Goal: Task Accomplishment & Management: Manage account settings

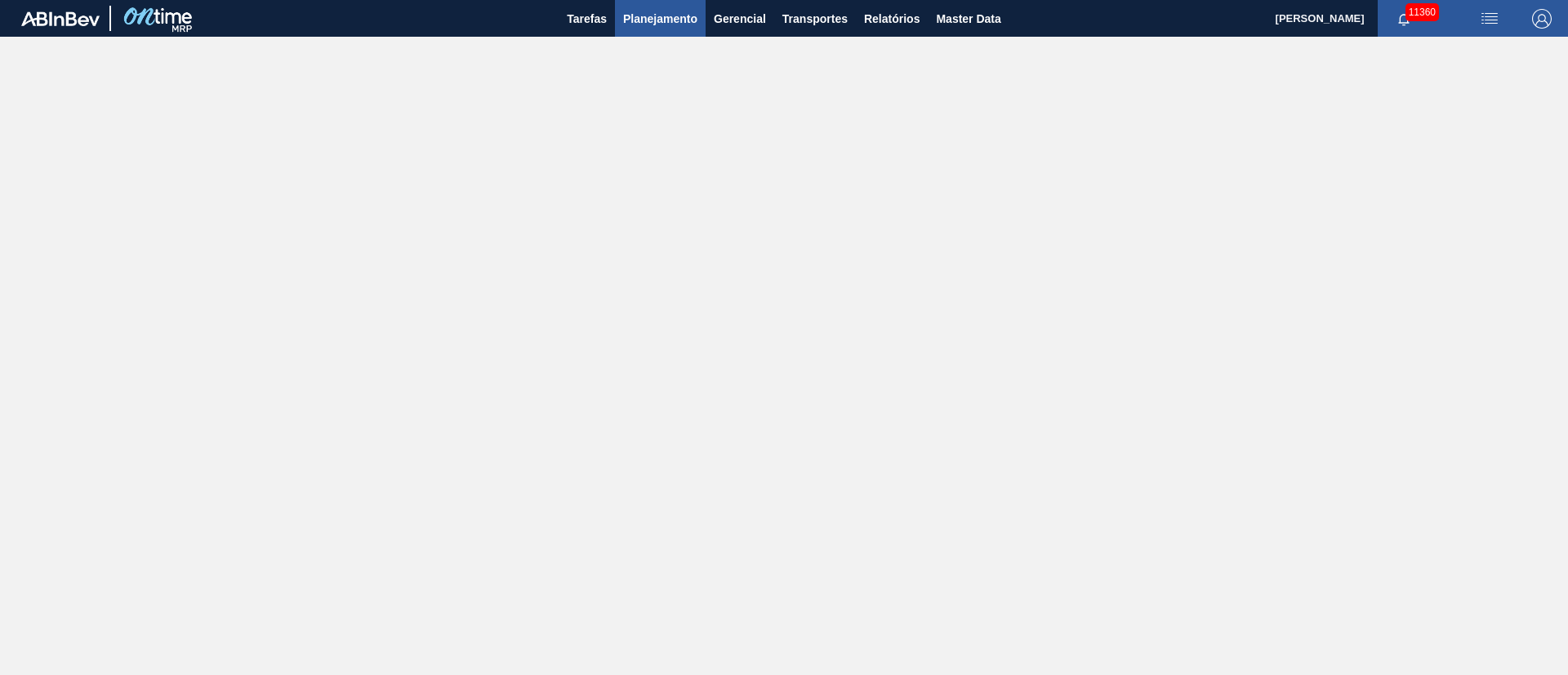
click at [666, 21] on span "Planejamento" at bounding box center [660, 19] width 74 height 20
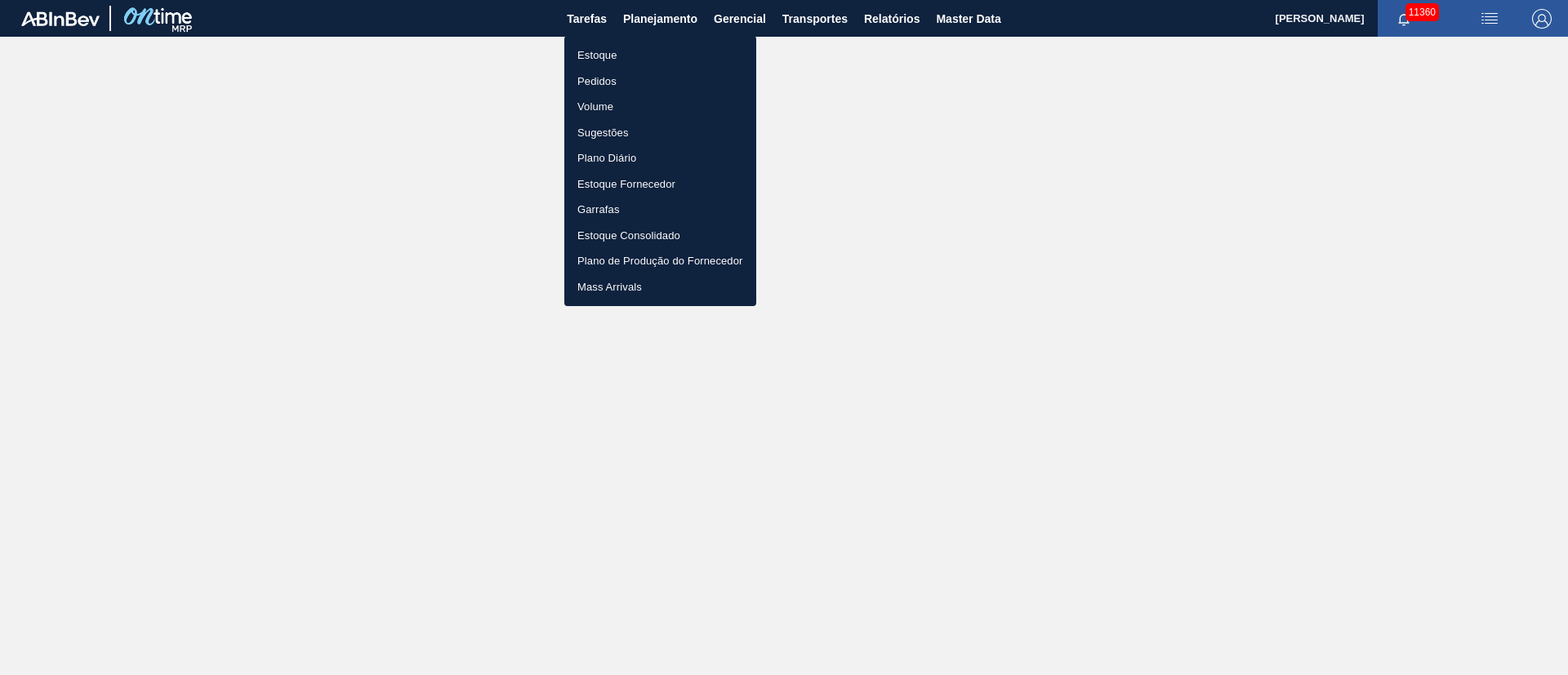
click at [596, 76] on li "Pedidos" at bounding box center [660, 81] width 192 height 26
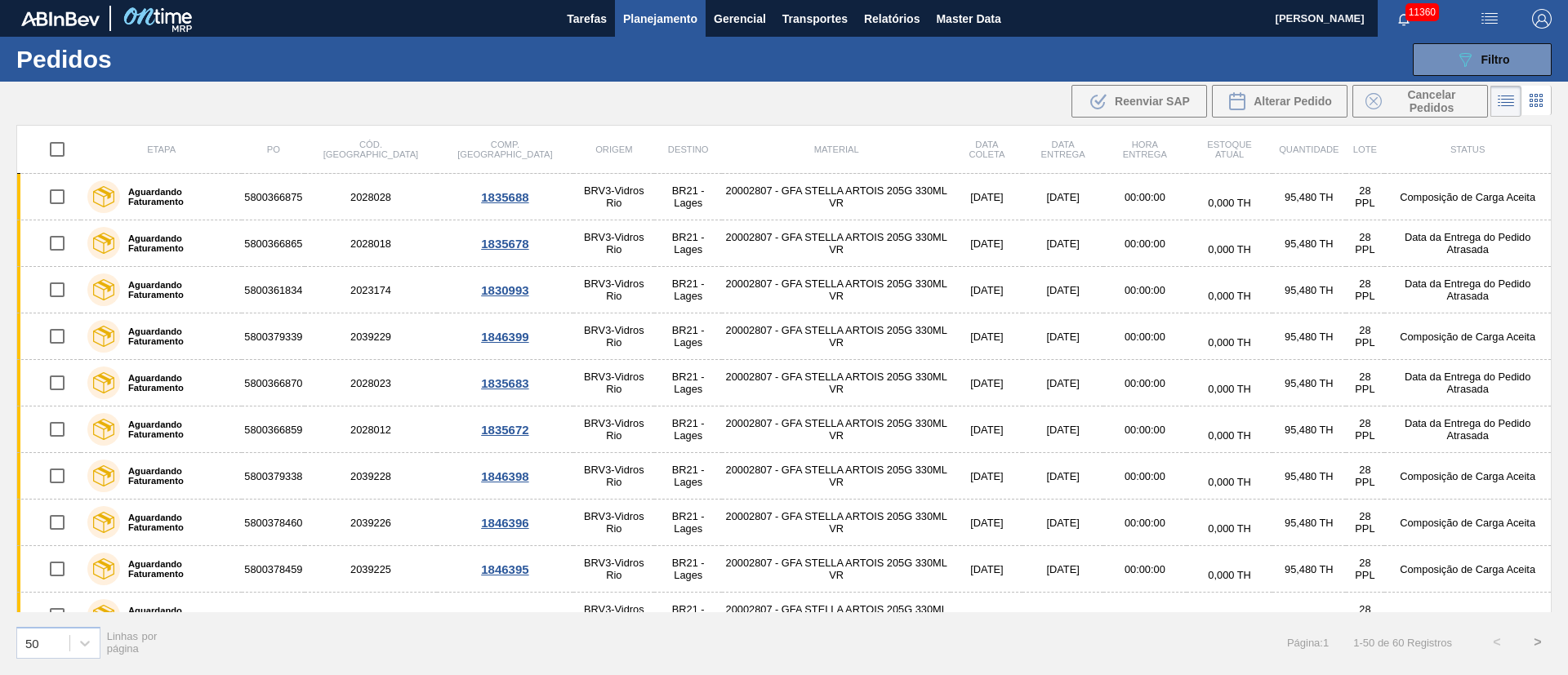
click at [669, 21] on span "Planejamento" at bounding box center [660, 19] width 74 height 20
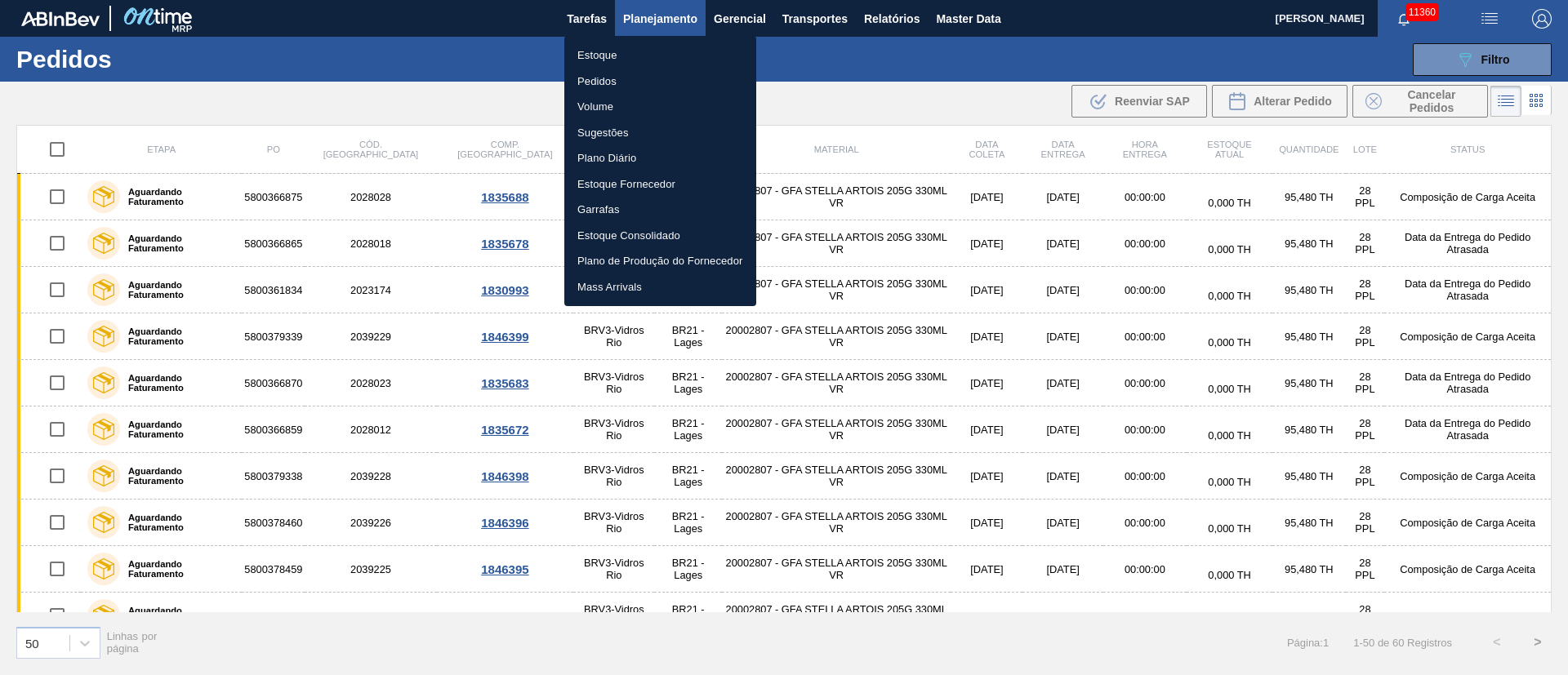
click at [596, 82] on li "Pedidos" at bounding box center [660, 81] width 192 height 26
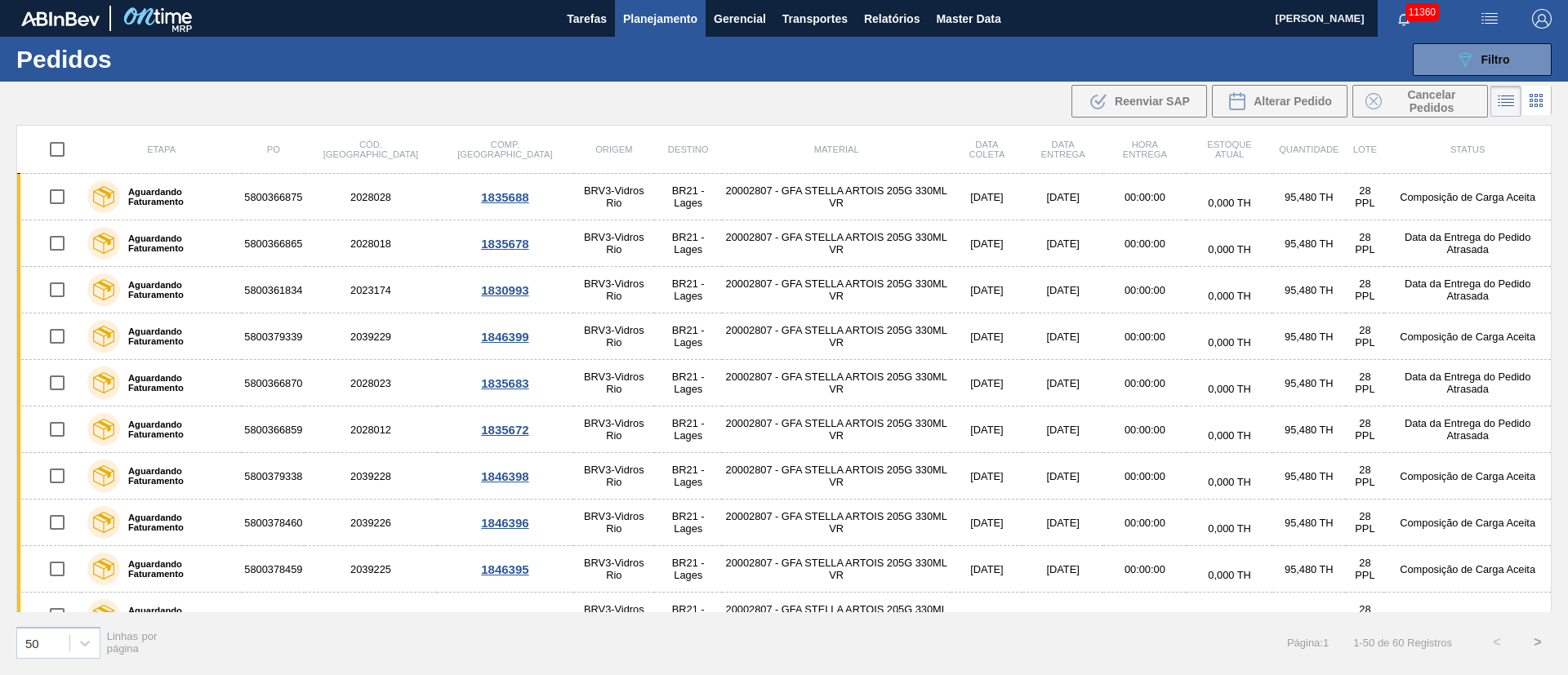
click at [673, 16] on span "Planejamento" at bounding box center [660, 19] width 74 height 20
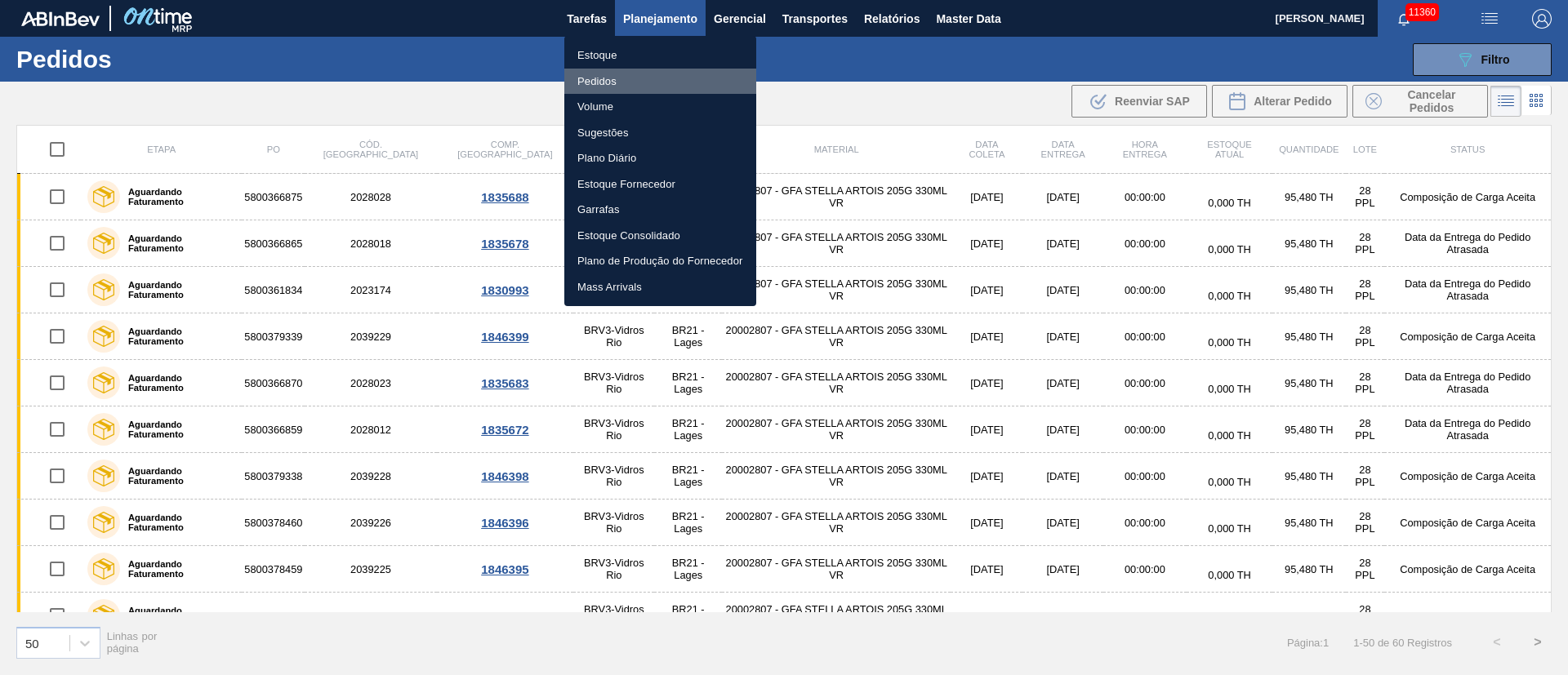
click at [596, 71] on li "Pedidos" at bounding box center [660, 81] width 192 height 26
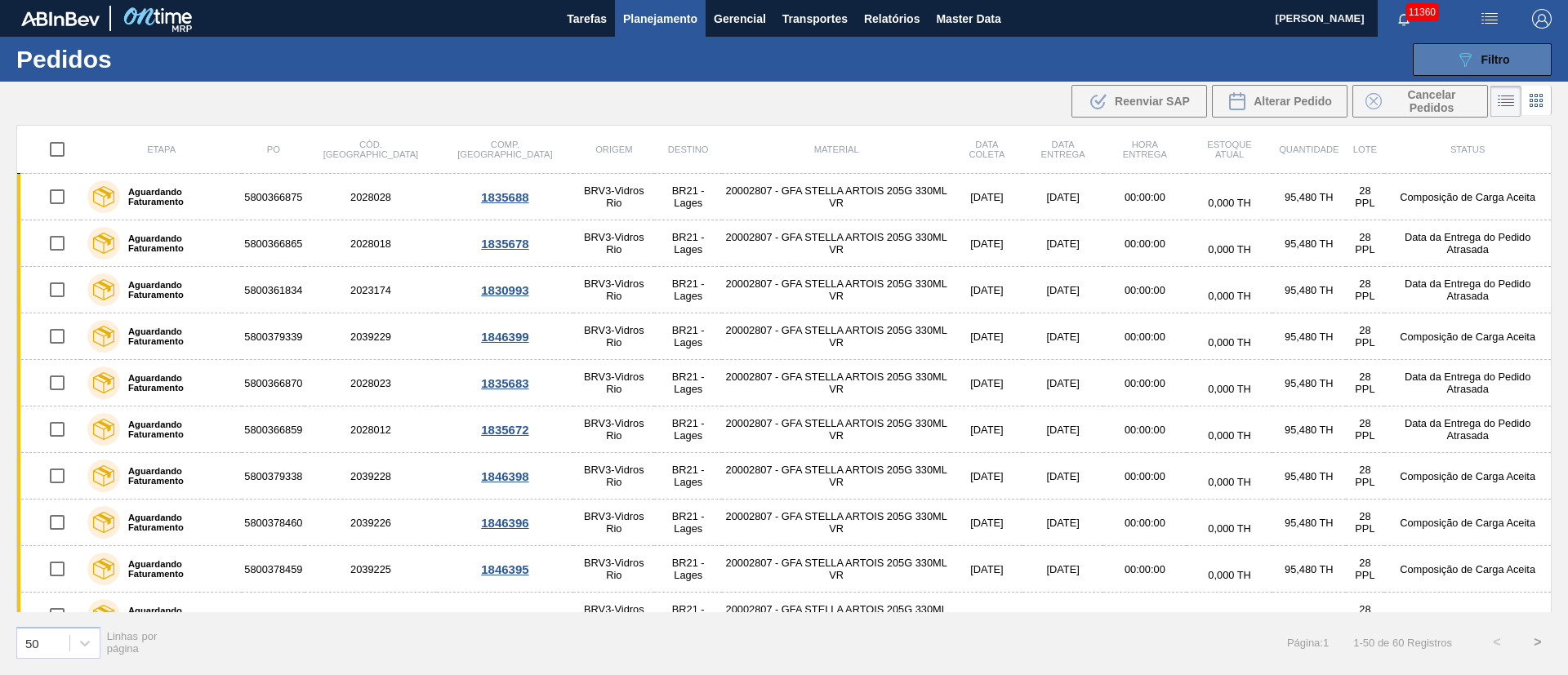
click at [1484, 57] on span "Filtro" at bounding box center [1495, 59] width 28 height 13
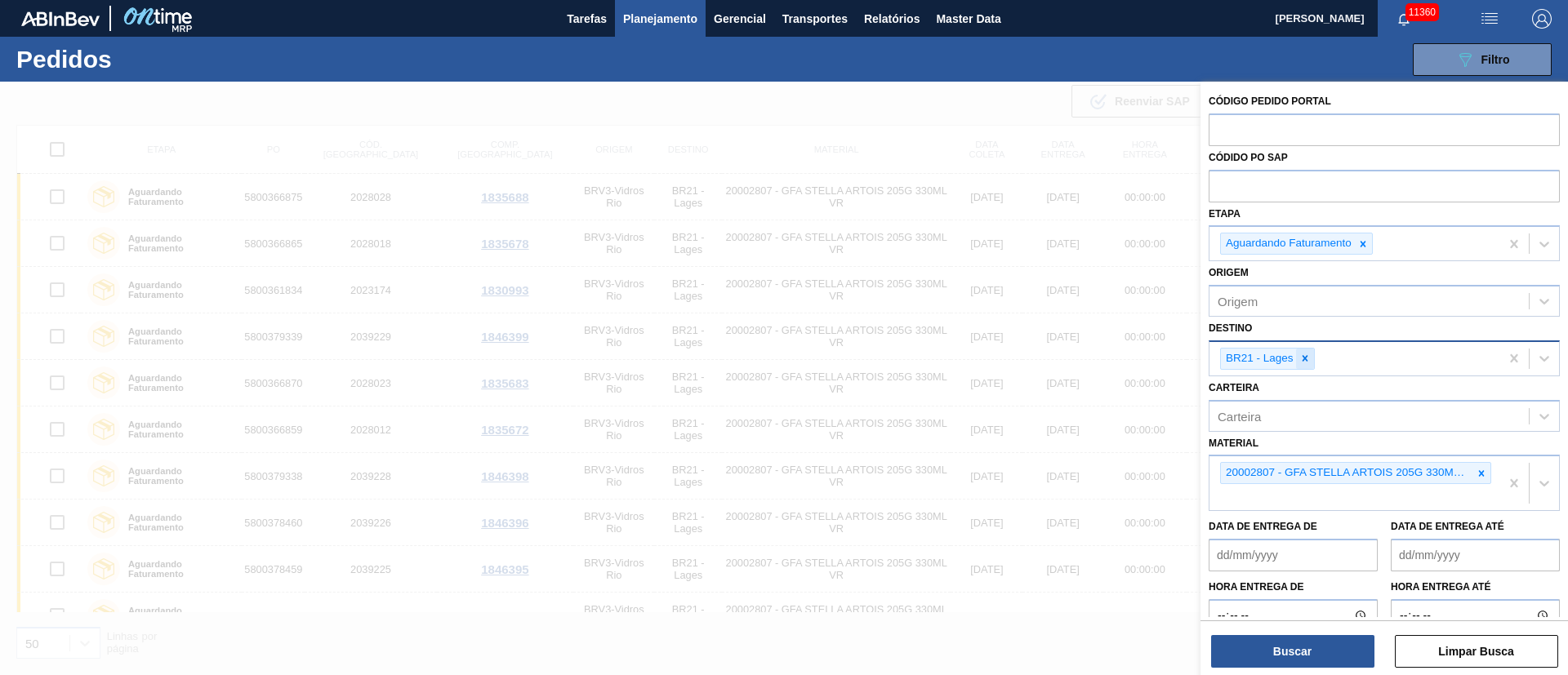
click at [1302, 359] on icon at bounding box center [1305, 358] width 11 height 11
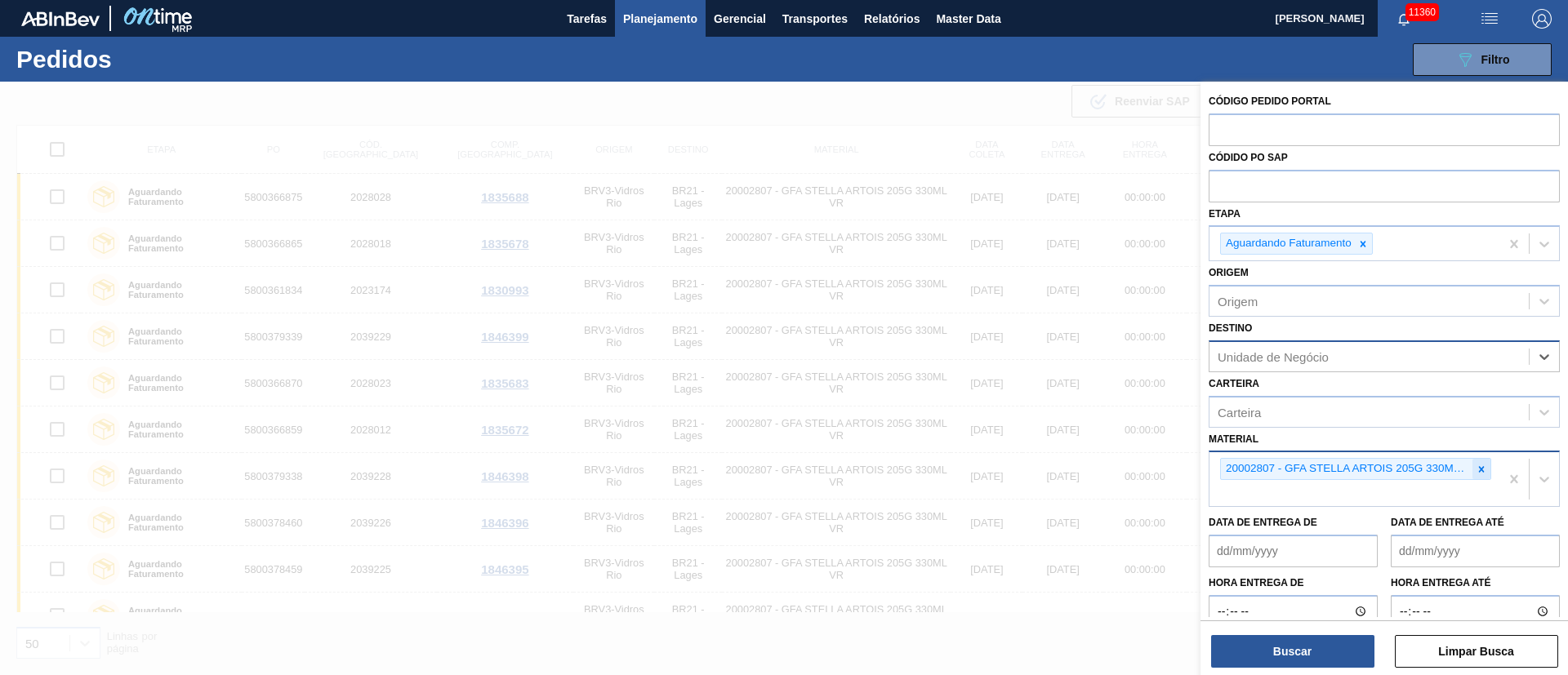
click at [1480, 472] on icon at bounding box center [1481, 469] width 11 height 11
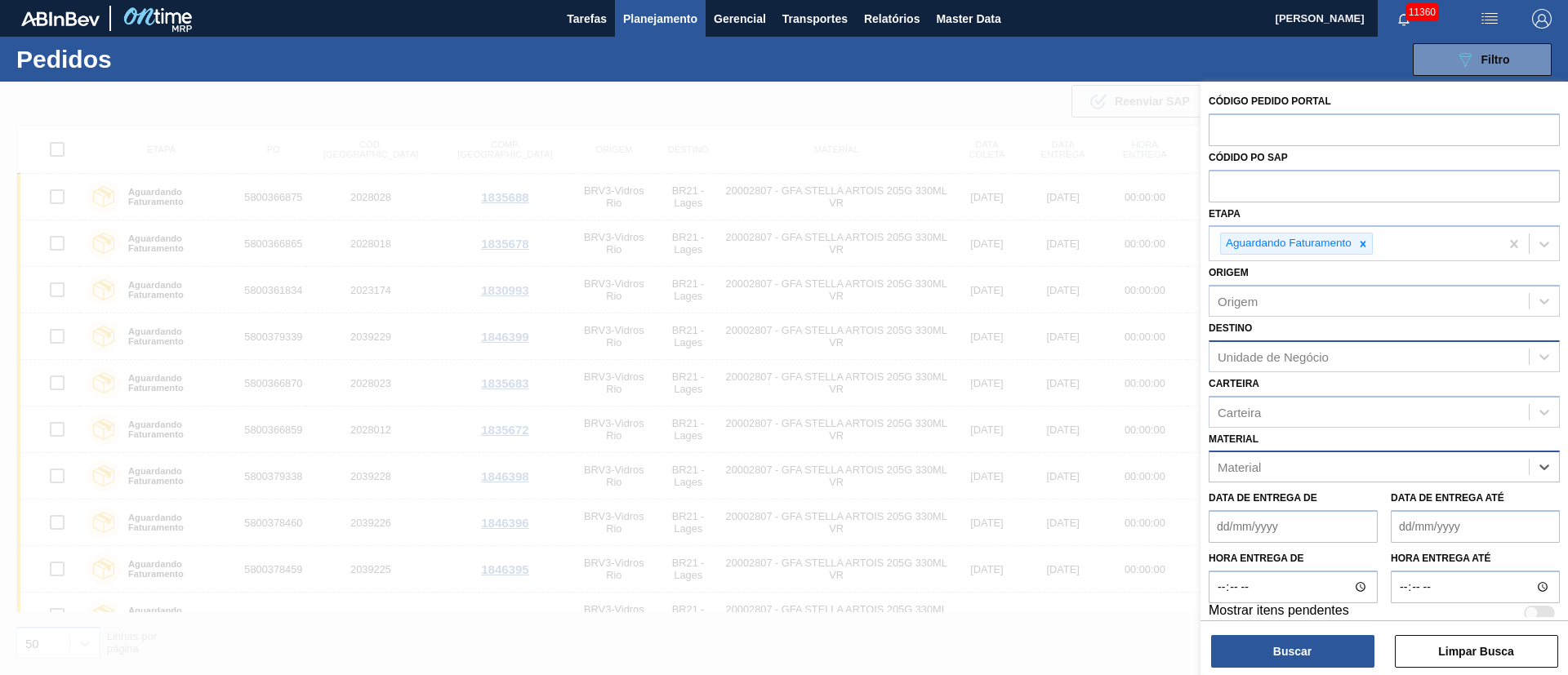
click at [1307, 364] on div "Unidade de Negócio" at bounding box center [1369, 356] width 319 height 24
click at [1249, 358] on div "Unidade de Negócio" at bounding box center [1273, 356] width 111 height 14
type input "26"
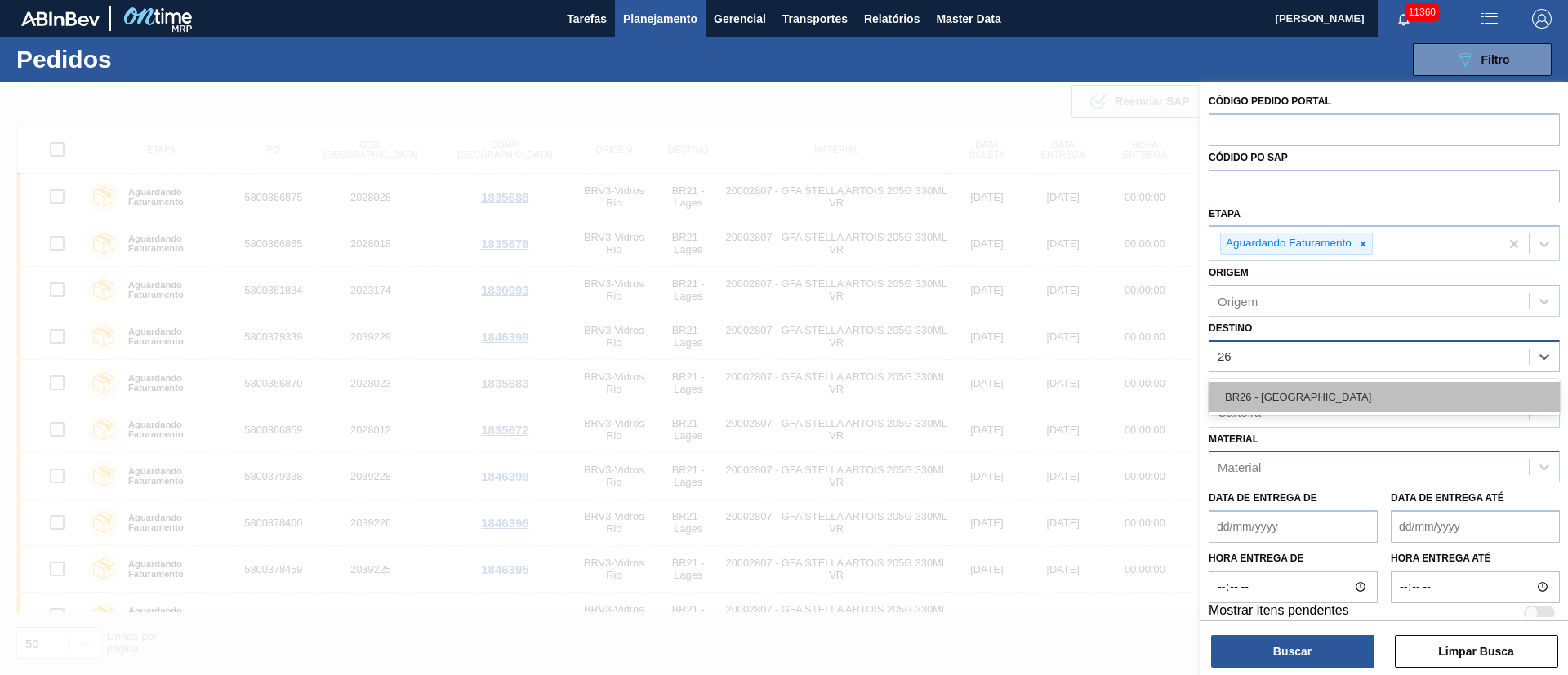
click at [1238, 399] on div "BR26 - [GEOGRAPHIC_DATA]" at bounding box center [1384, 396] width 351 height 30
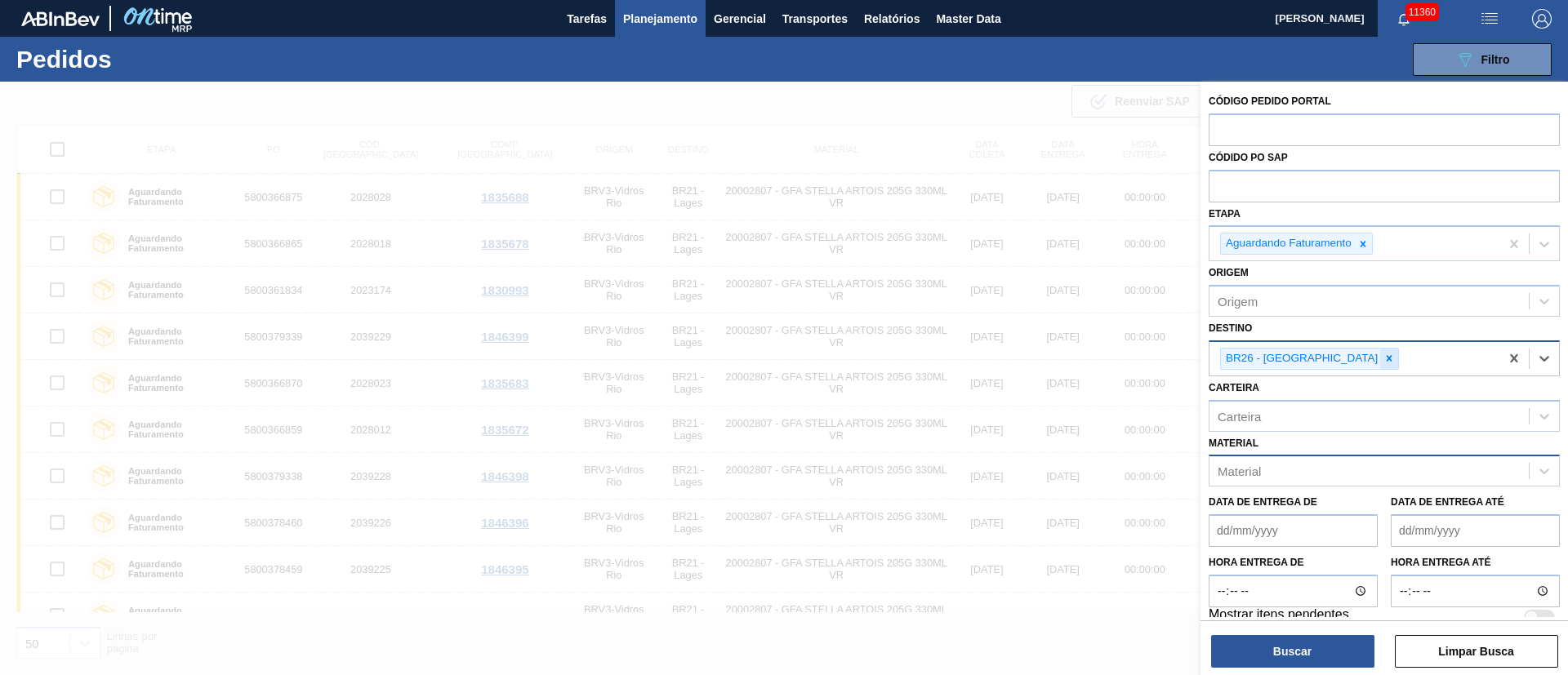
click at [1387, 356] on icon at bounding box center [1389, 358] width 6 height 6
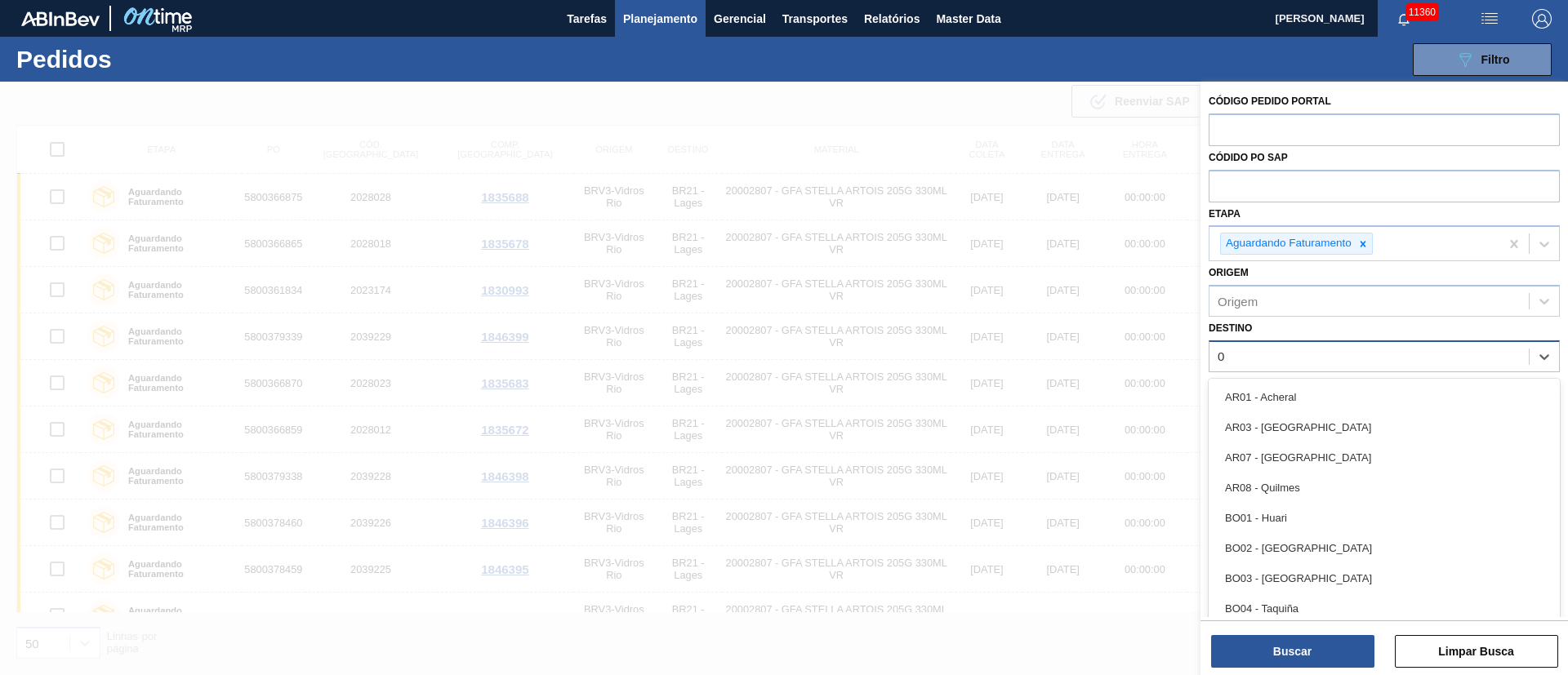
type input "03"
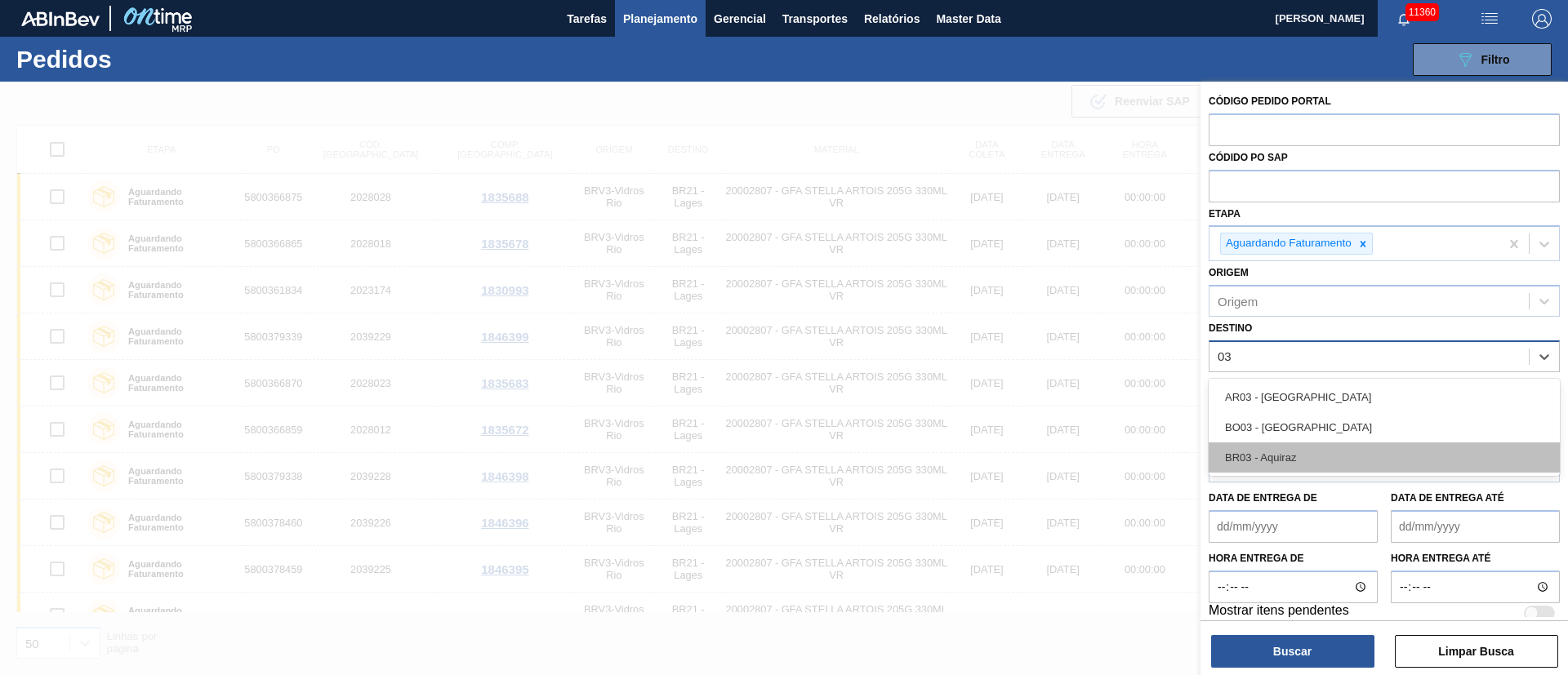
click at [1267, 463] on div "BR03 - Aquiraz" at bounding box center [1384, 457] width 351 height 30
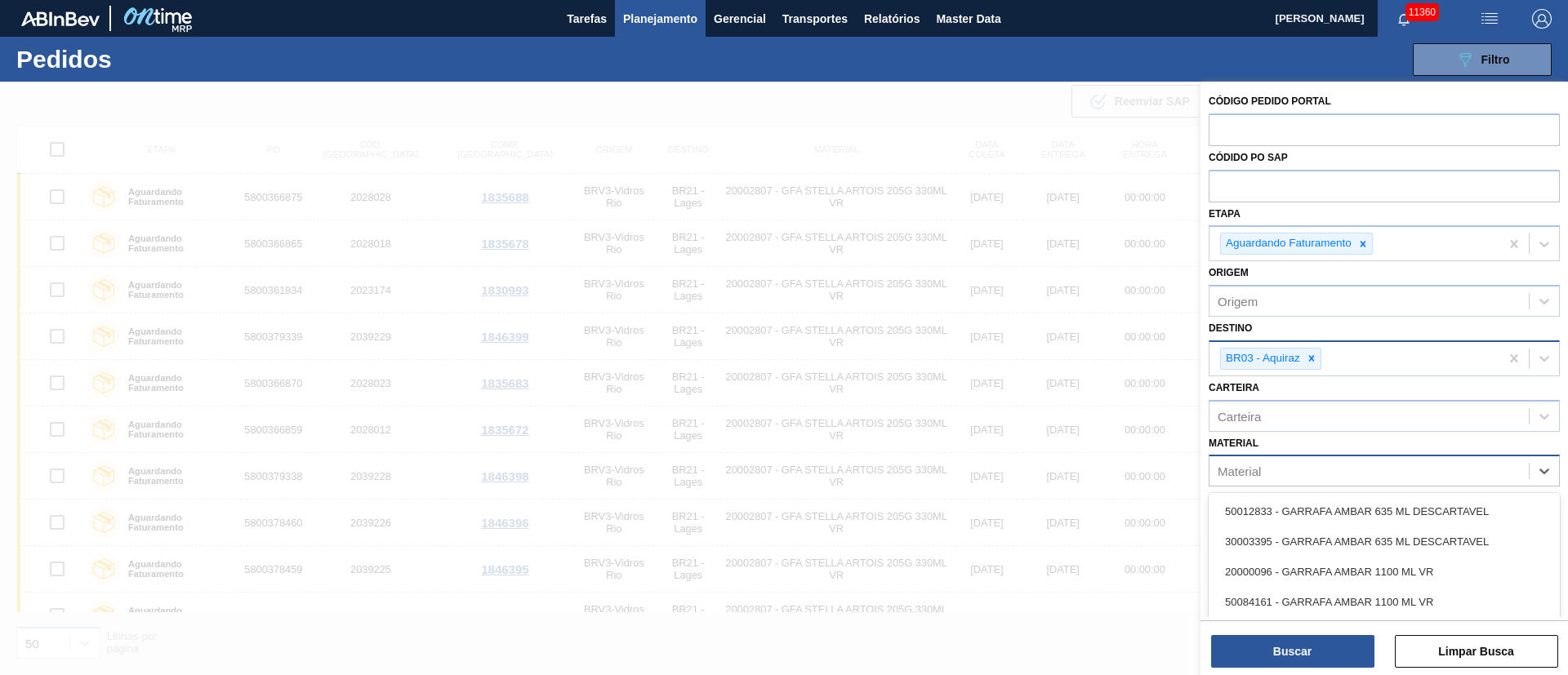
click at [1238, 480] on div "Material" at bounding box center [1369, 472] width 319 height 24
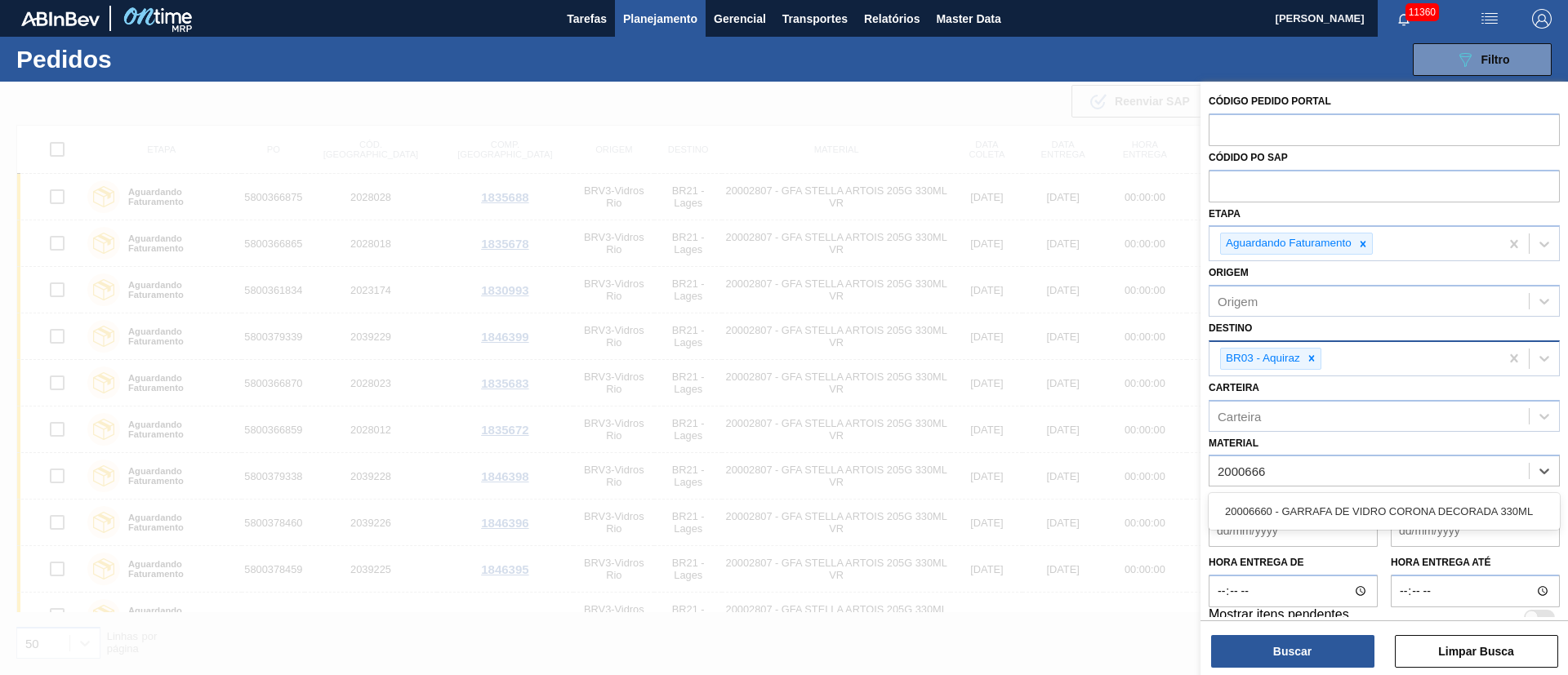
type input "2000666"
click at [1288, 532] on de "Data de Entrega de" at bounding box center [1294, 531] width 169 height 32
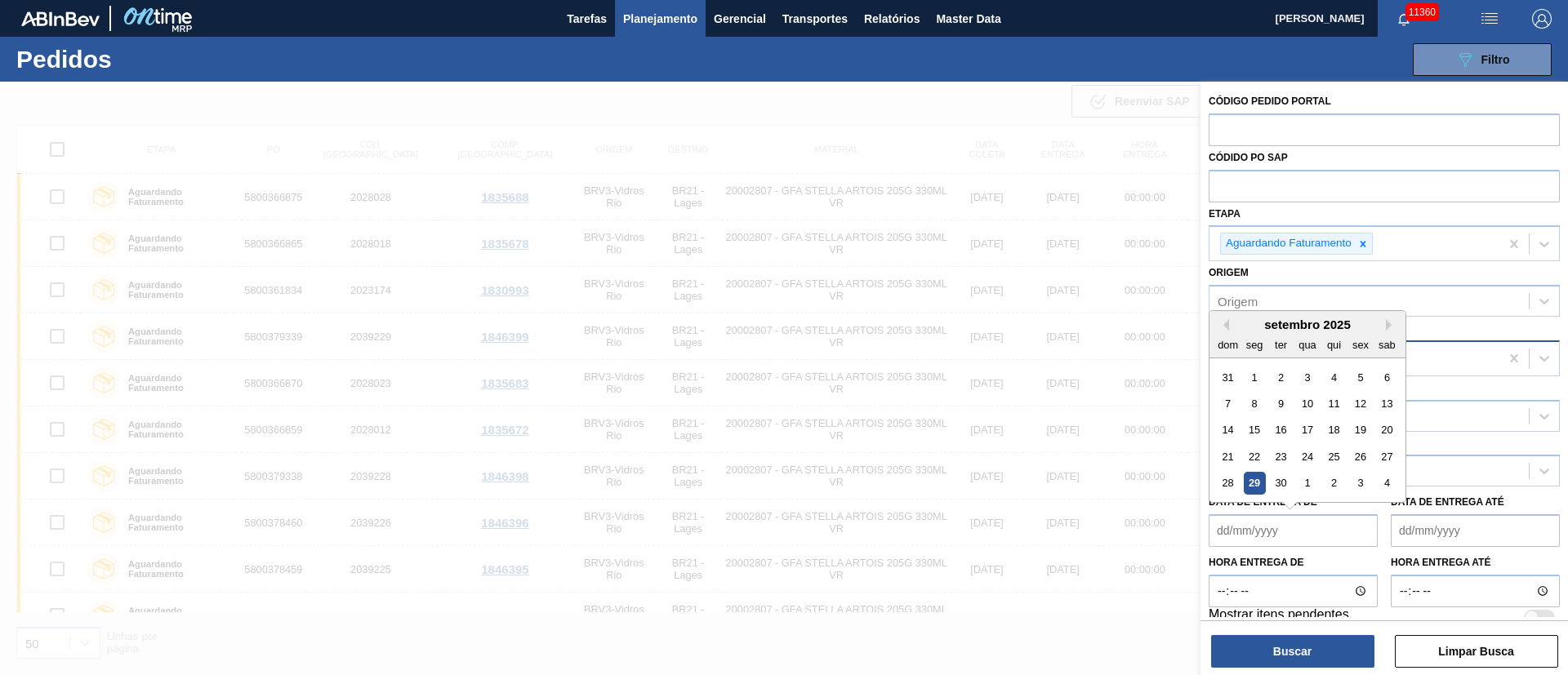
click at [1262, 514] on de "Data de Entrega de" at bounding box center [1294, 531] width 169 height 32
click at [1340, 503] on div "Previous Month Next Month setembro 2025 dom seg ter qua qui sex sab 31 1 2 3 4 …" at bounding box center [1307, 408] width 197 height 196
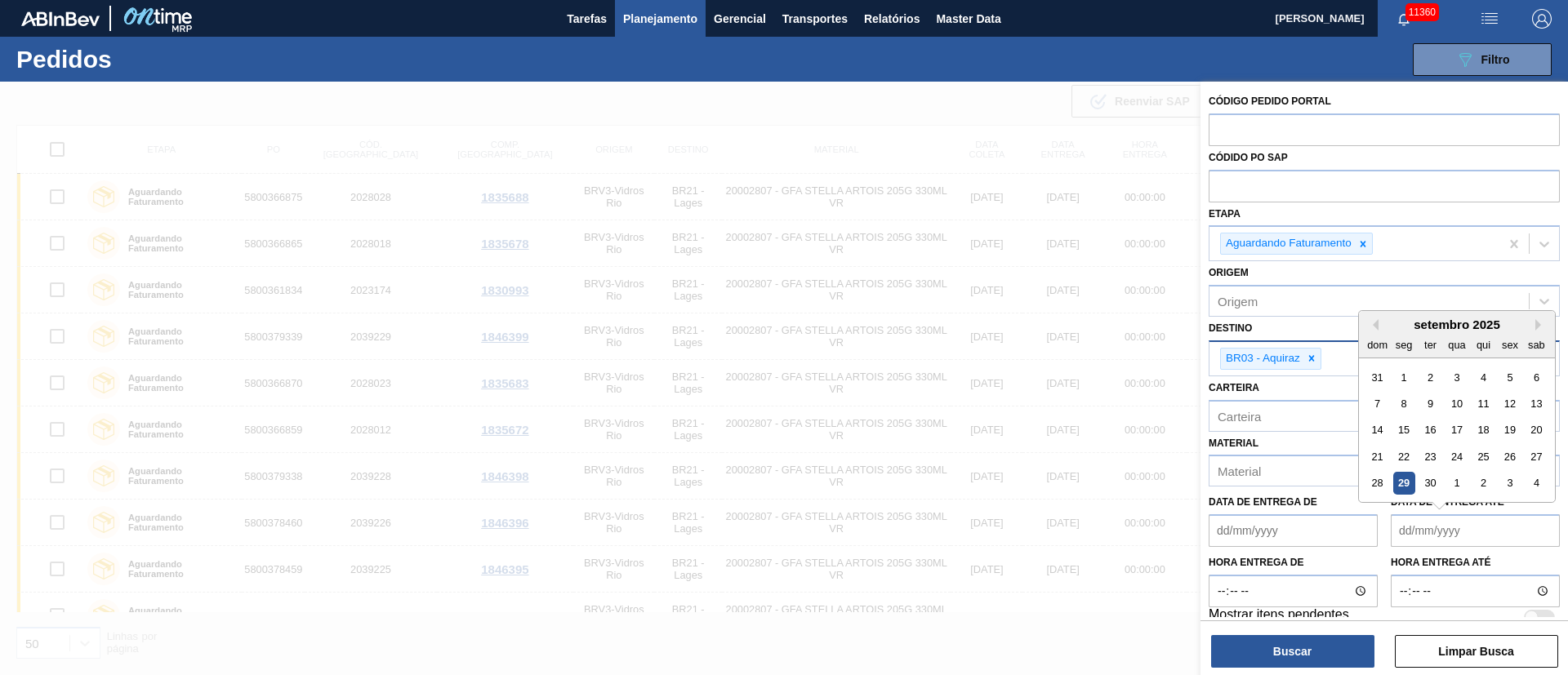
click at [1392, 526] on até "Data de Entrega até" at bounding box center [1476, 531] width 169 height 32
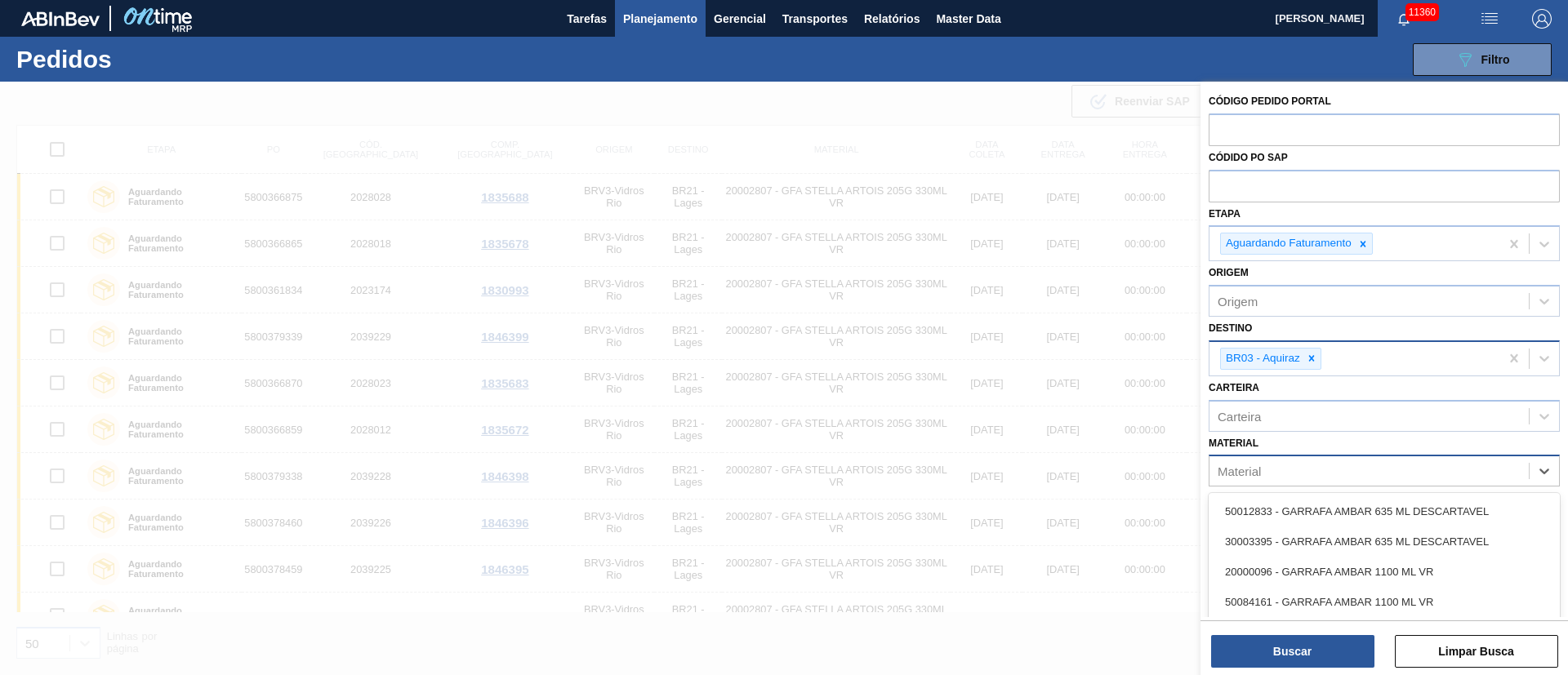
click at [1285, 471] on div "Material" at bounding box center [1369, 472] width 319 height 24
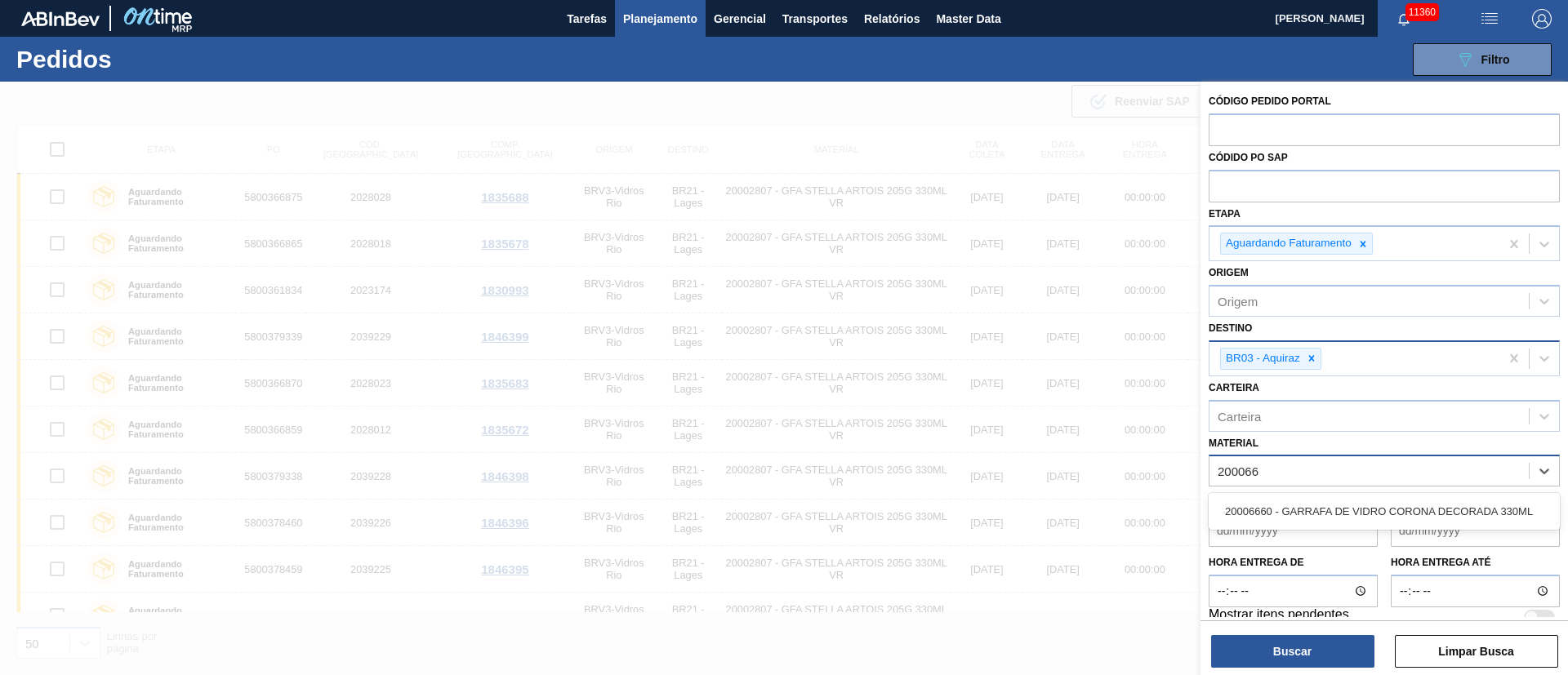
type input "2000666"
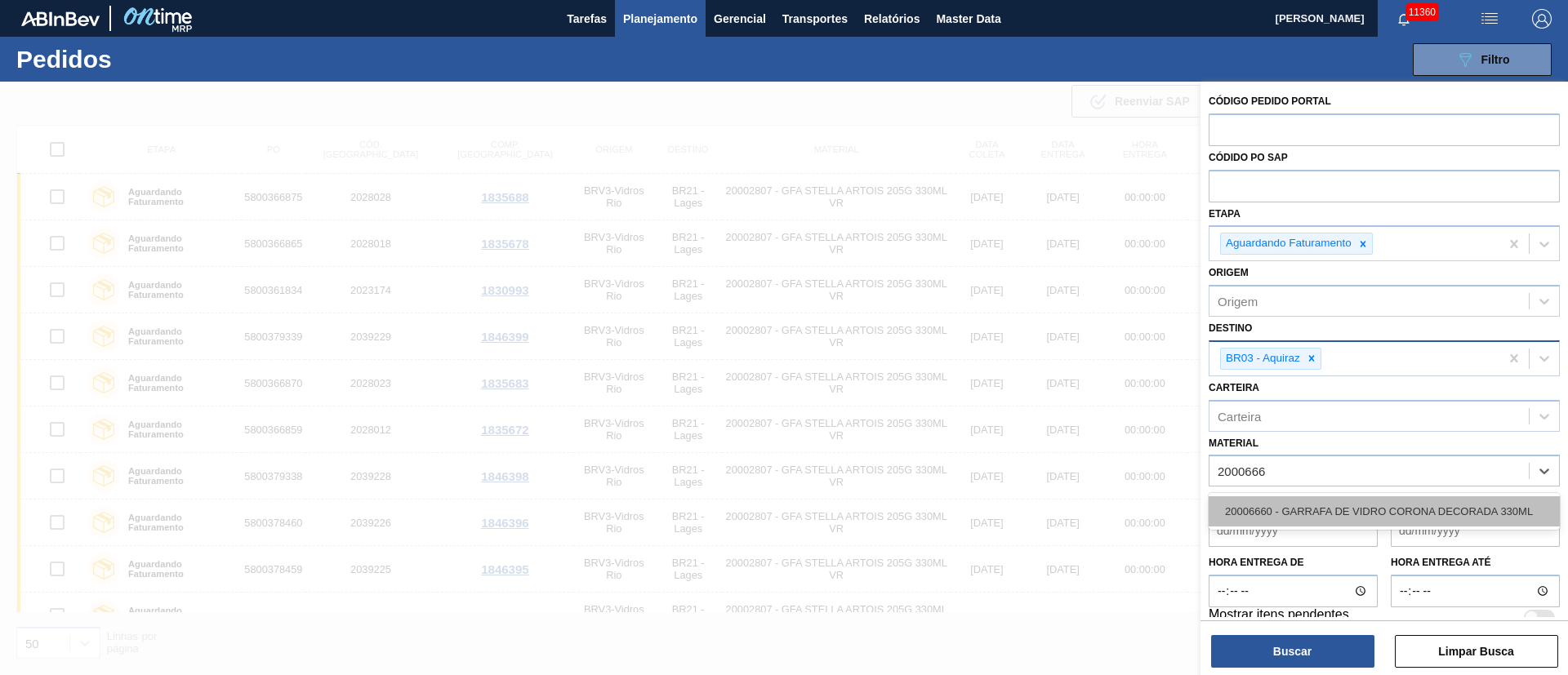
click at [1282, 498] on div "20006660 - GARRAFA DE VIDRO CORONA DECORADA 330ML" at bounding box center [1384, 511] width 351 height 30
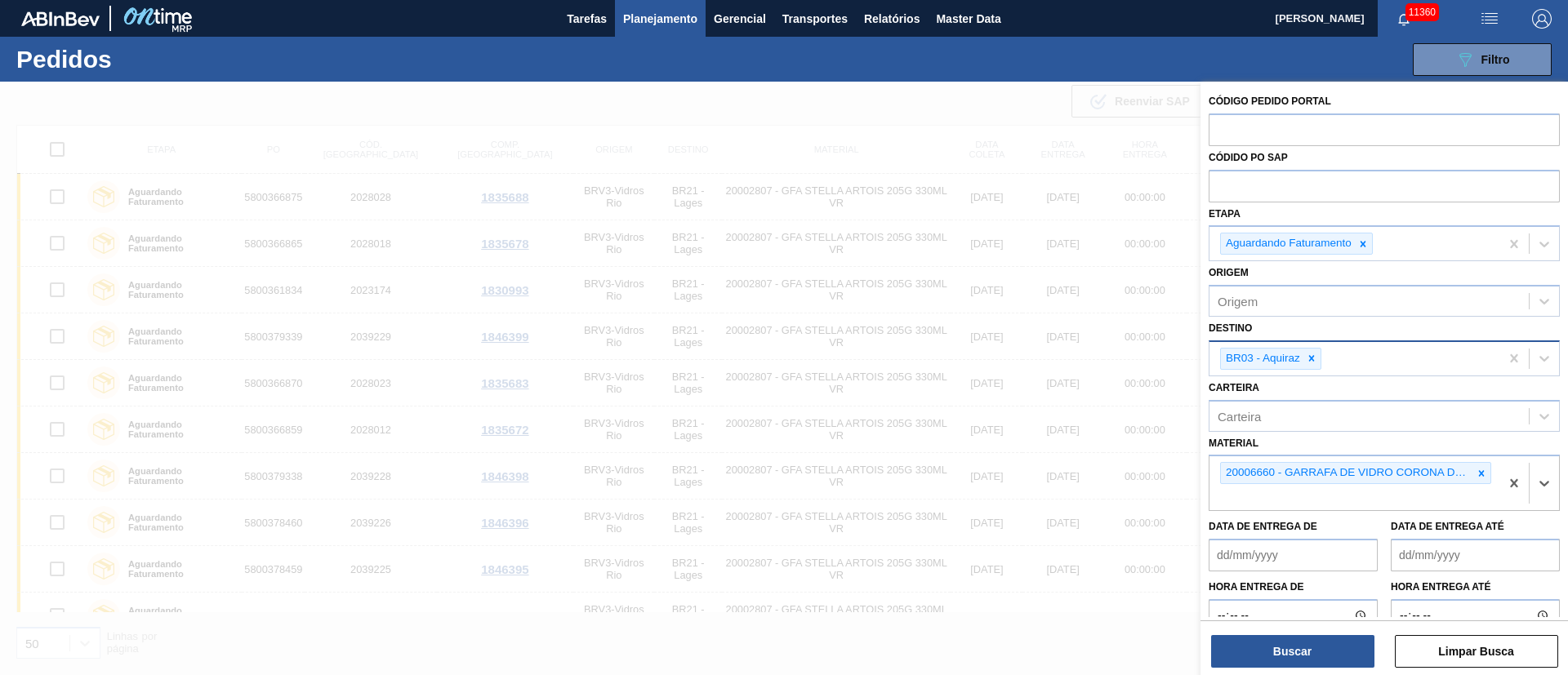
drag, startPoint x: 1269, startPoint y: 656, endPoint x: 704, endPoint y: 437, distance: 606.0
click at [1268, 656] on button "Buscar" at bounding box center [1293, 651] width 163 height 32
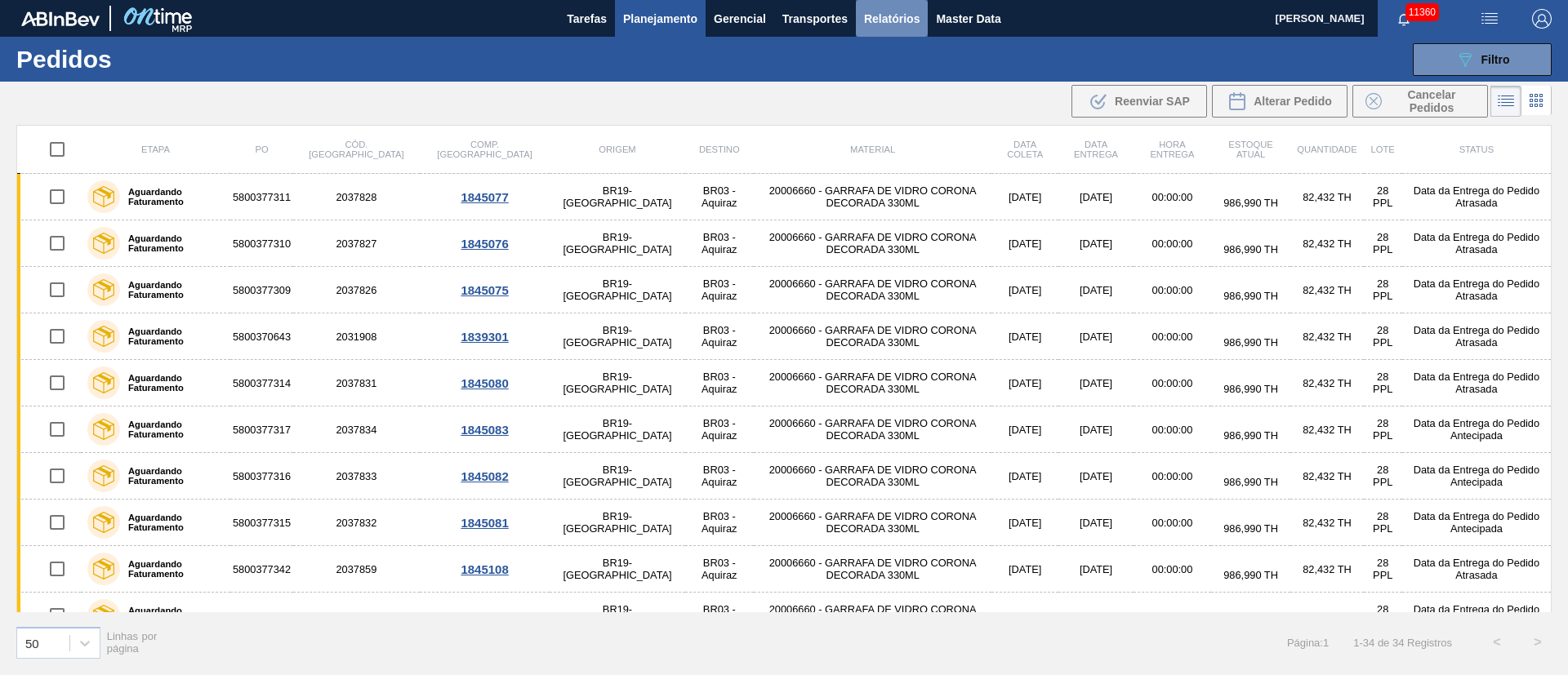
click at [895, 15] on span "Relatórios" at bounding box center [892, 19] width 56 height 20
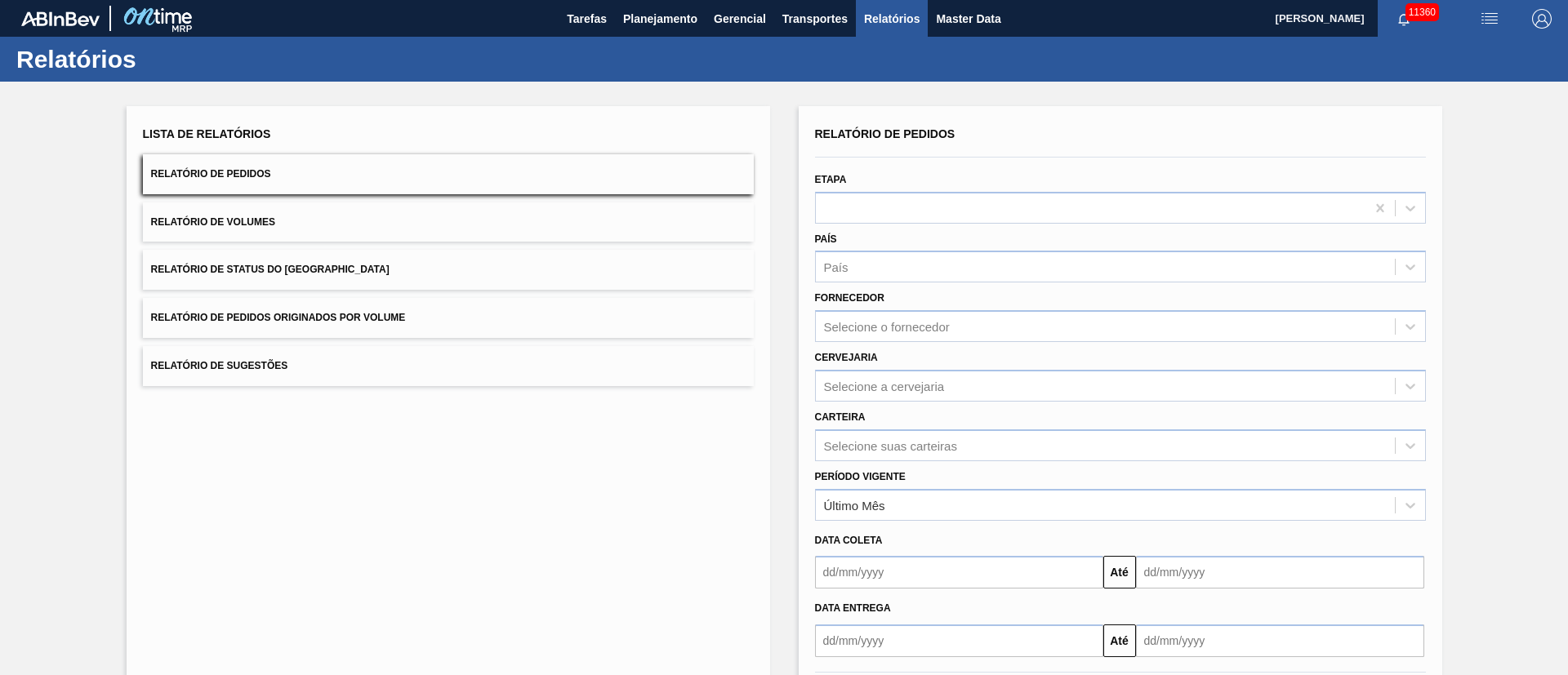
click at [360, 321] on span "Relatório de Pedidos Originados por Volume" at bounding box center [279, 317] width 255 height 11
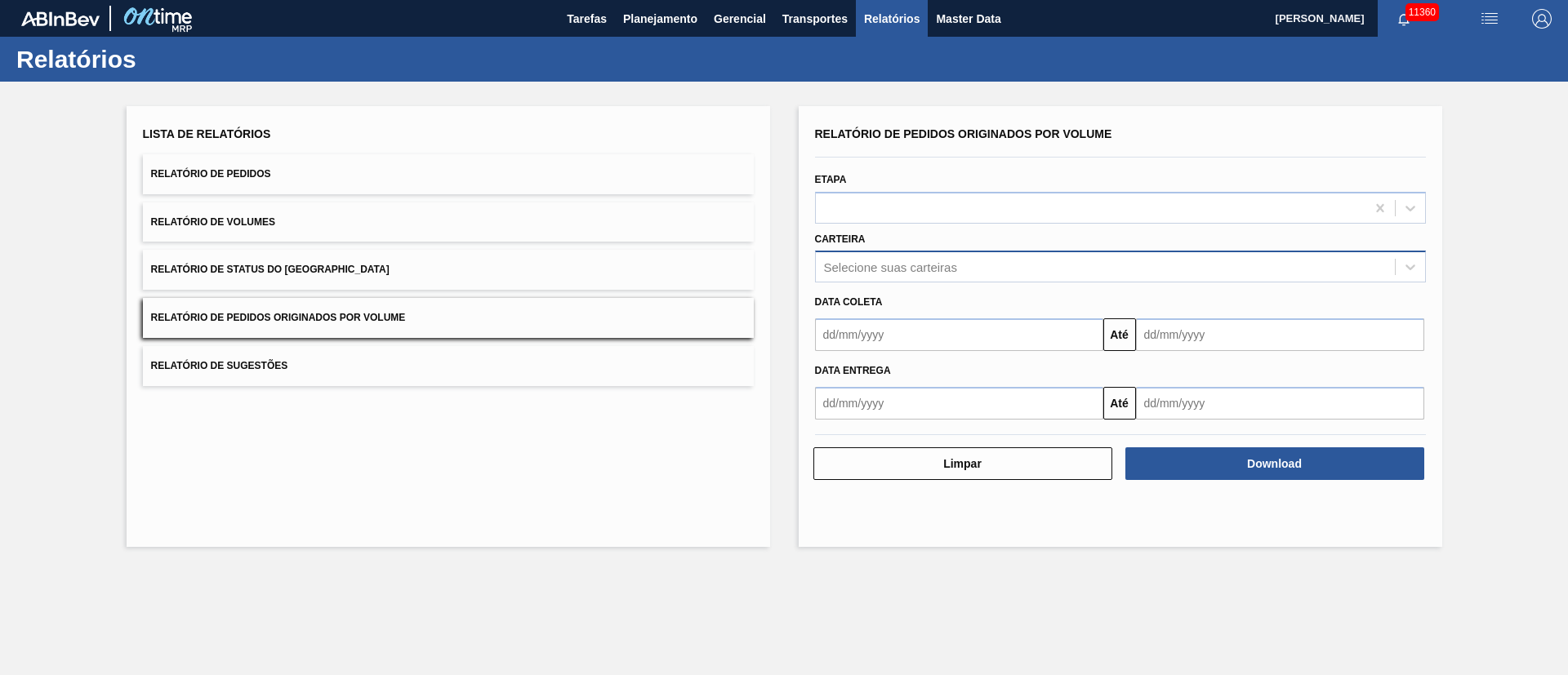
click at [864, 275] on div "Selecione suas carteiras" at bounding box center [1105, 267] width 579 height 24
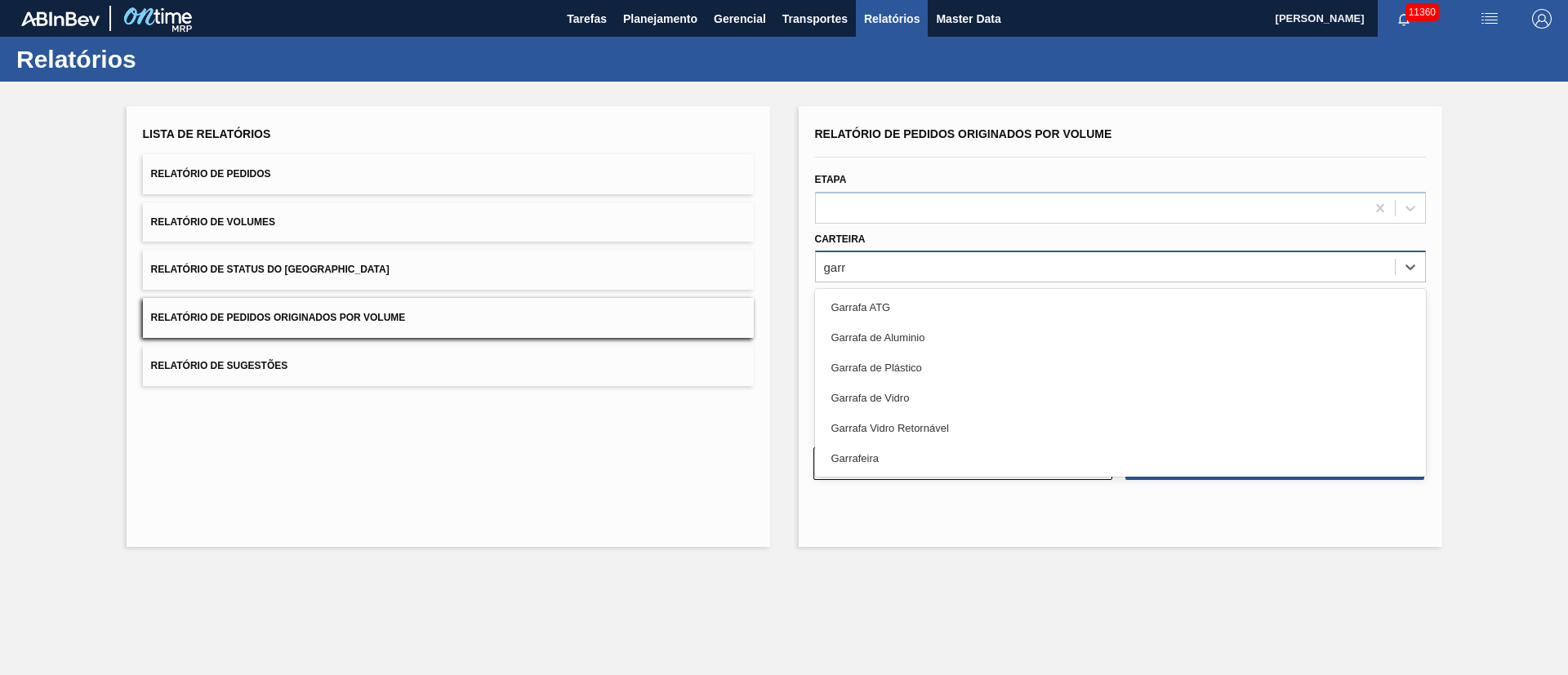
type input "garra"
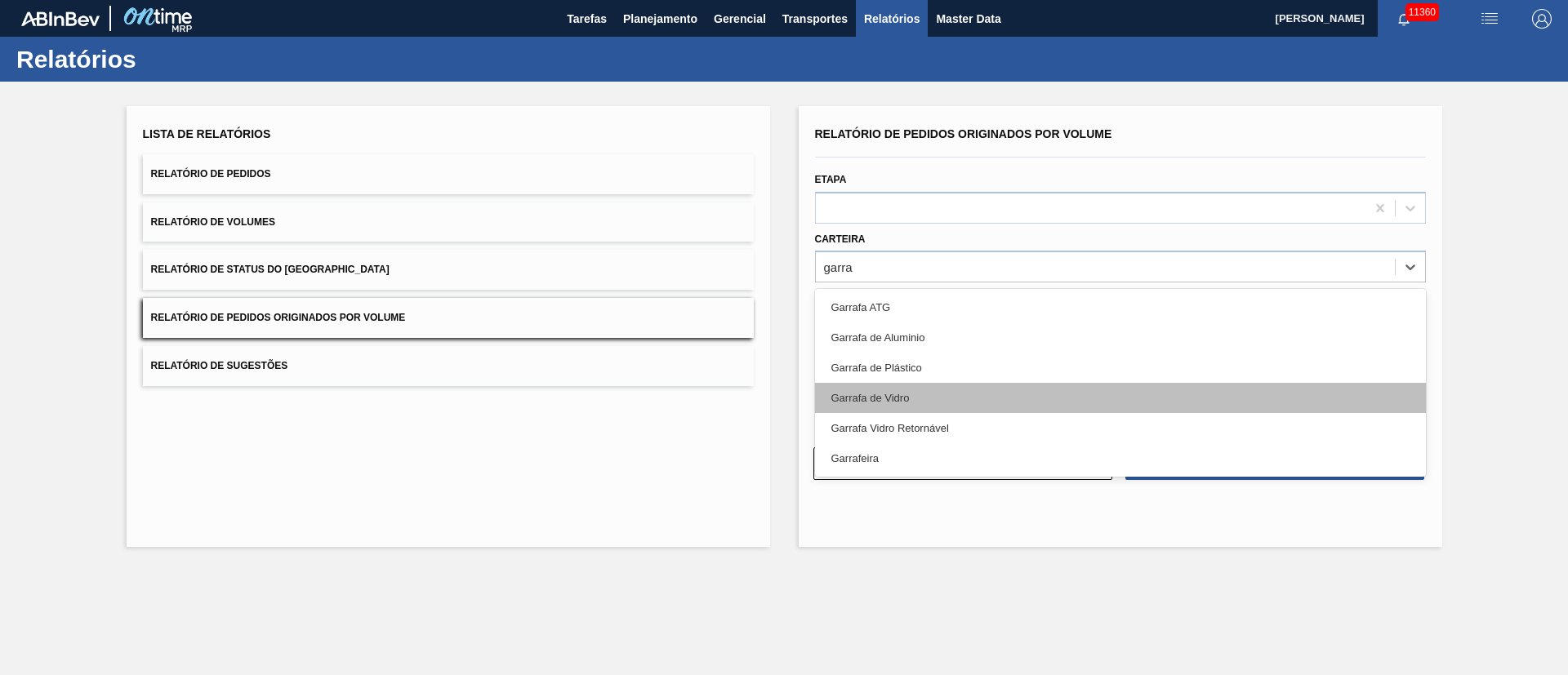
click at [883, 395] on div "Garrafa de Vidro" at bounding box center [1120, 397] width 610 height 30
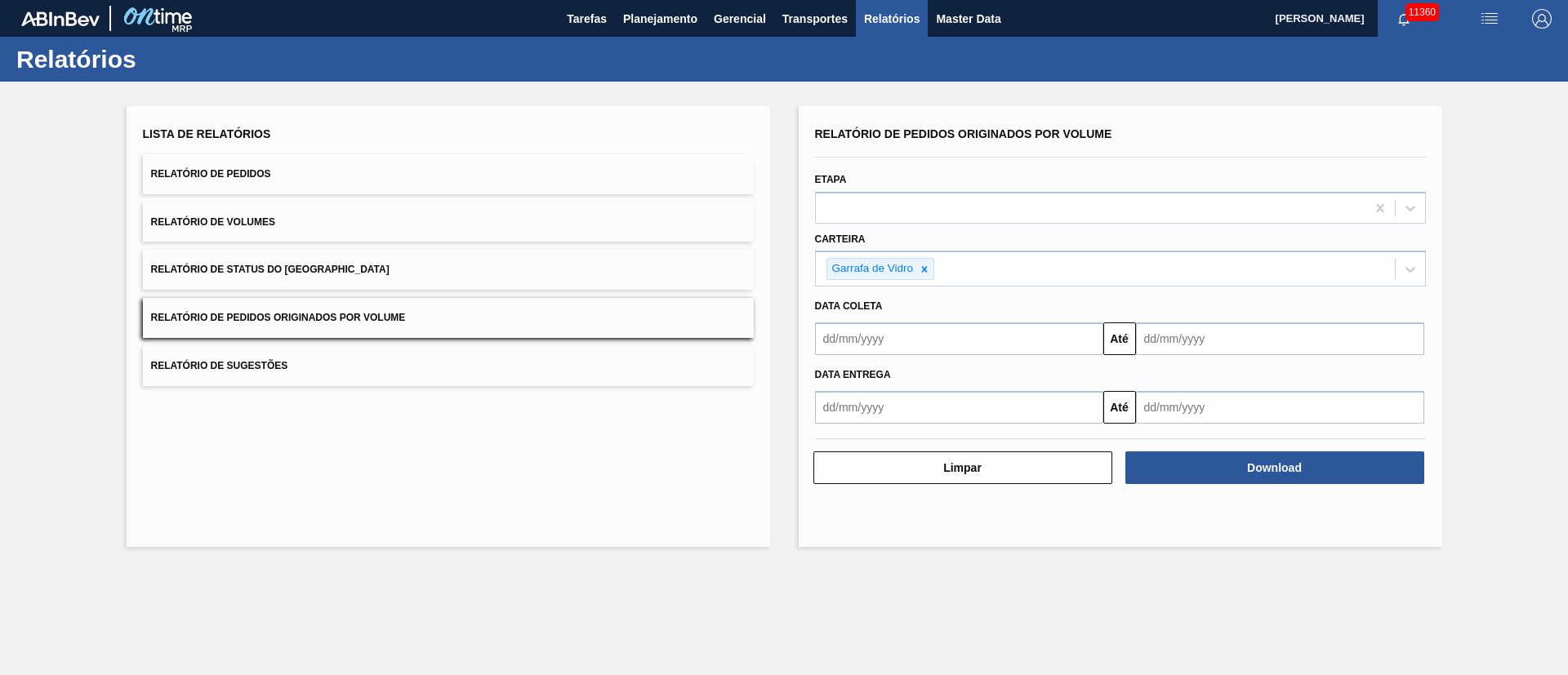
click at [883, 357] on div "Data entrega Até" at bounding box center [1121, 390] width 624 height 68
click at [881, 341] on input "text" at bounding box center [958, 338] width 288 height 32
click at [857, 430] on div "1" at bounding box center [860, 431] width 22 height 22
type input "[DATE]"
click at [1197, 347] on input "text" at bounding box center [1280, 338] width 288 height 32
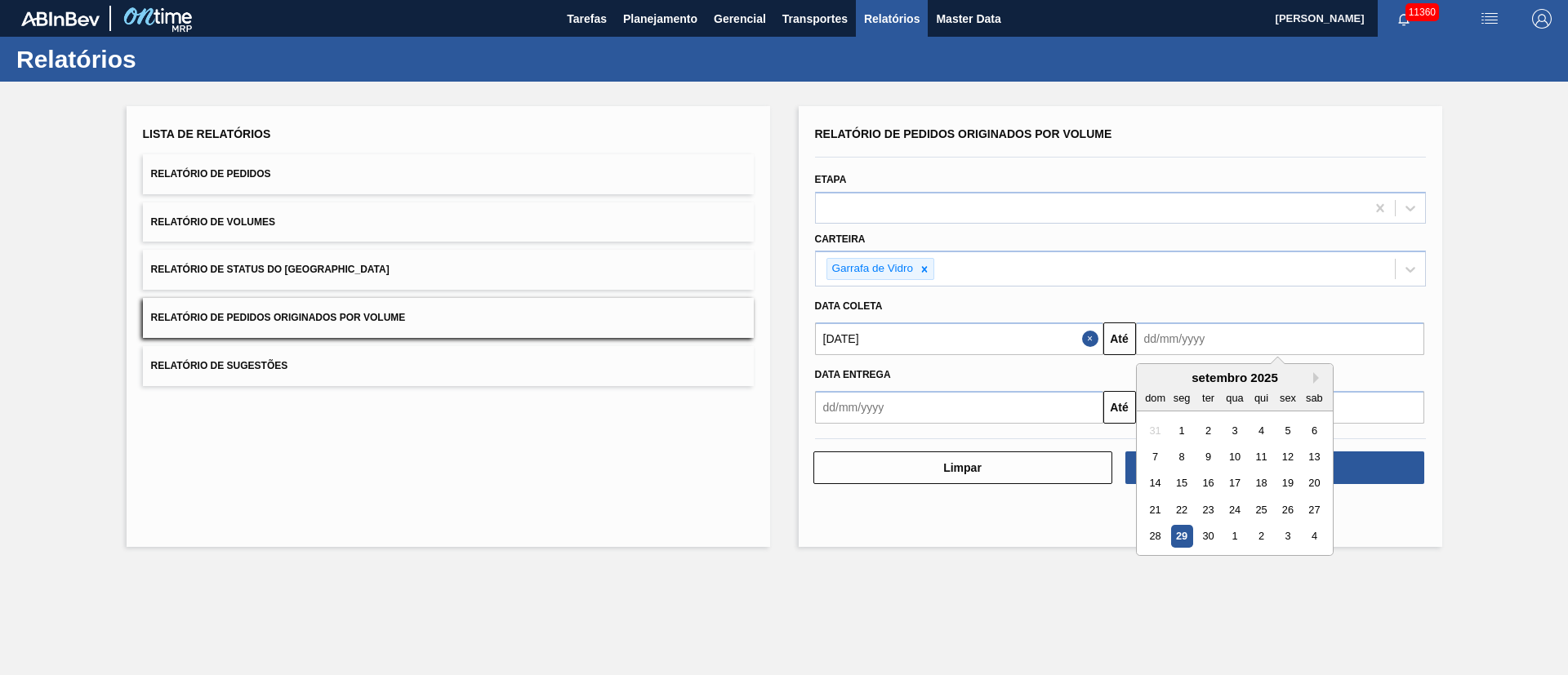
drag, startPoint x: 1211, startPoint y: 537, endPoint x: 1212, endPoint y: 501, distance: 36.0
click at [1211, 537] on div "30" at bounding box center [1207, 537] width 22 height 22
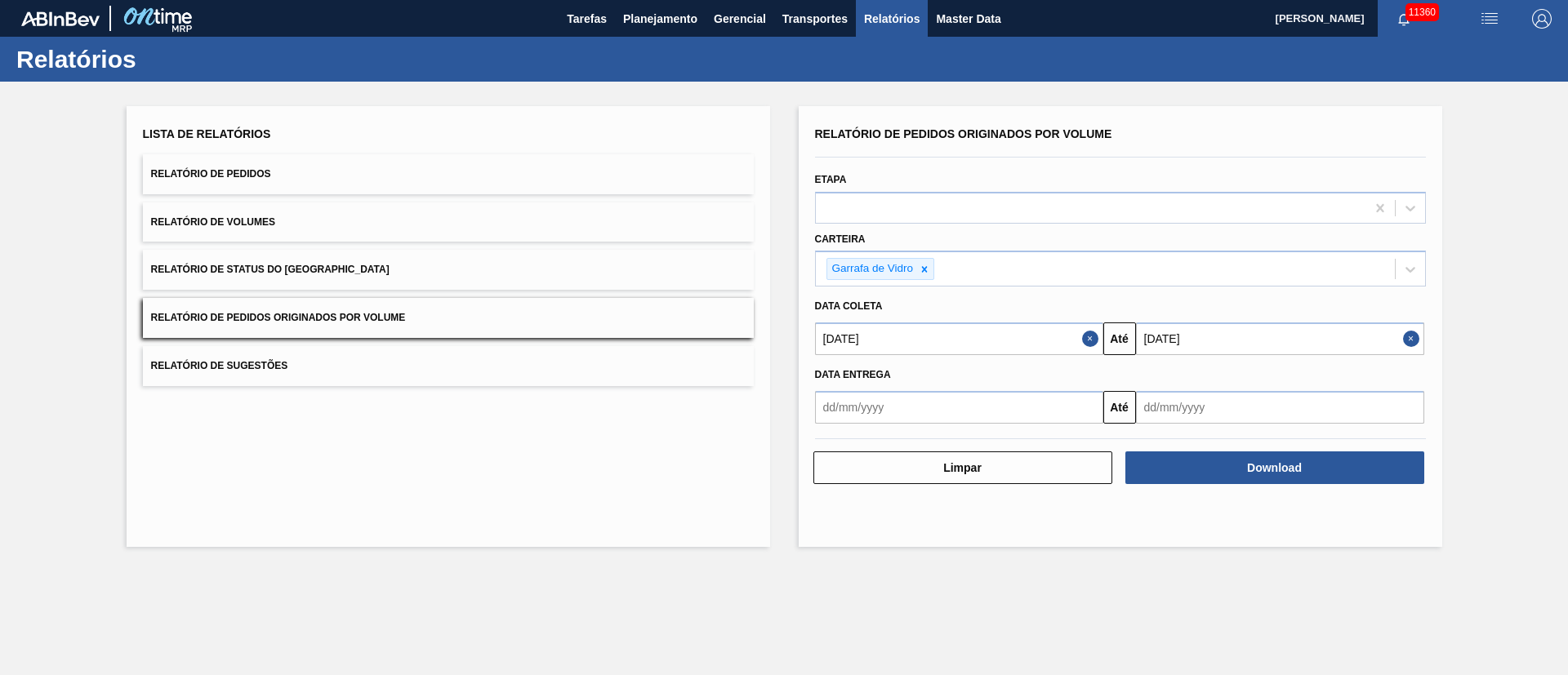
click at [1268, 341] on input "[DATE]" at bounding box center [1280, 338] width 288 height 32
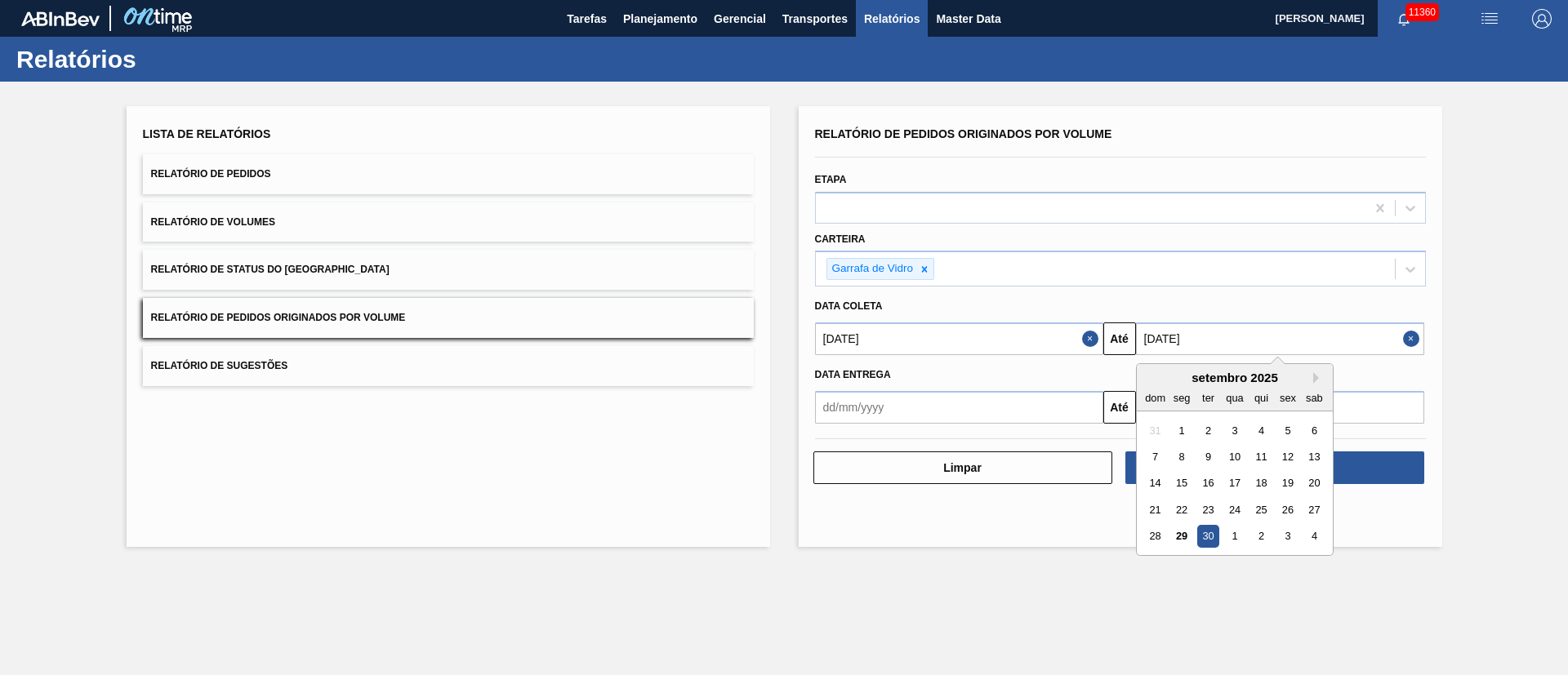
click at [1309, 377] on div "setembro 2025" at bounding box center [1235, 378] width 196 height 14
click at [1316, 373] on button "Next Month" at bounding box center [1318, 378] width 11 height 11
click at [1264, 537] on div "30" at bounding box center [1260, 537] width 22 height 22
type input "[DATE]"
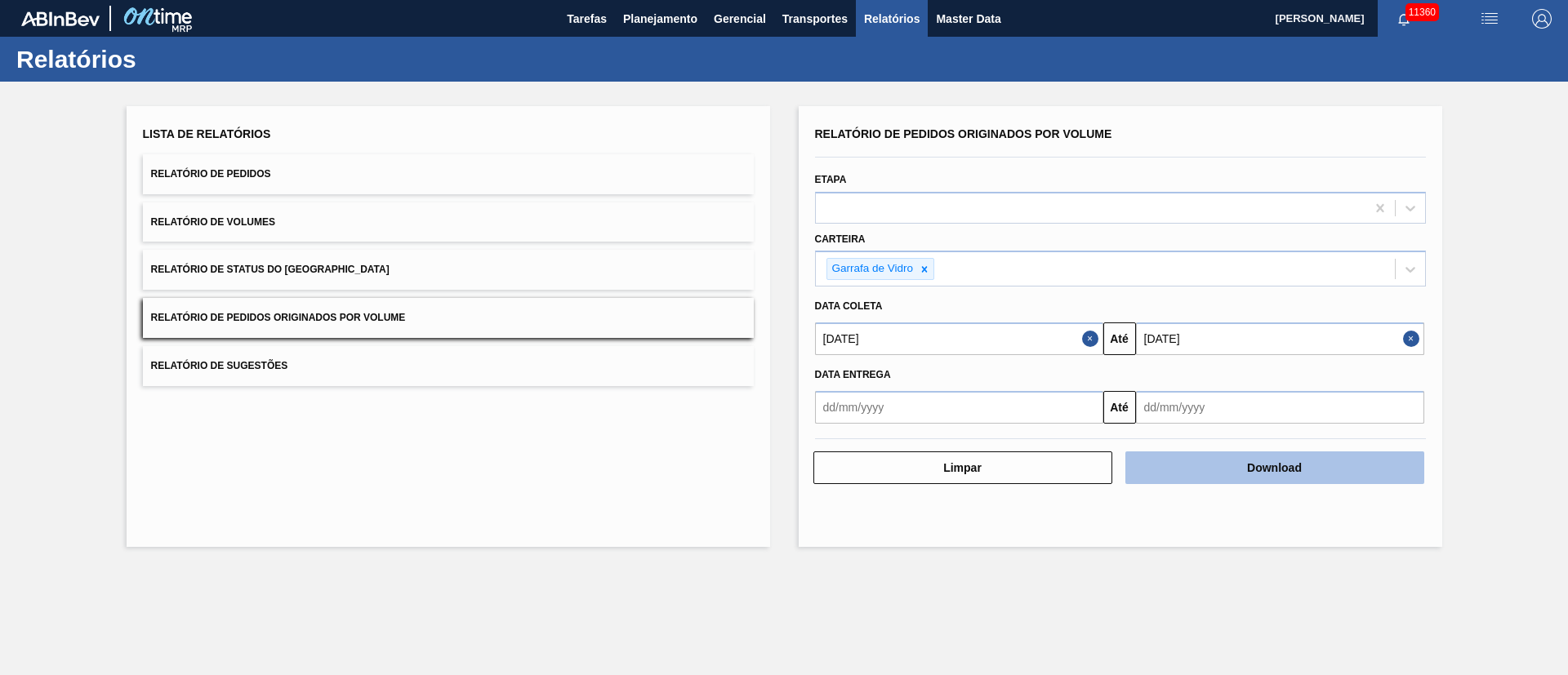
click at [1250, 469] on button "Download" at bounding box center [1275, 467] width 299 height 32
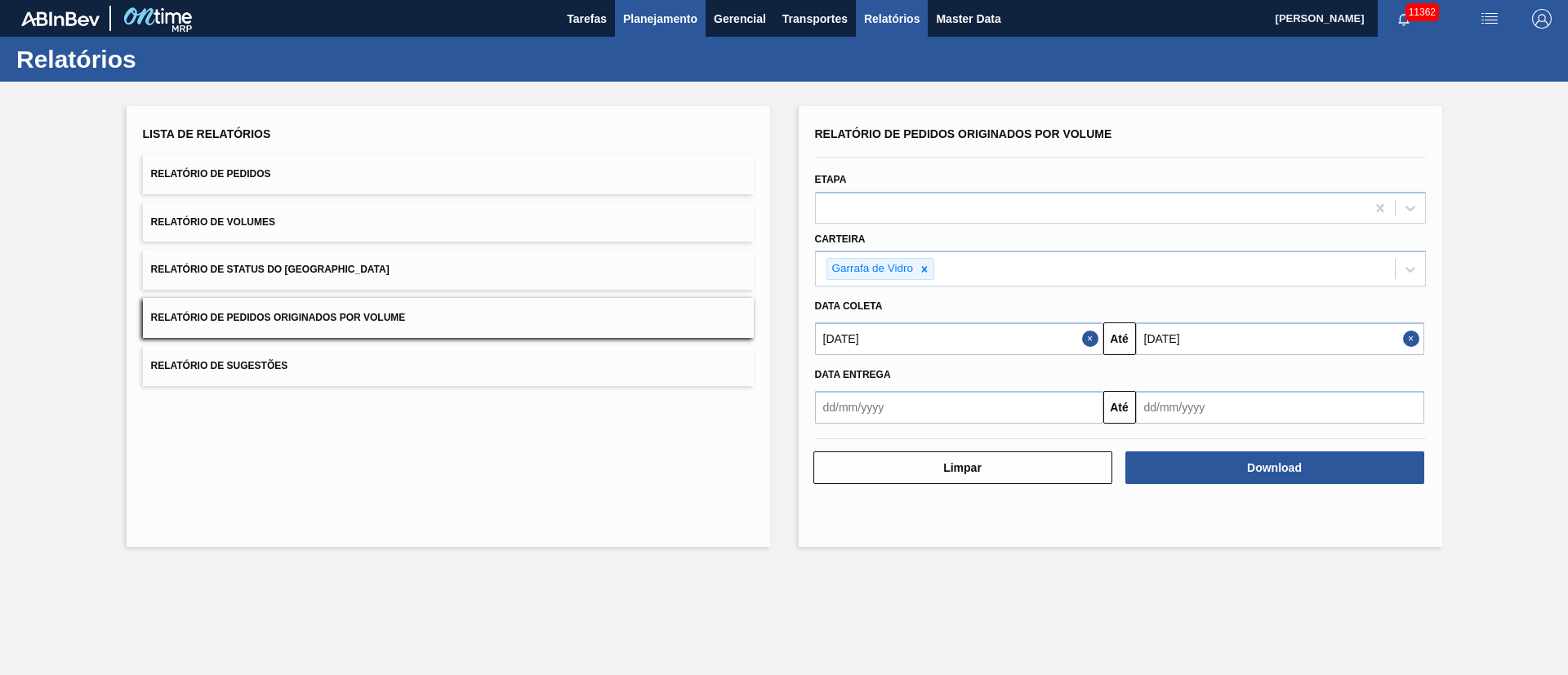
click at [659, 13] on span "Planejamento" at bounding box center [660, 19] width 74 height 20
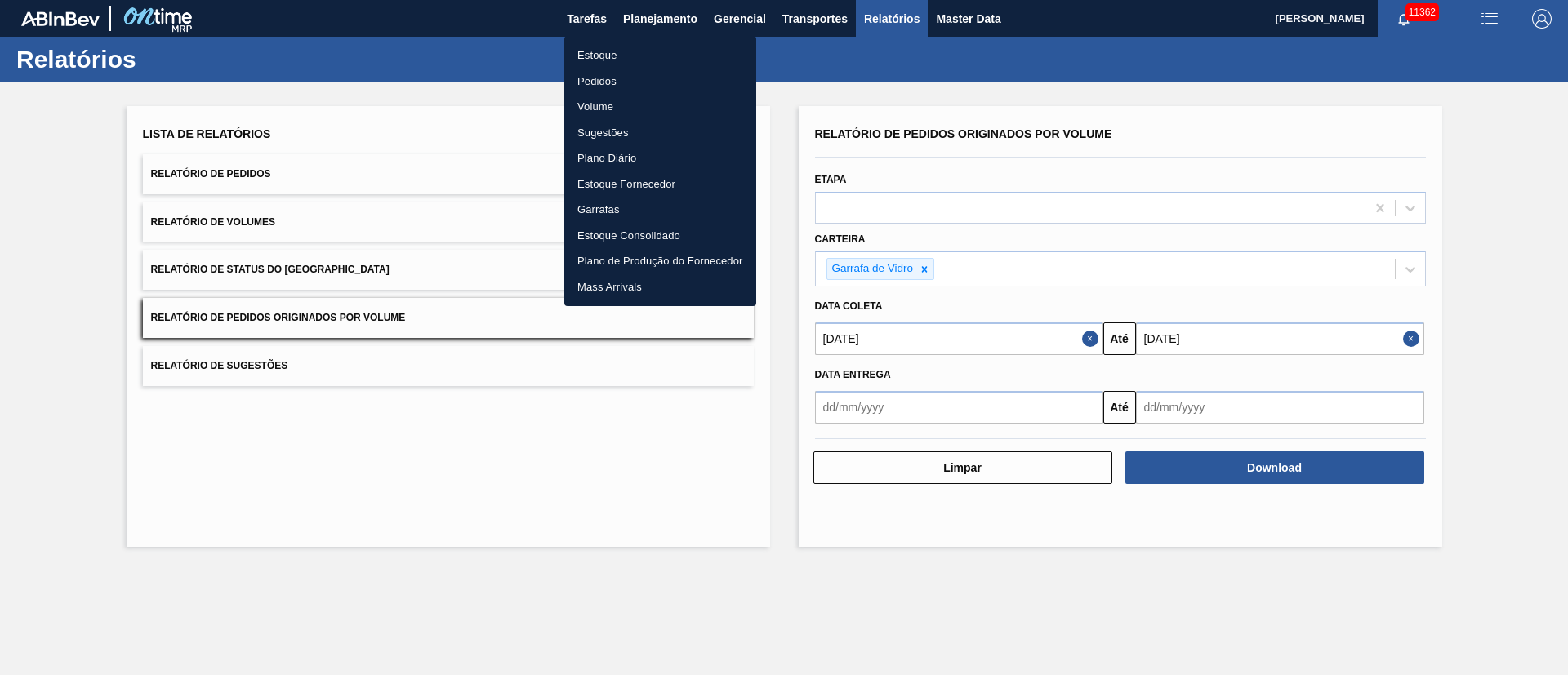
click at [606, 53] on li "Estoque" at bounding box center [660, 56] width 192 height 26
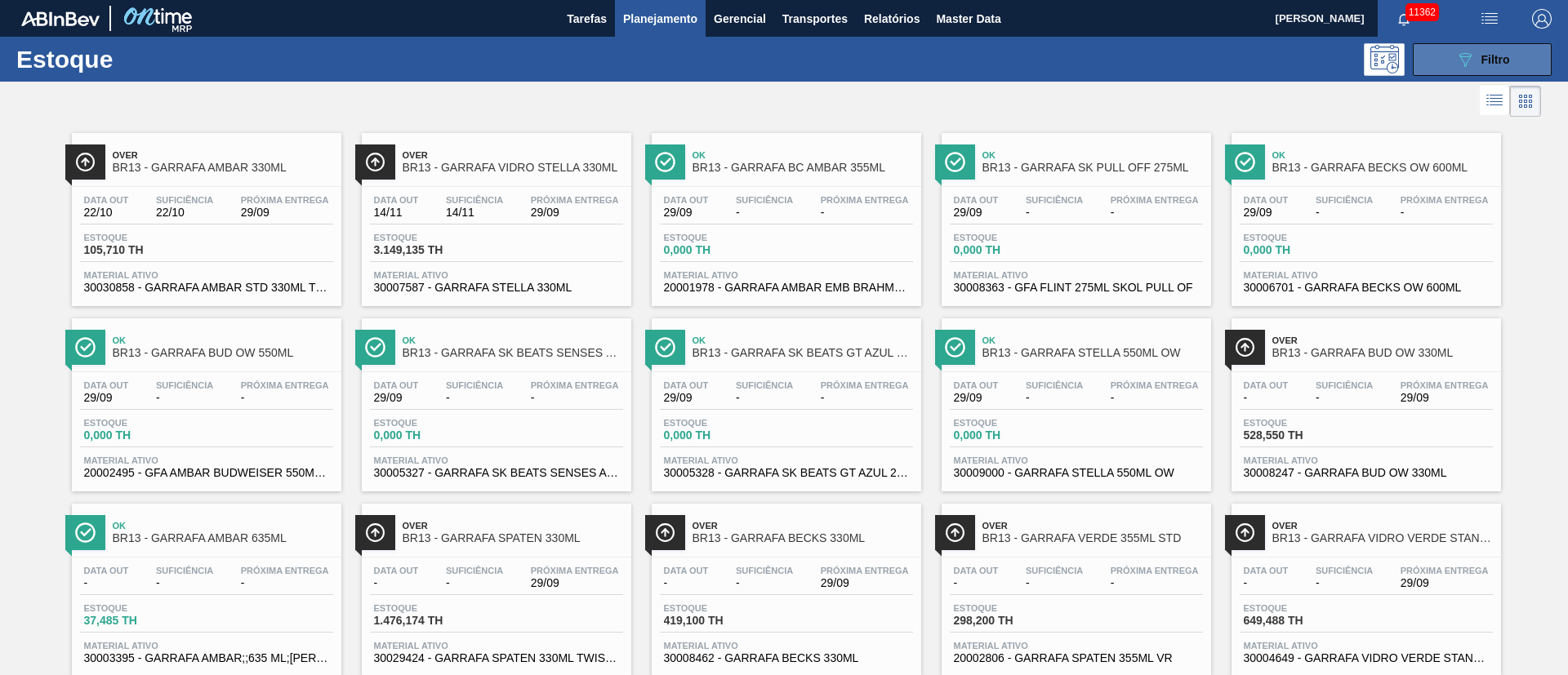
click at [1491, 56] on span "Filtro" at bounding box center [1495, 59] width 28 height 13
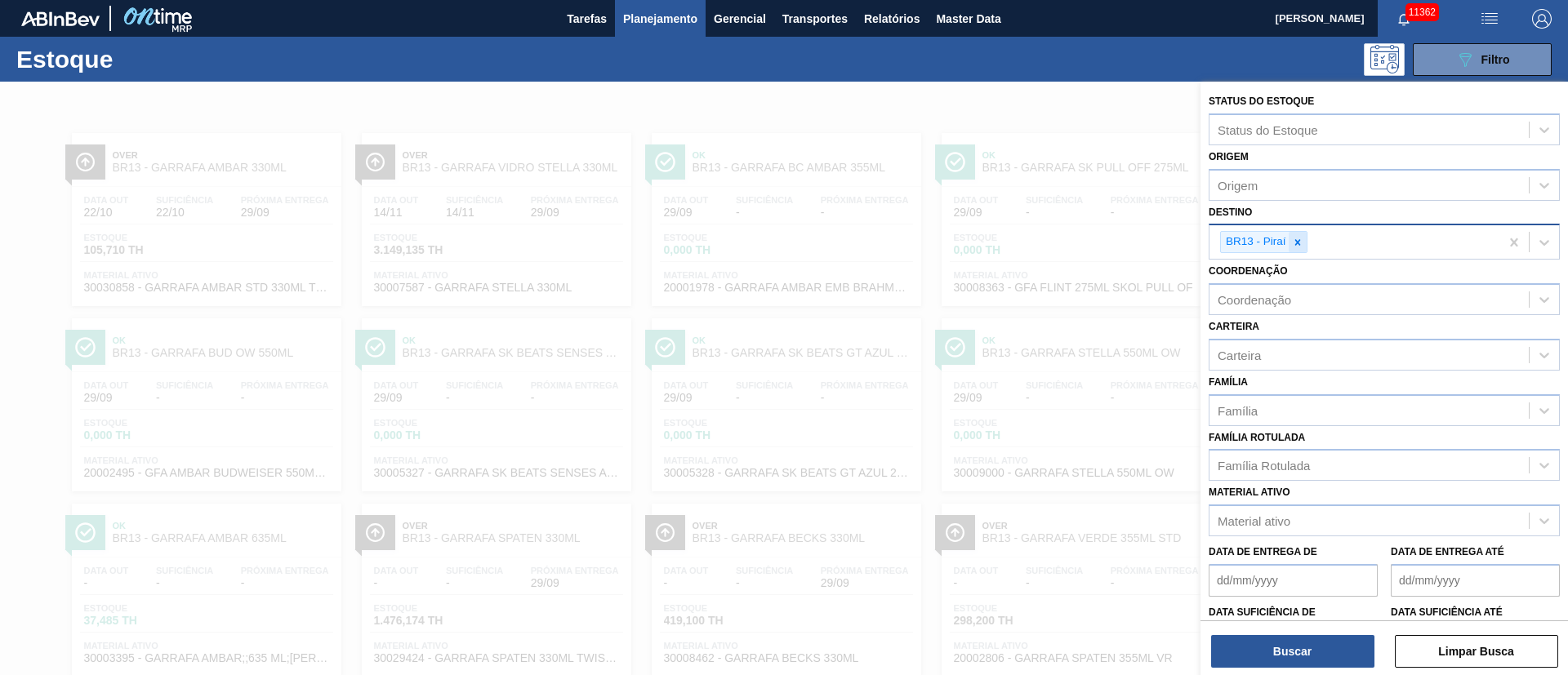
click at [1295, 237] on icon at bounding box center [1297, 242] width 11 height 11
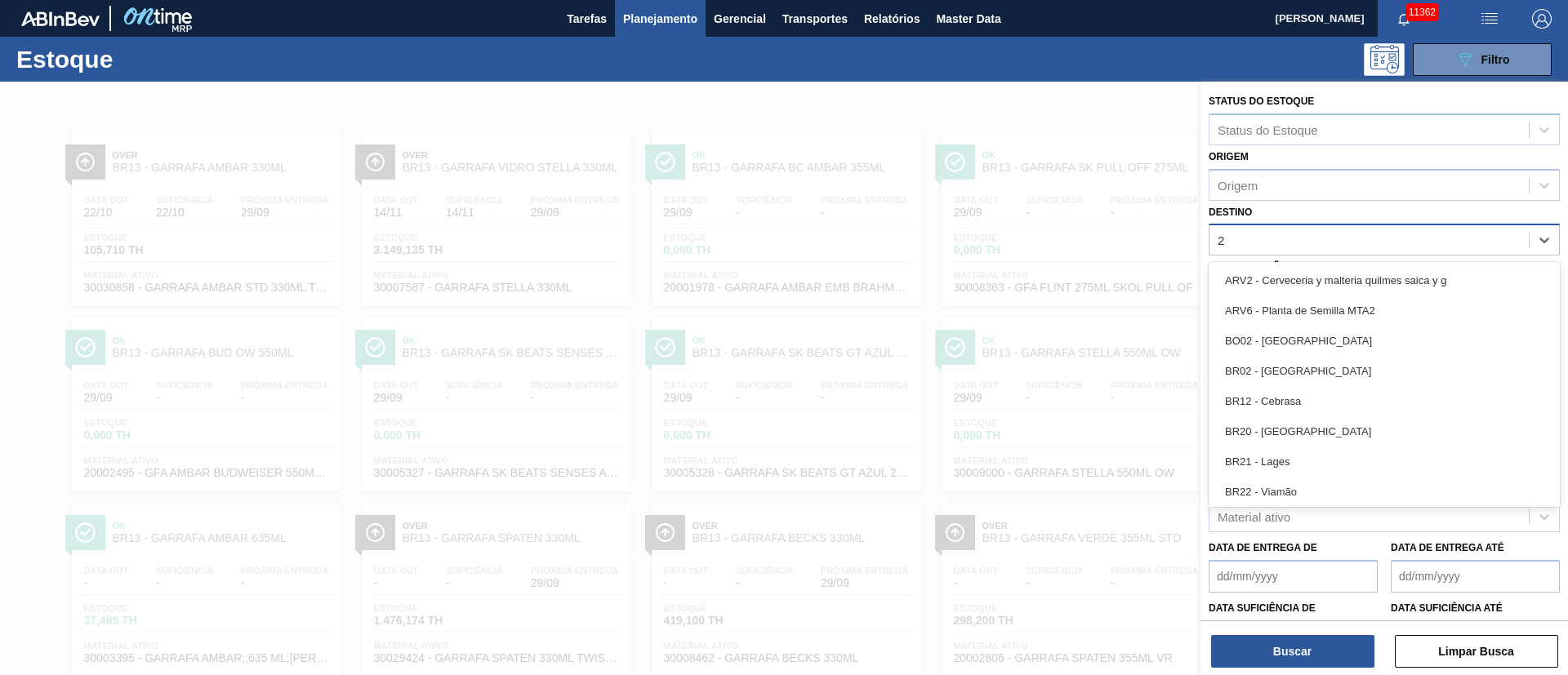
type input "26"
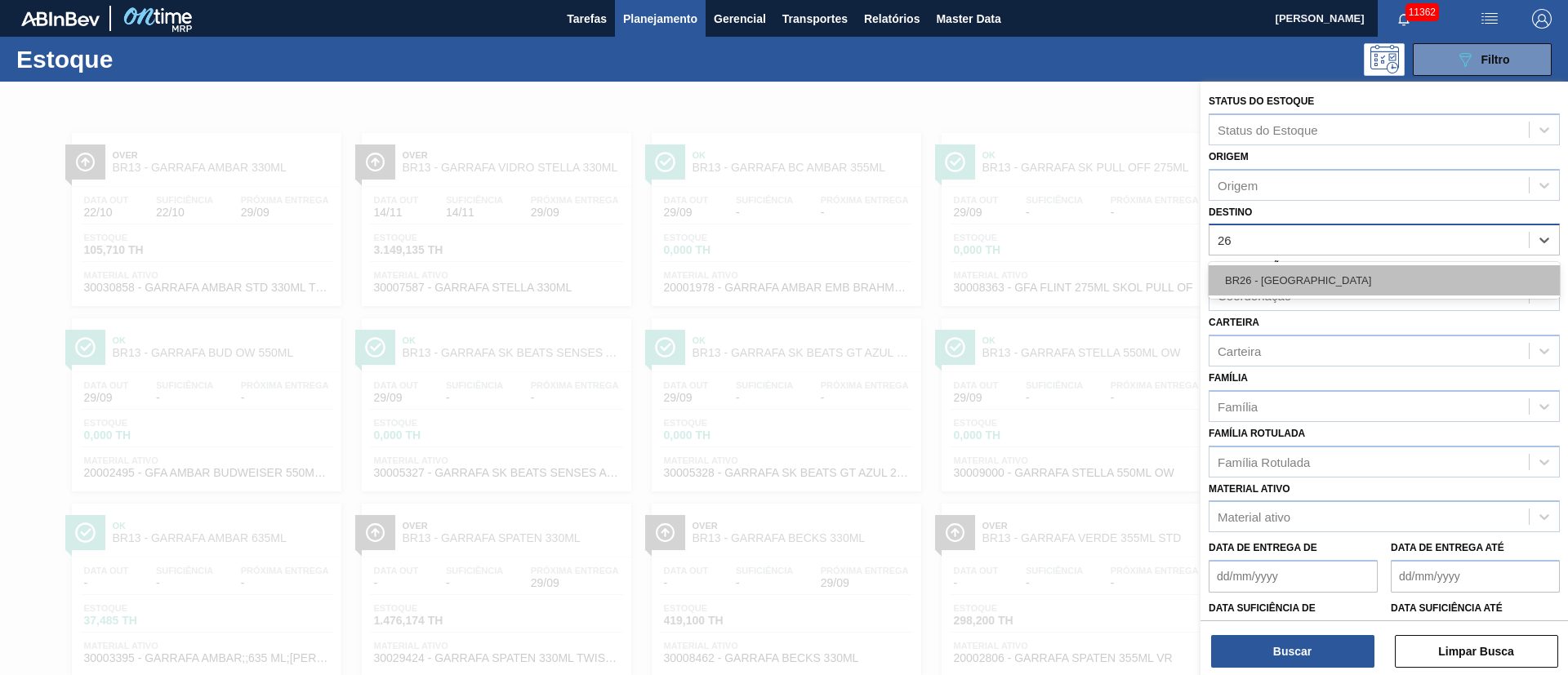
click at [1276, 272] on div "BR26 - [GEOGRAPHIC_DATA]" at bounding box center [1384, 279] width 351 height 30
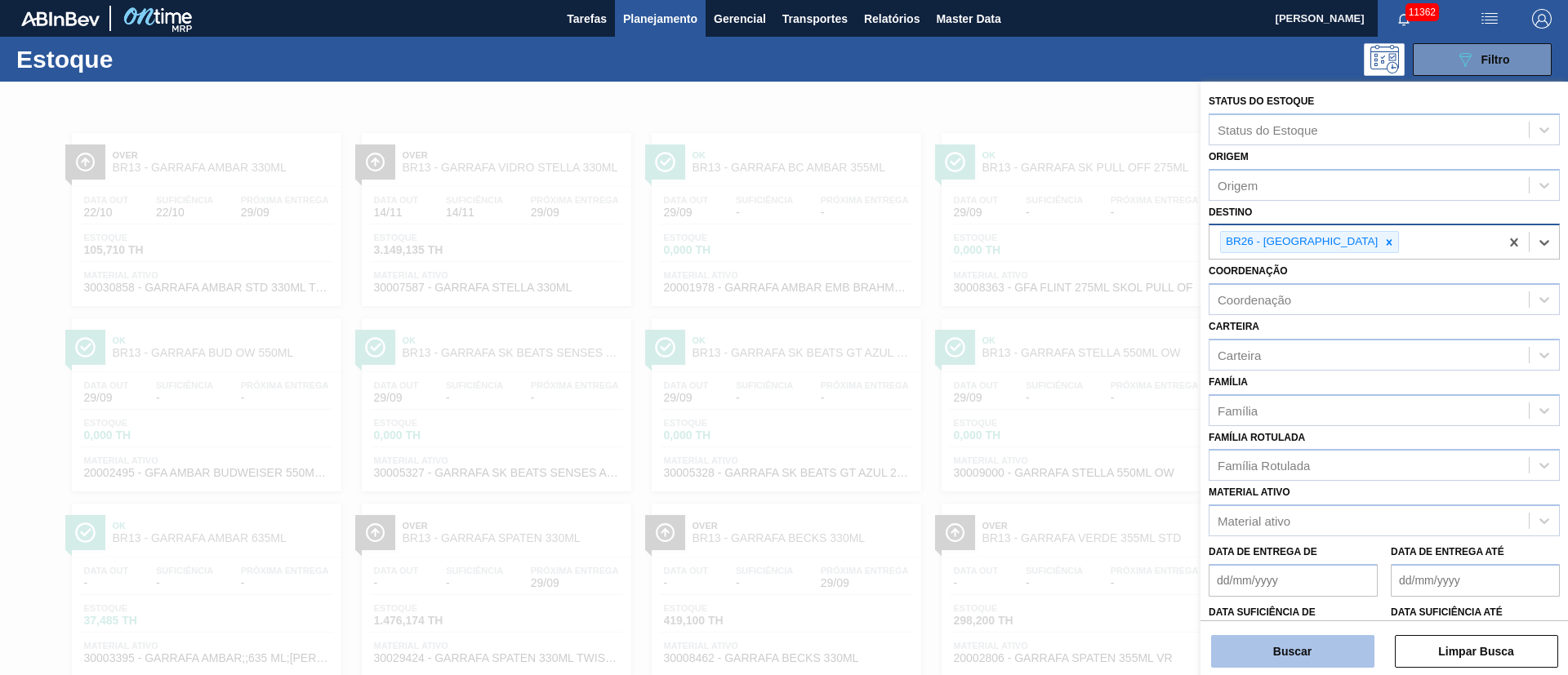
click at [1297, 657] on button "Buscar" at bounding box center [1293, 651] width 163 height 32
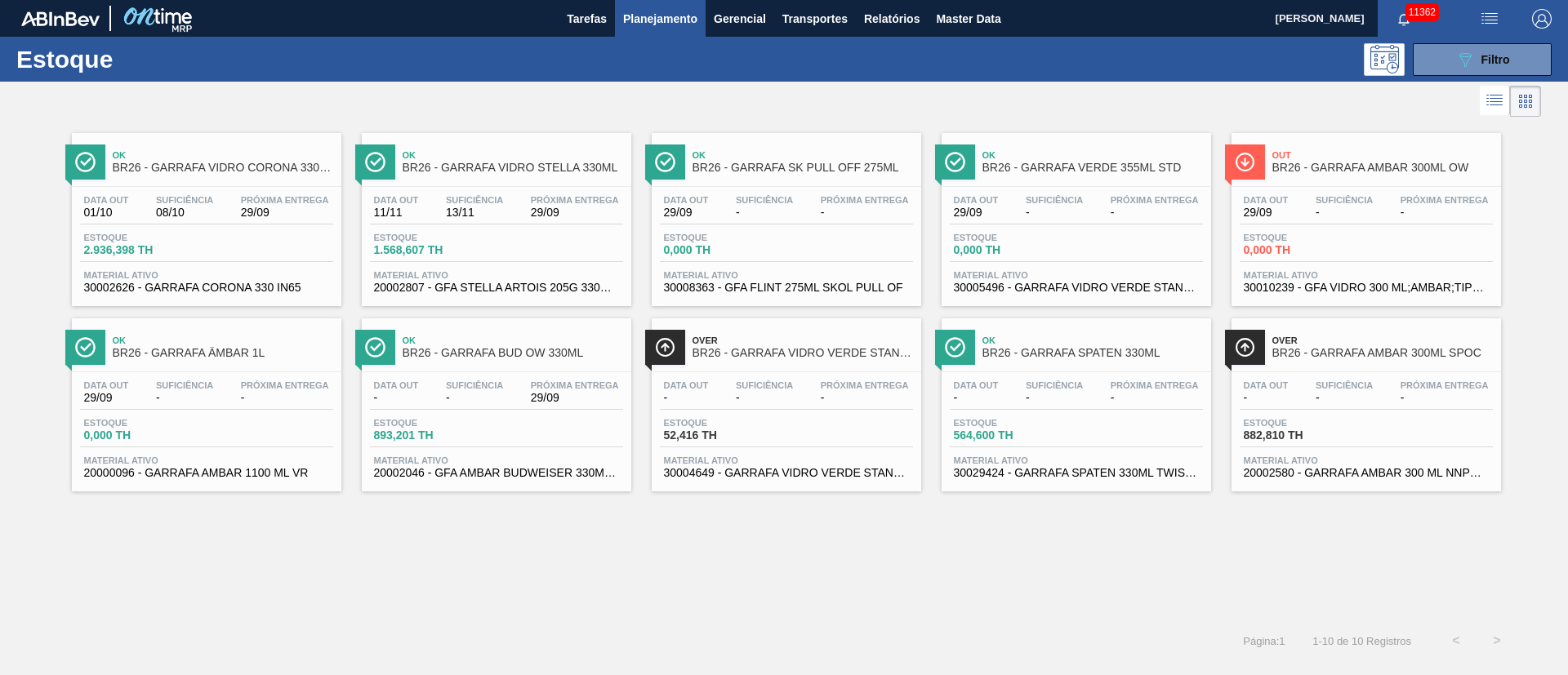
click at [172, 226] on div "Data [DATE] Suficiência 08/10 Próxima Entrega 29/09 Estoque 2.936,398 TH Materi…" at bounding box center [206, 243] width 269 height 111
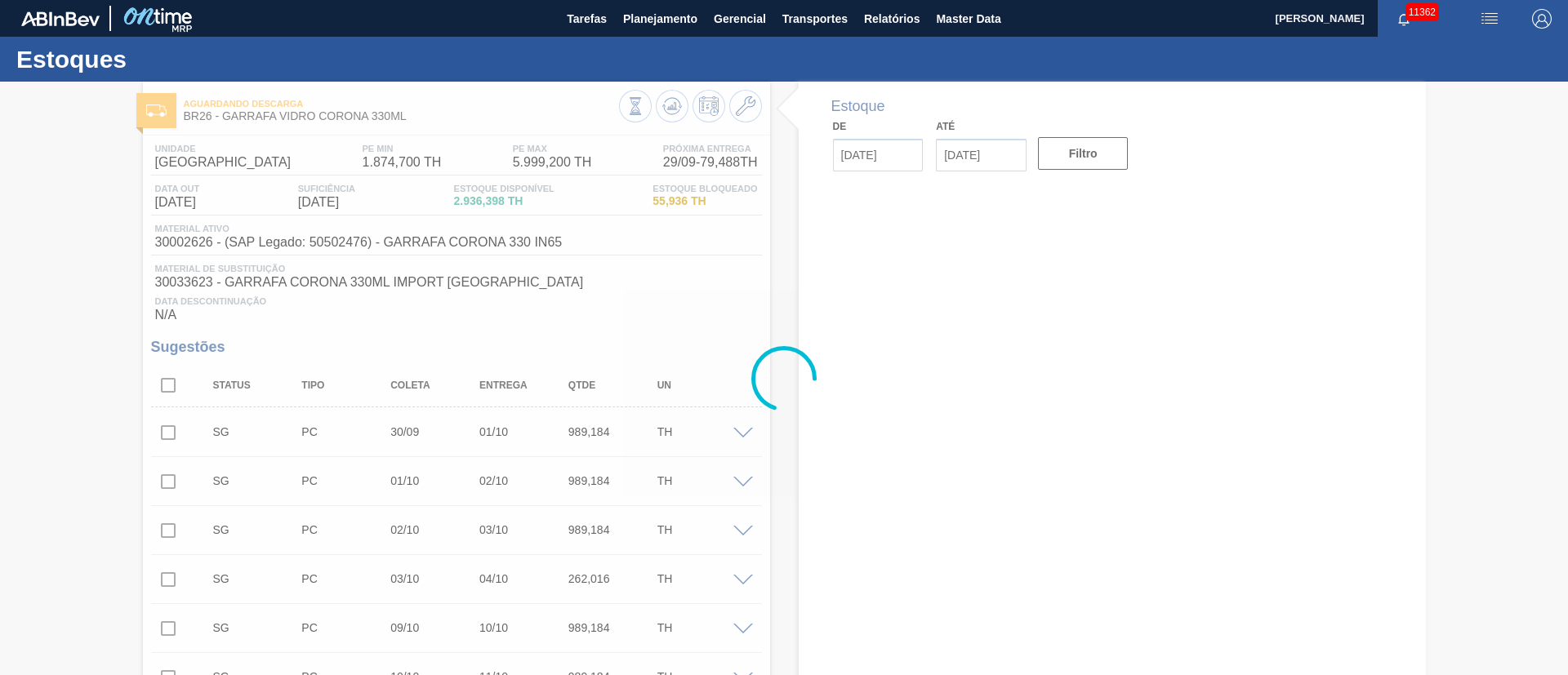
type input "[DATE]"
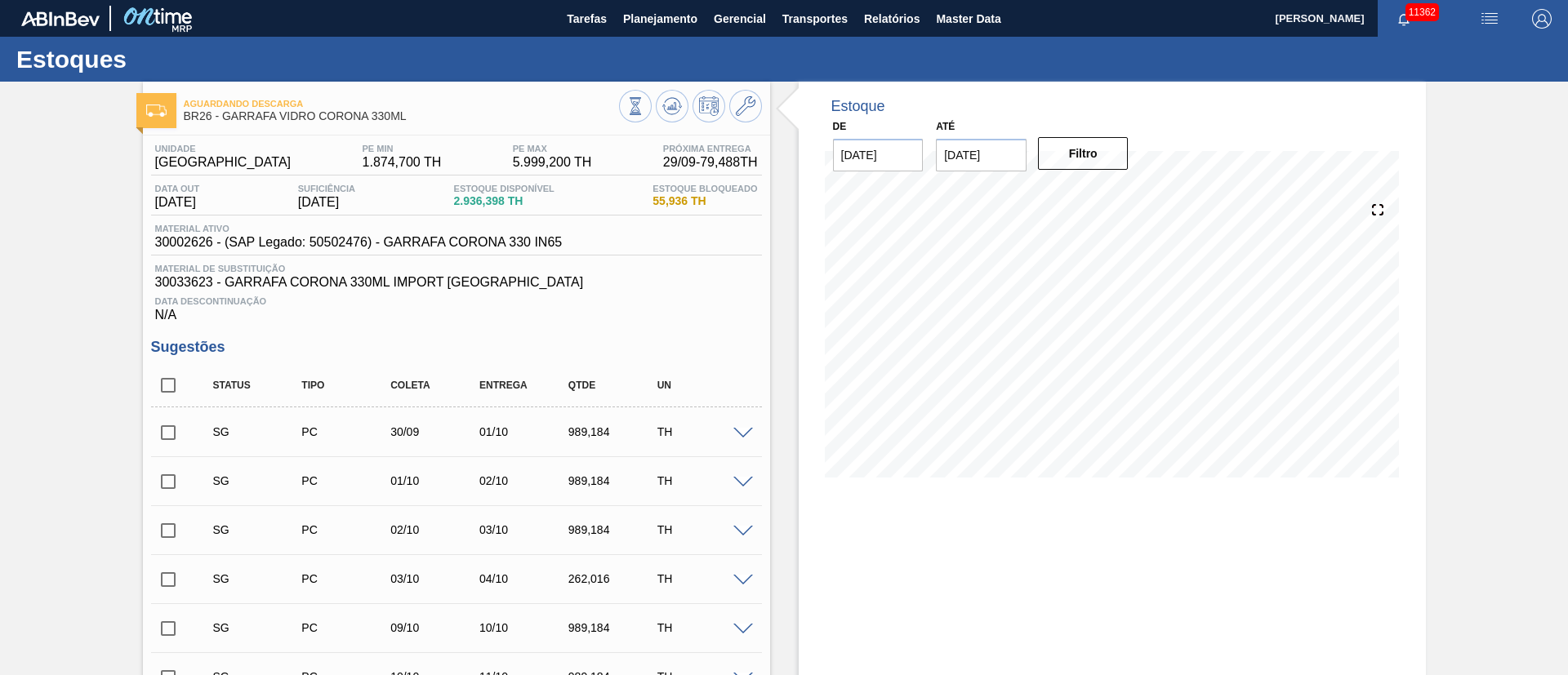
click at [168, 432] on input "checkbox" at bounding box center [168, 432] width 34 height 34
click at [736, 431] on span at bounding box center [743, 434] width 20 height 12
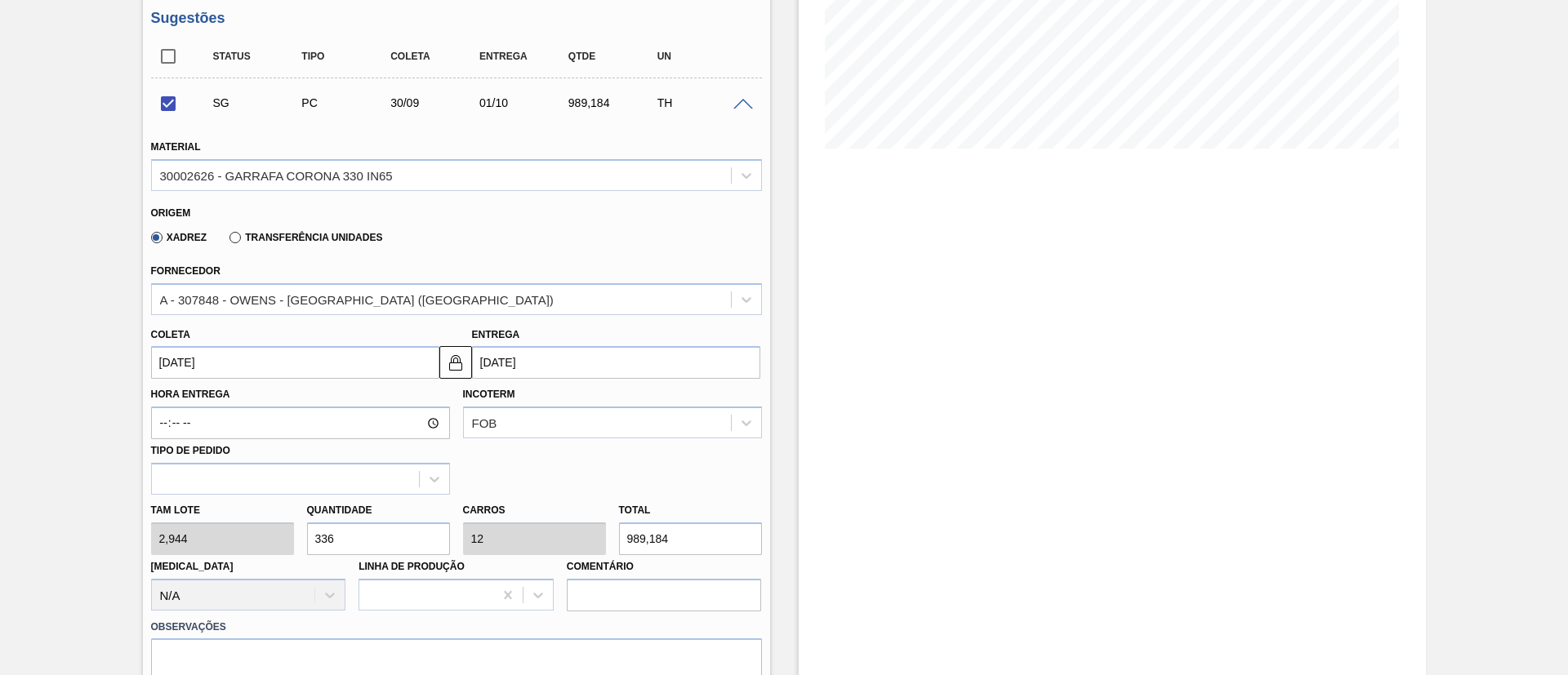
scroll to position [367, 0]
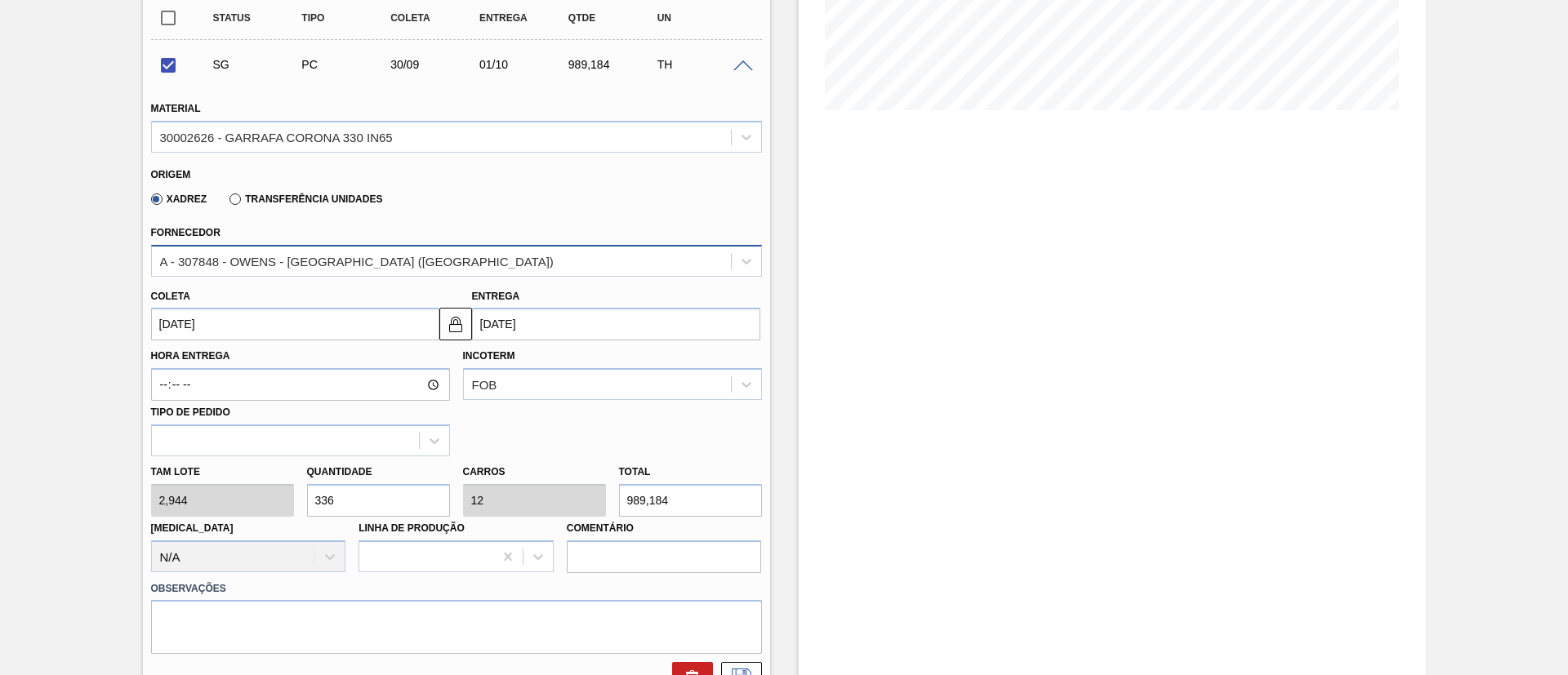
click at [264, 267] on div "A - 307848 - OWENS - [GEOGRAPHIC_DATA] ([GEOGRAPHIC_DATA])" at bounding box center [441, 261] width 579 height 24
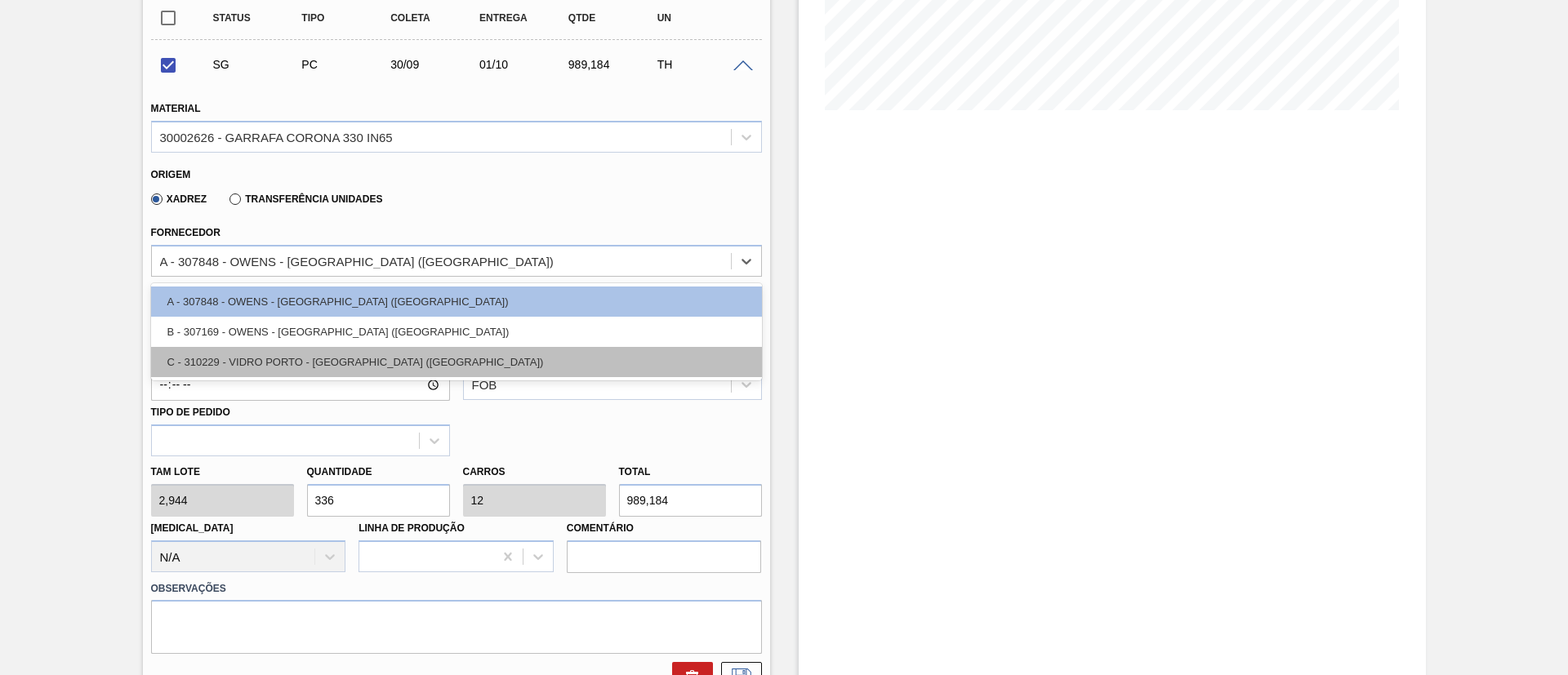
click at [264, 354] on div "C - 310229 - VIDRO PORTO - [GEOGRAPHIC_DATA] ([GEOGRAPHIC_DATA])" at bounding box center [457, 361] width 610 height 30
checkbox input "false"
type input "[DATE]"
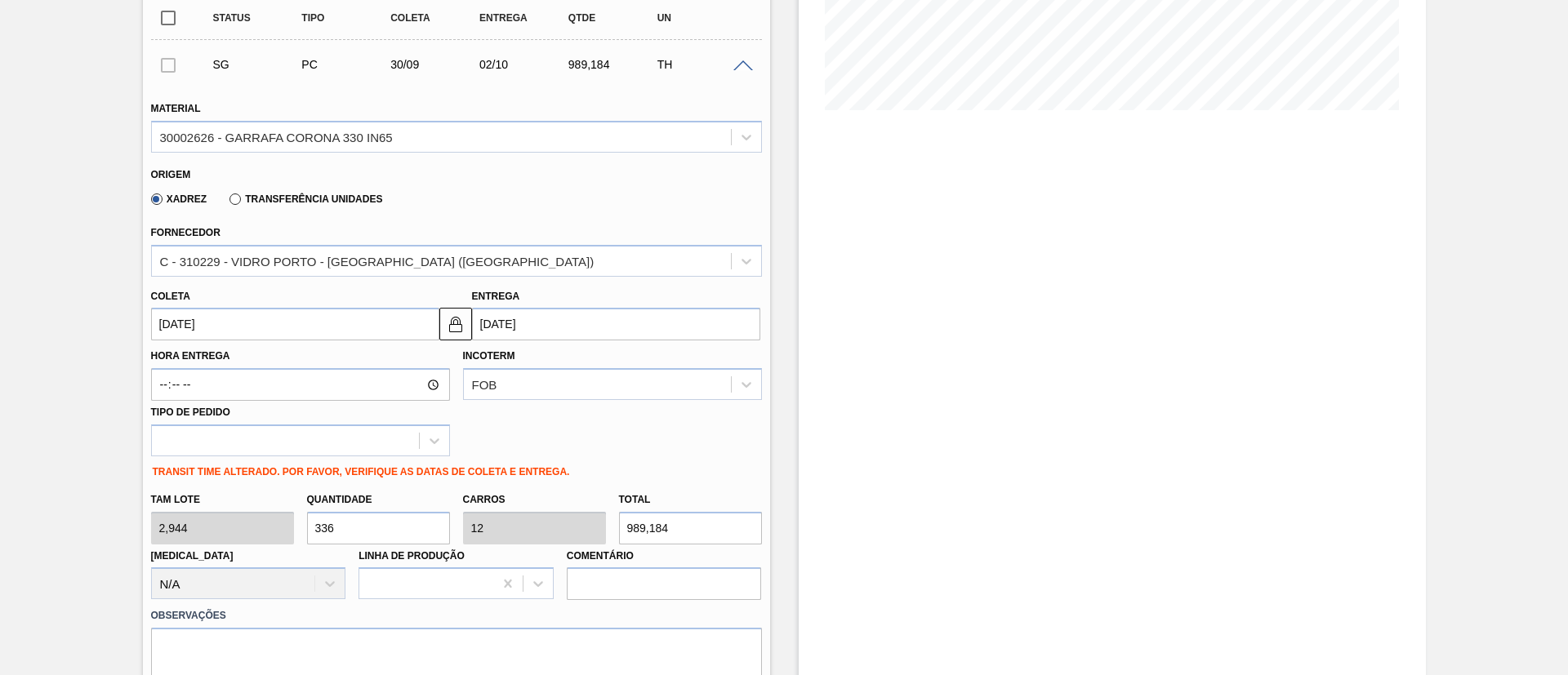
click at [203, 532] on div "Tam lote 2,944 Quantidade 336 Carros 12 Total 989,184 [MEDICAL_DATA] N/A Linha …" at bounding box center [457, 542] width 624 height 117
type input "9"
type input "0,321"
type input "26,496"
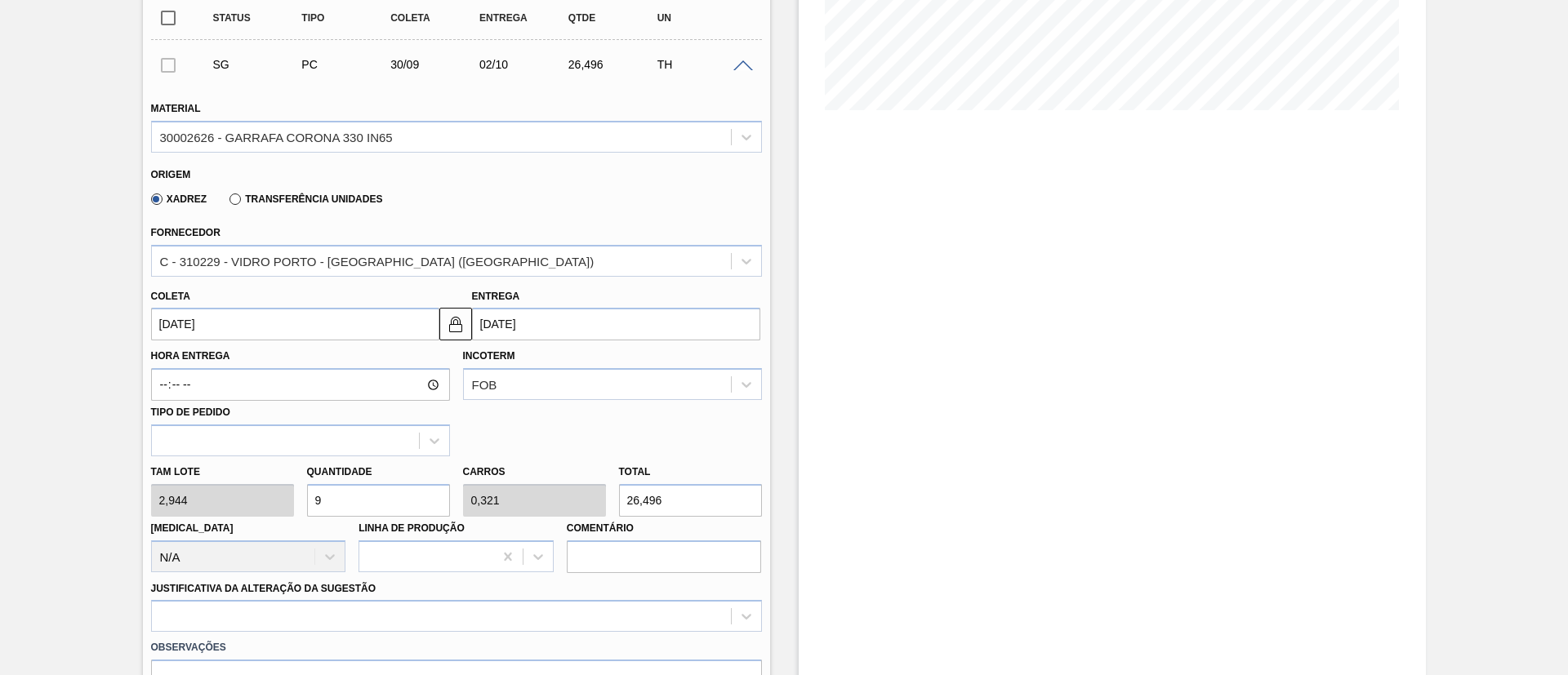
type input "96"
type input "3,429"
type input "282,624"
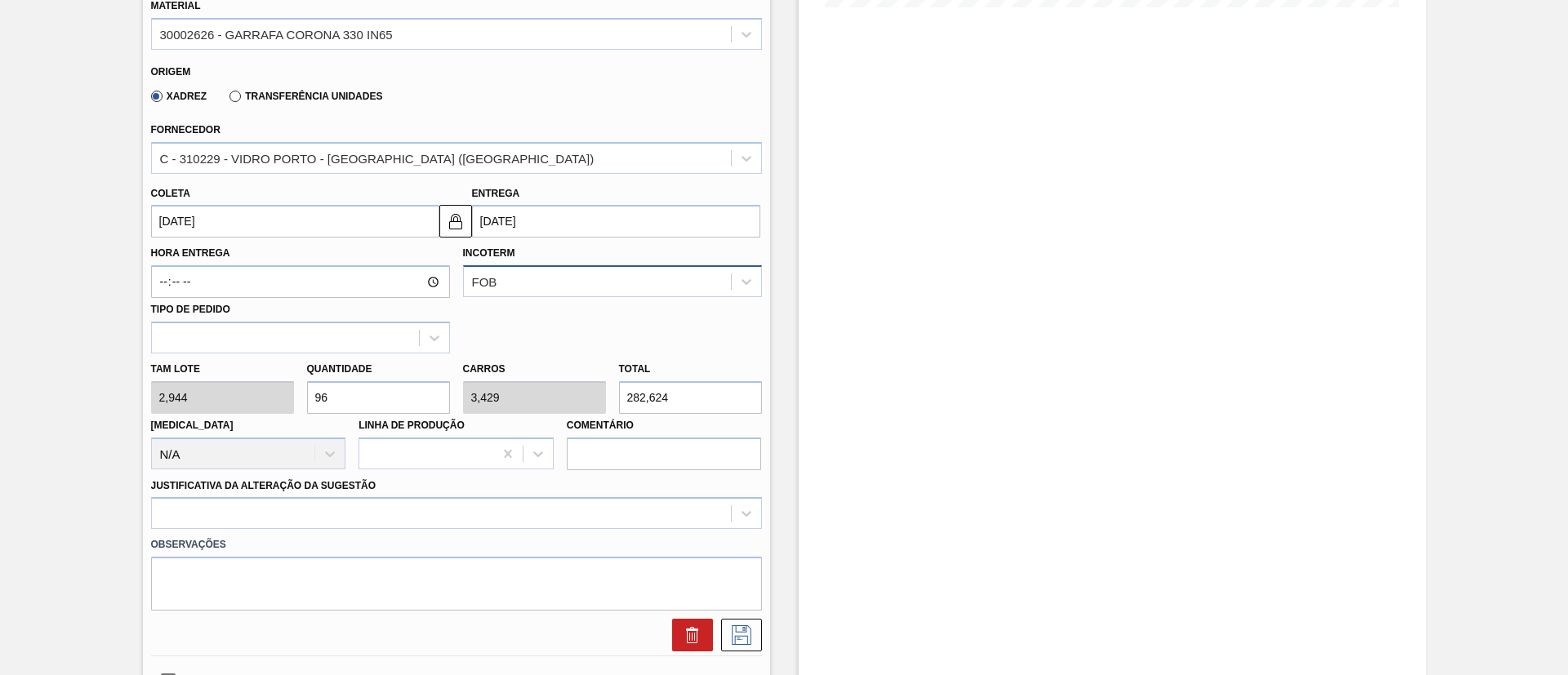
scroll to position [612, 0]
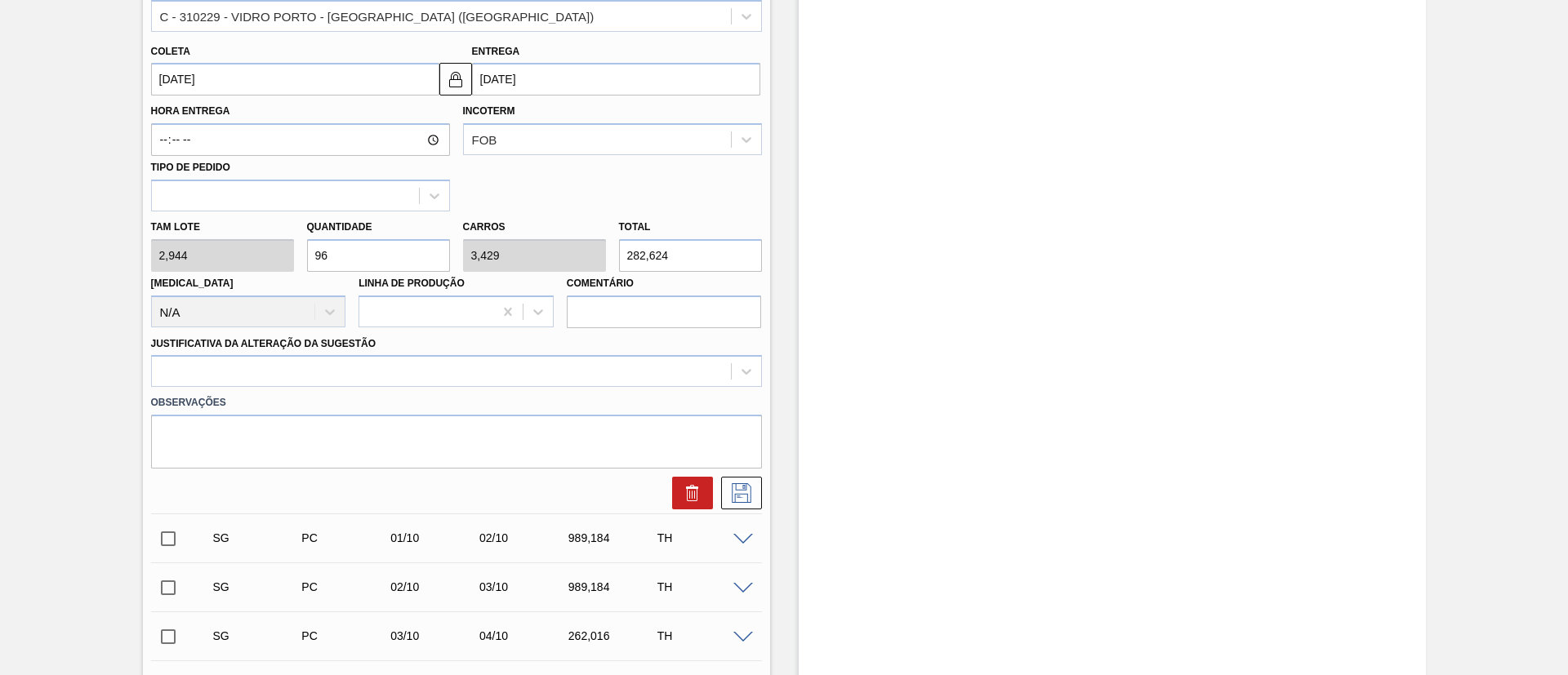
click at [188, 256] on div "Tam lote 2,944 Quantidade 96 Carros 3,429 Total 282,624 [MEDICAL_DATA] N/A Linh…" at bounding box center [457, 269] width 624 height 117
type input "1"
type input "0,036"
type input "2,944"
type input "11"
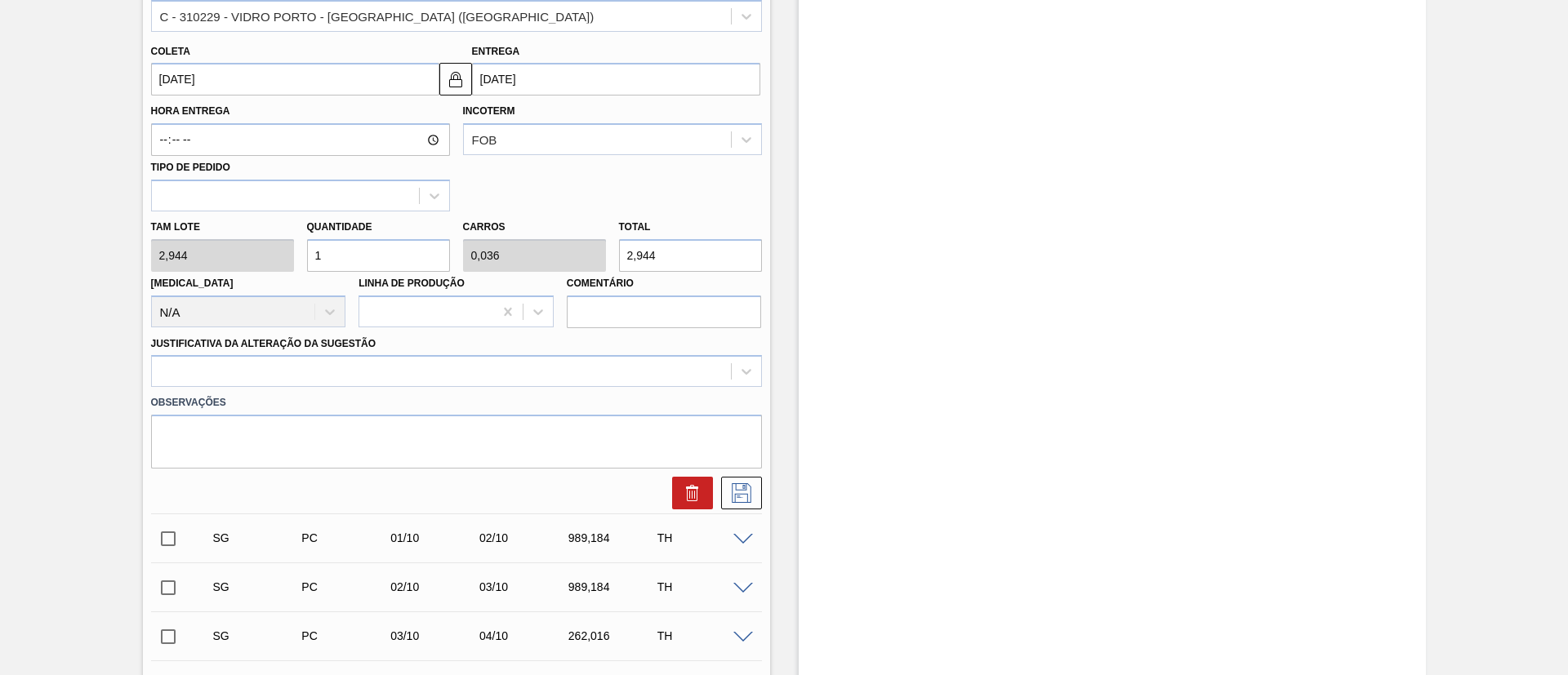
type input "0,393"
type input "32,384"
type input "112"
type input "4"
type input "329,728"
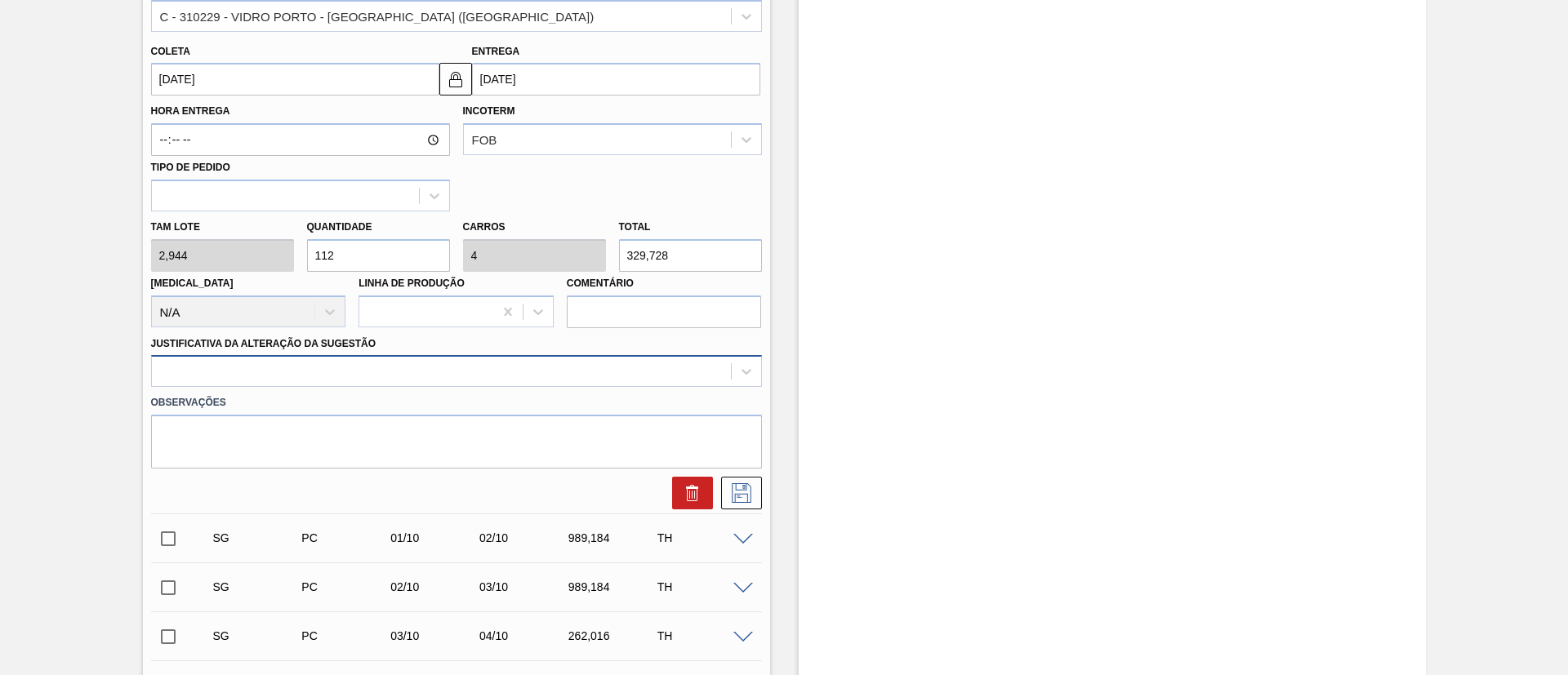
type input "112"
click at [303, 370] on div at bounding box center [441, 372] width 579 height 24
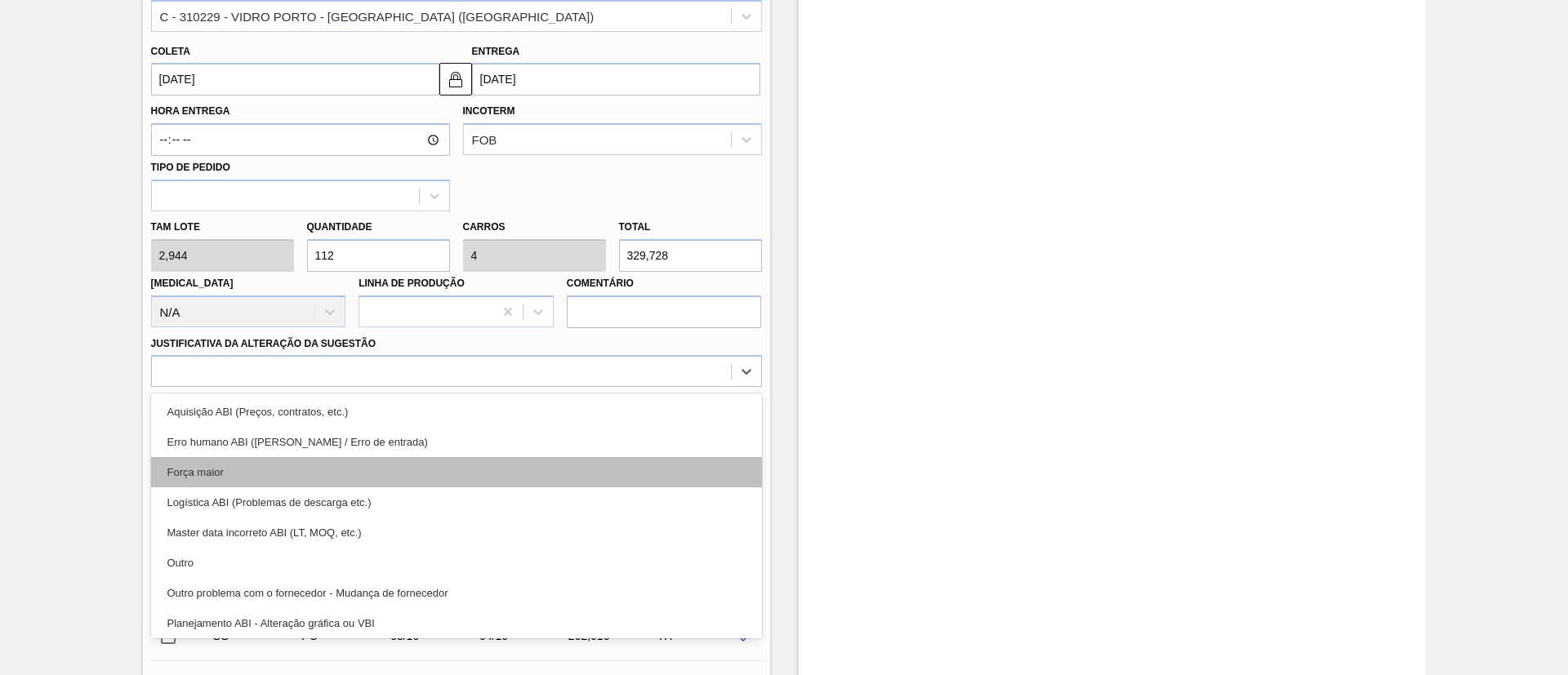
click at [234, 461] on div "Força maior" at bounding box center [457, 472] width 610 height 30
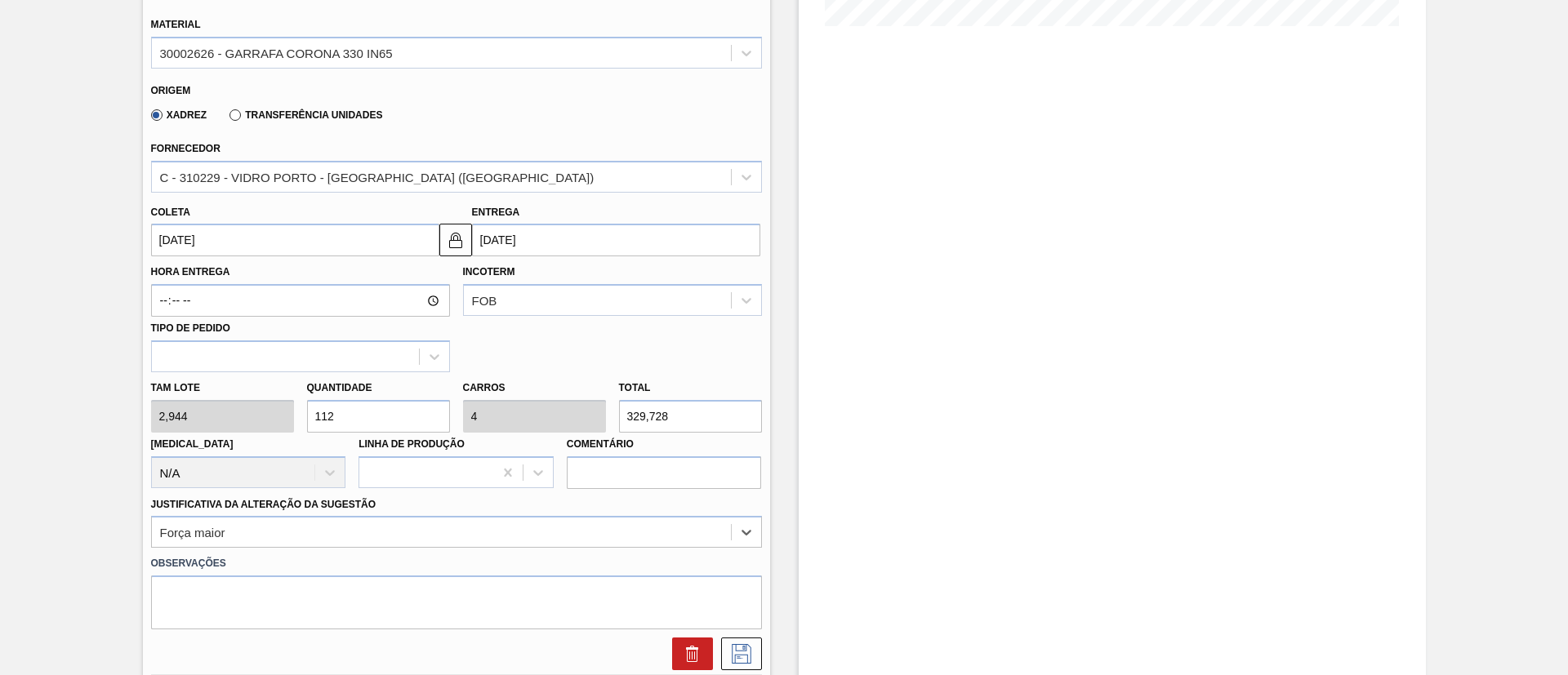
scroll to position [490, 0]
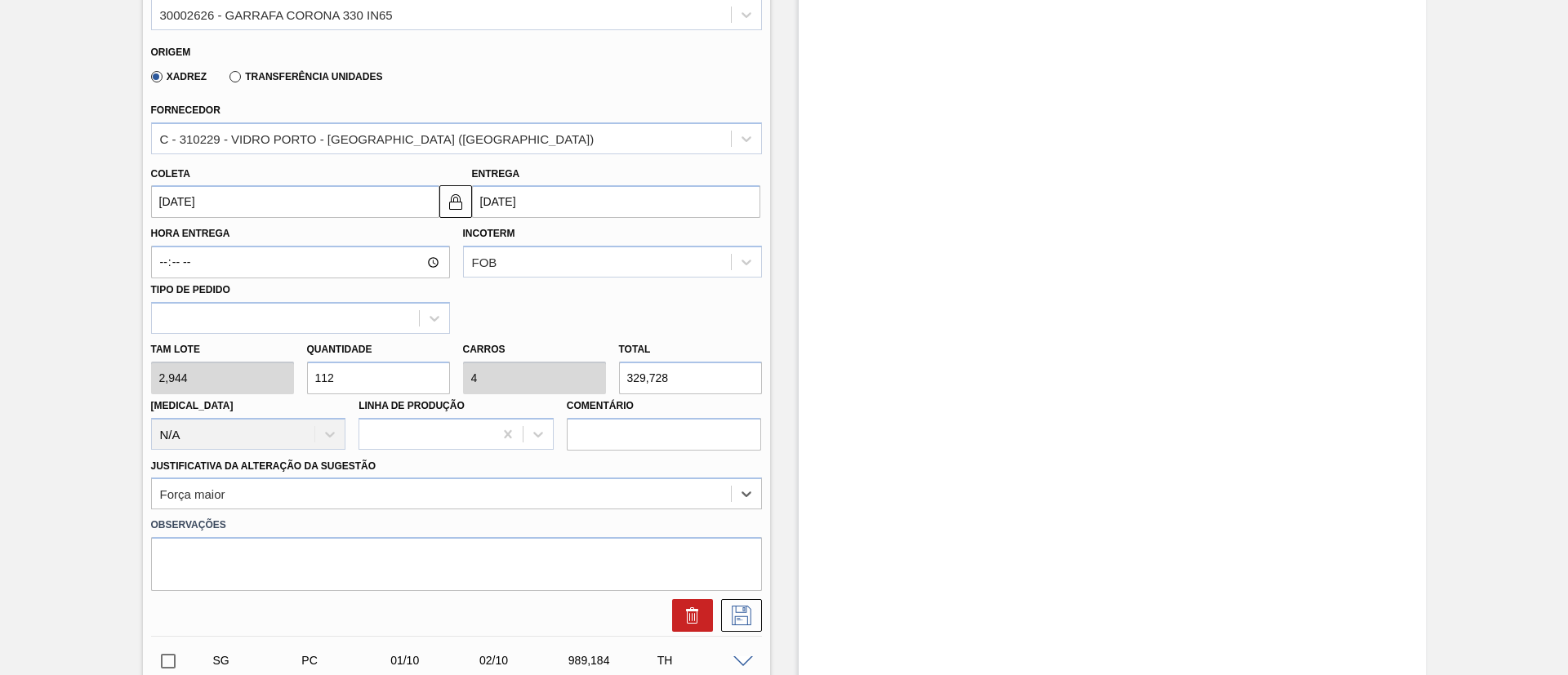
click at [239, 207] on input "[DATE]" at bounding box center [295, 202] width 288 height 32
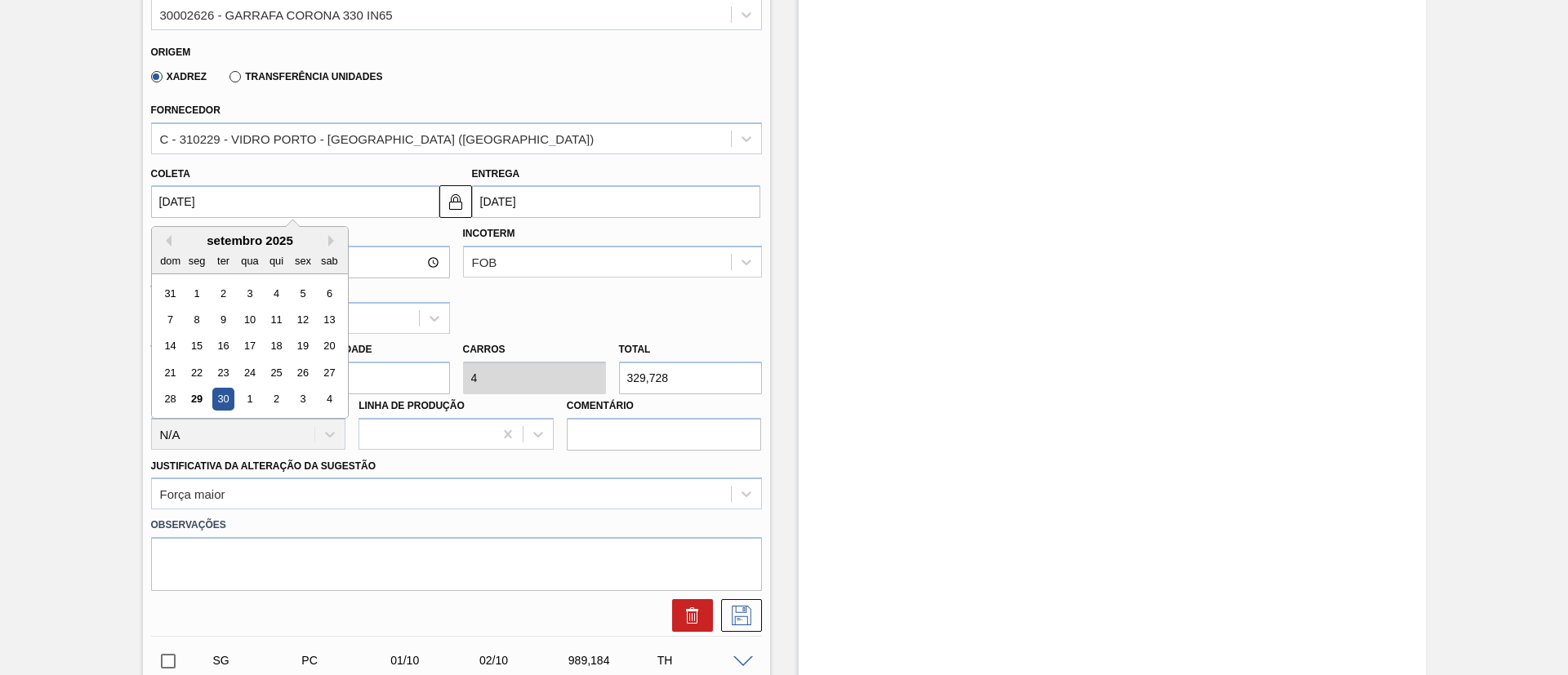
click at [217, 405] on div "30" at bounding box center [222, 400] width 22 height 22
click at [224, 202] on input "[DATE]" at bounding box center [295, 202] width 288 height 32
click at [245, 390] on div "1" at bounding box center [250, 400] width 22 height 22
type input "[DATE]"
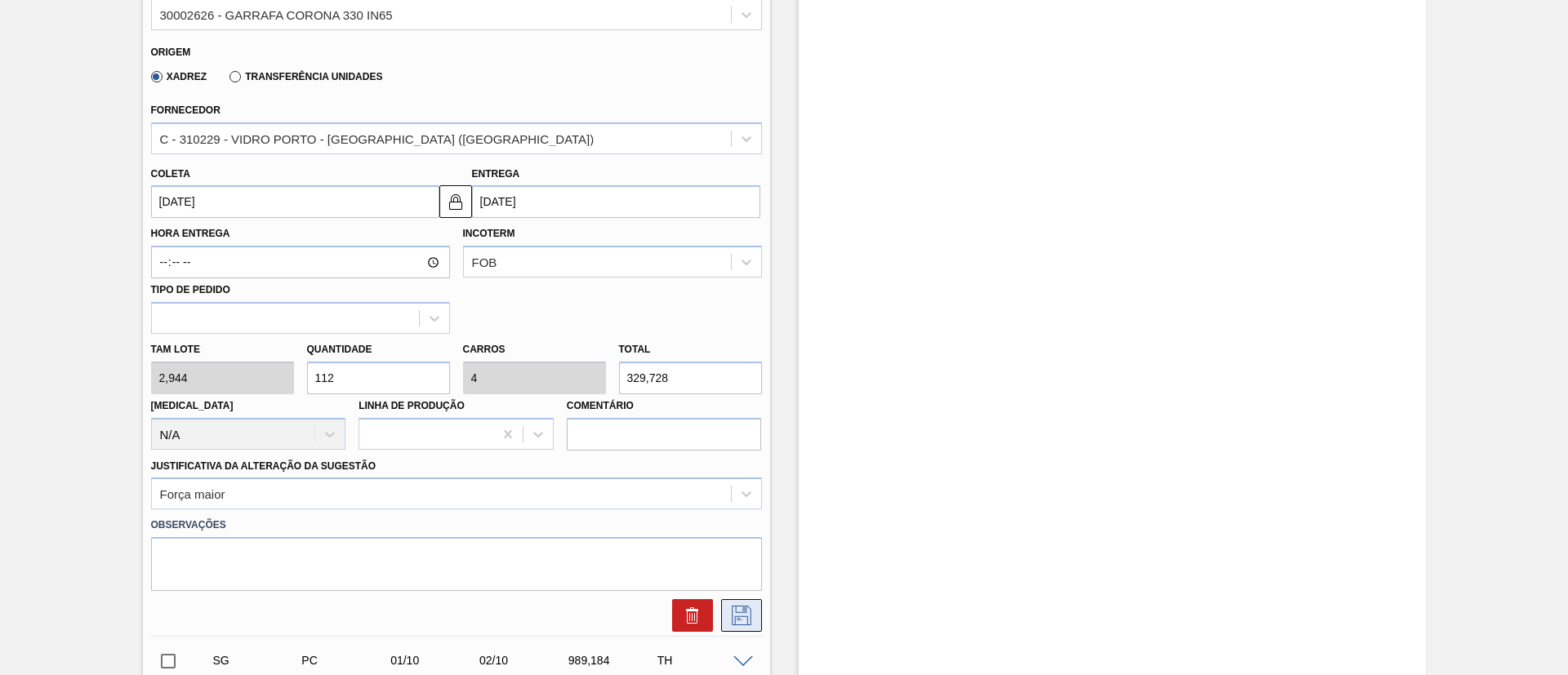
click at [750, 613] on icon at bounding box center [741, 615] width 27 height 20
checkbox input "true"
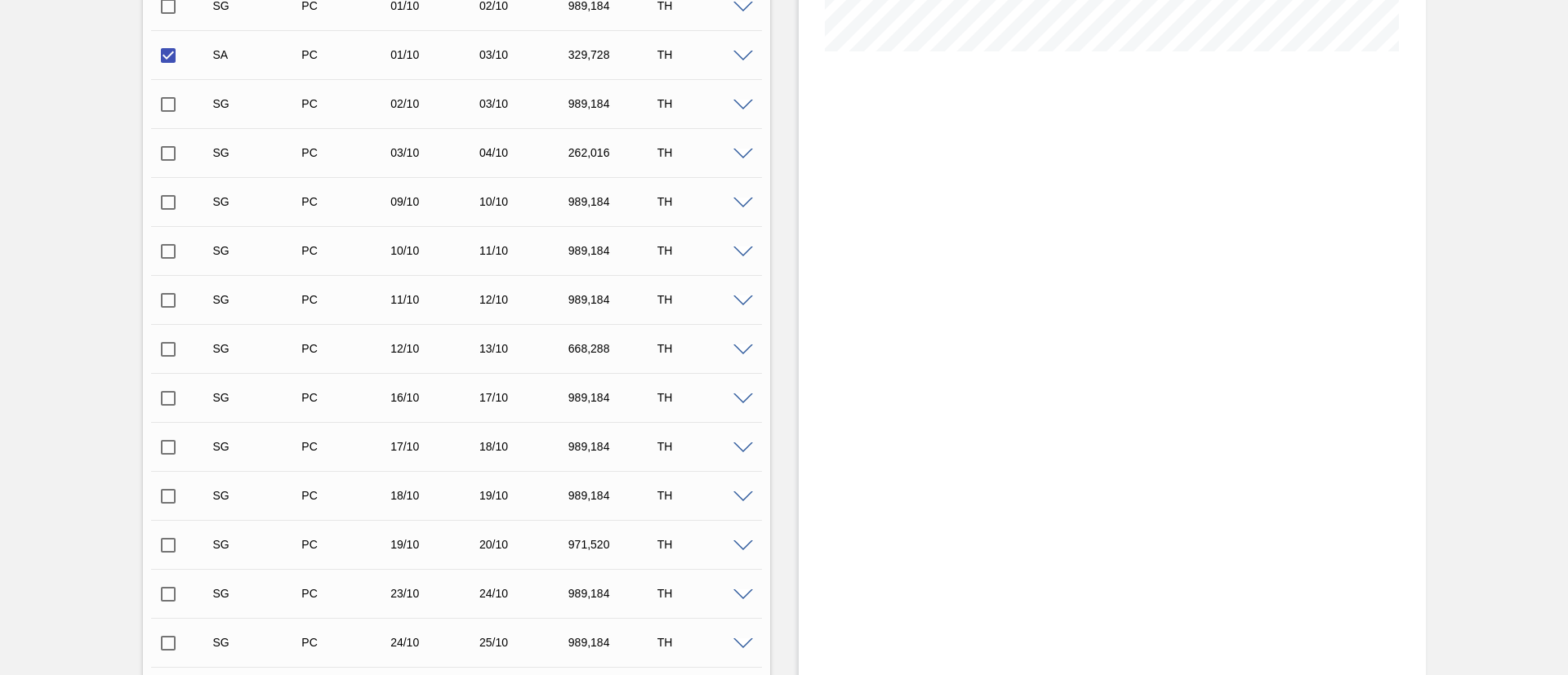
scroll to position [857, 0]
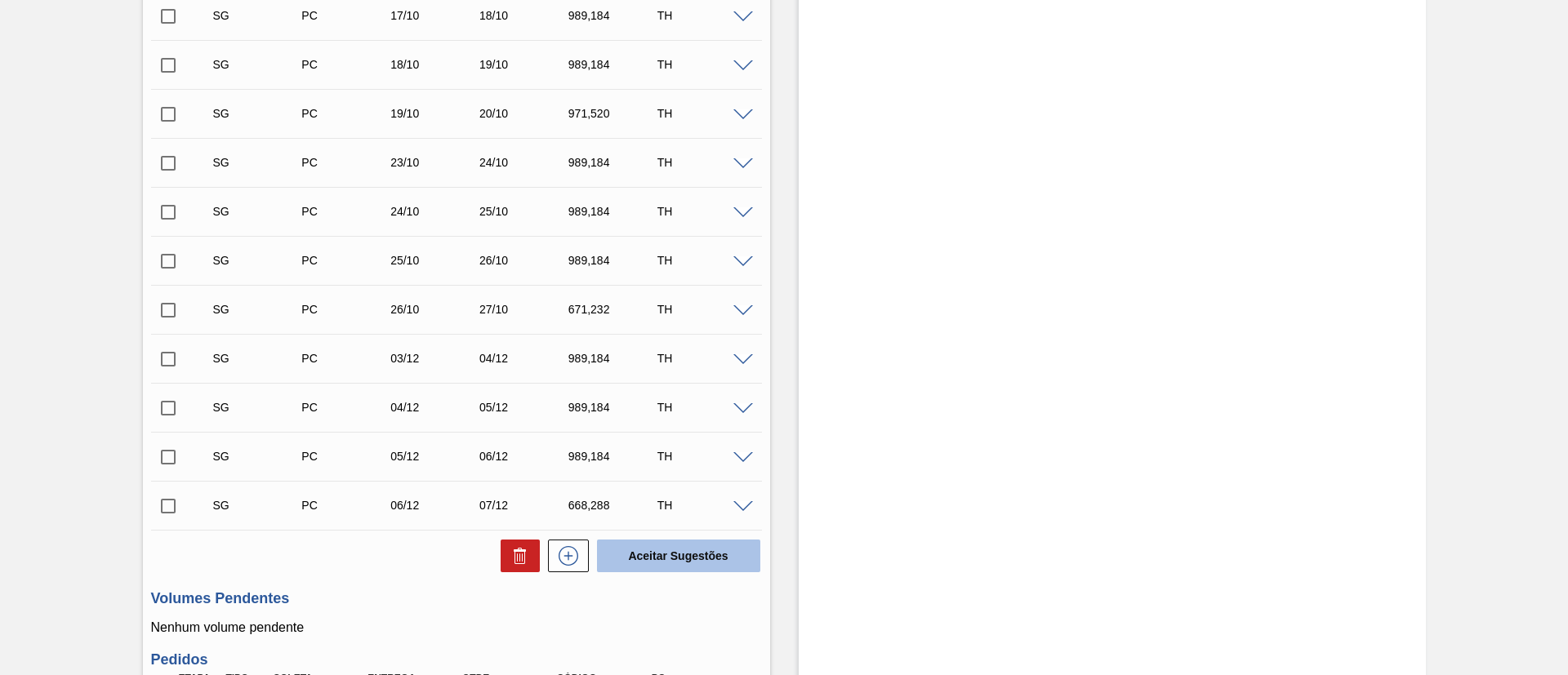
click at [713, 561] on button "Aceitar Sugestões" at bounding box center [678, 555] width 163 height 32
checkbox input "false"
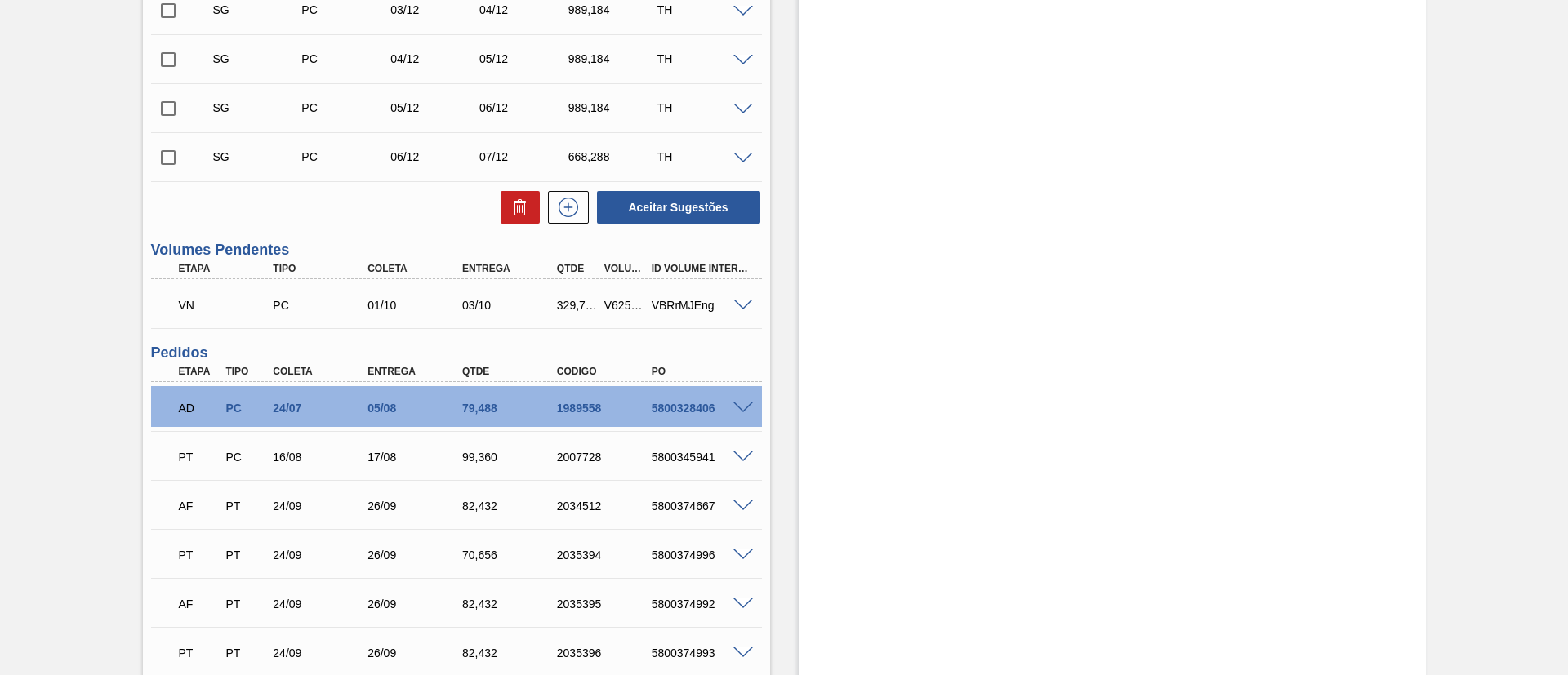
scroll to position [1175, 0]
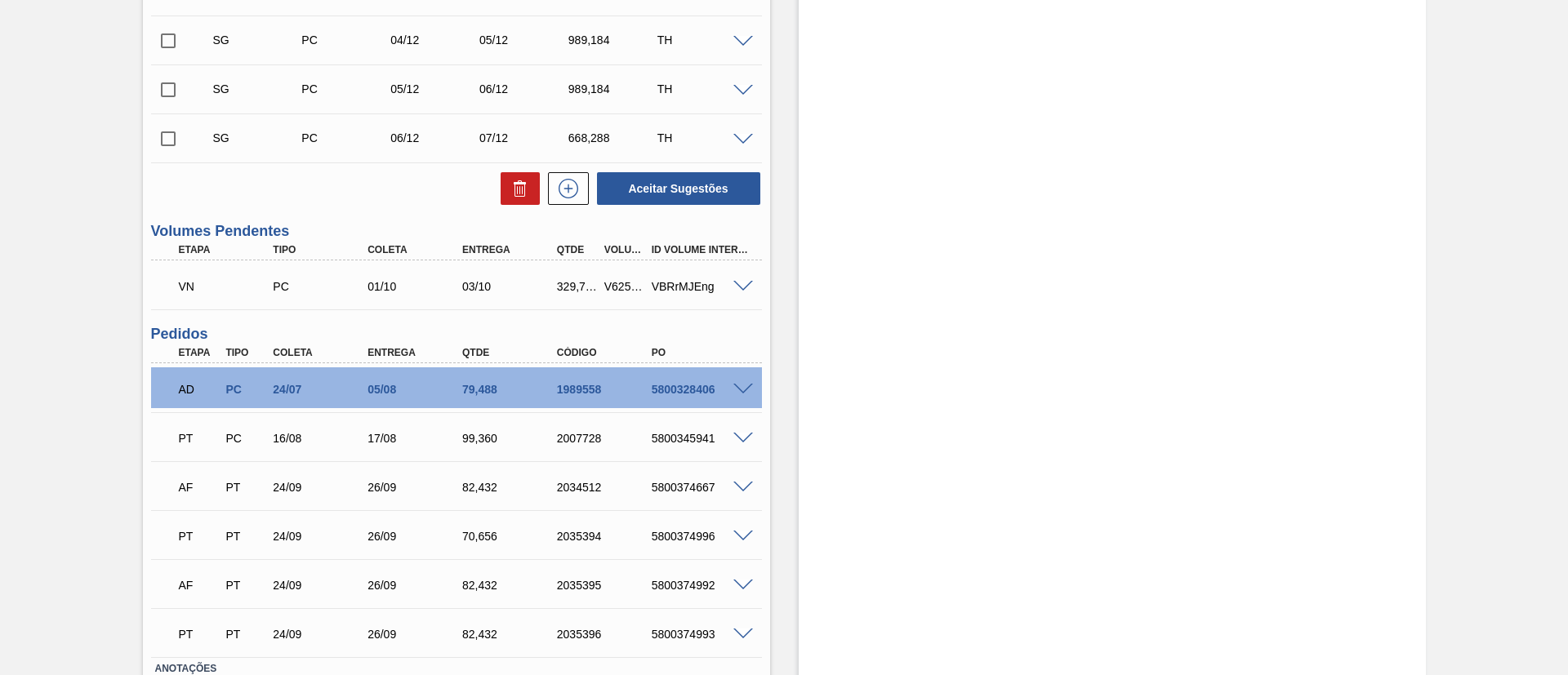
click at [745, 288] on span at bounding box center [743, 287] width 20 height 12
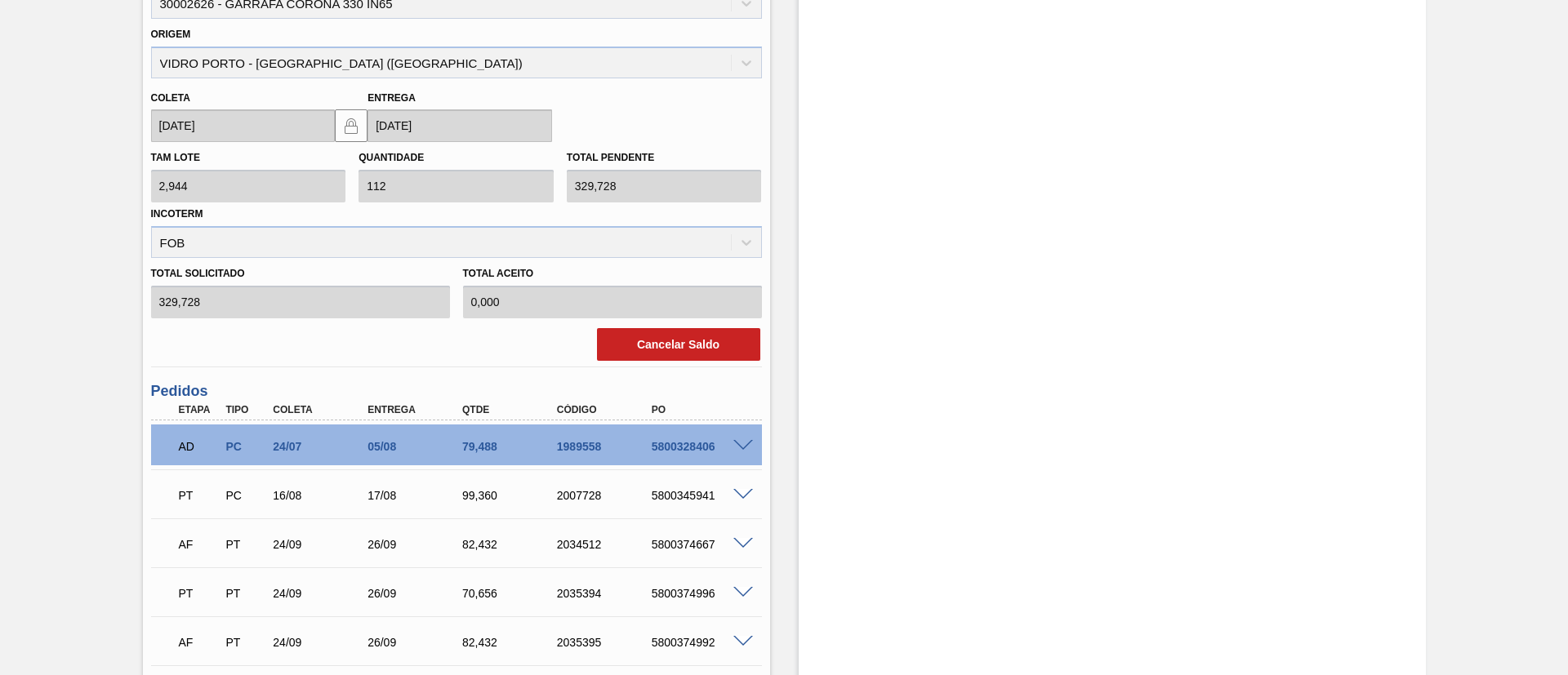
scroll to position [1542, 0]
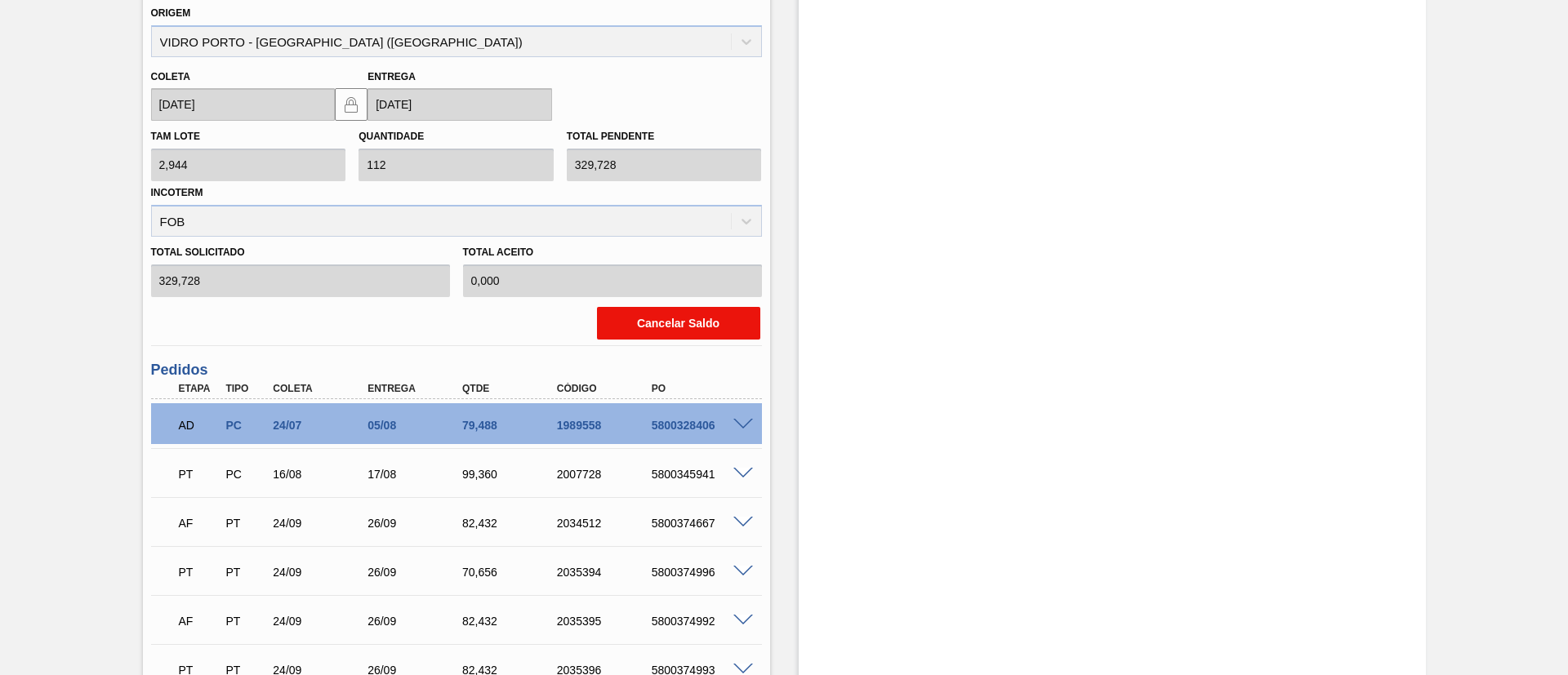
click at [652, 329] on button "Cancelar Saldo" at bounding box center [678, 323] width 163 height 32
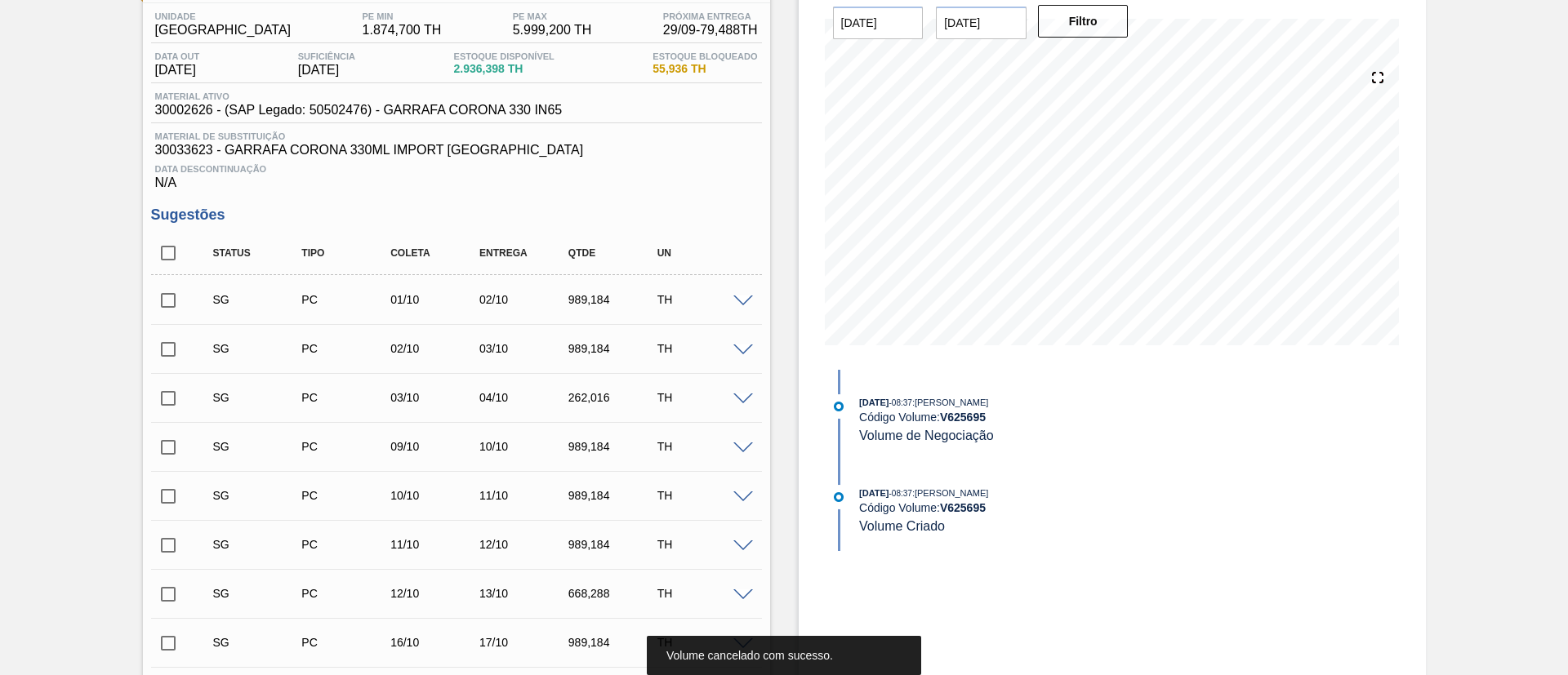
scroll to position [0, 0]
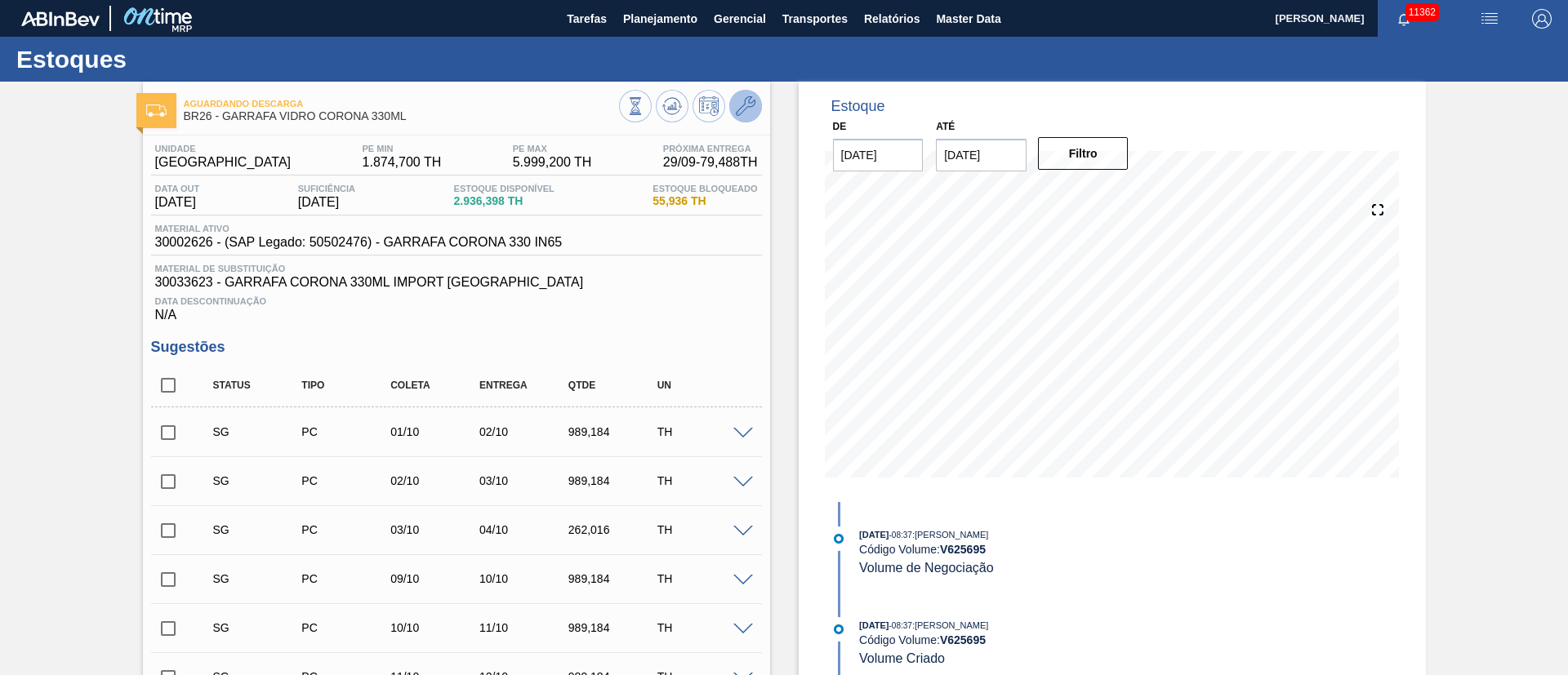
click at [739, 103] on icon at bounding box center [746, 106] width 20 height 20
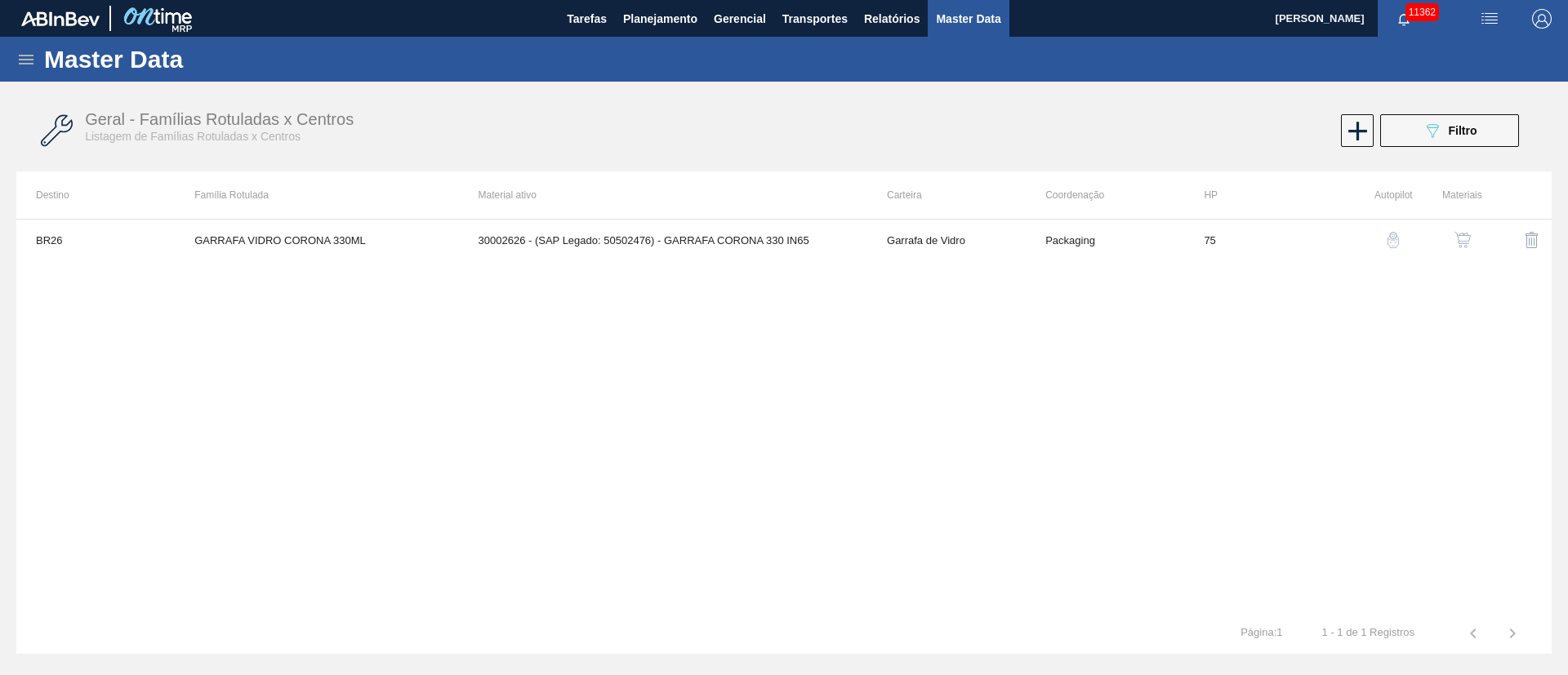
click at [1459, 232] on img "button" at bounding box center [1462, 239] width 16 height 16
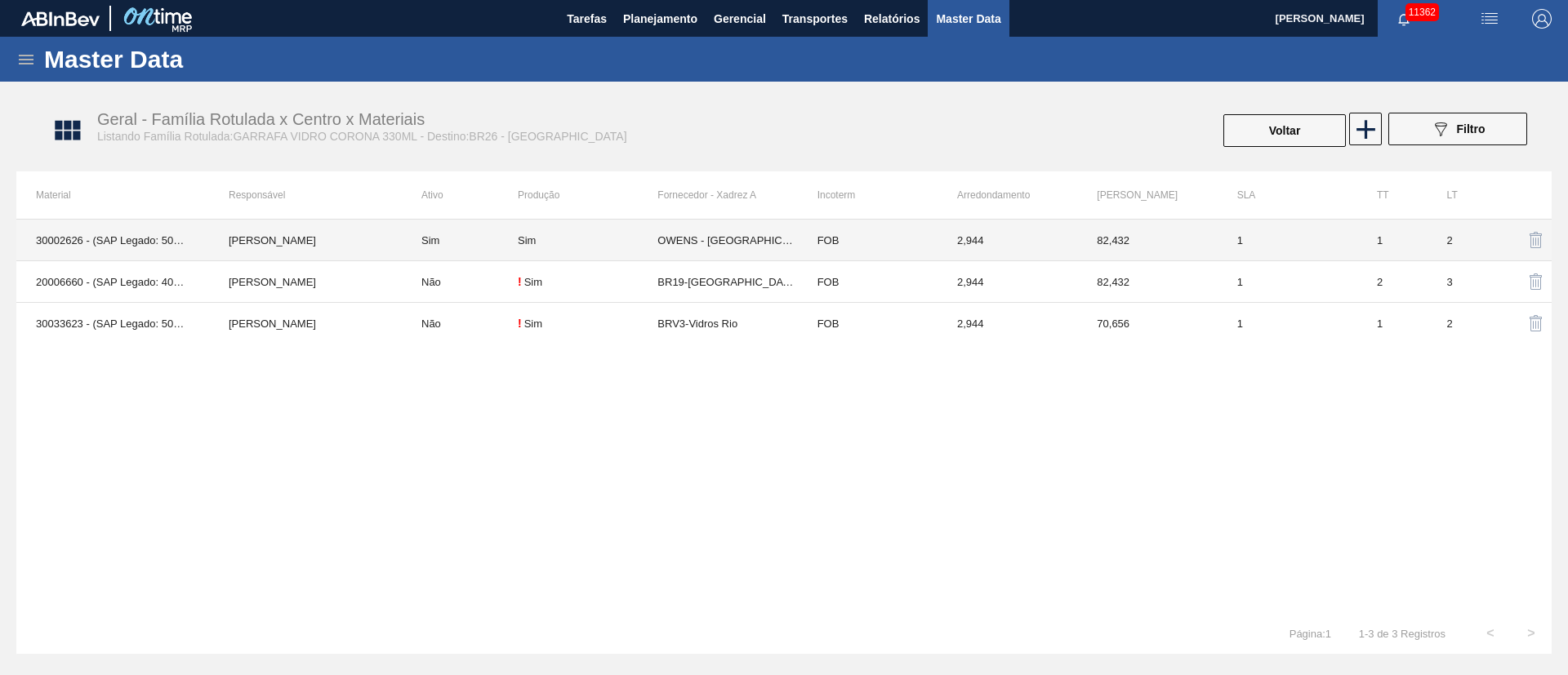
click at [977, 237] on td "2,944" at bounding box center [1007, 240] width 139 height 42
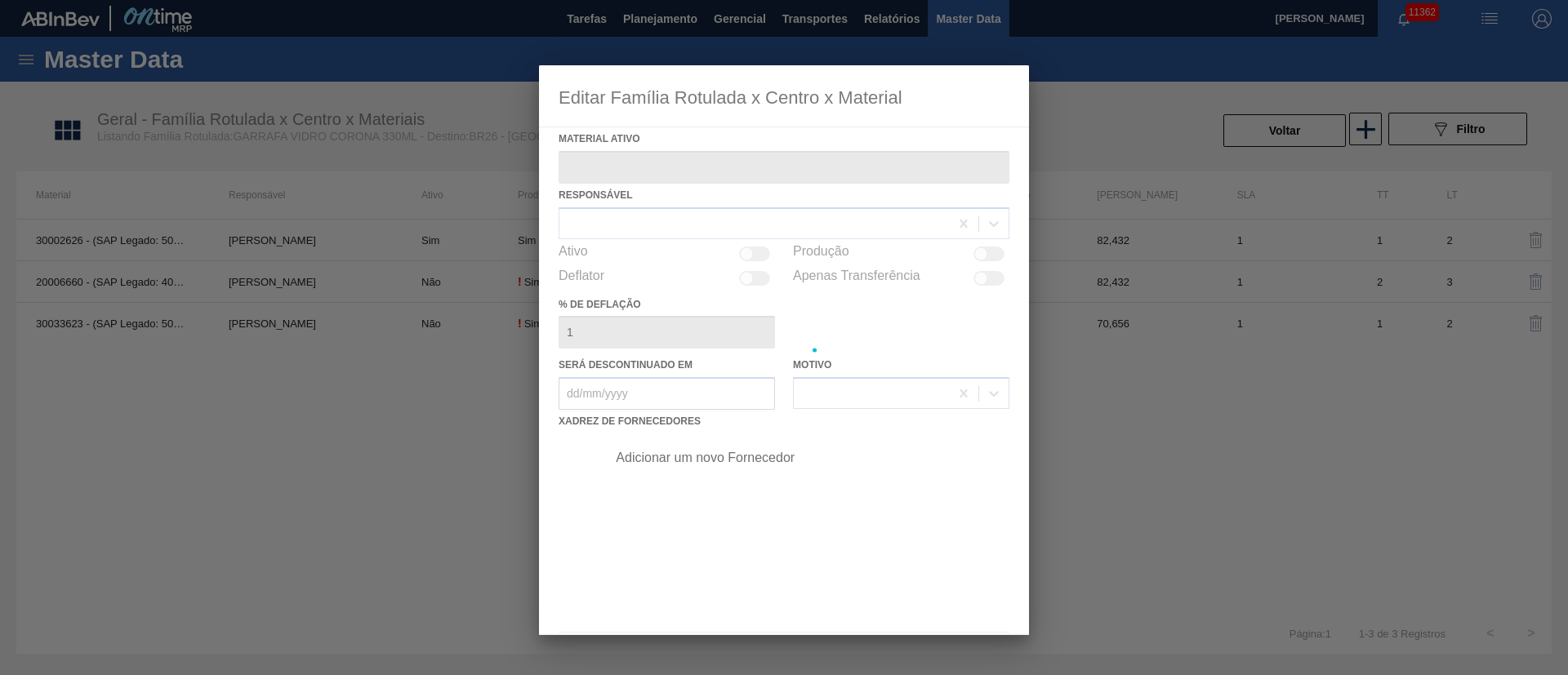
type ativo "30002626 - (SAP Legado: 50502476) - GARRAFA CORONA 330 IN65"
checkbox input "true"
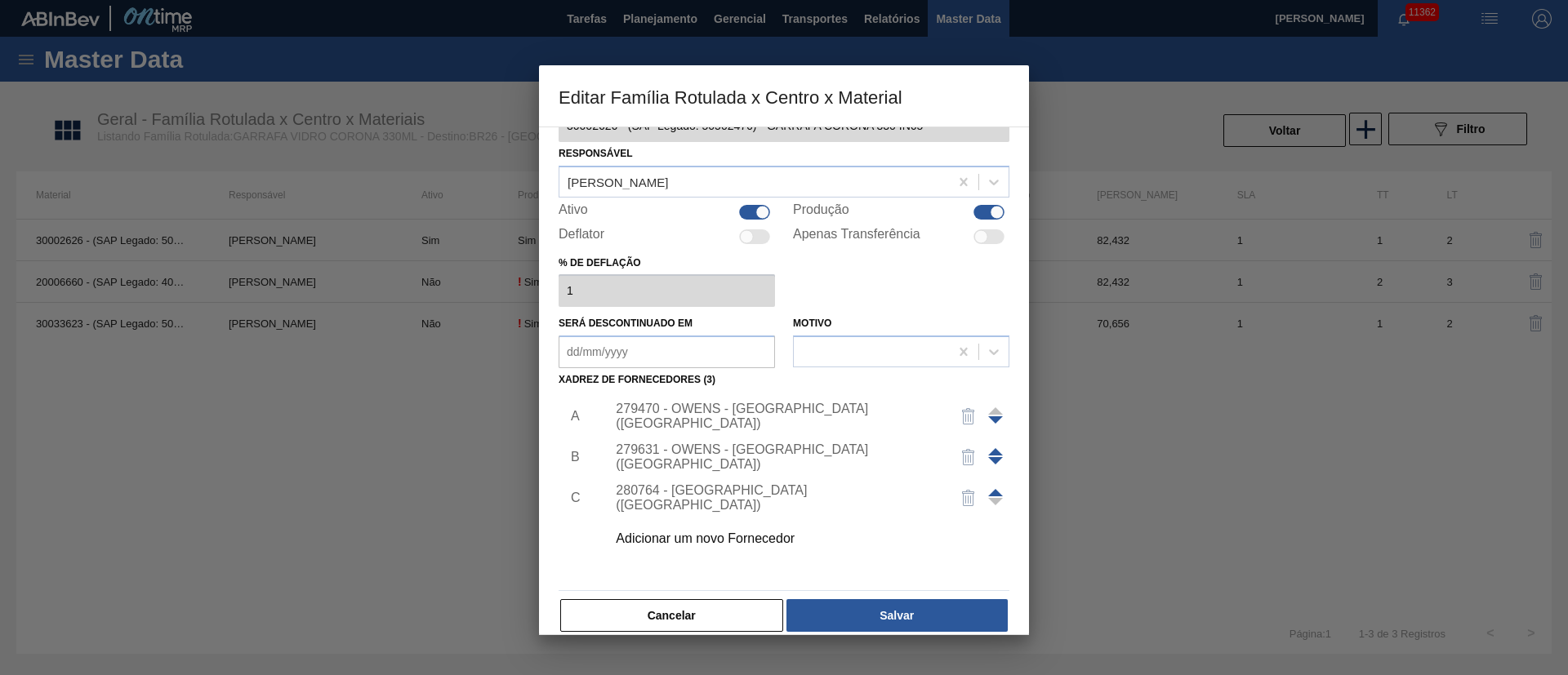
scroll to position [61, 0]
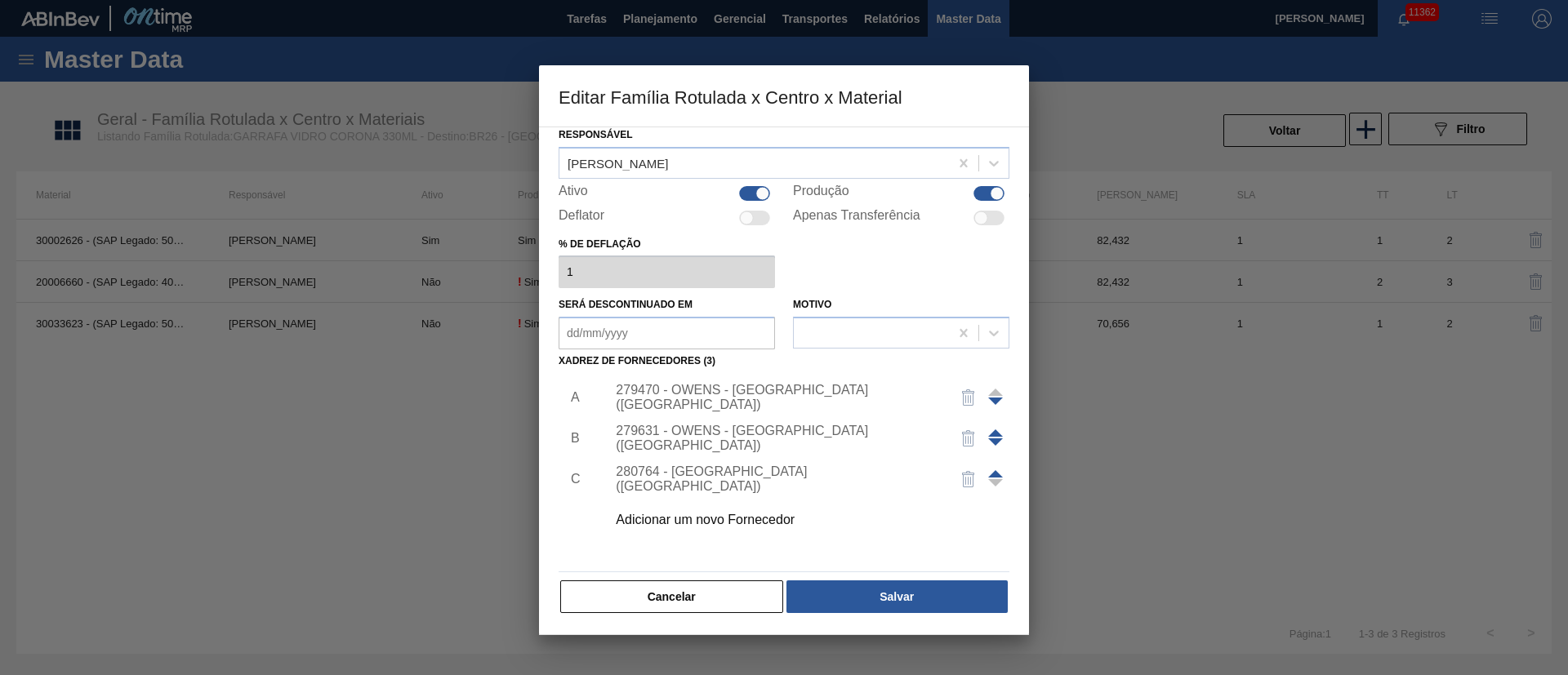
click at [807, 478] on div "280764 - [GEOGRAPHIC_DATA] ([GEOGRAPHIC_DATA])" at bounding box center [775, 478] width 320 height 29
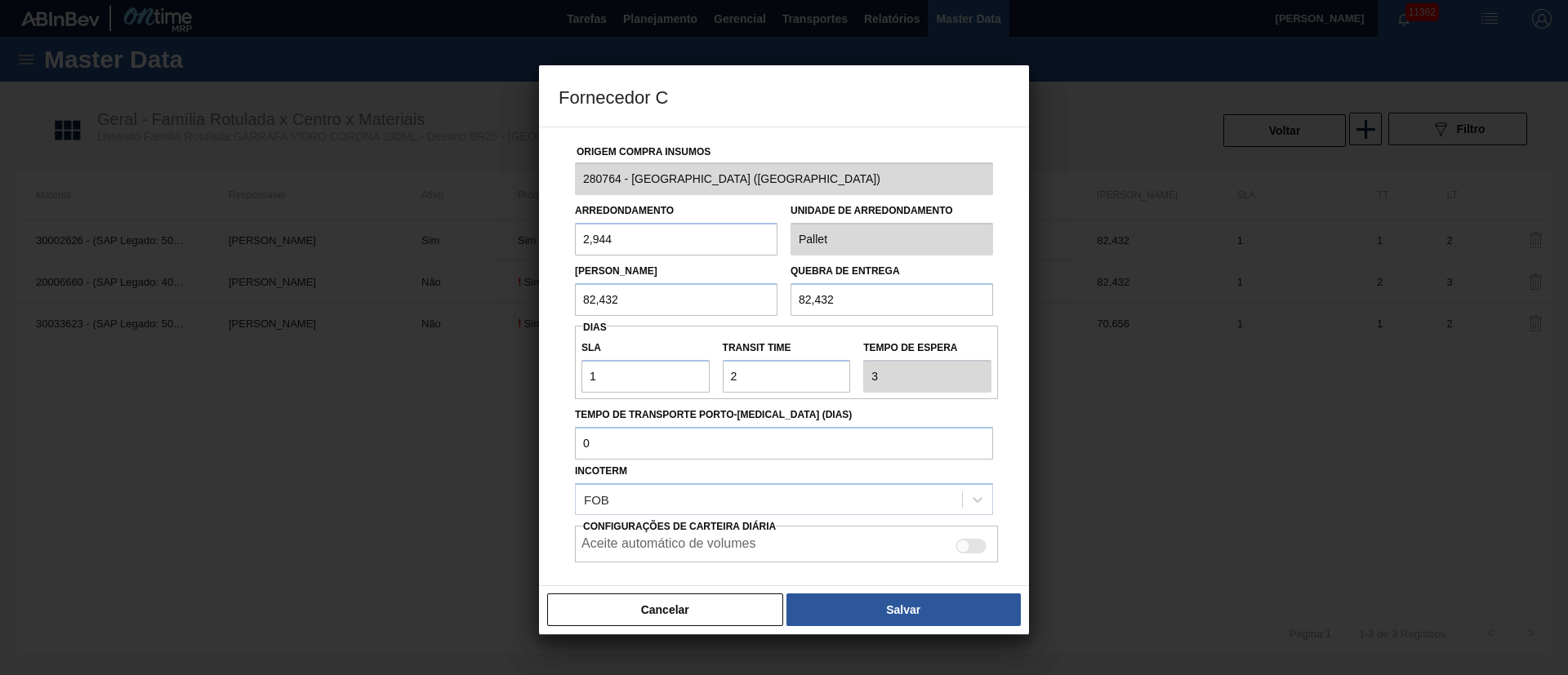
click at [807, 478] on div "Origem Compra Insumos 280764 - VIDRO PORTO - [GEOGRAPHIC_DATA] ([GEOGRAPHIC_DAT…" at bounding box center [783, 385] width 451 height 517
click at [807, 478] on div "Incoterm FOB" at bounding box center [783, 487] width 418 height 56
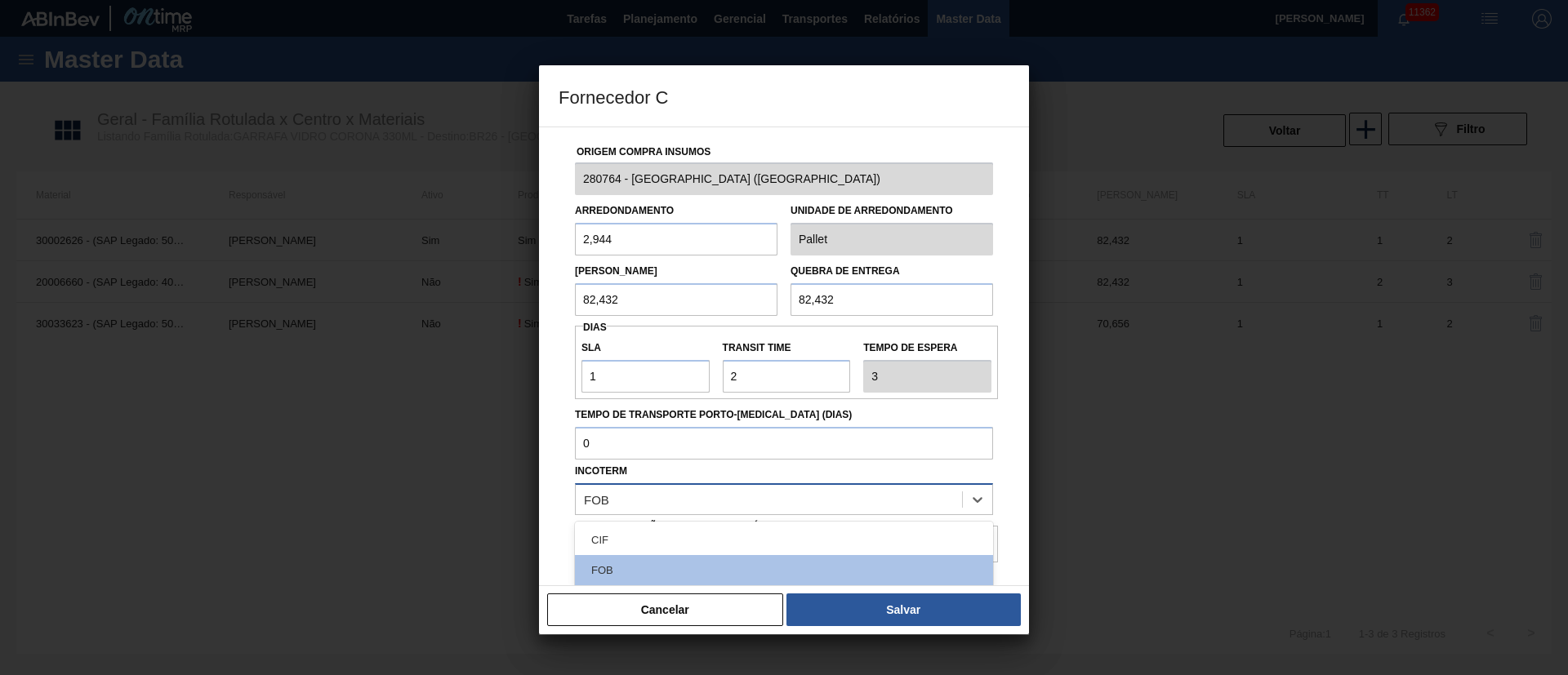
scroll to position [79, 0]
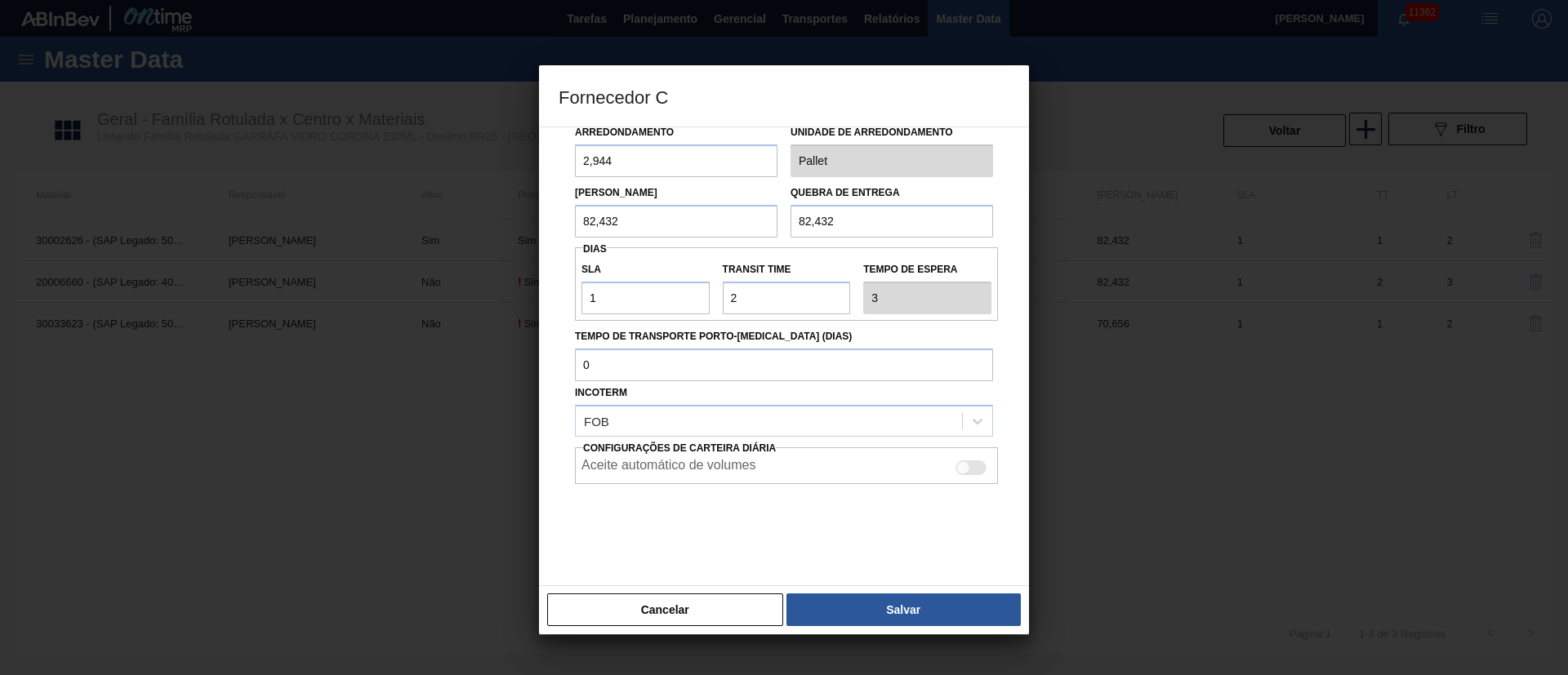
click at [683, 522] on div at bounding box center [783, 525] width 418 height 82
click at [977, 469] on div at bounding box center [971, 467] width 31 height 15
checkbox input "true"
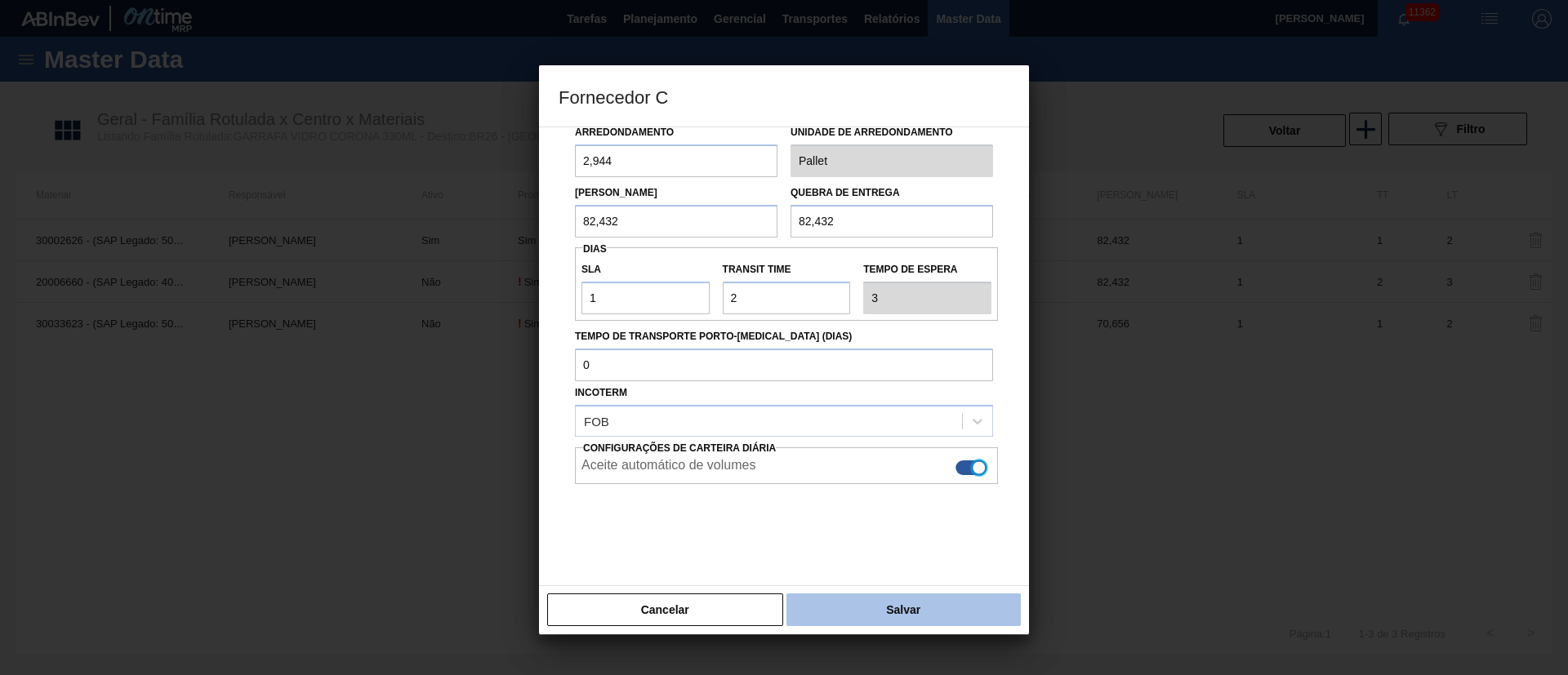
click at [911, 610] on button "Salvar" at bounding box center [904, 609] width 234 height 32
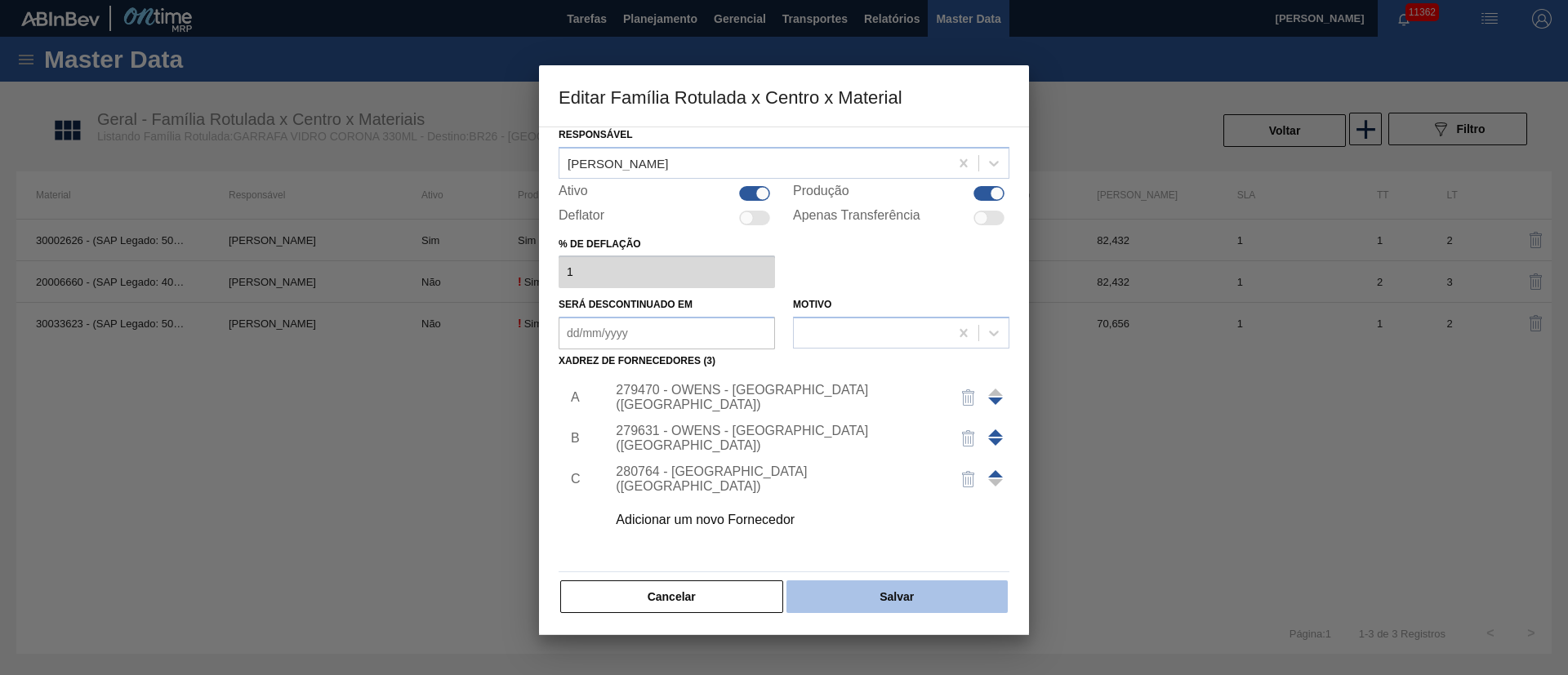
click at [859, 603] on button "Salvar" at bounding box center [897, 596] width 221 height 32
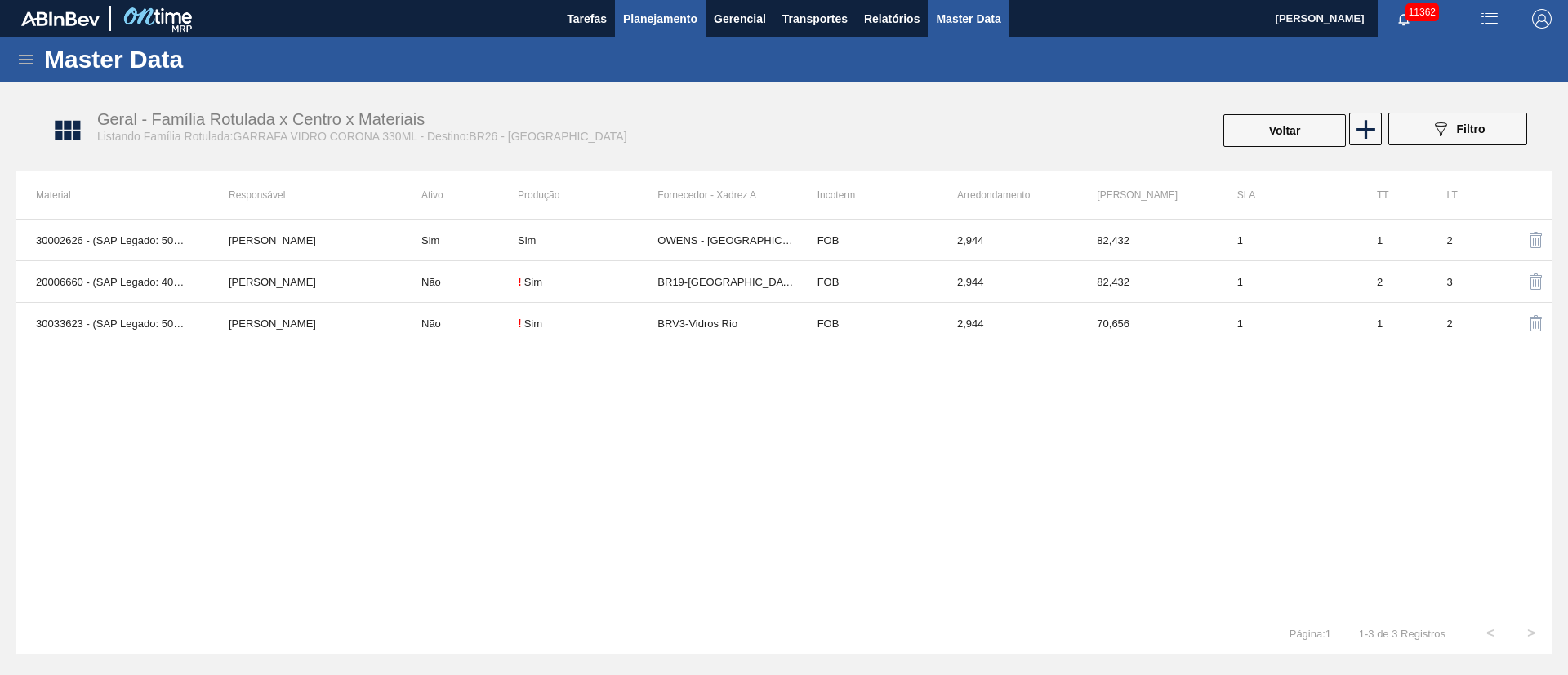
click at [664, 26] on span "Planejamento" at bounding box center [660, 19] width 74 height 20
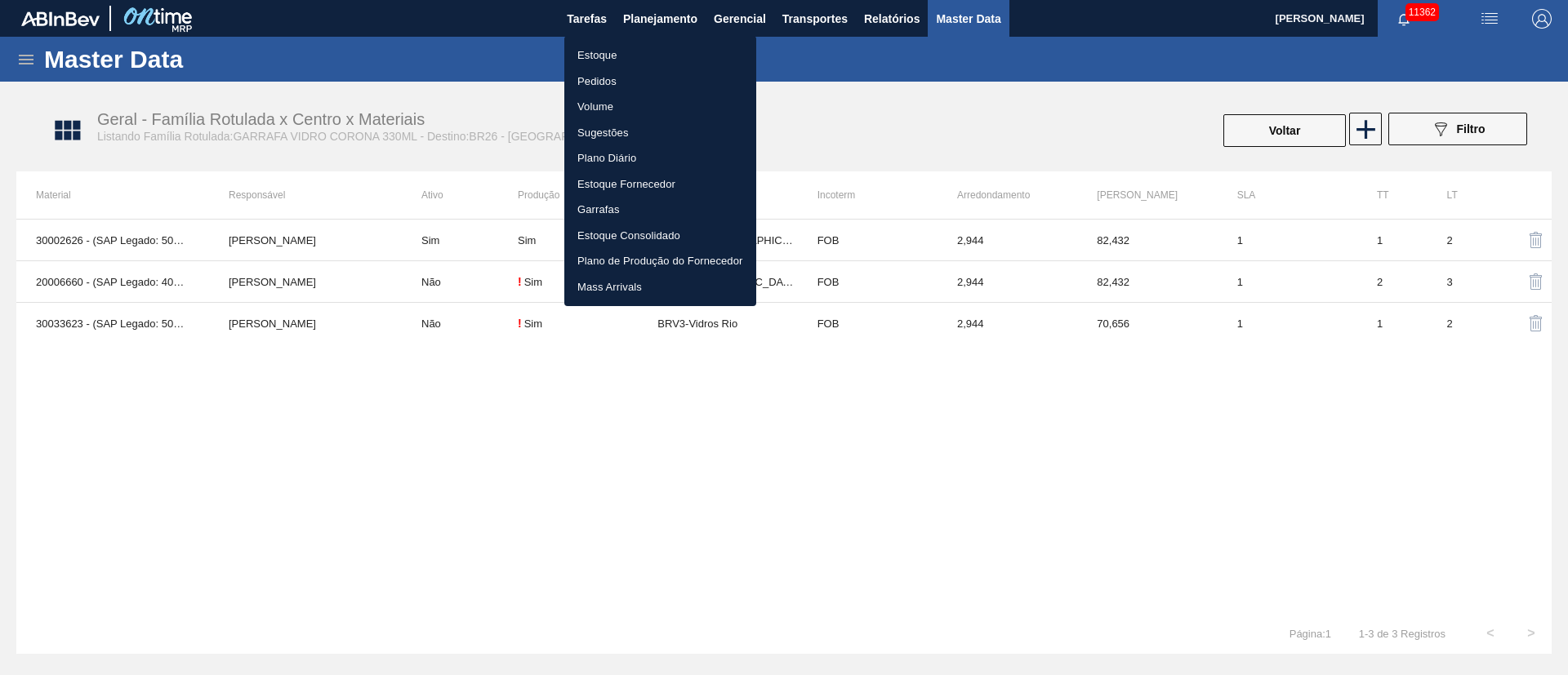
click at [599, 62] on li "Estoque" at bounding box center [660, 56] width 192 height 26
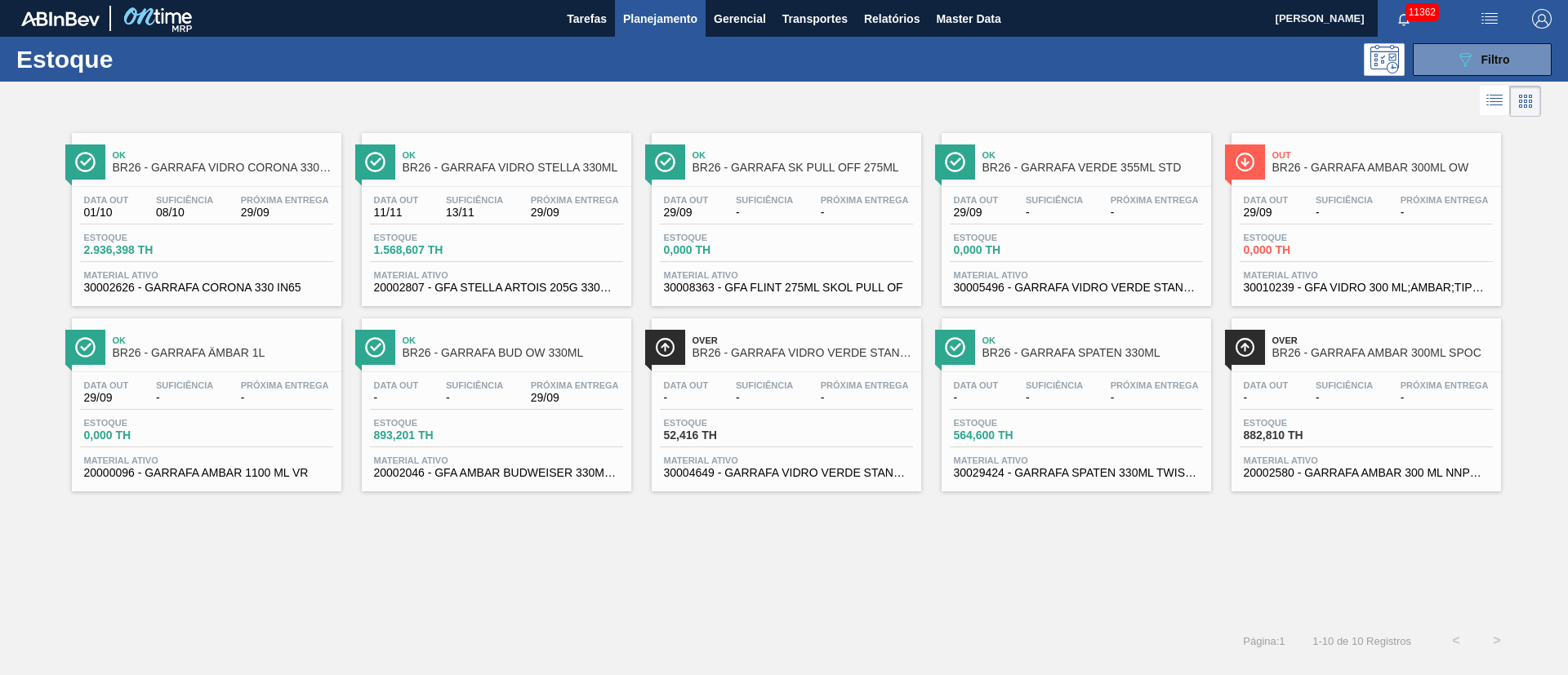
click at [227, 244] on div "Estoque 2.936,398 TH" at bounding box center [207, 247] width 253 height 29
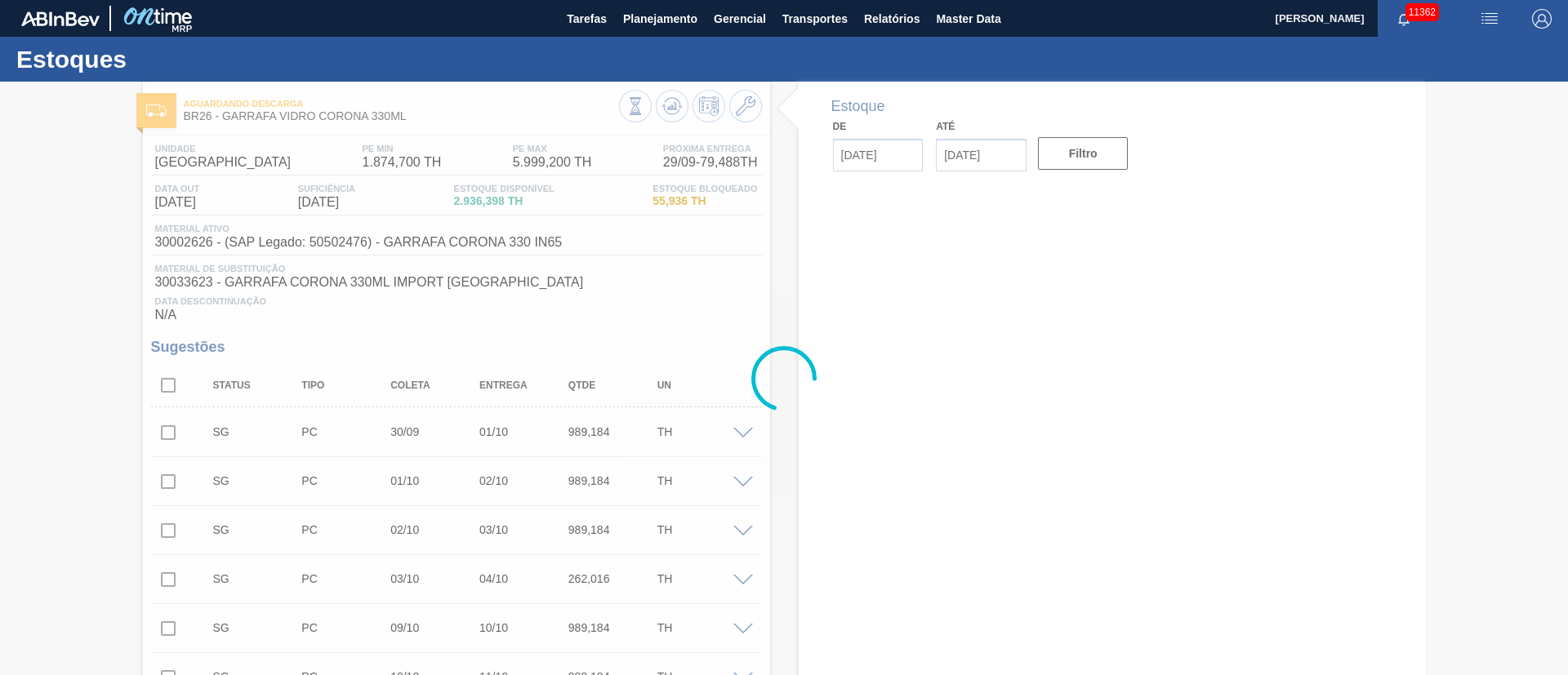
type input "[DATE]"
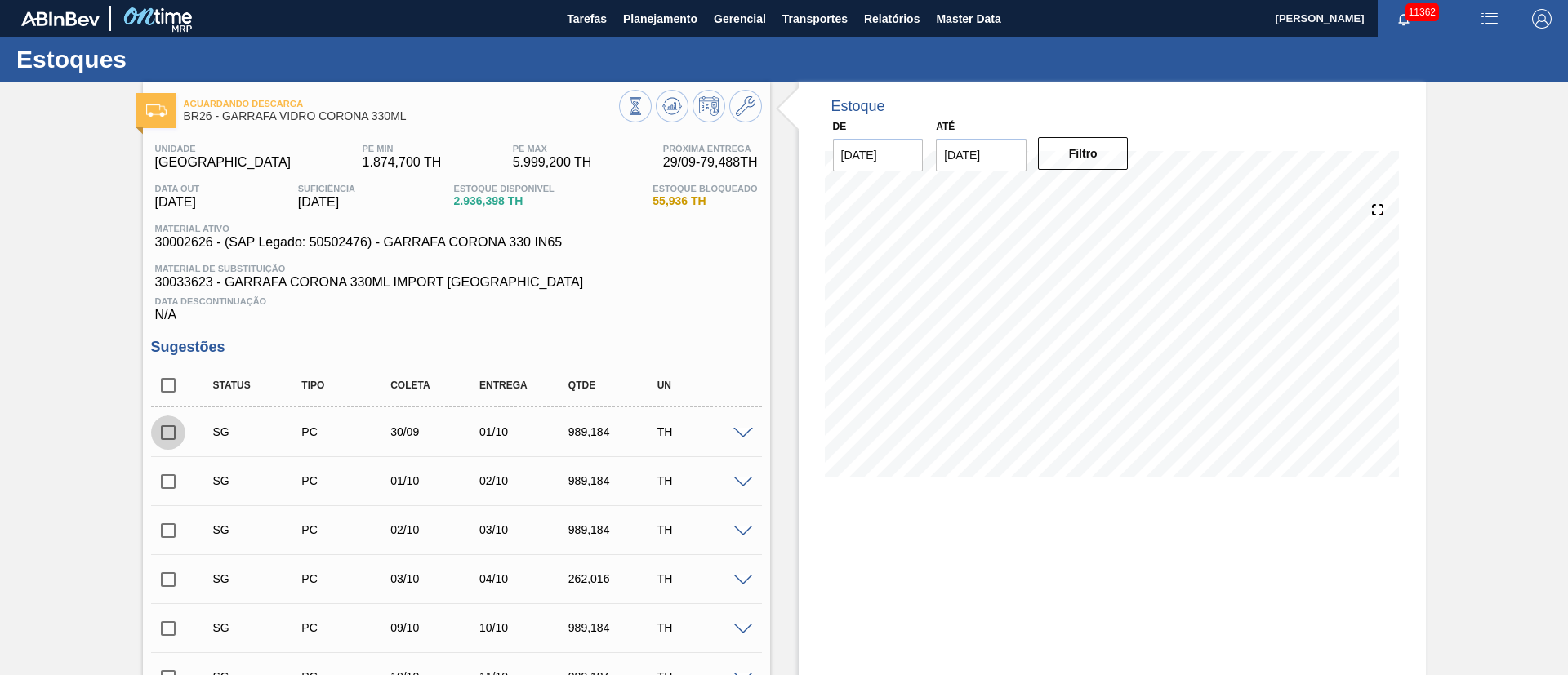
click at [156, 431] on input "checkbox" at bounding box center [168, 432] width 34 height 34
click at [744, 435] on span at bounding box center [743, 434] width 20 height 12
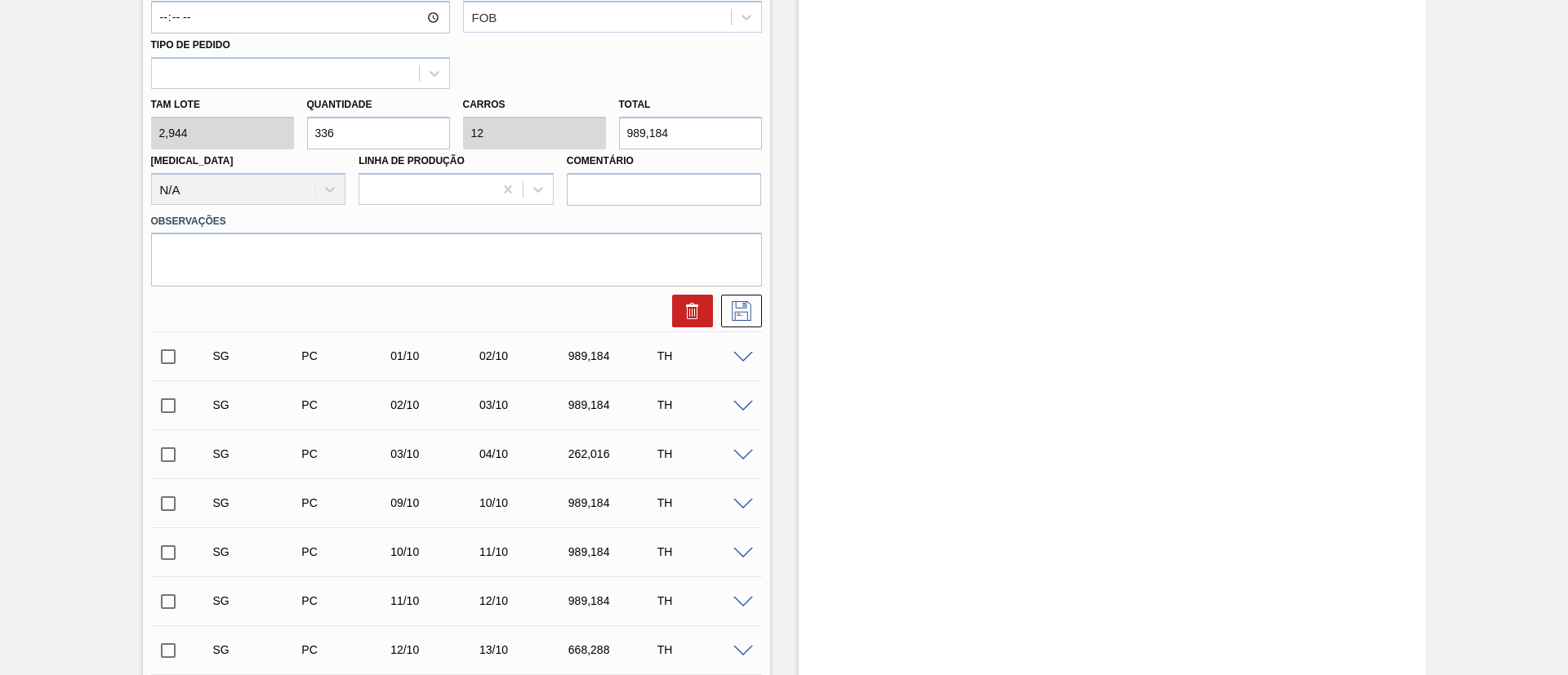
scroll to position [367, 0]
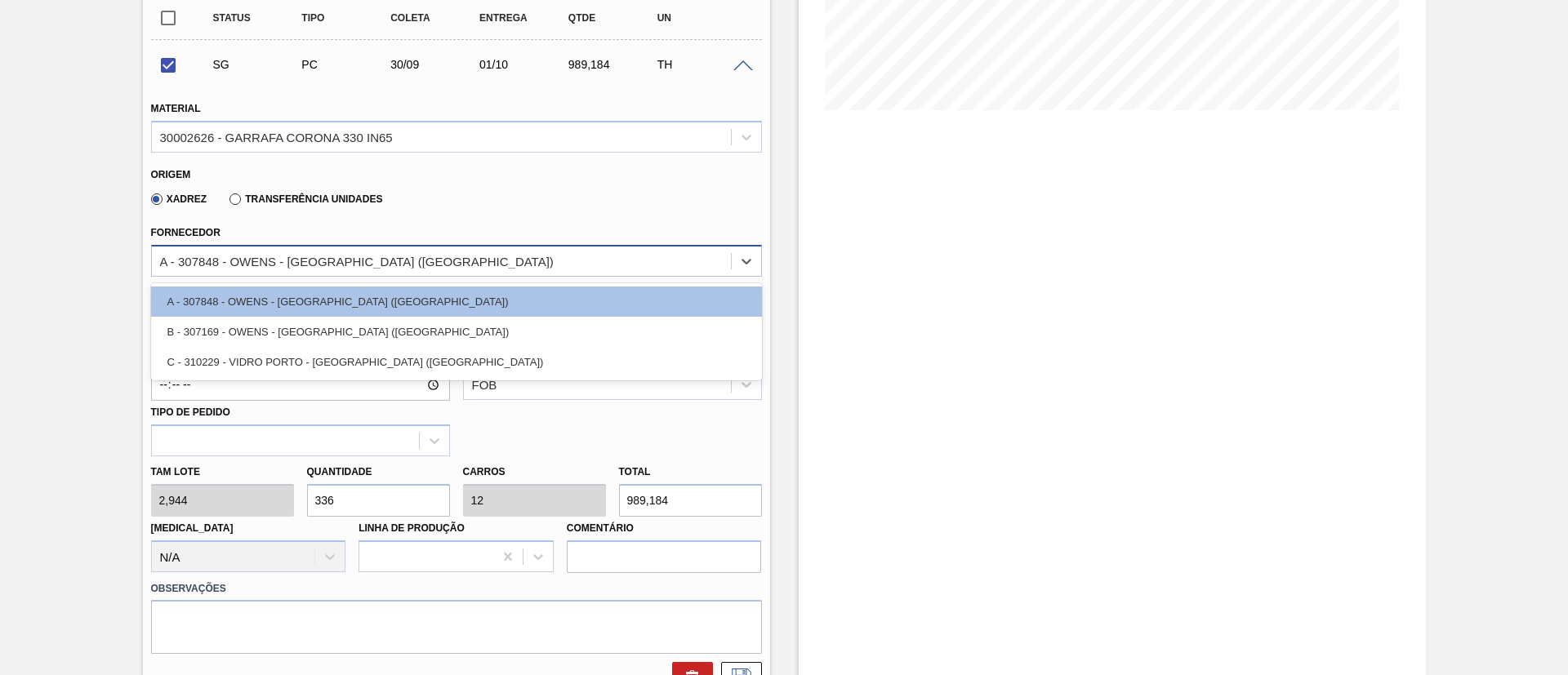
click at [301, 256] on div "A - 307848 - OWENS - [GEOGRAPHIC_DATA] ([GEOGRAPHIC_DATA])" at bounding box center [357, 261] width 393 height 14
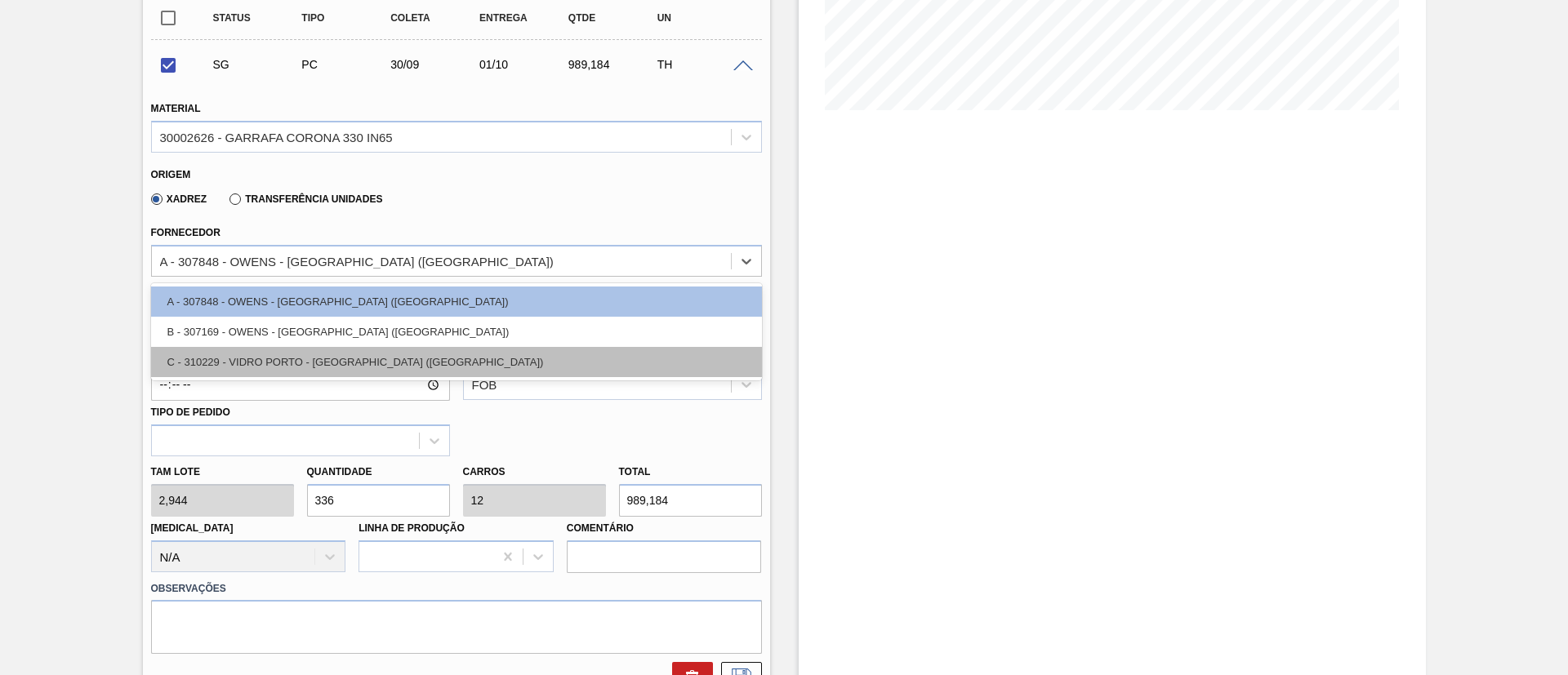
click at [279, 366] on div "C - 310229 - VIDRO PORTO - [GEOGRAPHIC_DATA] ([GEOGRAPHIC_DATA])" at bounding box center [457, 361] width 610 height 30
checkbox input "false"
type input "[DATE]"
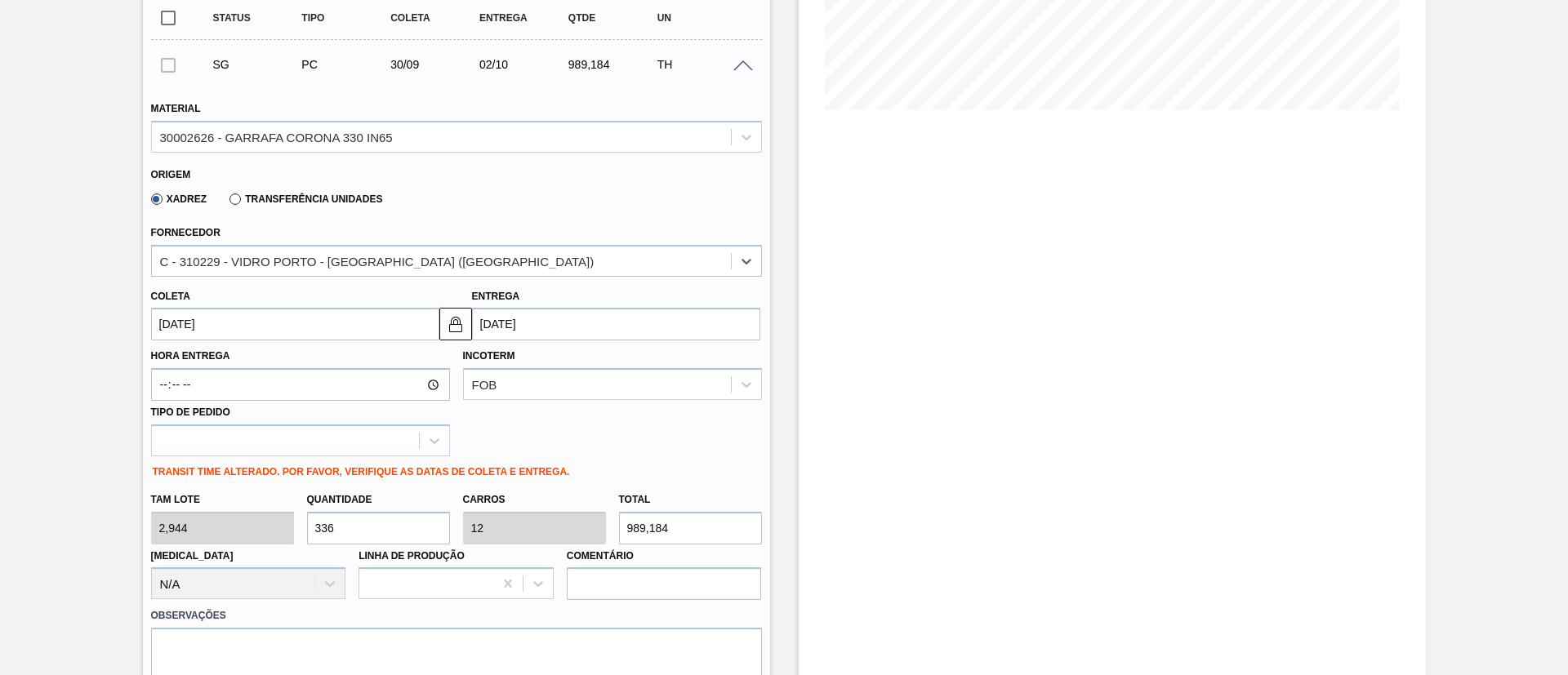
click at [257, 323] on input "[DATE]" at bounding box center [295, 324] width 288 height 32
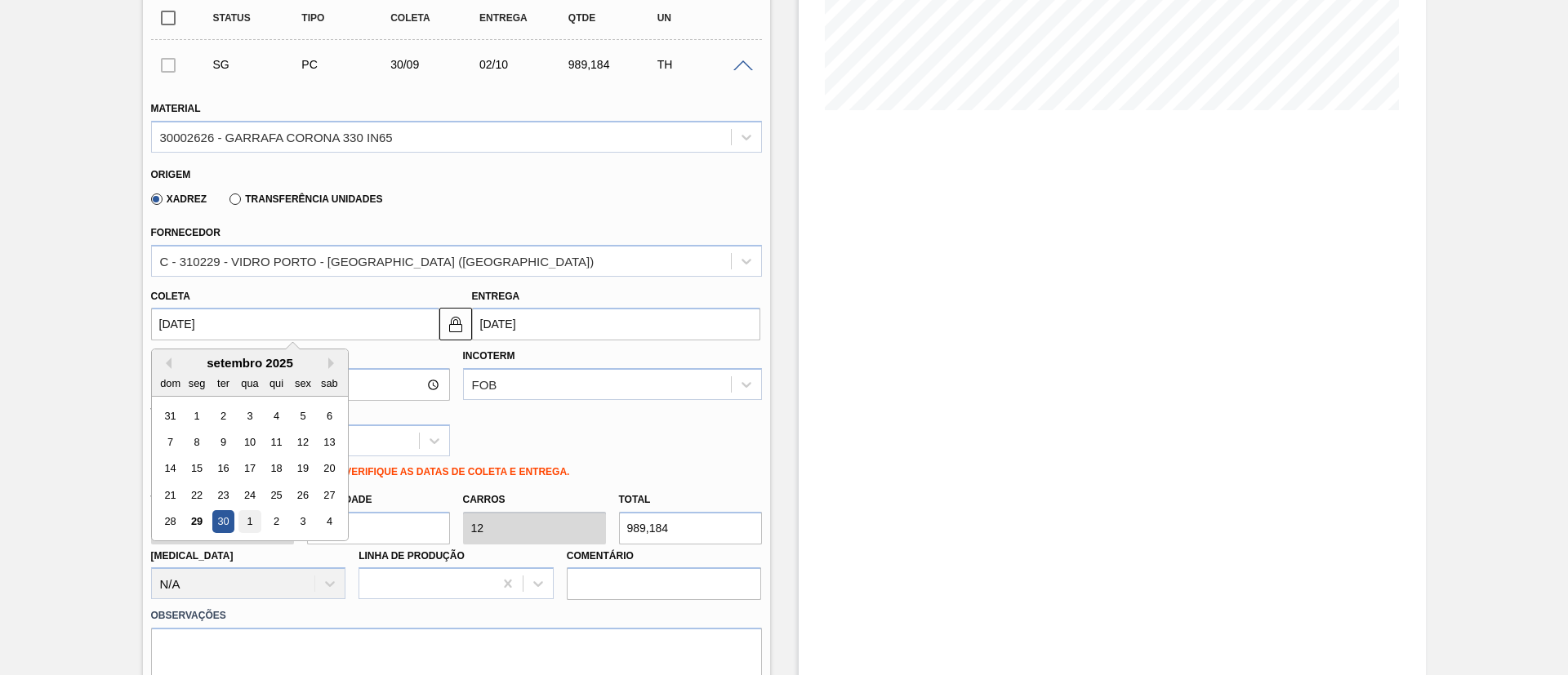
click at [246, 525] on div "1" at bounding box center [250, 522] width 22 height 22
type input "[DATE]"
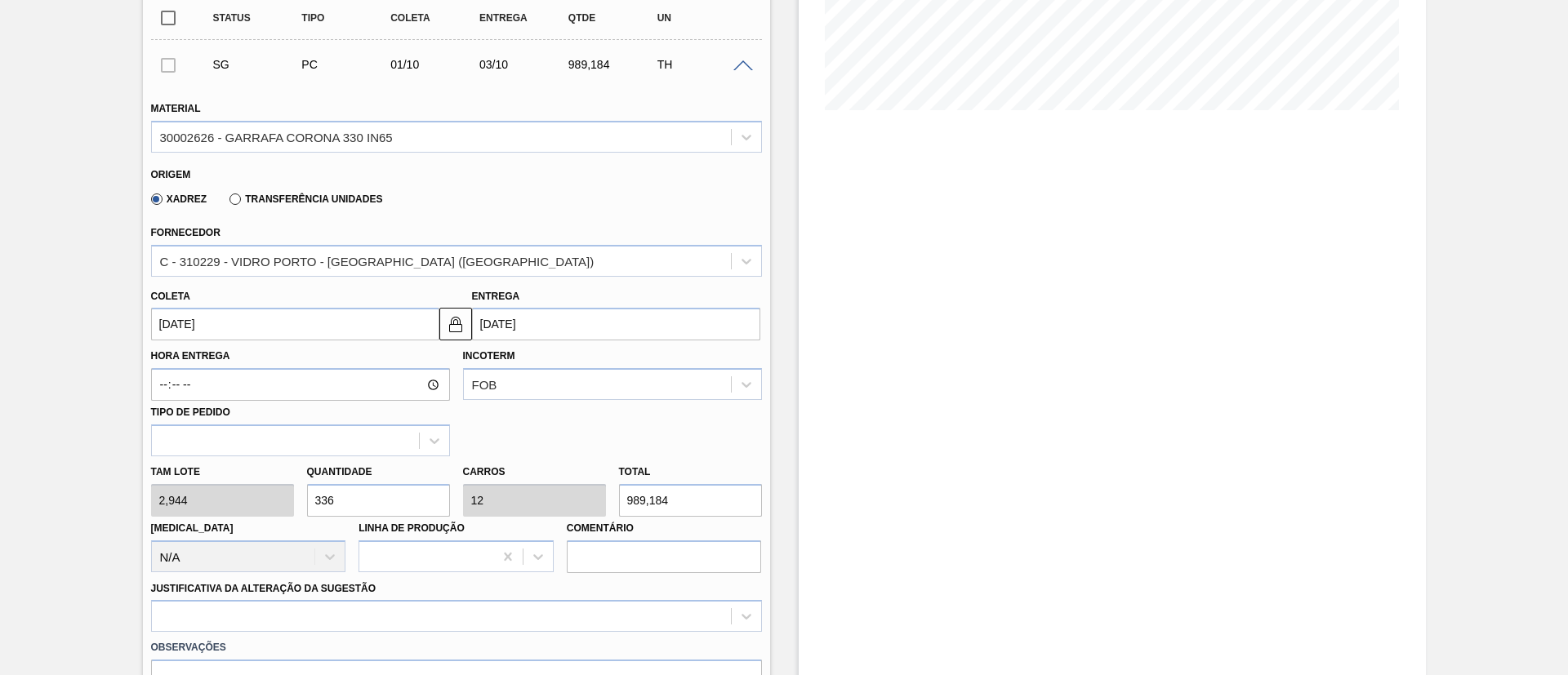
drag, startPoint x: 360, startPoint y: 499, endPoint x: 0, endPoint y: 501, distance: 360.0
type input "9"
type input "0,321"
type input "26,496"
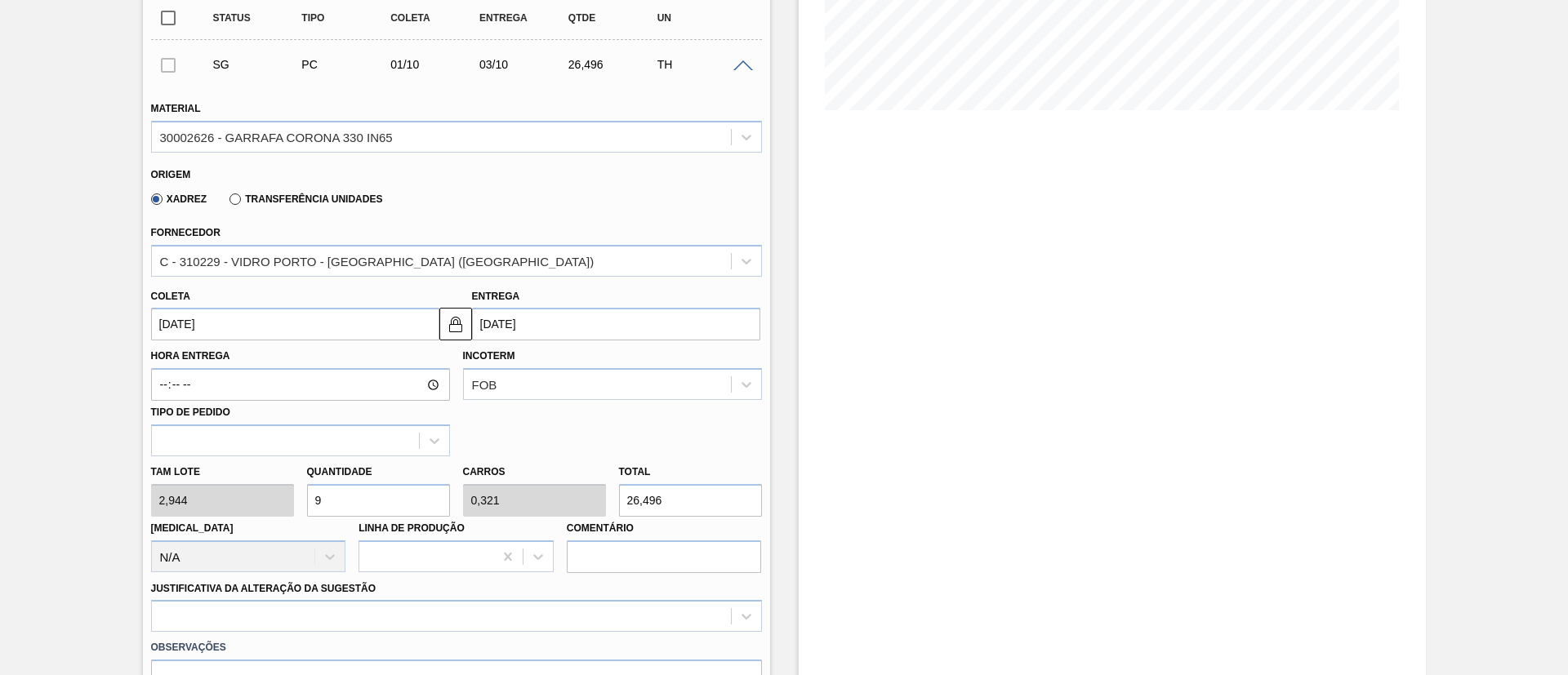
type input "96"
type input "3,429"
type input "282,624"
click at [206, 495] on div "Tam lote 2,944 Quantidade 96 Carros 3,429 Total 282,624 [MEDICAL_DATA] N/A Linh…" at bounding box center [457, 514] width 624 height 117
type input "1"
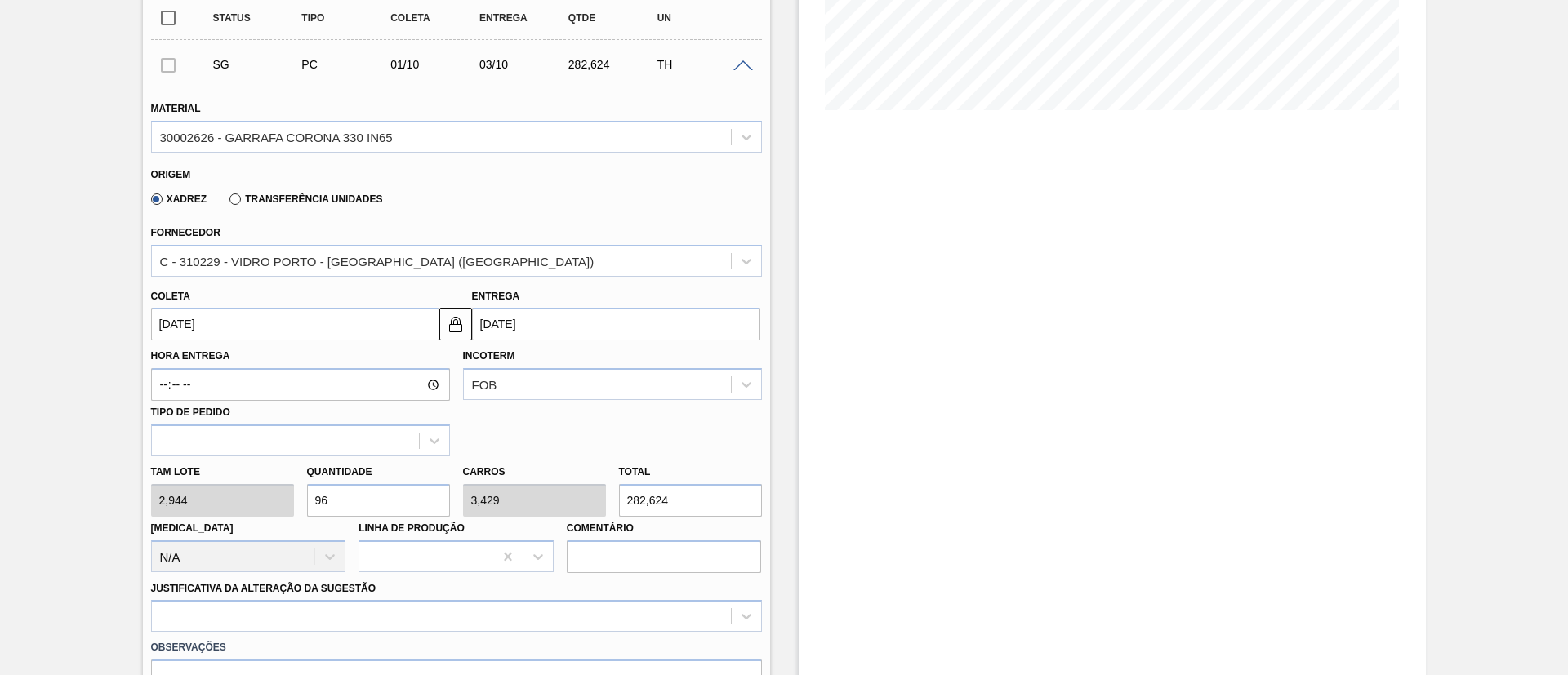
type input "0,036"
type input "2,944"
type input "11"
type input "0,393"
type input "32,384"
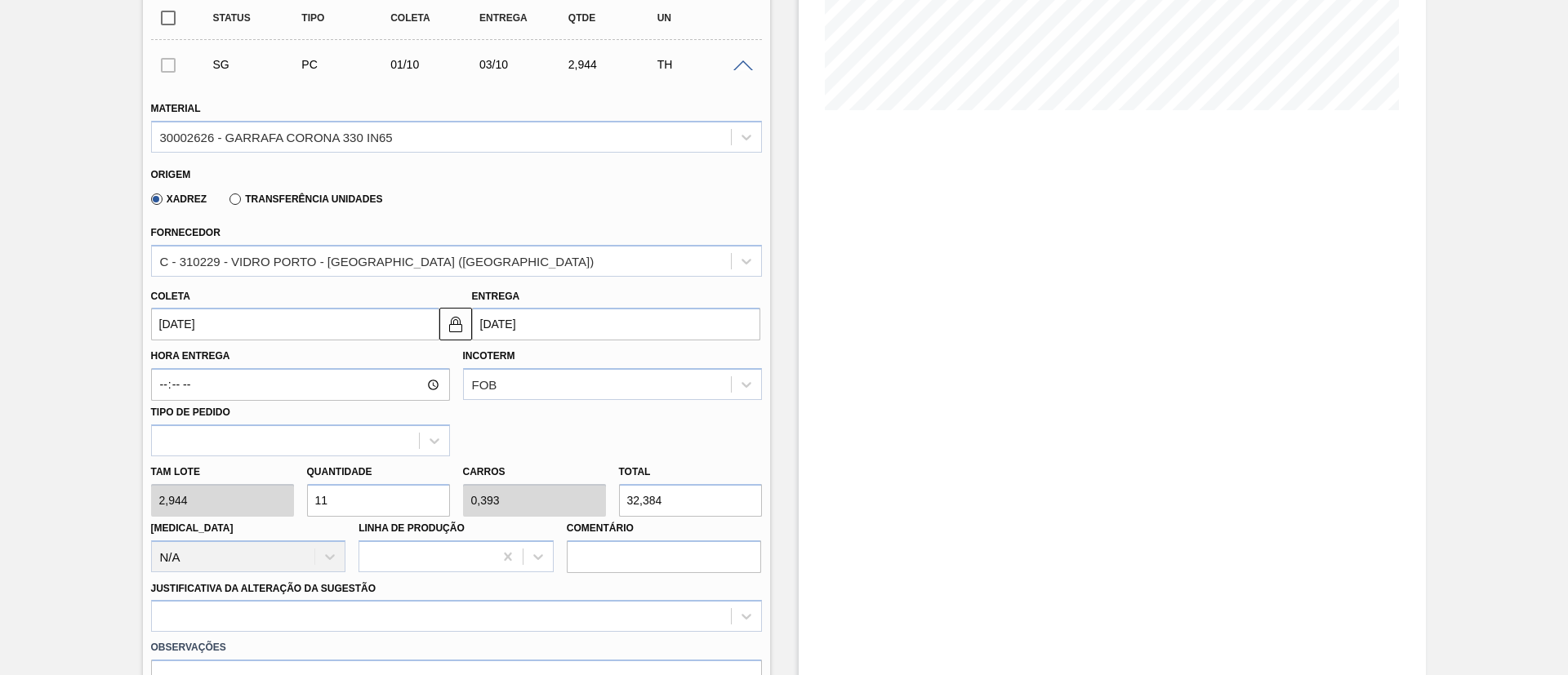
type input "112"
type input "4"
type input "329,728"
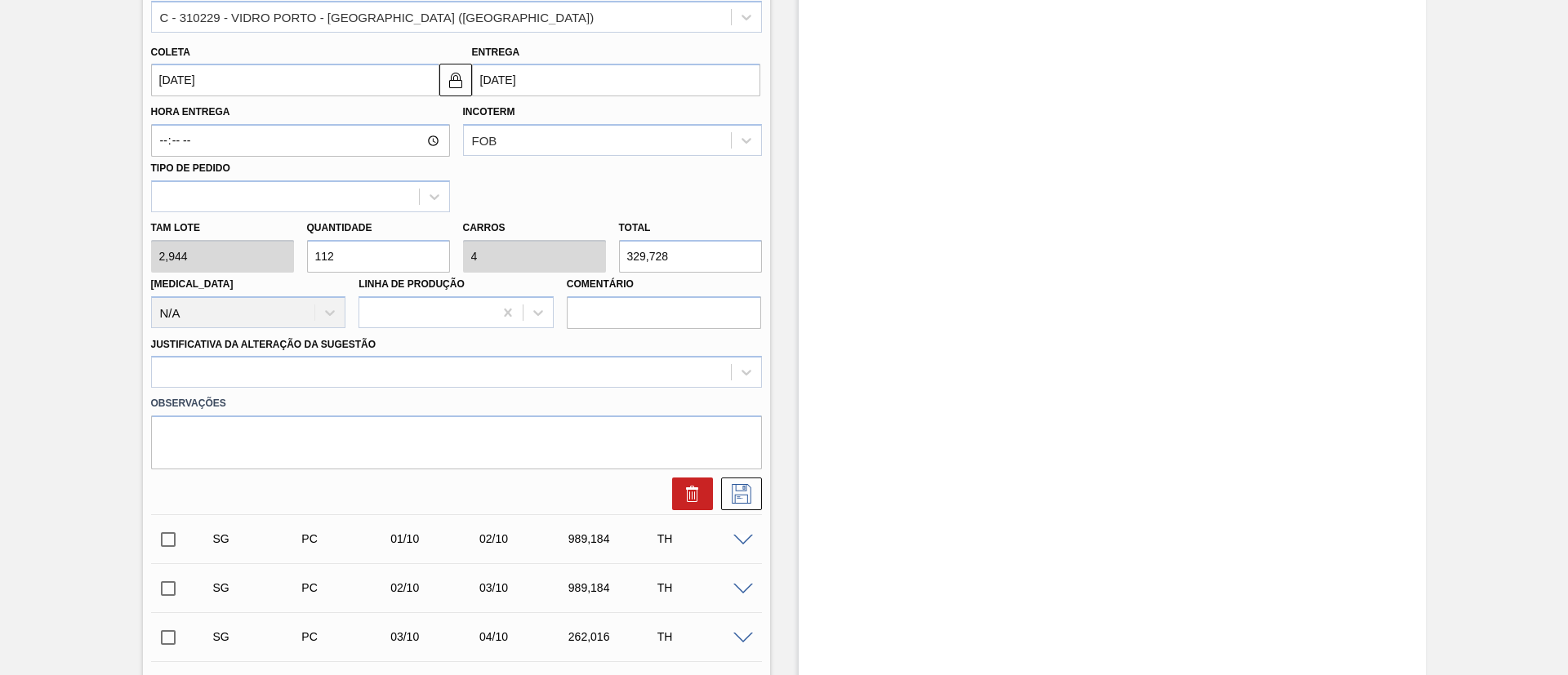
scroll to position [612, 0]
type input "112"
click at [297, 367] on div at bounding box center [441, 372] width 579 height 24
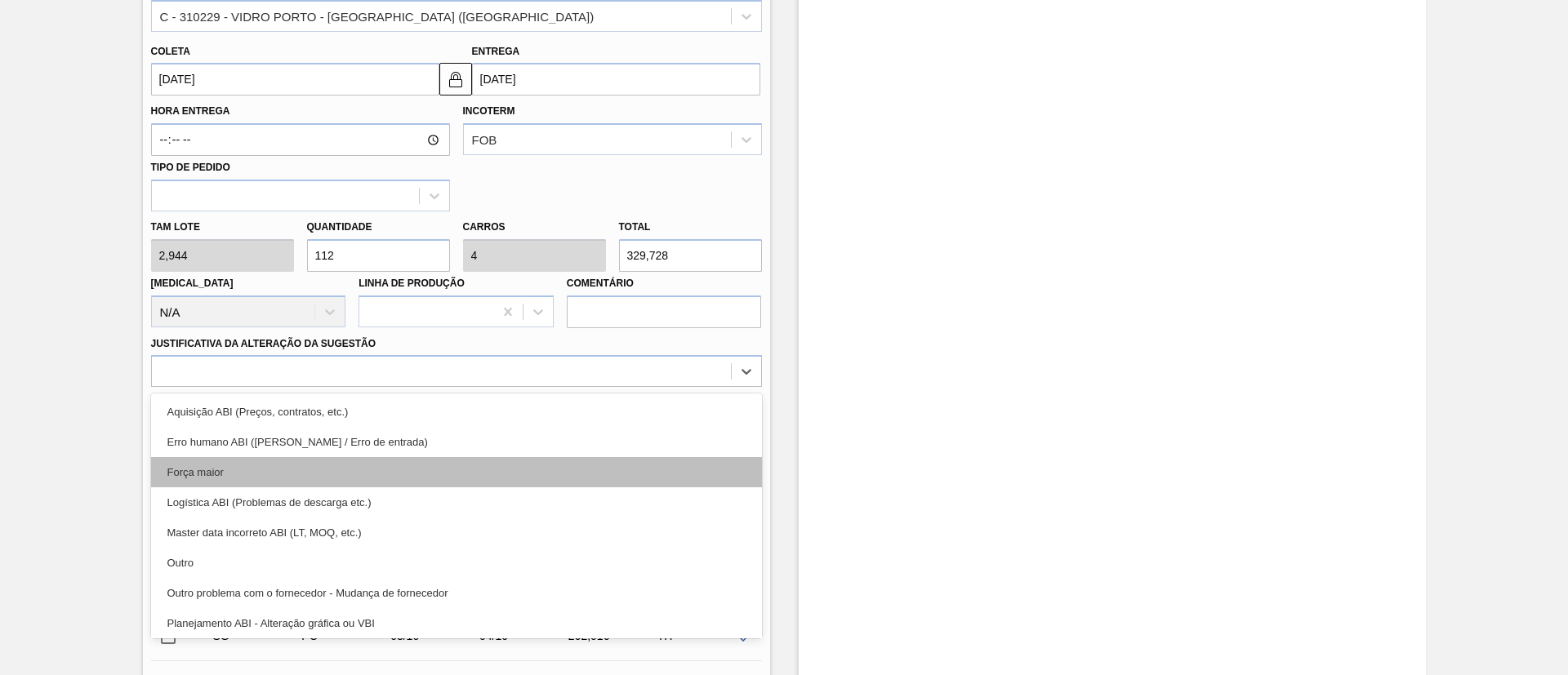
click at [223, 482] on div "Força maior" at bounding box center [457, 472] width 610 height 30
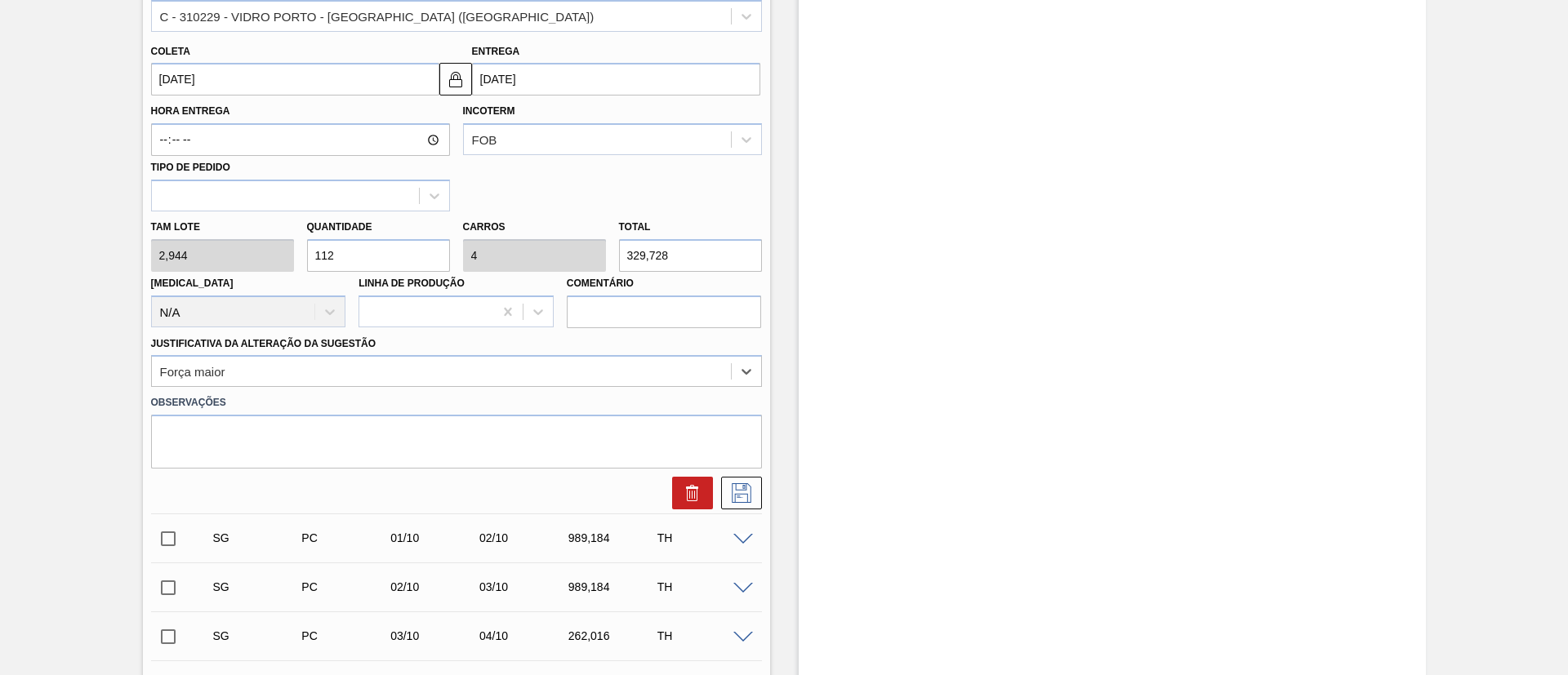
click at [752, 502] on icon at bounding box center [741, 492] width 27 height 20
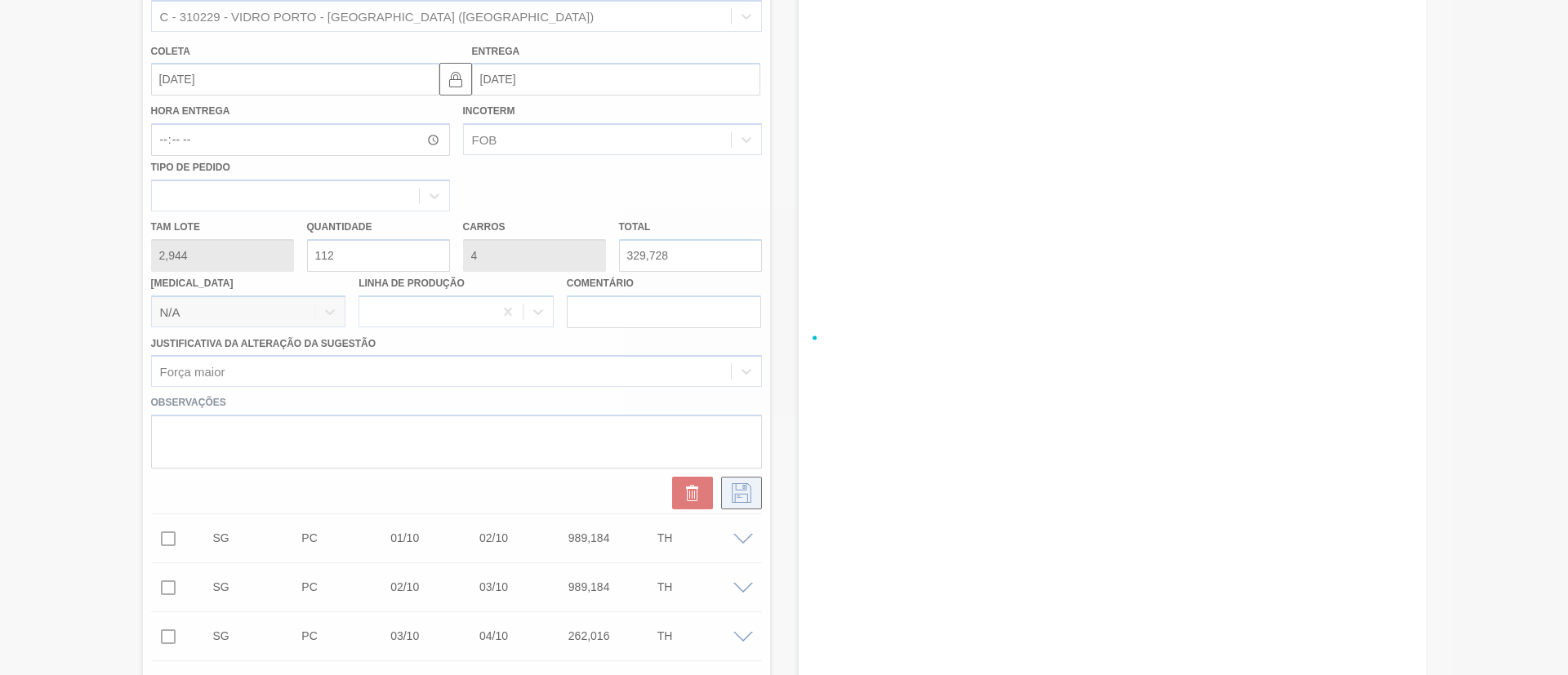
checkbox input "true"
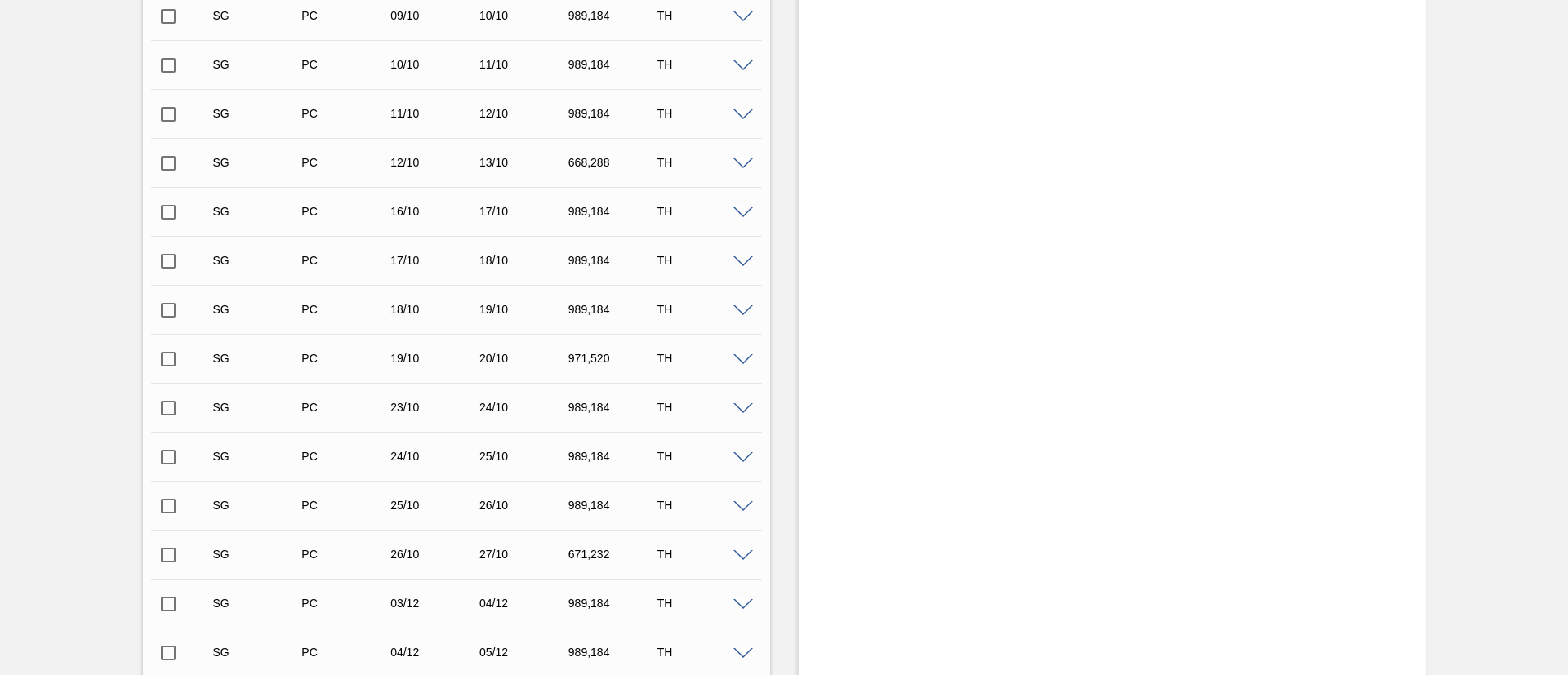
scroll to position [1101, 0]
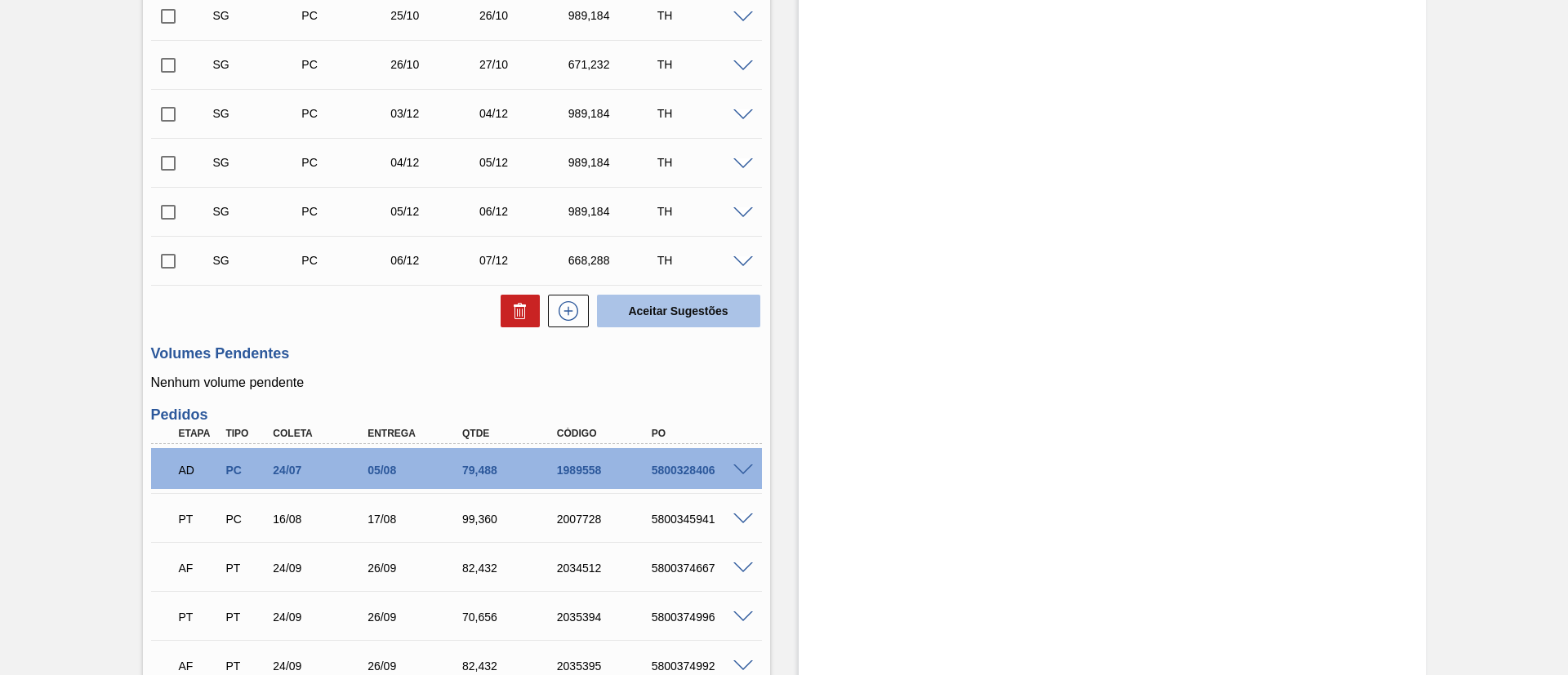
click at [681, 323] on button "Aceitar Sugestões" at bounding box center [678, 311] width 163 height 32
checkbox input "false"
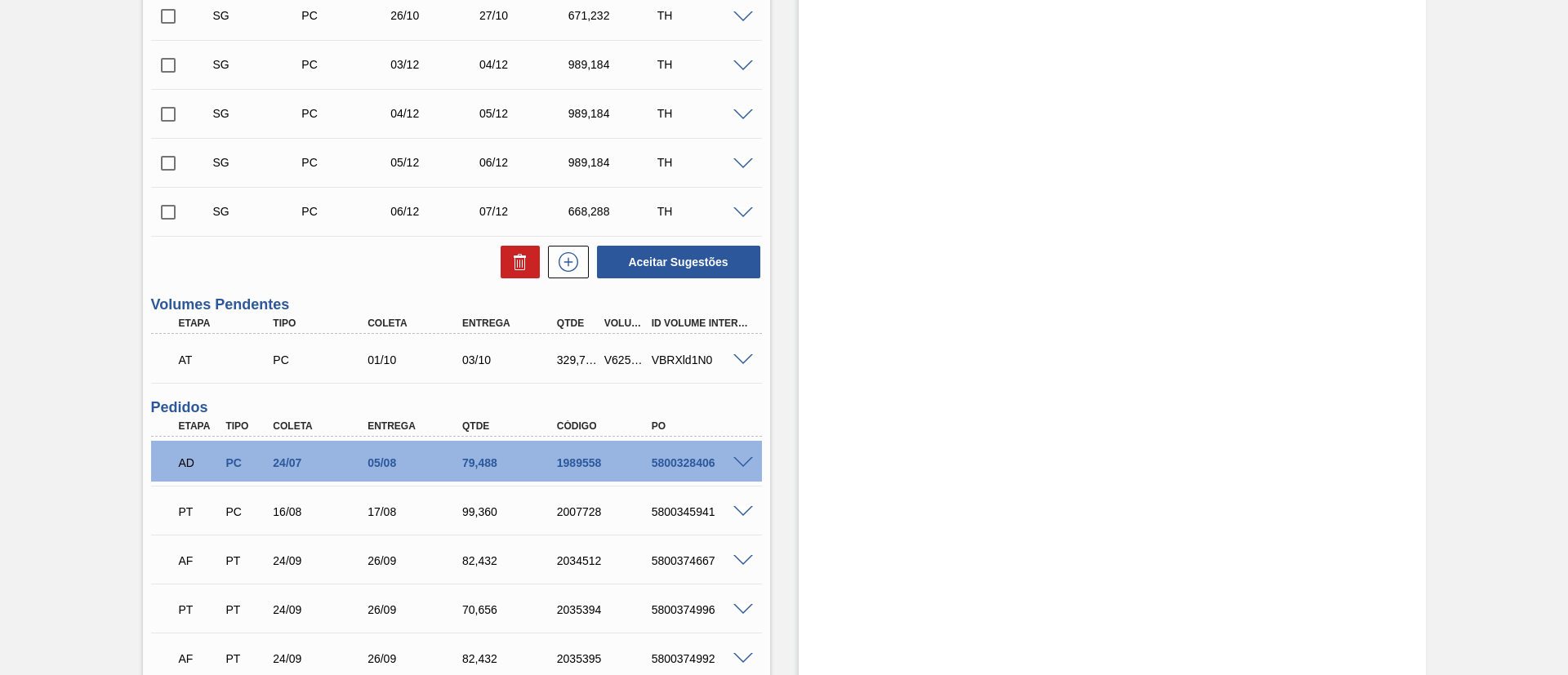
click at [740, 363] on span at bounding box center [743, 361] width 20 height 12
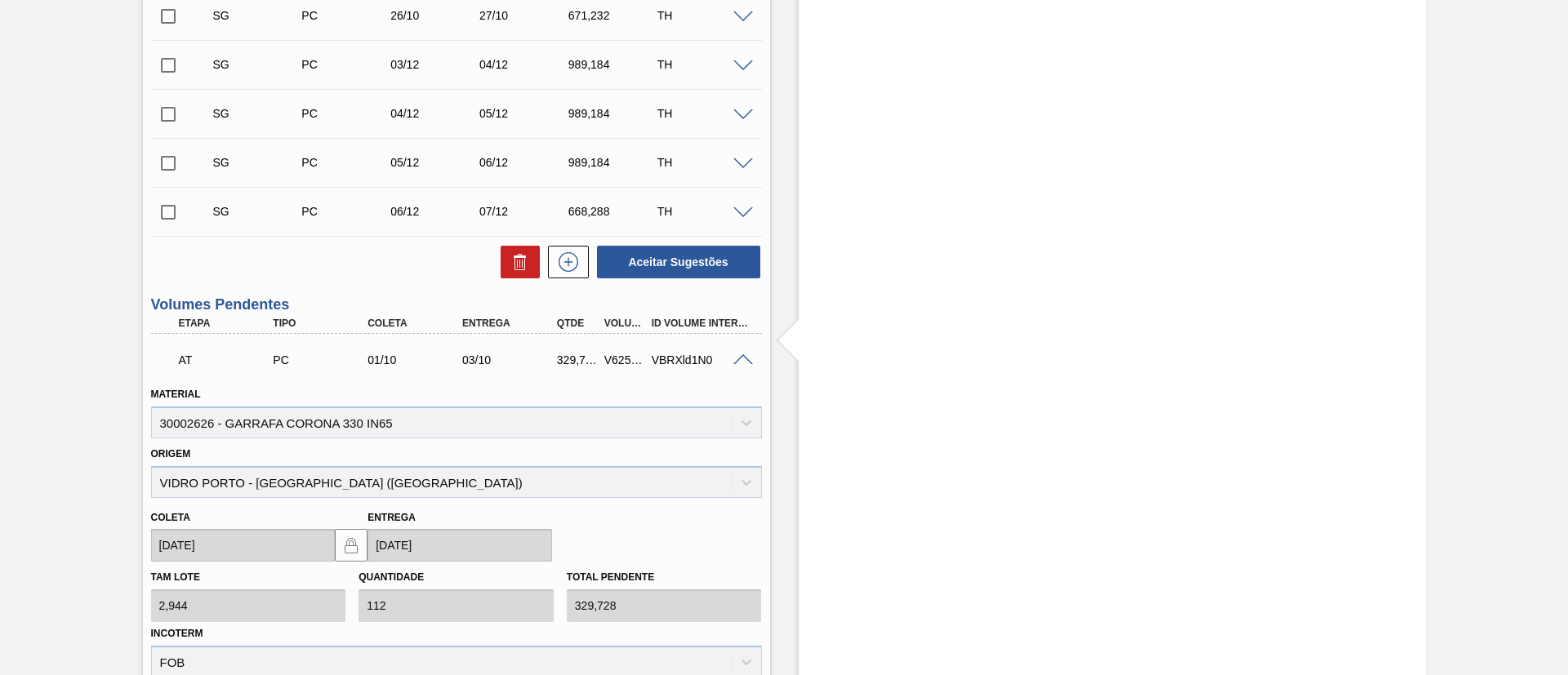
click at [740, 357] on span at bounding box center [743, 361] width 20 height 12
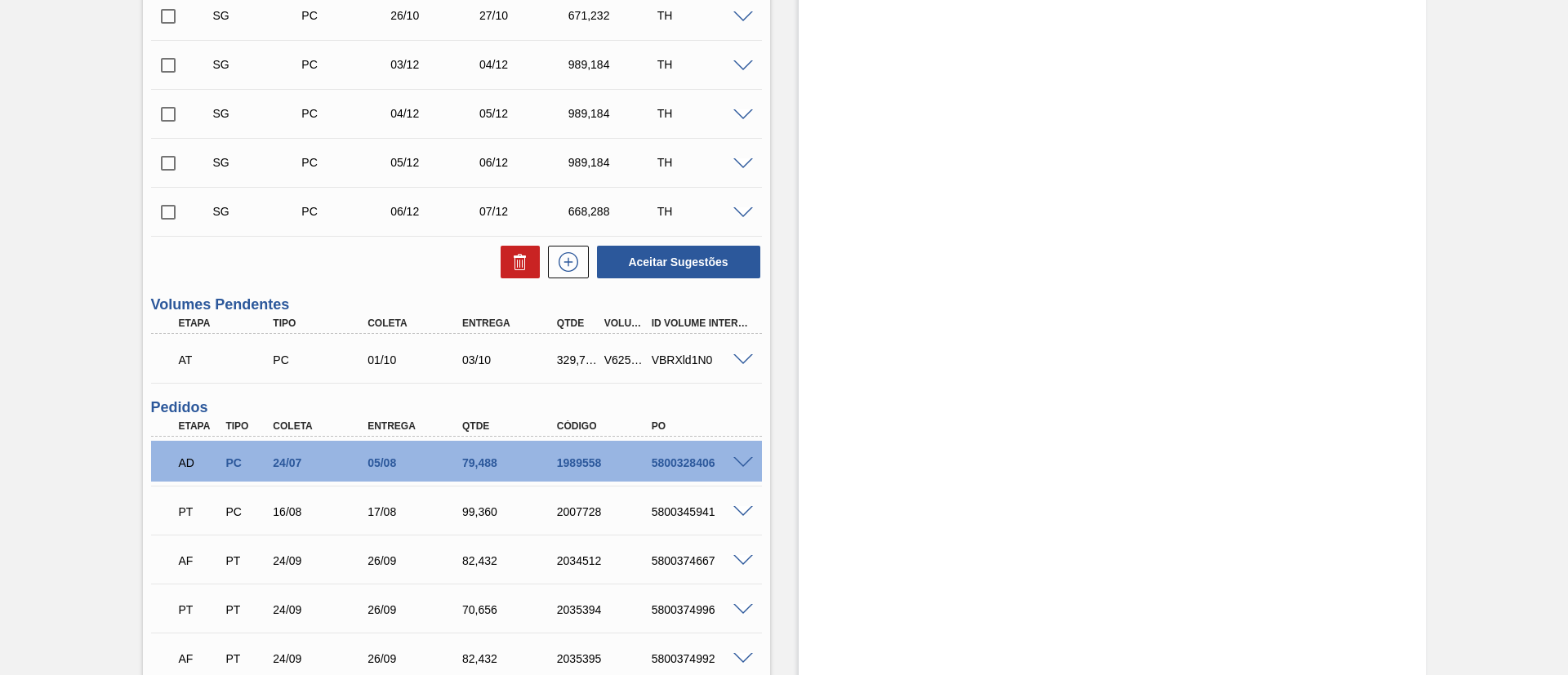
scroll to position [0, 0]
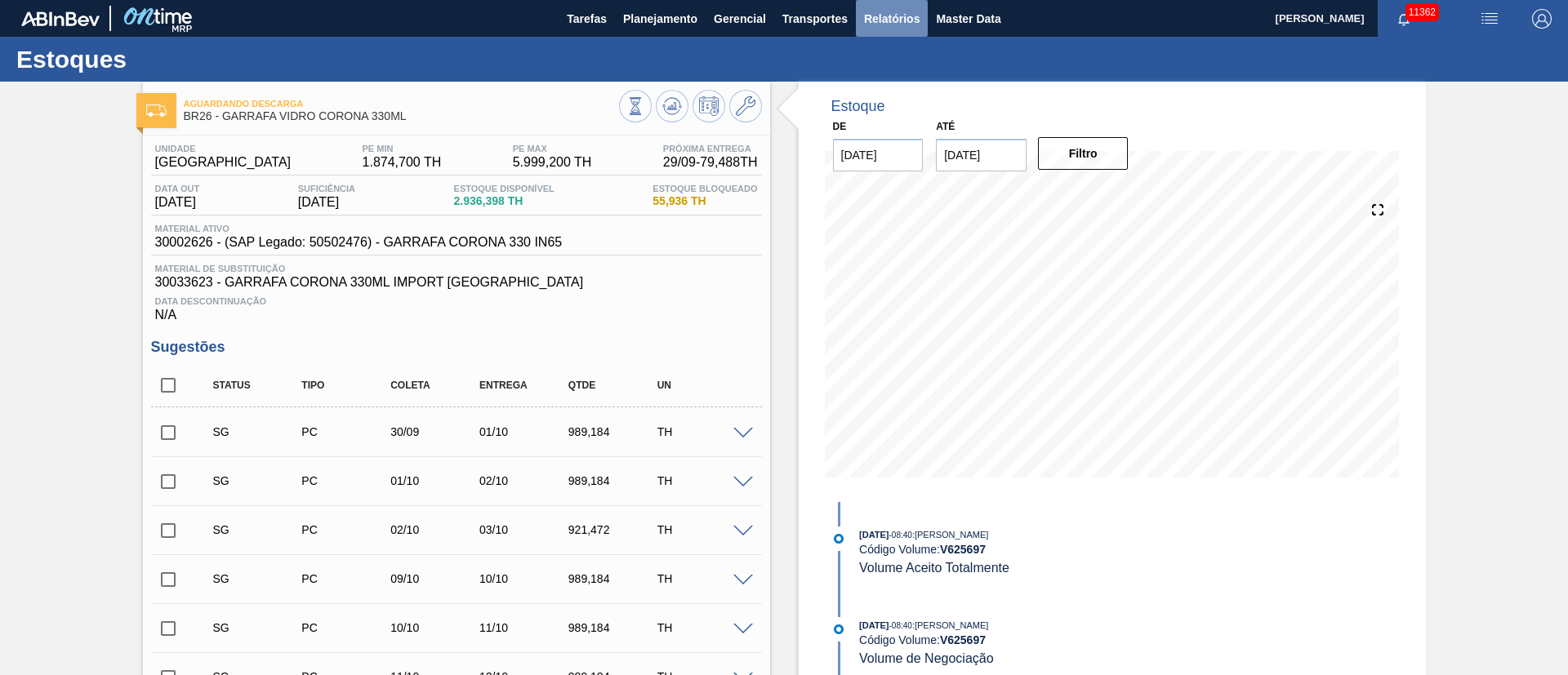
click at [890, 17] on span "Relatórios" at bounding box center [892, 19] width 56 height 20
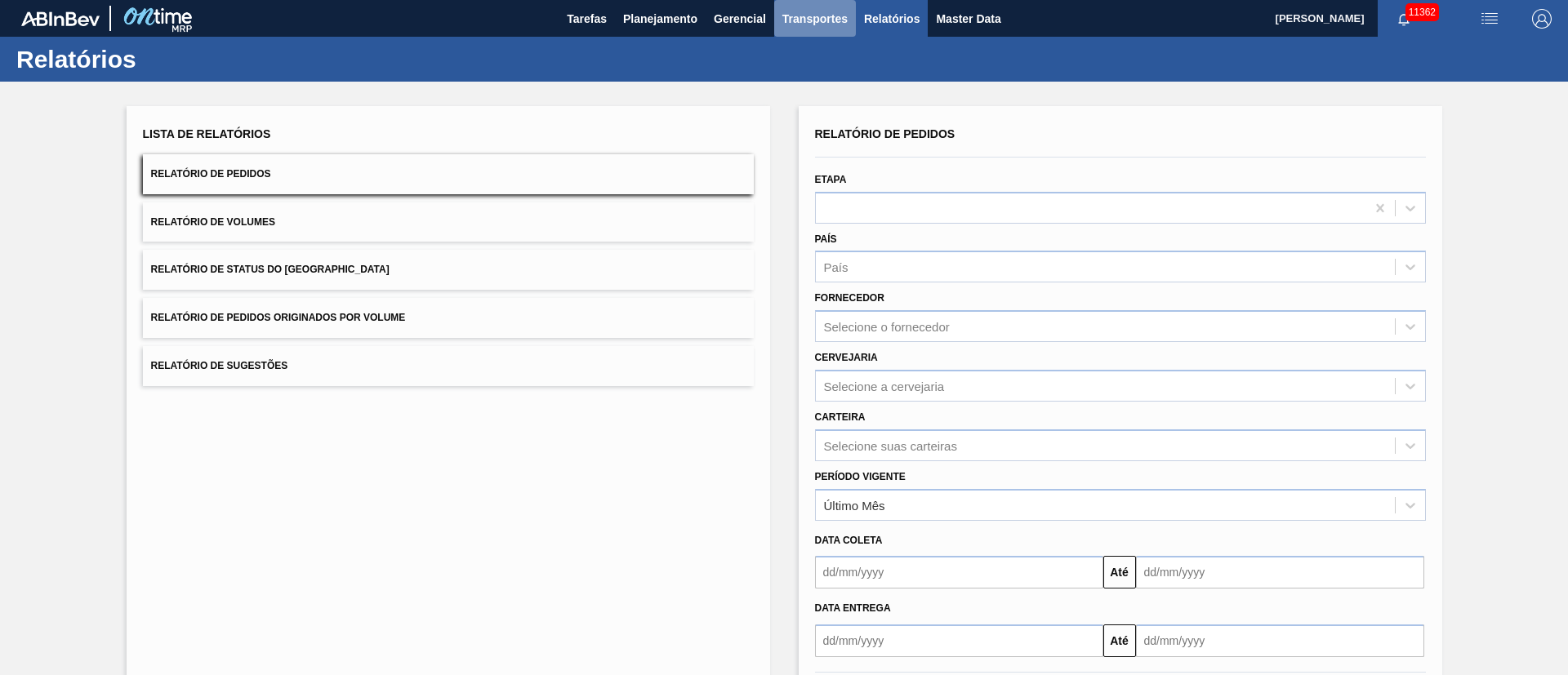
click at [806, 18] on span "Transportes" at bounding box center [815, 19] width 65 height 20
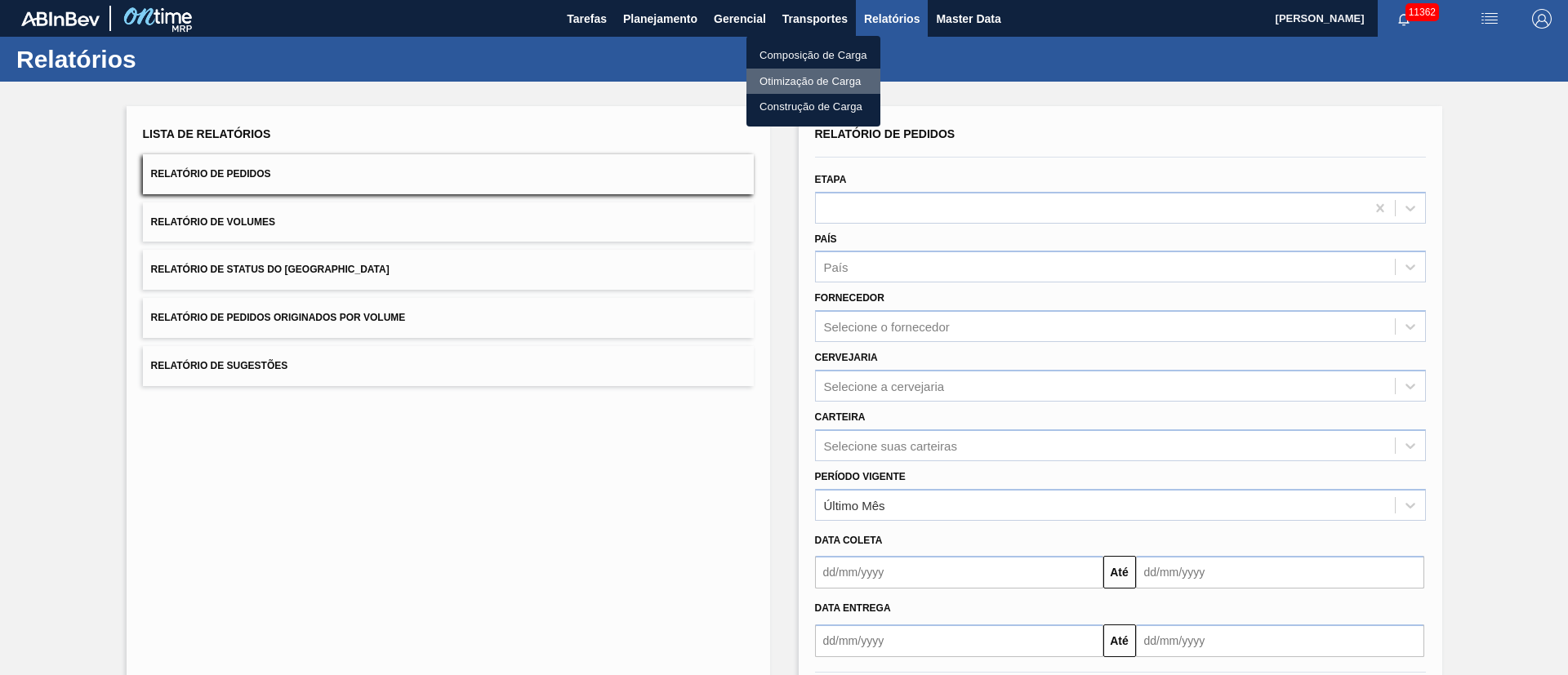
click at [804, 78] on li "Otimização de Carga" at bounding box center [813, 81] width 134 height 26
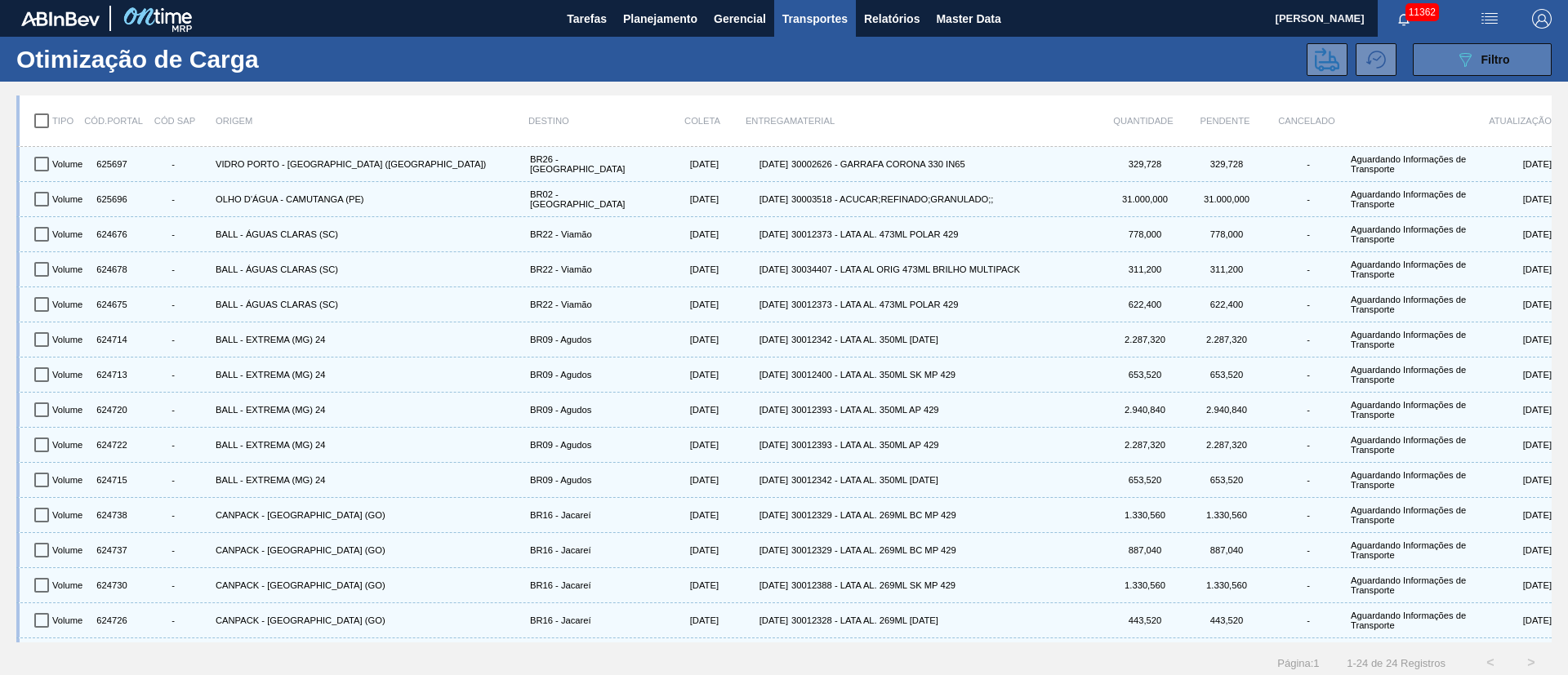
click at [1485, 48] on button "089F7B8B-B2A5-4AFE-B5C0-19BA573D28AC Filtro" at bounding box center [1482, 60] width 139 height 32
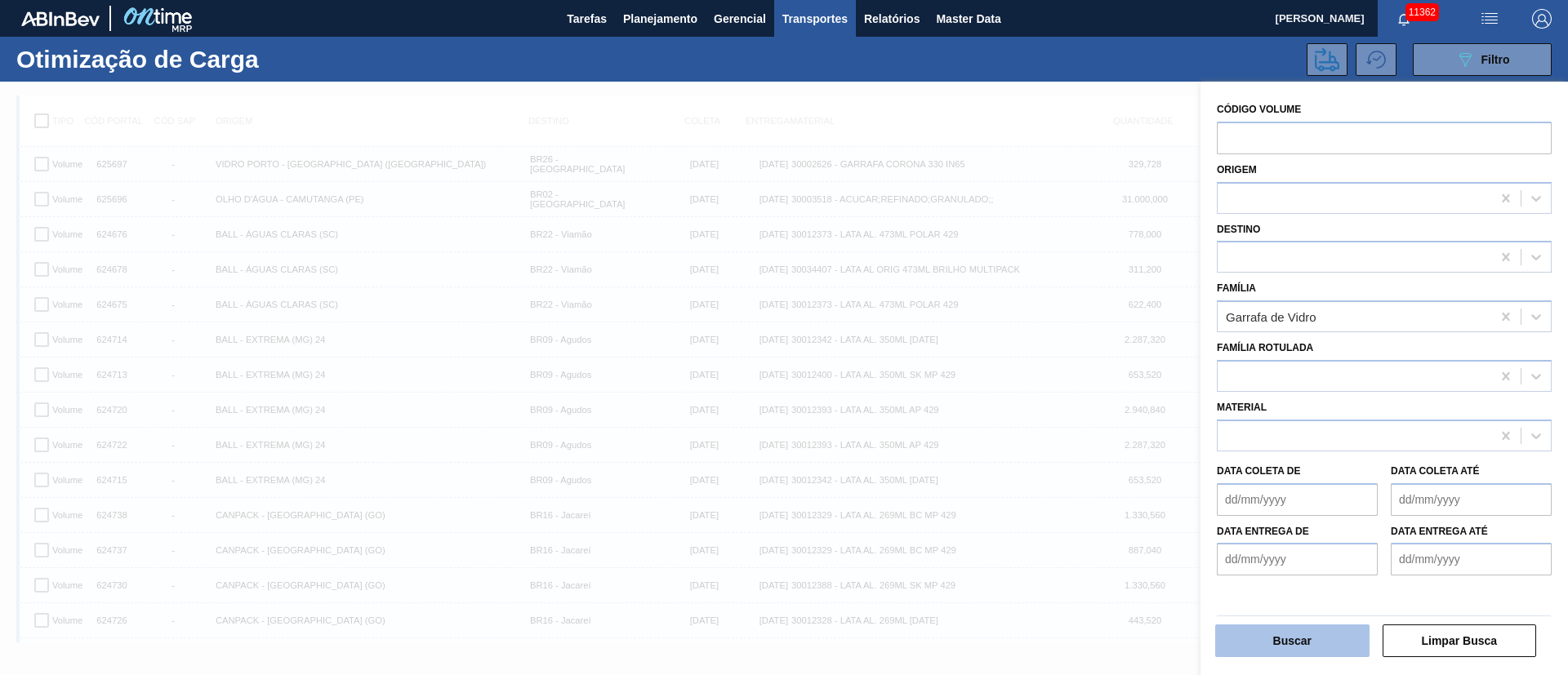
click at [1287, 637] on button "Buscar" at bounding box center [1292, 641] width 155 height 32
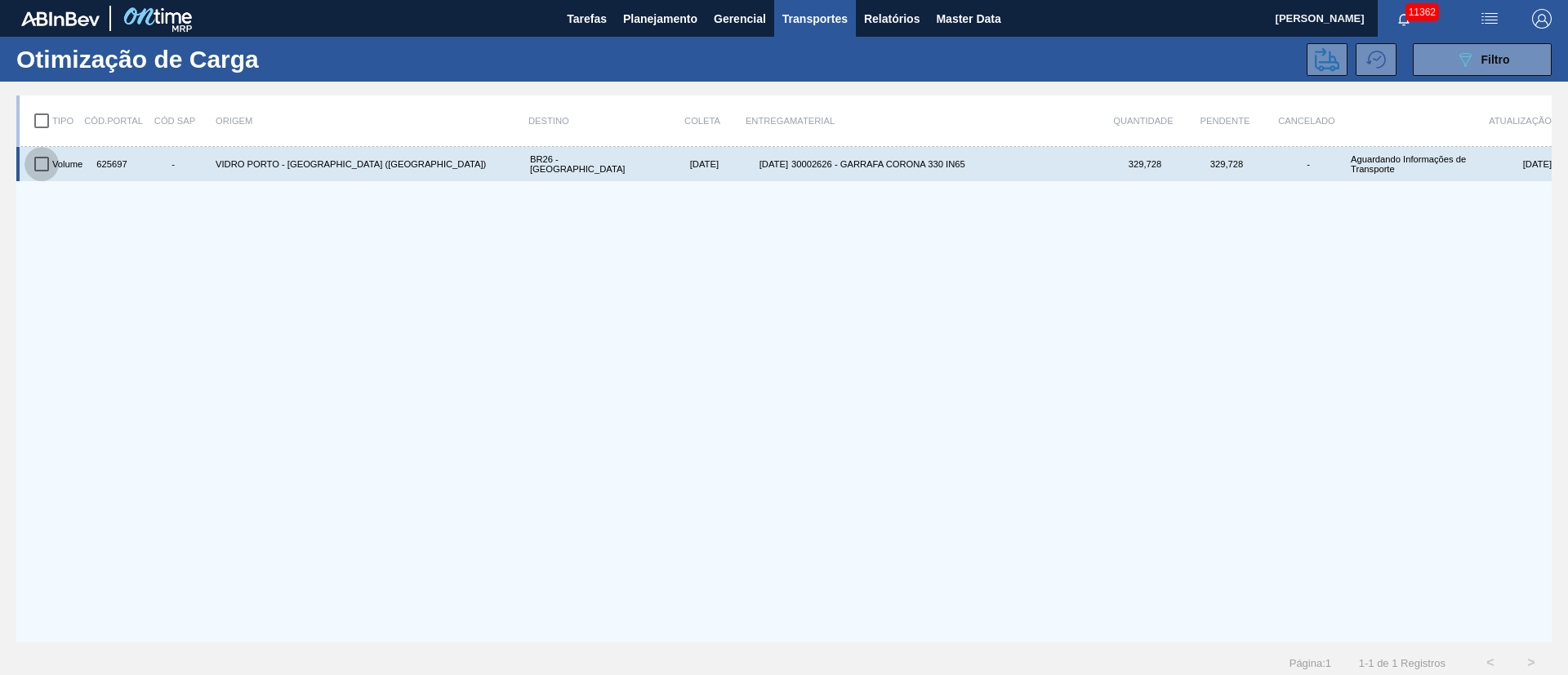
click at [30, 156] on input "checkbox" at bounding box center [42, 164] width 34 height 34
checkbox input "true"
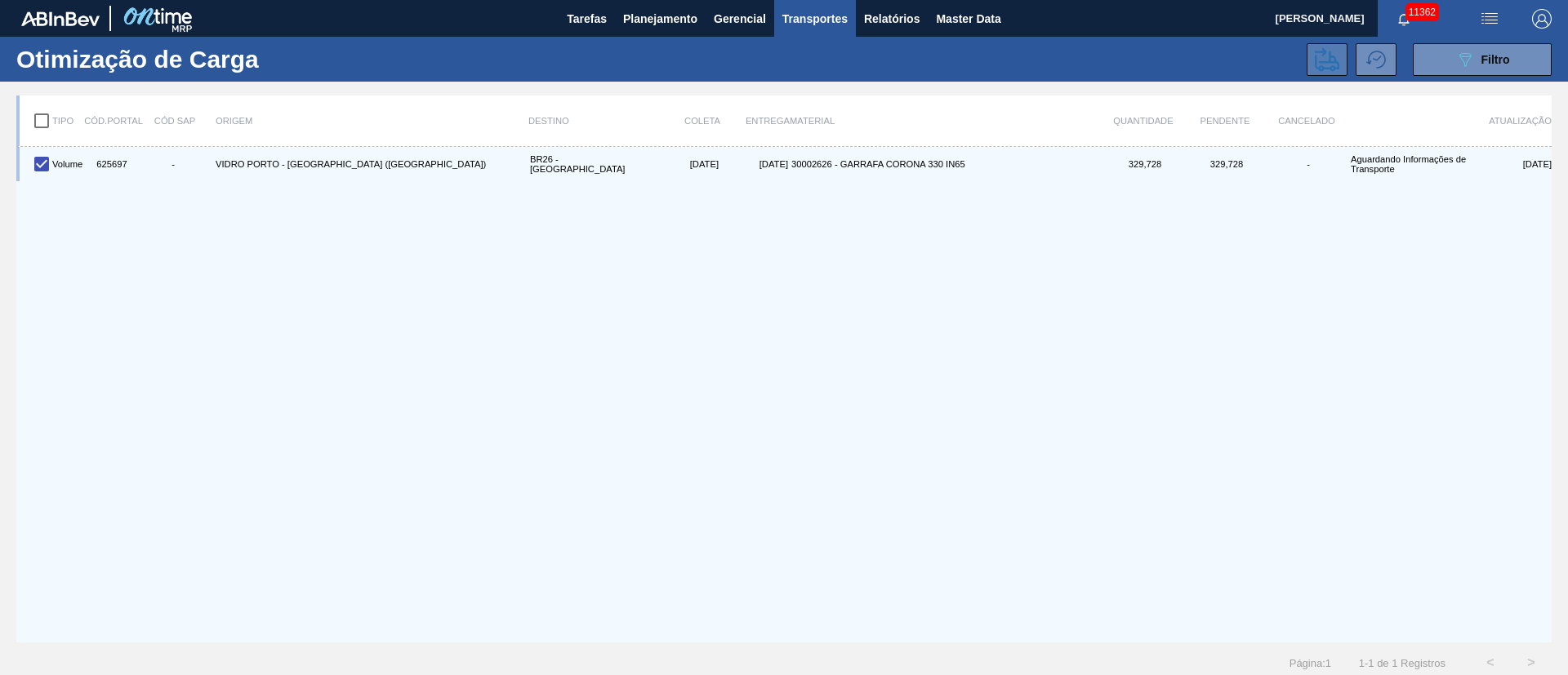
click at [1333, 62] on icon at bounding box center [1327, 59] width 25 height 24
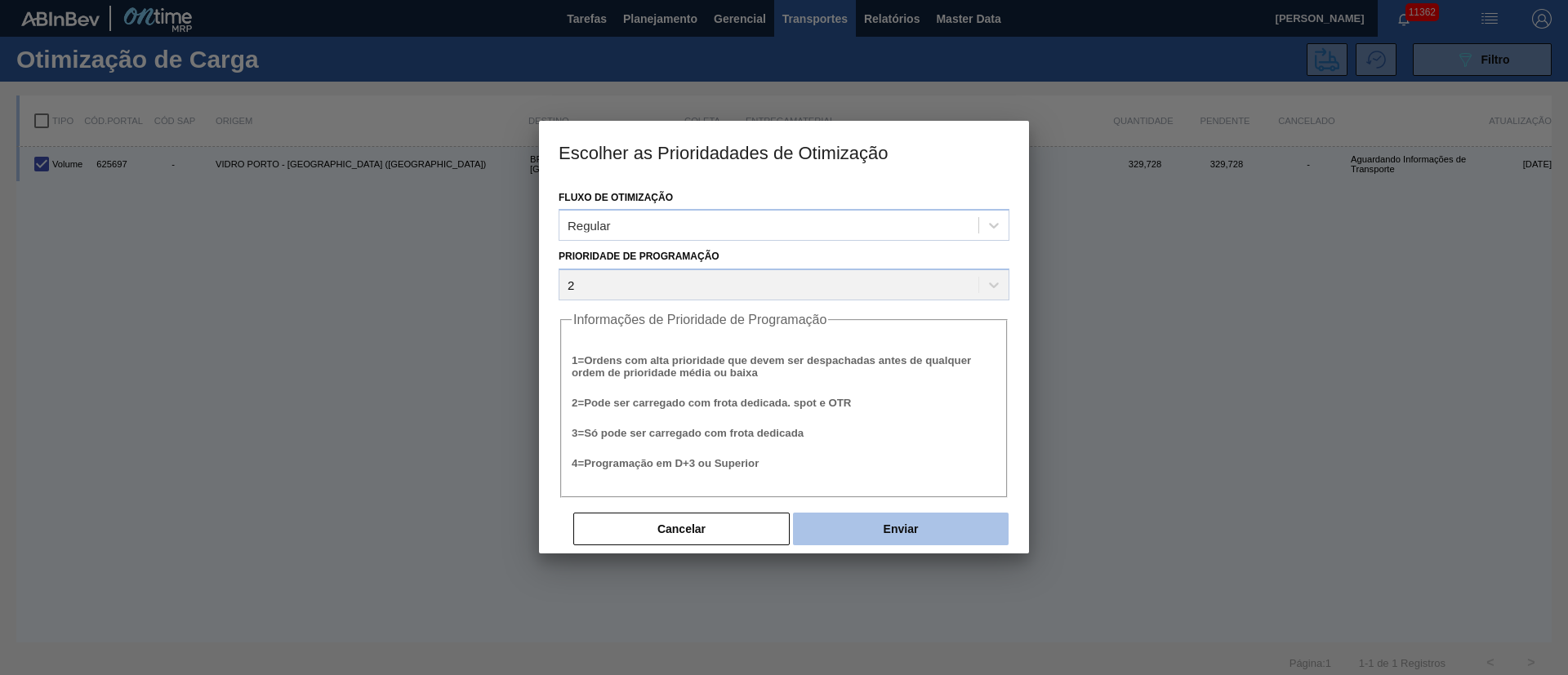
click at [881, 519] on button "Enviar" at bounding box center [900, 529] width 215 height 32
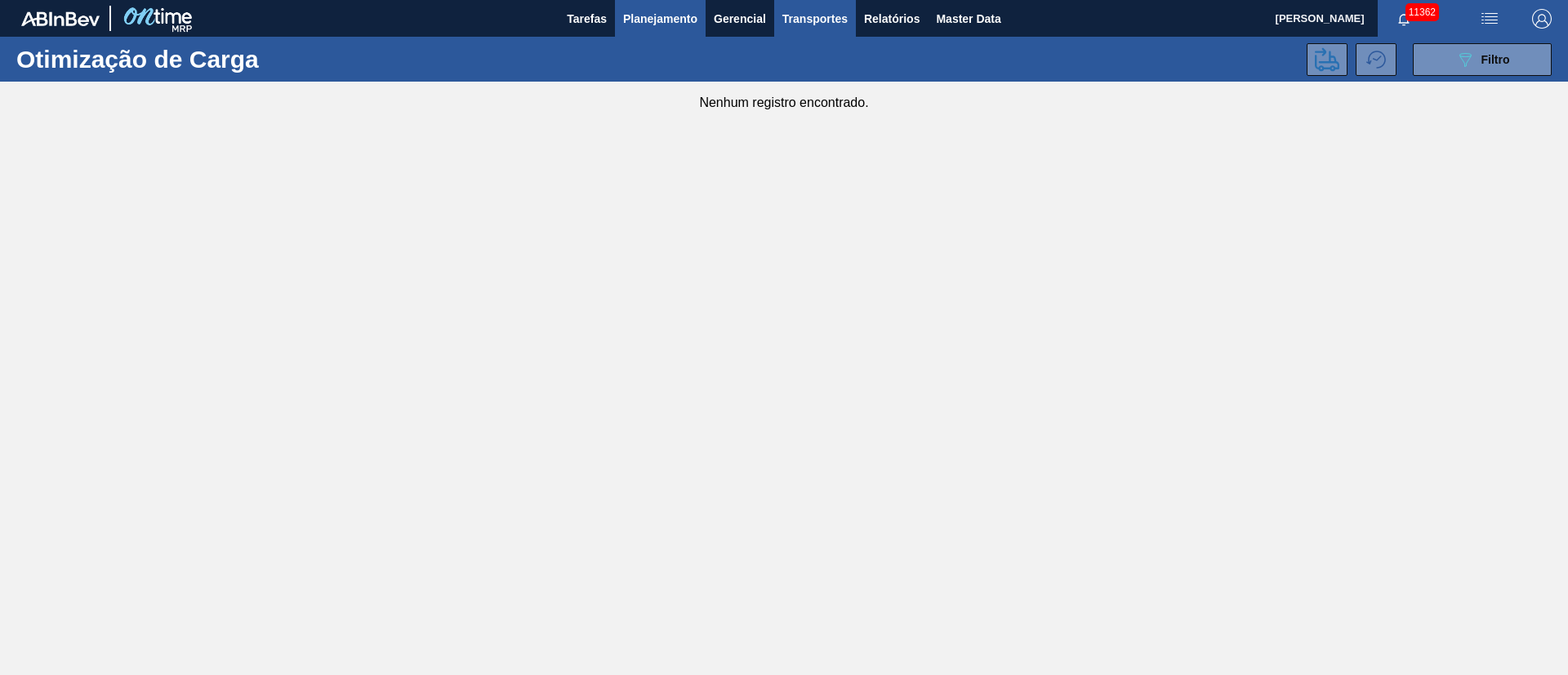
click at [675, 20] on span "Planejamento" at bounding box center [660, 19] width 74 height 20
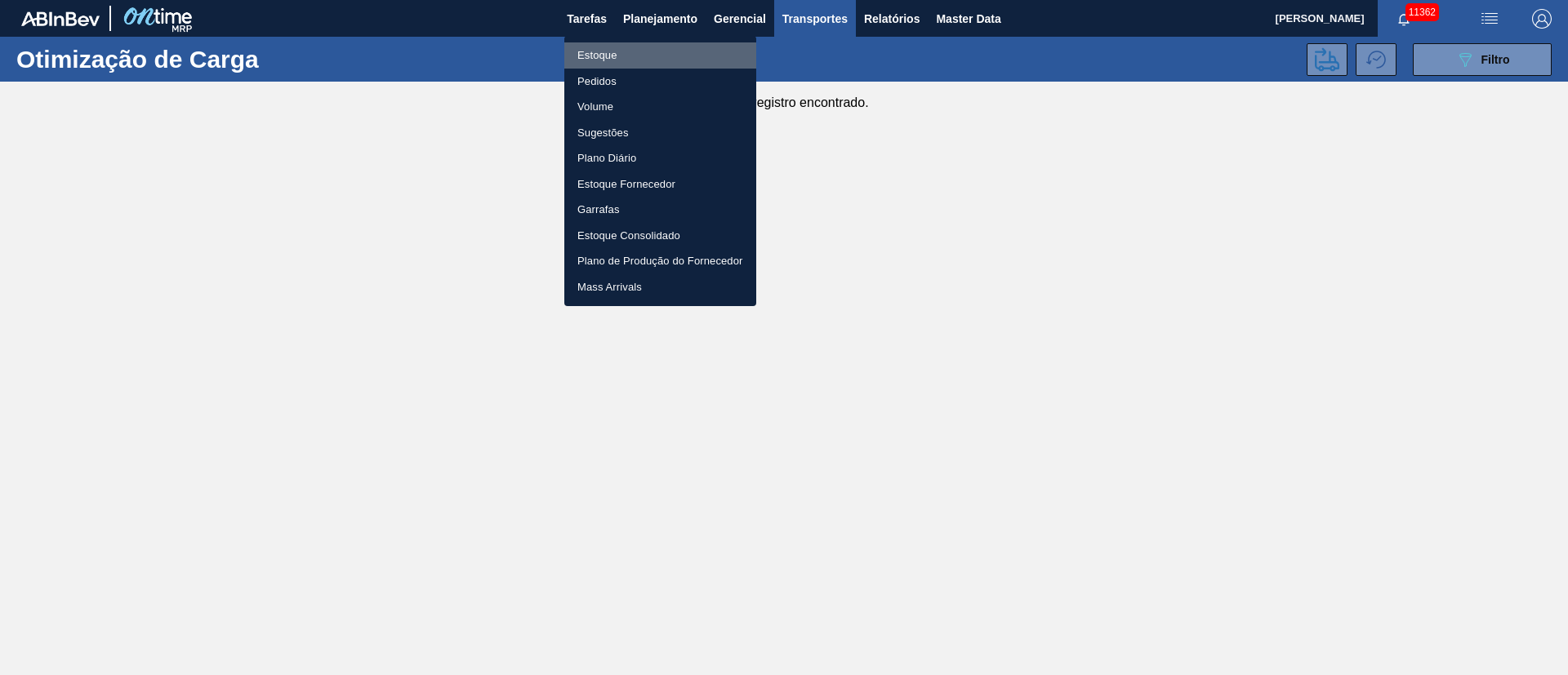
click at [595, 63] on li "Estoque" at bounding box center [660, 56] width 192 height 26
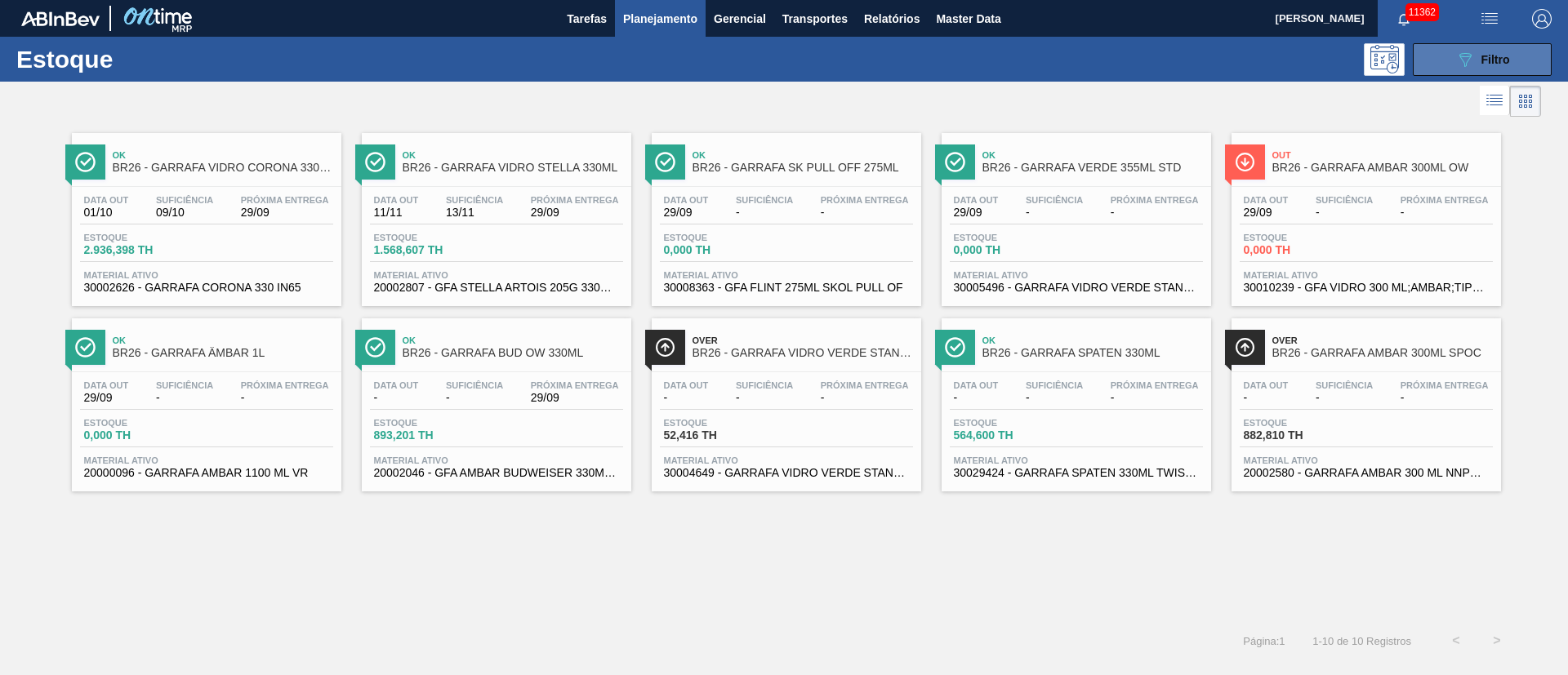
click at [1502, 55] on span "Filtro" at bounding box center [1495, 59] width 28 height 13
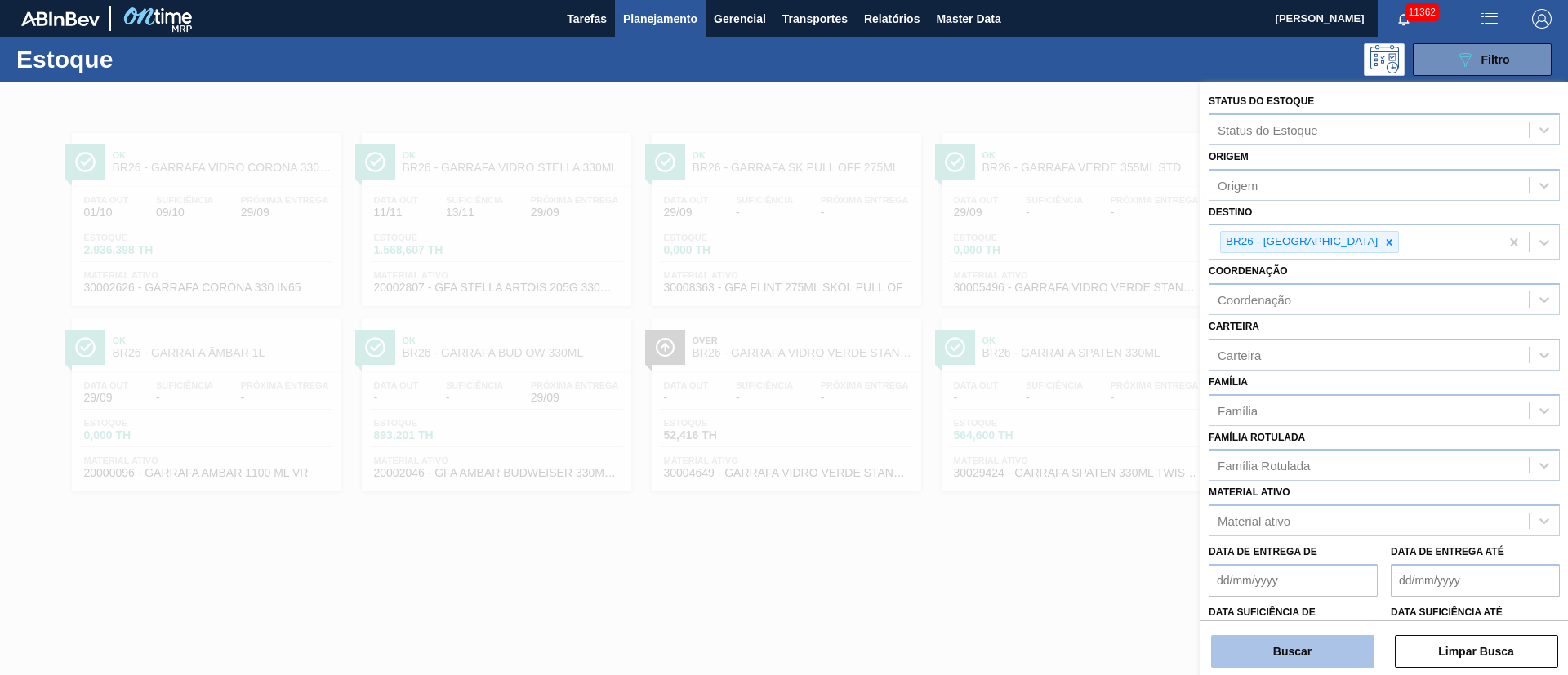
click at [1275, 662] on button "Buscar" at bounding box center [1293, 651] width 163 height 32
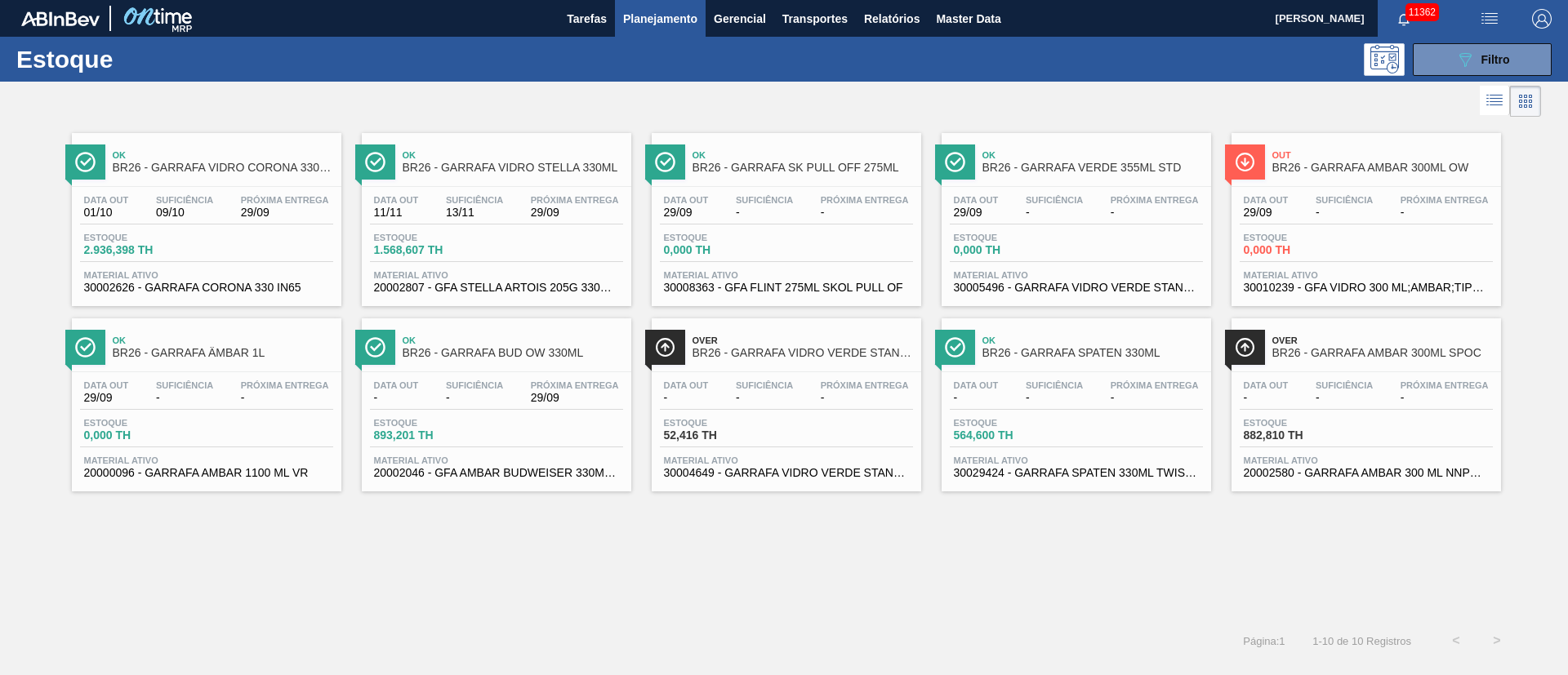
click at [260, 205] on div "Próxima Entrega 29/09" at bounding box center [285, 207] width 97 height 24
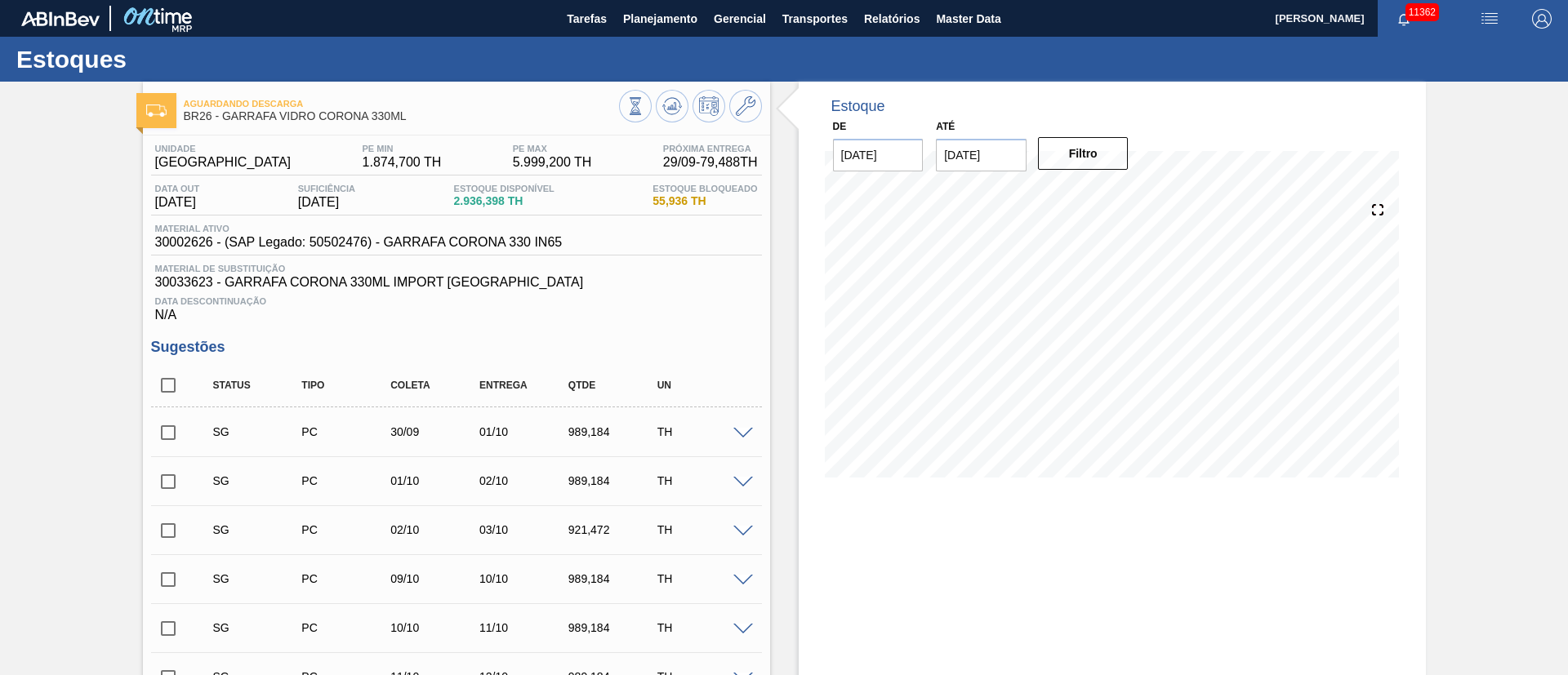
click at [678, 284] on span "30033623 - GARRAFA CORONA 330ML IMPORT [GEOGRAPHIC_DATA]" at bounding box center [456, 282] width 603 height 15
click at [662, 298] on span "Data Descontinuação" at bounding box center [456, 301] width 603 height 9
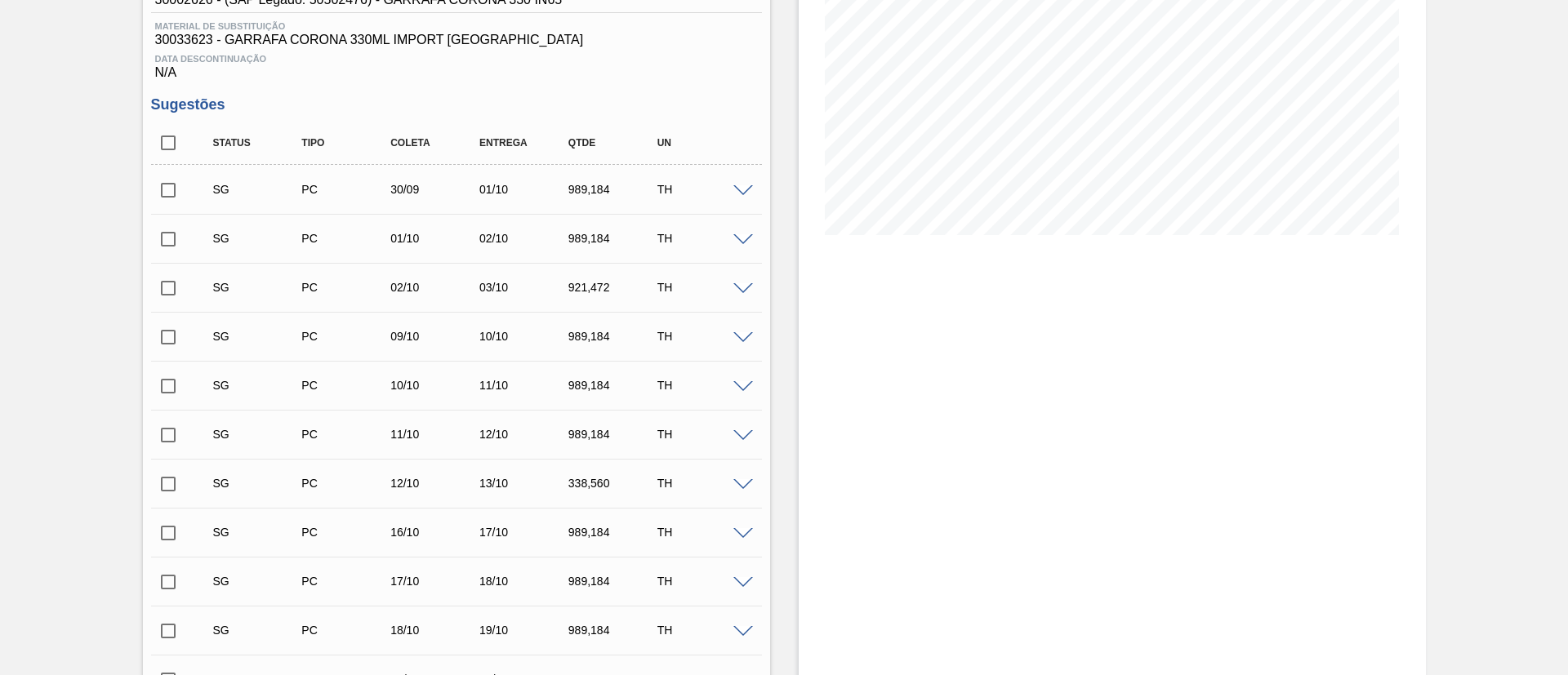
scroll to position [245, 0]
click at [172, 183] on input "checkbox" at bounding box center [168, 188] width 34 height 34
click at [745, 185] on span at bounding box center [743, 189] width 20 height 12
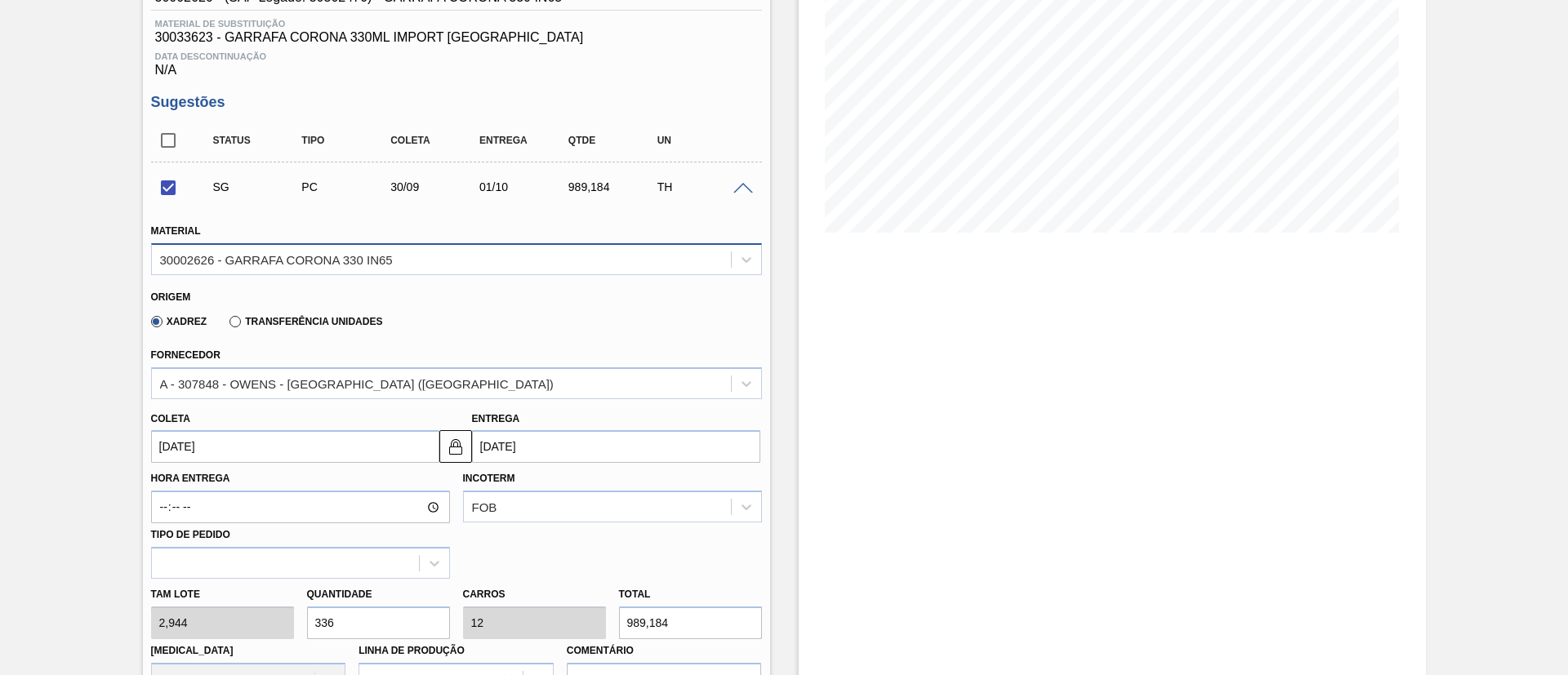
click at [333, 256] on div "30002626 - GARRAFA CORONA 330 IN65" at bounding box center [276, 259] width 233 height 14
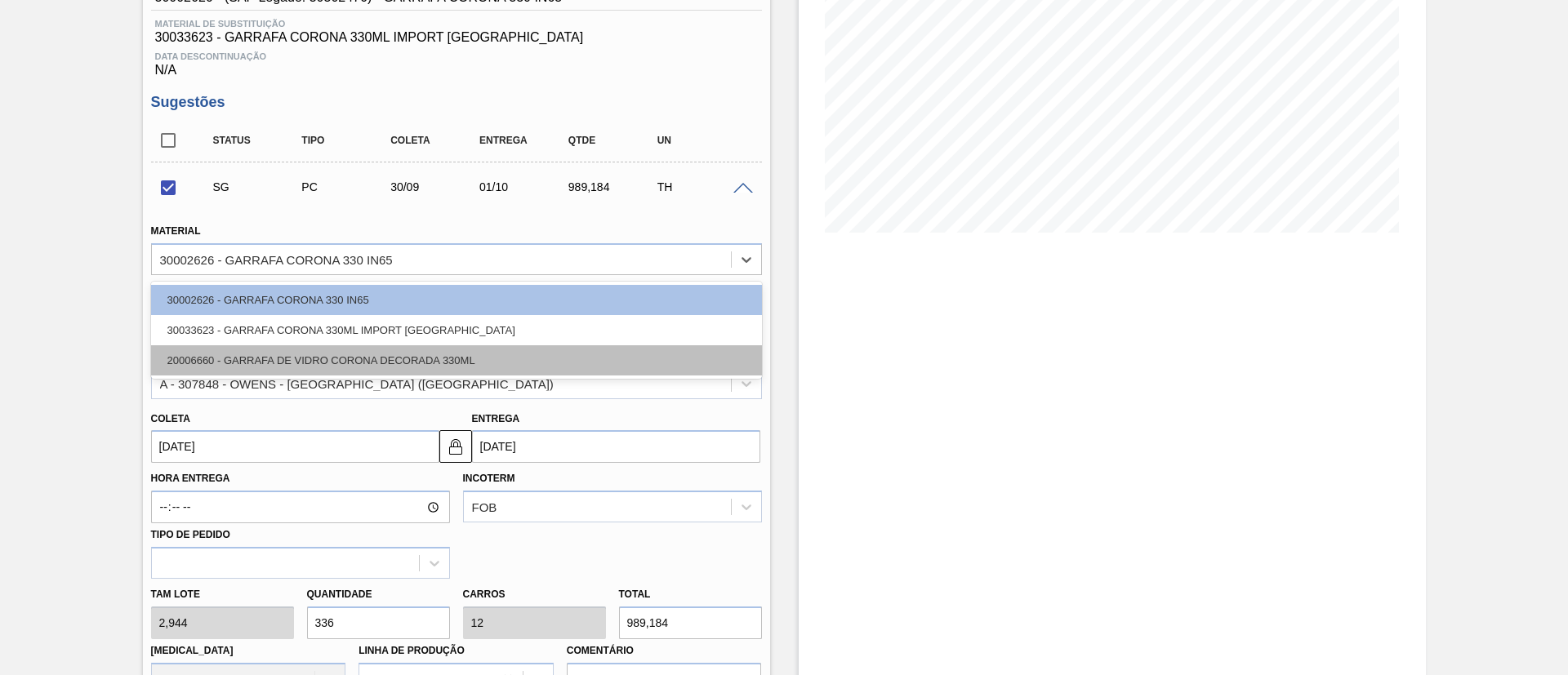
click at [304, 367] on div "20006660 - GARRAFA DE VIDRO CORONA DECORADA 330ML" at bounding box center [457, 360] width 610 height 30
checkbox input "false"
type input "[DATE]"
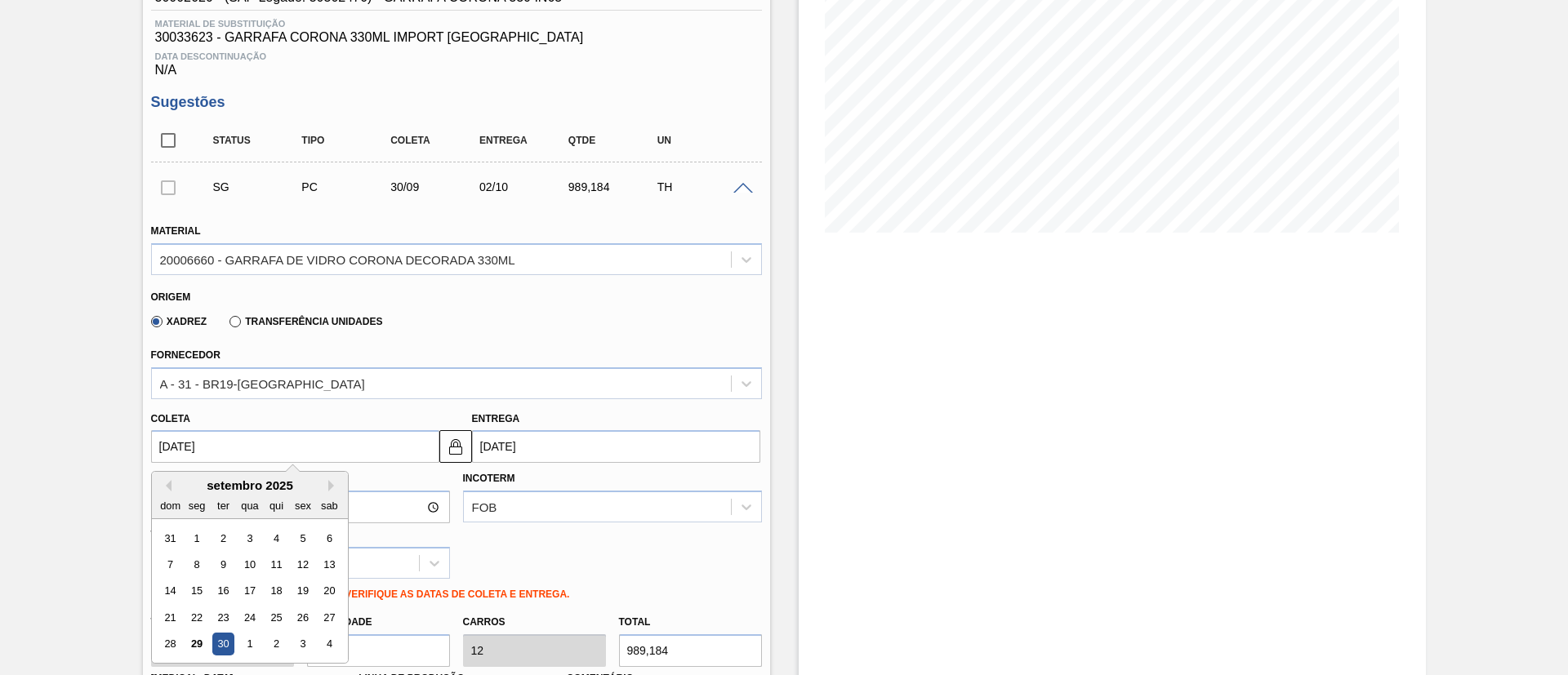
click at [234, 461] on input "[DATE]" at bounding box center [295, 446] width 288 height 32
click at [251, 646] on div "1" at bounding box center [250, 644] width 22 height 22
type input "[DATE]"
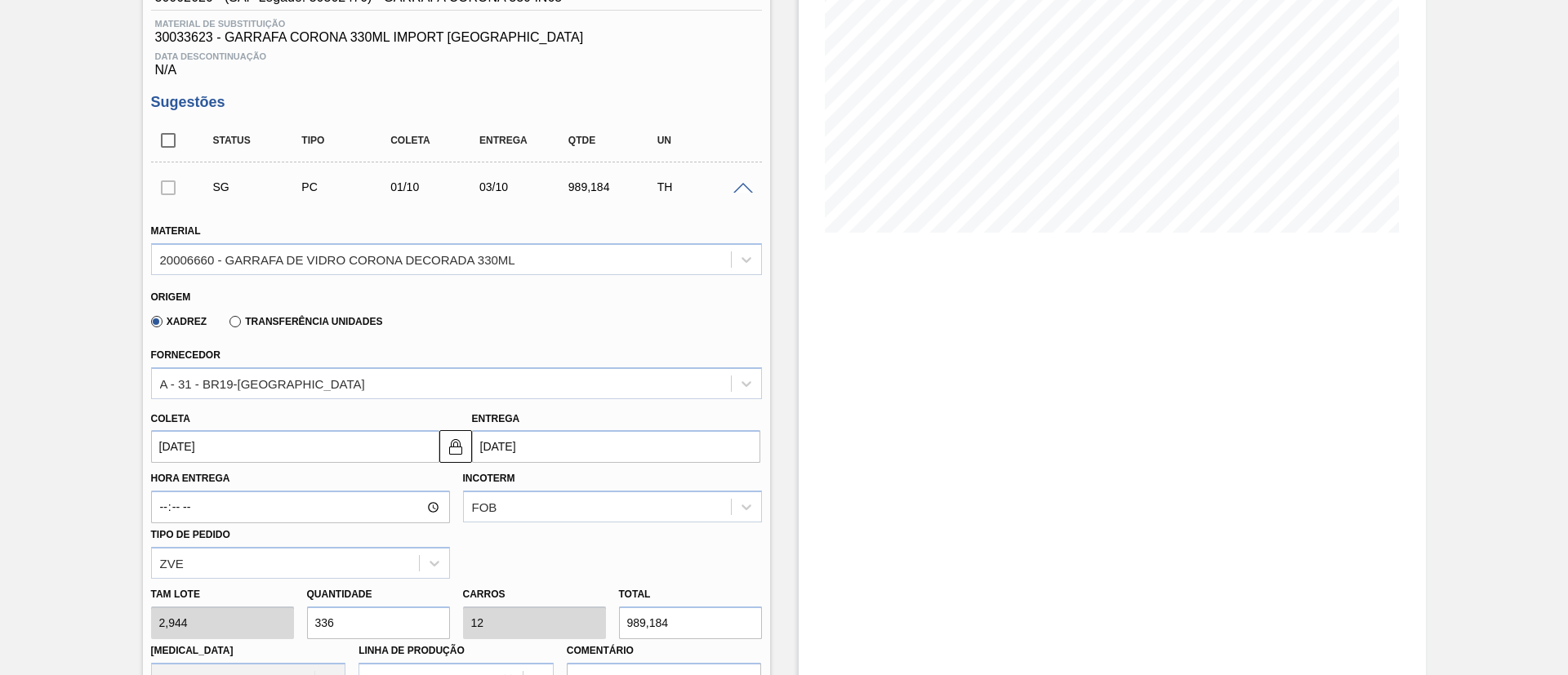
click at [216, 626] on div "Tam lote 2,944 Quantidade 336 Carros 12 Total 989,184 [MEDICAL_DATA] N/A Linha …" at bounding box center [457, 637] width 624 height 117
type input "4"
type input "0,143"
type input "11,776"
type input "48"
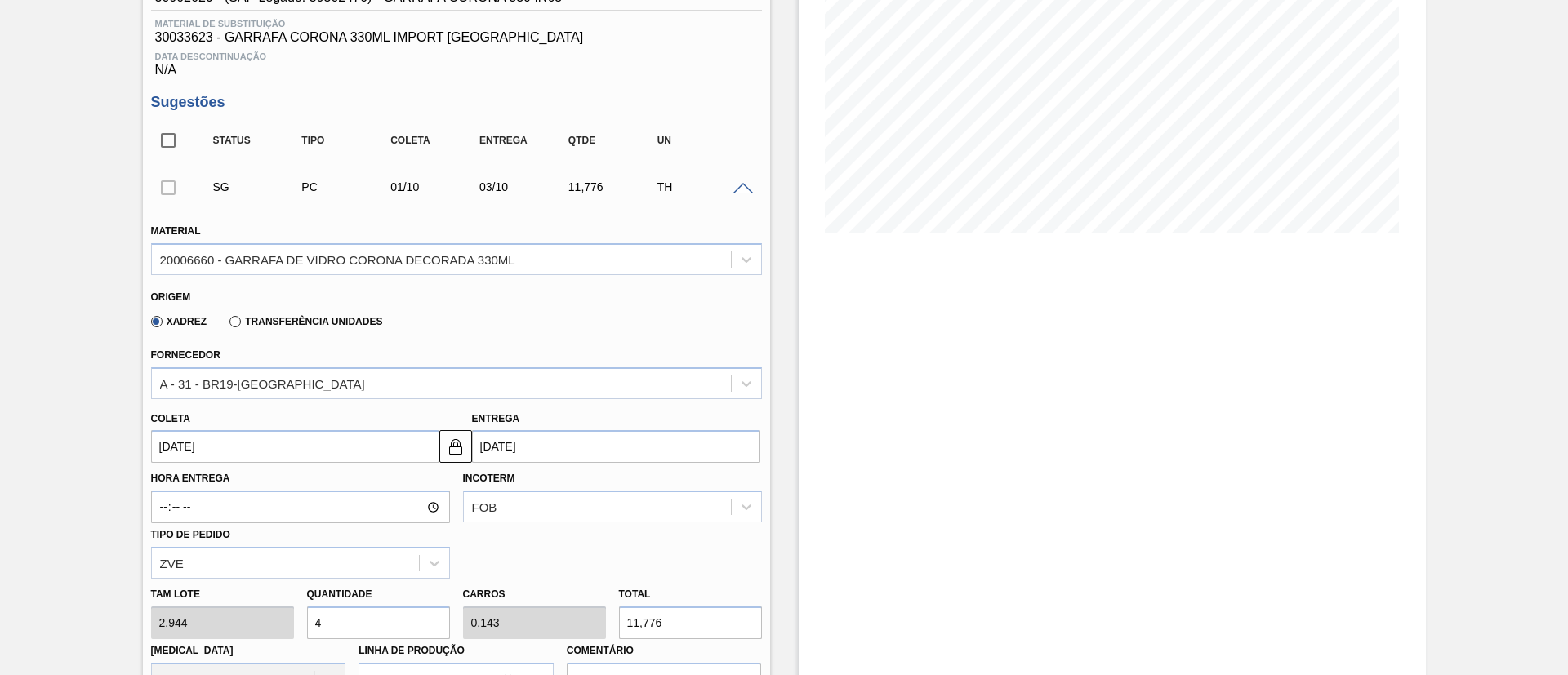
type input "1,714"
type input "141,312"
drag, startPoint x: 185, startPoint y: 619, endPoint x: 28, endPoint y: 613, distance: 157.1
type input "5"
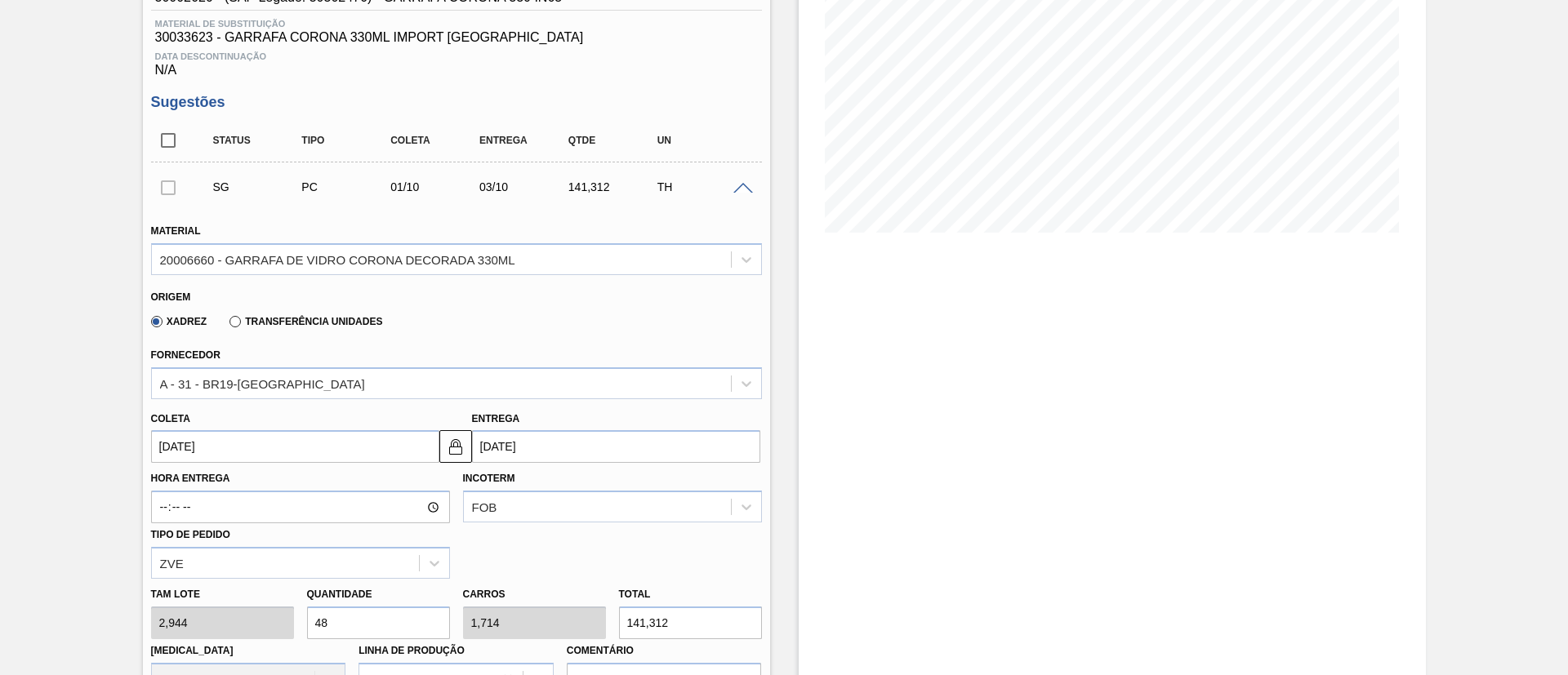
type input "0,179"
type input "14,72"
type input "56"
type input "2"
type input "164,864"
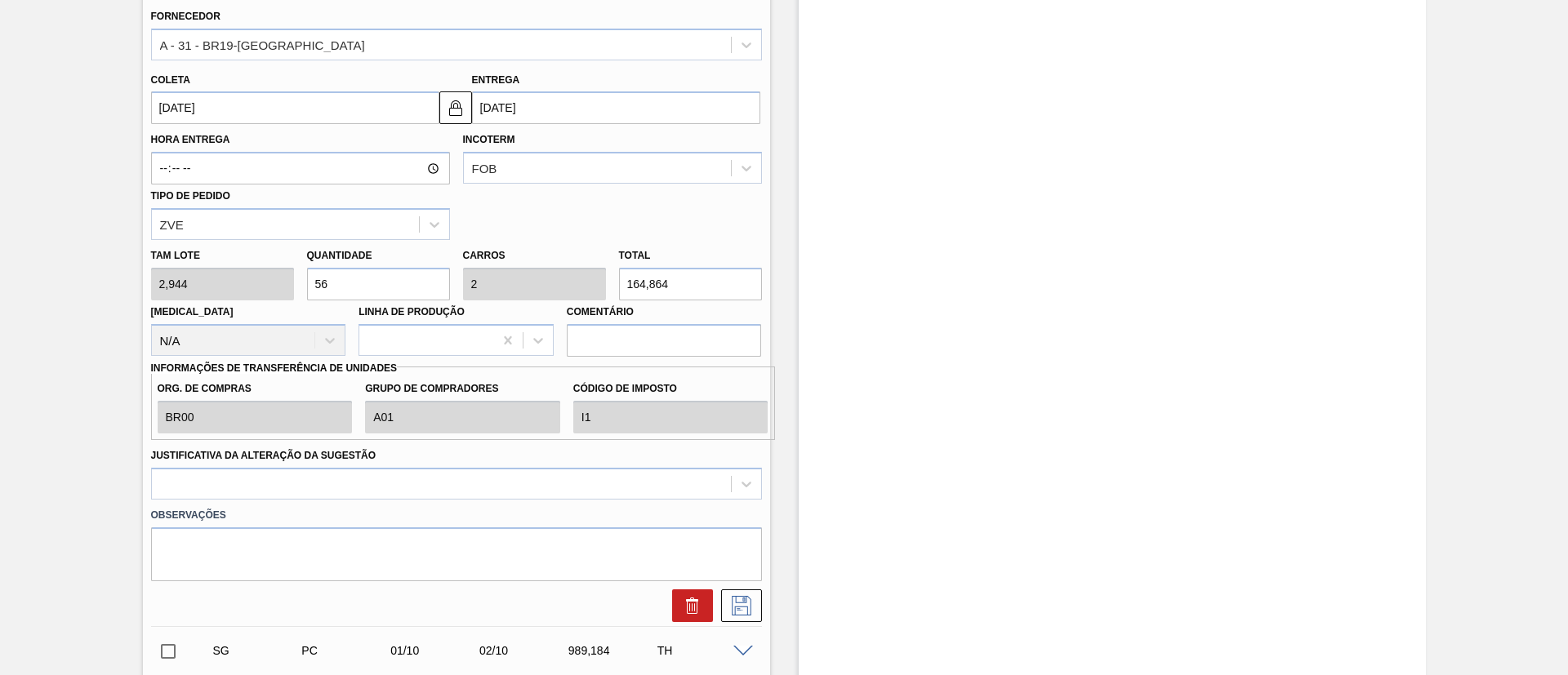
scroll to position [735, 0]
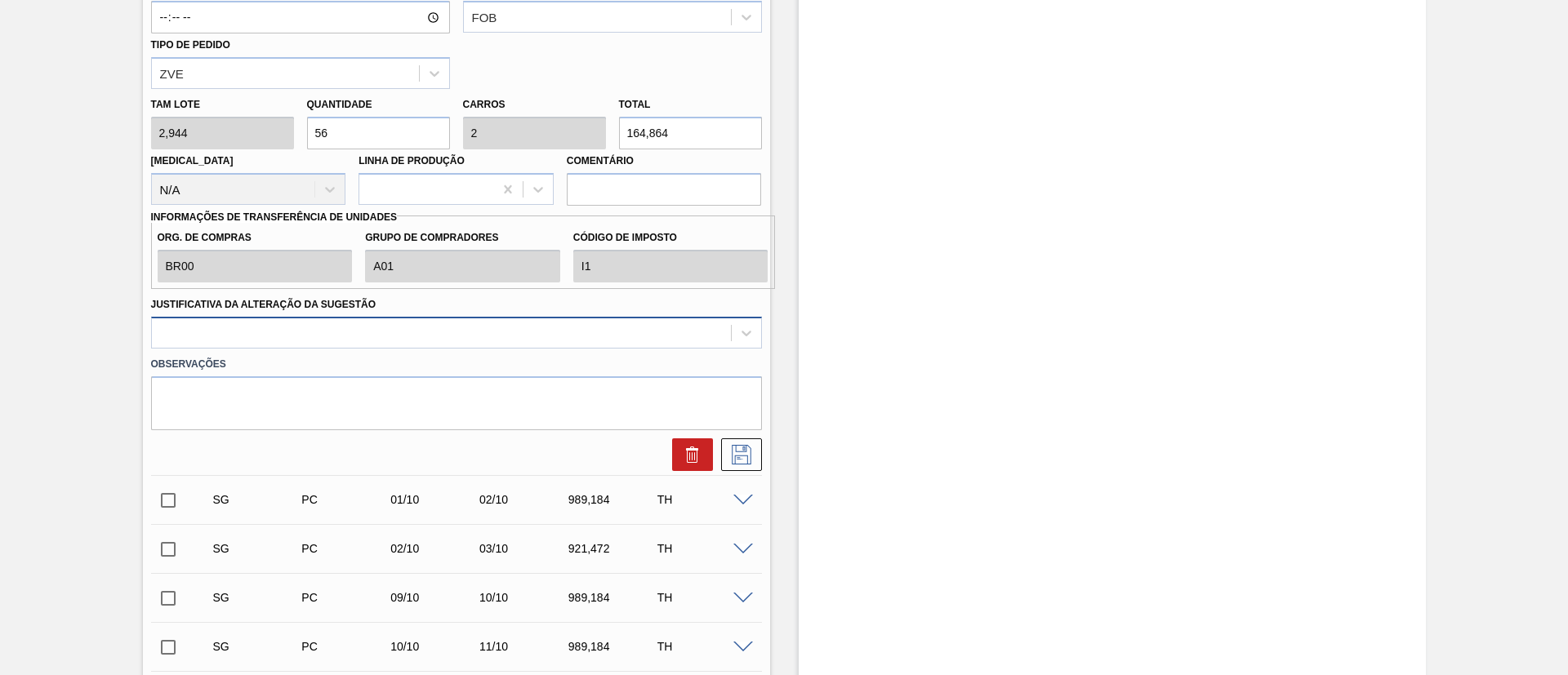
type input "56"
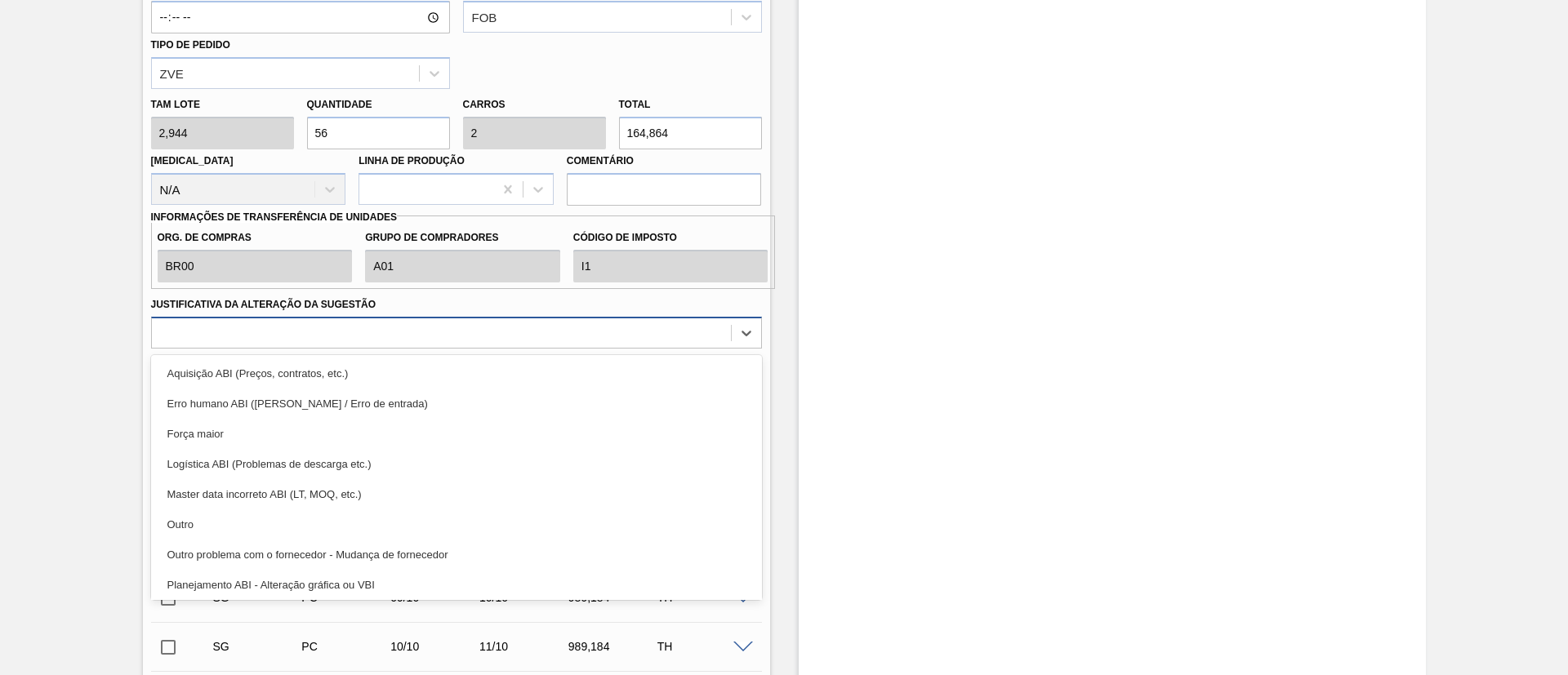
click at [331, 331] on div at bounding box center [441, 332] width 579 height 24
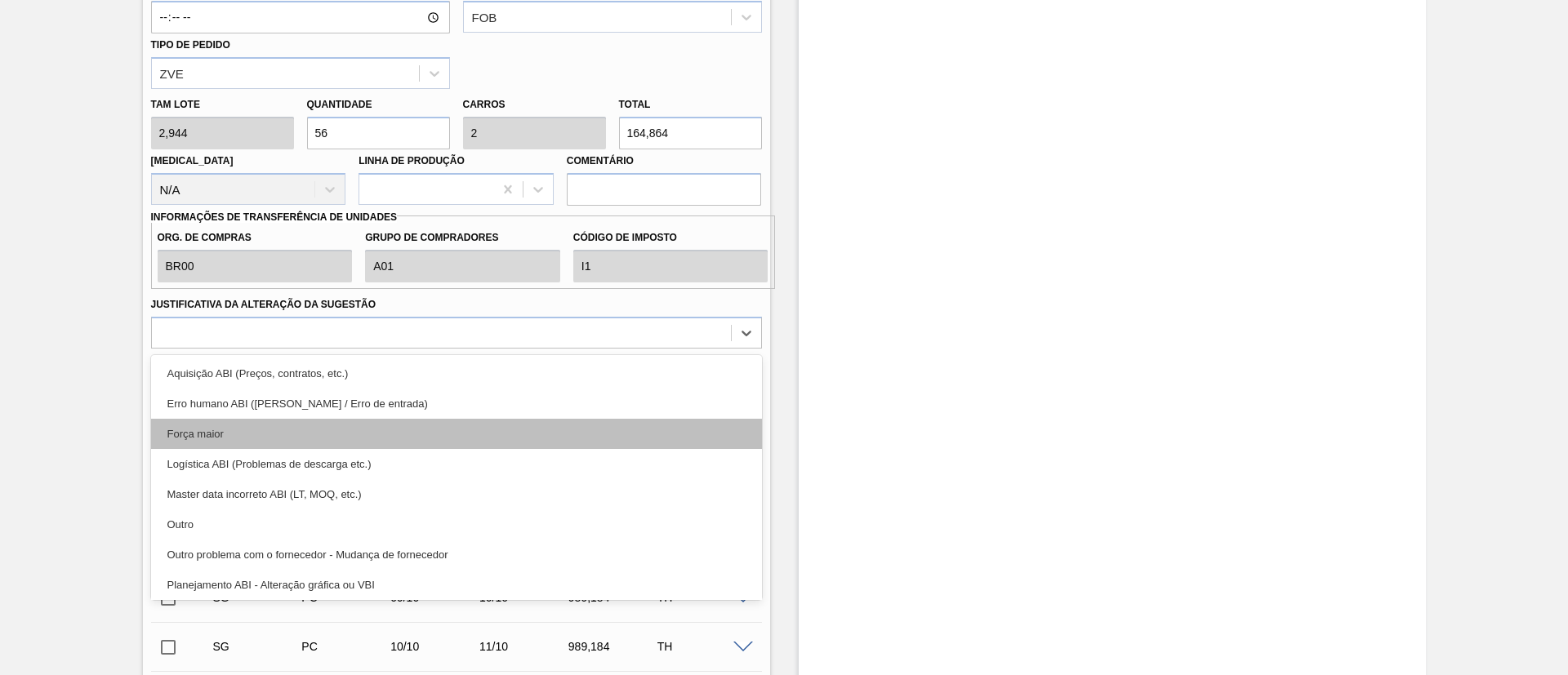
click at [260, 435] on div "Força maior" at bounding box center [457, 433] width 610 height 30
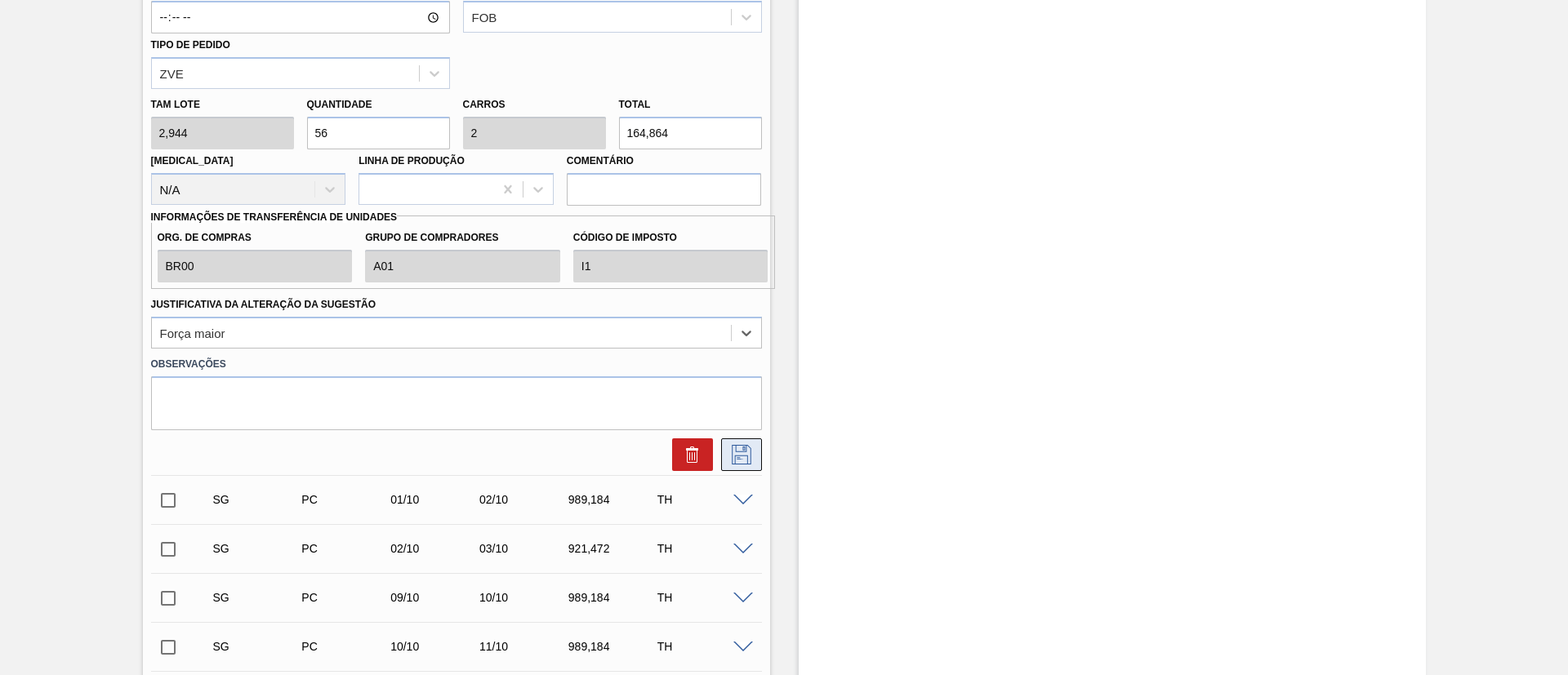
click at [744, 459] on icon at bounding box center [741, 455] width 27 height 20
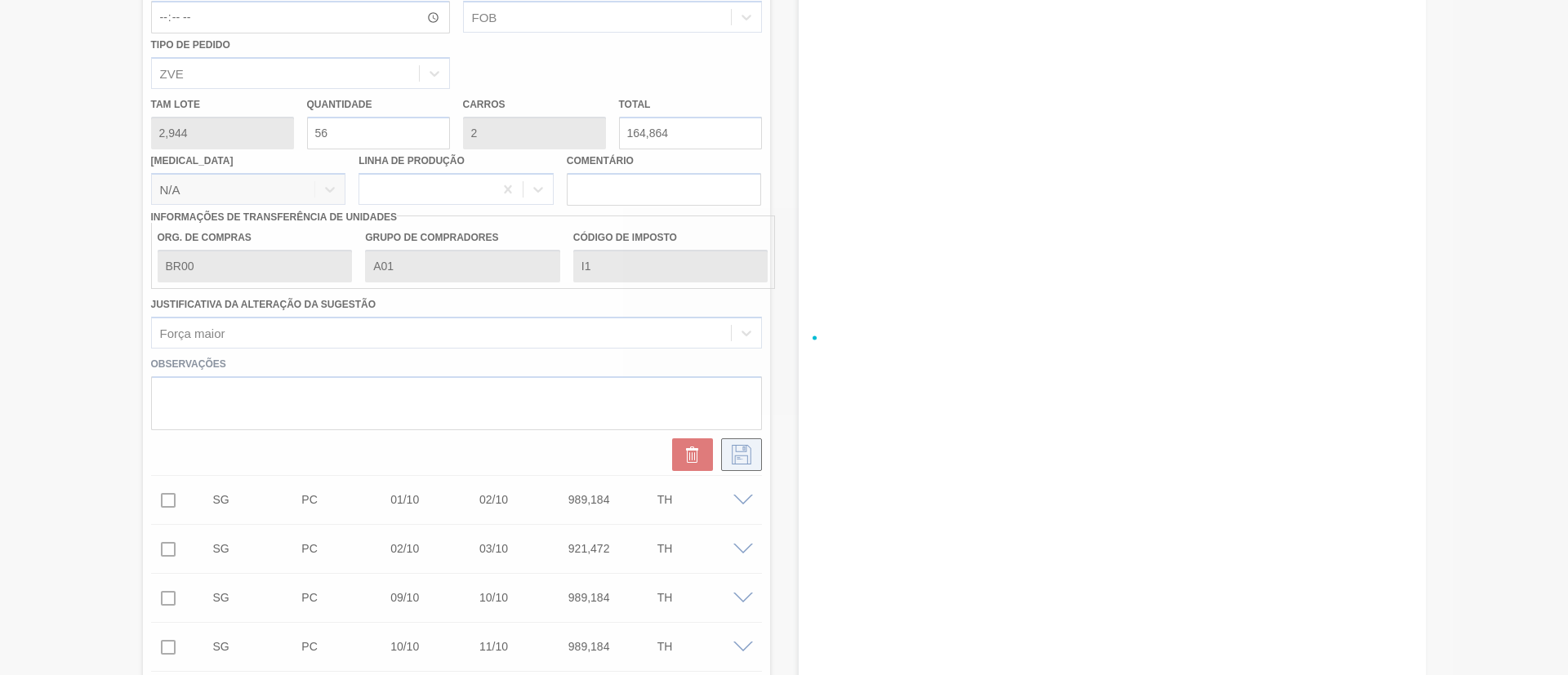
checkbox input "true"
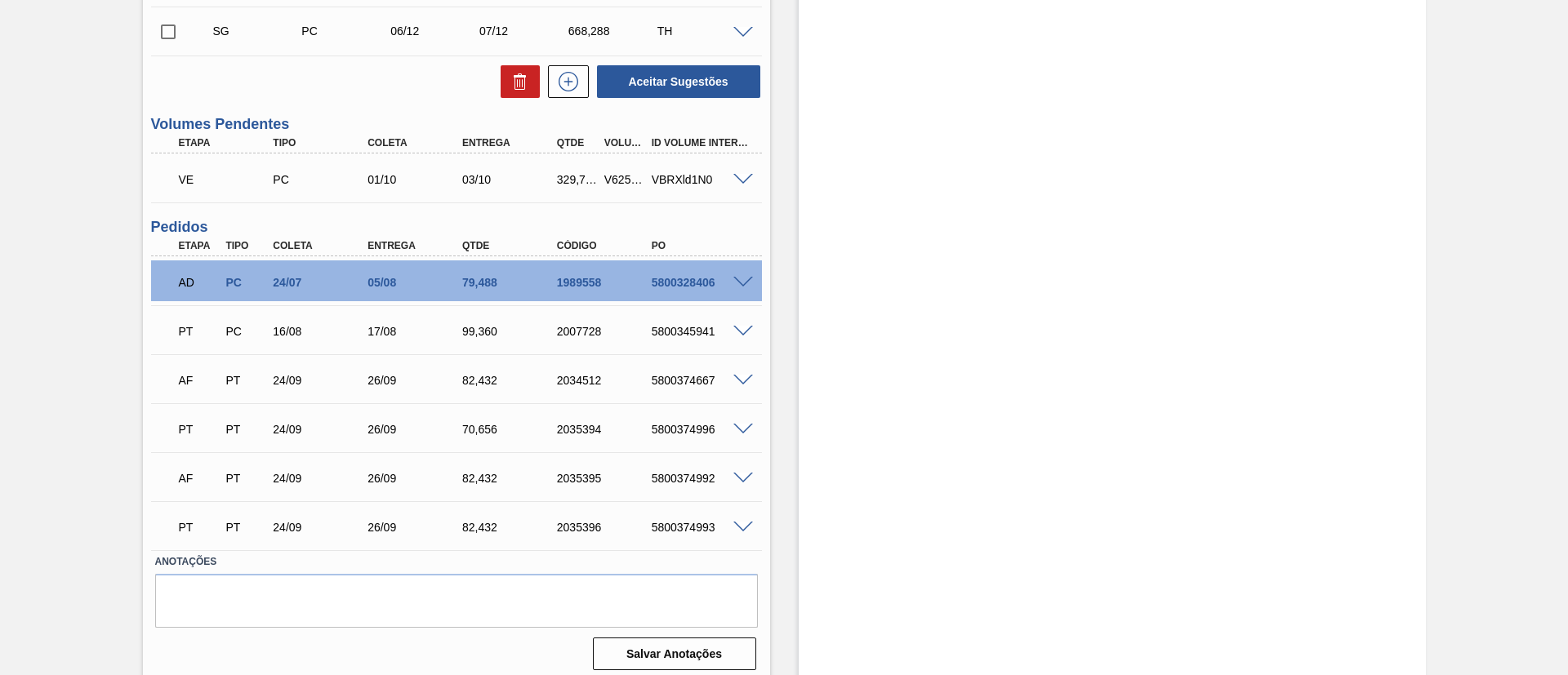
scroll to position [1291, 0]
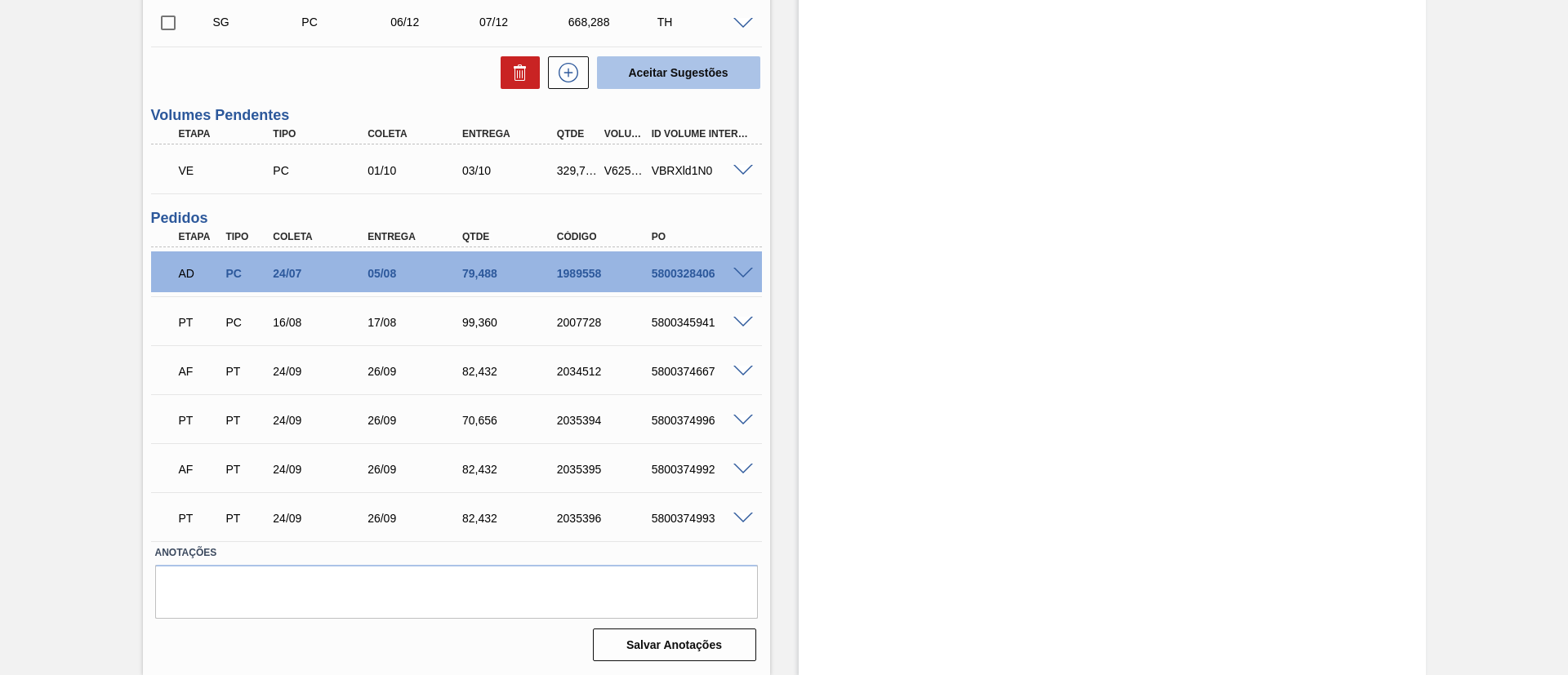
click at [680, 66] on button "Aceitar Sugestões" at bounding box center [678, 73] width 163 height 32
checkbox input "false"
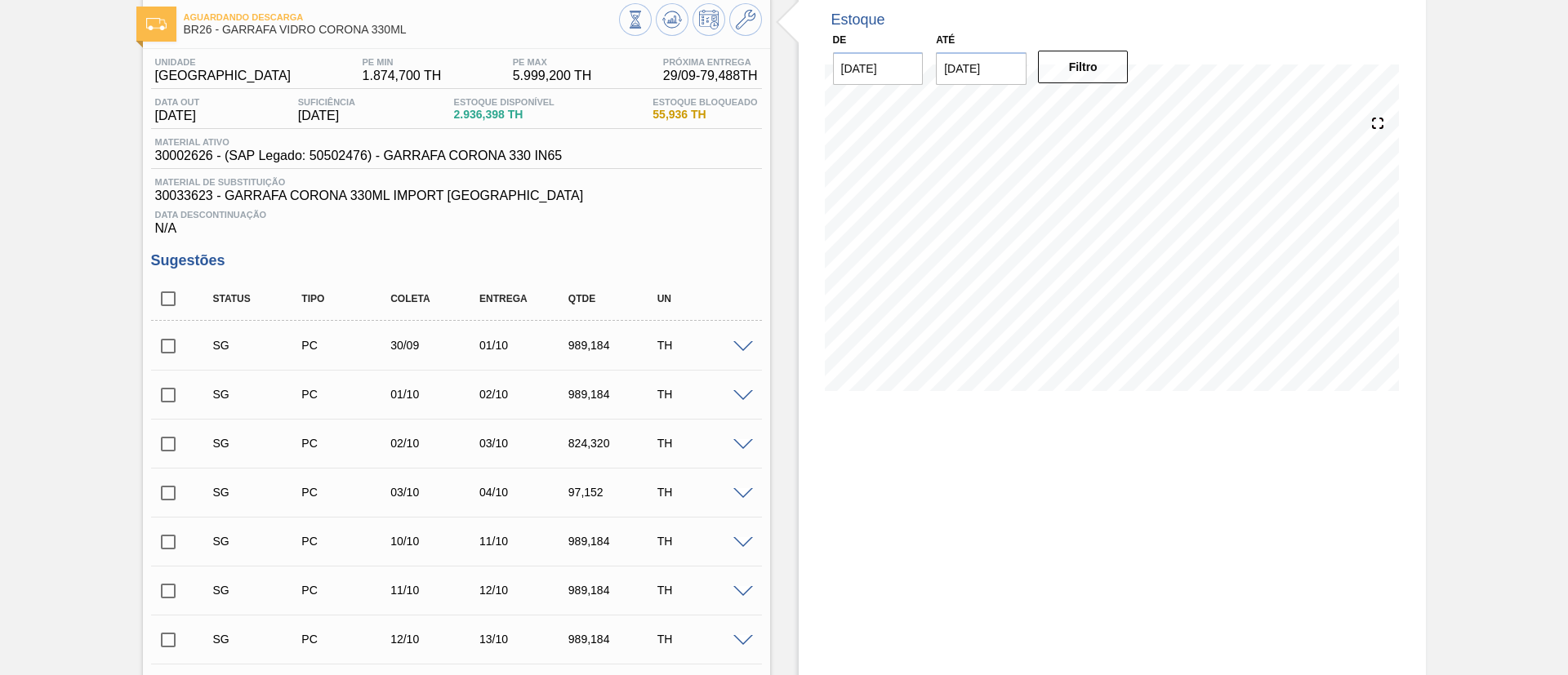
scroll to position [0, 0]
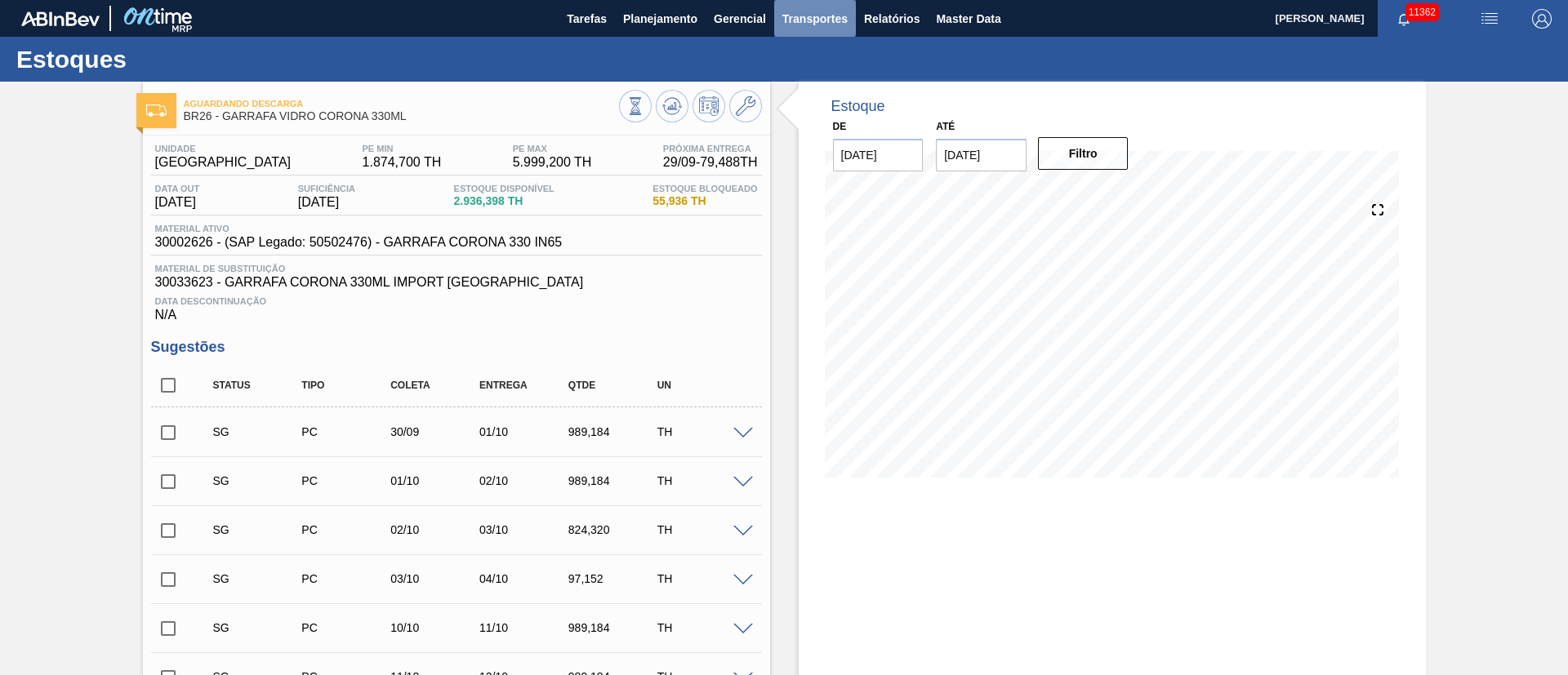
click at [817, 16] on span "Transportes" at bounding box center [815, 19] width 65 height 20
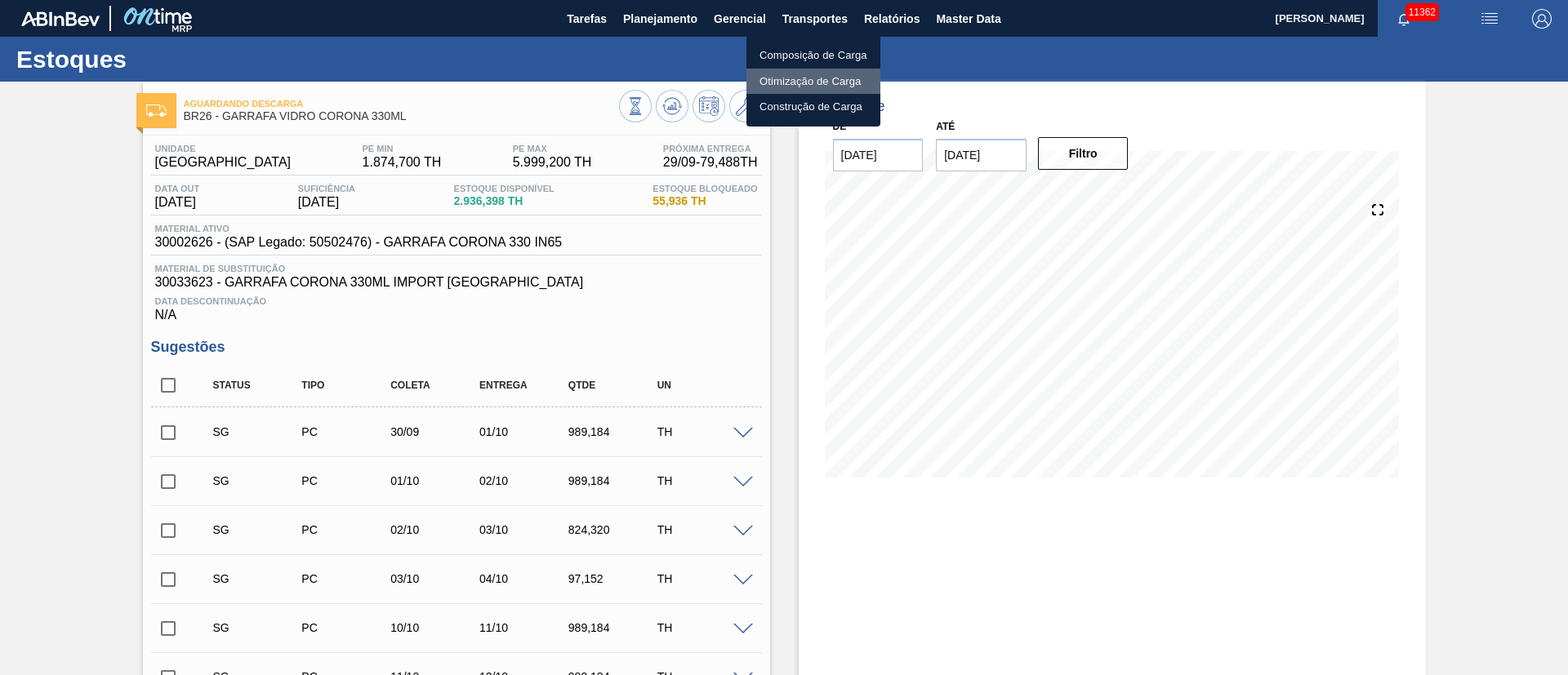
click at [795, 82] on li "Otimização de Carga" at bounding box center [813, 81] width 134 height 26
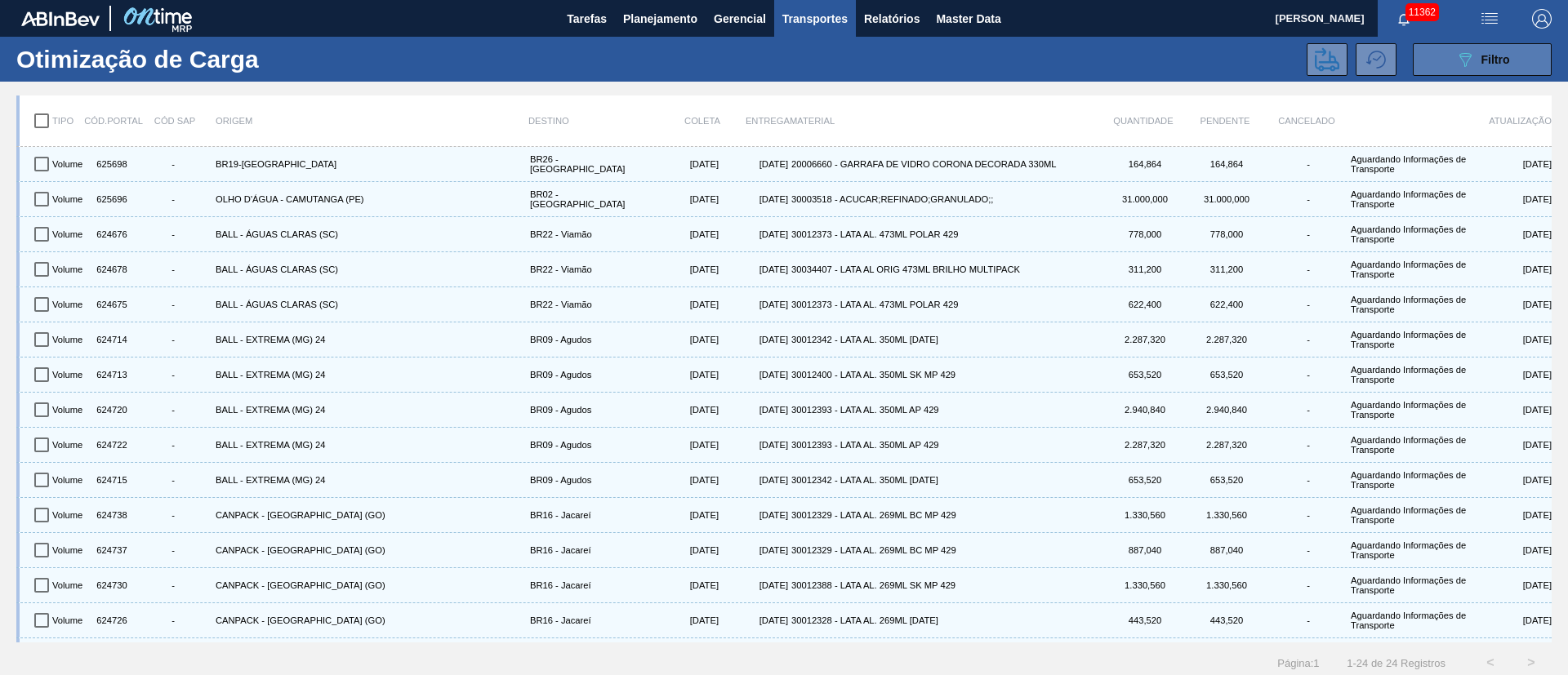
click at [1475, 70] on button "089F7B8B-B2A5-4AFE-B5C0-19BA573D28AC Filtro" at bounding box center [1482, 60] width 139 height 32
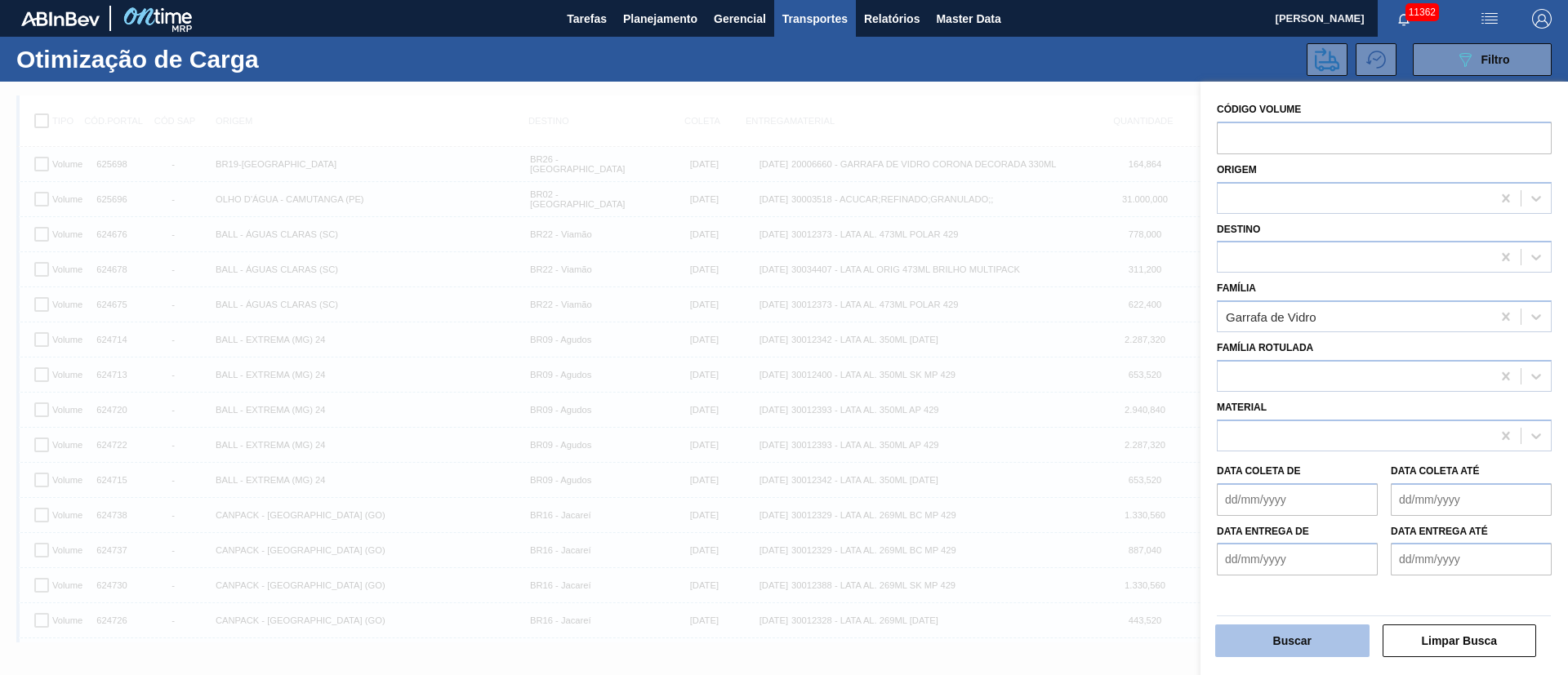
click at [1264, 654] on button "Buscar" at bounding box center [1292, 641] width 155 height 32
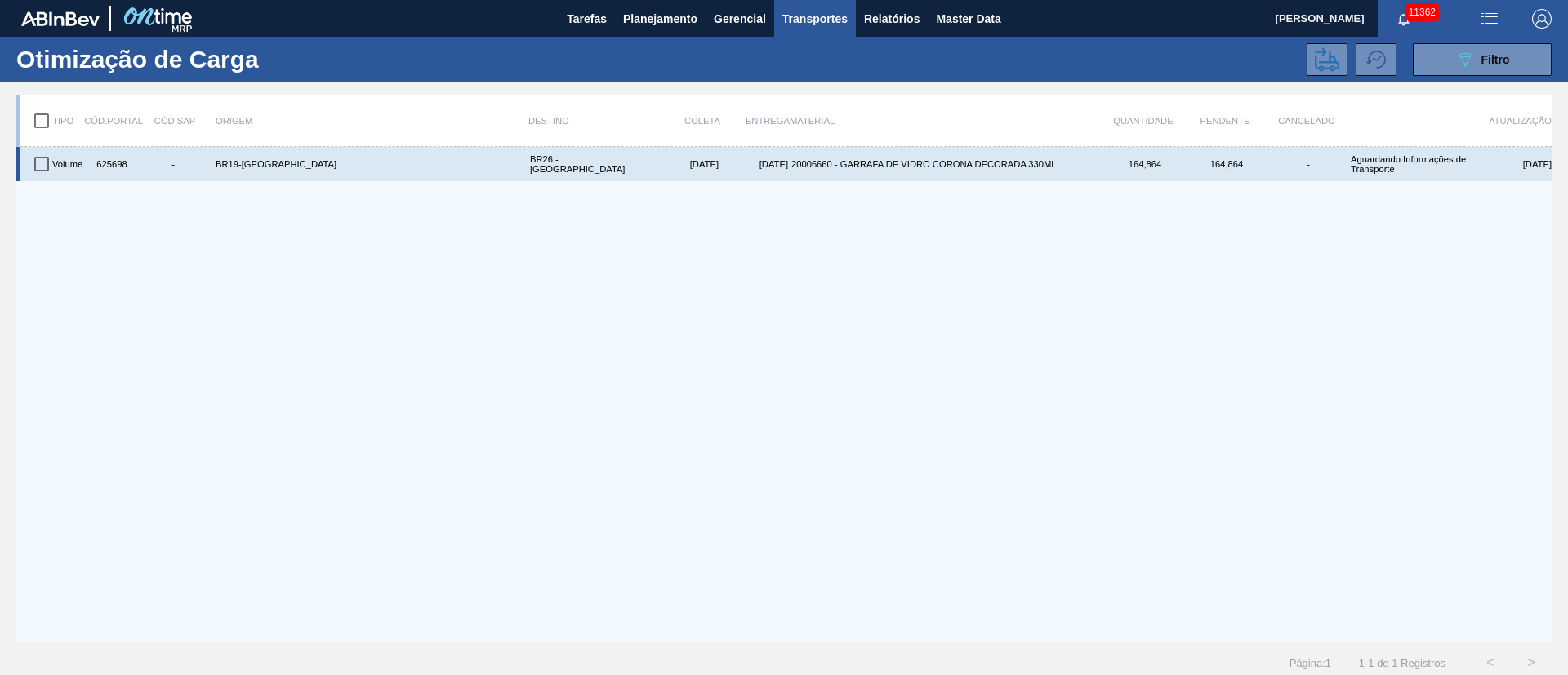
click at [43, 166] on input "checkbox" at bounding box center [42, 164] width 34 height 34
checkbox input "true"
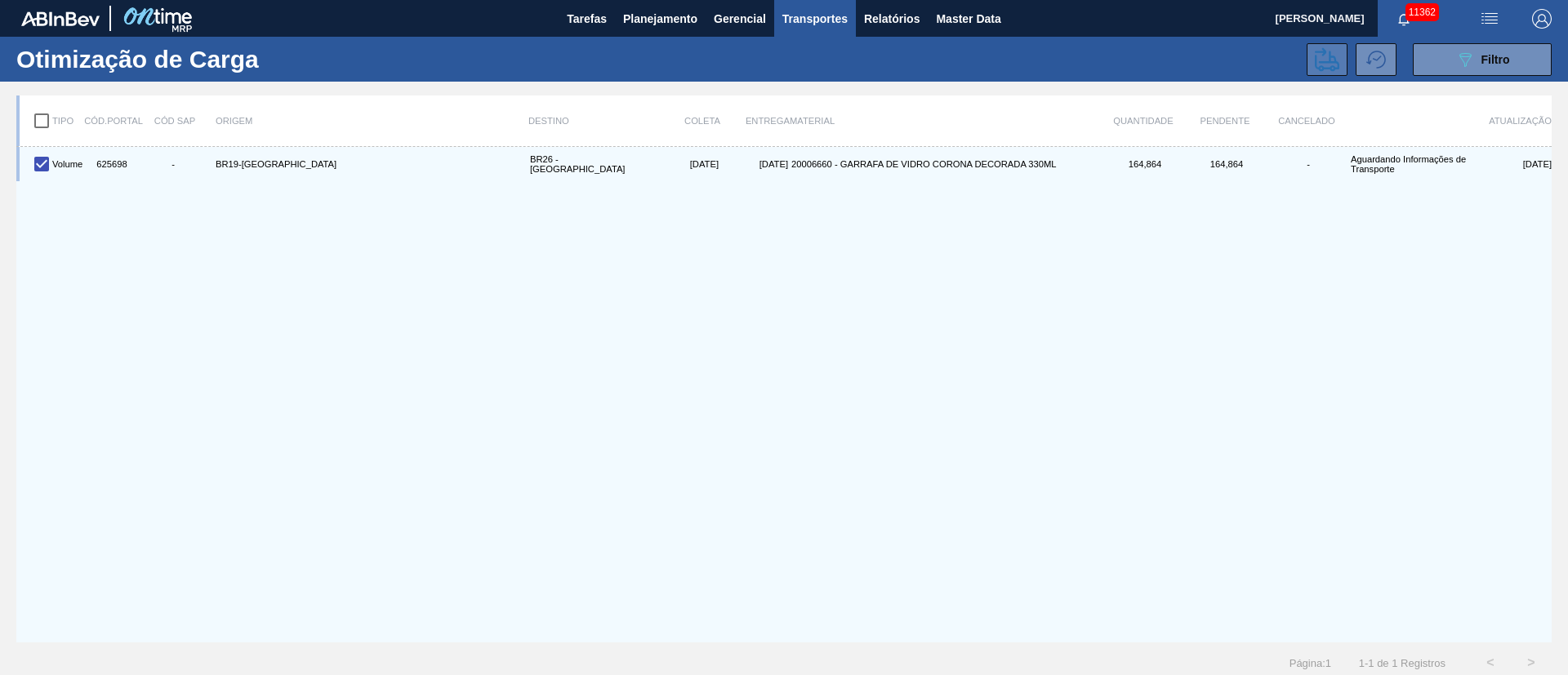
click at [1322, 54] on icon at bounding box center [1327, 59] width 25 height 24
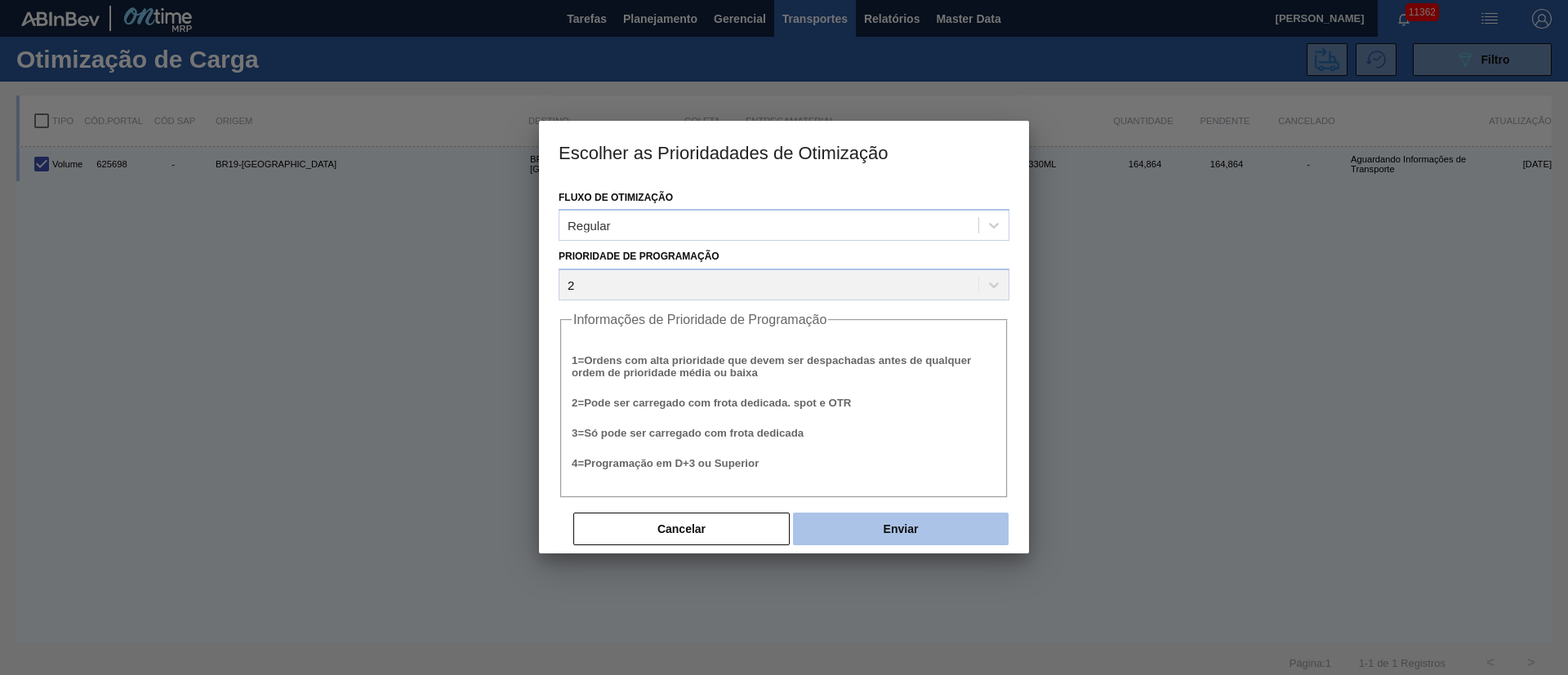
click at [890, 528] on button "Enviar" at bounding box center [900, 529] width 215 height 32
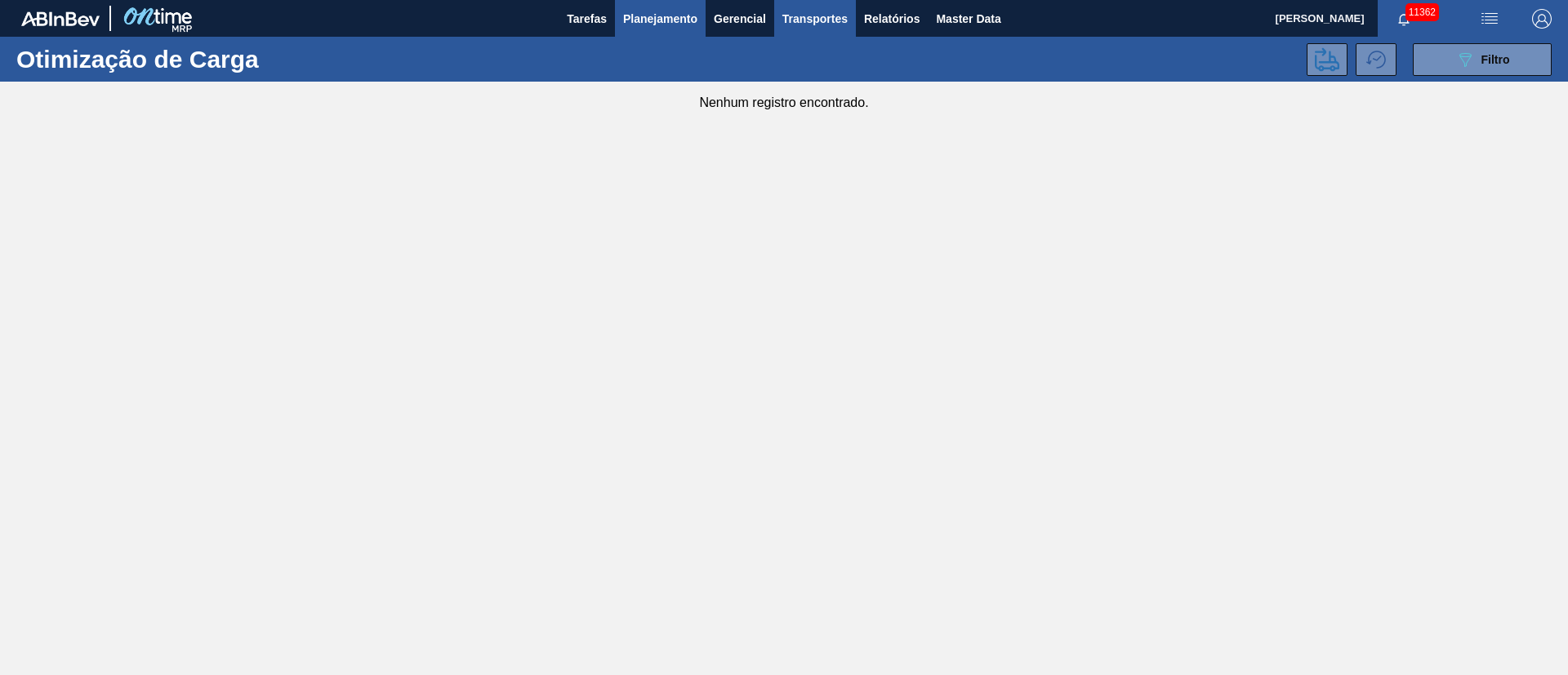
click at [674, 21] on span "Planejamento" at bounding box center [660, 19] width 74 height 20
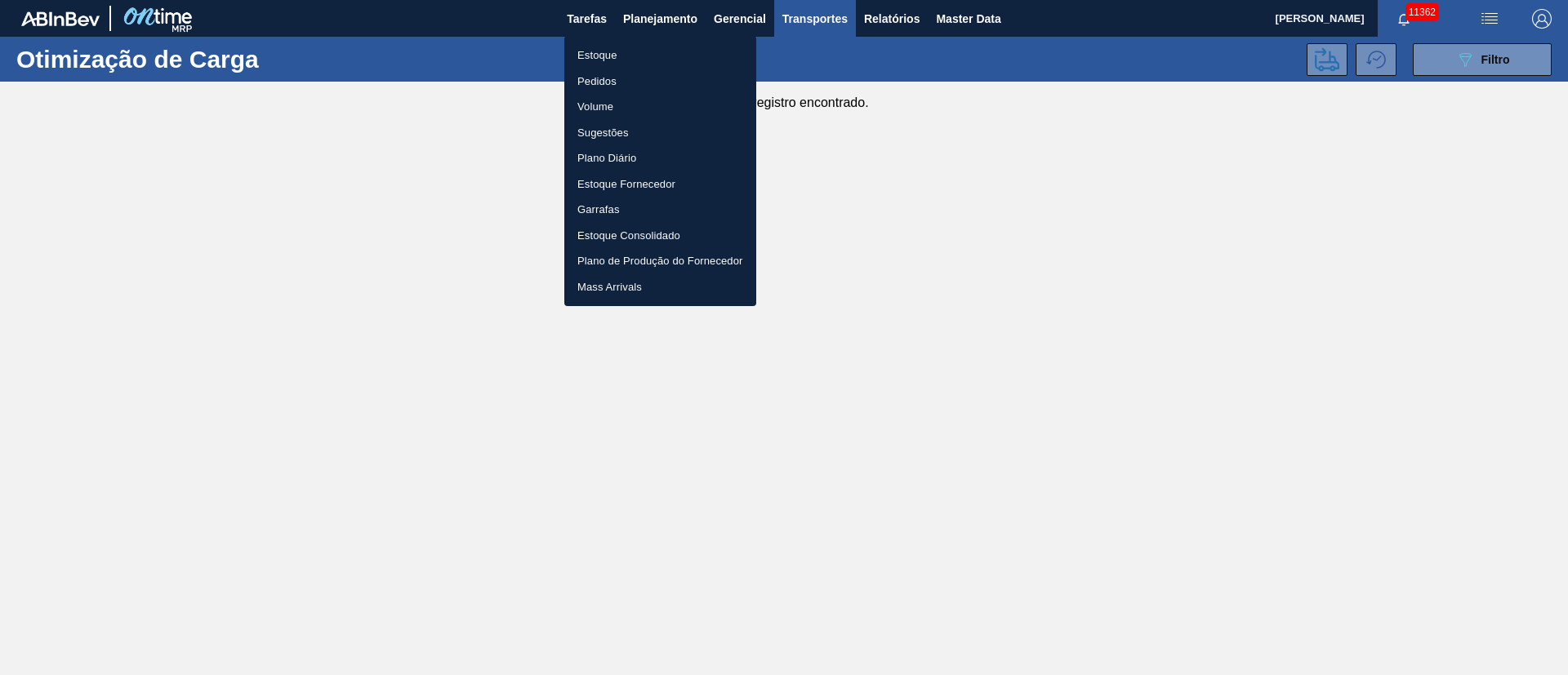
click at [614, 74] on li "Pedidos" at bounding box center [660, 81] width 192 height 26
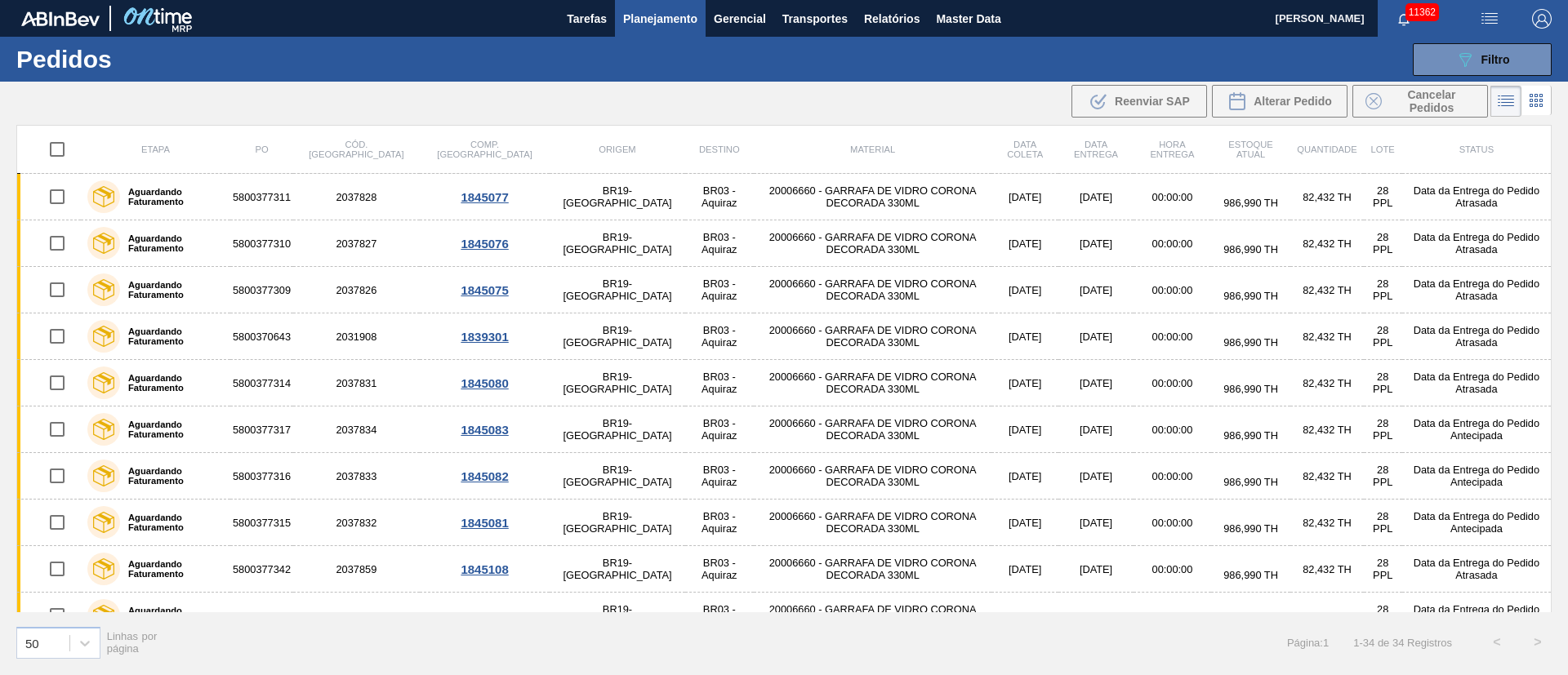
click at [630, 9] on span "Planejamento" at bounding box center [660, 19] width 74 height 20
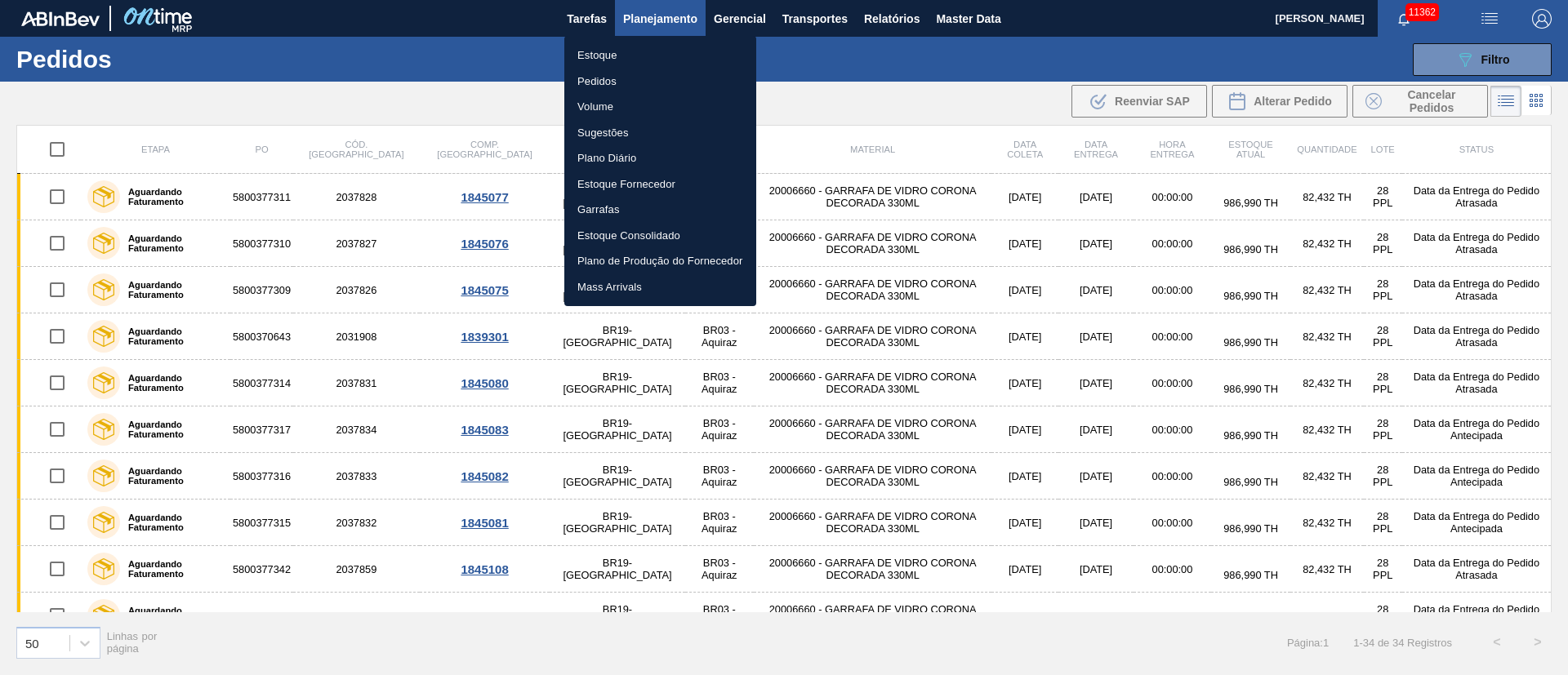
click at [605, 62] on li "Estoque" at bounding box center [660, 56] width 192 height 26
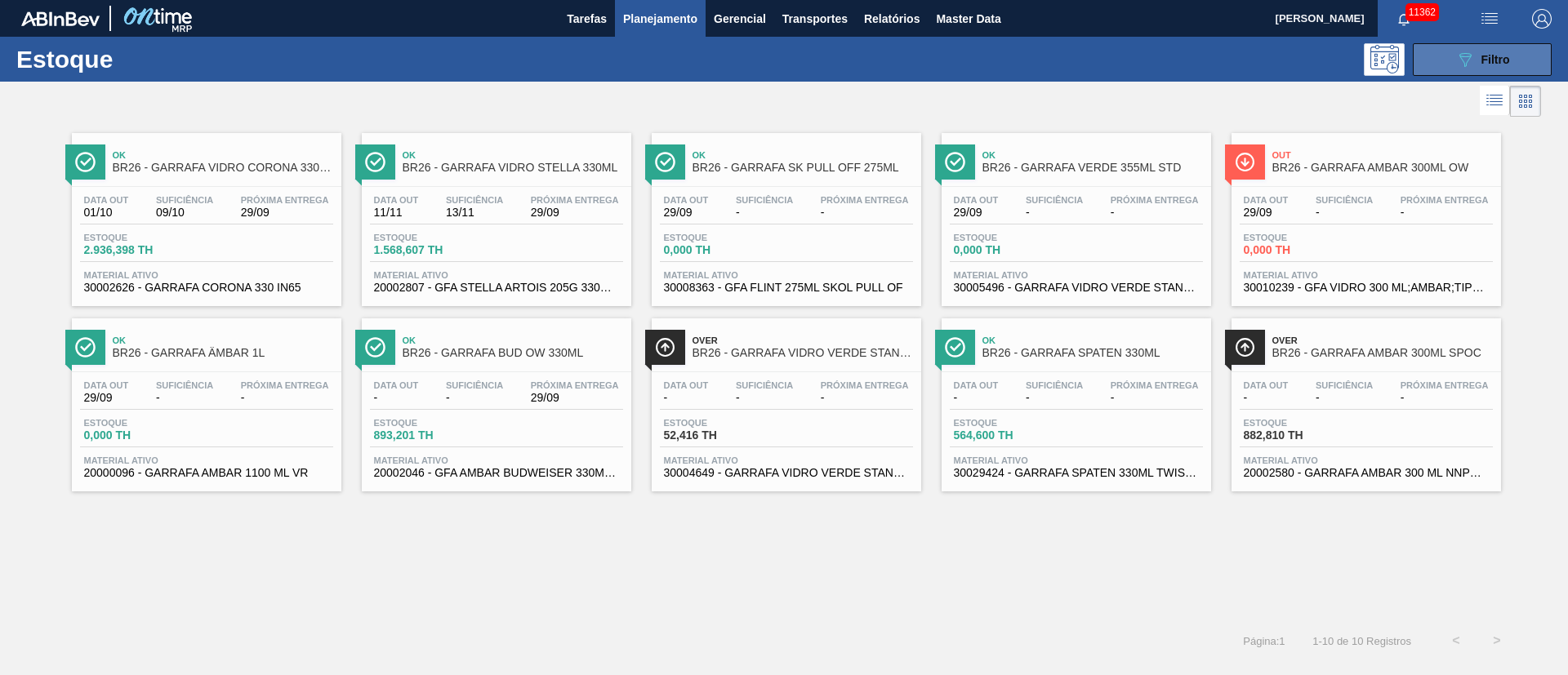
click at [1497, 63] on span "Filtro" at bounding box center [1495, 59] width 28 height 13
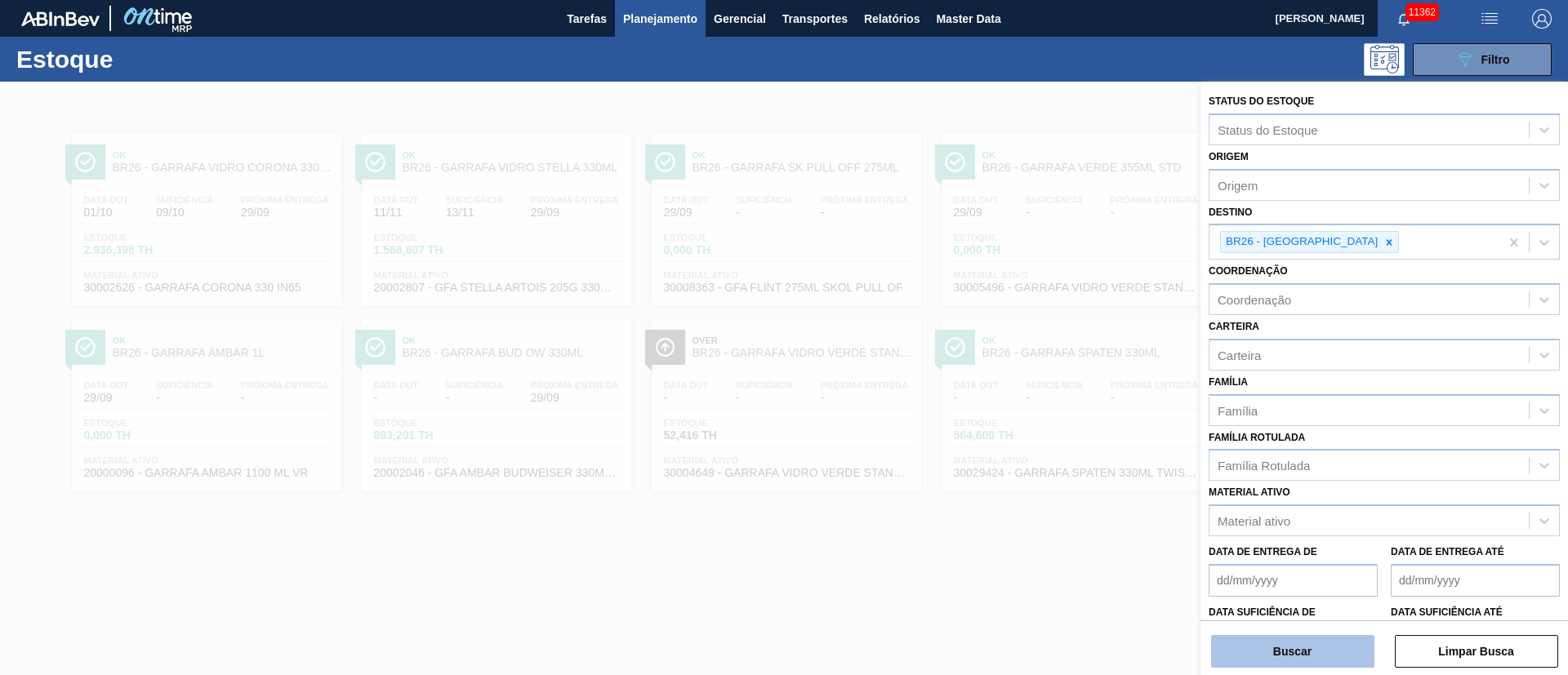
click at [1297, 650] on button "Buscar" at bounding box center [1293, 651] width 163 height 32
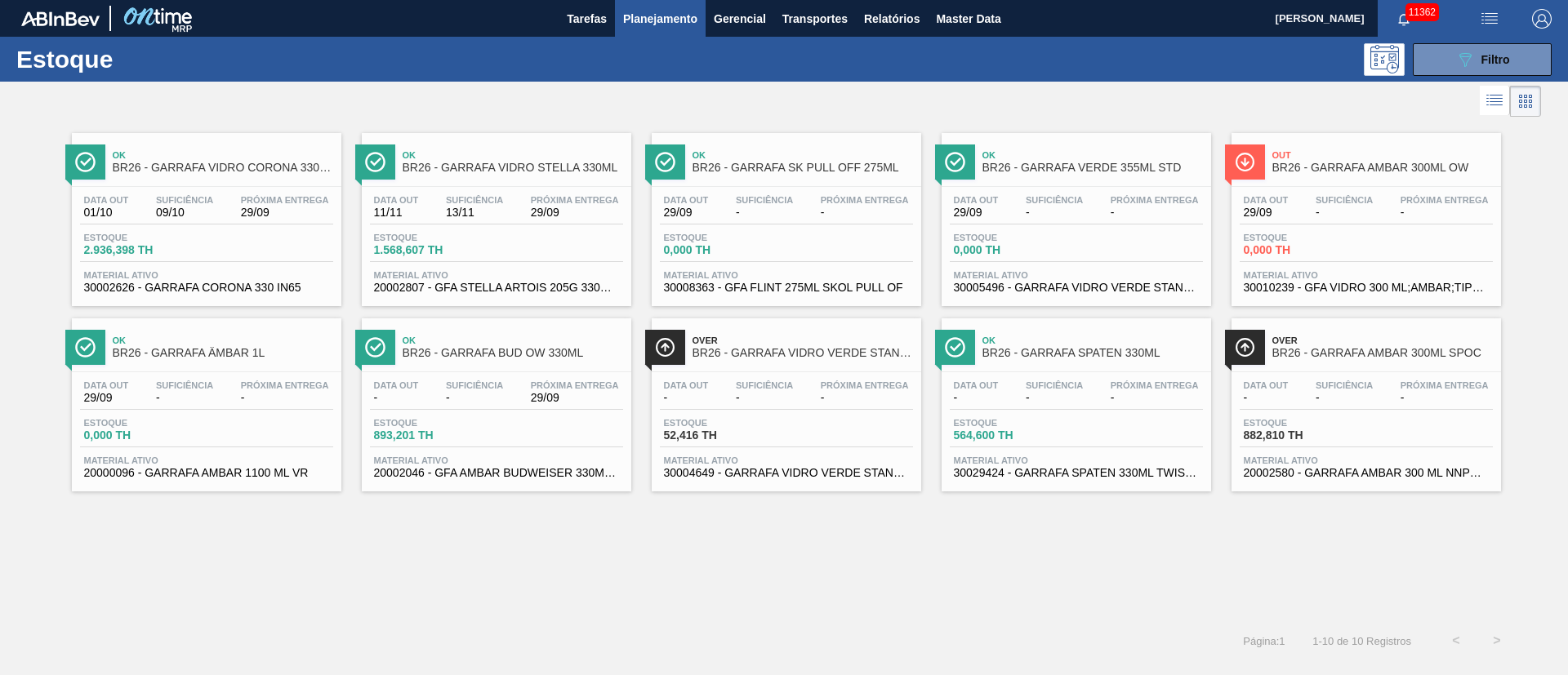
click at [140, 201] on div "Data [DATE] Suficiência 09/10 Próxima Entrega 29/09" at bounding box center [207, 209] width 253 height 29
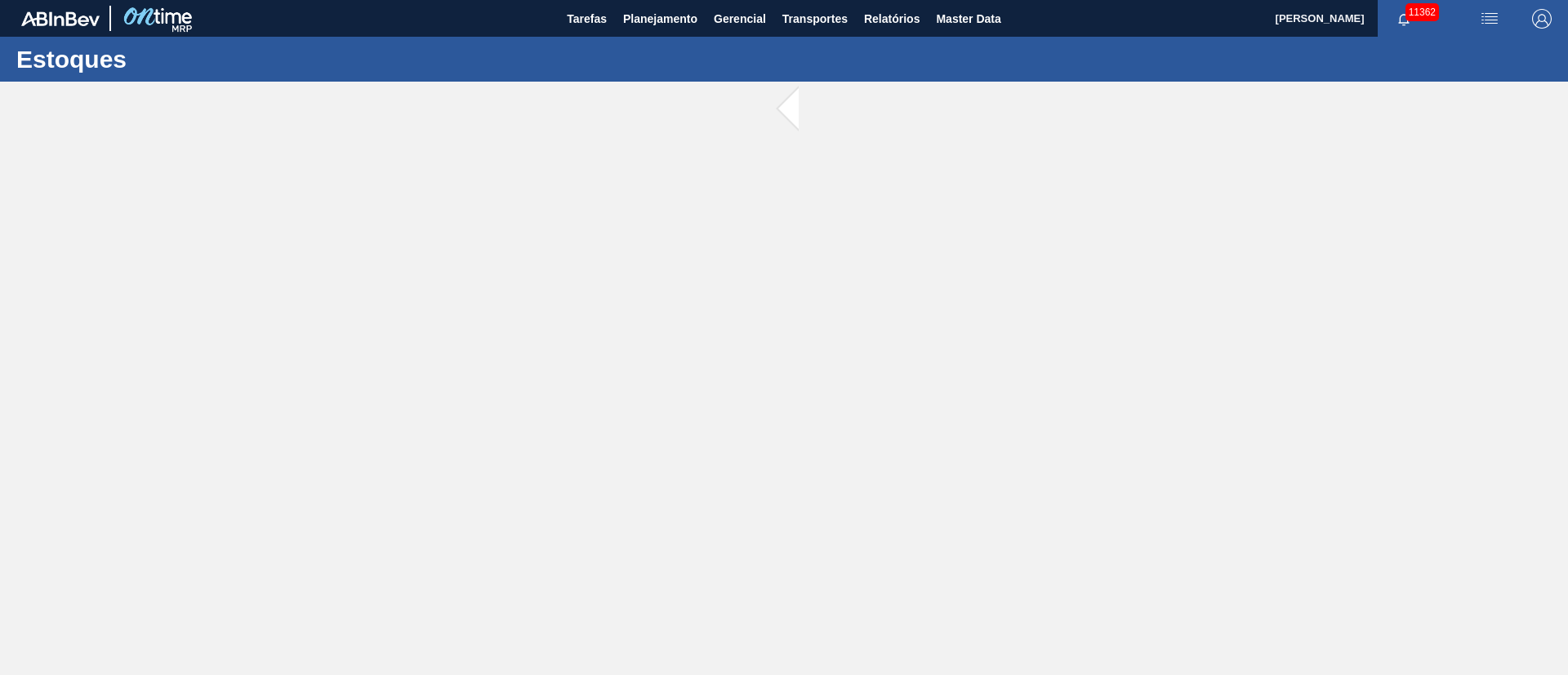
click at [140, 201] on main "Tarefas Planejamento Gerencial Transportes Relatórios Master Data [PERSON_NAME]…" at bounding box center [784, 338] width 1568 height 675
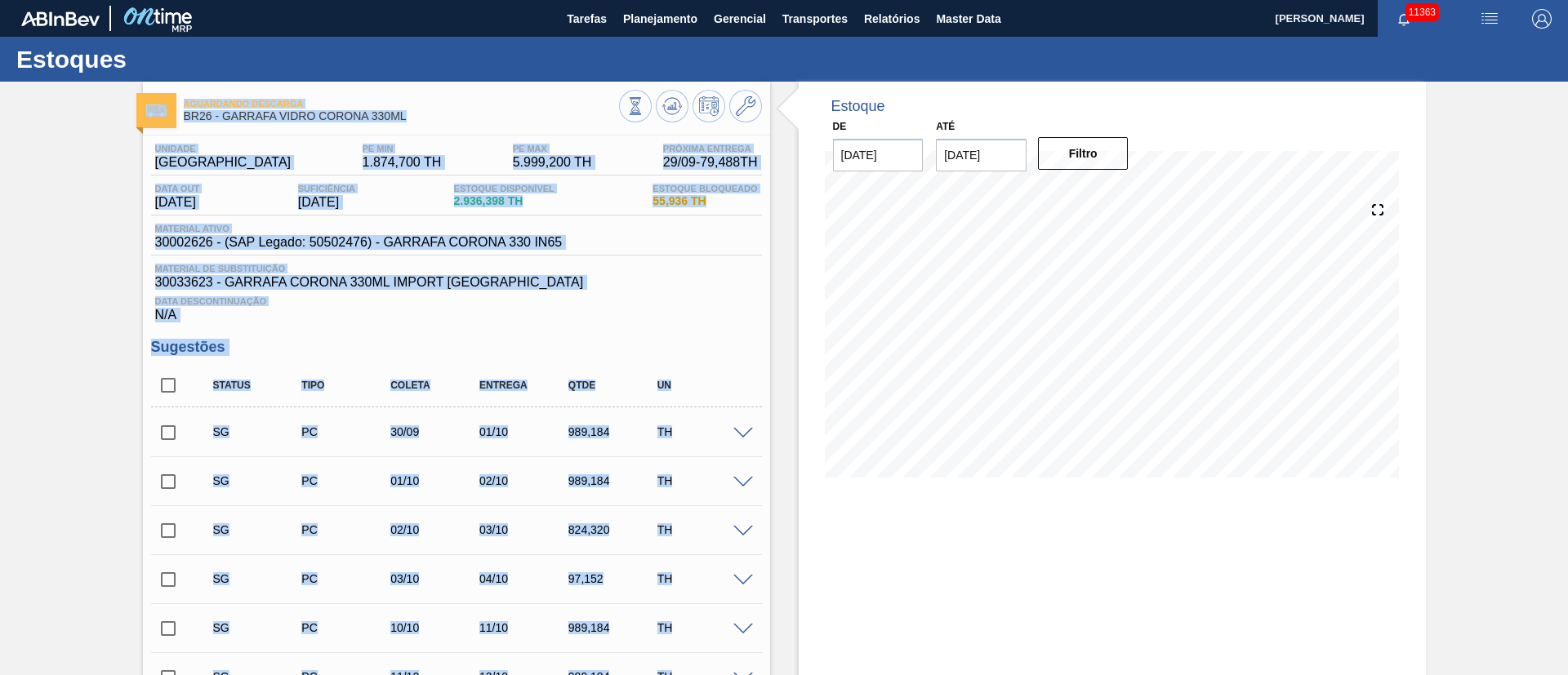
click at [648, 282] on span "30033623 - GARRAFA CORONA 330ML IMPORT [GEOGRAPHIC_DATA]" at bounding box center [456, 282] width 603 height 15
click at [710, 264] on span "Material de Substituição" at bounding box center [456, 268] width 603 height 9
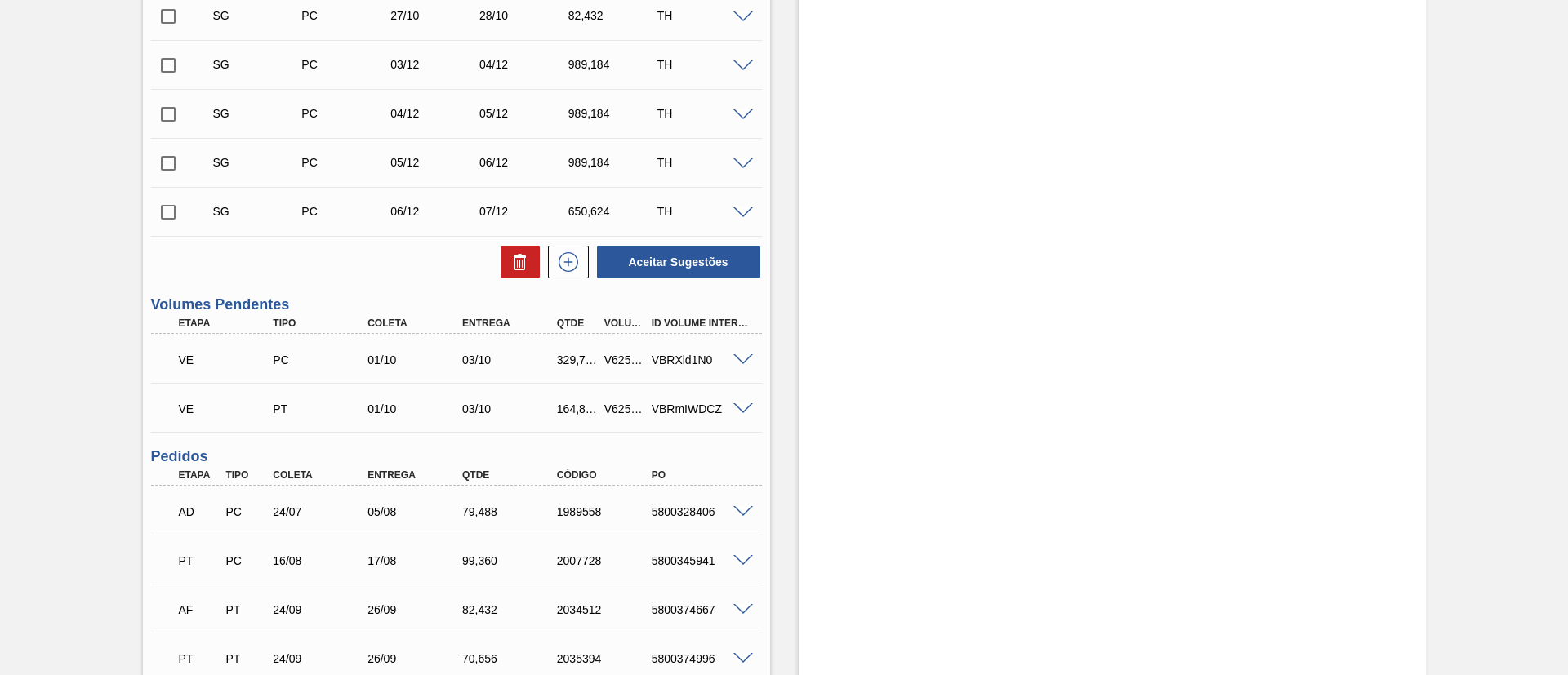
scroll to position [1347, 0]
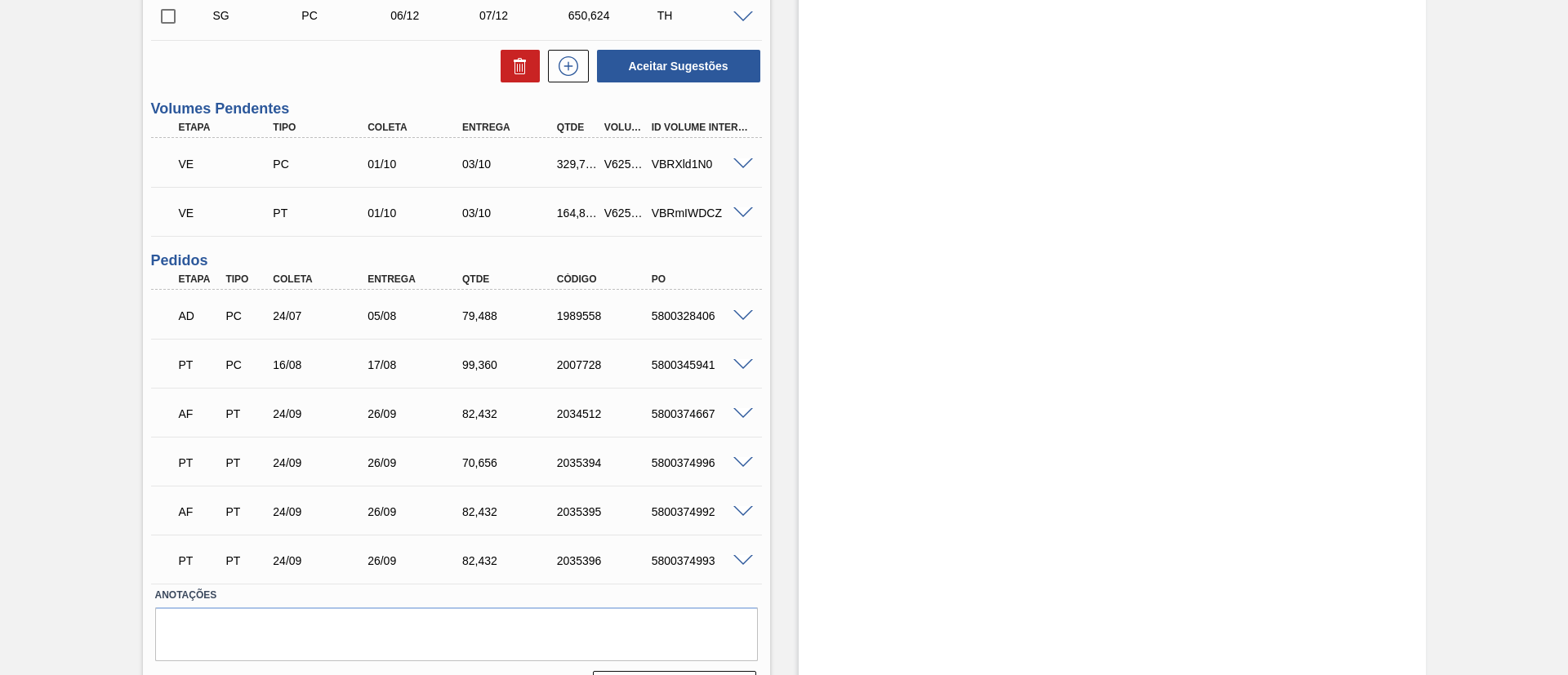
click at [740, 214] on span at bounding box center [743, 214] width 20 height 12
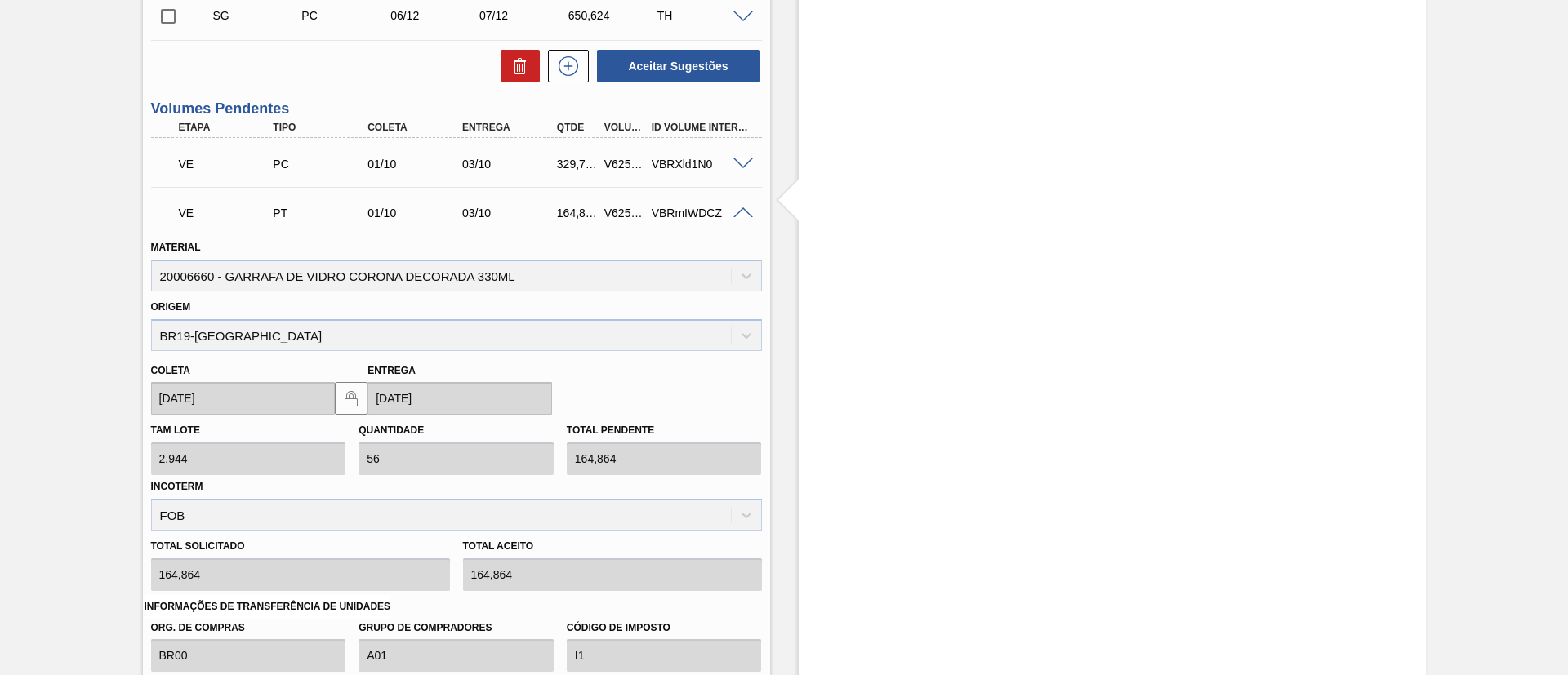
click at [740, 214] on span at bounding box center [743, 214] width 20 height 12
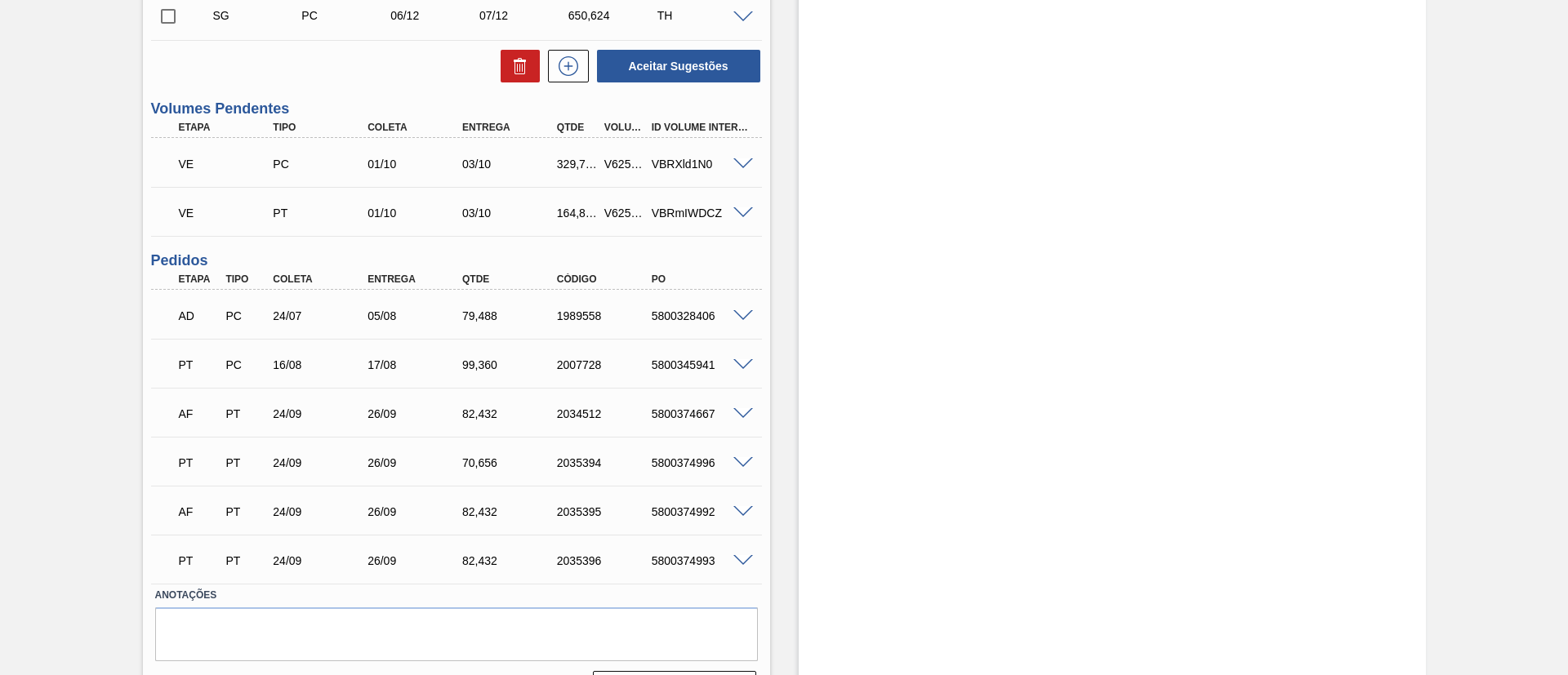
click at [742, 165] on span at bounding box center [743, 164] width 20 height 12
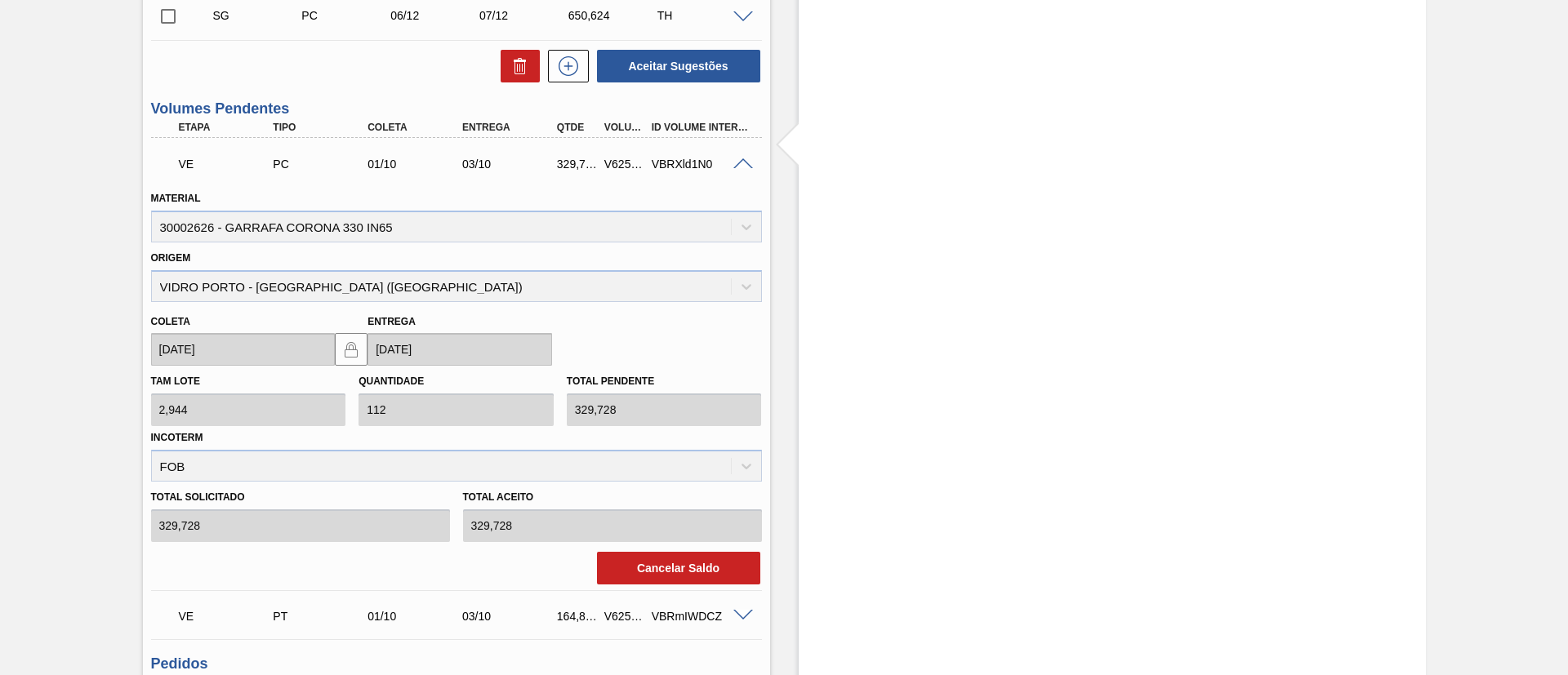
click at [742, 165] on span at bounding box center [743, 164] width 20 height 12
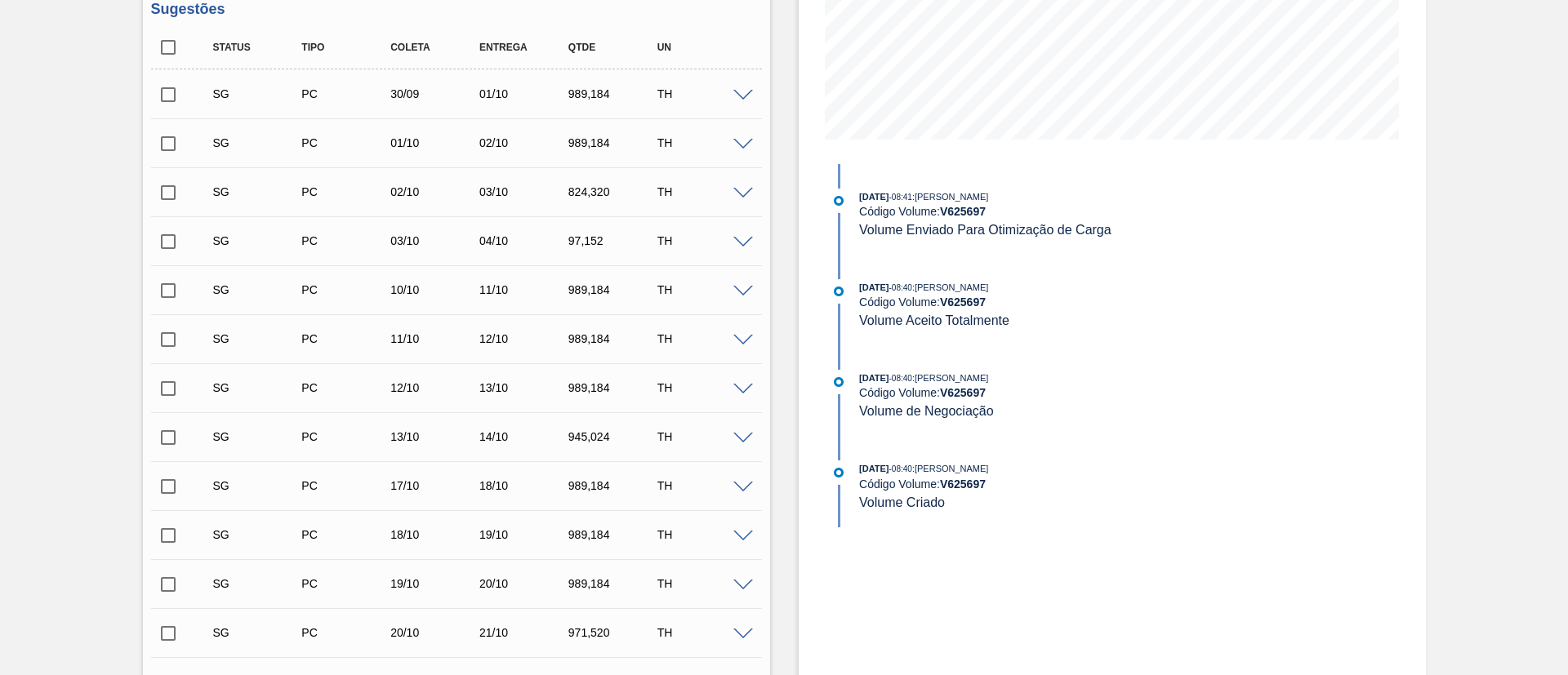
scroll to position [0, 0]
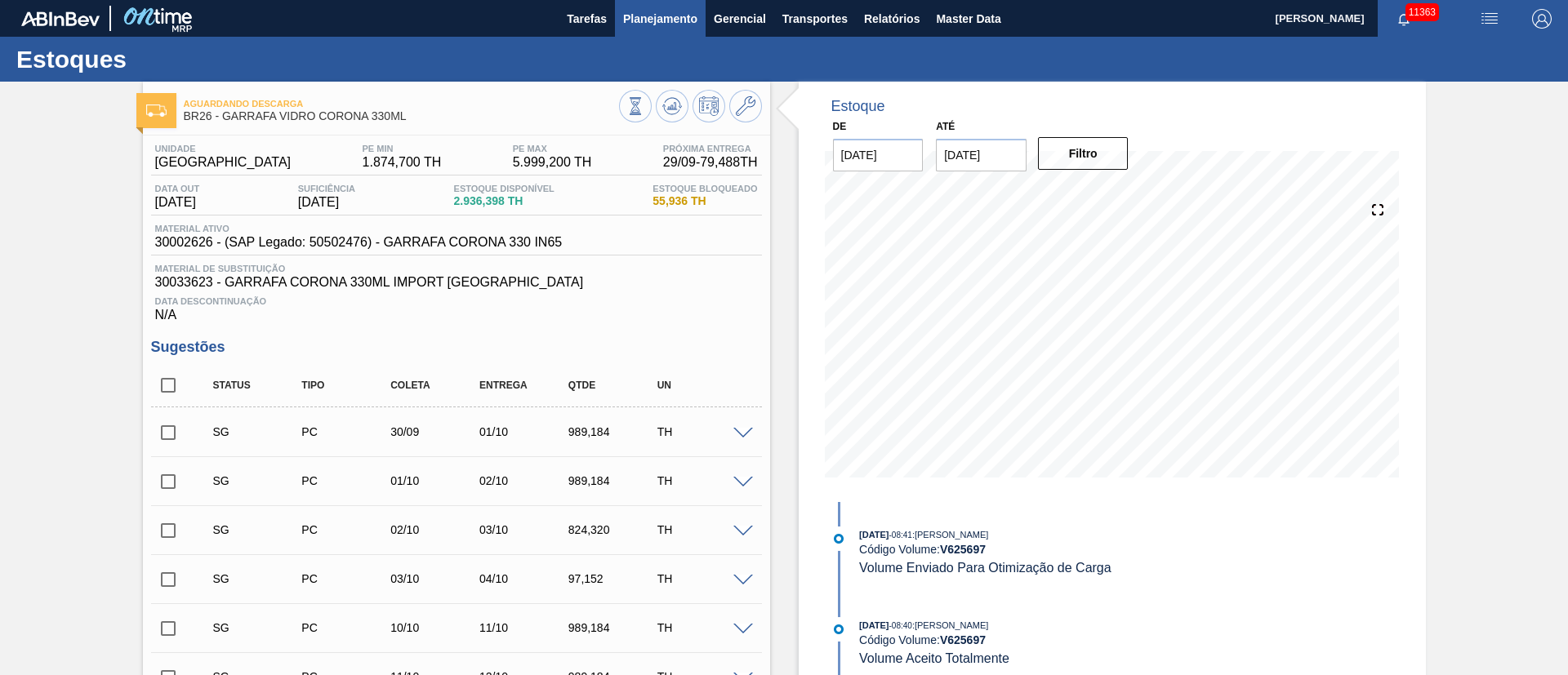
click at [652, 21] on span "Planejamento" at bounding box center [660, 19] width 74 height 20
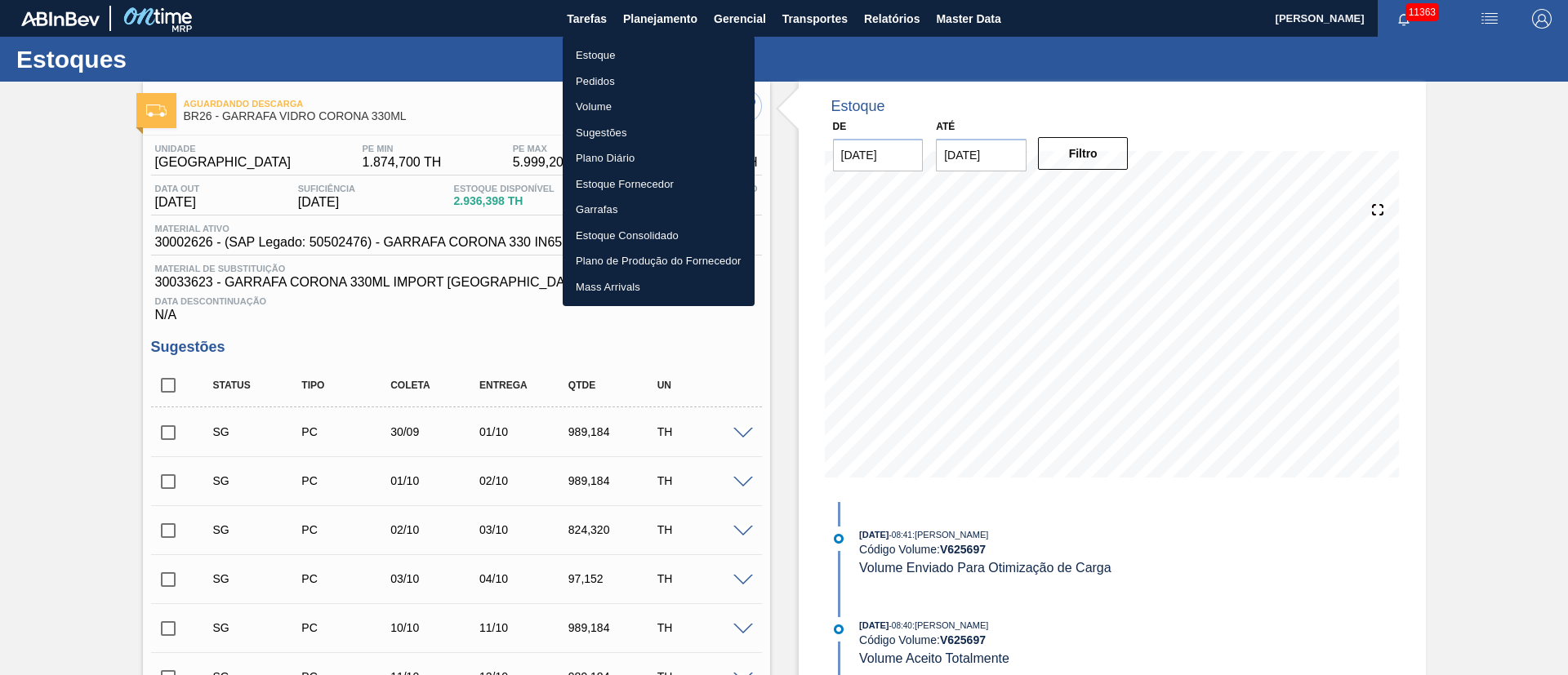
click at [603, 77] on li "Pedidos" at bounding box center [658, 81] width 192 height 26
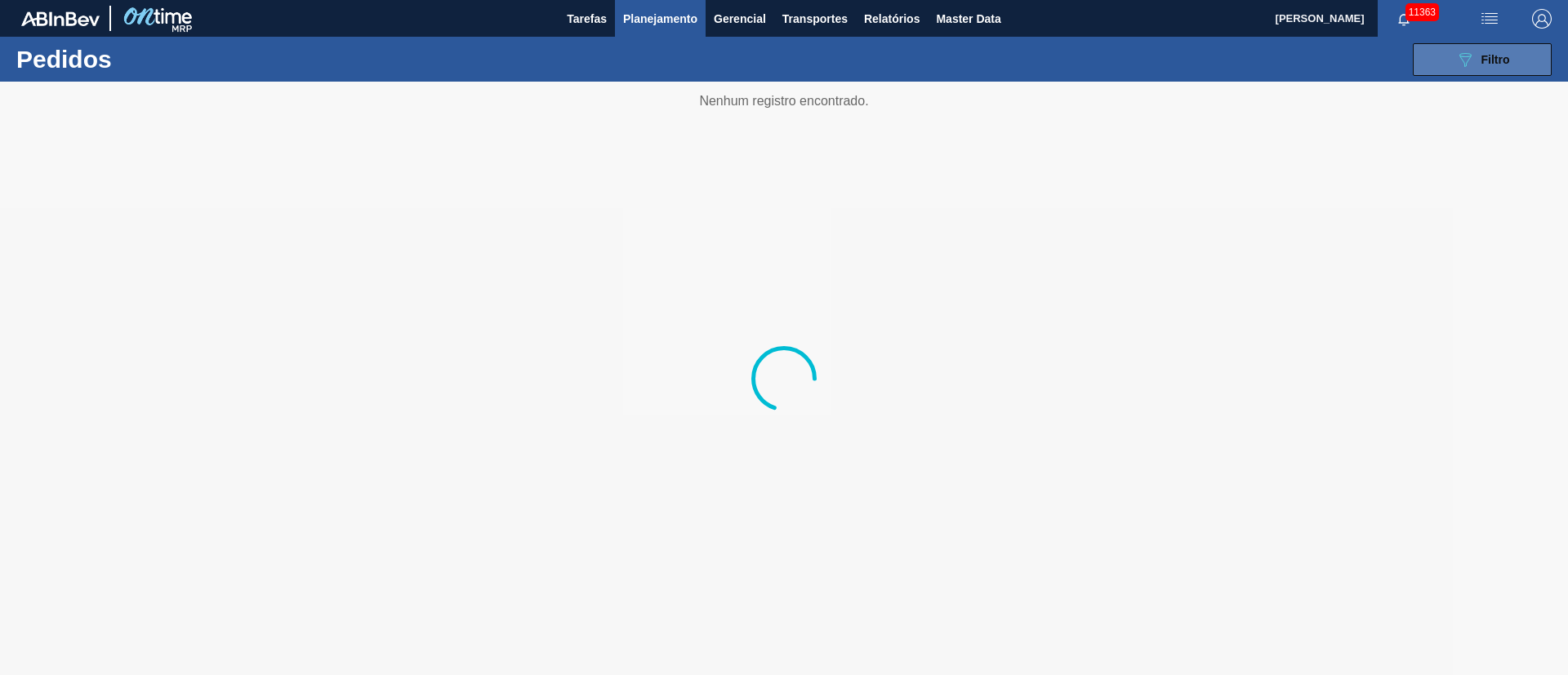
click at [1485, 57] on span "Filtro" at bounding box center [1495, 59] width 28 height 13
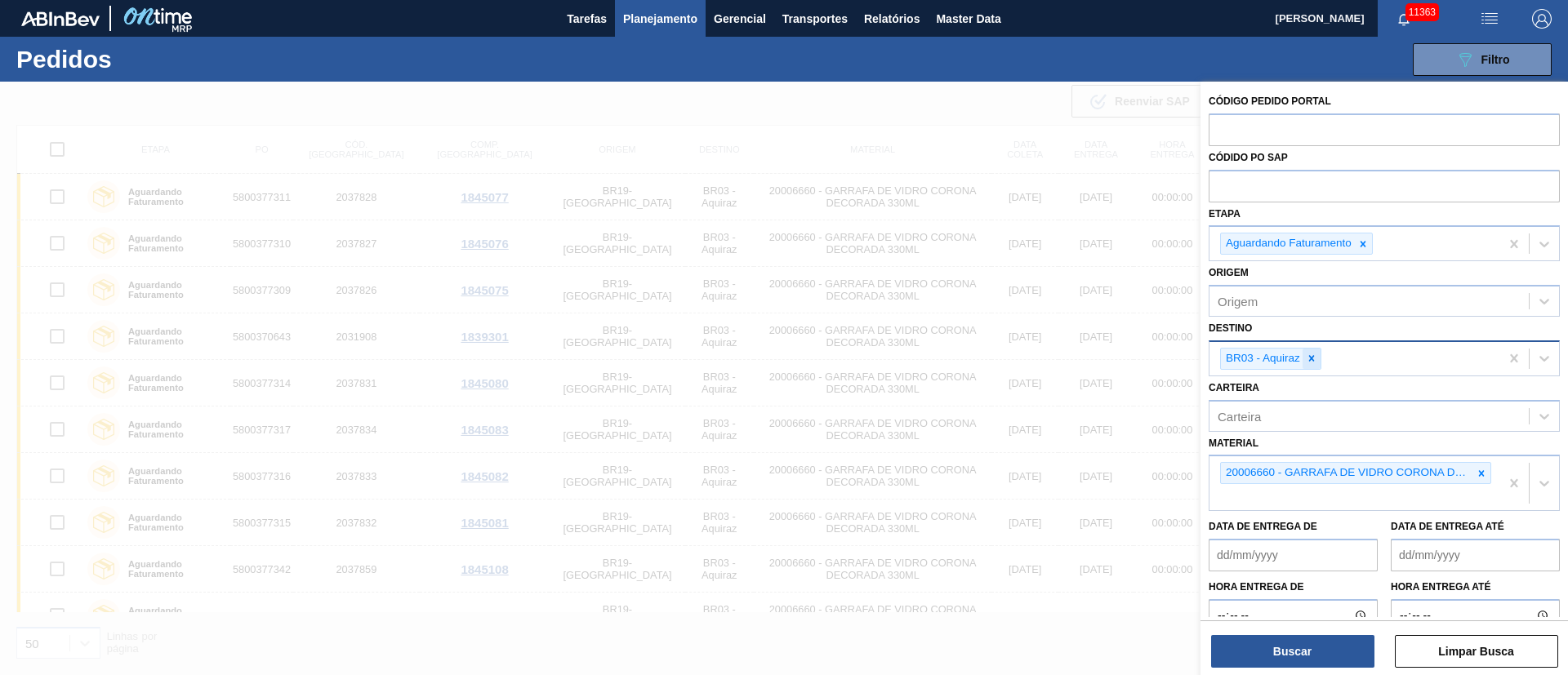
click at [1317, 368] on div at bounding box center [1312, 359] width 18 height 21
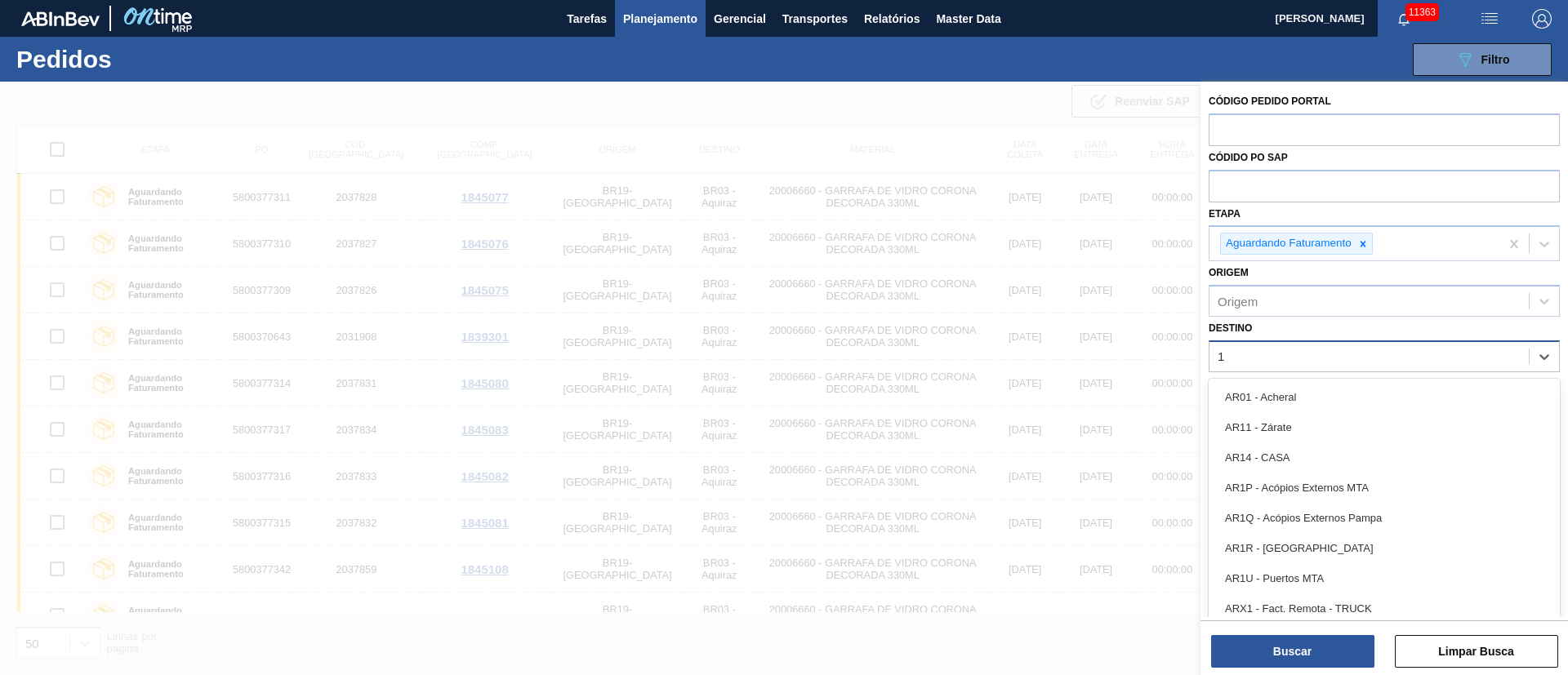
type input "18"
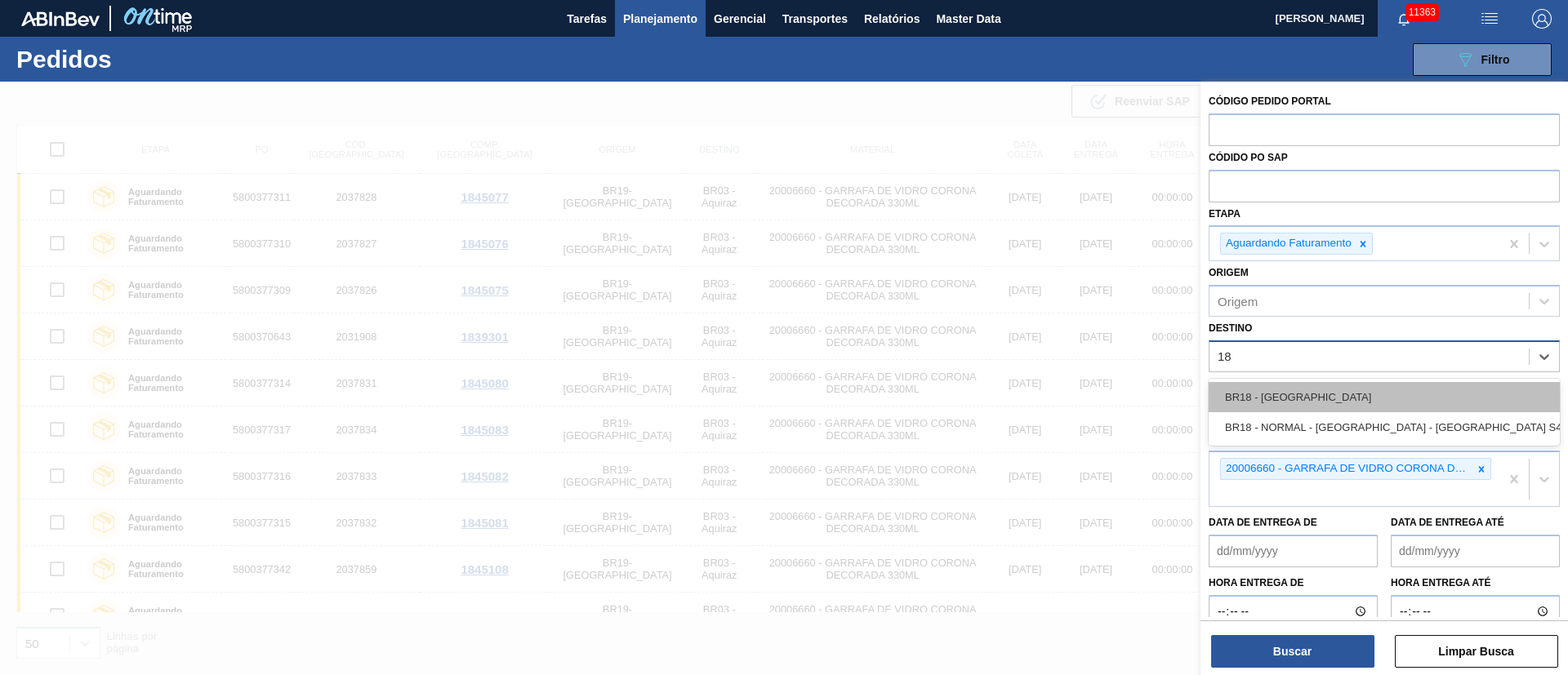
click at [1312, 386] on div "BR18 - [GEOGRAPHIC_DATA]" at bounding box center [1384, 396] width 351 height 30
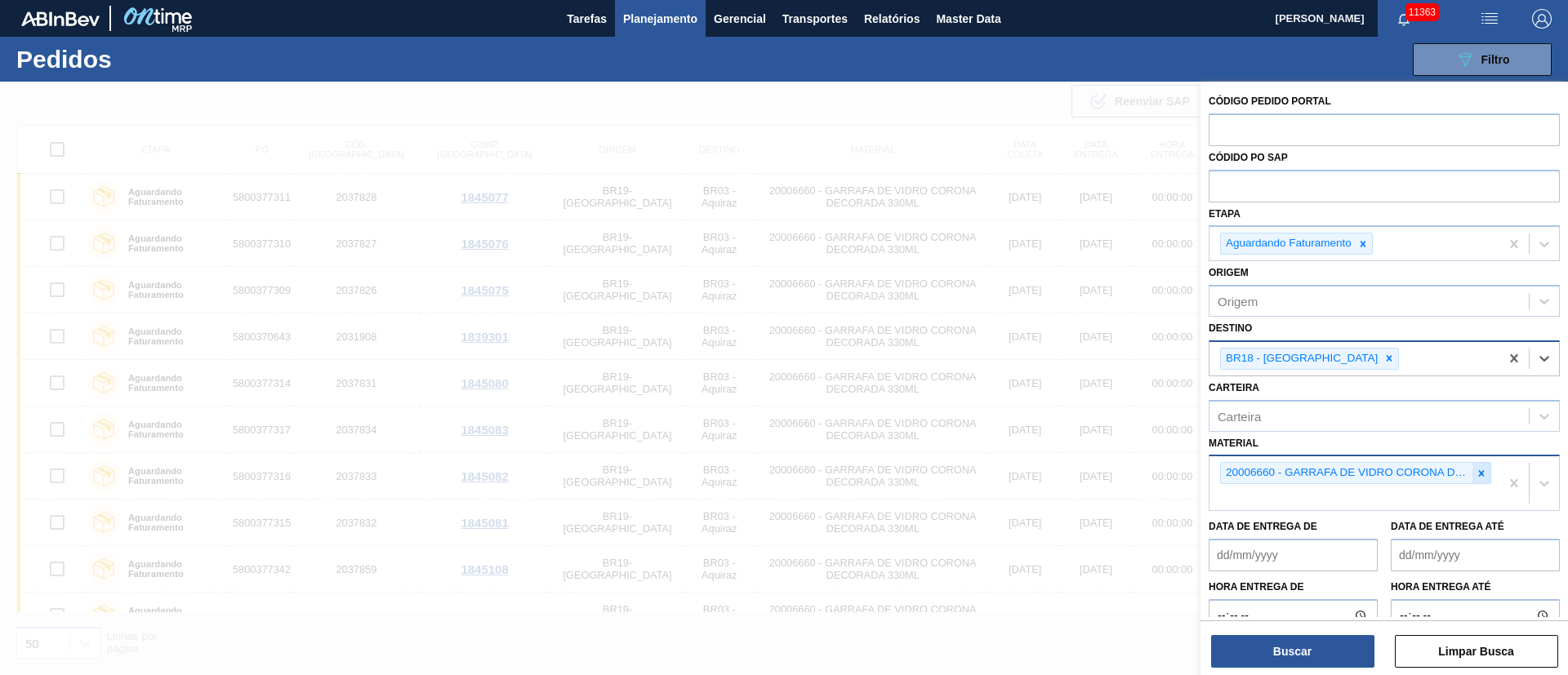
click at [1476, 473] on icon at bounding box center [1481, 472] width 11 height 11
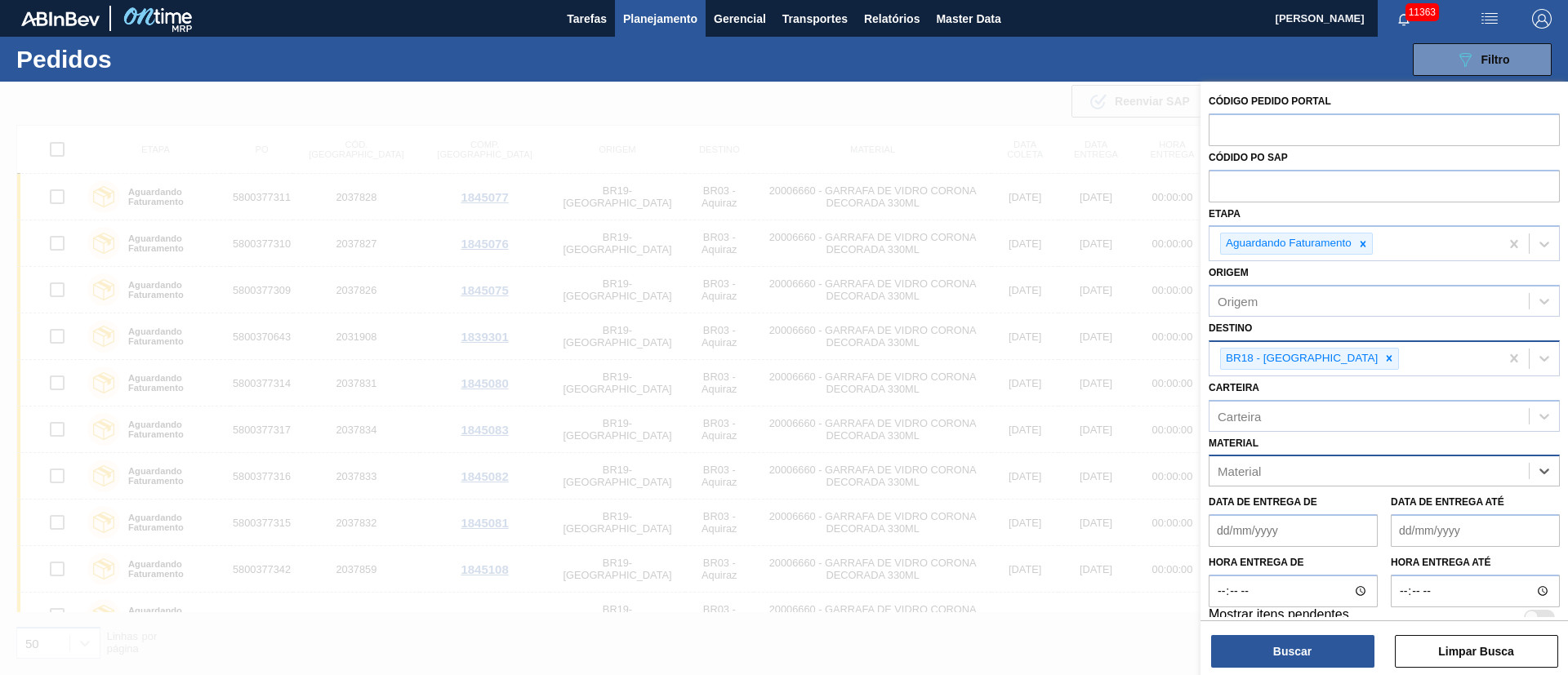
click at [673, 23] on span "Planejamento" at bounding box center [660, 19] width 74 height 20
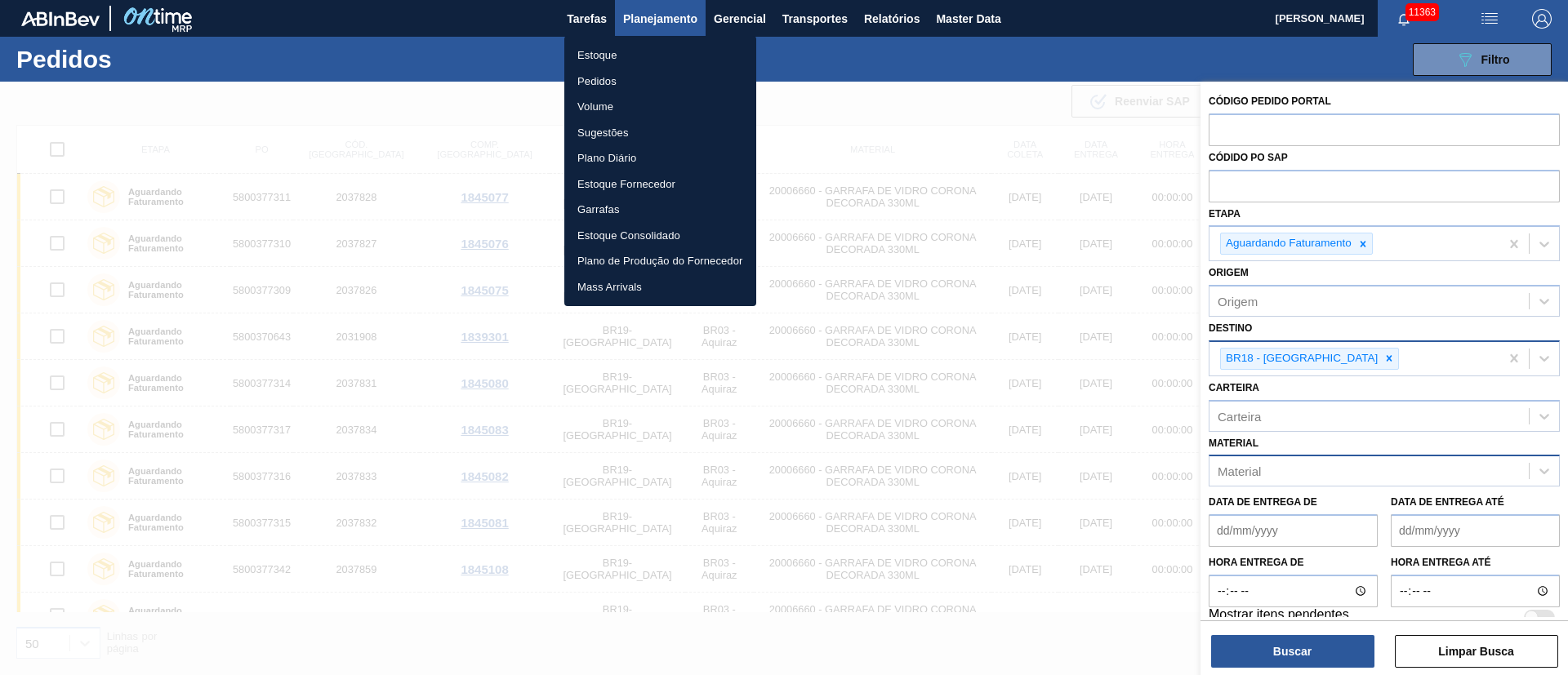
click at [616, 54] on li "Estoque" at bounding box center [660, 56] width 192 height 26
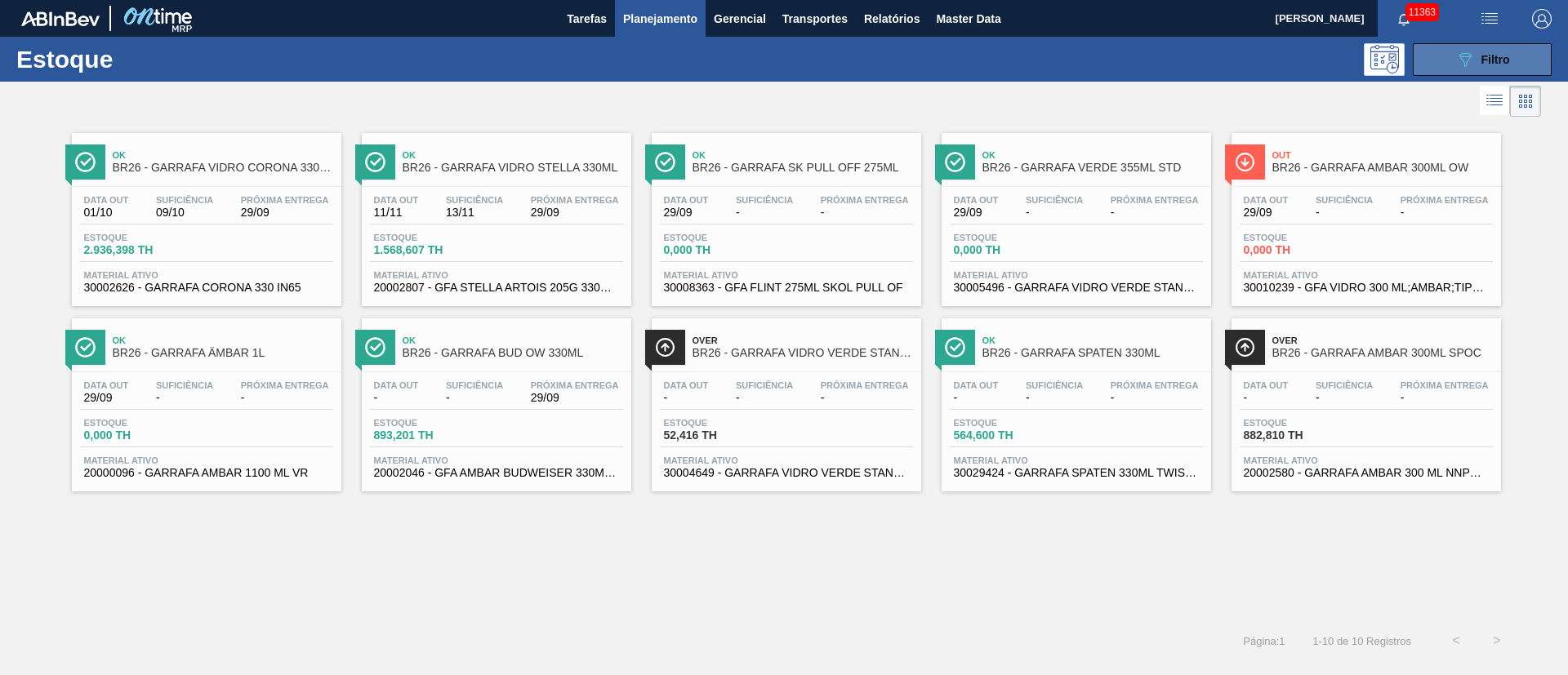
click at [1494, 57] on span "Filtro" at bounding box center [1495, 59] width 28 height 13
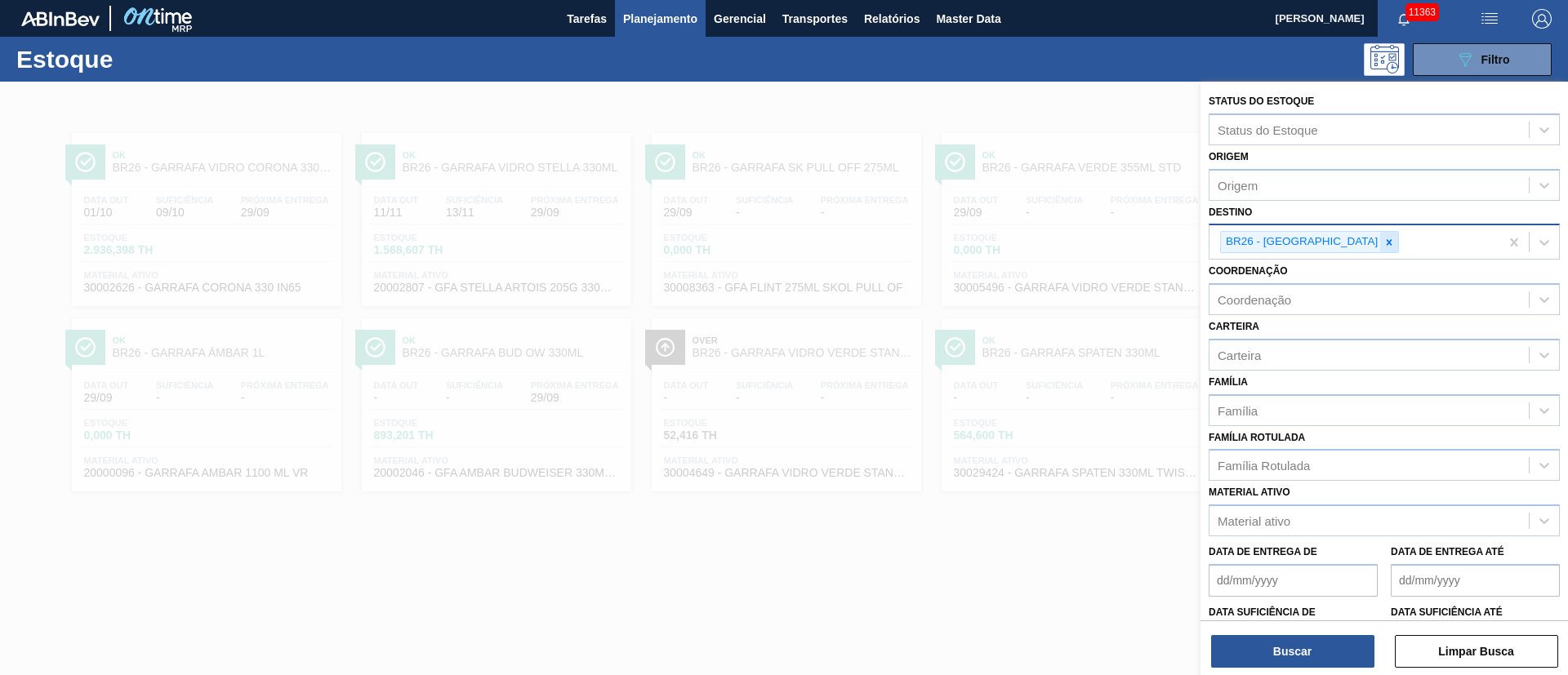
click at [1387, 242] on icon at bounding box center [1389, 242] width 6 height 6
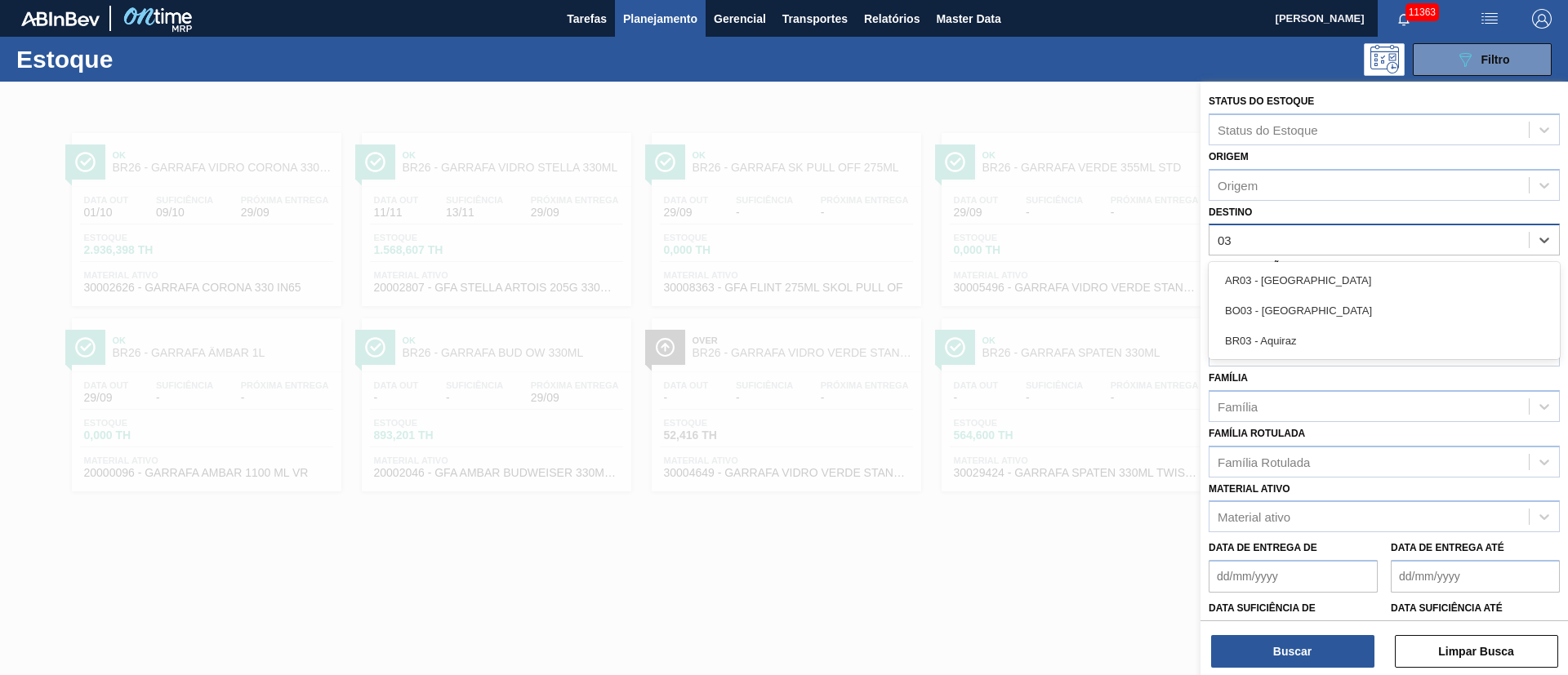
type input "0"
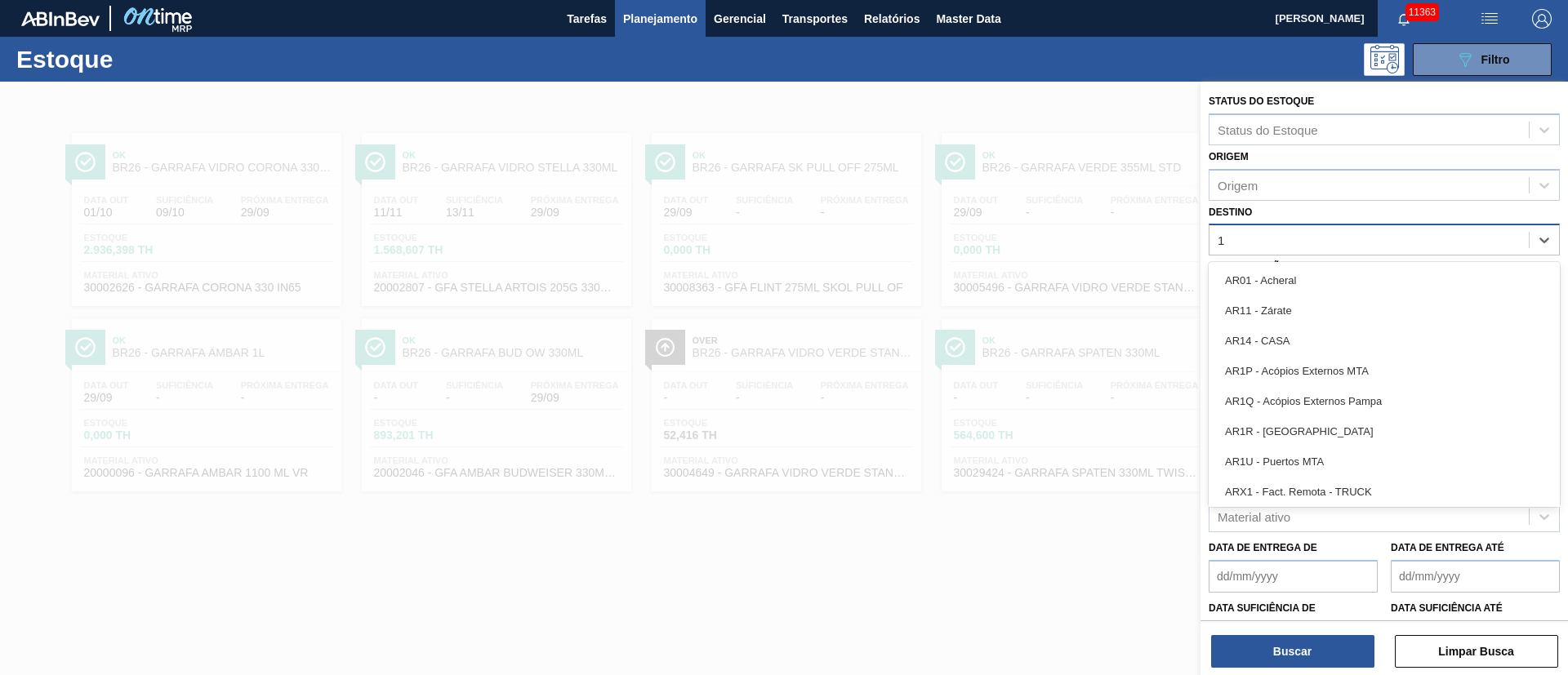
type input "18"
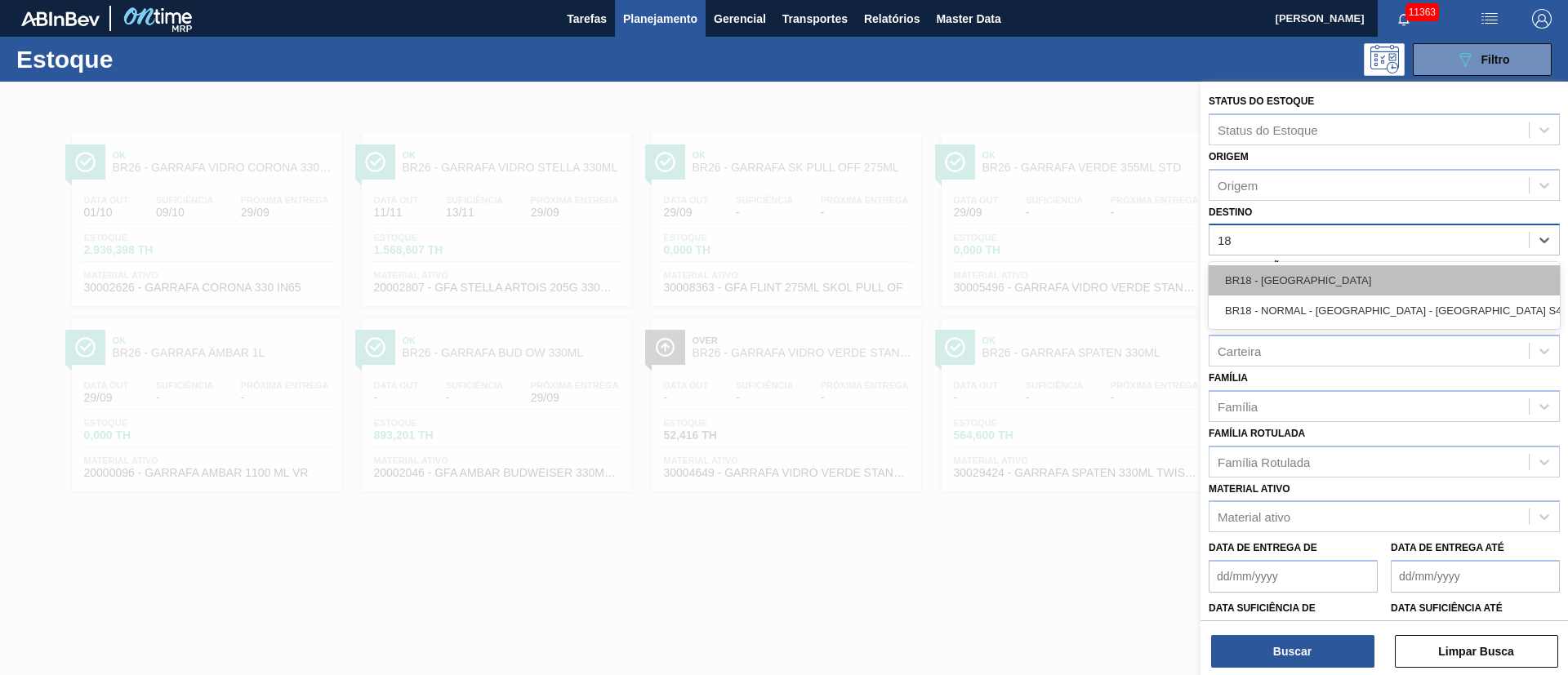
click at [1306, 276] on div "BR18 - [GEOGRAPHIC_DATA]" at bounding box center [1384, 279] width 351 height 30
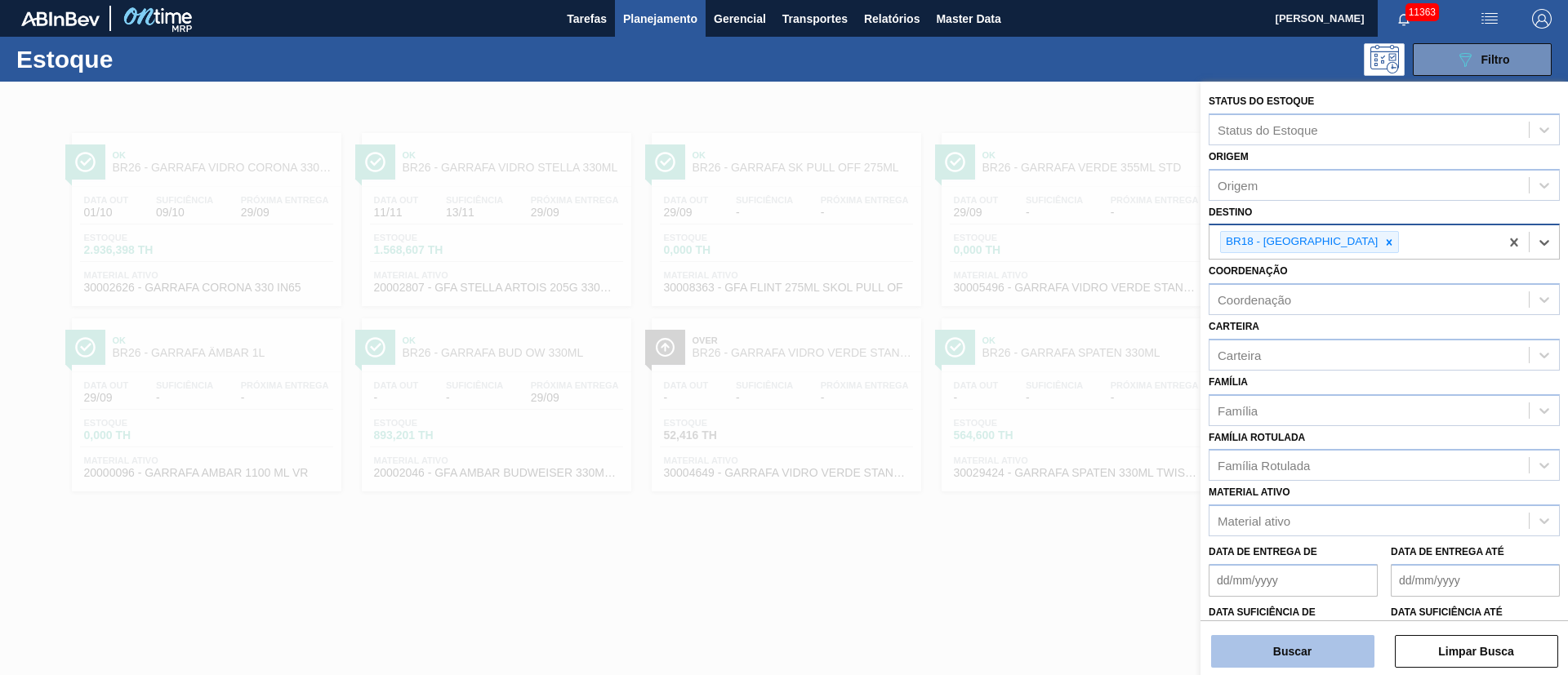
click at [1272, 646] on button "Buscar" at bounding box center [1293, 651] width 163 height 32
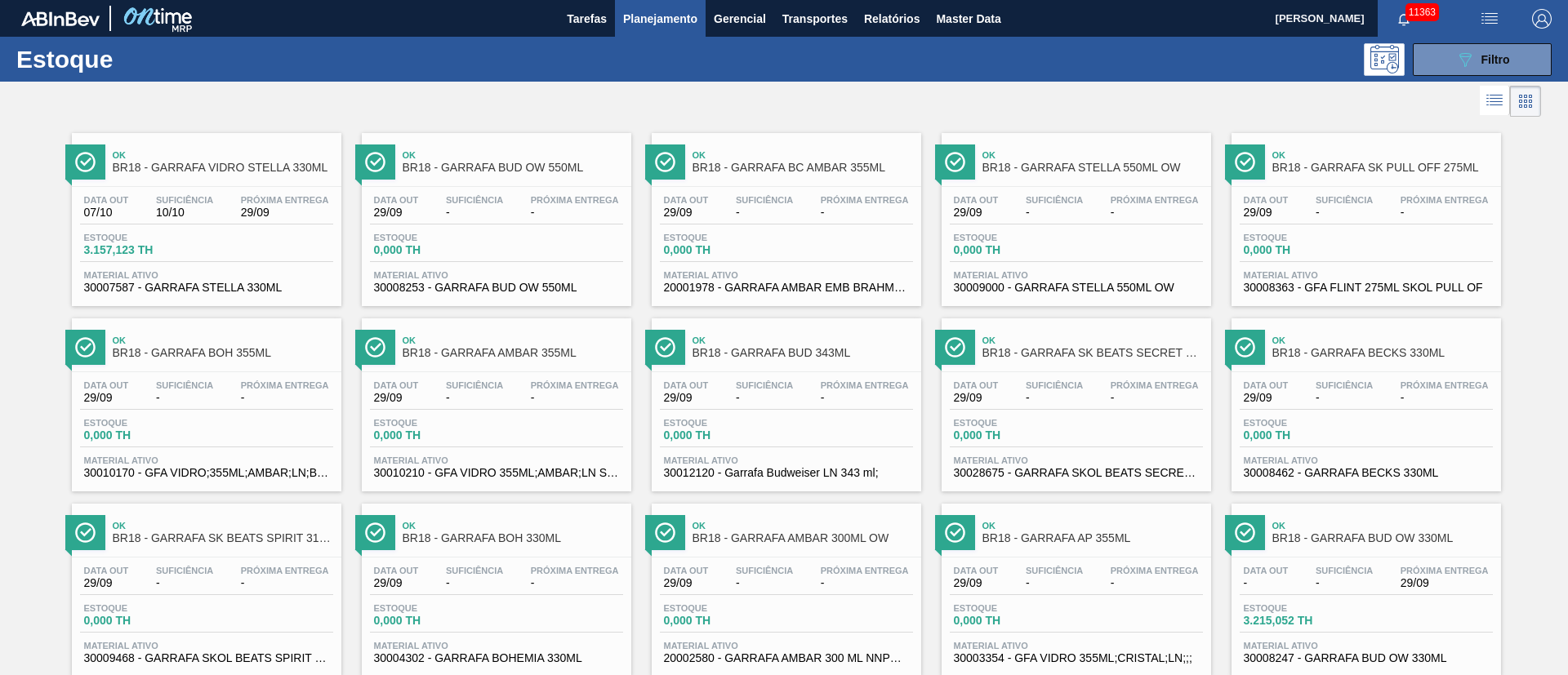
click at [192, 216] on span "10/10" at bounding box center [184, 213] width 57 height 12
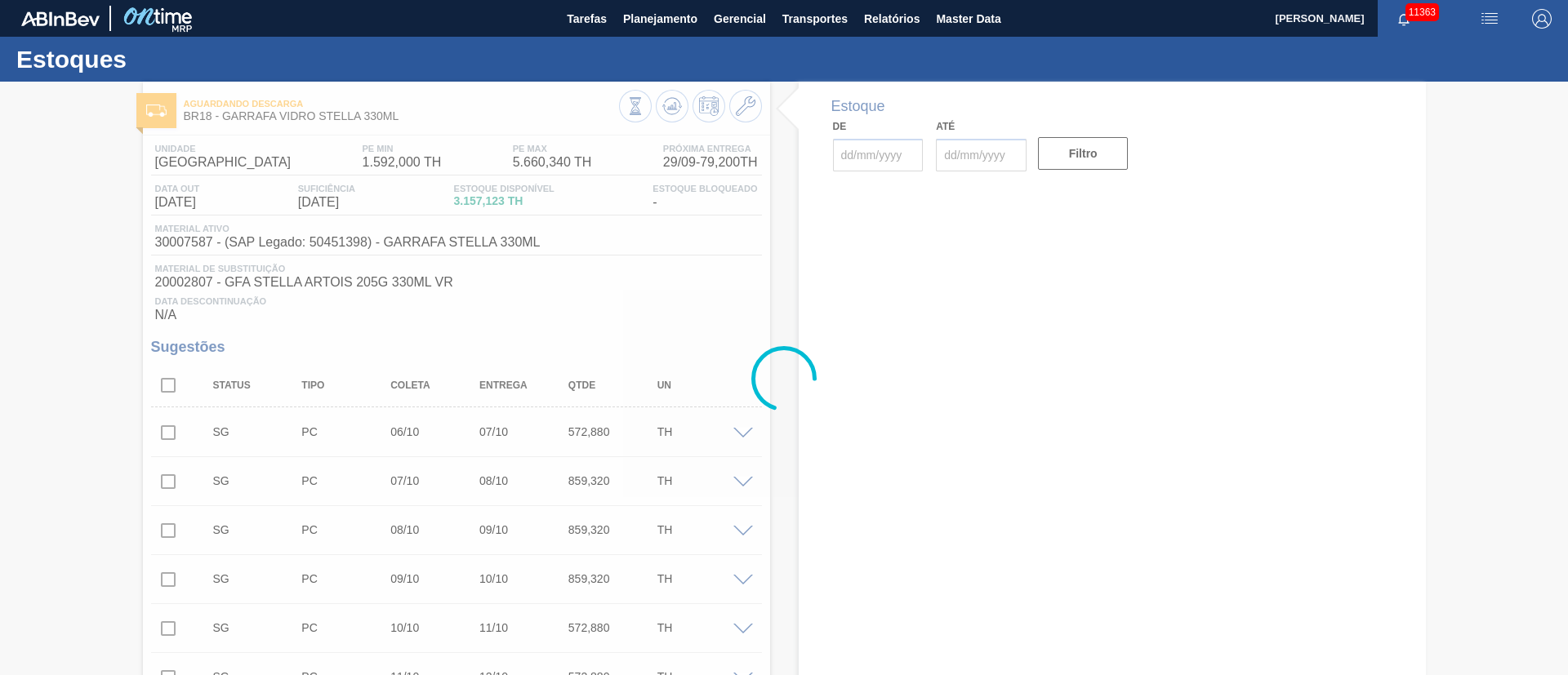
type input "[DATE]"
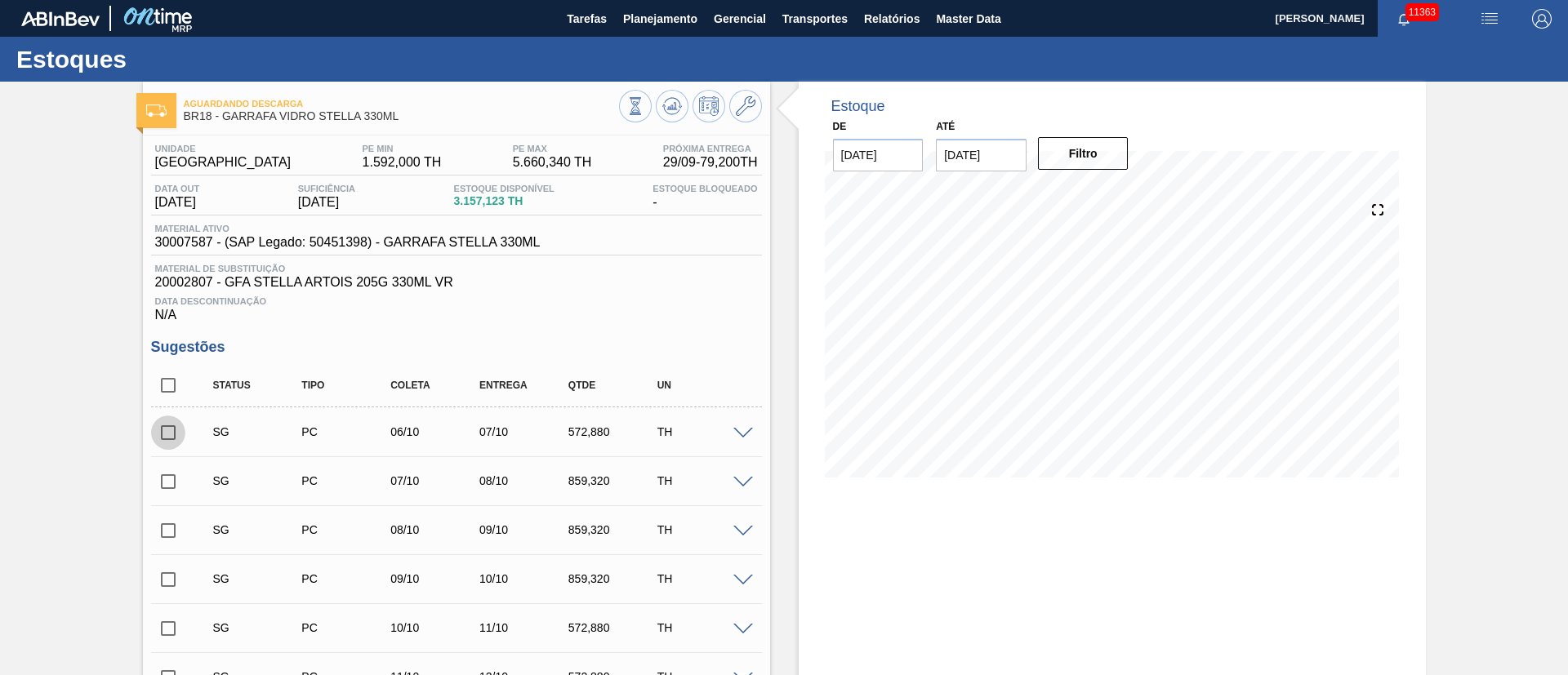
click at [173, 423] on input "checkbox" at bounding box center [168, 432] width 34 height 34
click at [740, 437] on span at bounding box center [743, 434] width 20 height 12
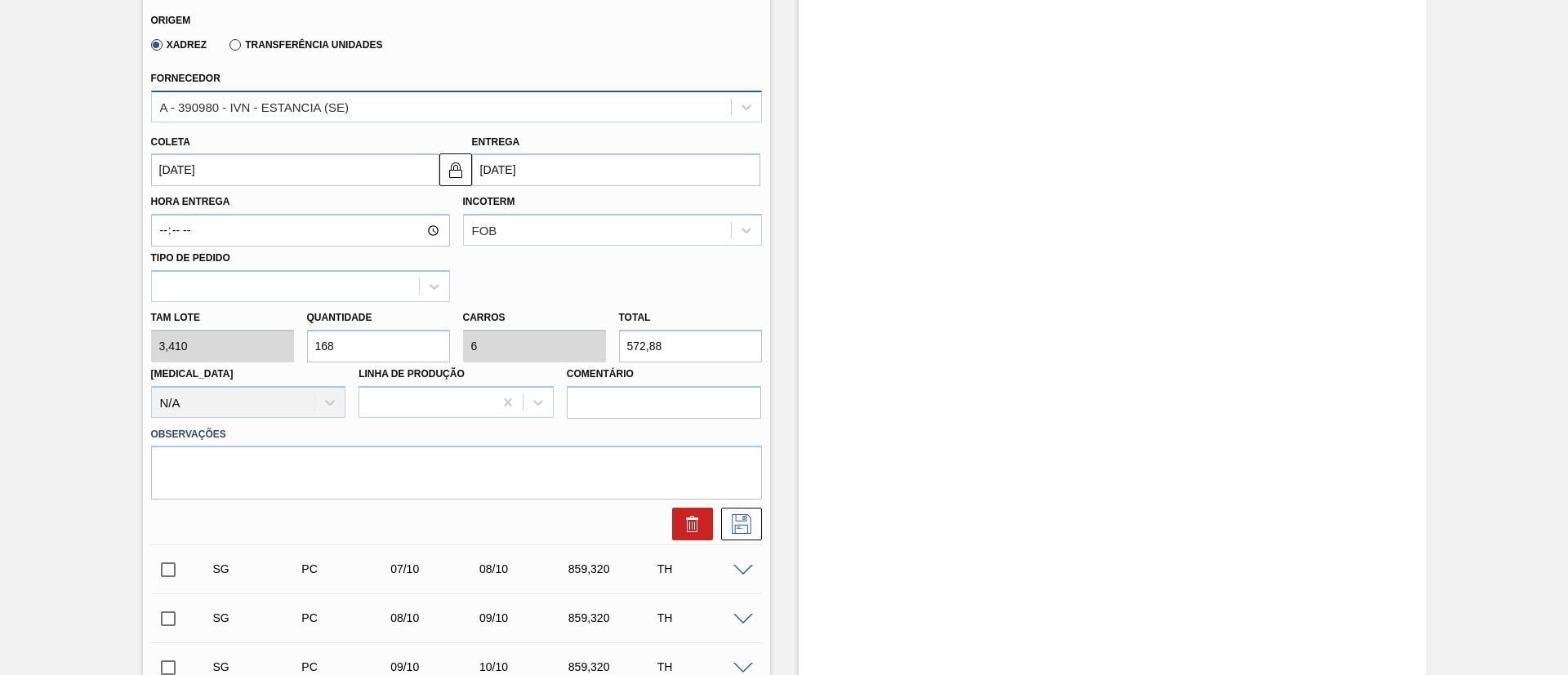
scroll to position [367, 0]
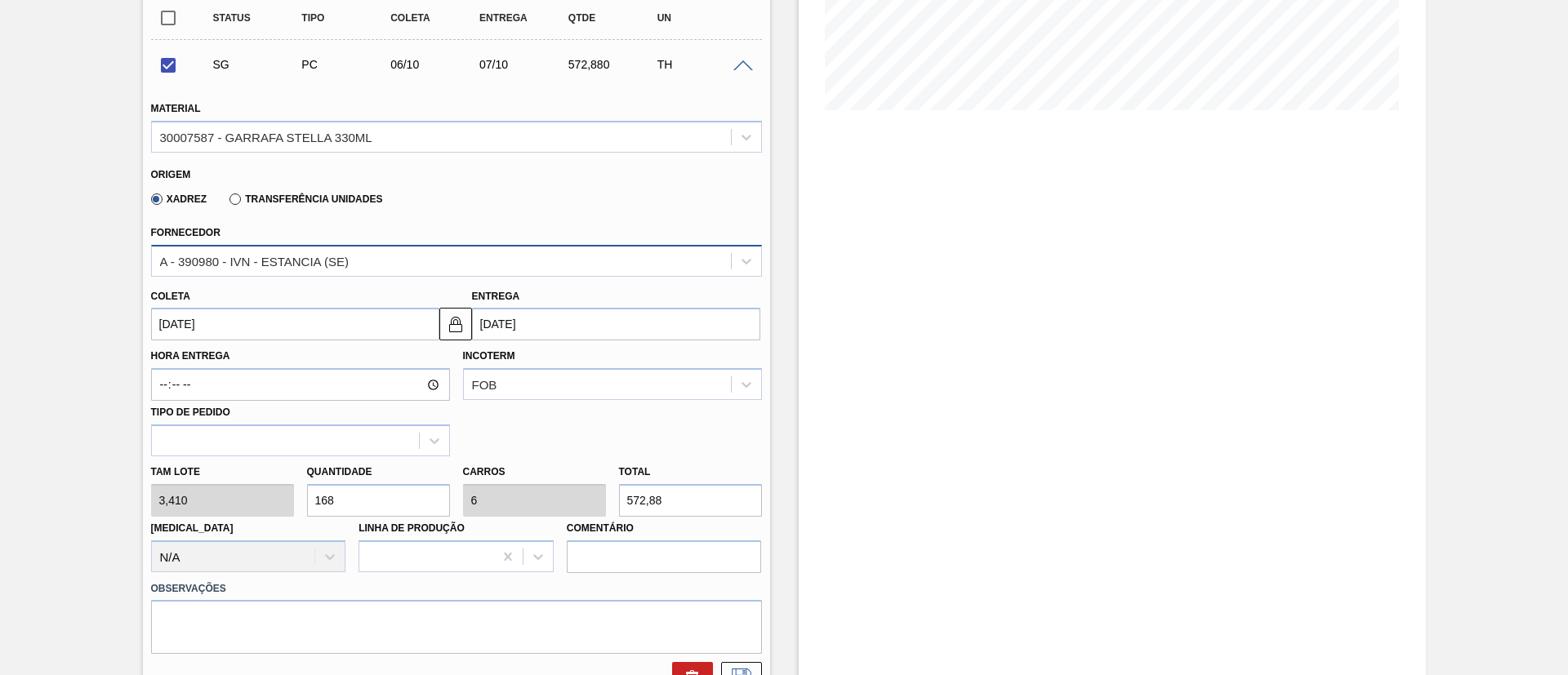
click at [241, 252] on div "A - 390980 - IVN - ESTANCIA (SE)" at bounding box center [441, 261] width 579 height 24
click at [513, 200] on div "Xadrez Transferência Unidades" at bounding box center [450, 196] width 597 height 32
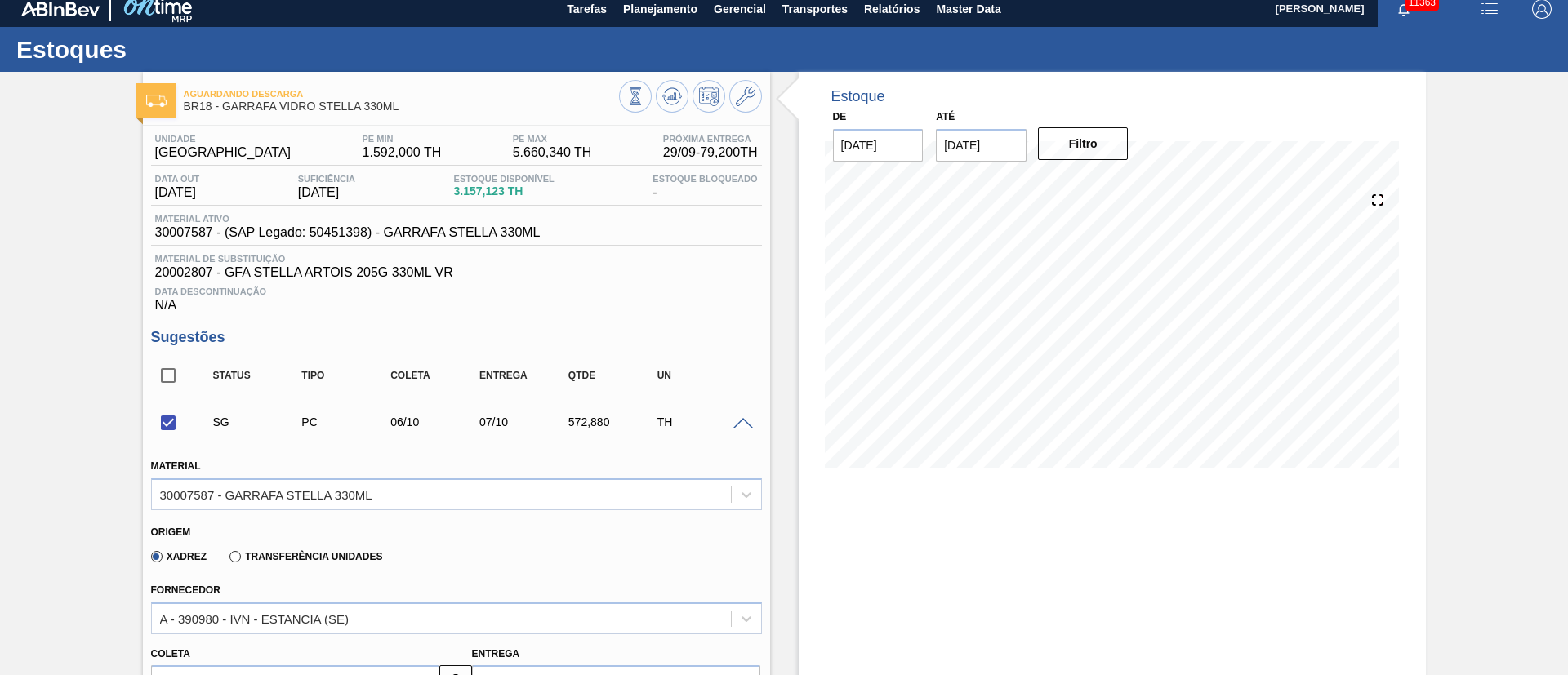
scroll to position [0, 0]
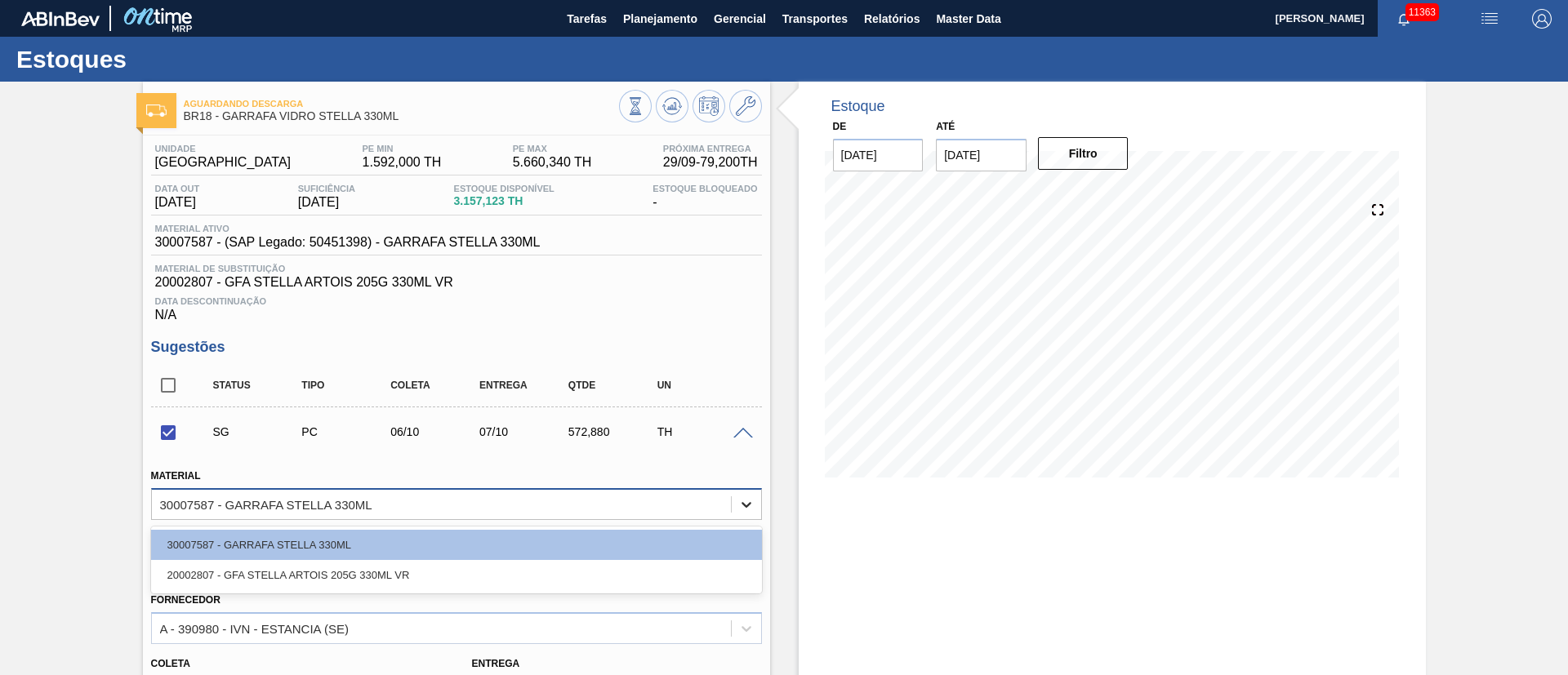
click at [746, 505] on icon at bounding box center [746, 504] width 9 height 6
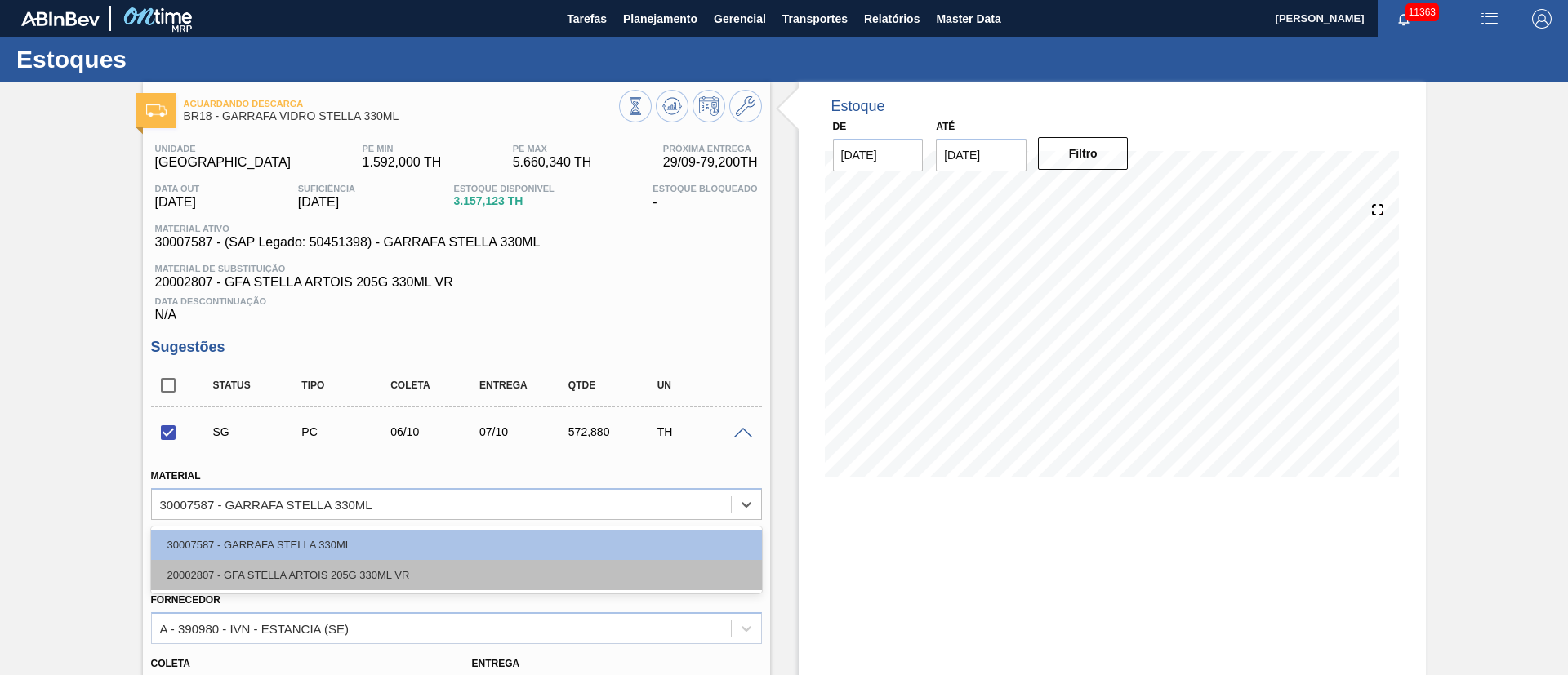
click at [274, 579] on div "20002807 - GFA STELLA ARTOIS 205G 330ML VR" at bounding box center [457, 574] width 610 height 30
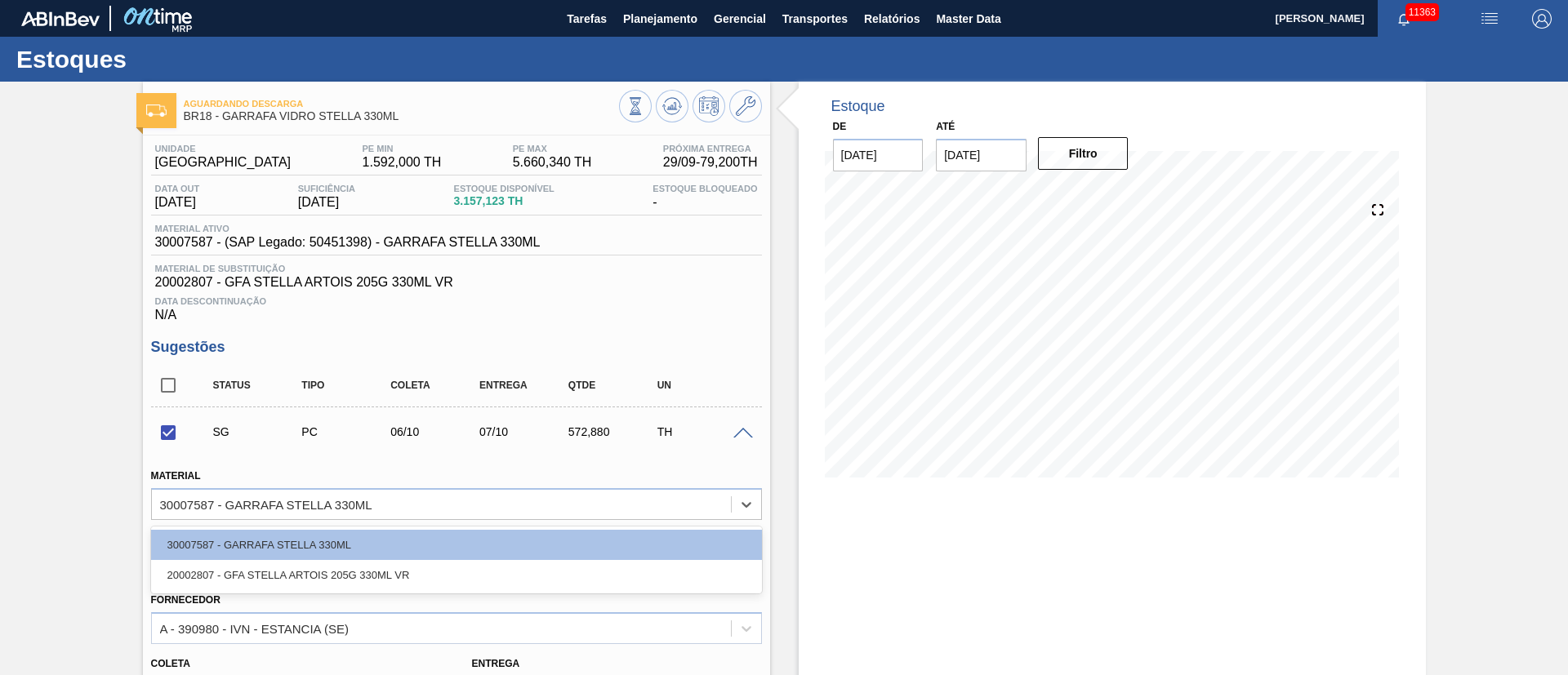
checkbox input "false"
type input "3,300"
type input "173,6"
type input "7,233"
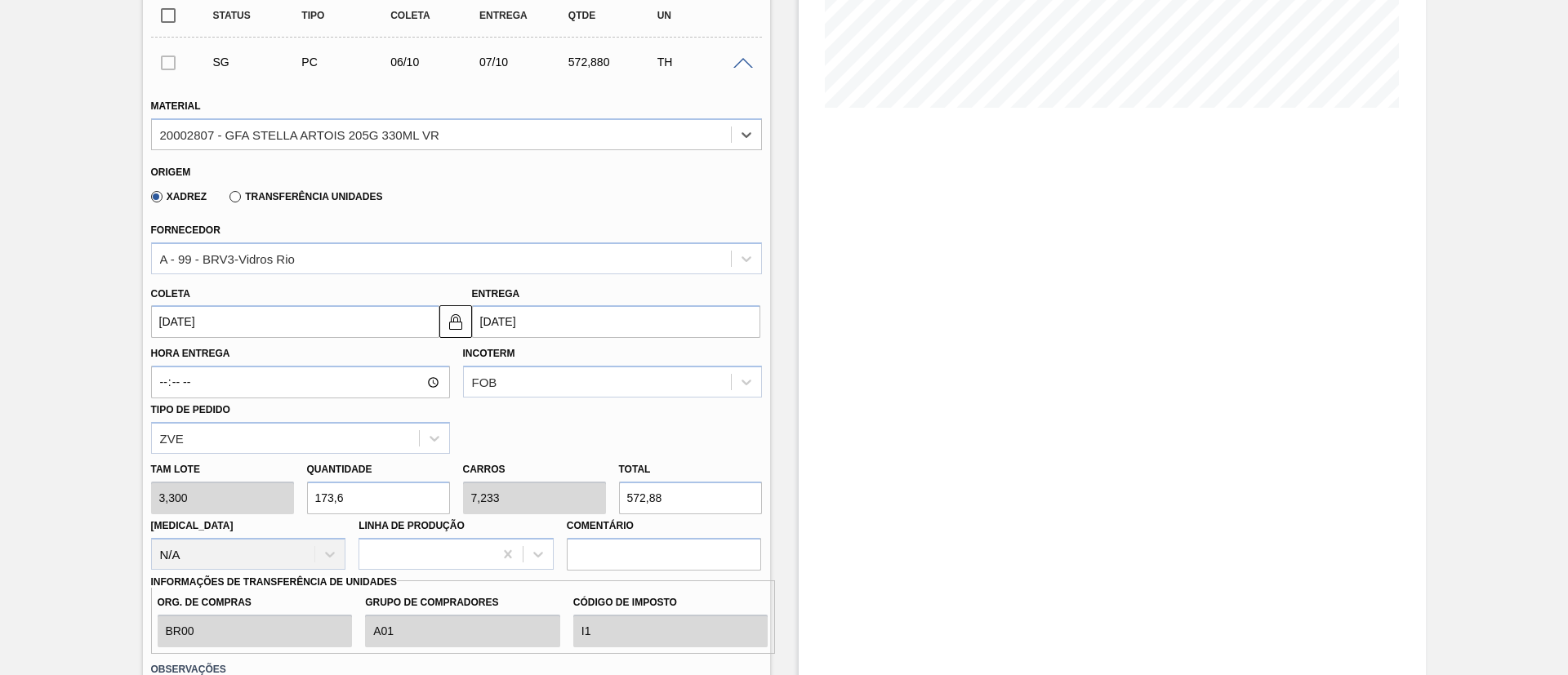
scroll to position [490, 0]
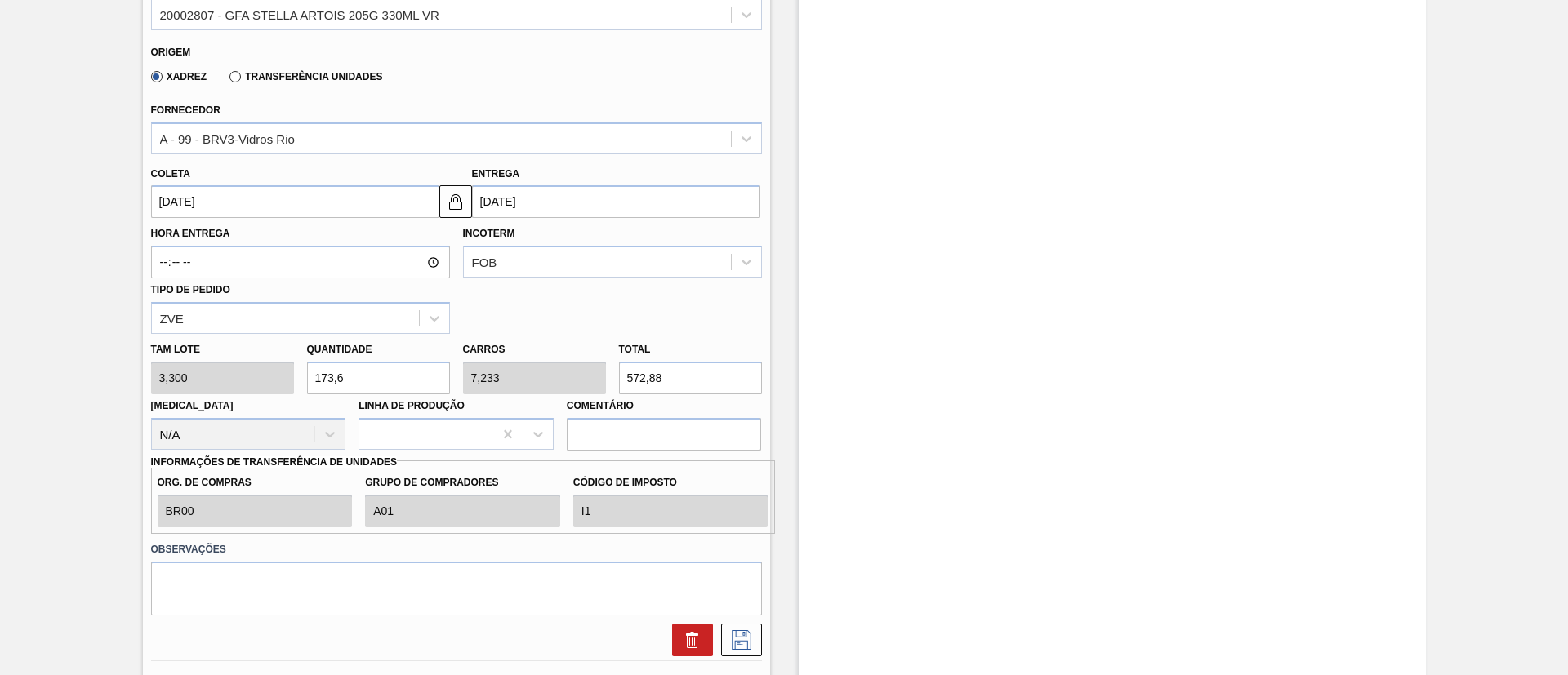
drag, startPoint x: 386, startPoint y: 365, endPoint x: 127, endPoint y: 389, distance: 260.1
type input "8"
type input "0,333"
type input "26,4"
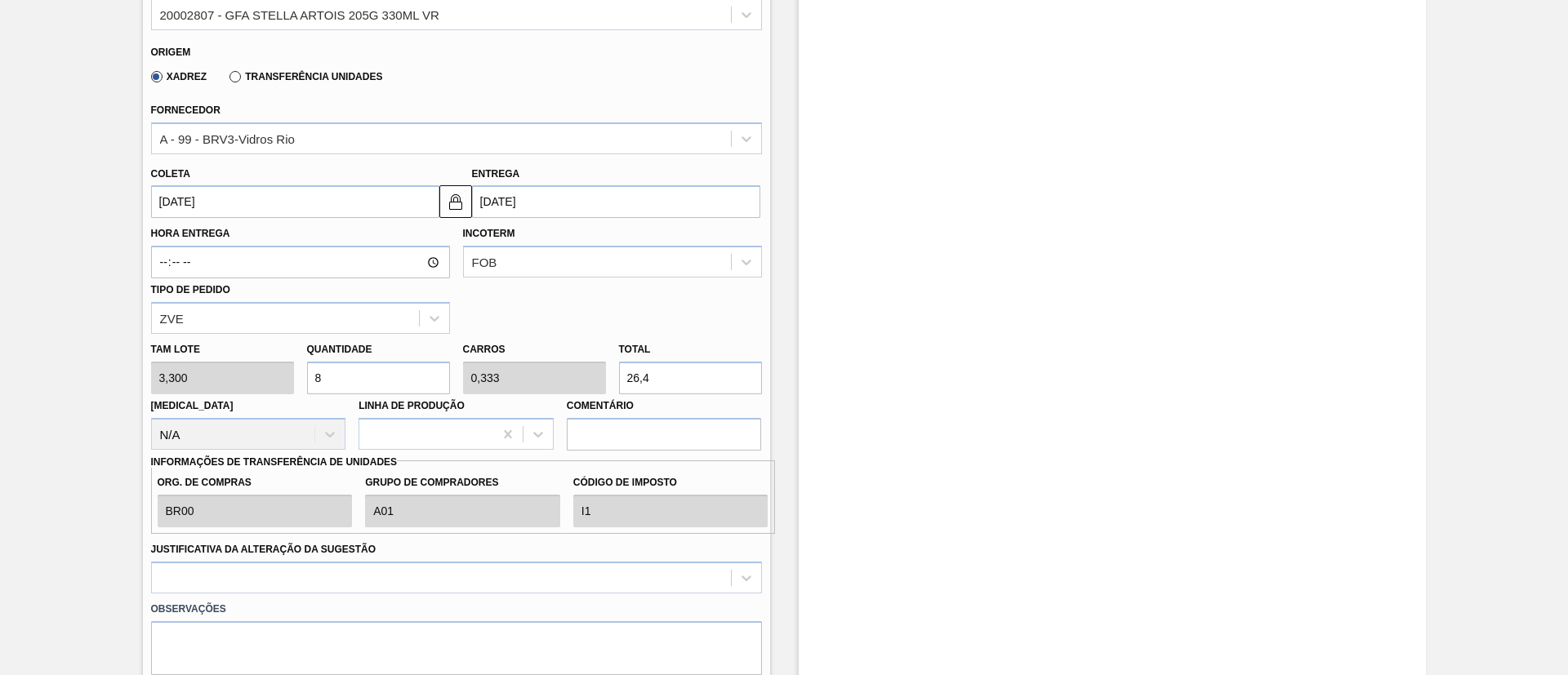
type input "84"
type input "3,5"
type input "277,2"
drag, startPoint x: 403, startPoint y: 388, endPoint x: 111, endPoint y: 388, distance: 292.0
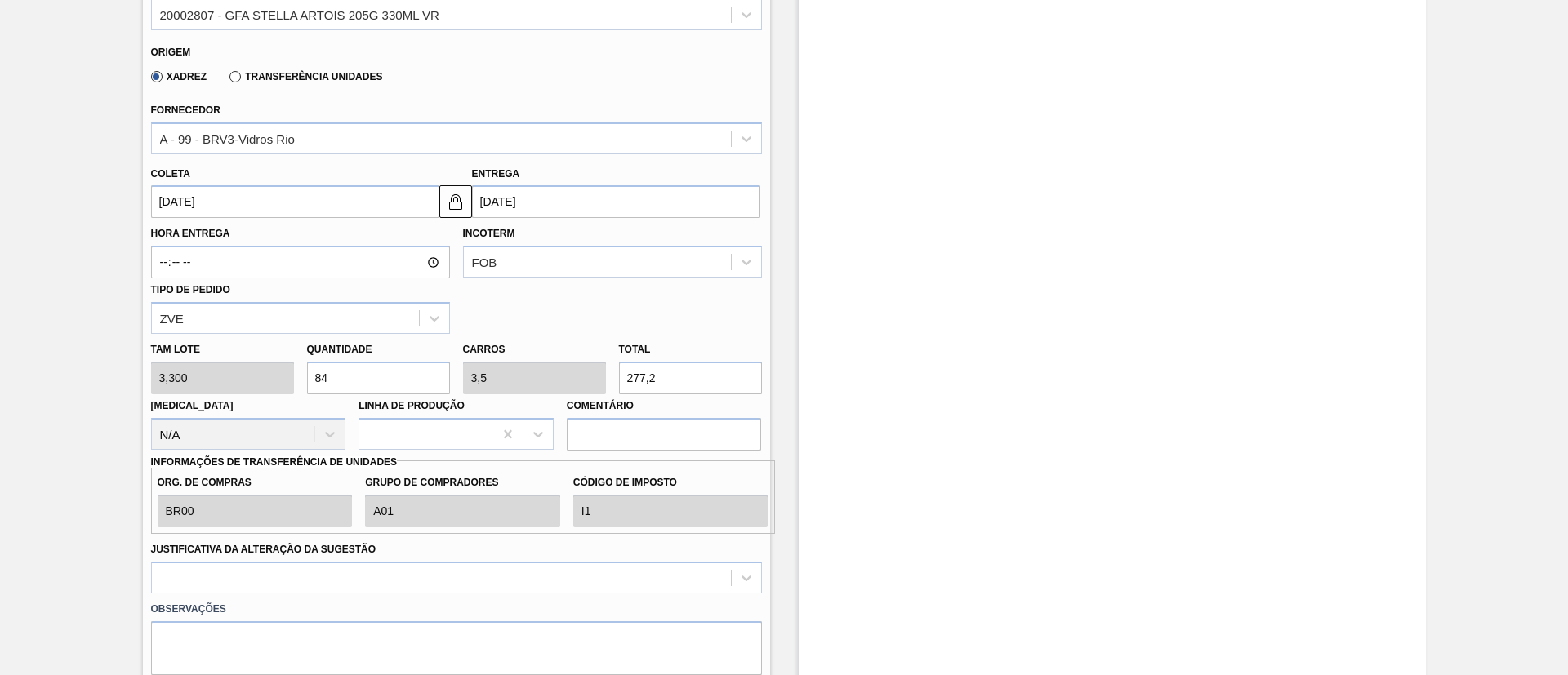
type input "5"
type input "0,208"
type input "16,5"
type input "56"
type input "2,333"
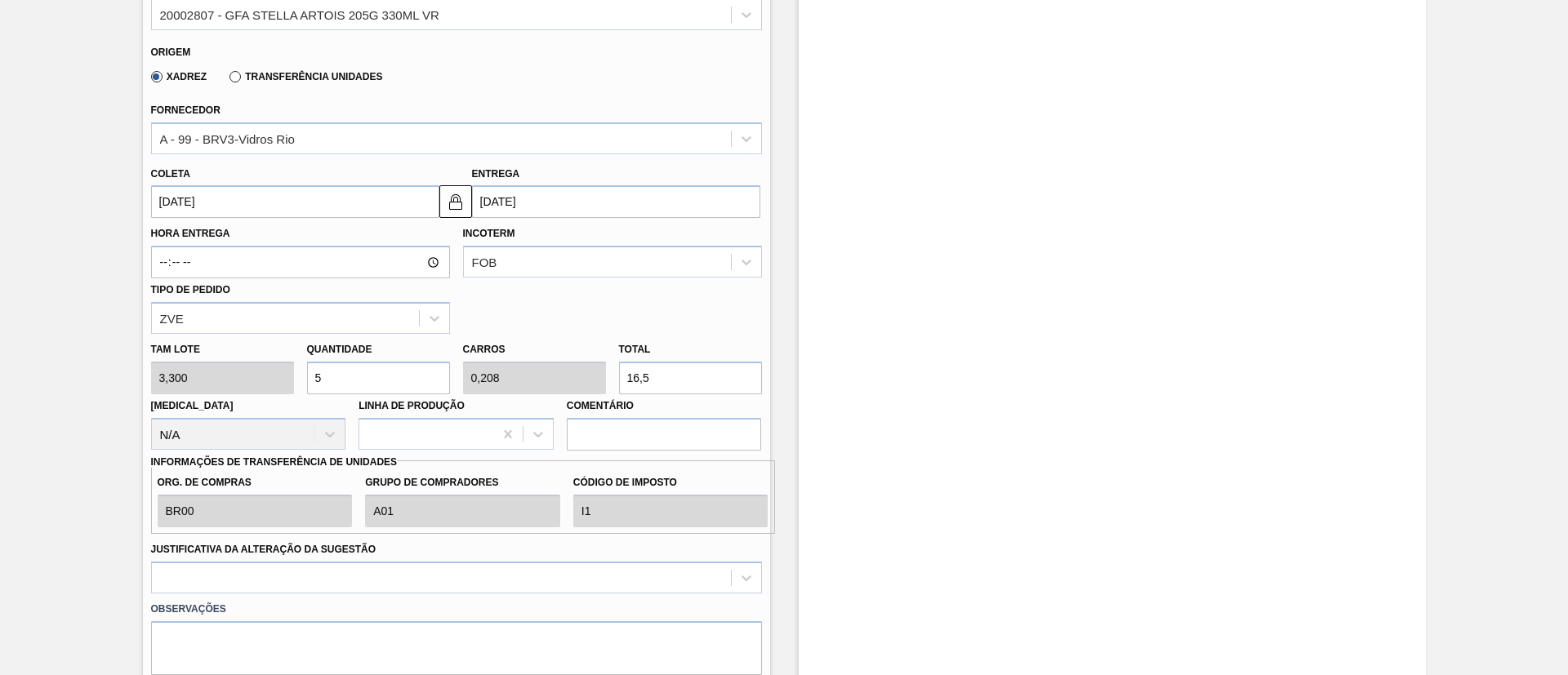
type input "184,8"
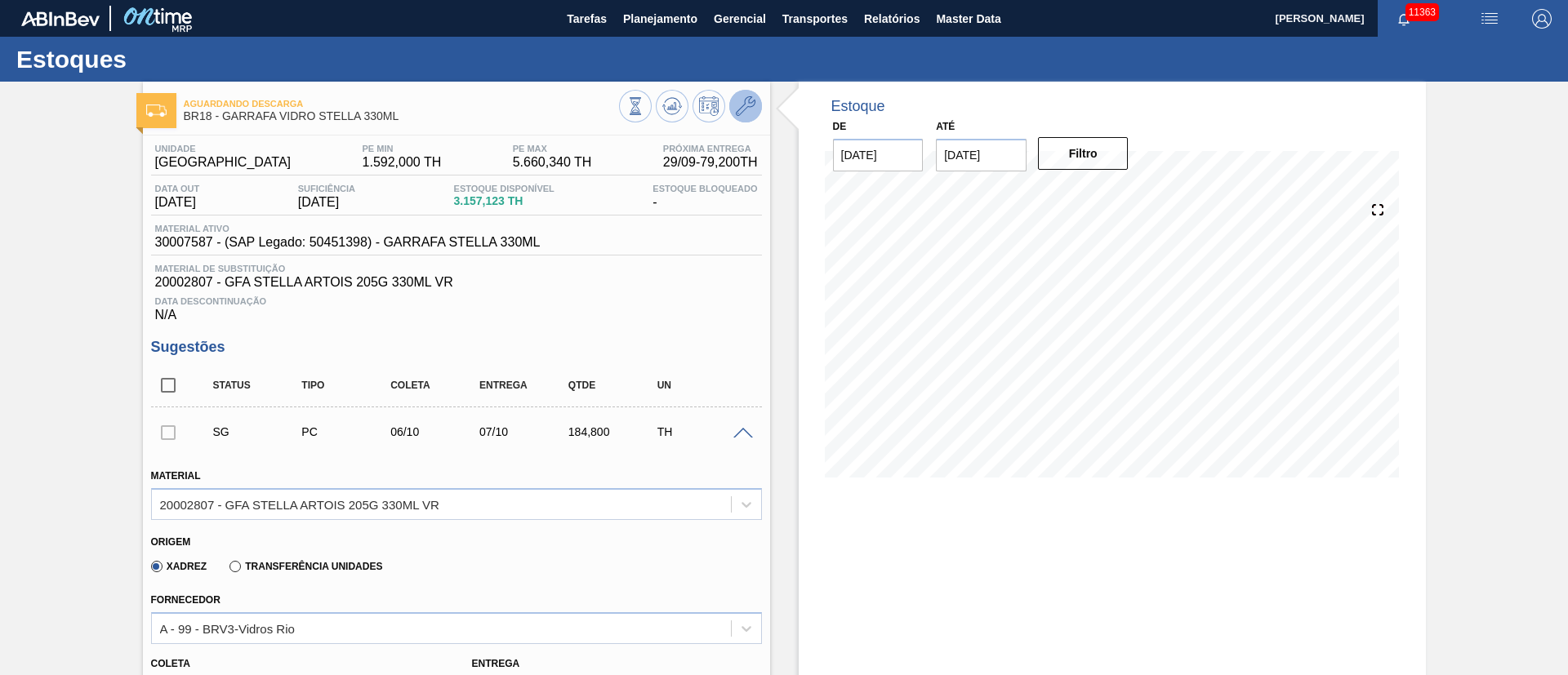
type input "56"
click at [757, 97] on button at bounding box center [746, 106] width 32 height 32
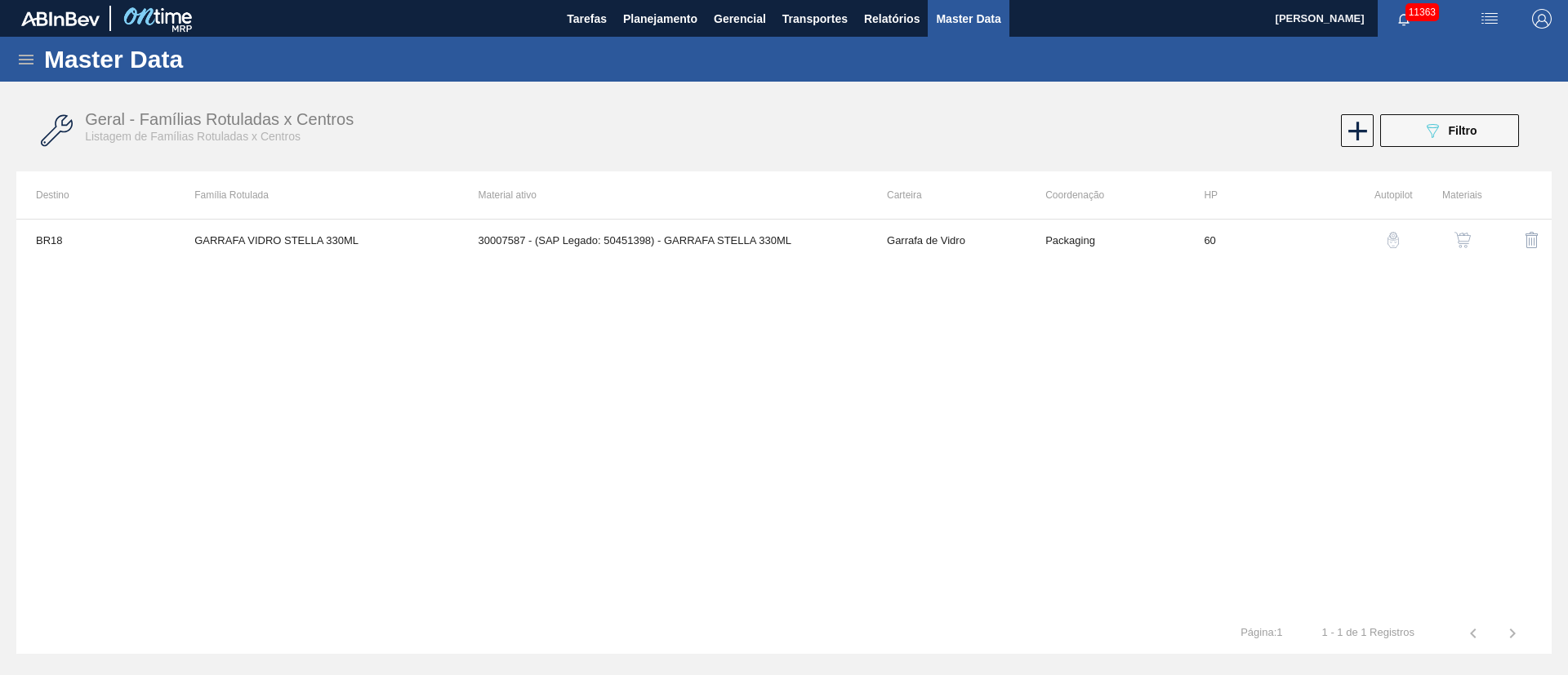
click at [1467, 227] on button "button" at bounding box center [1463, 240] width 39 height 39
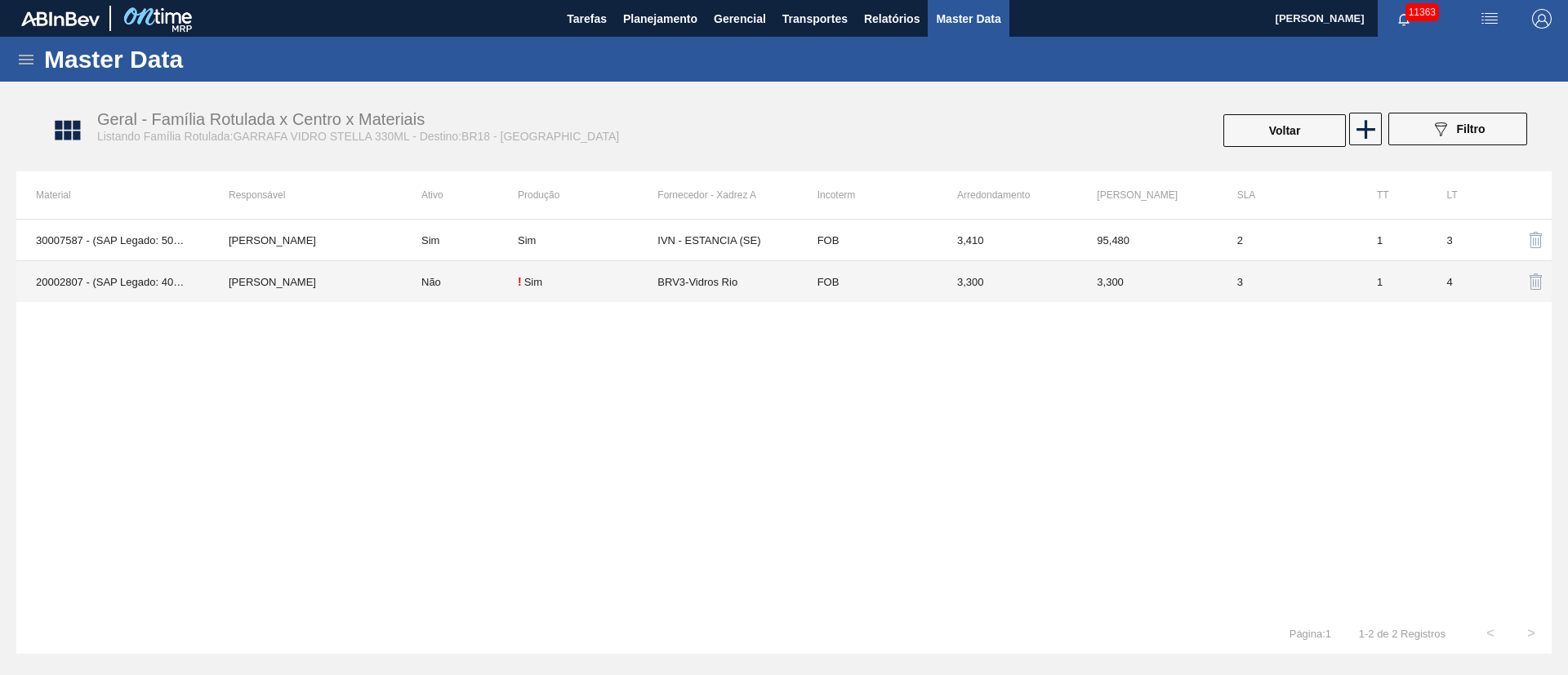
click at [701, 275] on td "BRV3-Vidros Rio" at bounding box center [727, 282] width 139 height 42
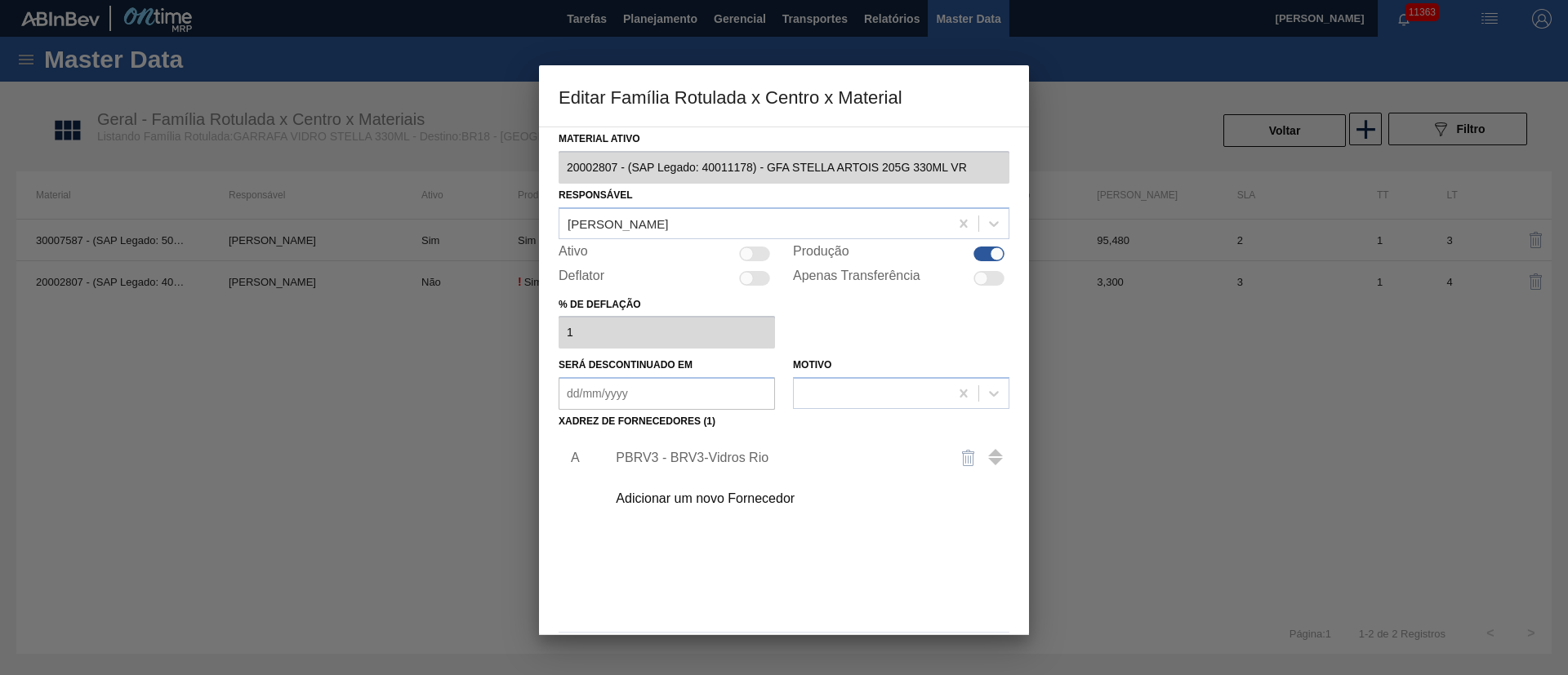
click at [730, 460] on div "PBRV3 - BRV3-Vidros Rio" at bounding box center [775, 457] width 320 height 15
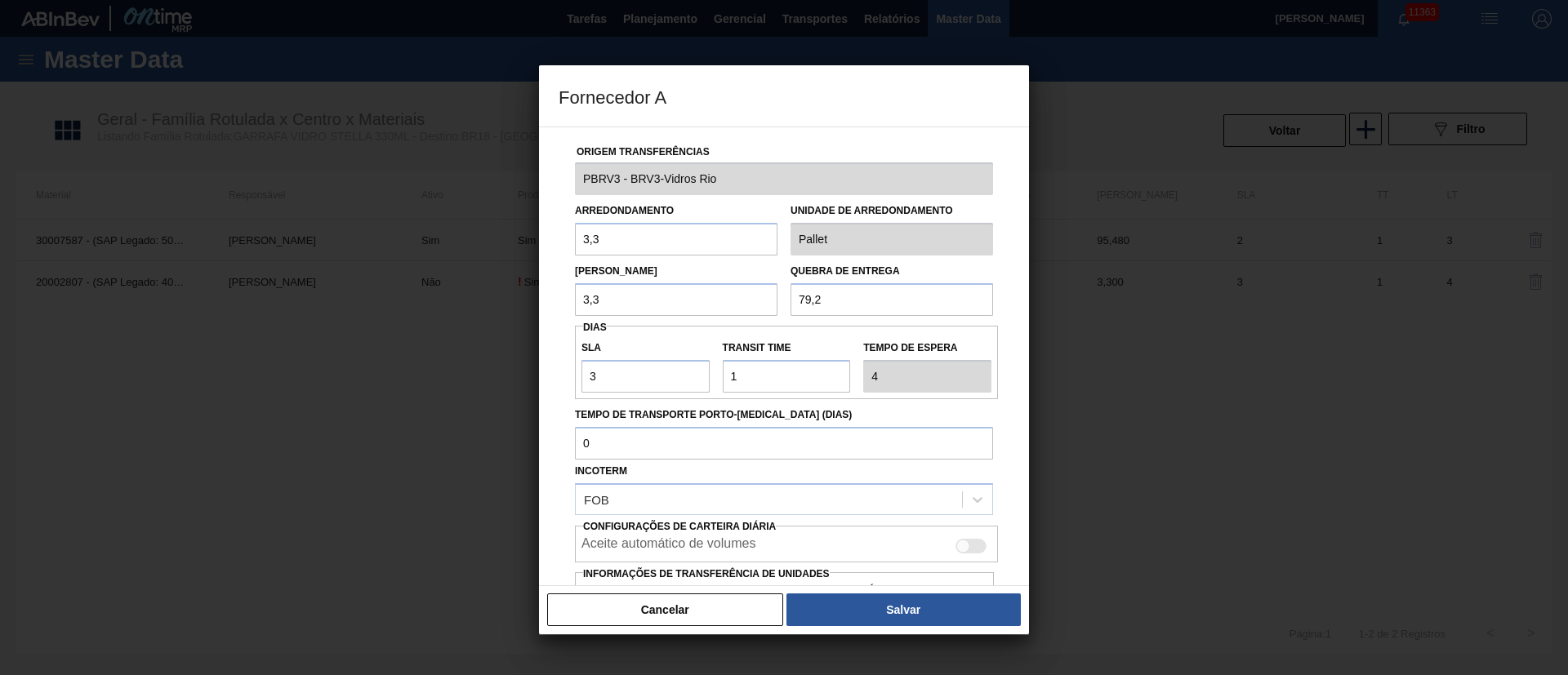
click at [730, 460] on div "Incoterm FOB" at bounding box center [783, 487] width 418 height 56
drag, startPoint x: 621, startPoint y: 302, endPoint x: 590, endPoint y: 297, distance: 31.4
click at [606, 301] on div "[PERSON_NAME] 3,3 Quebra de entrega 79,2" at bounding box center [784, 285] width 431 height 61
click at [328, 304] on div "Fornecedor A Origem Transferências PBRV3 - BRV3-Vidros Rio Arredondamento 3,3 U…" at bounding box center [784, 338] width 1568 height 675
type input "3,410"
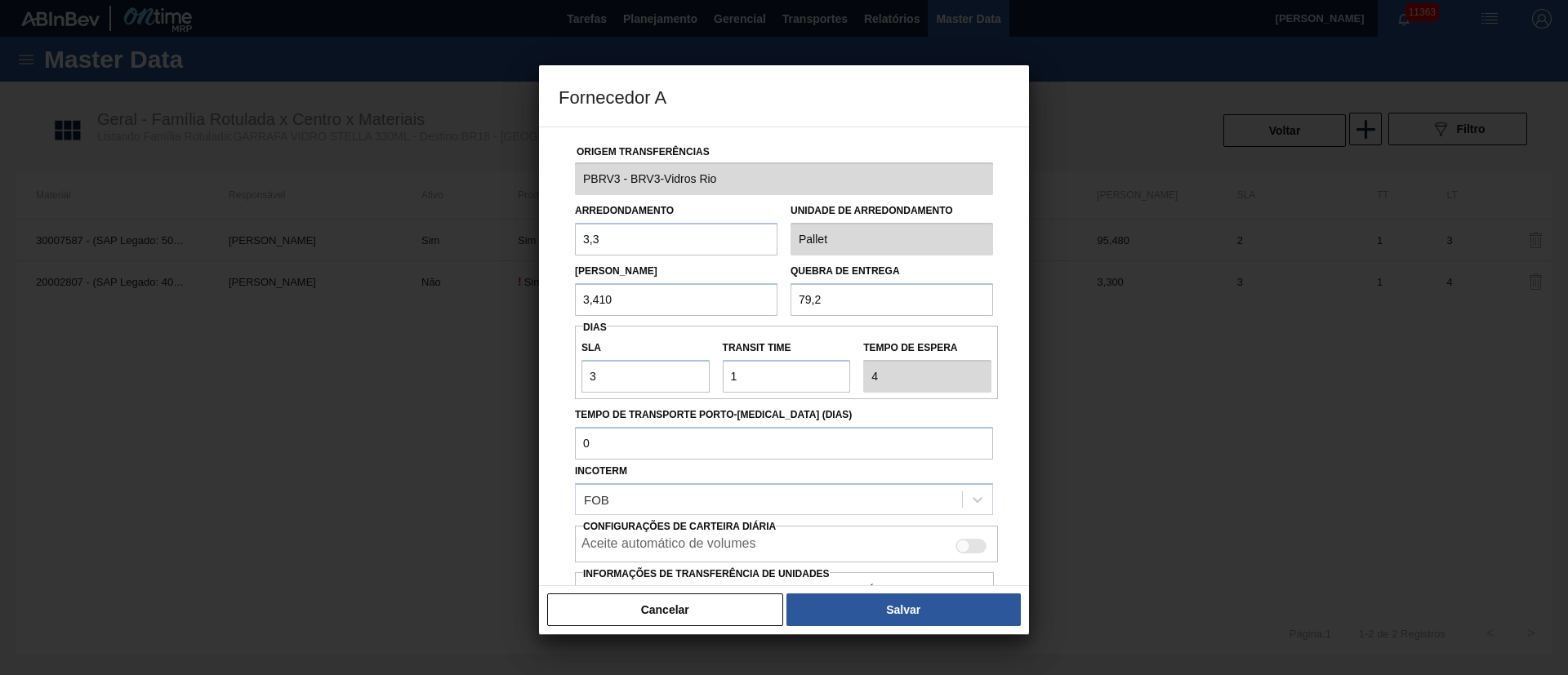
drag, startPoint x: 848, startPoint y: 293, endPoint x: 533, endPoint y: 273, distance: 315.6
click at [535, 274] on div "Fornecedor A Origem Transferências PBRV3 - BRV3-Vidros Rio Arredondamento 3,3 U…" at bounding box center [784, 338] width 1568 height 675
type input "4"
type input "3,410"
drag, startPoint x: 618, startPoint y: 296, endPoint x: 486, endPoint y: 306, distance: 132.4
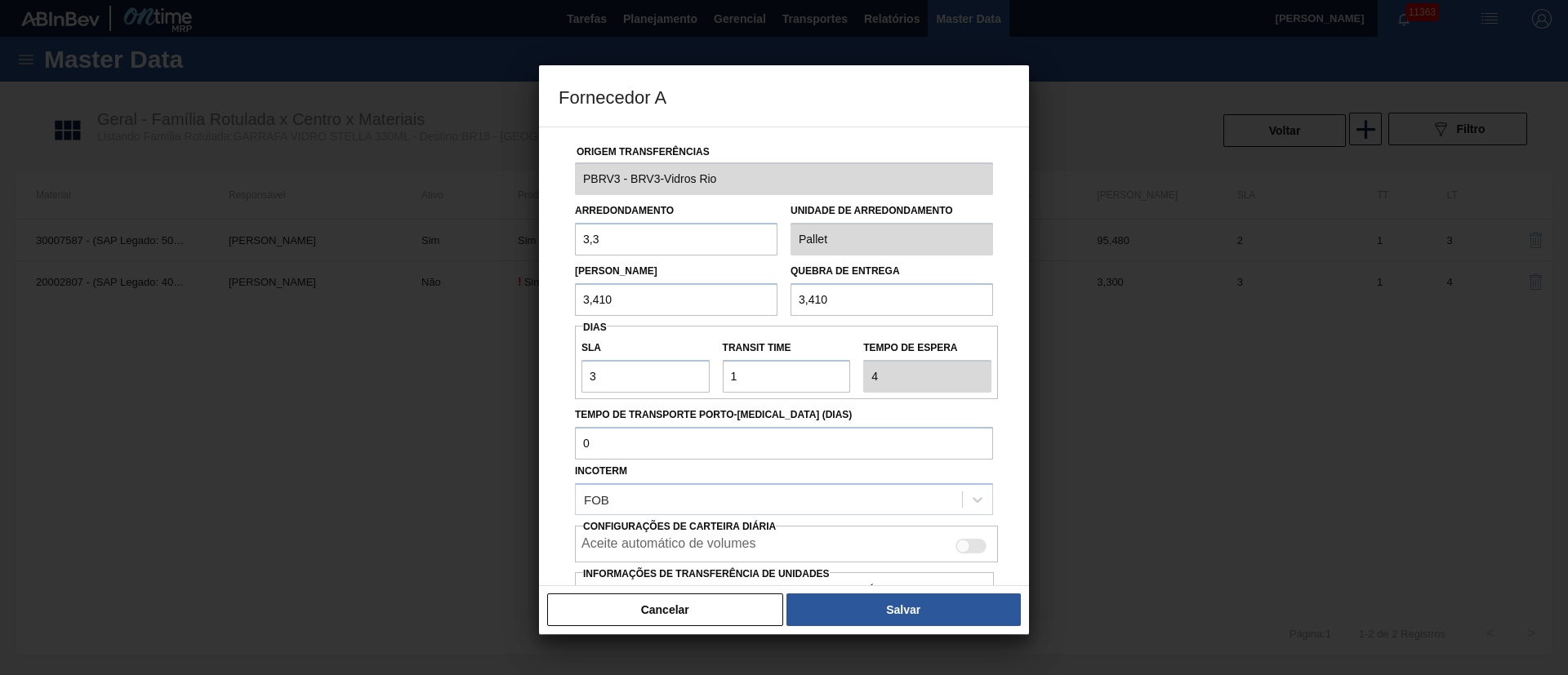
click at [488, 306] on div "Fornecedor A Origem Transferências PBRV3 - BRV3-Vidros Rio Arredondamento 3,3 U…" at bounding box center [784, 338] width 1568 height 675
click at [681, 246] on input "3,3" at bounding box center [675, 239] width 203 height 32
type input "3,410"
drag, startPoint x: 640, startPoint y: 305, endPoint x: 153, endPoint y: 311, distance: 487.0
click at [153, 311] on div "Fornecedor A Origem Transferências PBRV3 - BRV3-Vidros Rio Arredondamento 3,410…" at bounding box center [784, 338] width 1568 height 675
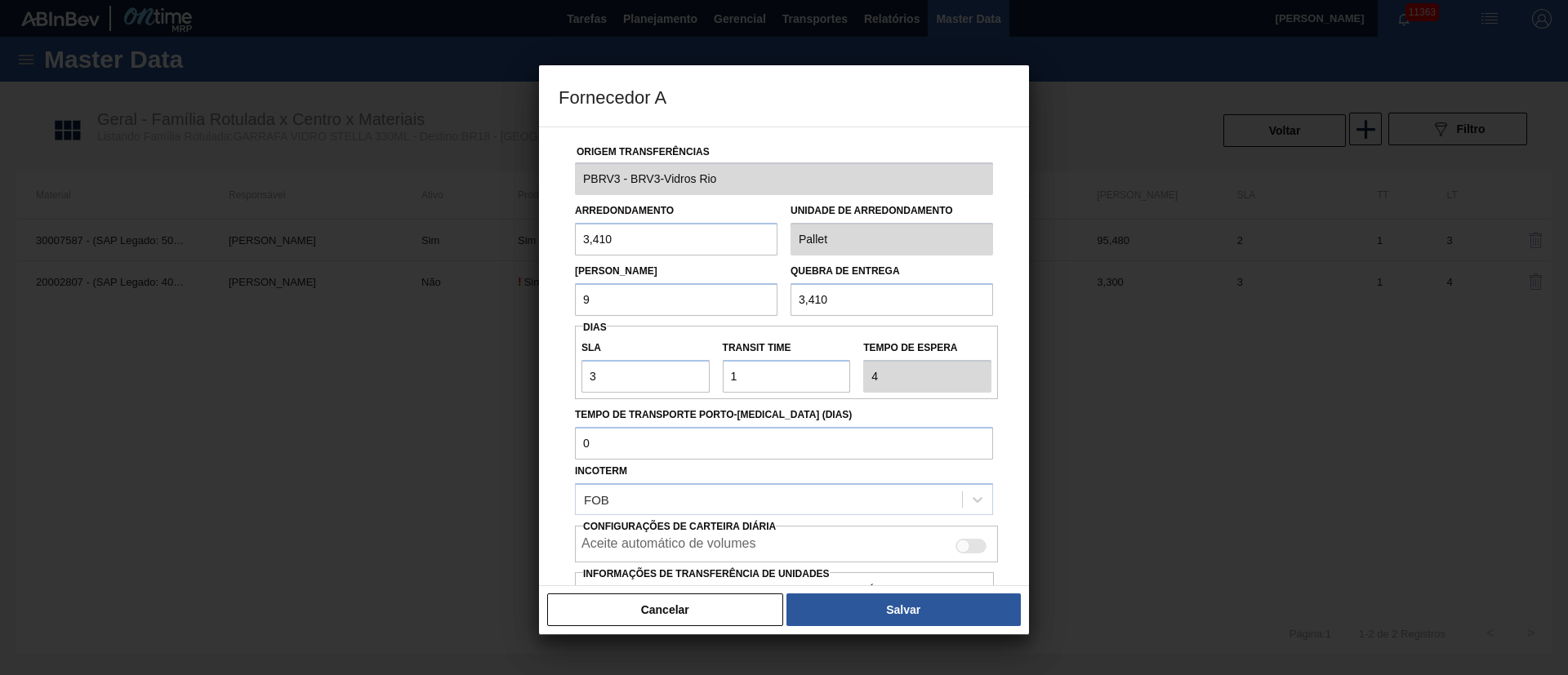
type input "95,48"
drag, startPoint x: 757, startPoint y: 309, endPoint x: 421, endPoint y: 309, distance: 336.0
click at [434, 309] on div "Fornecedor A Origem Transferências PBRV3 - BRV3-Vidros Rio Arredondamento 3,410…" at bounding box center [784, 338] width 1568 height 675
type input "95,48"
drag, startPoint x: 789, startPoint y: 370, endPoint x: 539, endPoint y: 373, distance: 250.0
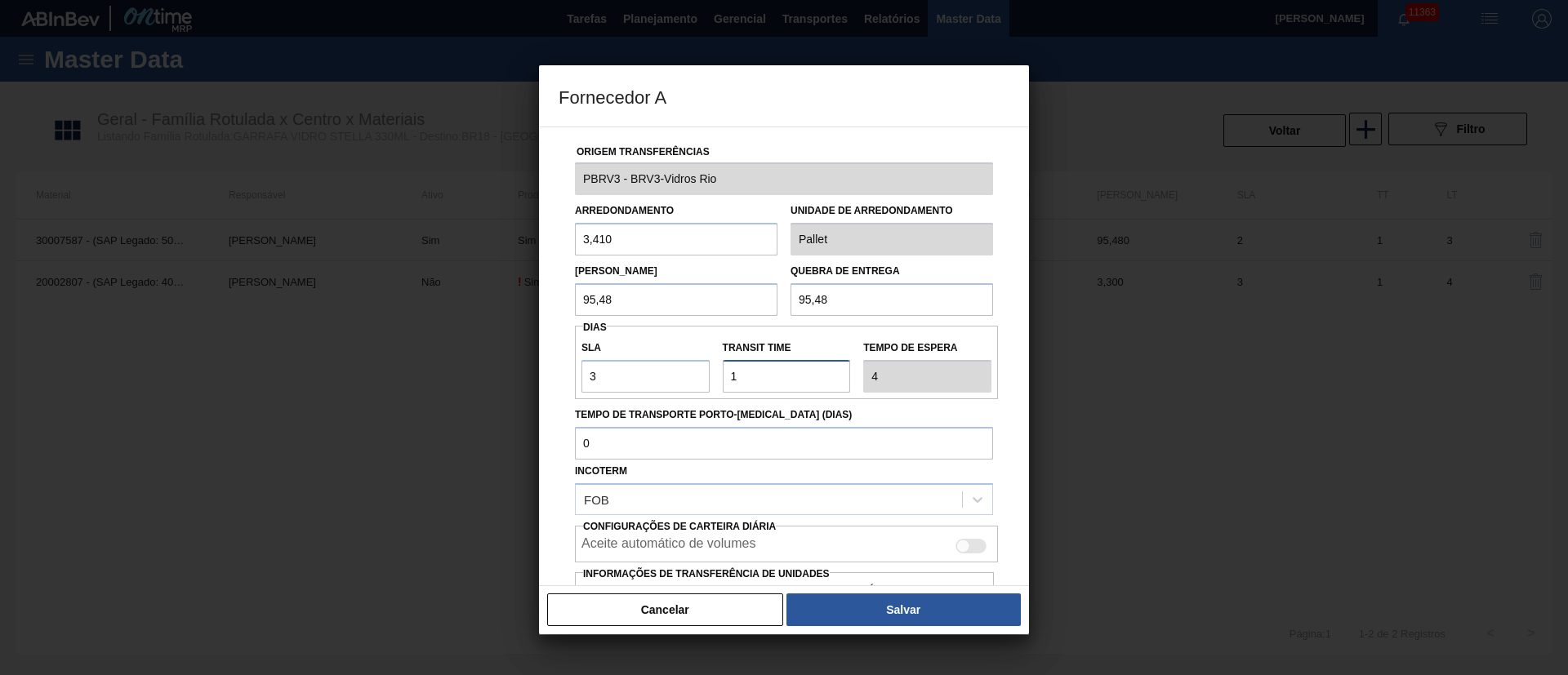
click at [539, 373] on div "Origem Transferências PBRV3 - BRV3-Vidros Rio Arredondamento 3,410 Unidade de a…" at bounding box center [783, 356] width 490 height 460
type input "6"
type input "9"
type input "6"
drag, startPoint x: 577, startPoint y: 377, endPoint x: 536, endPoint y: 384, distance: 41.6
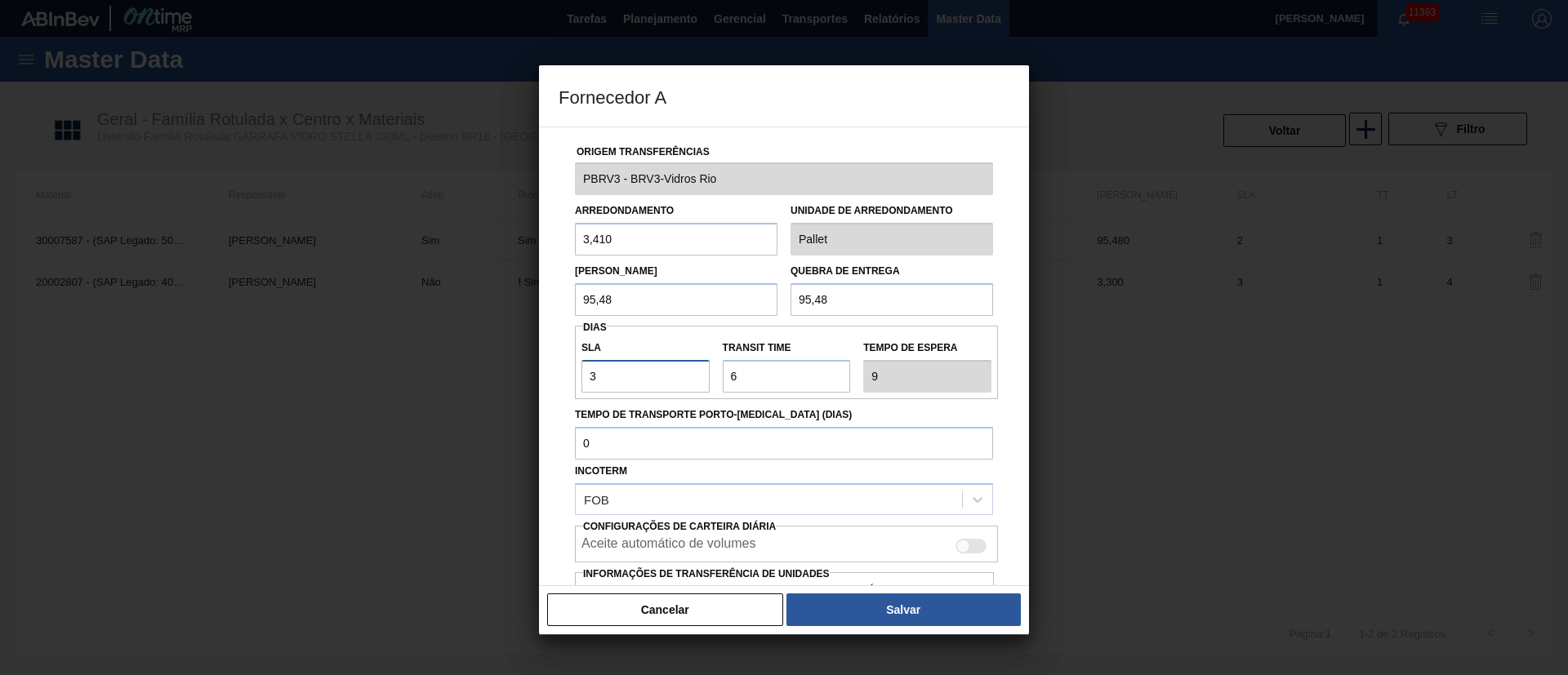
click at [536, 384] on div "Fornecedor A Origem Transferências PBRV3 - BRV3-Vidros Rio Arredondamento 3,410…" at bounding box center [784, 338] width 1568 height 675
type input "1"
type input "7"
type input "1"
click at [671, 438] on input "Tempo de Transporte Porto-[MEDICAL_DATA] (dias)" at bounding box center [783, 443] width 418 height 32
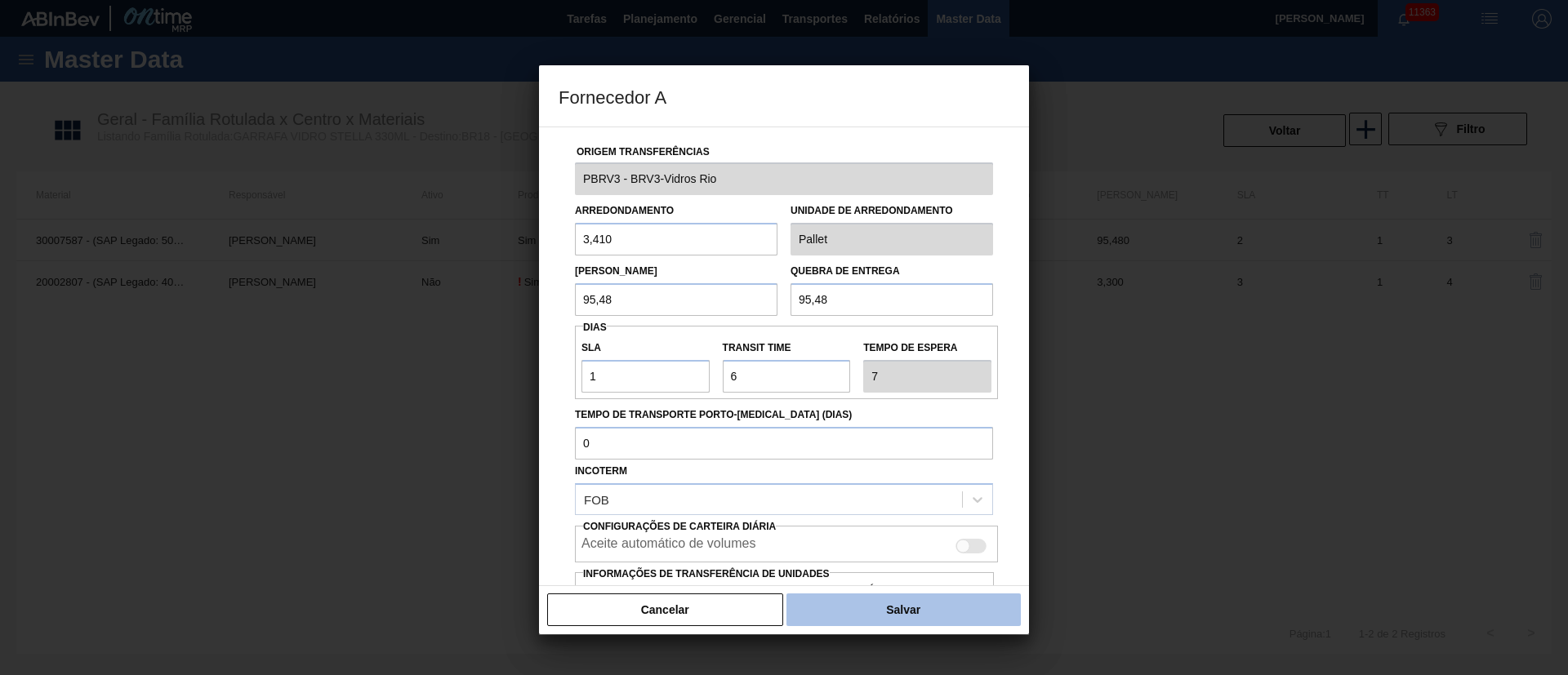
click at [924, 616] on button "Salvar" at bounding box center [904, 609] width 234 height 32
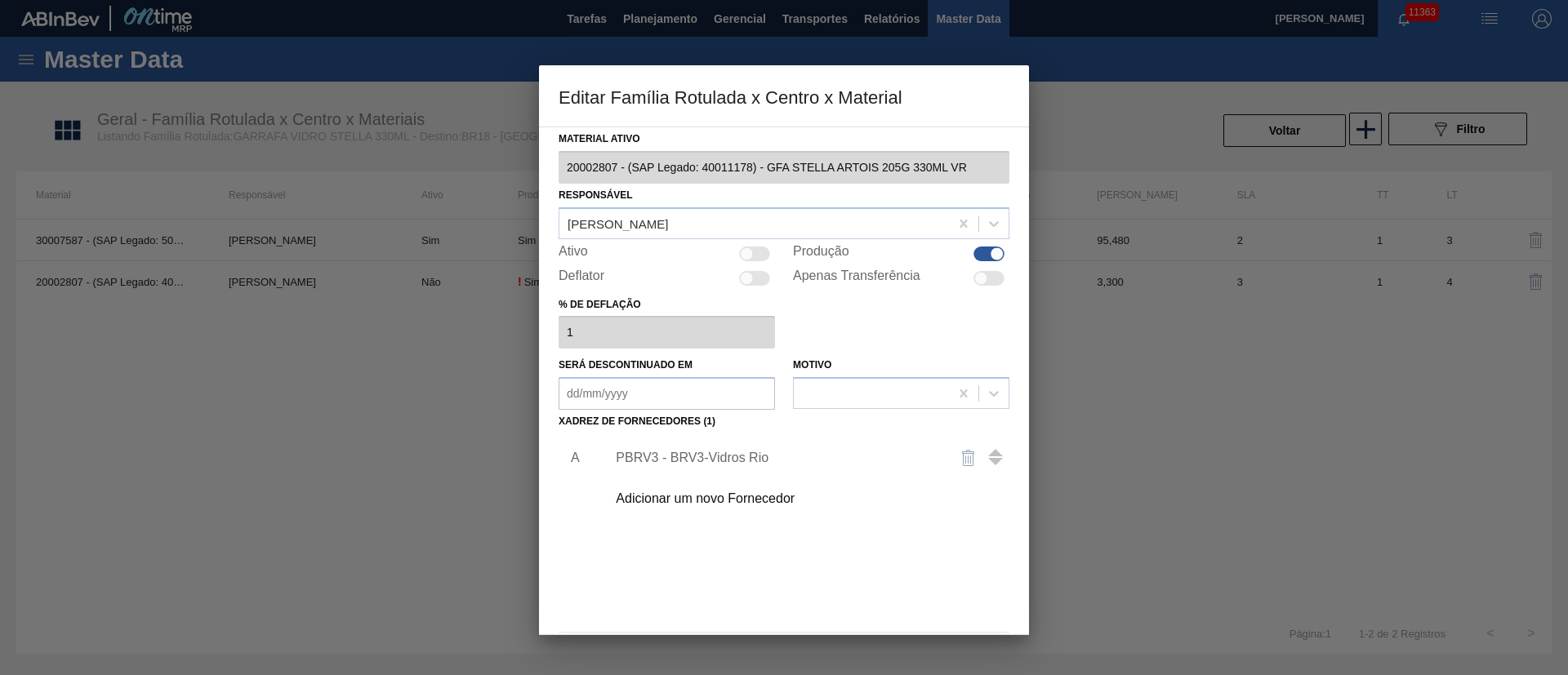
click at [683, 457] on div "PBRV3 - BRV3-Vidros Rio" at bounding box center [775, 457] width 320 height 15
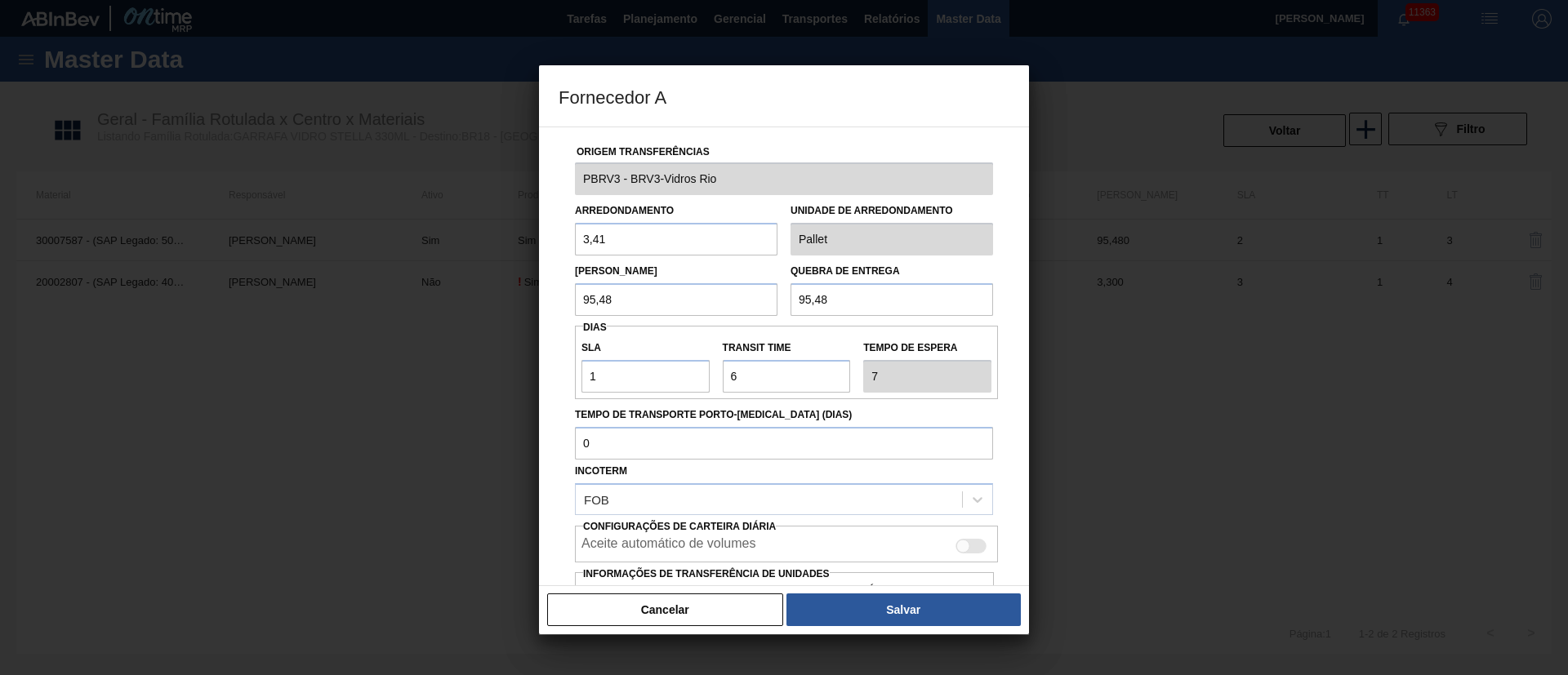
click at [683, 460] on div "Incoterm FOB" at bounding box center [783, 487] width 418 height 56
click at [981, 548] on div at bounding box center [971, 545] width 31 height 15
checkbox input "true"
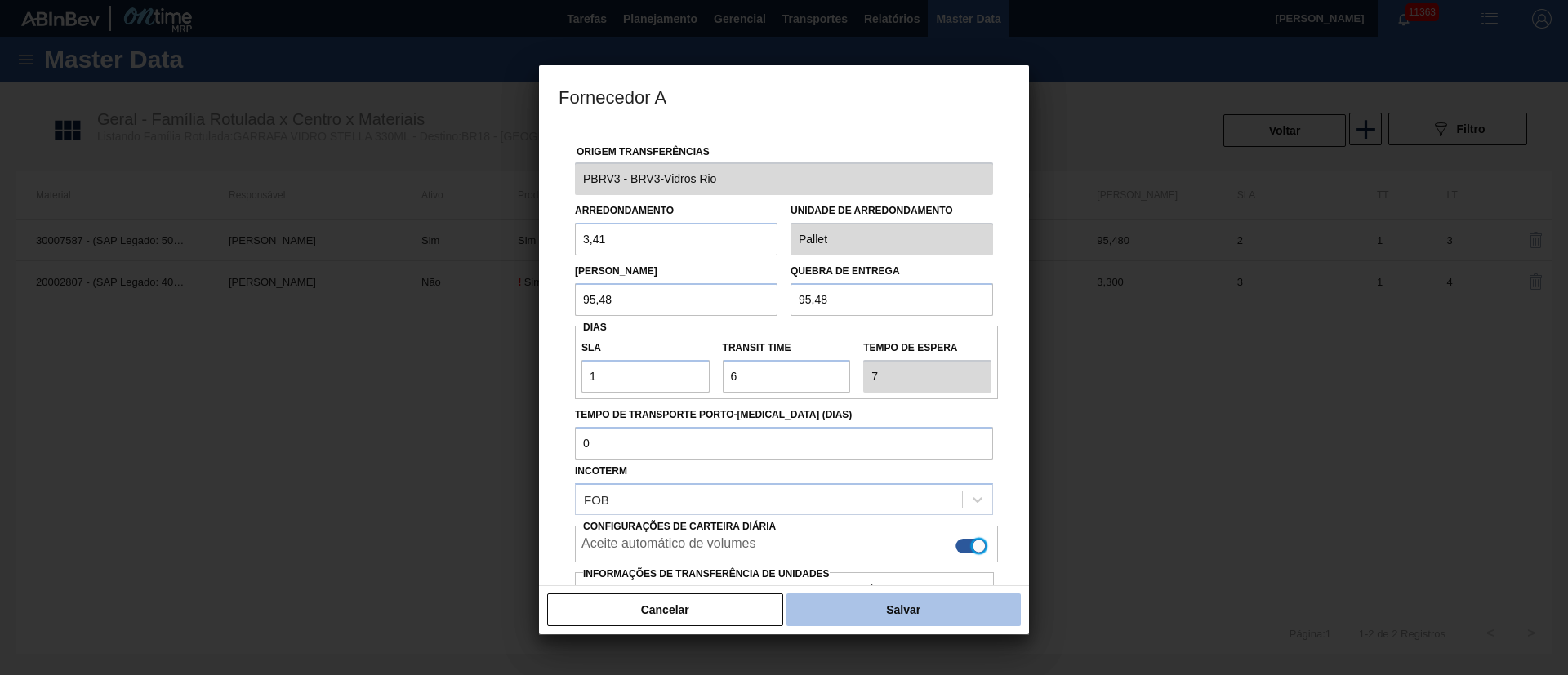
click at [890, 608] on button "Salvar" at bounding box center [904, 609] width 234 height 32
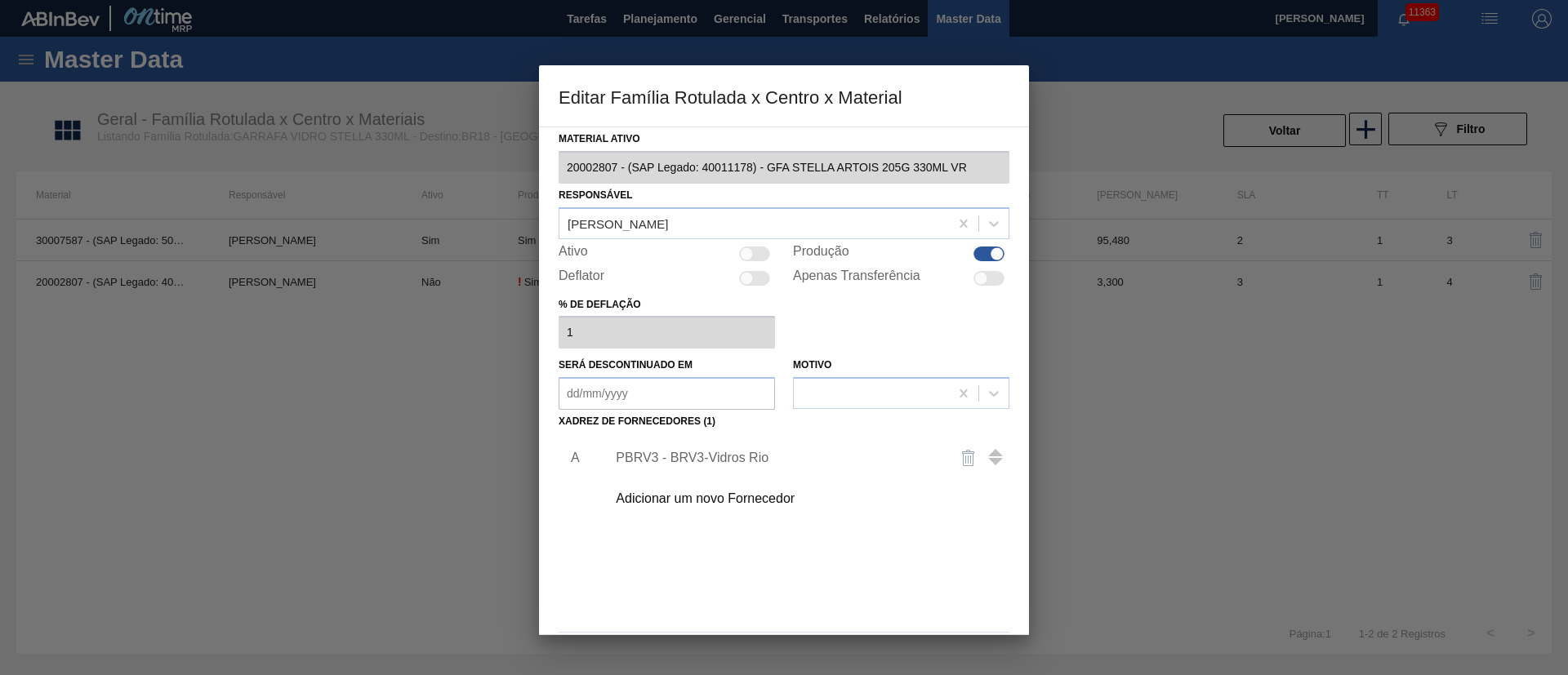
scroll to position [61, 0]
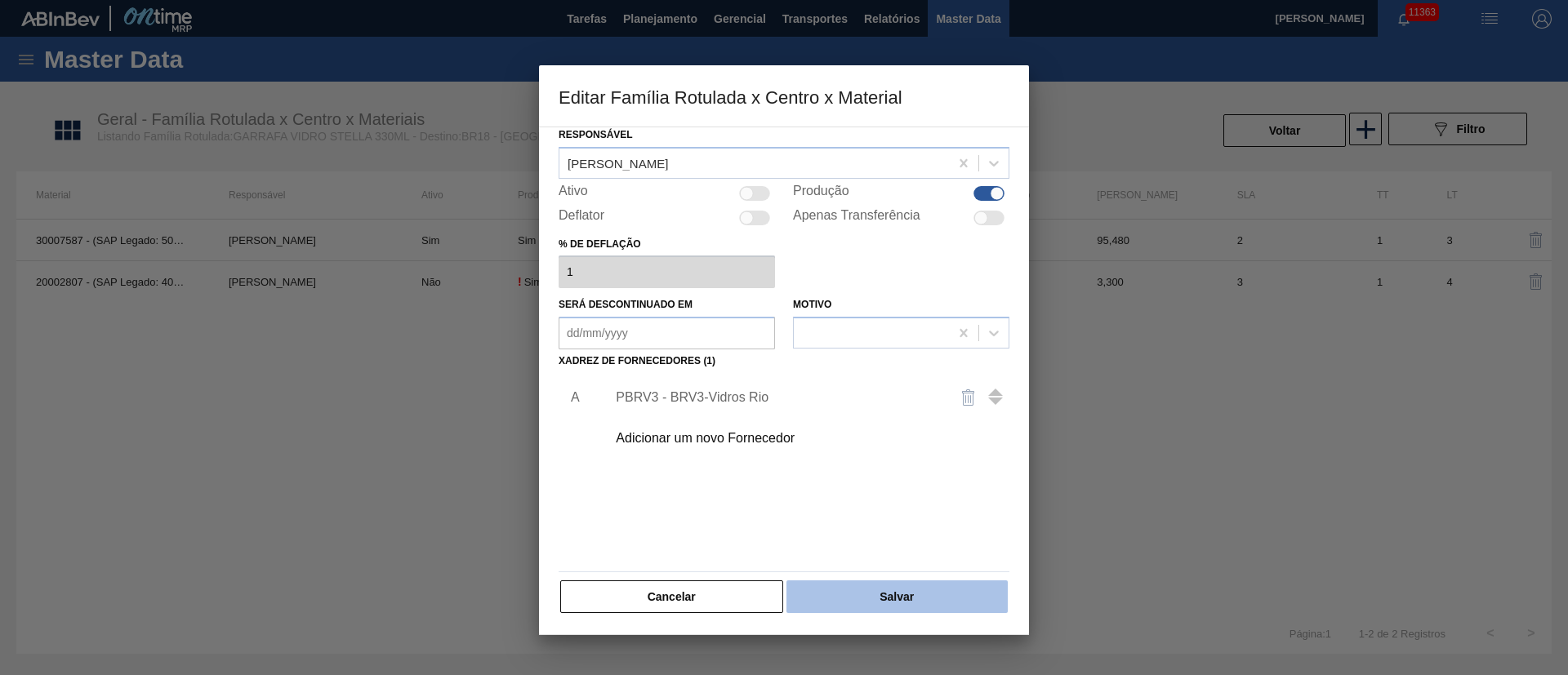
click at [855, 593] on button "Salvar" at bounding box center [897, 596] width 221 height 32
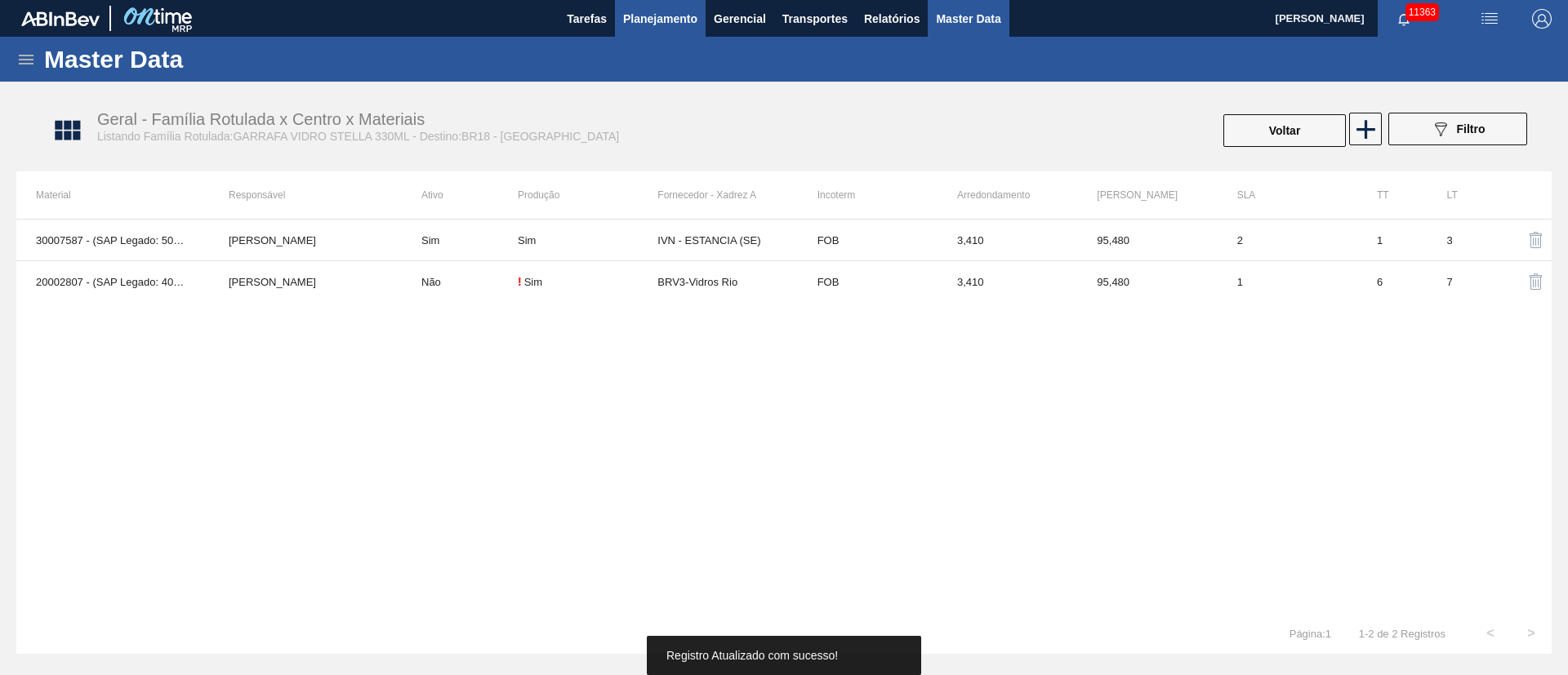
click at [645, 27] on button "Planejamento" at bounding box center [660, 18] width 91 height 37
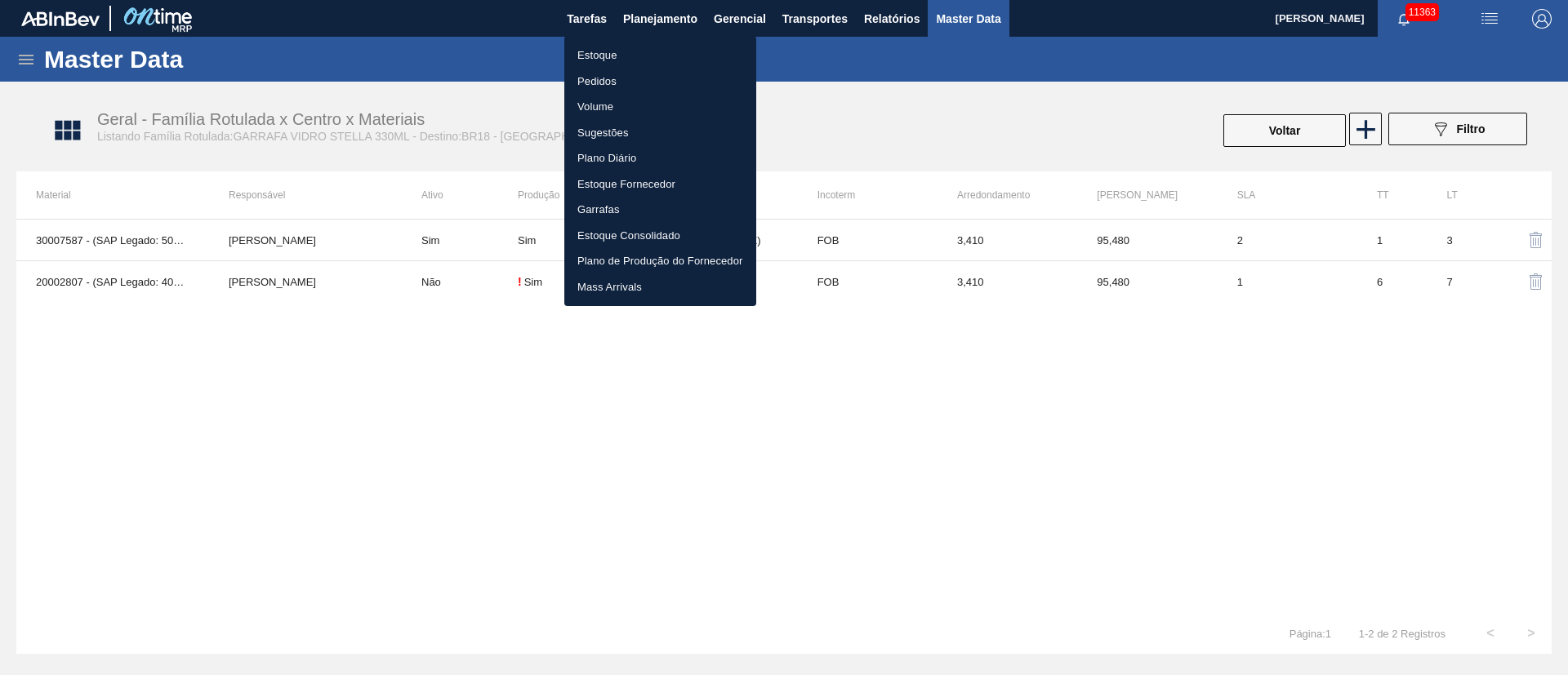
click at [604, 51] on li "Estoque" at bounding box center [660, 56] width 192 height 26
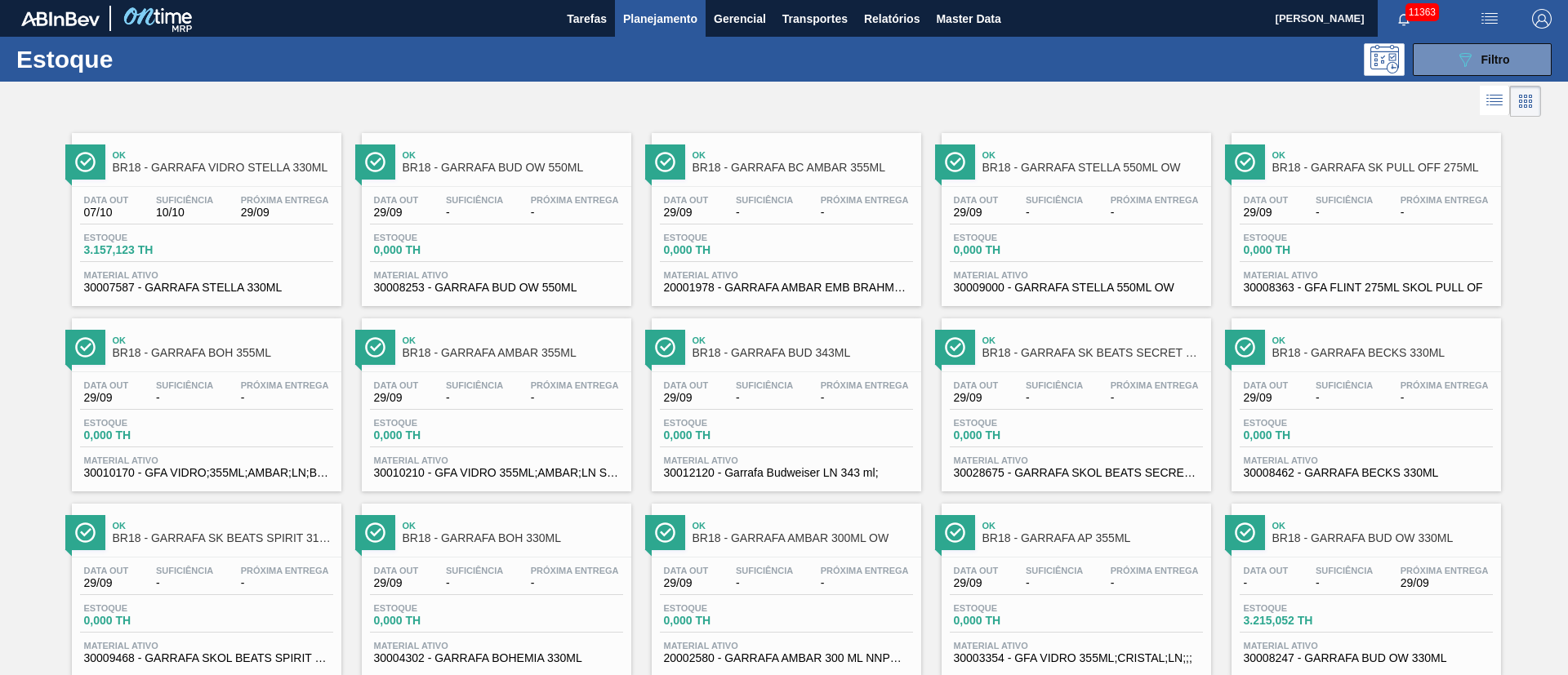
click at [231, 244] on div "Estoque 3.157,123 TH" at bounding box center [207, 247] width 253 height 29
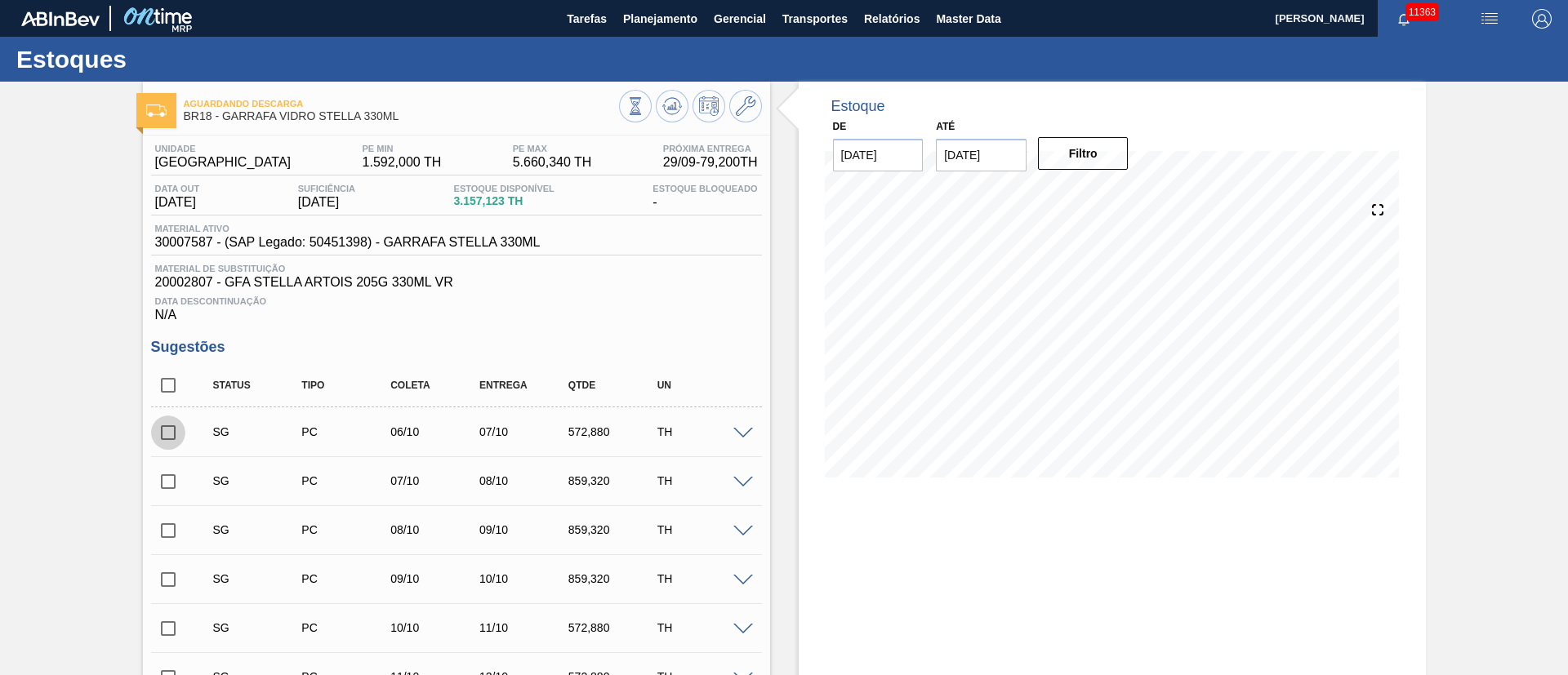
click at [160, 431] on input "checkbox" at bounding box center [168, 432] width 34 height 34
click at [739, 431] on span at bounding box center [743, 434] width 20 height 12
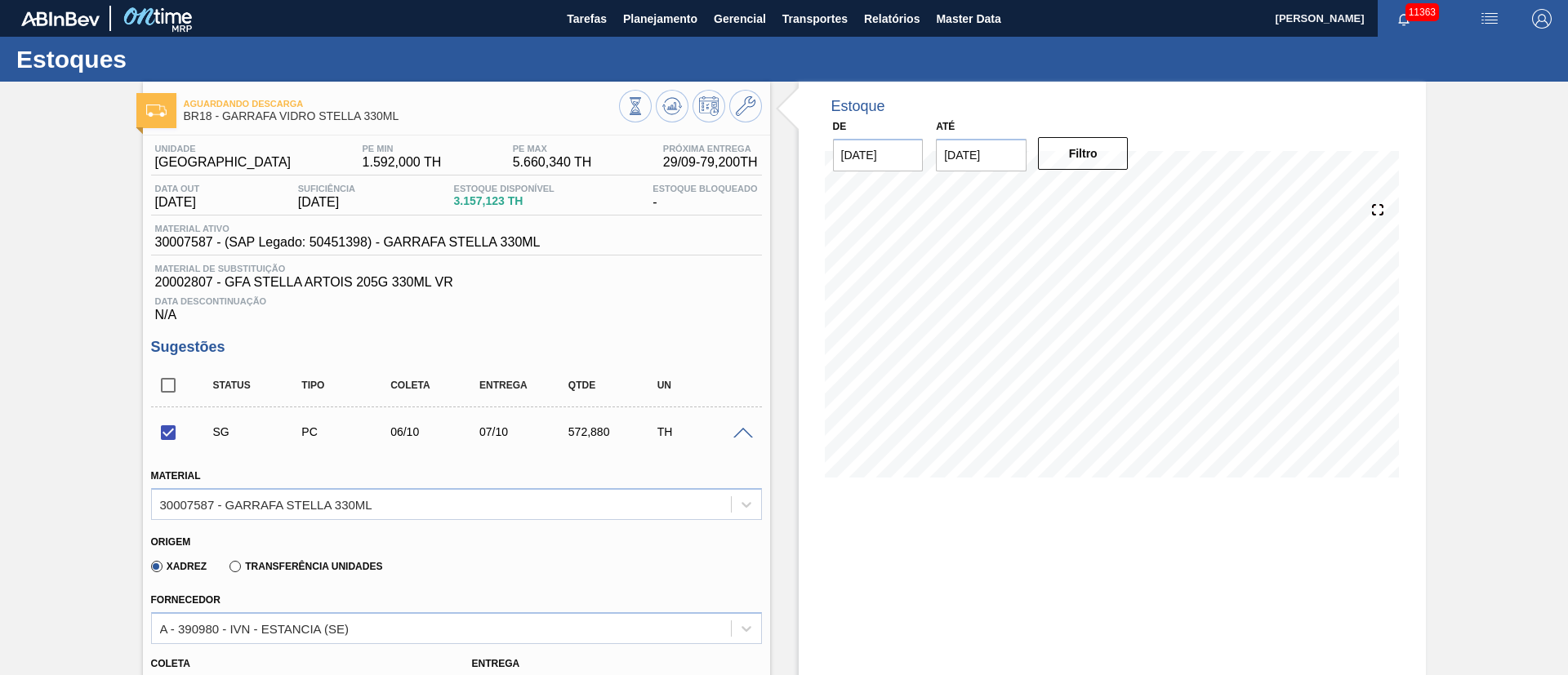
scroll to position [367, 0]
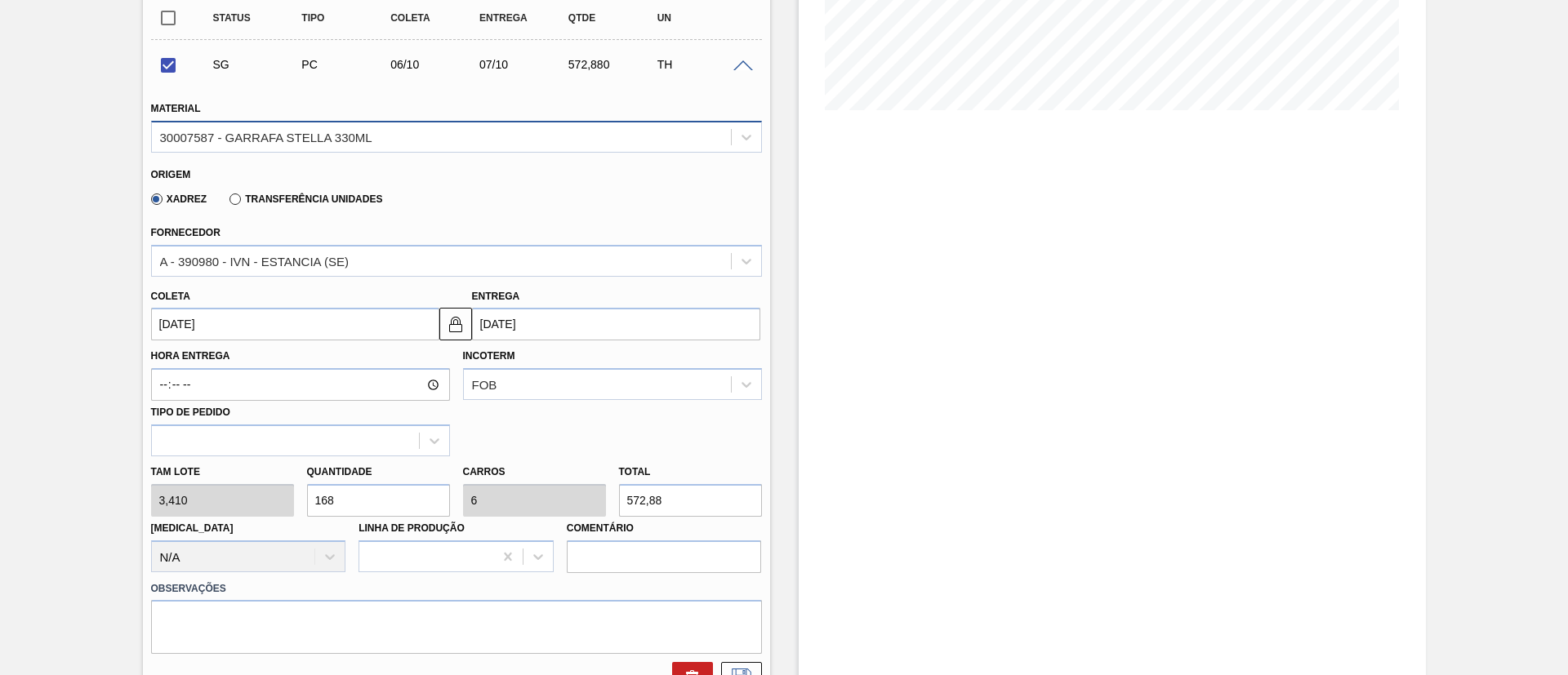
click at [281, 130] on div "30007587 - GARRAFA STELLA 330ML" at bounding box center [266, 137] width 212 height 14
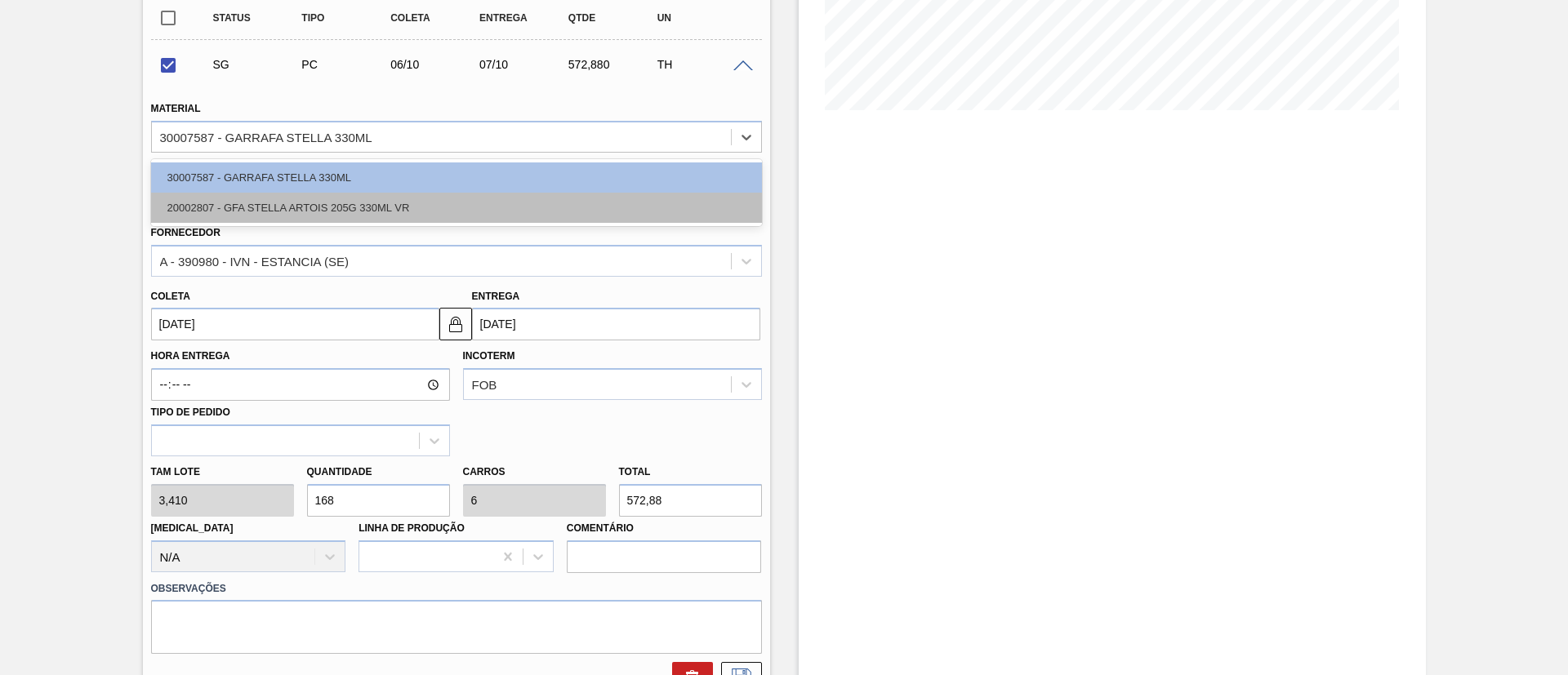
click at [254, 208] on div "20002807 - GFA STELLA ARTOIS 205G 330ML VR" at bounding box center [457, 207] width 610 height 30
checkbox input "false"
type input "[DATE]"
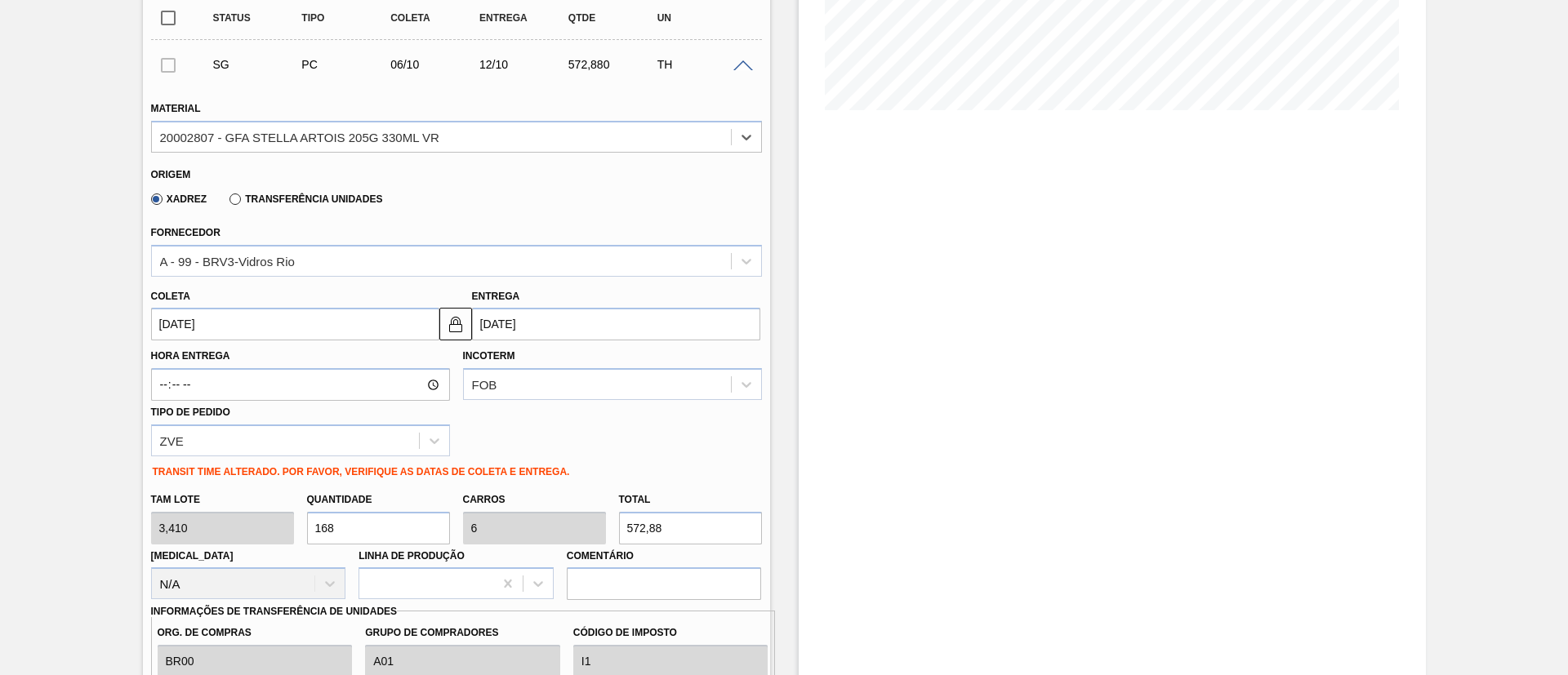
click at [243, 311] on input "[DATE]" at bounding box center [295, 324] width 288 height 32
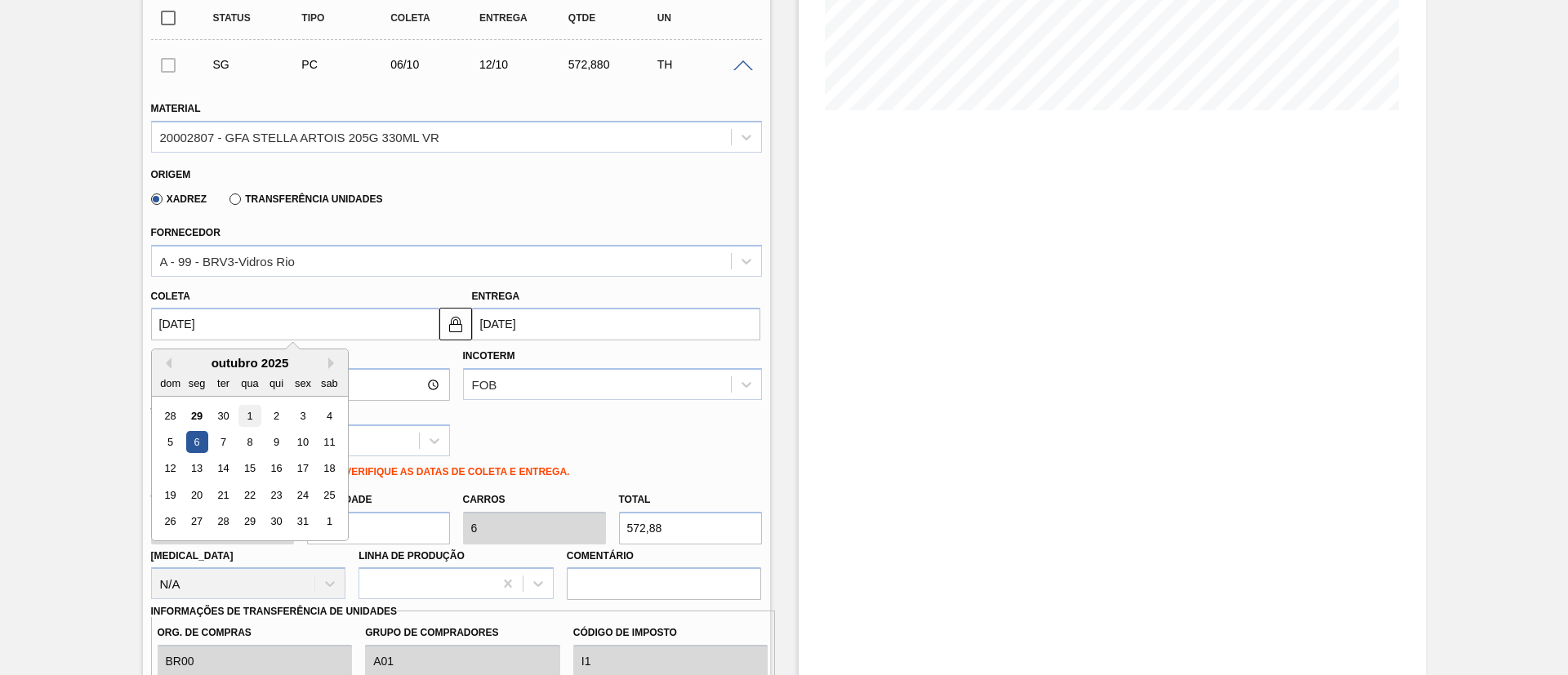
click at [257, 409] on div "1" at bounding box center [250, 416] width 22 height 22
type input "[DATE]"
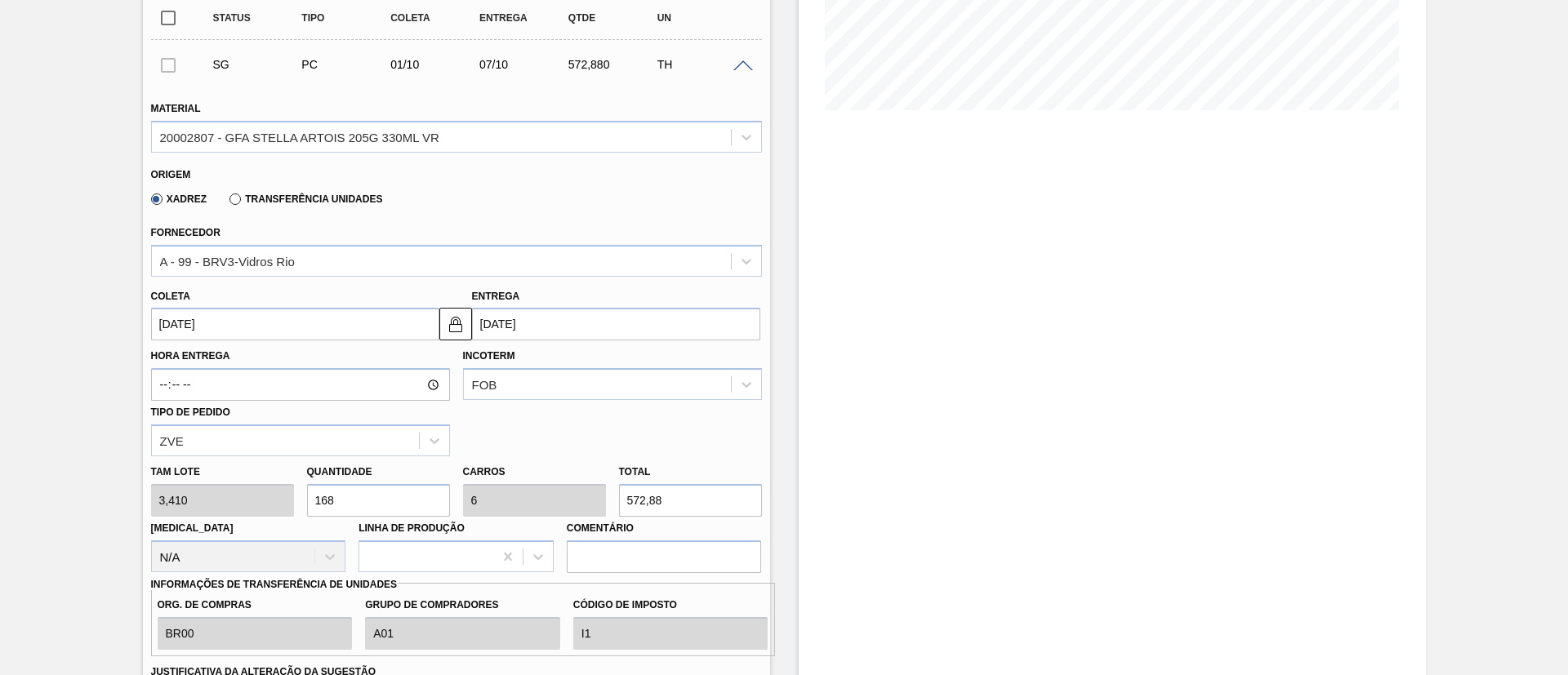
drag, startPoint x: 365, startPoint y: 491, endPoint x: 78, endPoint y: 501, distance: 287.2
type input "5"
type input "0,179"
type input "17,05"
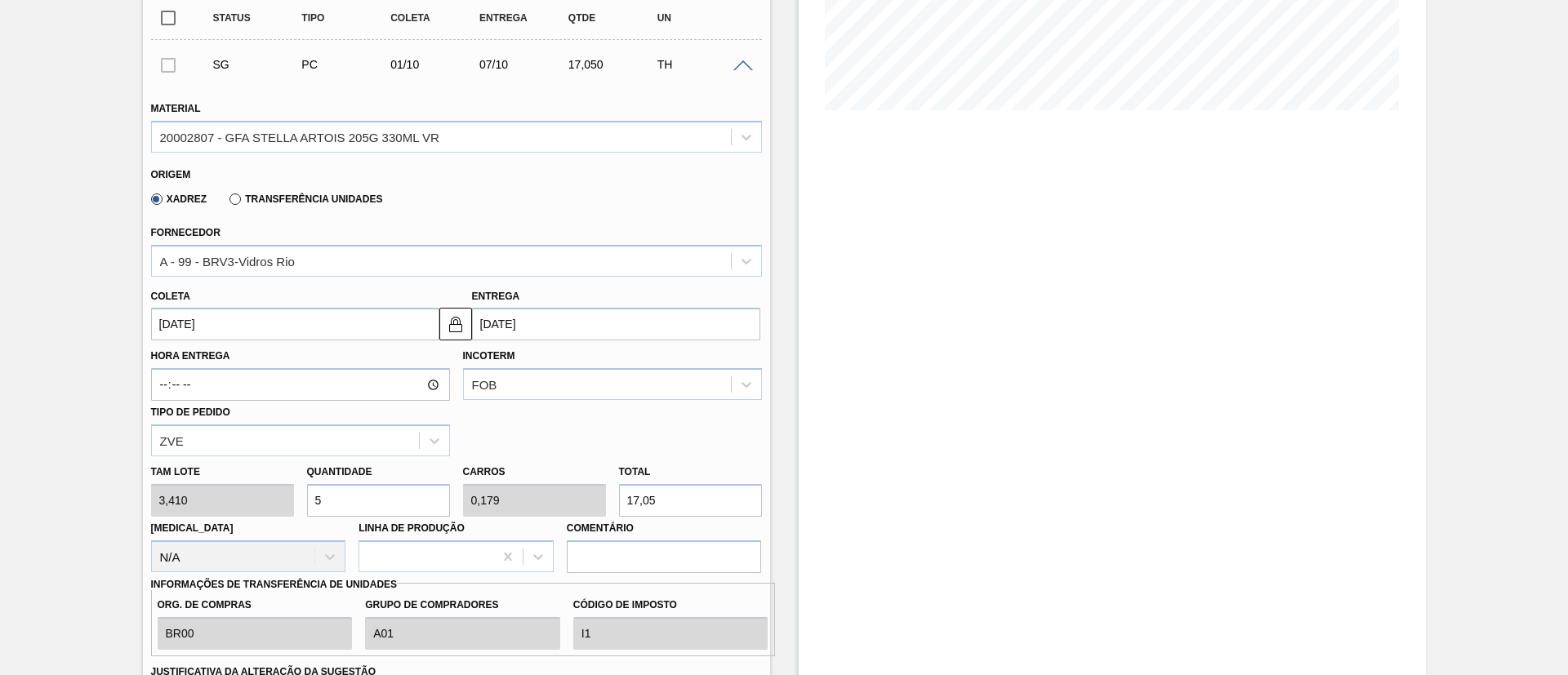
type input "56"
type input "2"
type input "190,96"
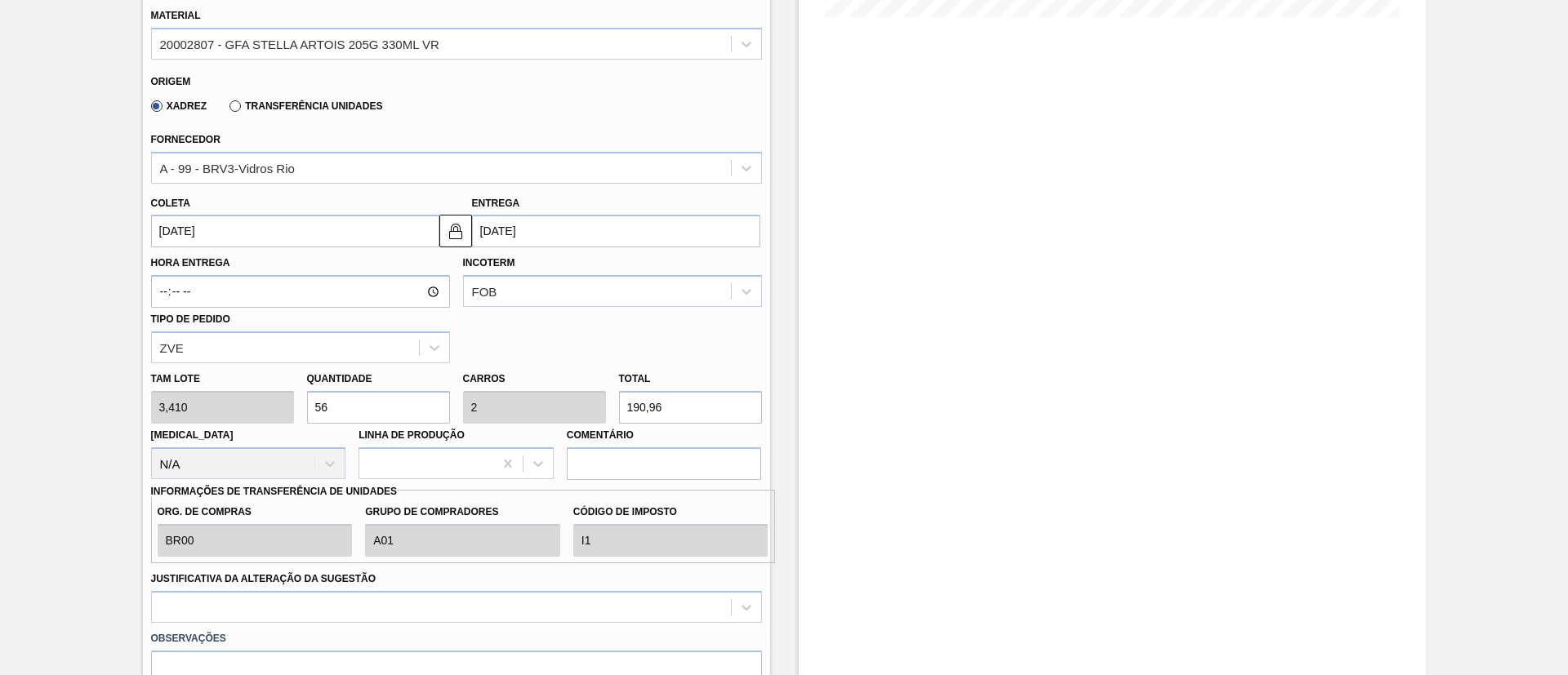
scroll to position [612, 0]
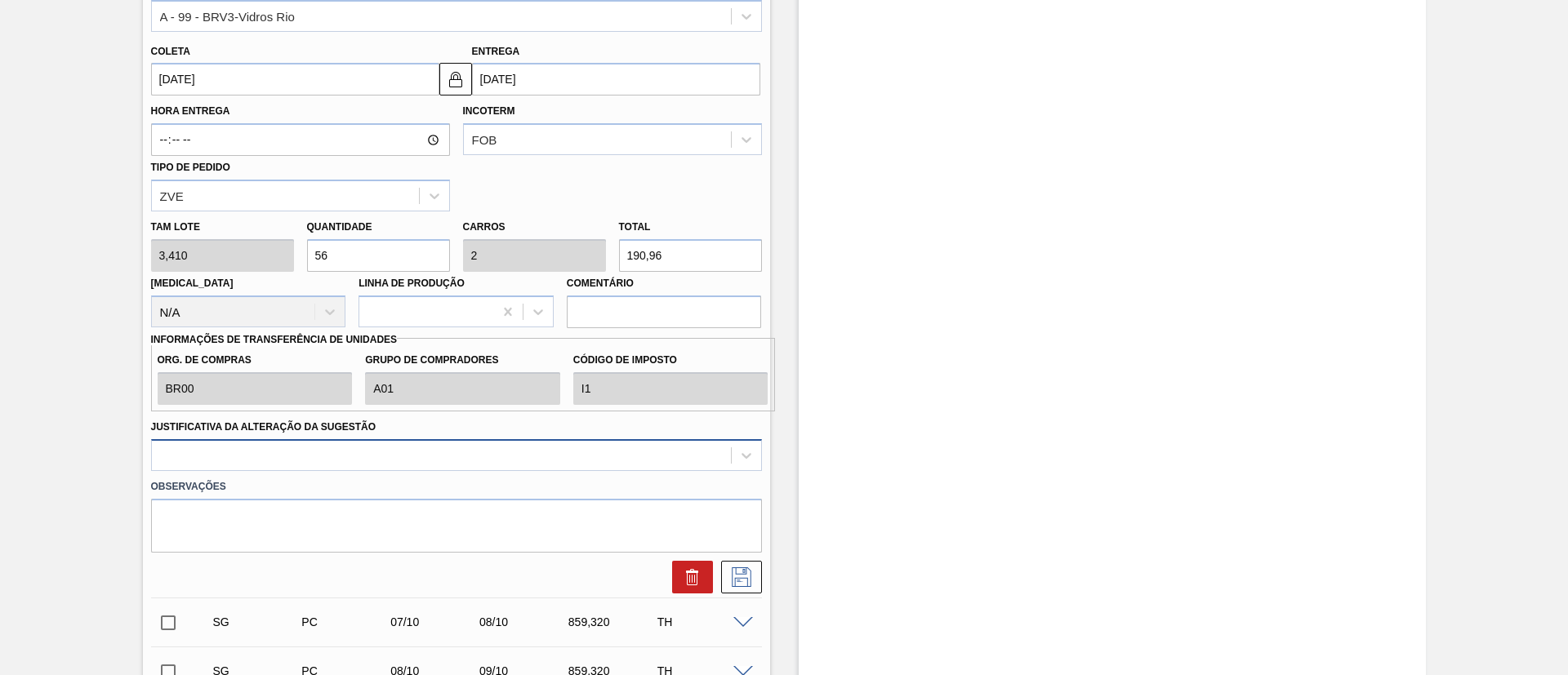
type input "56"
click at [238, 461] on div at bounding box center [457, 455] width 610 height 32
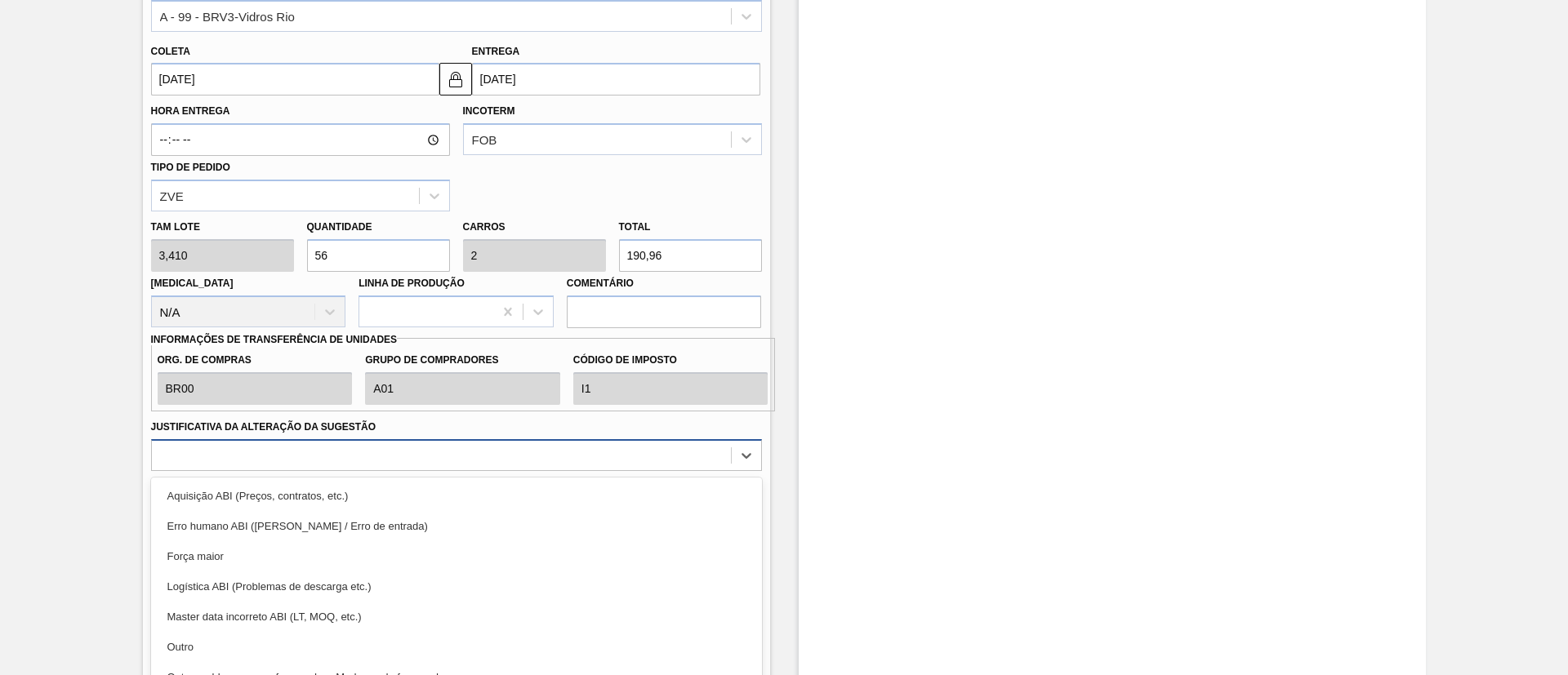
scroll to position [666, 0]
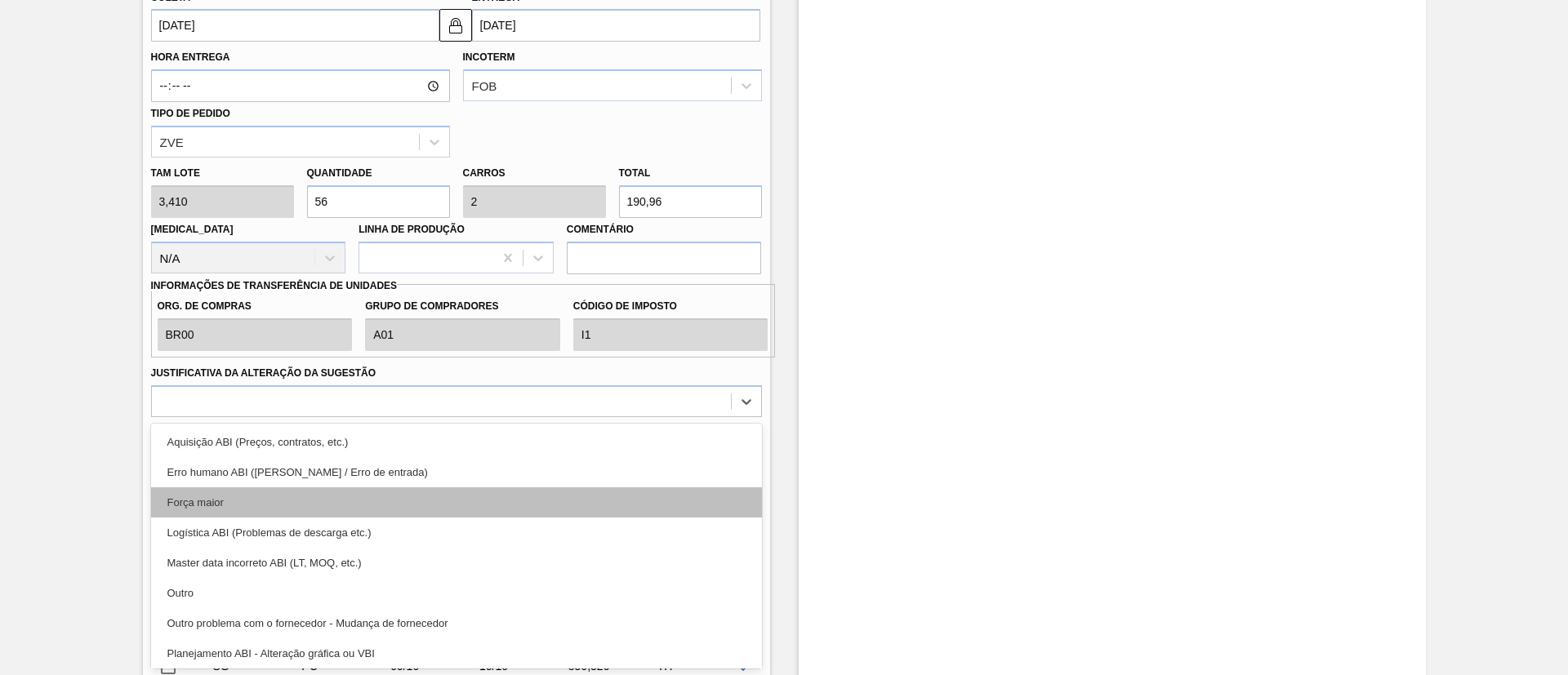
click at [199, 505] on div "Força maior" at bounding box center [457, 502] width 610 height 30
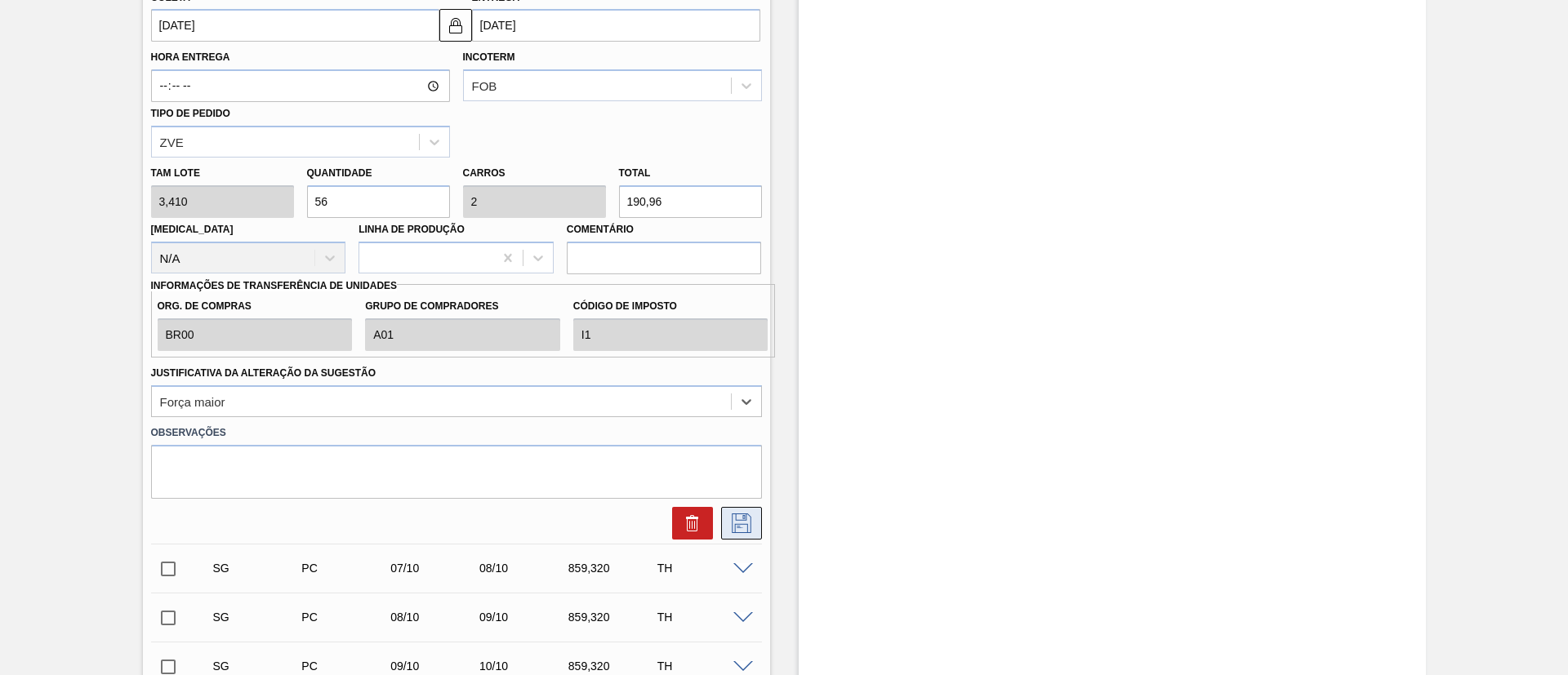
click at [743, 525] on icon at bounding box center [741, 523] width 27 height 20
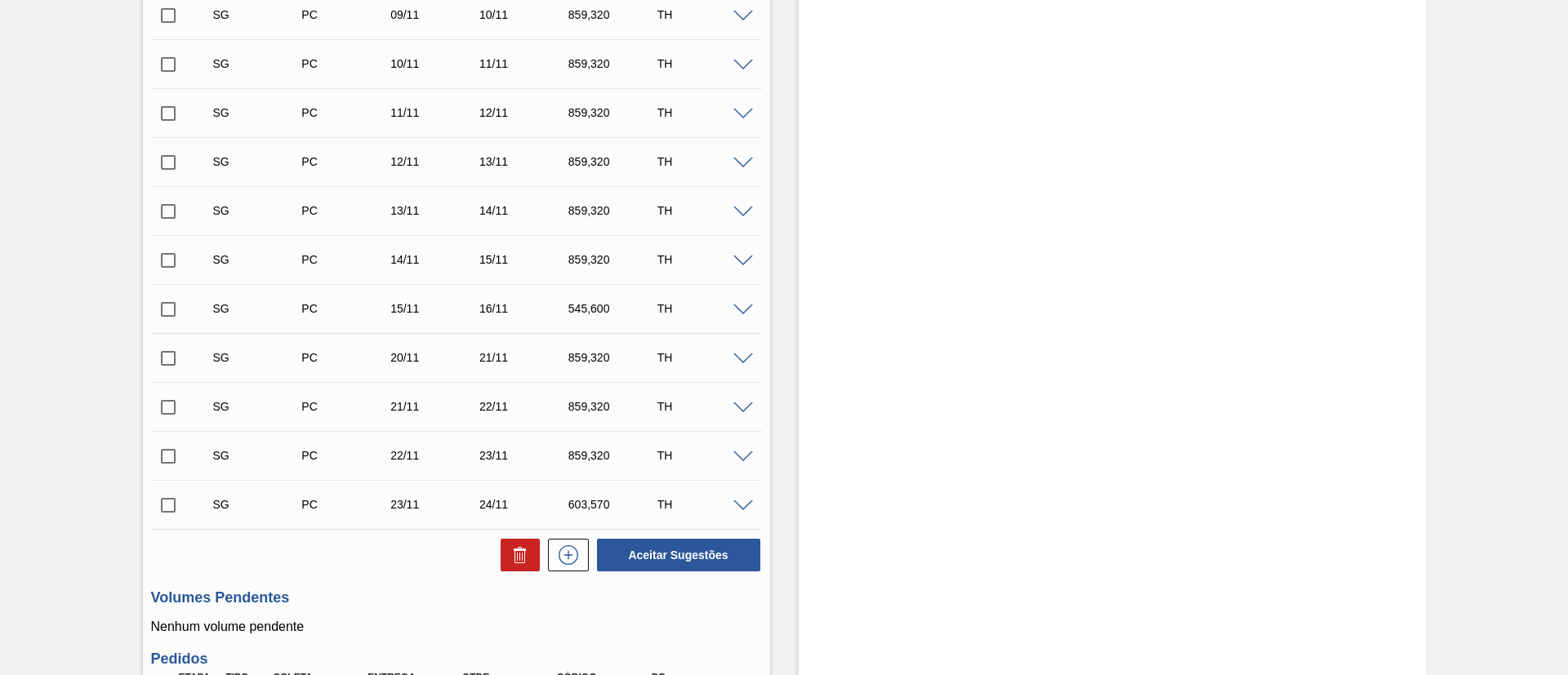
scroll to position [1224, 0]
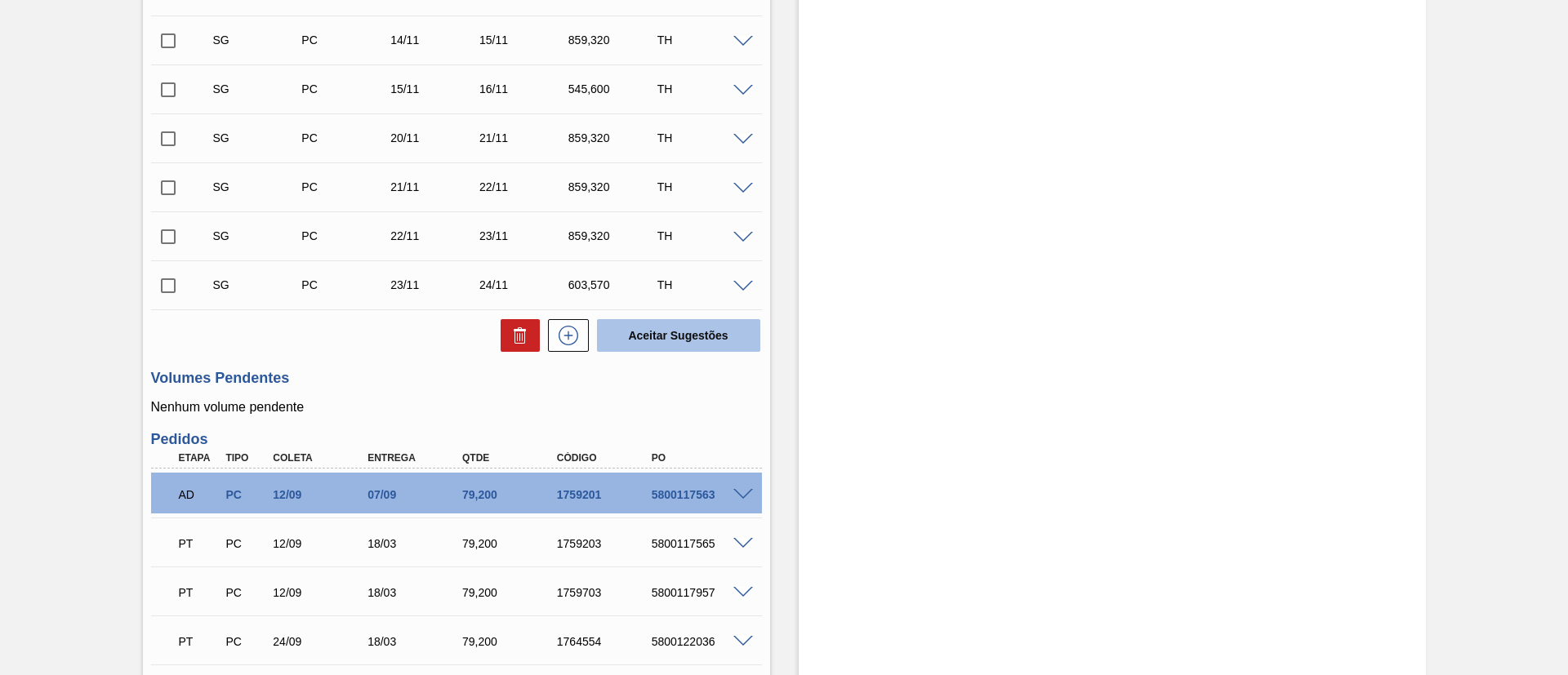
click at [651, 326] on button "Aceitar Sugestões" at bounding box center [678, 335] width 163 height 32
checkbox input "false"
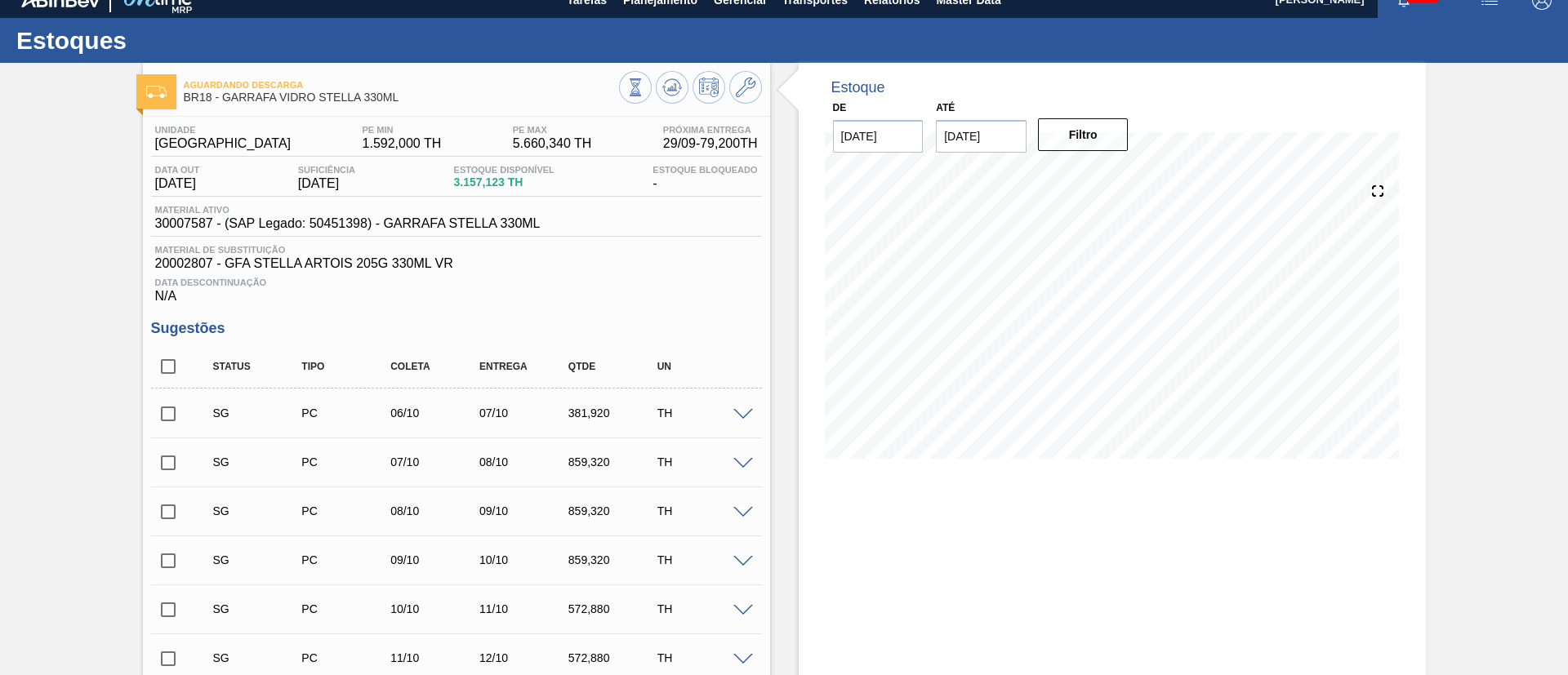
scroll to position [0, 0]
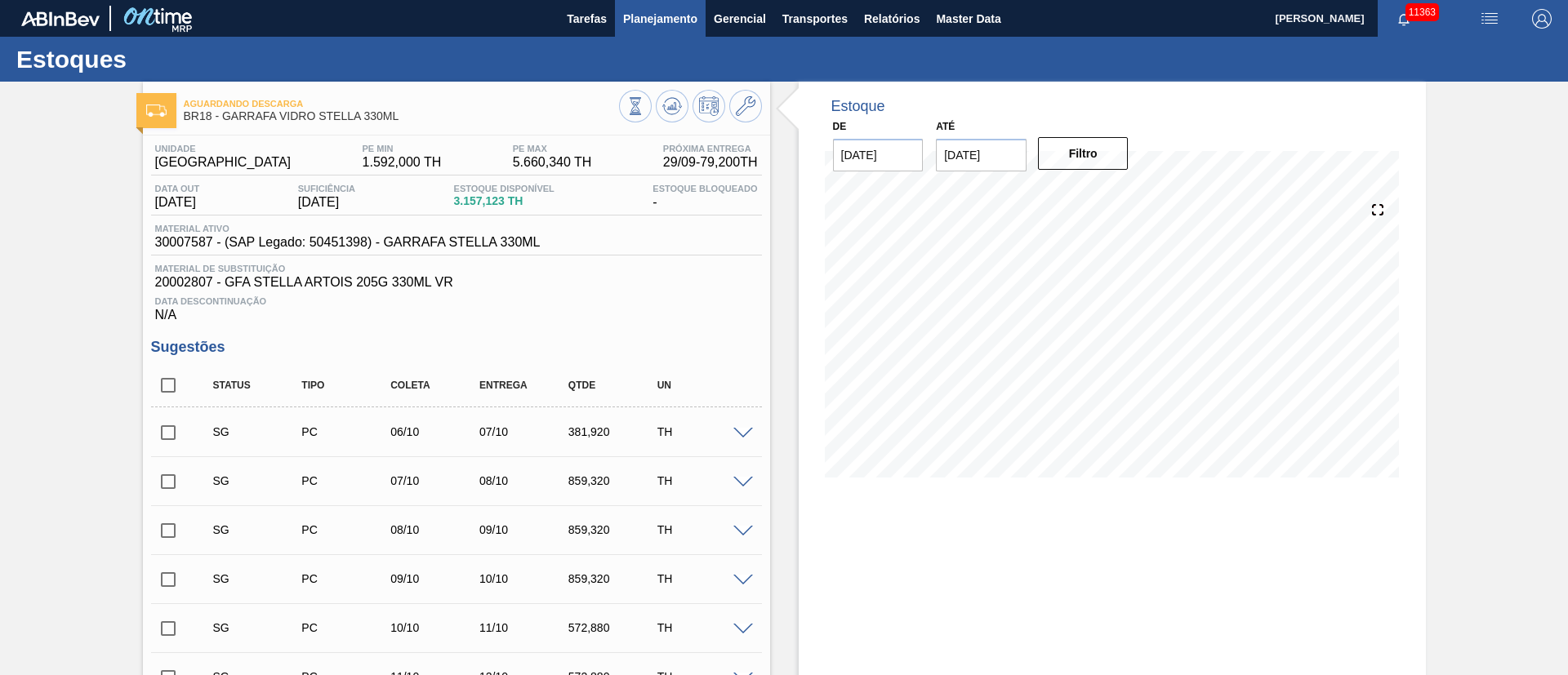
click at [634, 11] on span "Planejamento" at bounding box center [660, 19] width 74 height 20
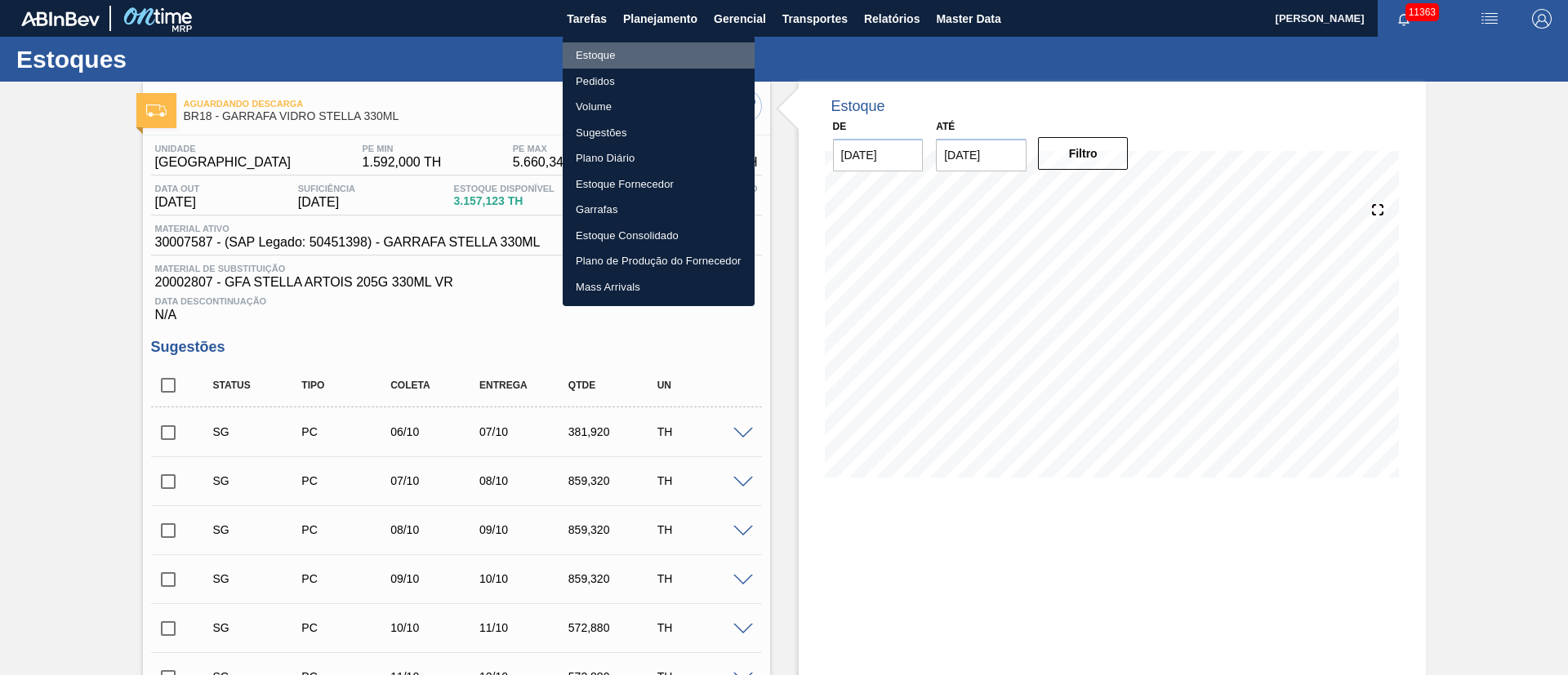
click at [594, 48] on li "Estoque" at bounding box center [658, 56] width 192 height 26
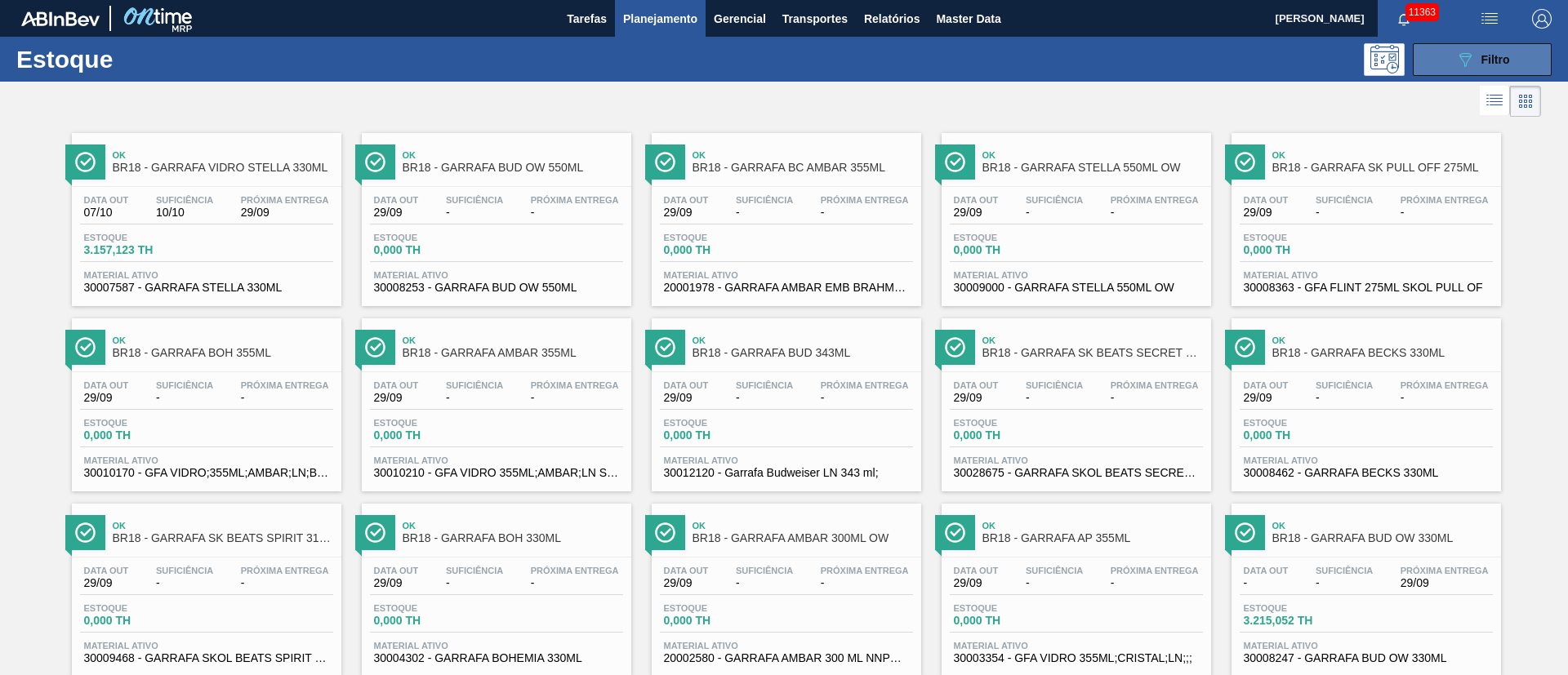
click at [1505, 55] on span "Filtro" at bounding box center [1495, 59] width 28 height 13
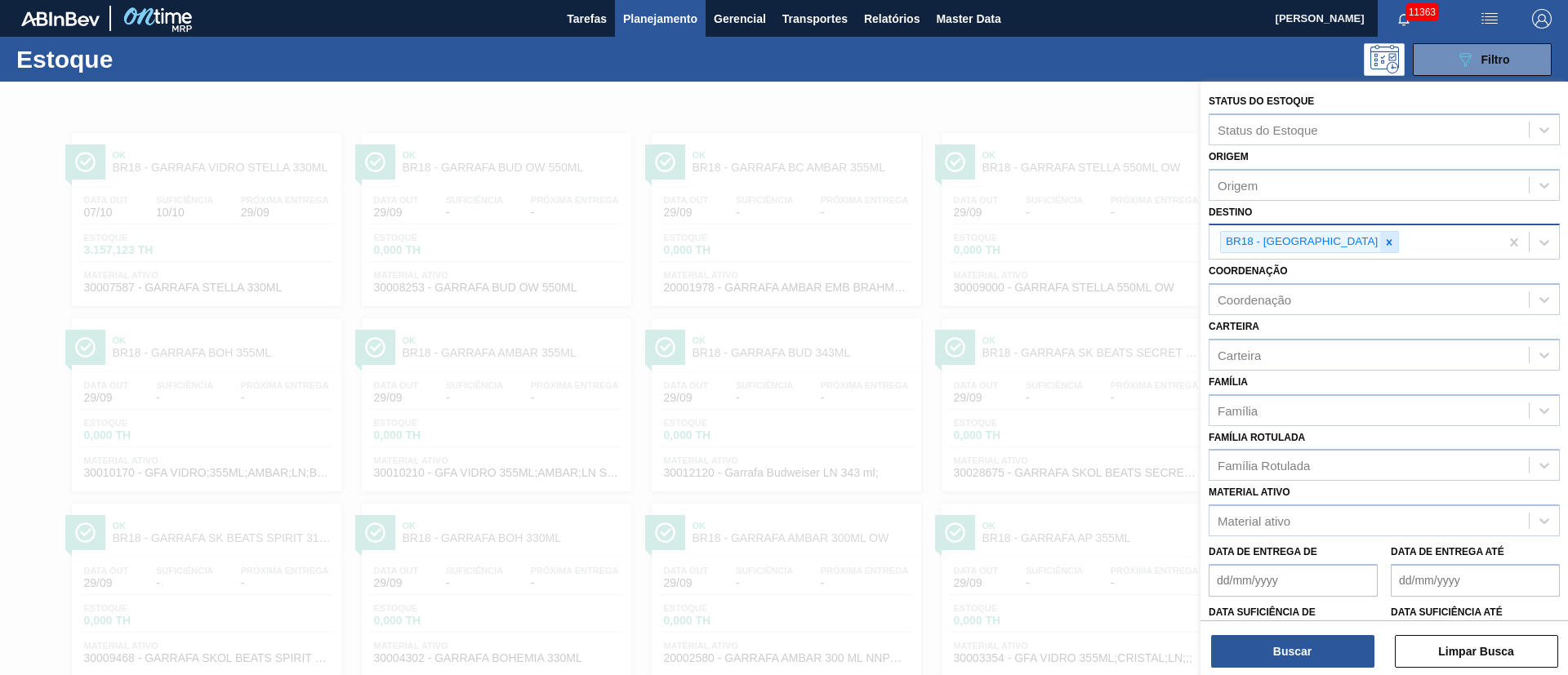
click at [1383, 240] on icon at bounding box center [1388, 242] width 11 height 11
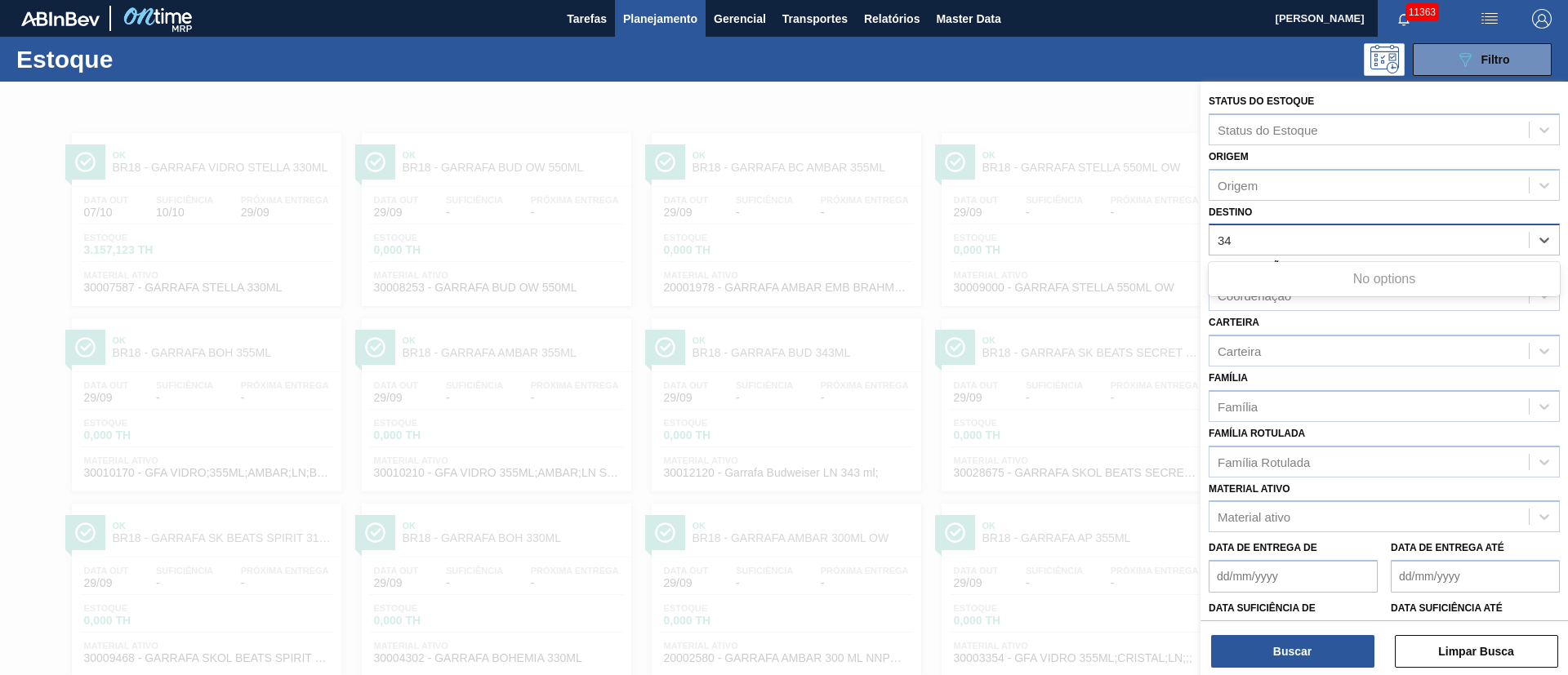
type input "3"
type input "2"
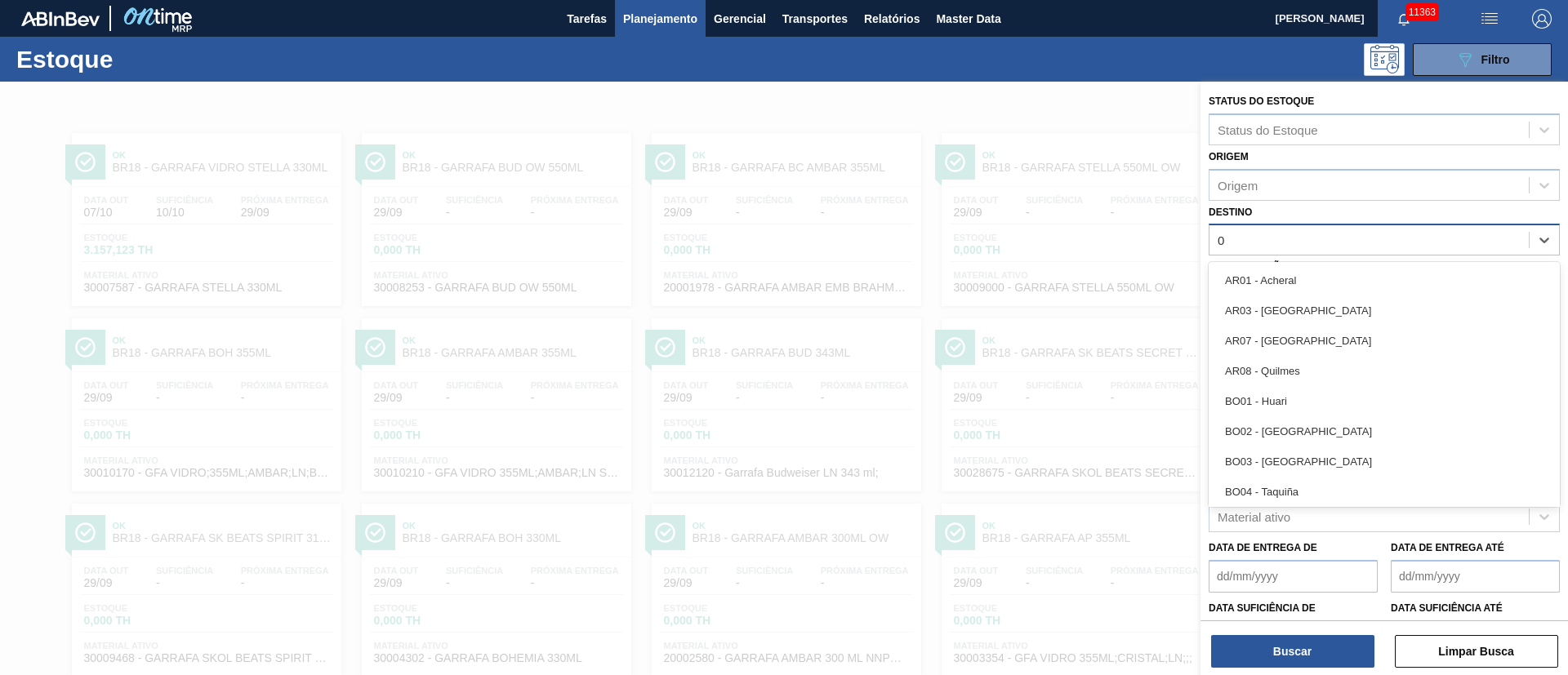
type input "03"
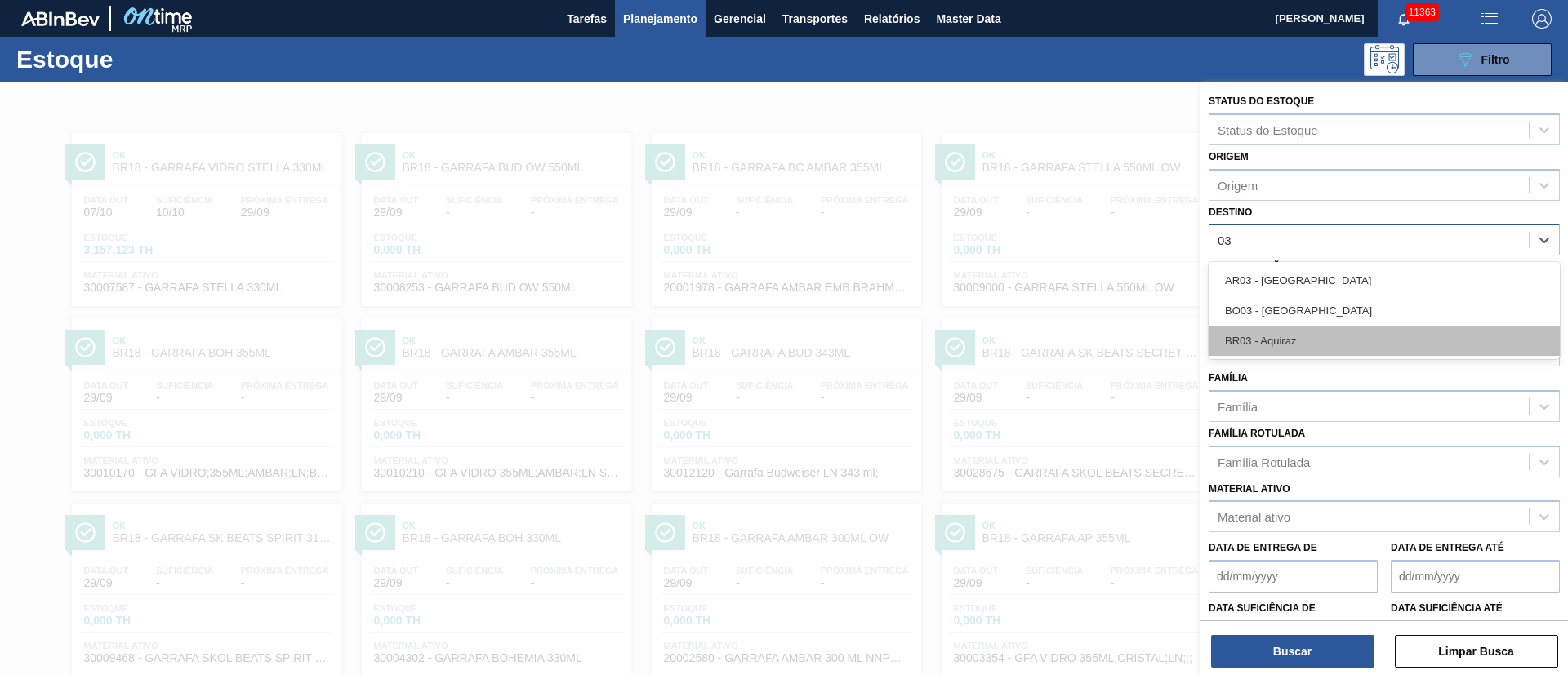
click at [1259, 337] on div "BR03 - Aquiraz" at bounding box center [1384, 340] width 351 height 30
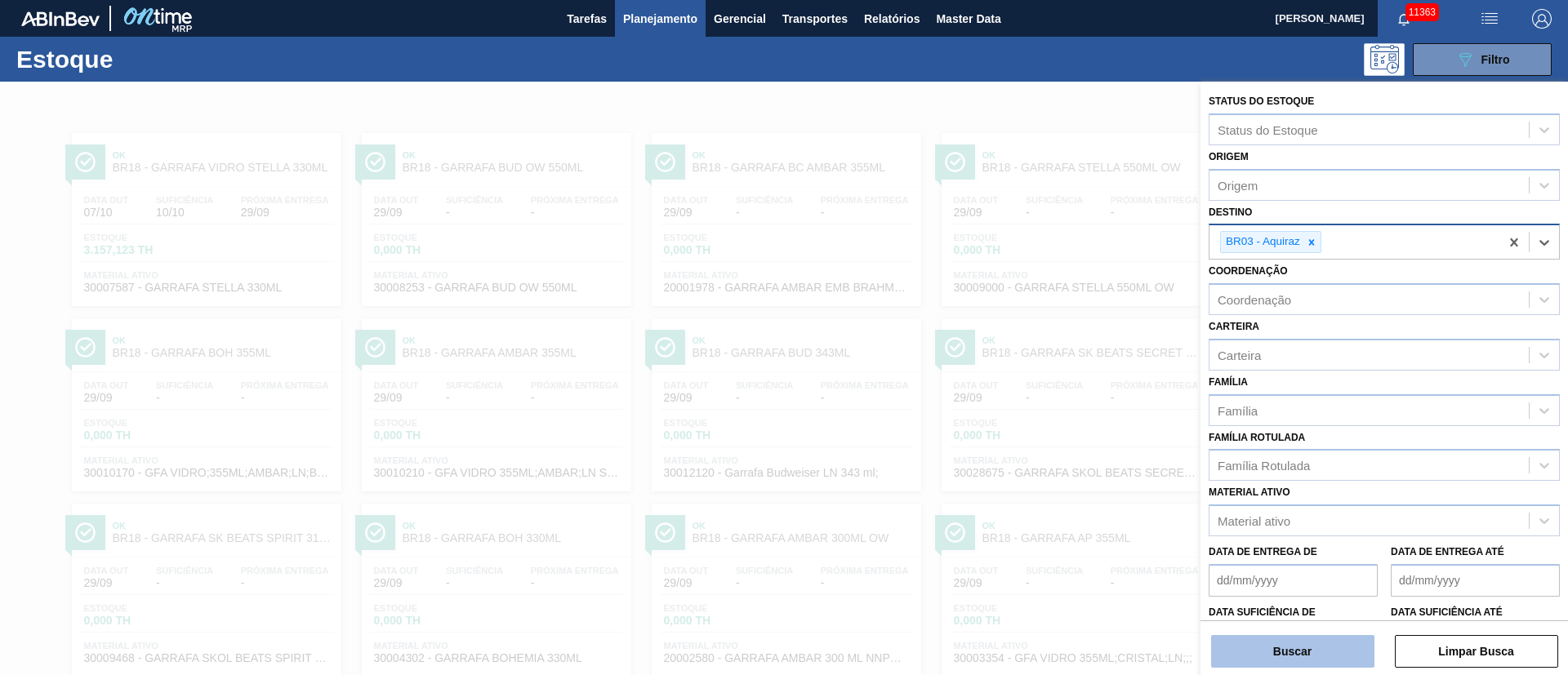
click at [1300, 648] on button "Buscar" at bounding box center [1293, 651] width 163 height 32
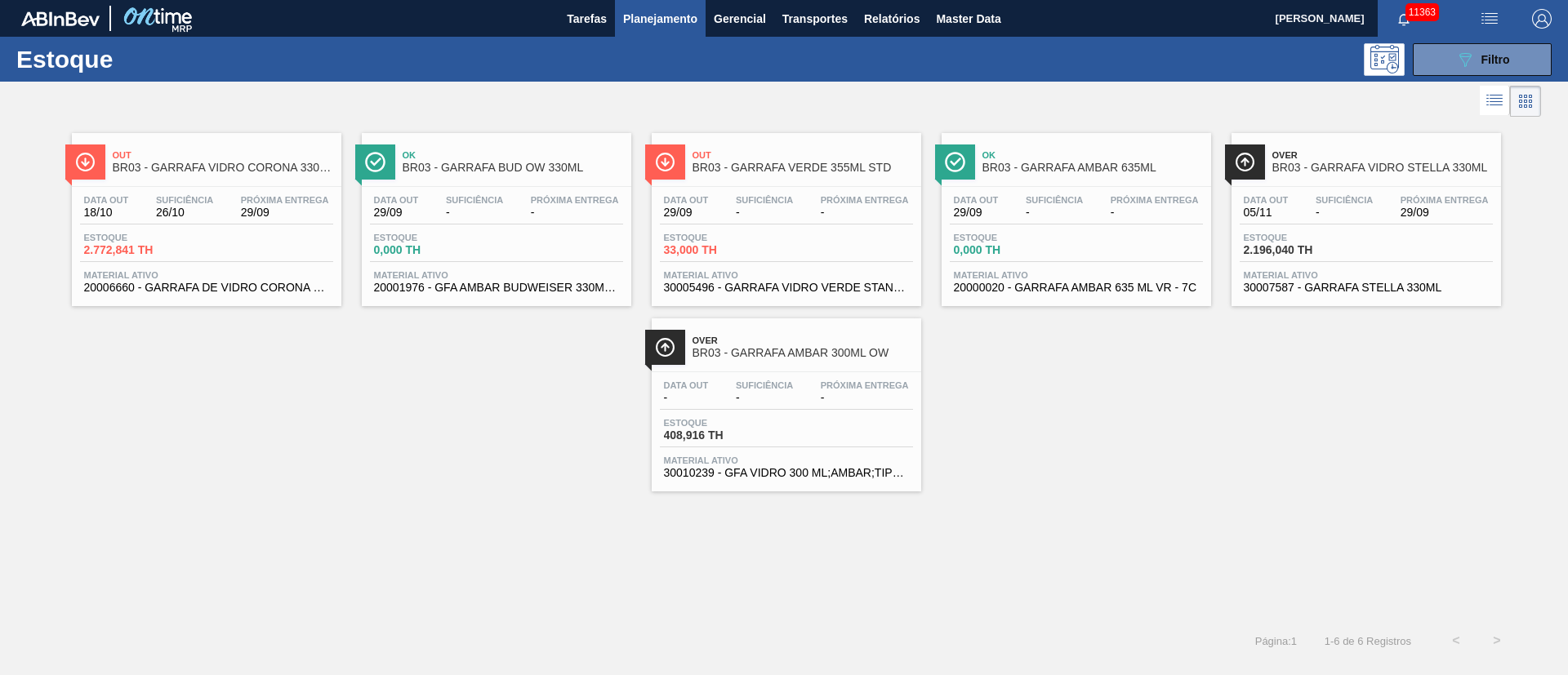
click at [1341, 222] on div "Data [DATE] Suficiência - Próxima Entrega 29/09" at bounding box center [1366, 209] width 253 height 29
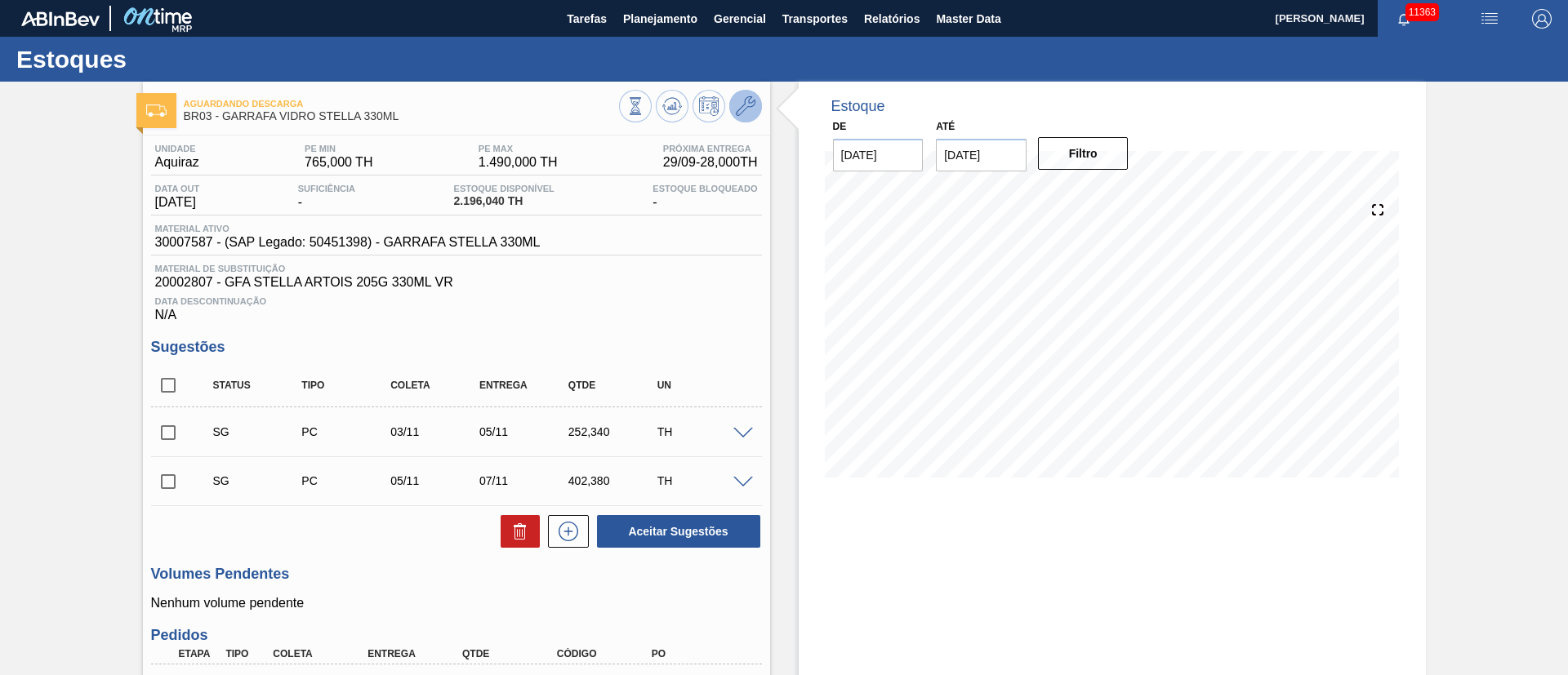
click at [752, 105] on icon at bounding box center [746, 106] width 20 height 20
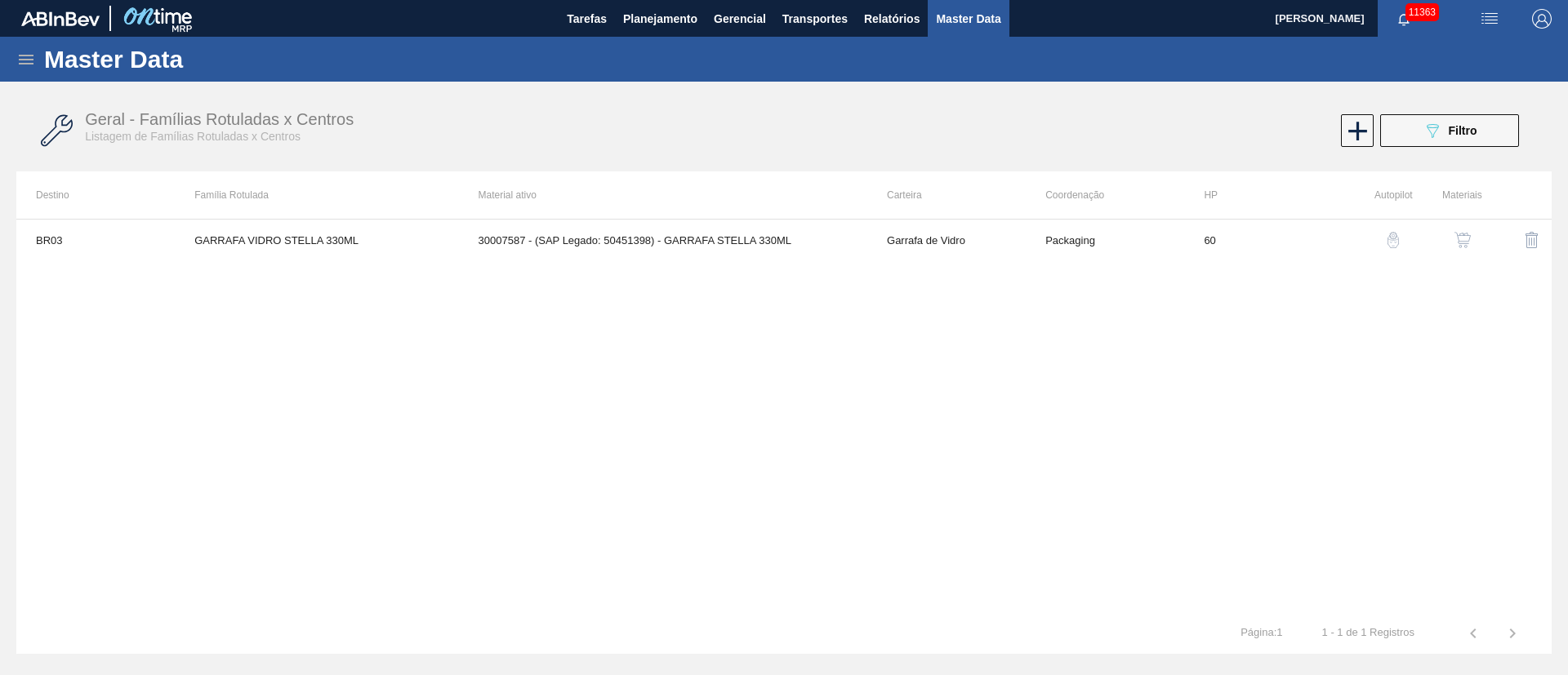
click at [1461, 237] on img "button" at bounding box center [1462, 239] width 16 height 16
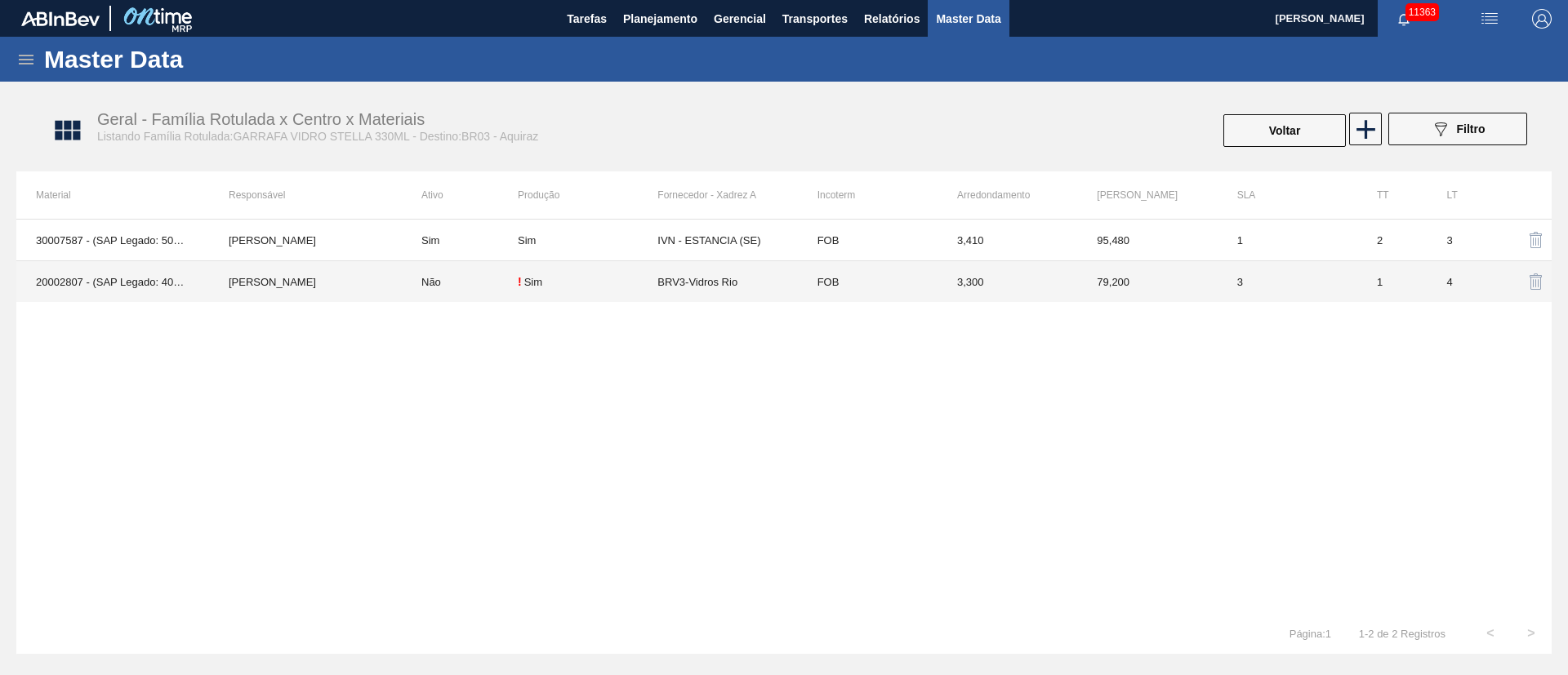
click at [698, 282] on td "BRV3-Vidros Rio" at bounding box center [727, 282] width 139 height 42
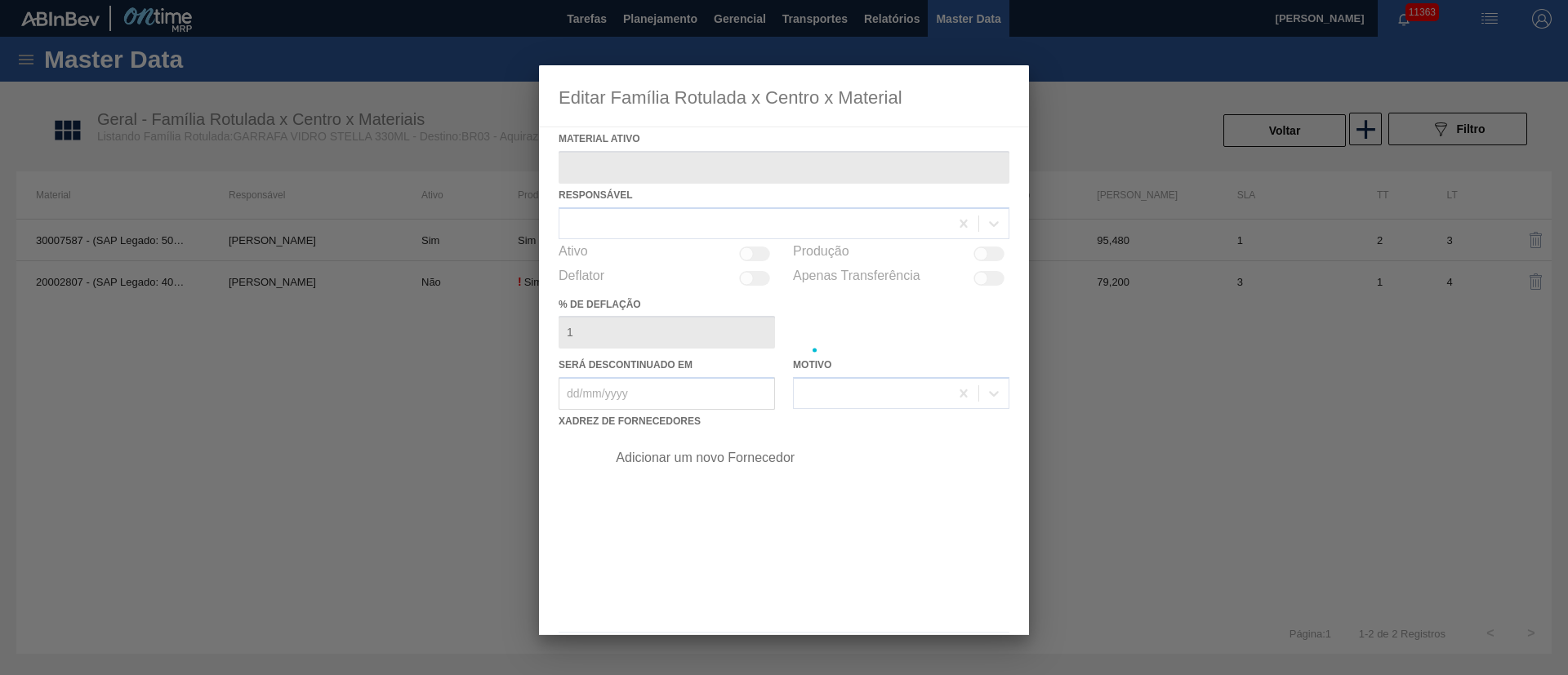
type ativo "20002807 - (SAP Legado: 40011178) - GFA STELLA ARTOIS 205G 330ML VR"
checkbox input "true"
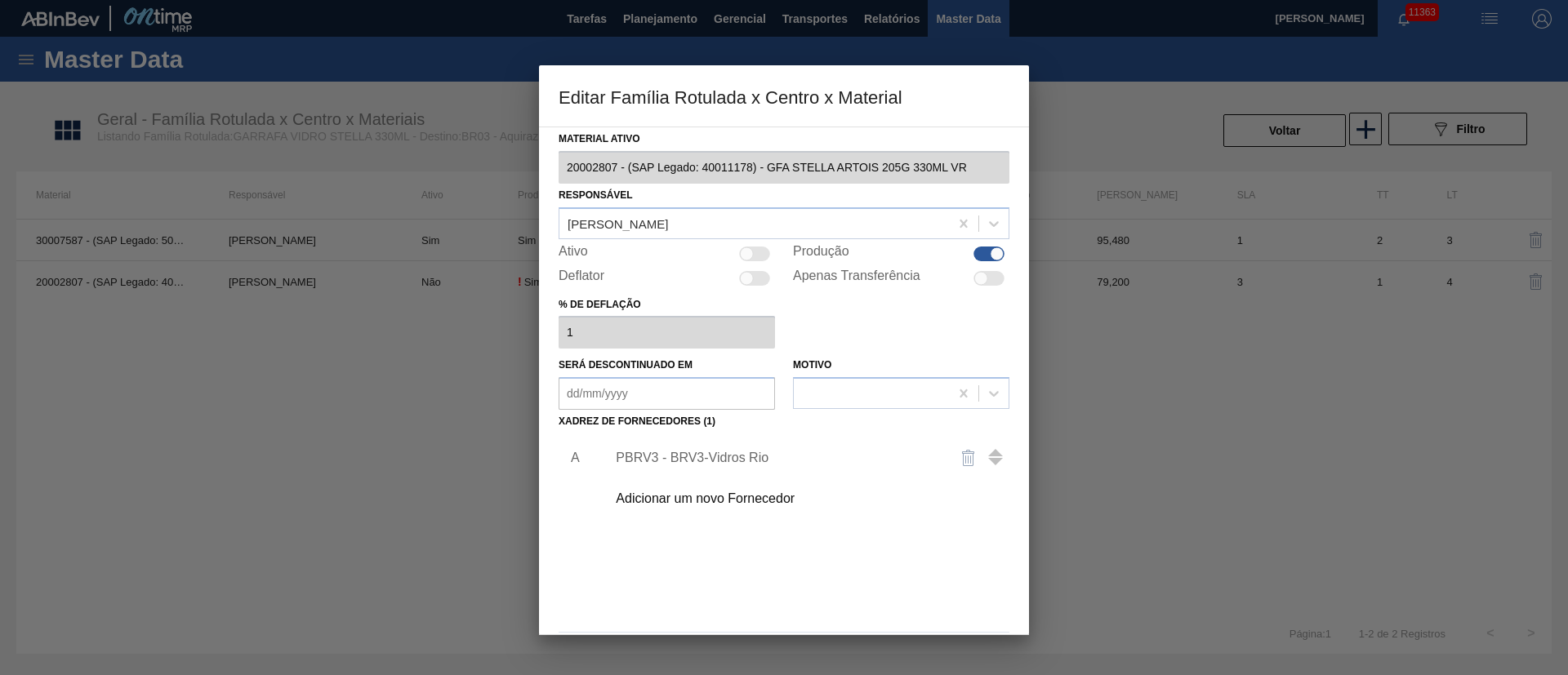
click at [716, 455] on div "PBRV3 - BRV3-Vidros Rio" at bounding box center [775, 457] width 320 height 15
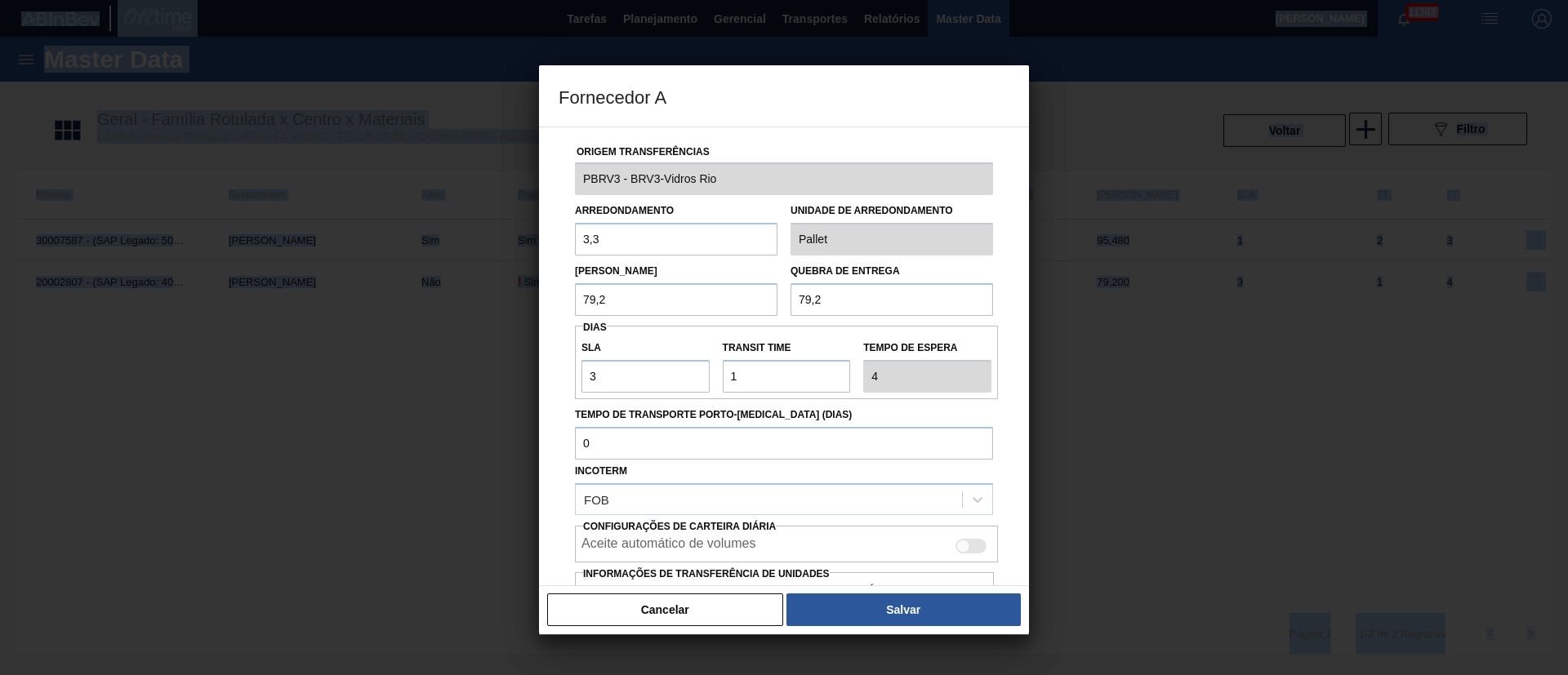
click at [716, 460] on div "Incoterm FOB" at bounding box center [783, 487] width 418 height 56
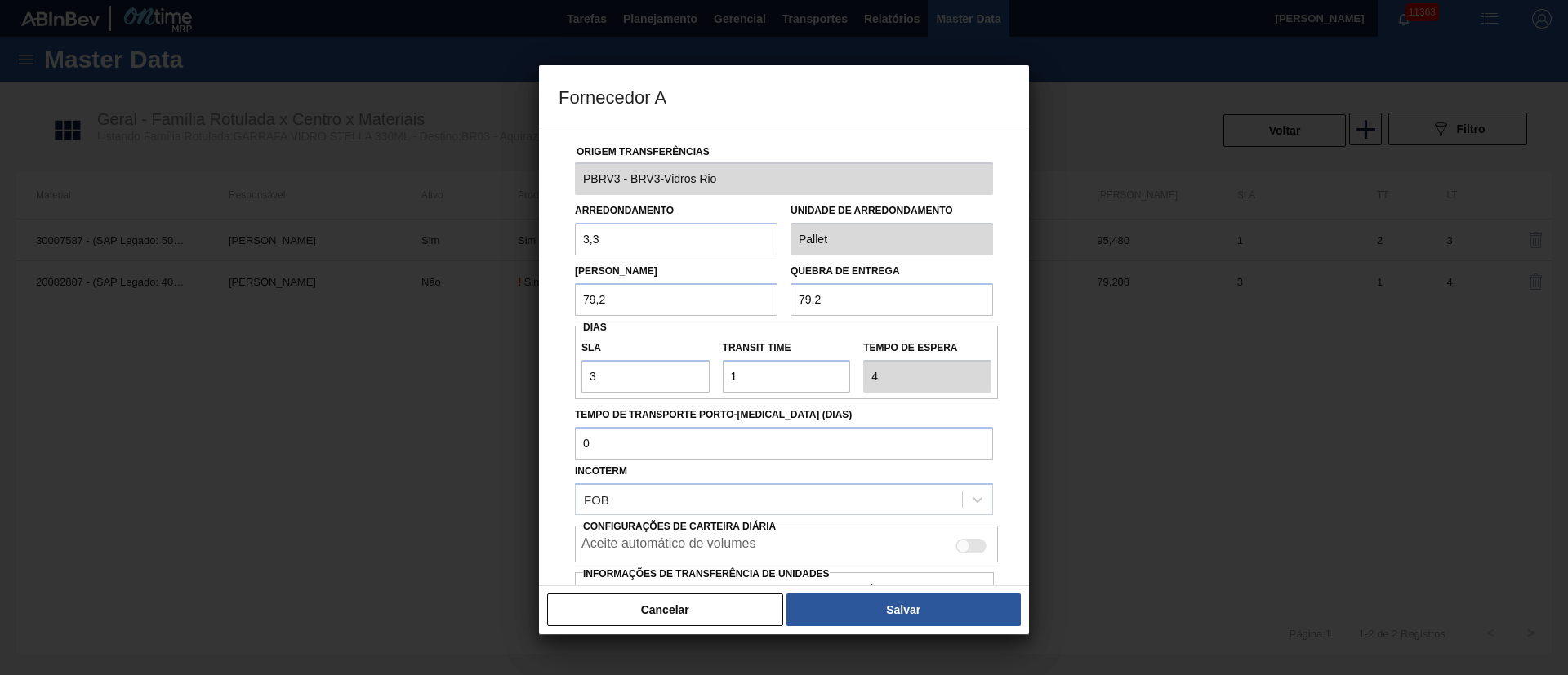
drag, startPoint x: 641, startPoint y: 230, endPoint x: 38, endPoint y: 271, distance: 604.4
click at [52, 273] on div "Fornecedor A Origem Transferências PBRV3 - BRV3-Vidros Rio Arredondamento 3,3 U…" at bounding box center [784, 338] width 1568 height 675
click at [645, 239] on input "3,3" at bounding box center [675, 239] width 203 height 32
type input "3,410"
drag, startPoint x: 624, startPoint y: 297, endPoint x: 315, endPoint y: 321, distance: 309.9
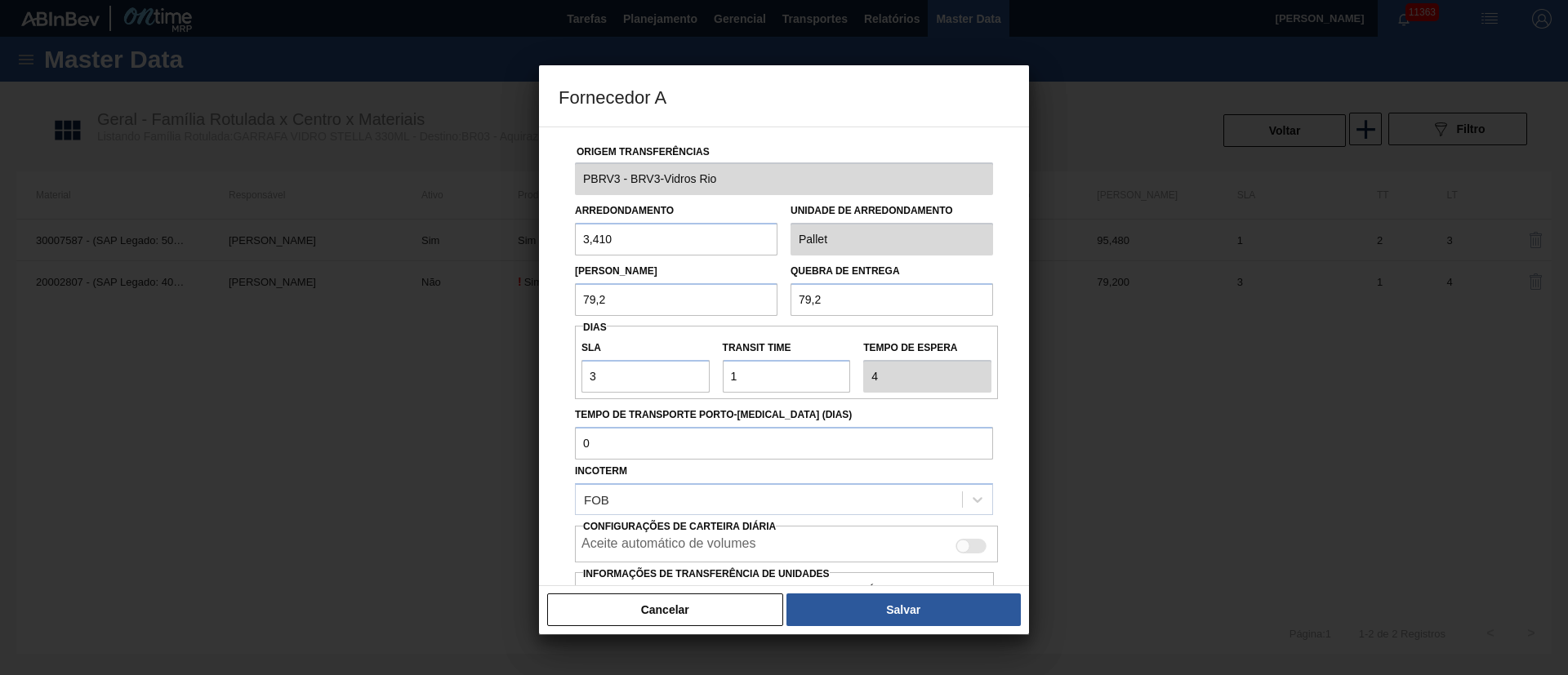
click at [336, 325] on div "Fornecedor A Origem Transferências PBRV3 - BRV3-Vidros Rio Arredondamento 3,410…" at bounding box center [784, 338] width 1568 height 675
type input "95,48"
drag, startPoint x: 850, startPoint y: 296, endPoint x: 625, endPoint y: 302, distance: 225.1
click at [668, 302] on div "Lote Mínimo 95,48 Quebra de entrega 79,2" at bounding box center [784, 285] width 431 height 61
type input "95,48"
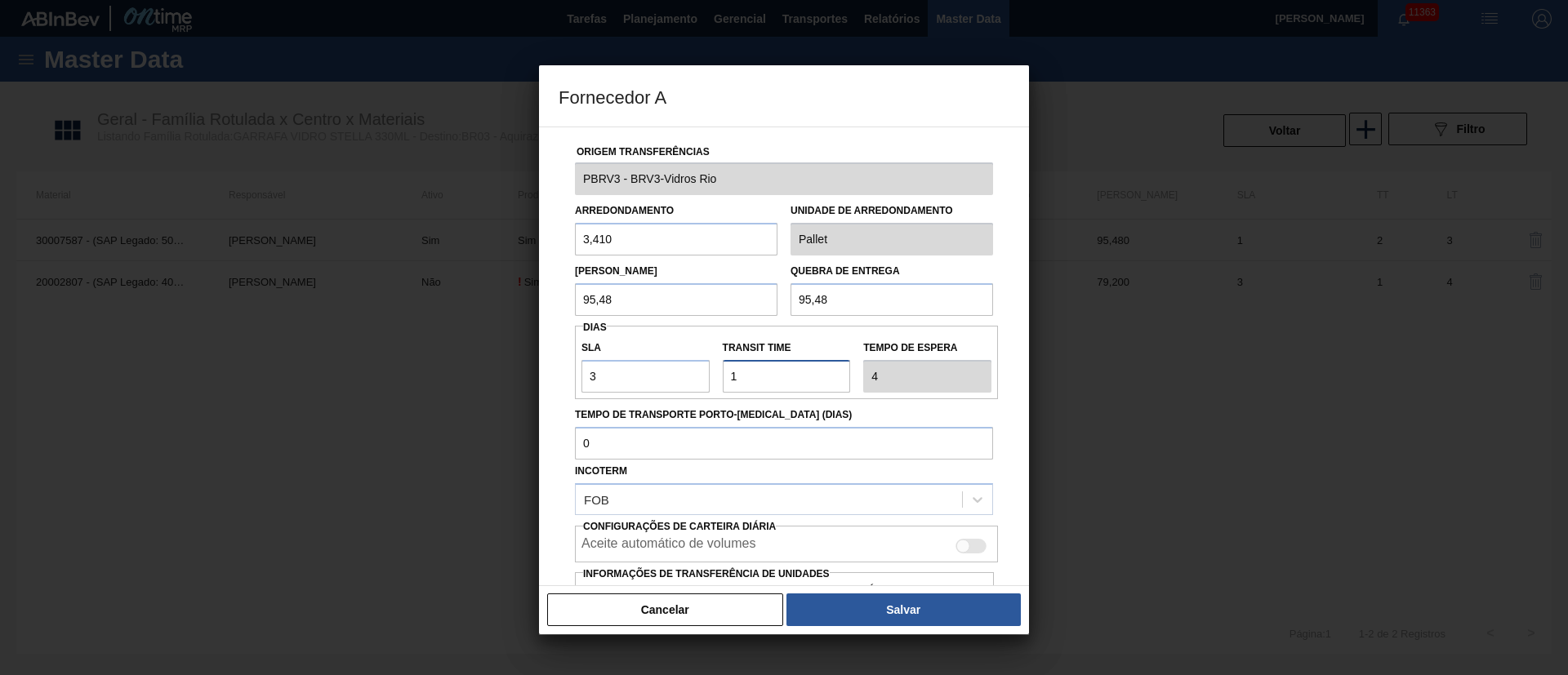
click at [770, 373] on input "Transit Time" at bounding box center [787, 376] width 128 height 32
type input "NaN"
type input "6"
type input "9"
type input "6"
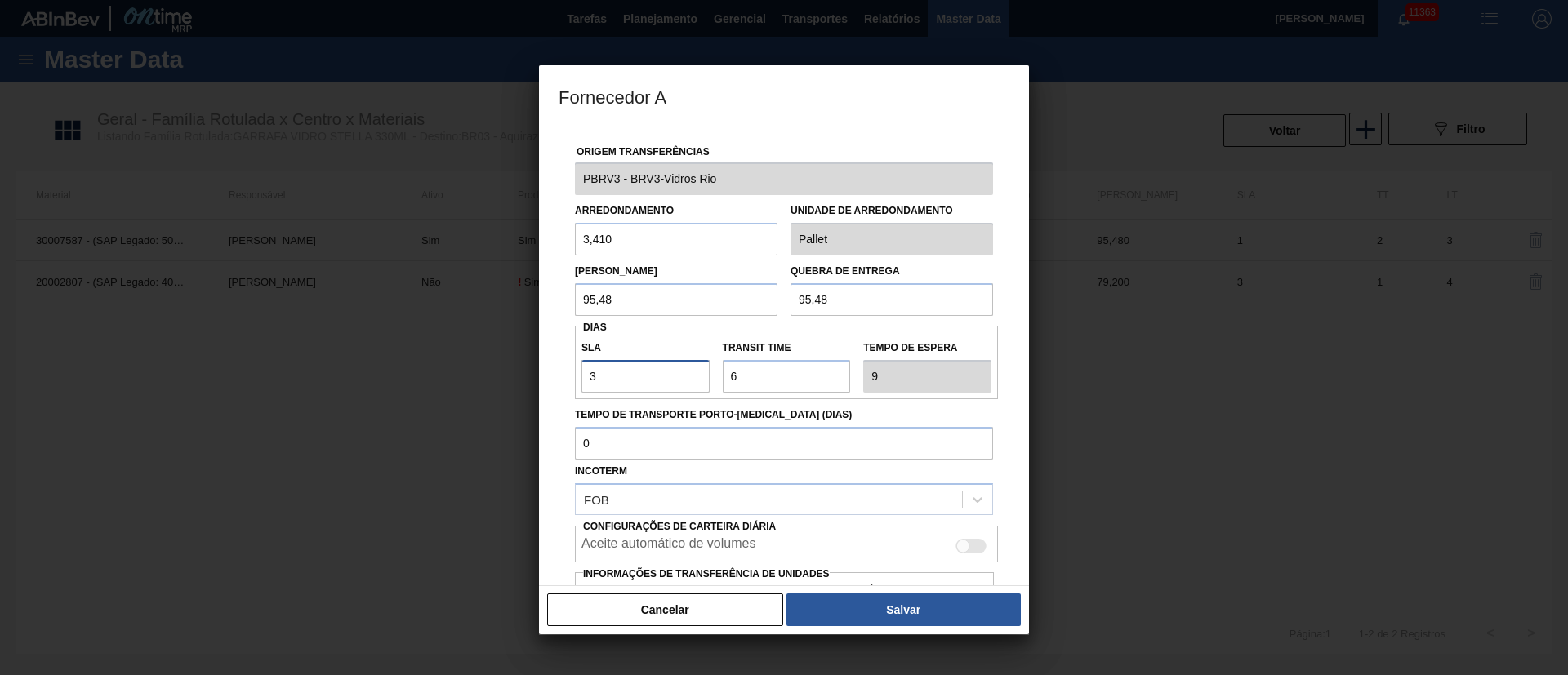
click at [215, 373] on div "Fornecedor A Origem Transferências PBRV3 - BRV3-Vidros Rio Arredondamento 3,410…" at bounding box center [784, 338] width 1568 height 675
type input "1"
type input "7"
type input "1"
click at [971, 549] on div at bounding box center [971, 545] width 31 height 15
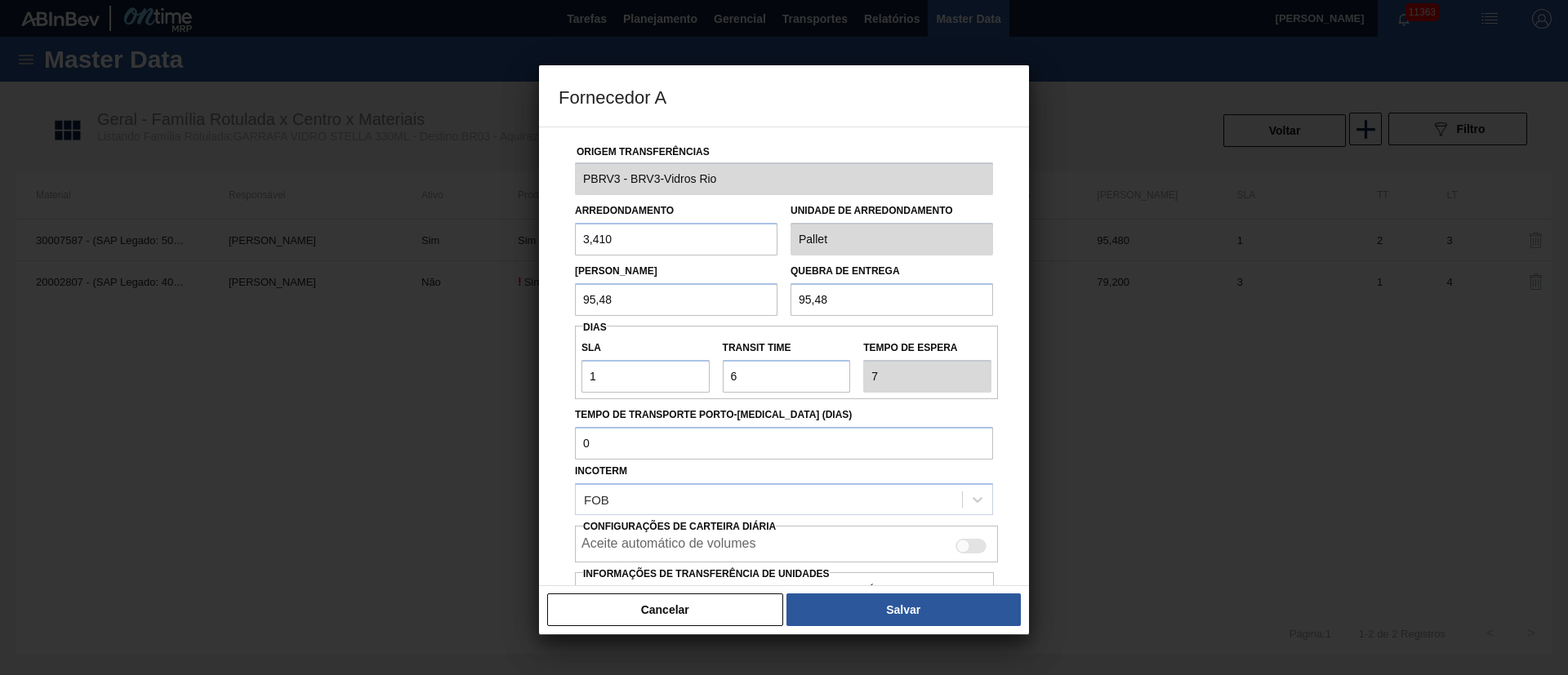
checkbox input "true"
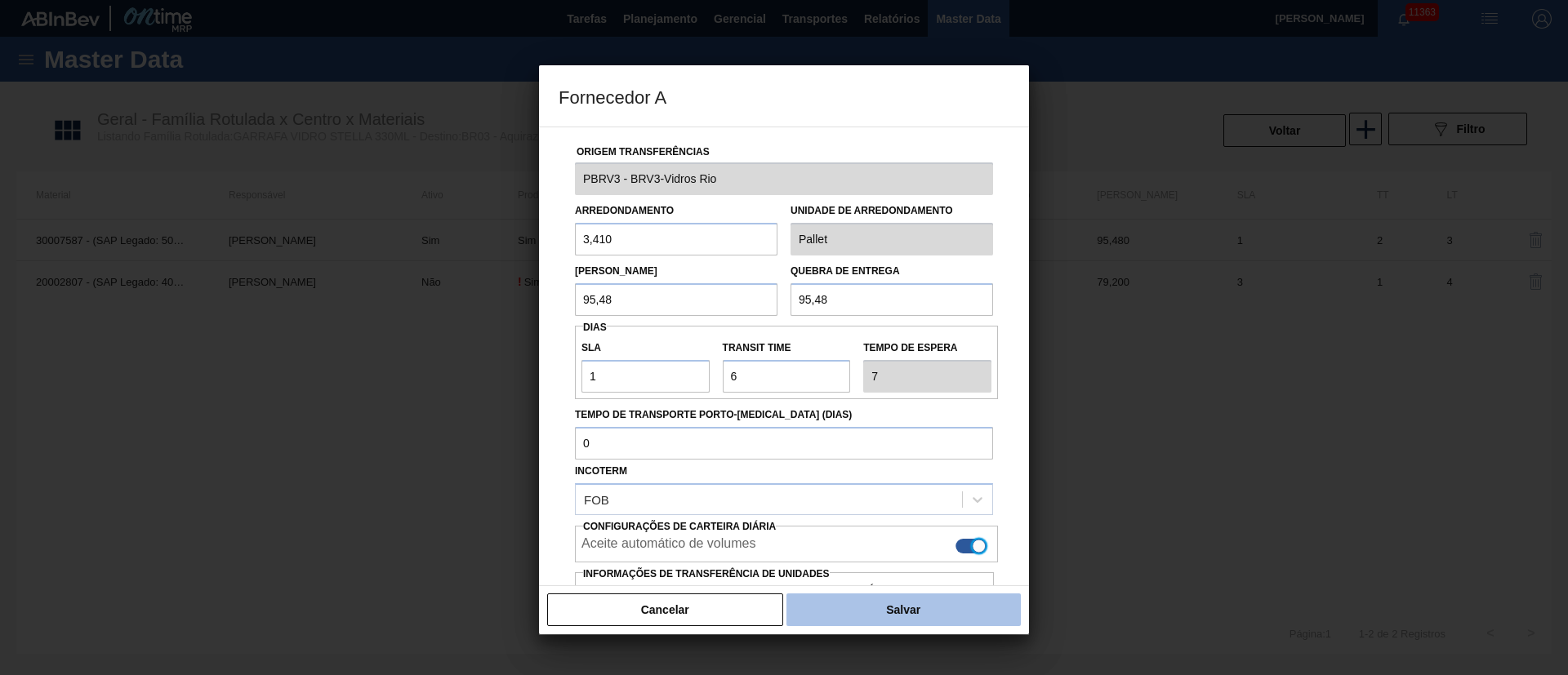
click at [957, 603] on button "Salvar" at bounding box center [904, 609] width 234 height 32
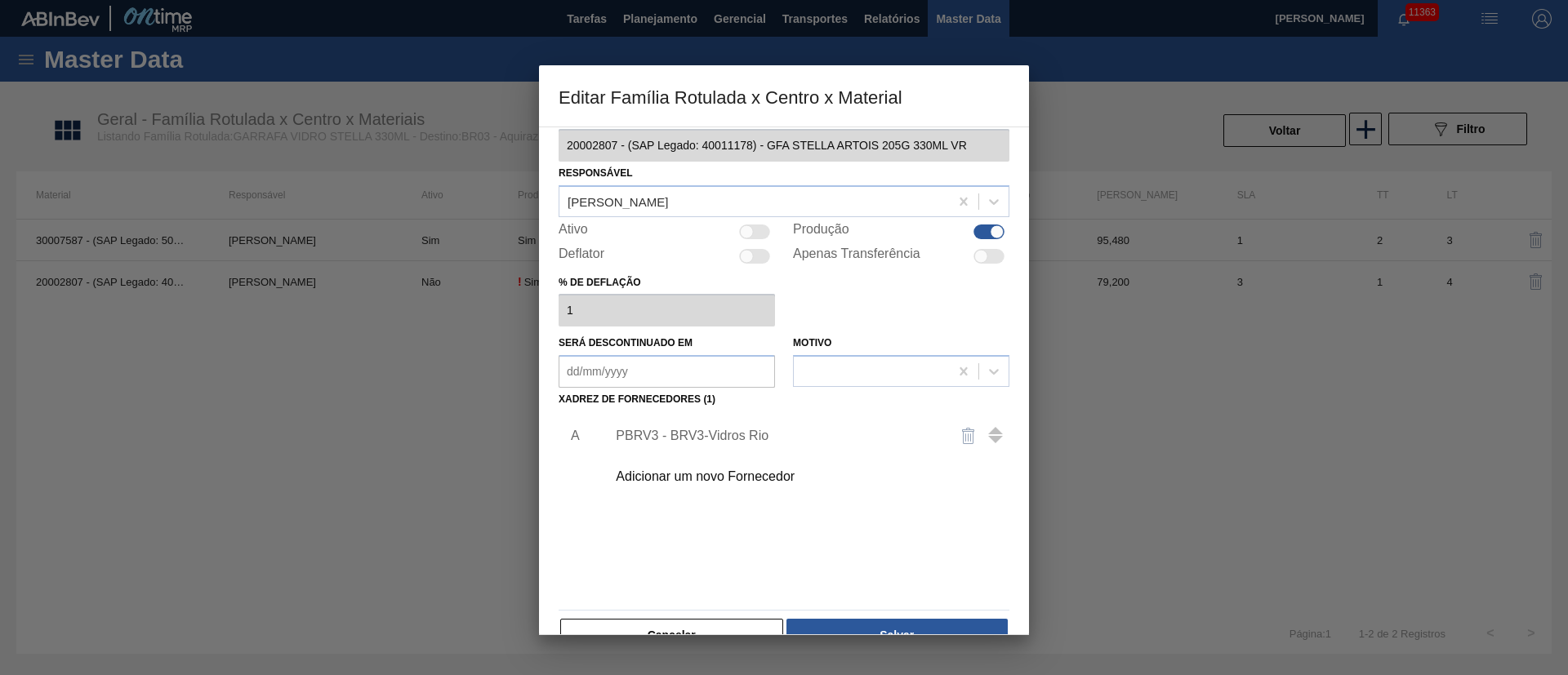
scroll to position [61, 0]
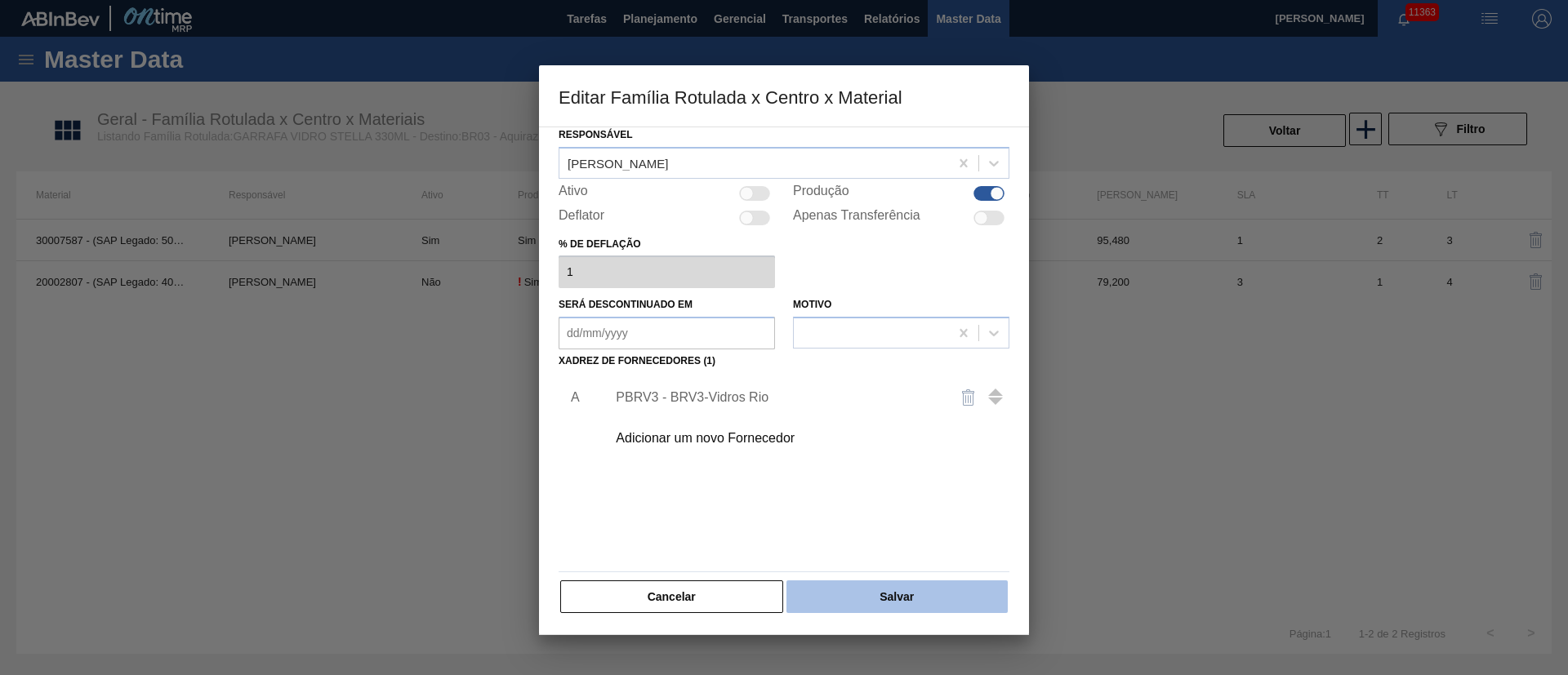
click at [883, 601] on button "Salvar" at bounding box center [897, 596] width 221 height 32
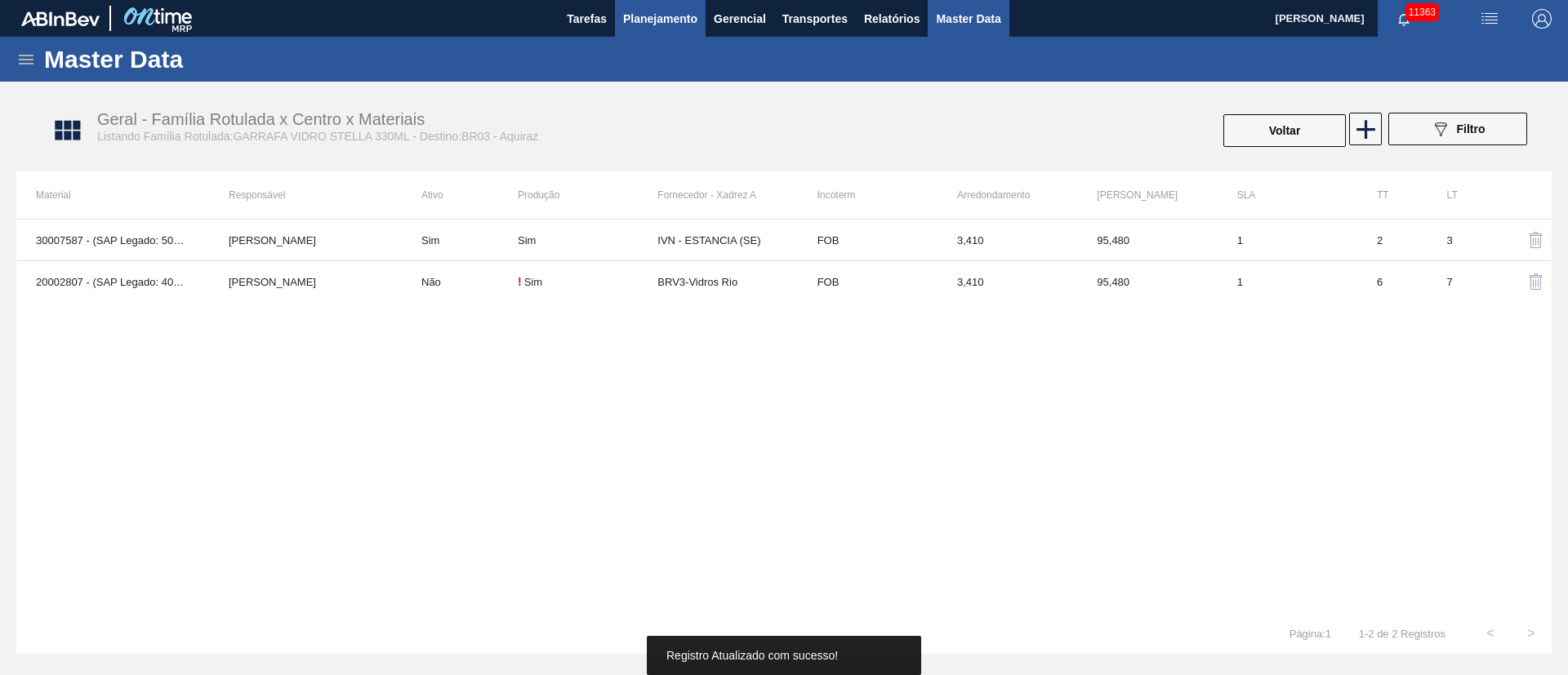
click at [665, 27] on span "Planejamento" at bounding box center [660, 19] width 74 height 20
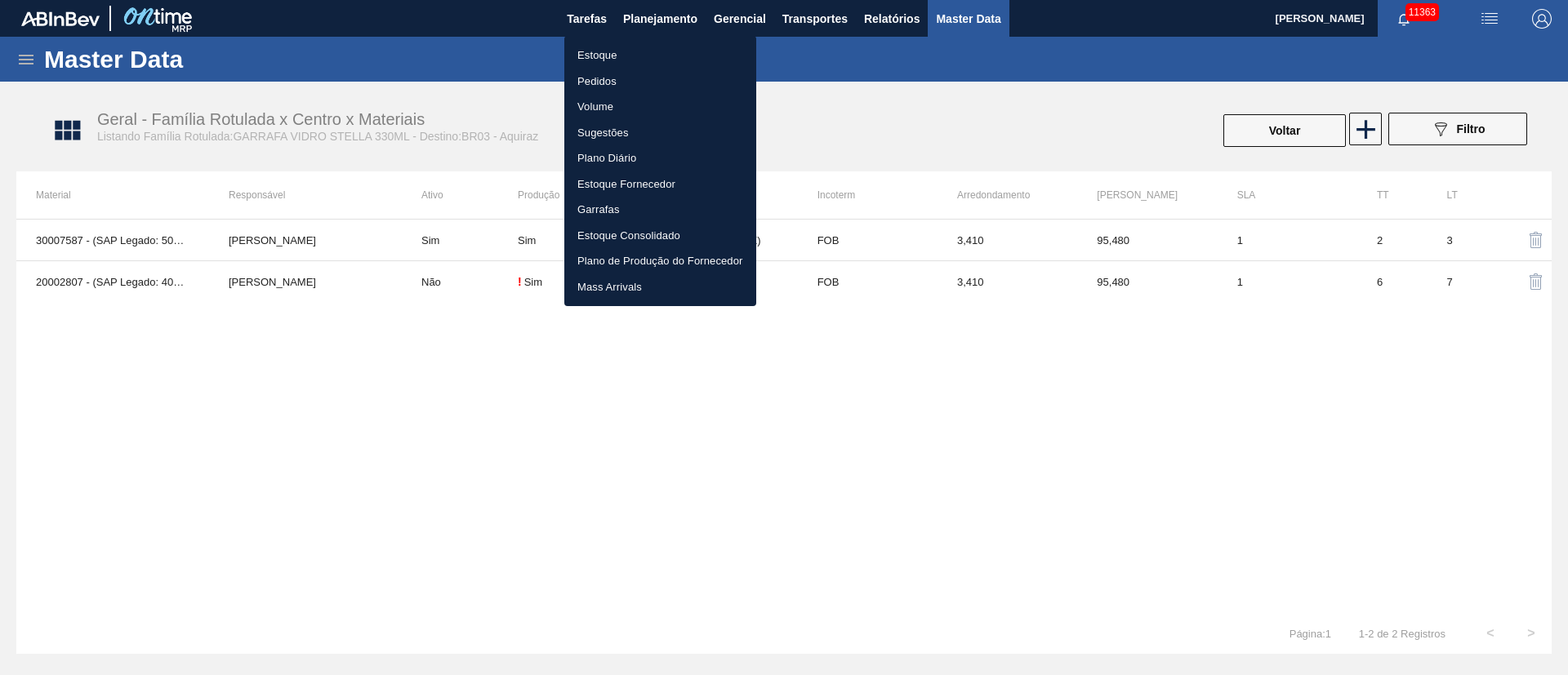
click at [607, 83] on li "Pedidos" at bounding box center [660, 81] width 192 height 26
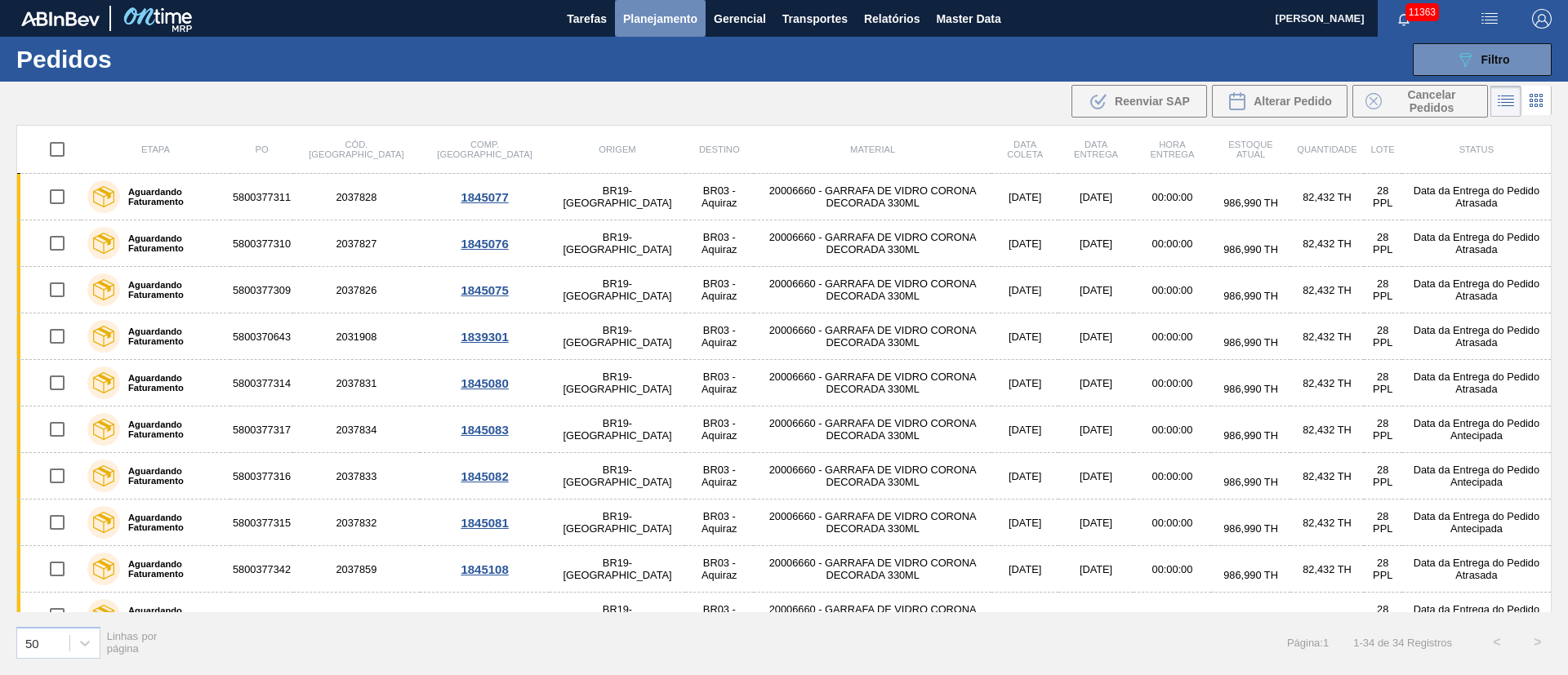
click at [639, 21] on span "Planejamento" at bounding box center [660, 19] width 74 height 20
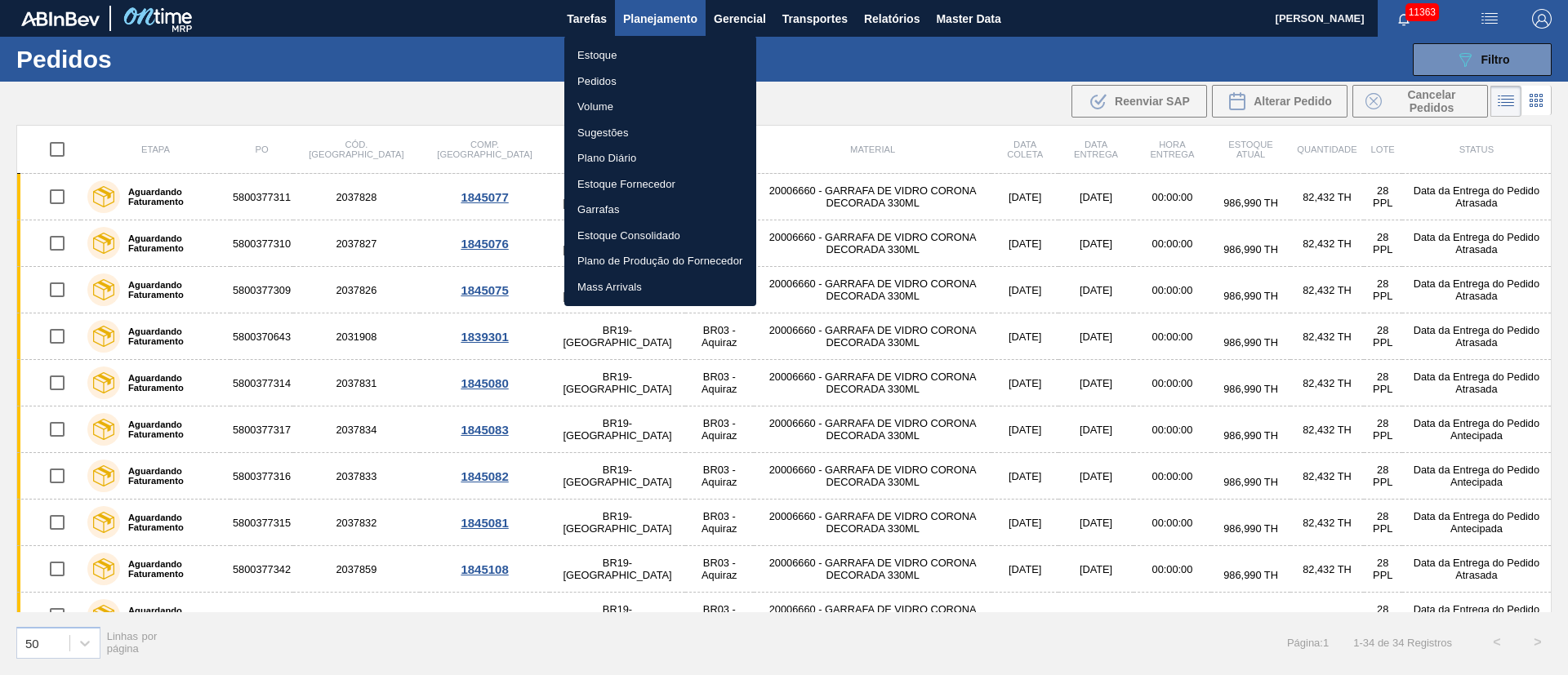
click at [613, 48] on li "Estoque" at bounding box center [660, 56] width 192 height 26
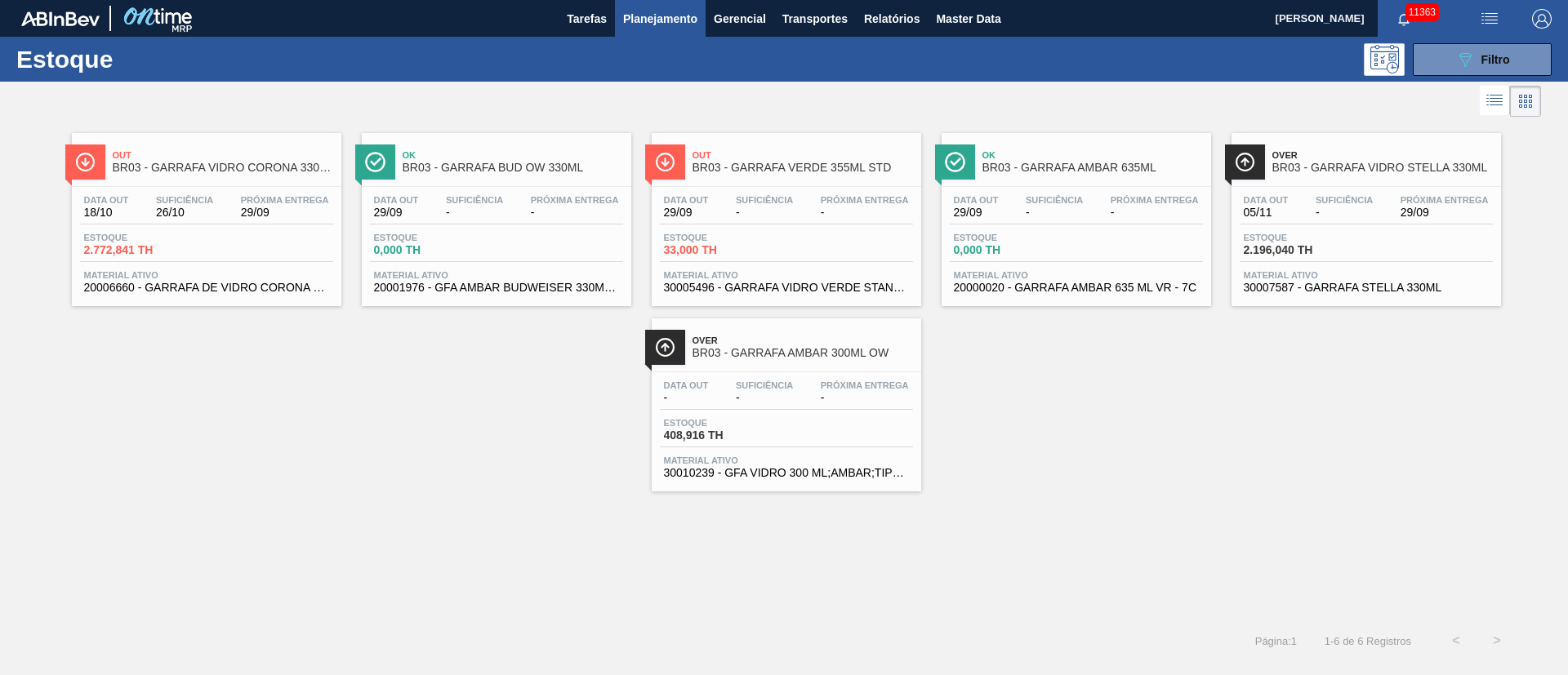
click at [194, 215] on span "26/10" at bounding box center [184, 213] width 57 height 12
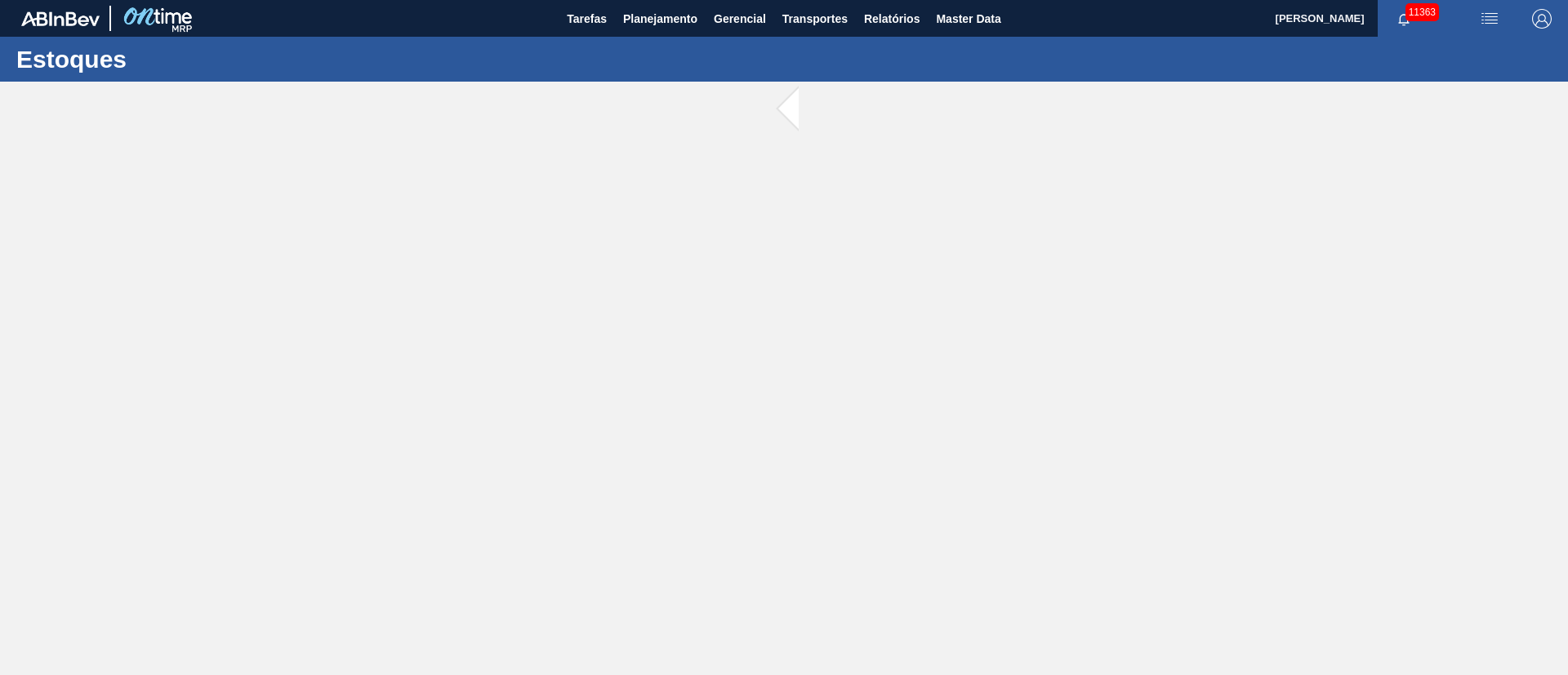
click at [194, 215] on main "Tarefas Planejamento Gerencial Transportes Relatórios Master Data [PERSON_NAME]…" at bounding box center [784, 338] width 1568 height 675
click at [668, 9] on span "Planejamento" at bounding box center [660, 19] width 74 height 20
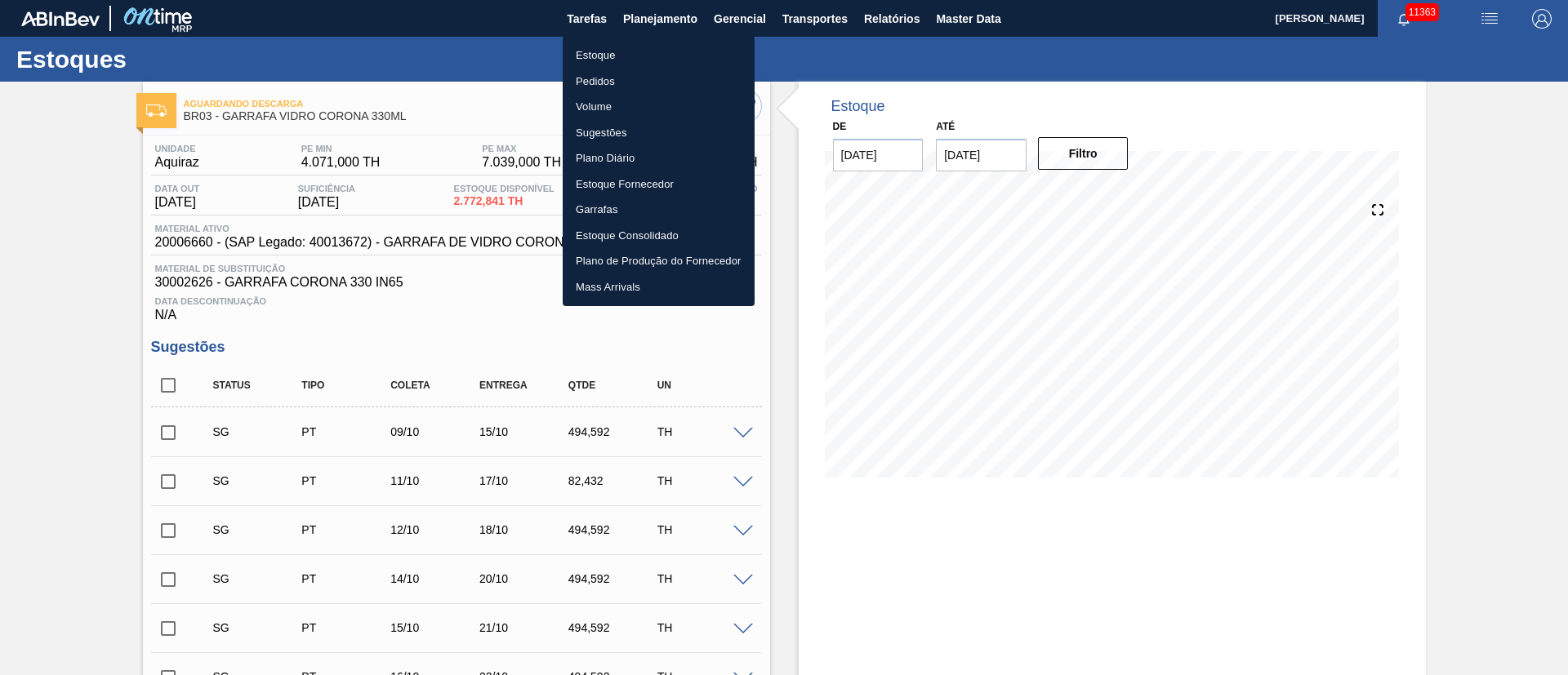
click at [660, 9] on div at bounding box center [784, 338] width 1568 height 675
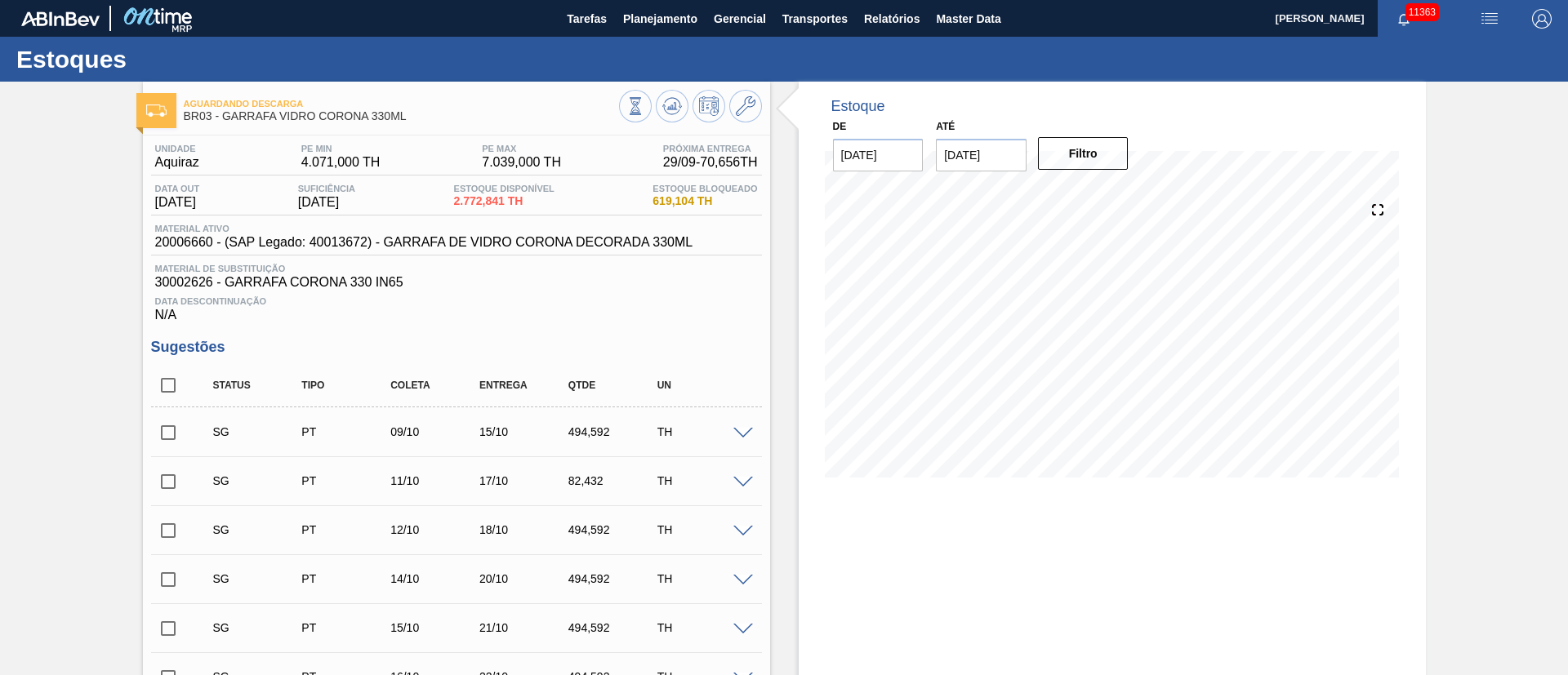
click at [169, 428] on input "checkbox" at bounding box center [168, 432] width 34 height 34
checkbox input "true"
click at [745, 432] on span at bounding box center [743, 434] width 20 height 12
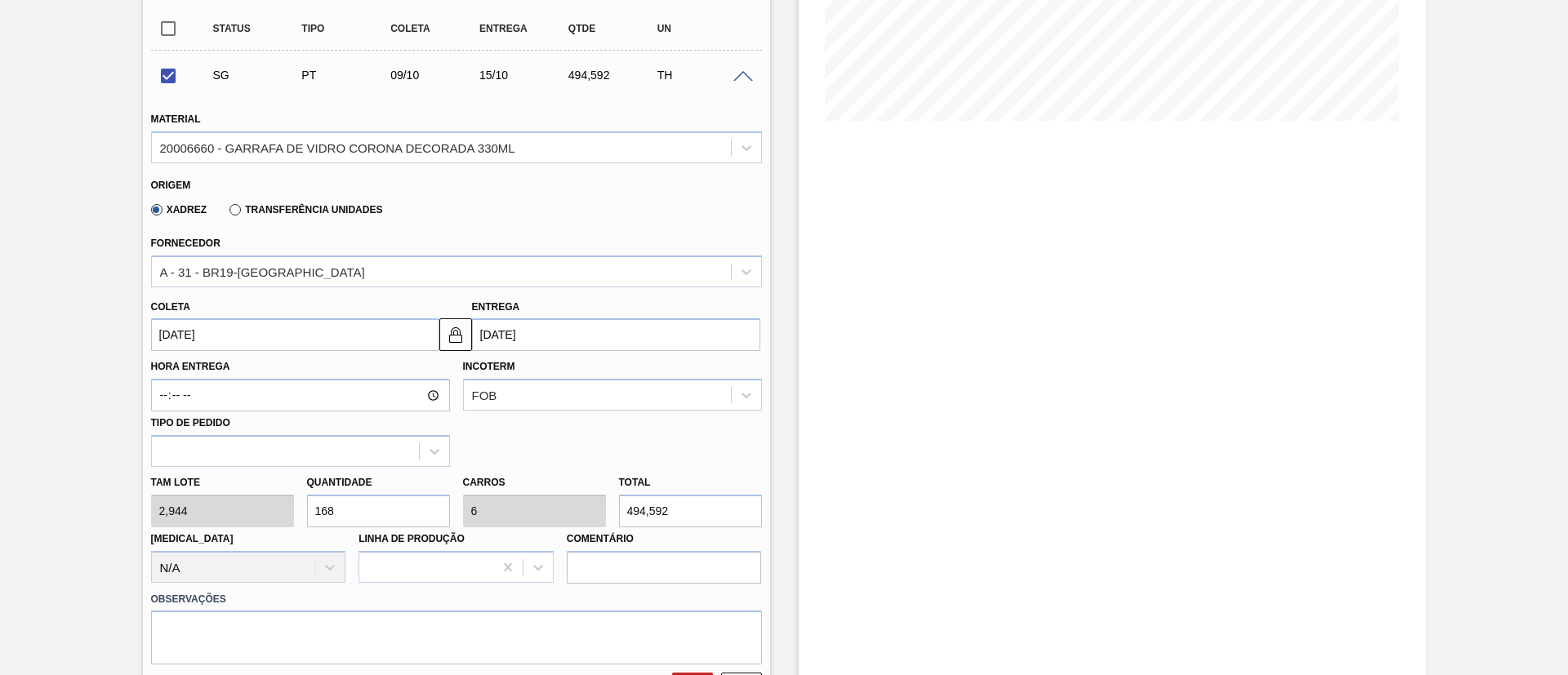
scroll to position [367, 0]
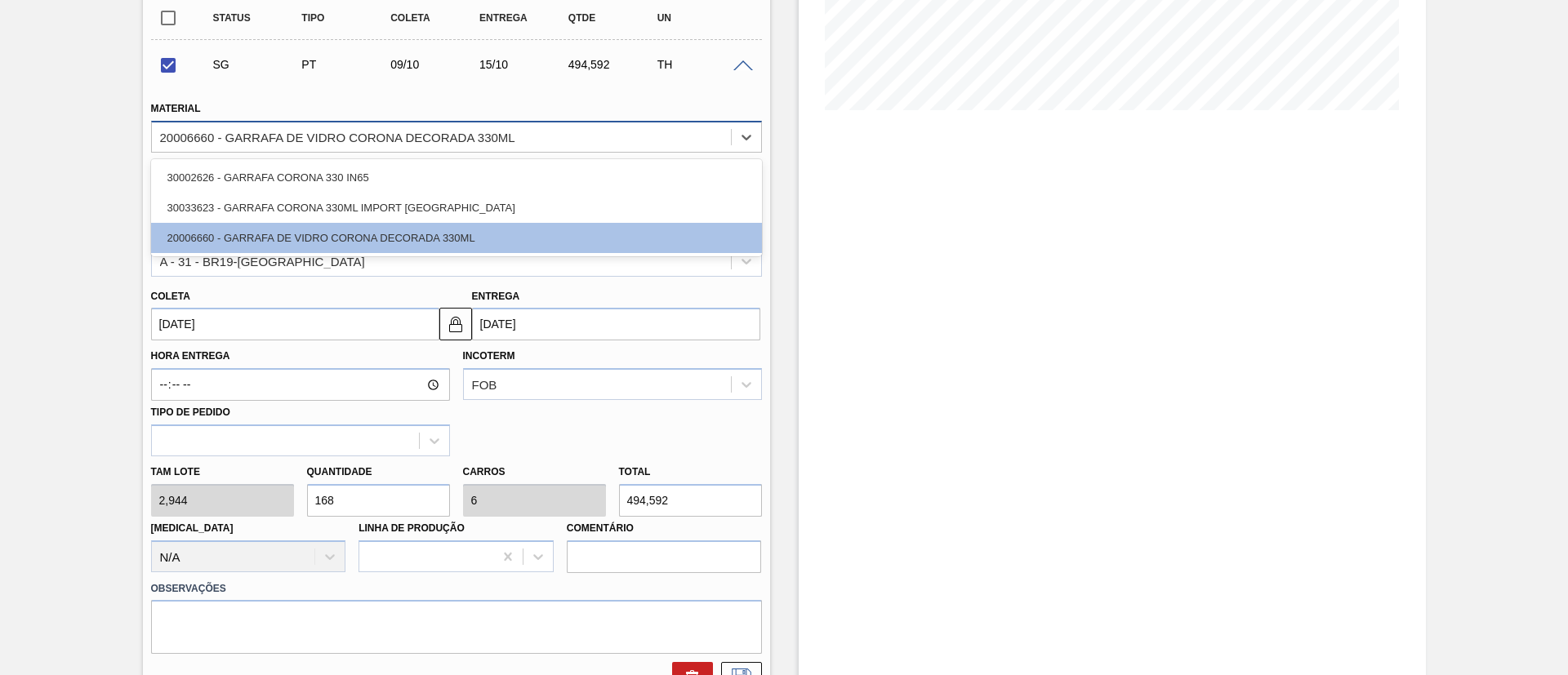
click at [298, 145] on div "20006660 - GARRAFA DE VIDRO CORONA DECORADA 330ML" at bounding box center [441, 137] width 579 height 24
click at [283, 294] on div "Coleta [DATE]" at bounding box center [295, 313] width 288 height 56
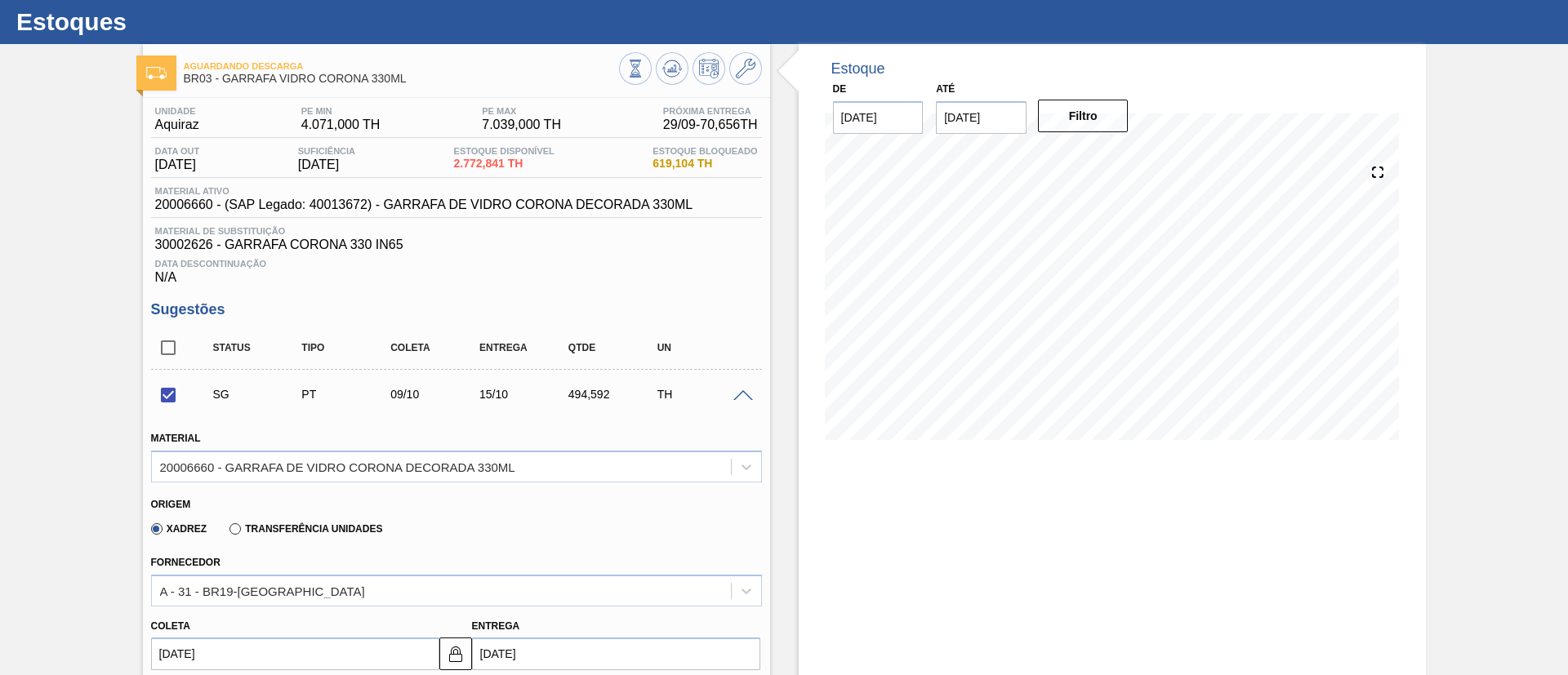
scroll to position [0, 0]
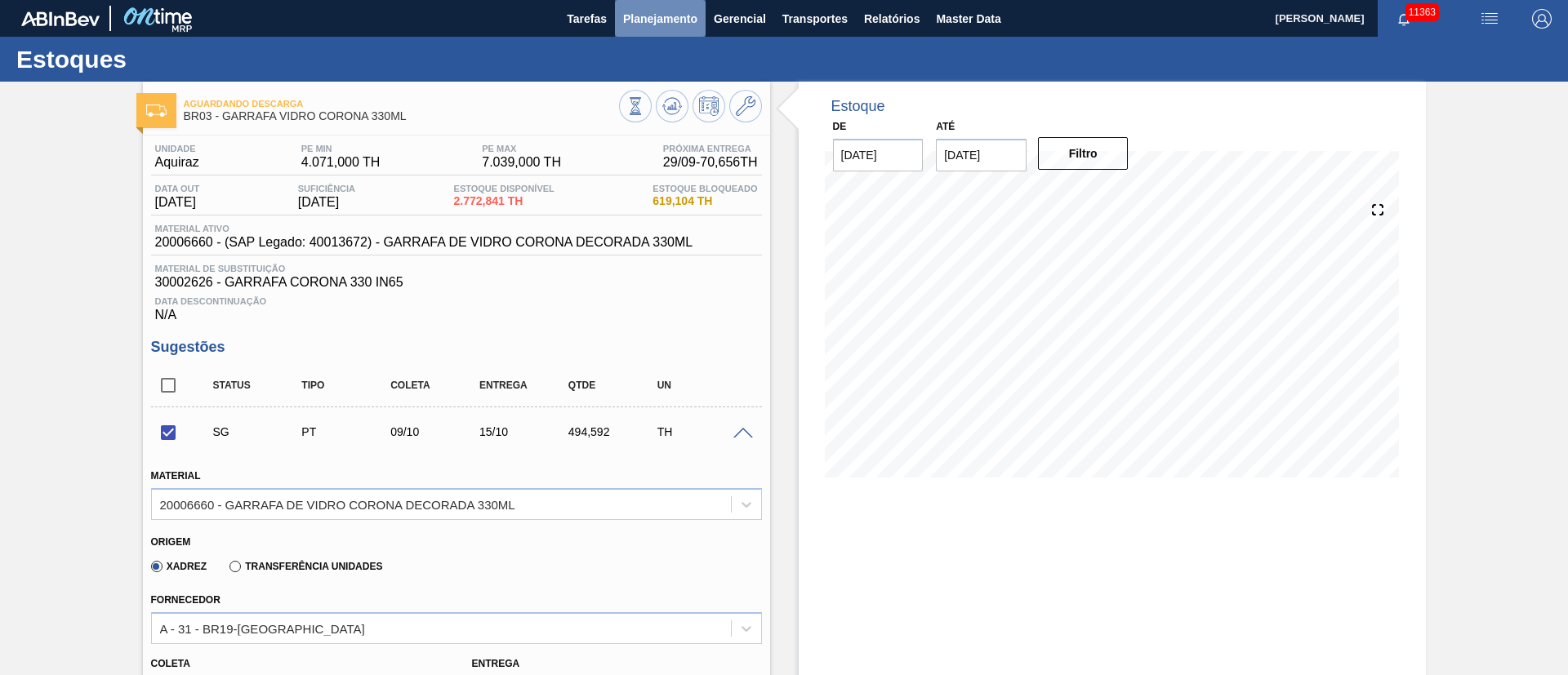
click at [675, 26] on span "Planejamento" at bounding box center [660, 19] width 74 height 20
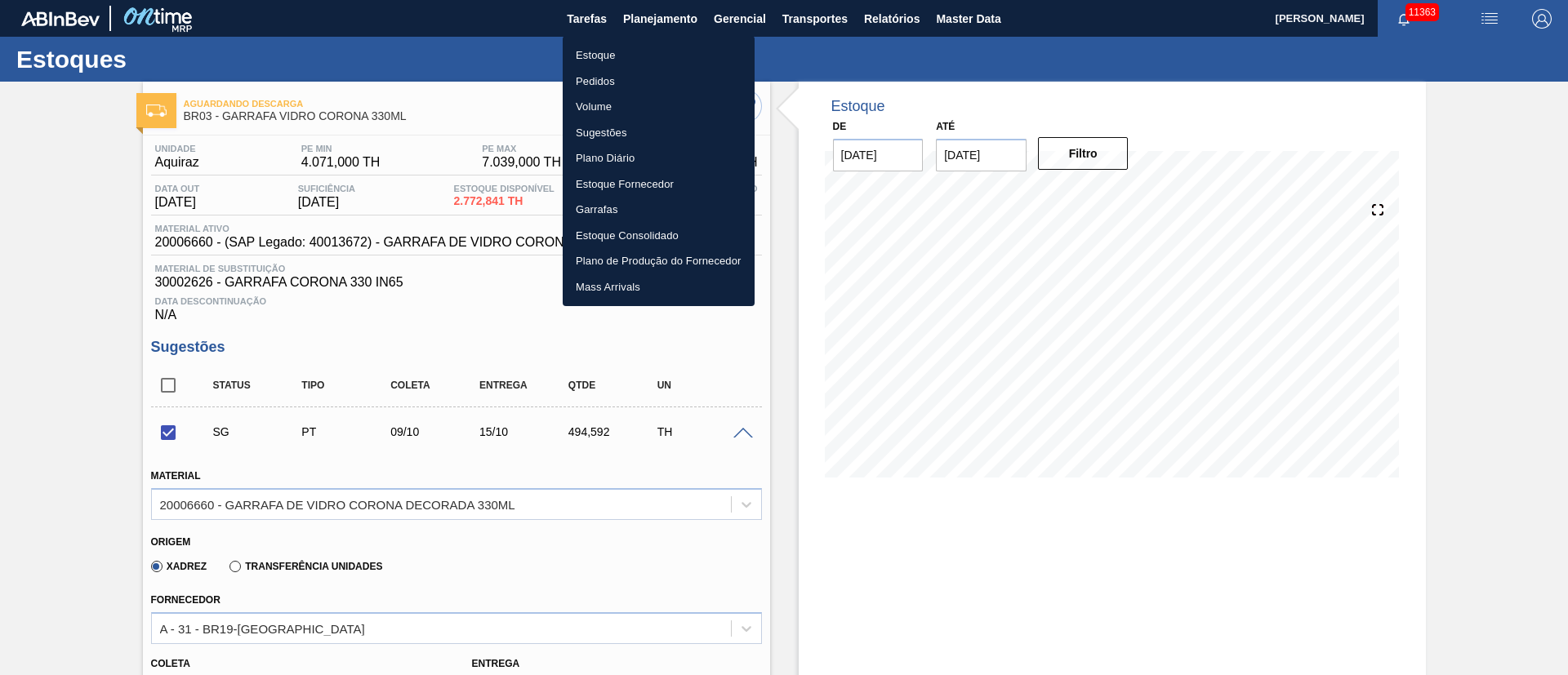
click at [604, 51] on li "Estoque" at bounding box center [658, 56] width 192 height 26
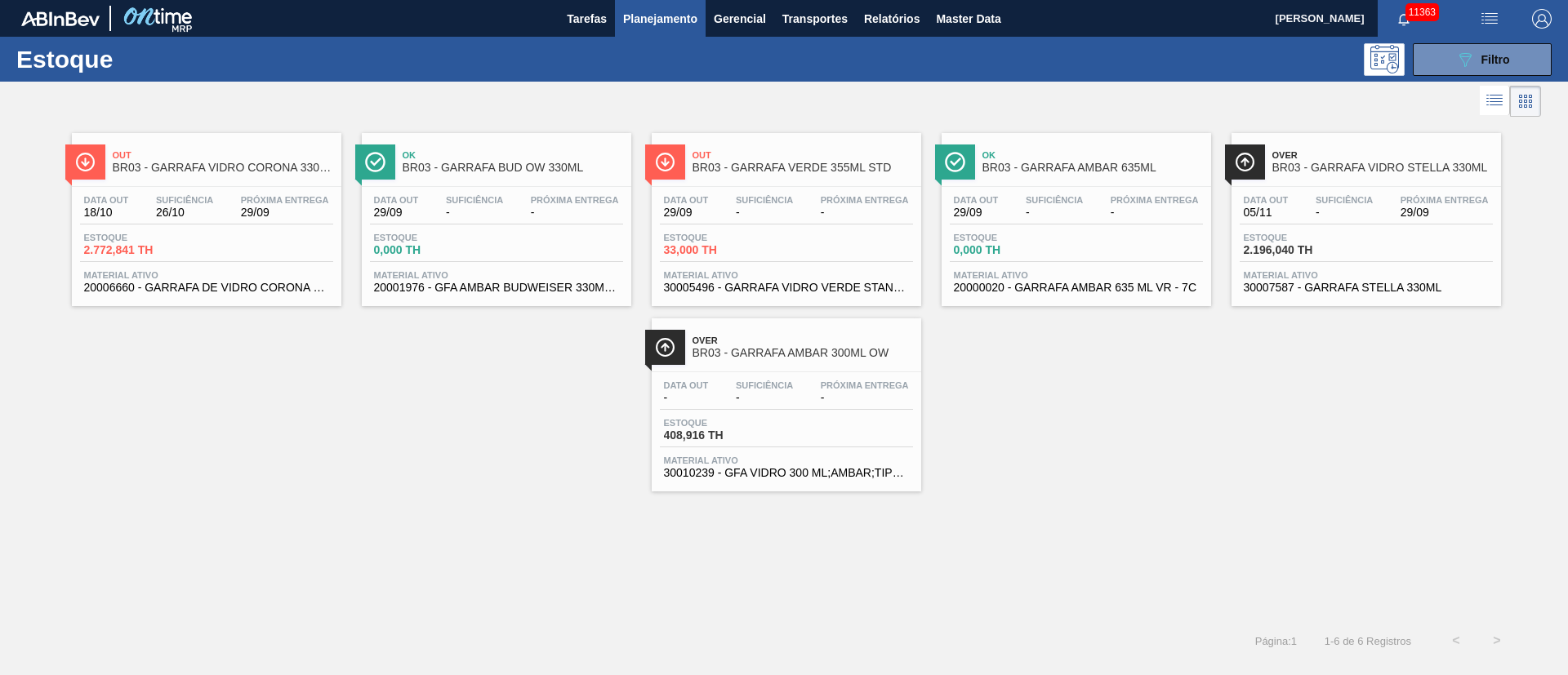
click at [1370, 200] on span "Suficiência" at bounding box center [1344, 199] width 57 height 9
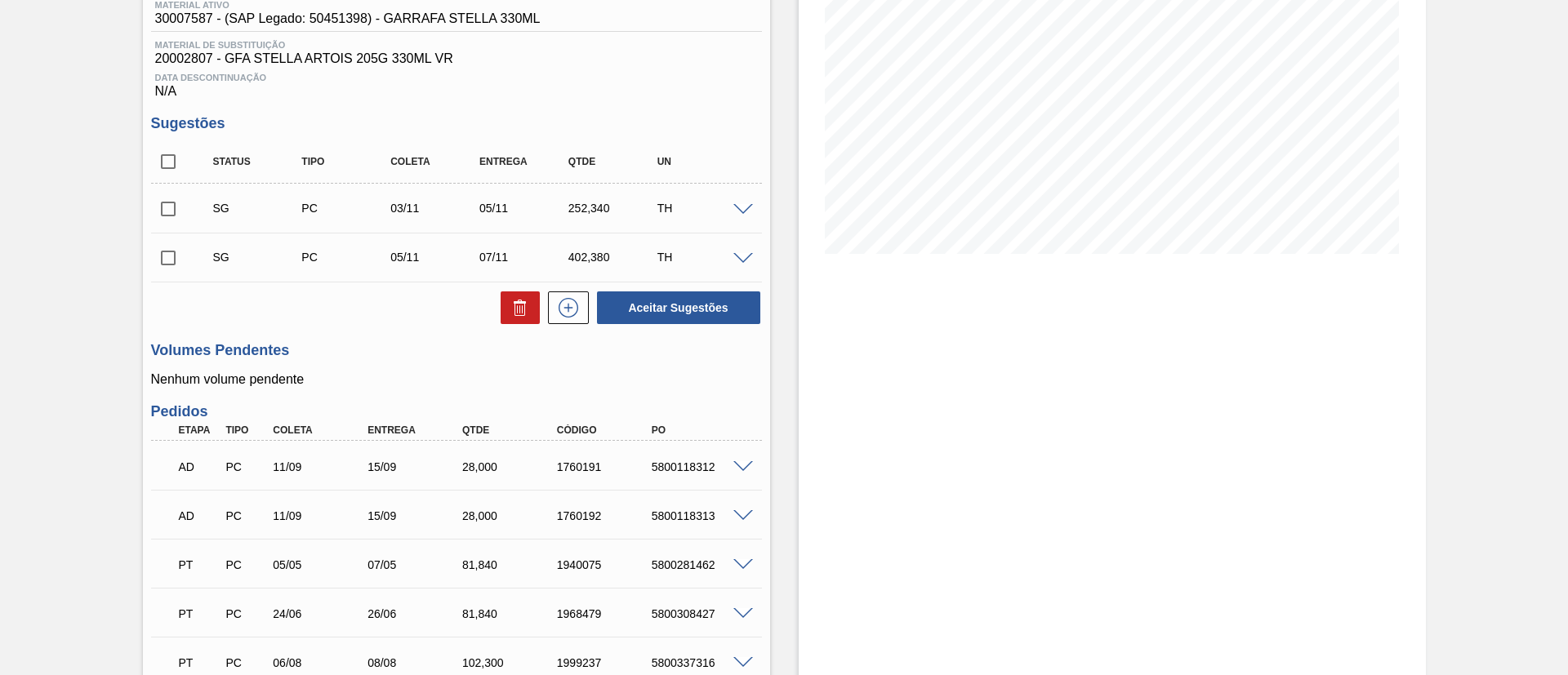
scroll to position [1, 0]
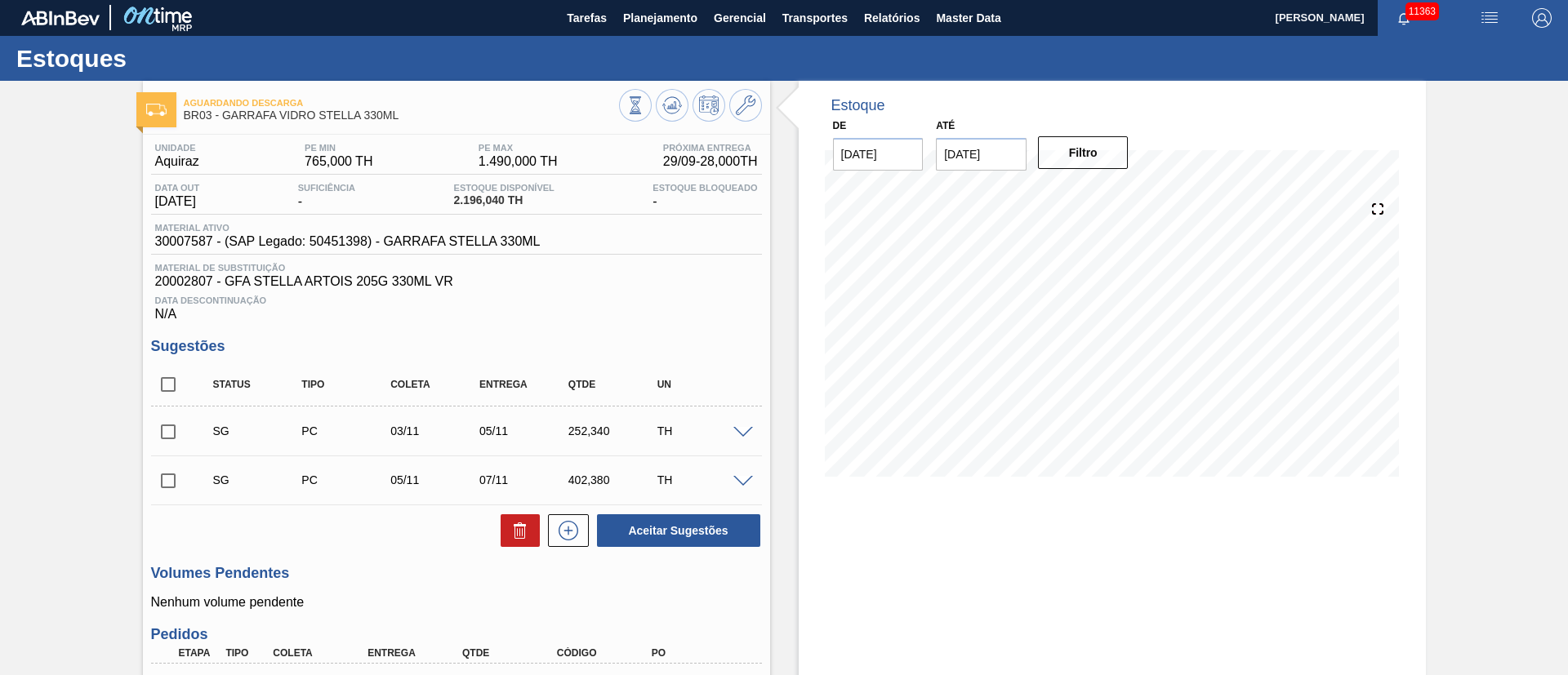
click at [174, 431] on input "checkbox" at bounding box center [168, 431] width 34 height 34
click at [741, 431] on span at bounding box center [743, 433] width 20 height 12
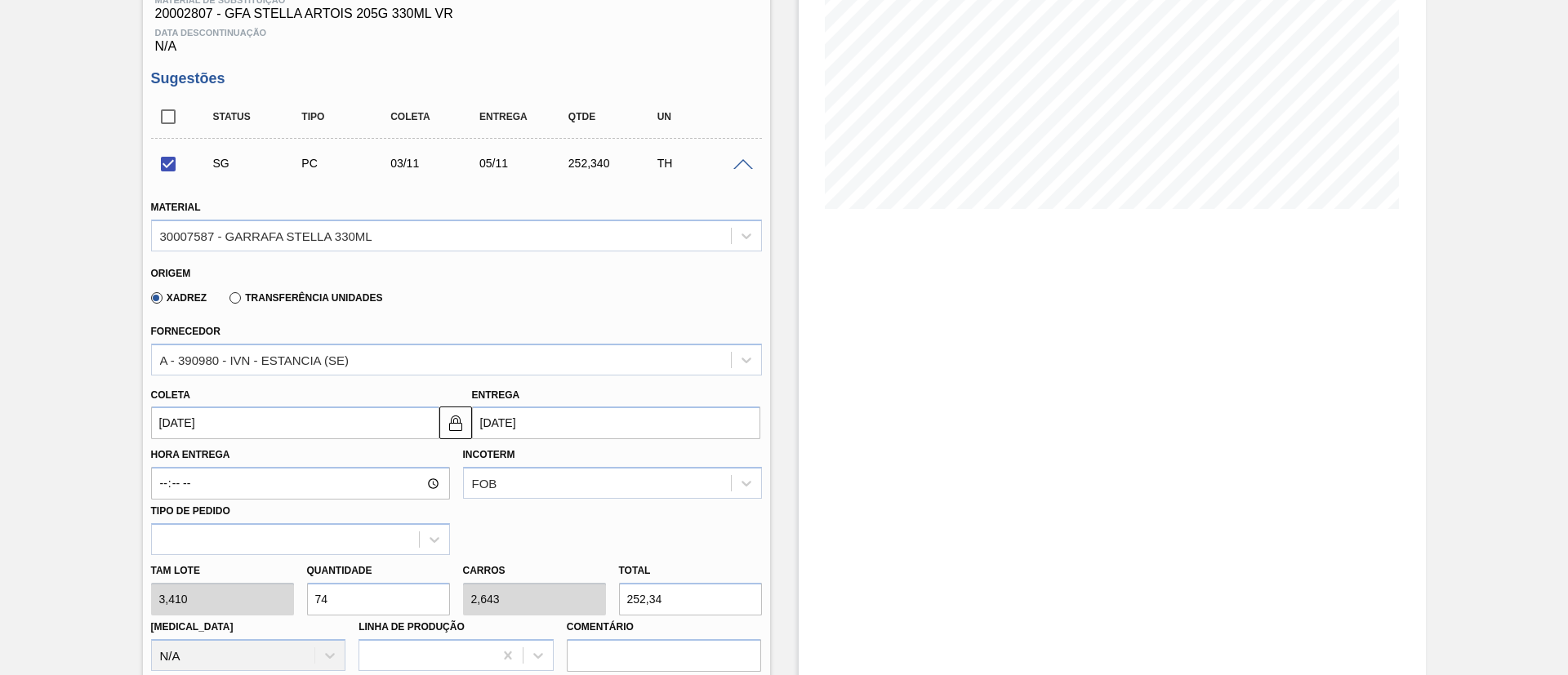
scroll to position [368, 0]
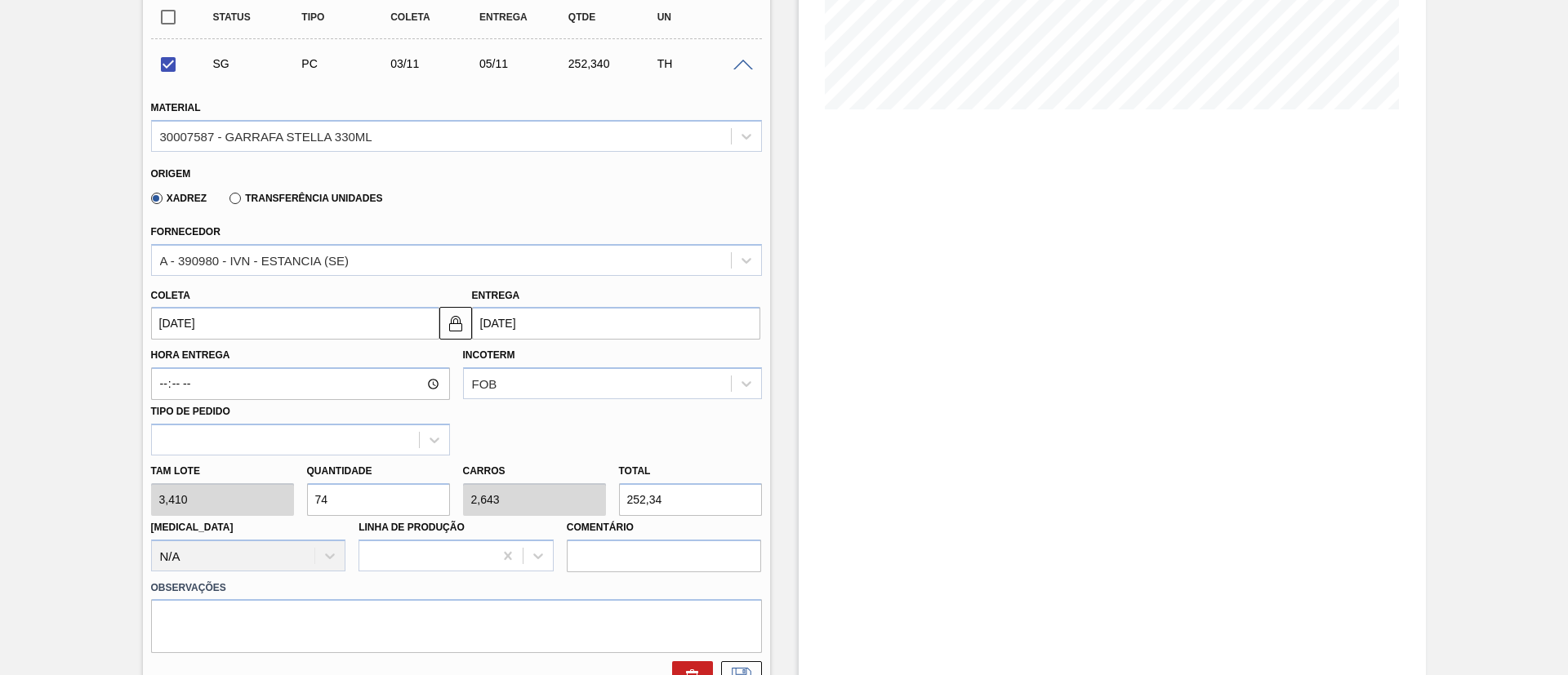
click at [277, 326] on input "[DATE]" at bounding box center [295, 323] width 288 height 32
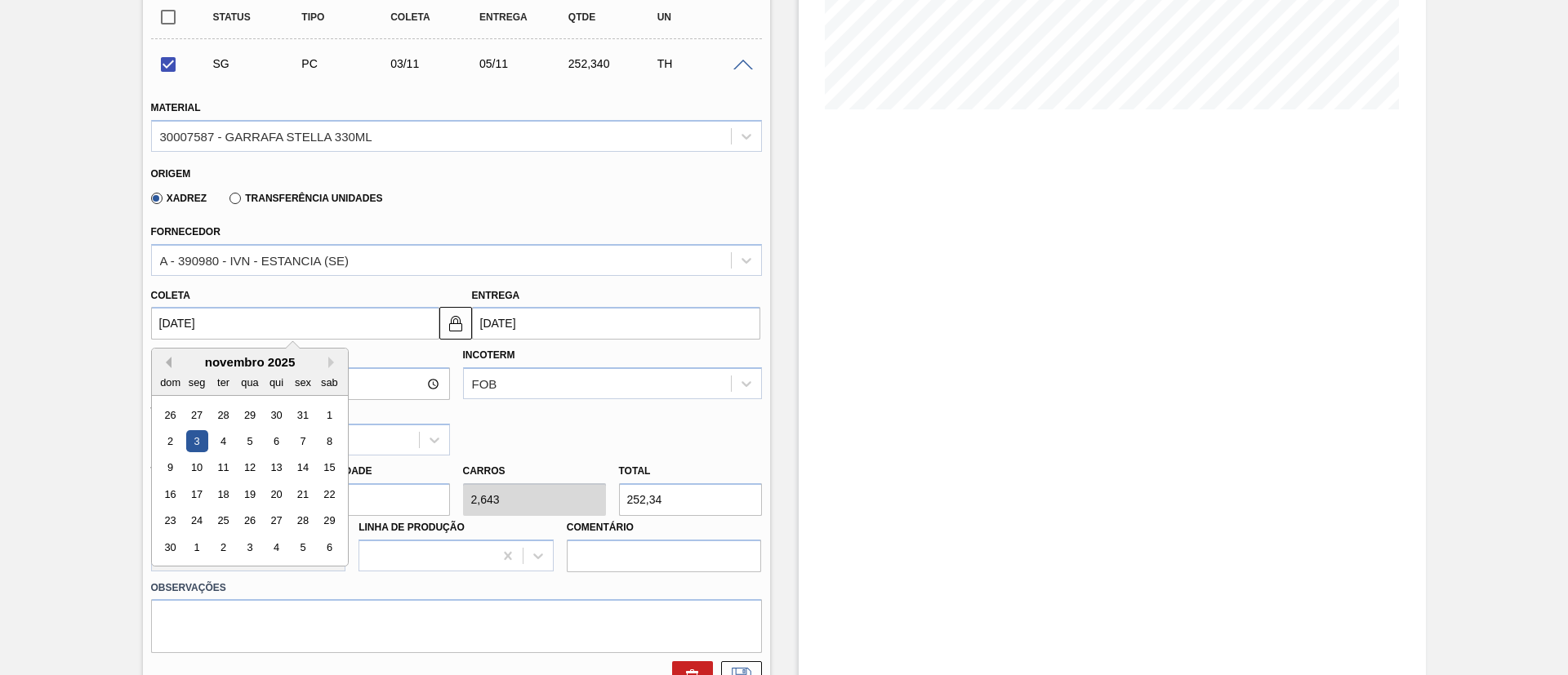
click at [163, 365] on button "Previous Month" at bounding box center [165, 361] width 11 height 11
click at [246, 413] on div "1" at bounding box center [250, 415] width 22 height 22
checkbox input "false"
type input "[DATE]"
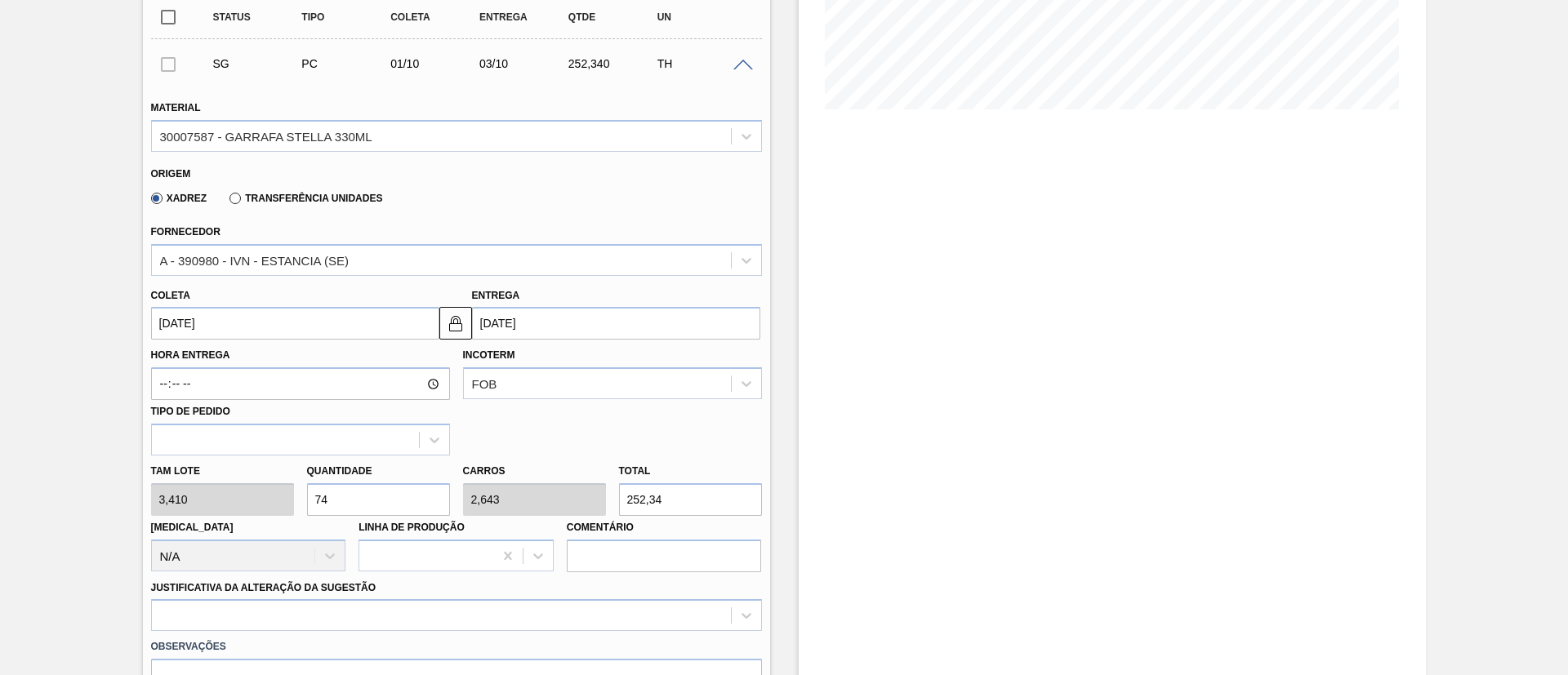
click at [182, 501] on div "Tam lote 3,410 Quantidade 74 Carros 2,643 Total 252,34 [MEDICAL_DATA] N/A Linha…" at bounding box center [457, 514] width 624 height 117
type input "5"
type input "0,179"
type input "17,05"
type input "56"
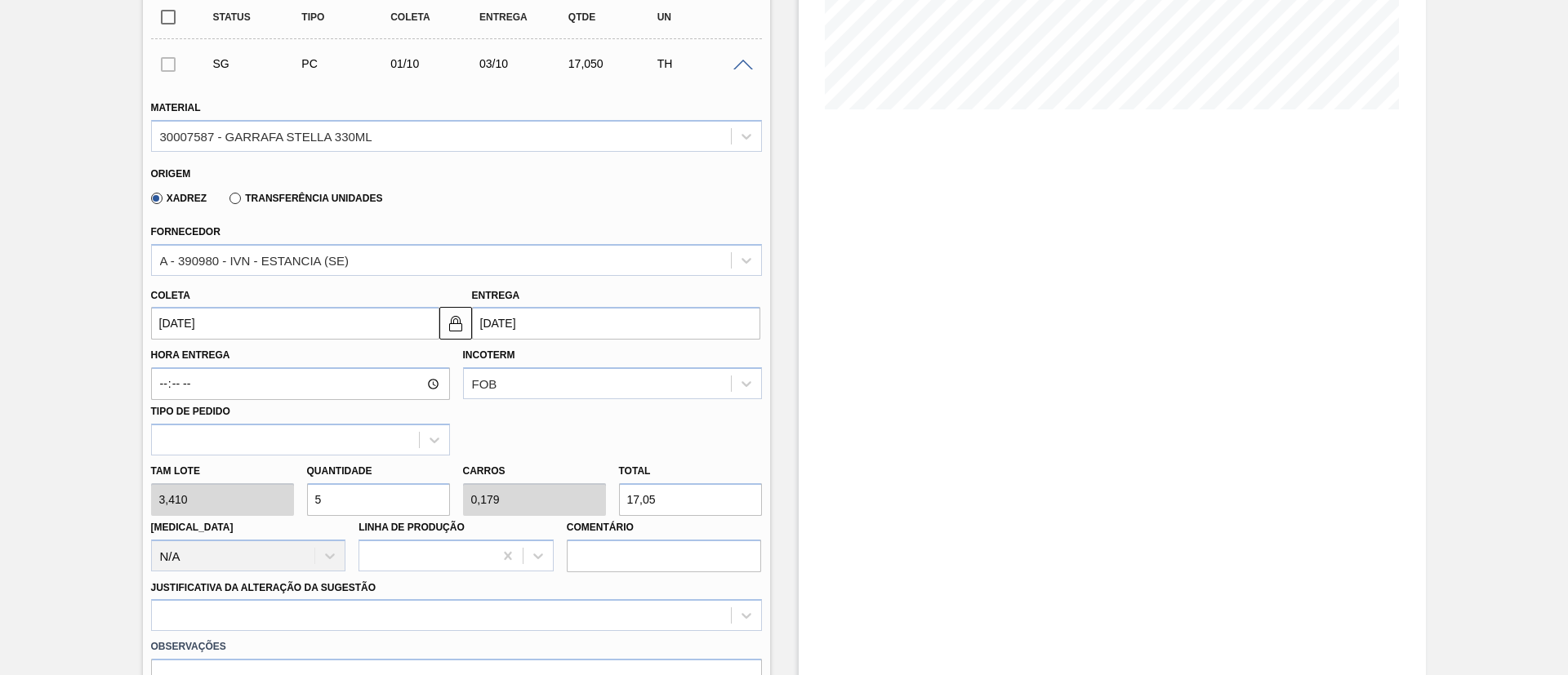
type input "2"
type input "190,96"
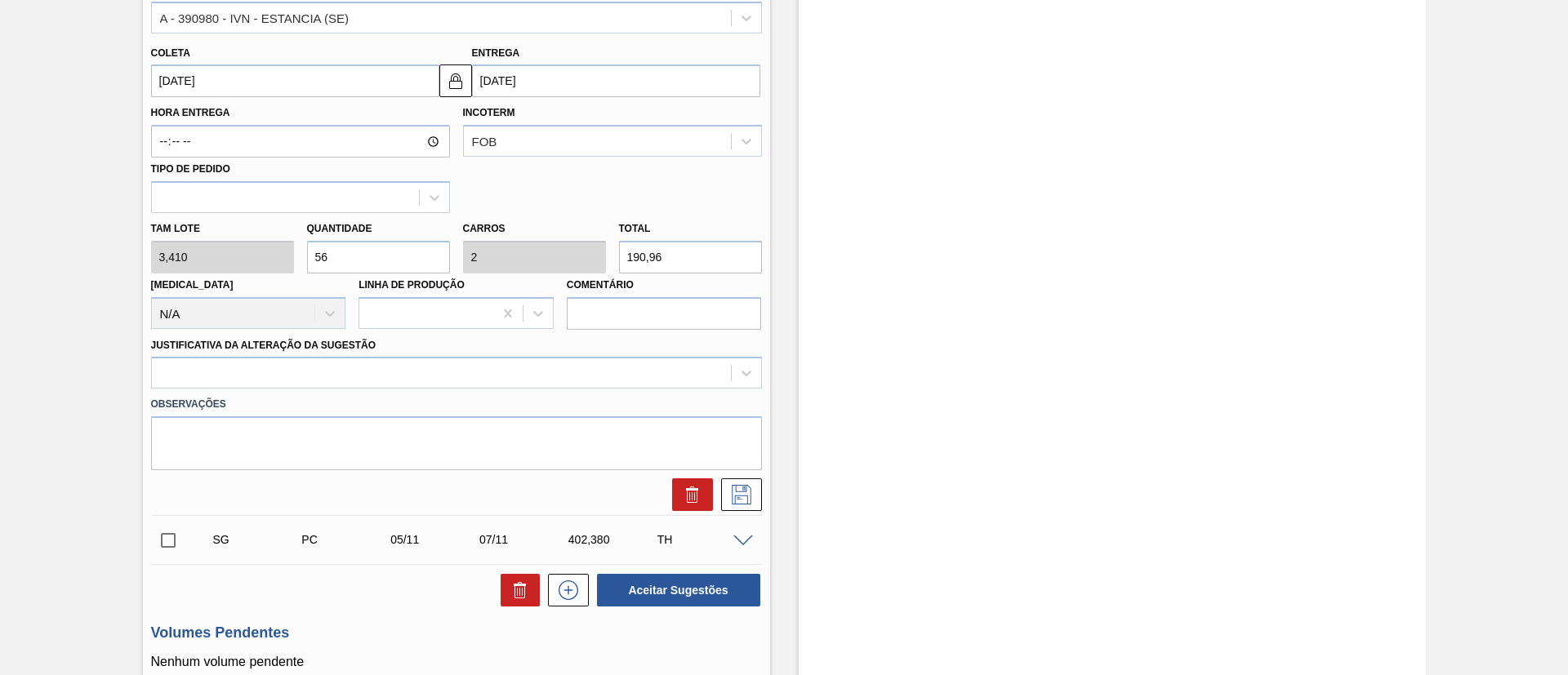
scroll to position [613, 0]
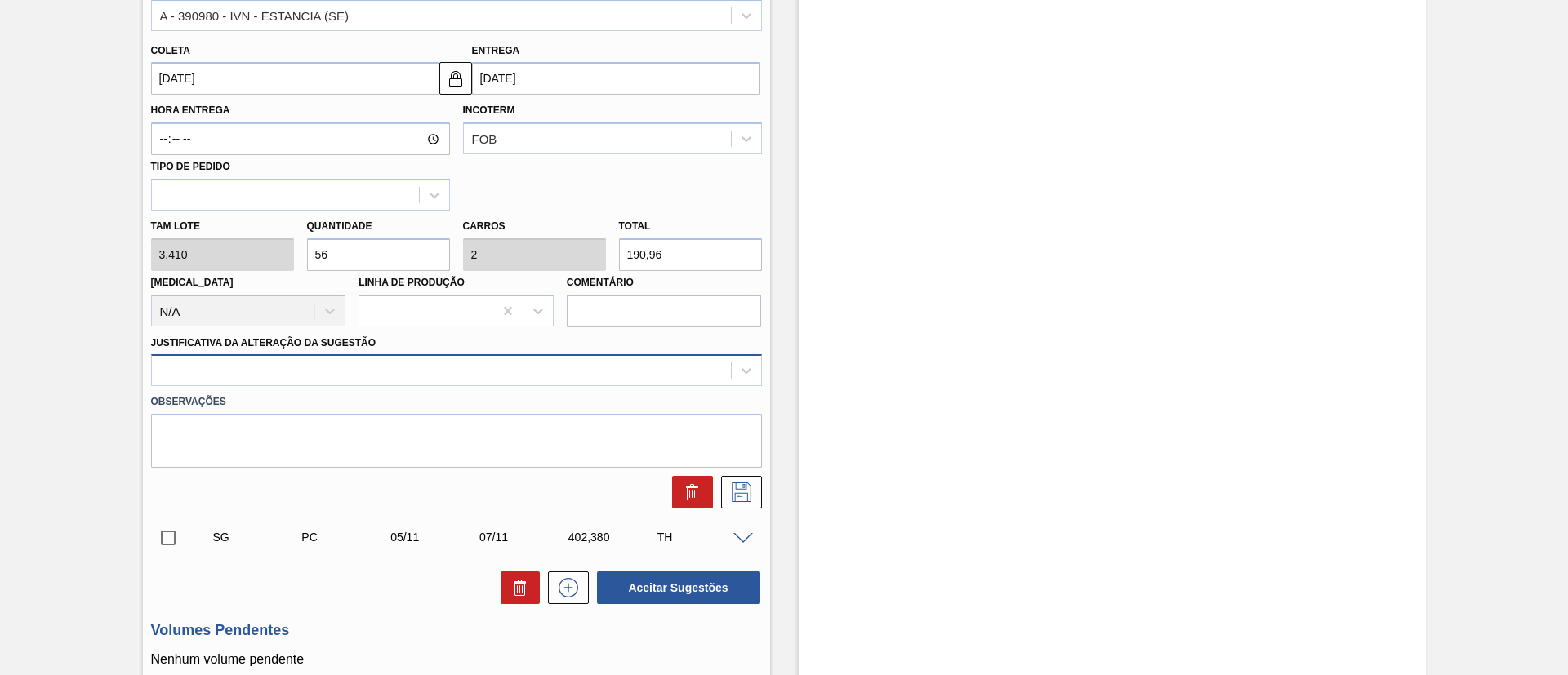
type input "56"
click at [347, 373] on div at bounding box center [441, 371] width 579 height 24
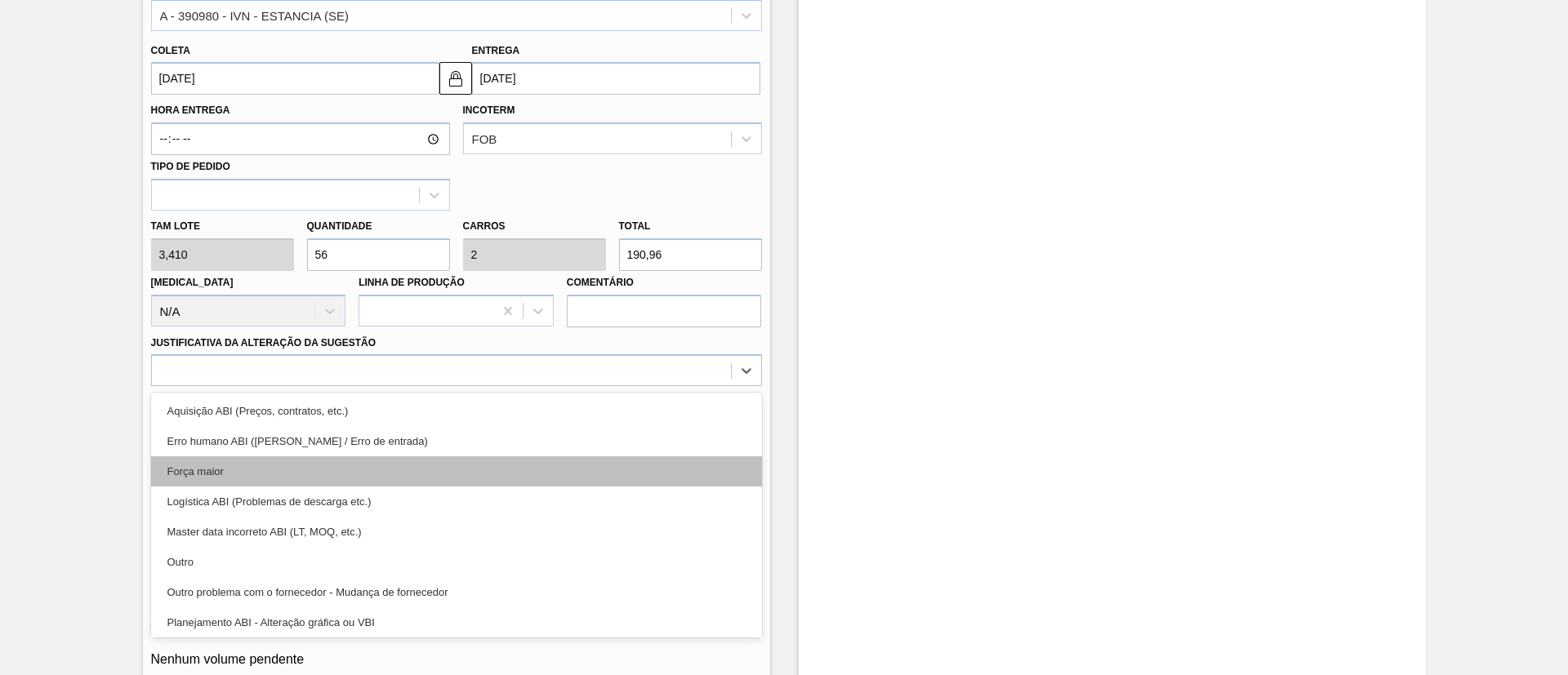
click at [288, 461] on div "Força maior" at bounding box center [457, 471] width 610 height 30
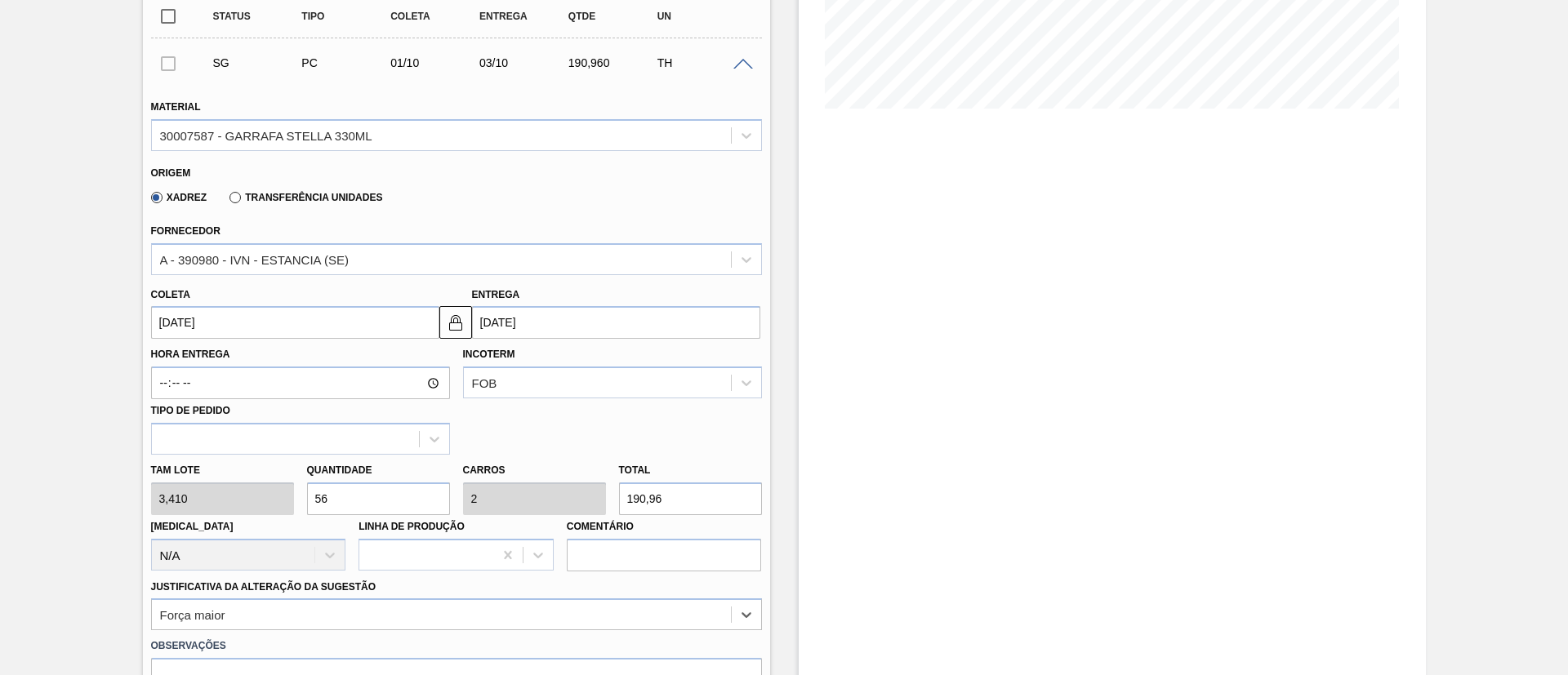
scroll to position [368, 0]
click at [286, 130] on div "30007587 - GARRAFA STELLA 330ML" at bounding box center [266, 136] width 212 height 14
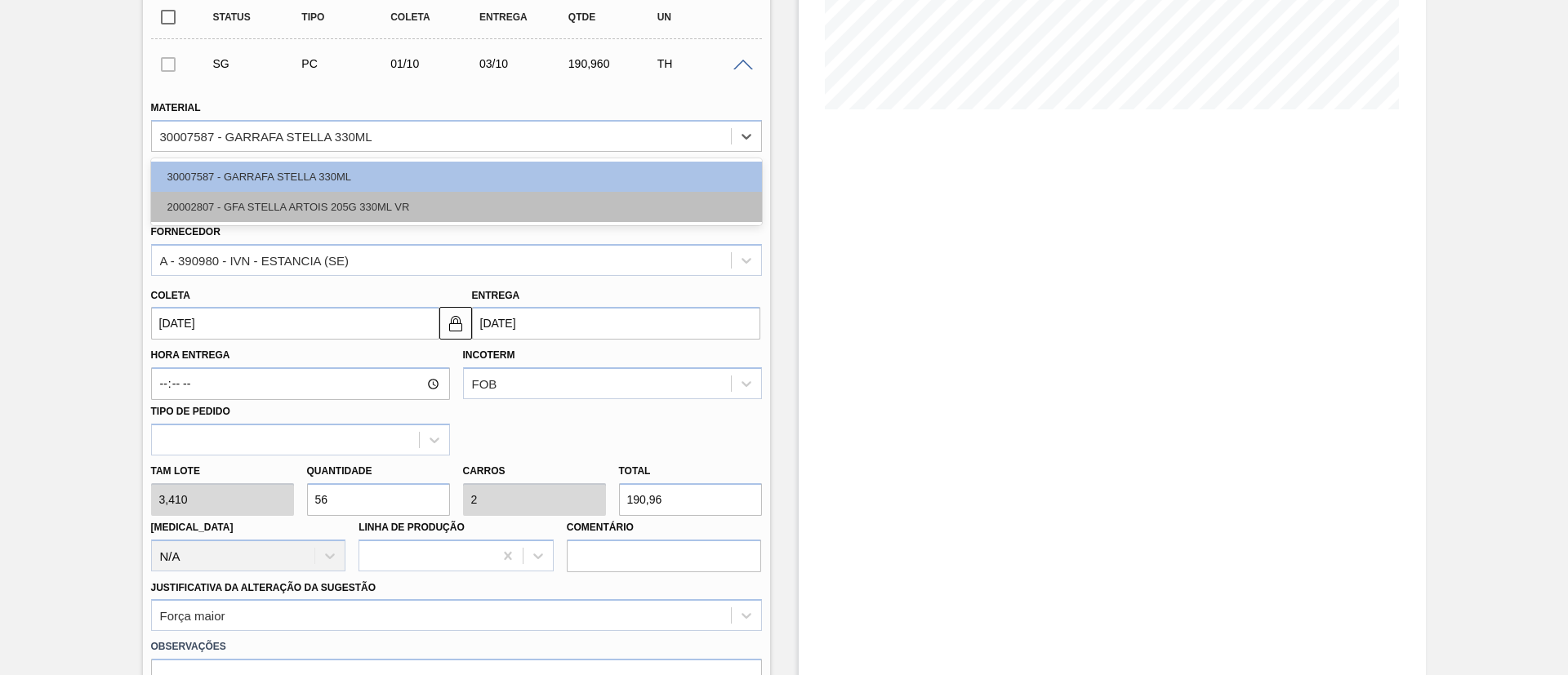
click at [250, 200] on div "20002807 - GFA STELLA ARTOIS 205G 330ML VR" at bounding box center [457, 206] width 610 height 30
type input "[DATE]"
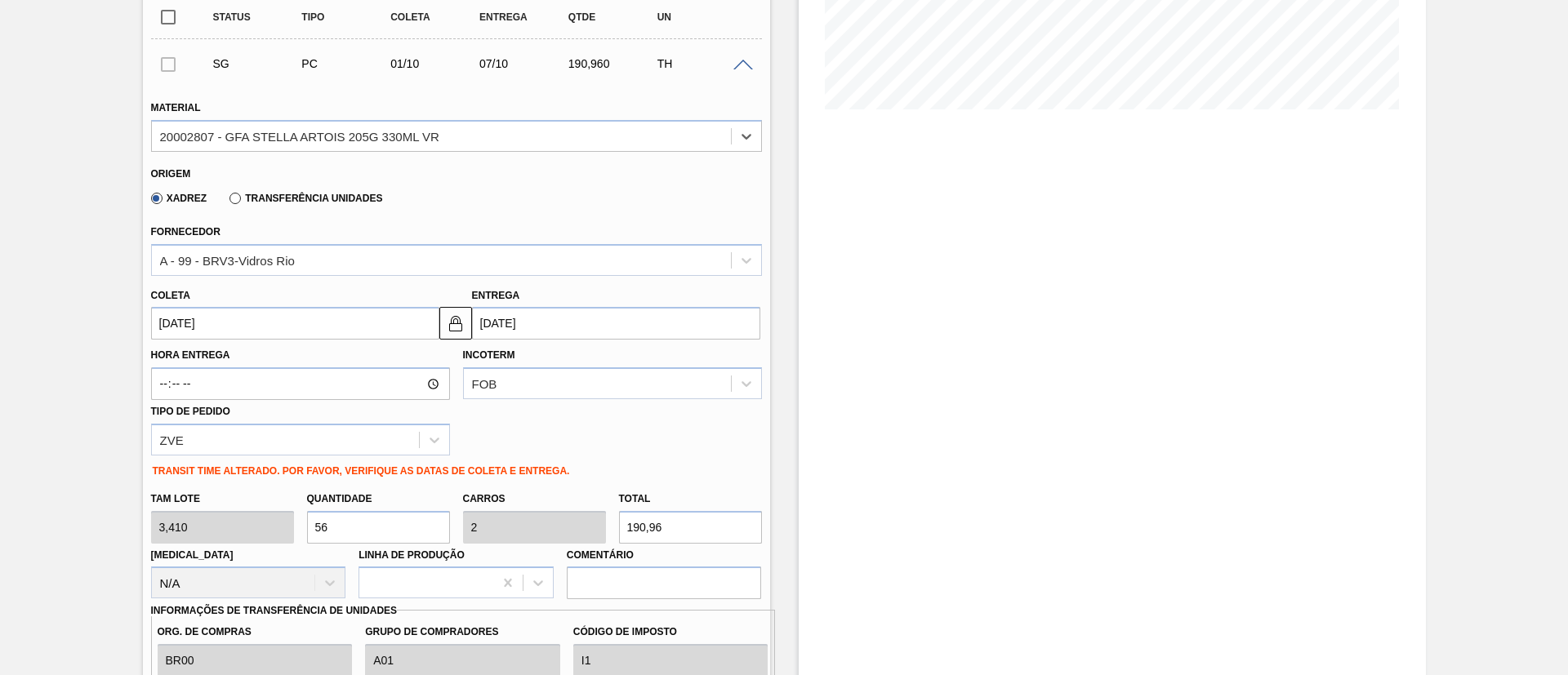
click at [245, 320] on input "[DATE]" at bounding box center [295, 323] width 288 height 32
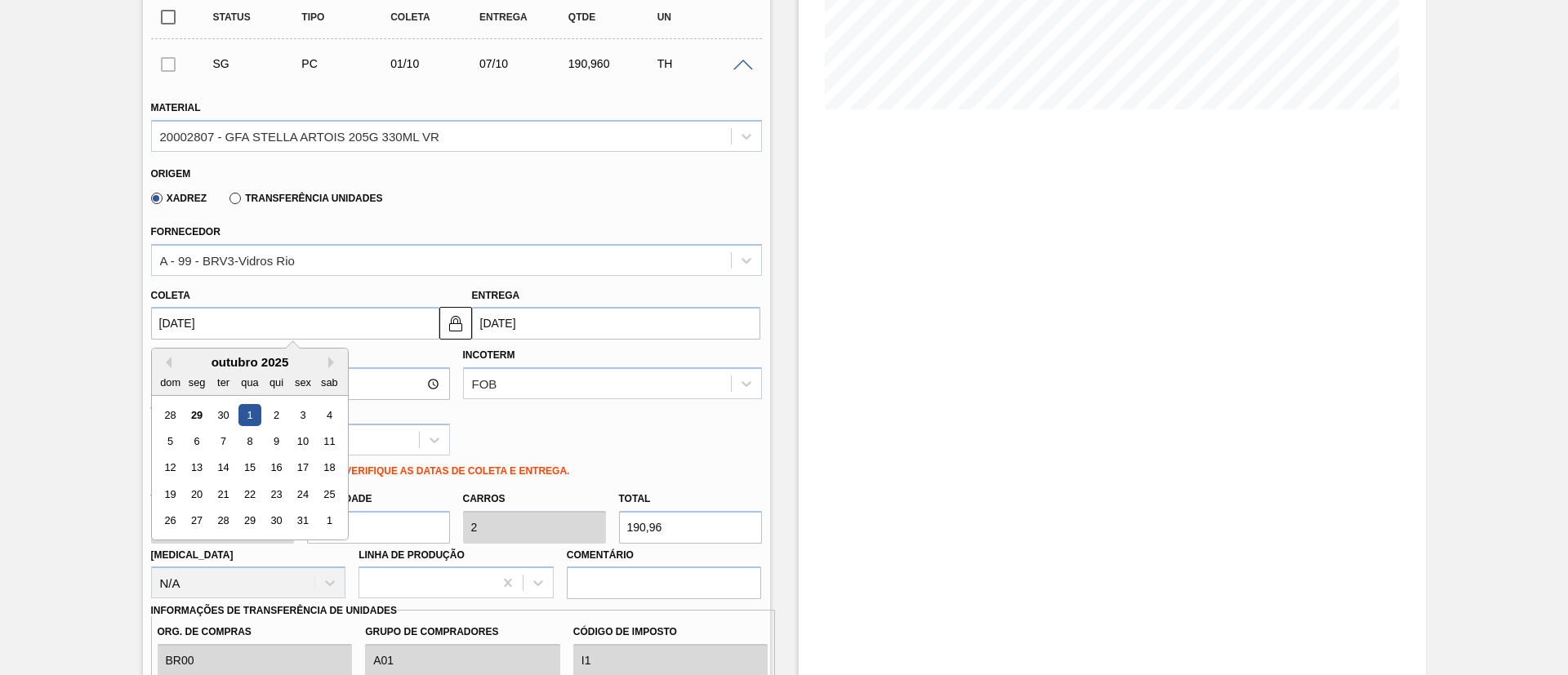
click at [250, 416] on div "1" at bounding box center [250, 415] width 22 height 22
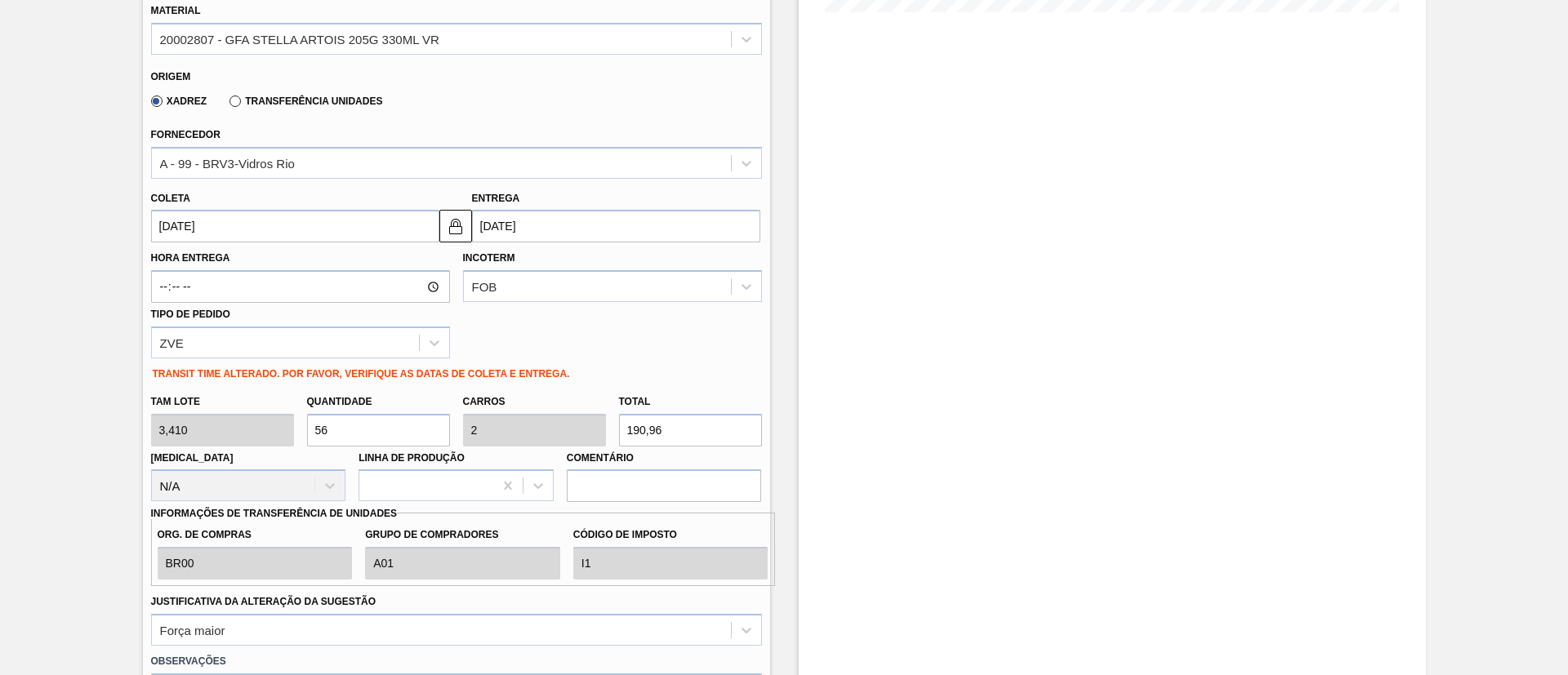
scroll to position [613, 0]
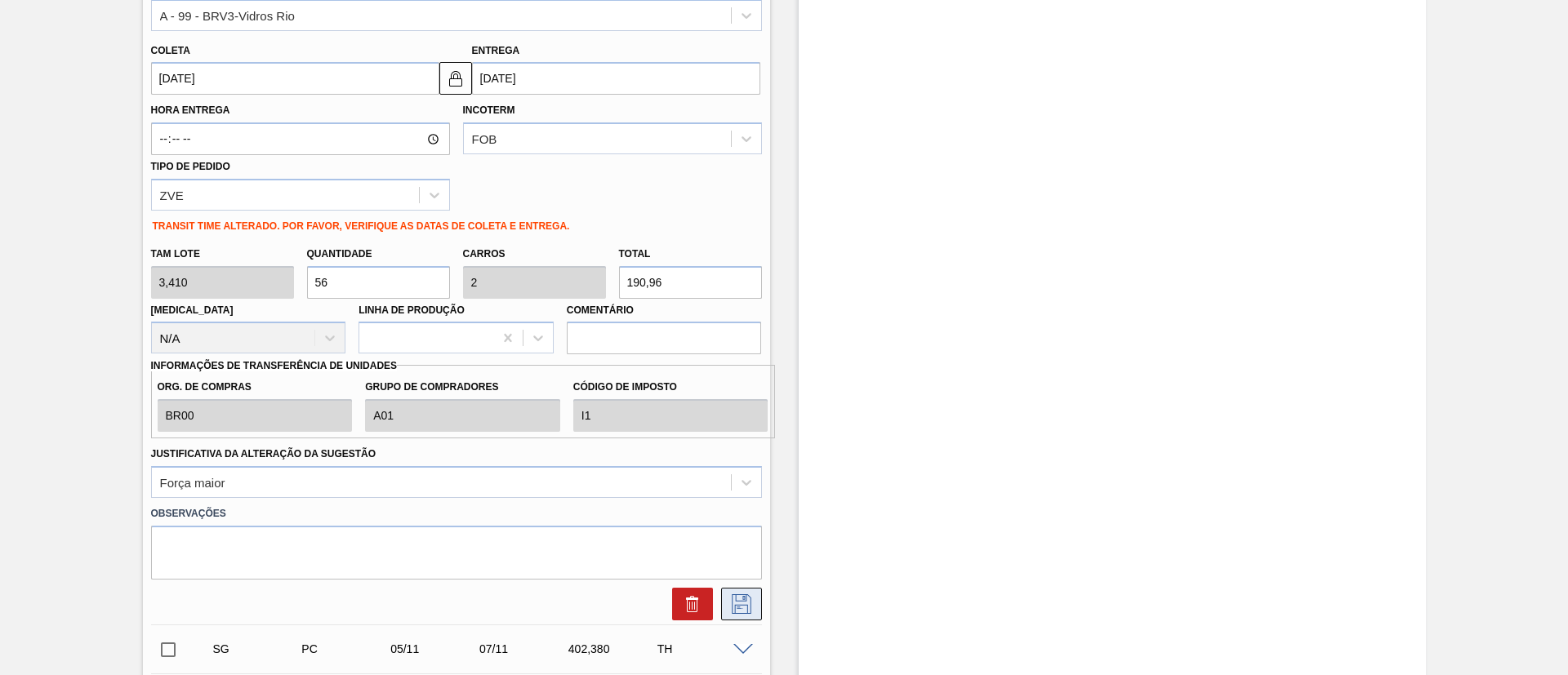
click at [734, 606] on icon at bounding box center [741, 603] width 27 height 20
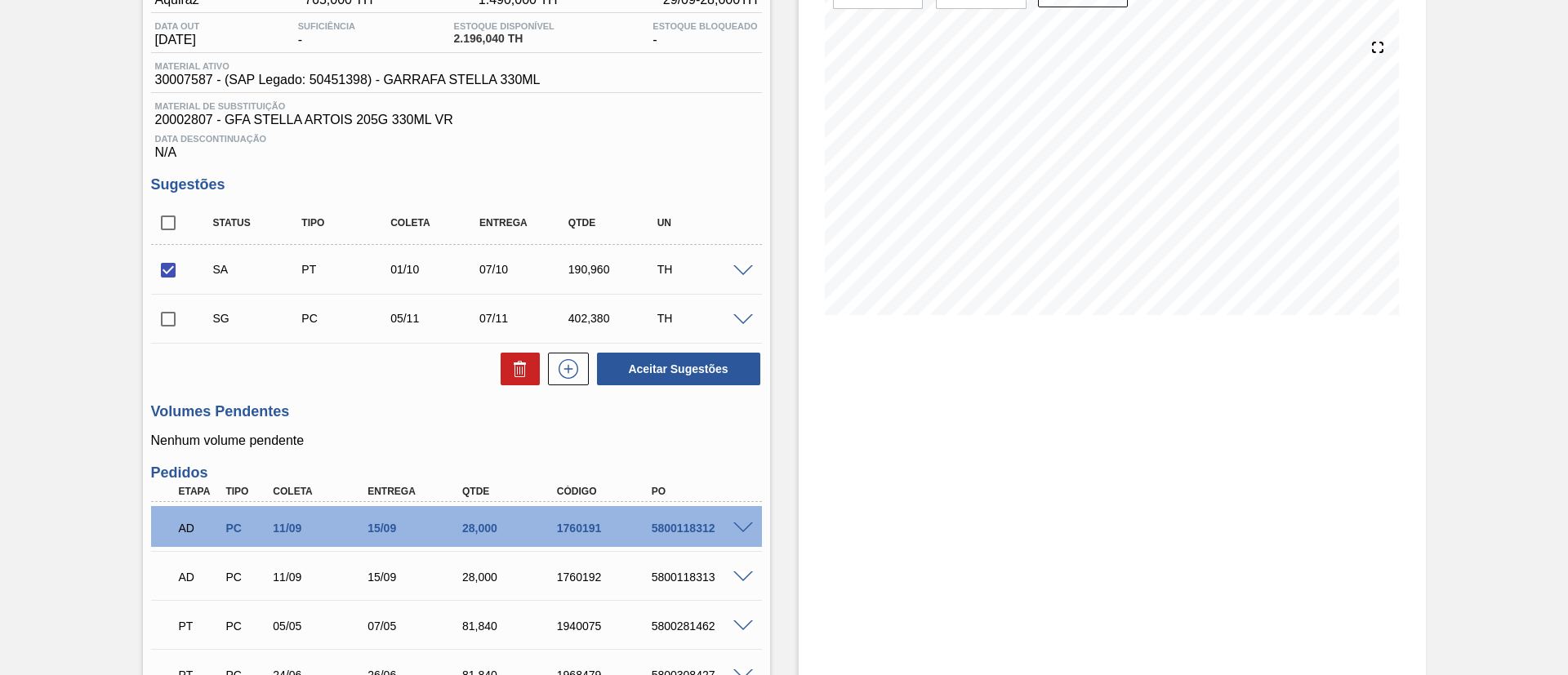
scroll to position [0, 0]
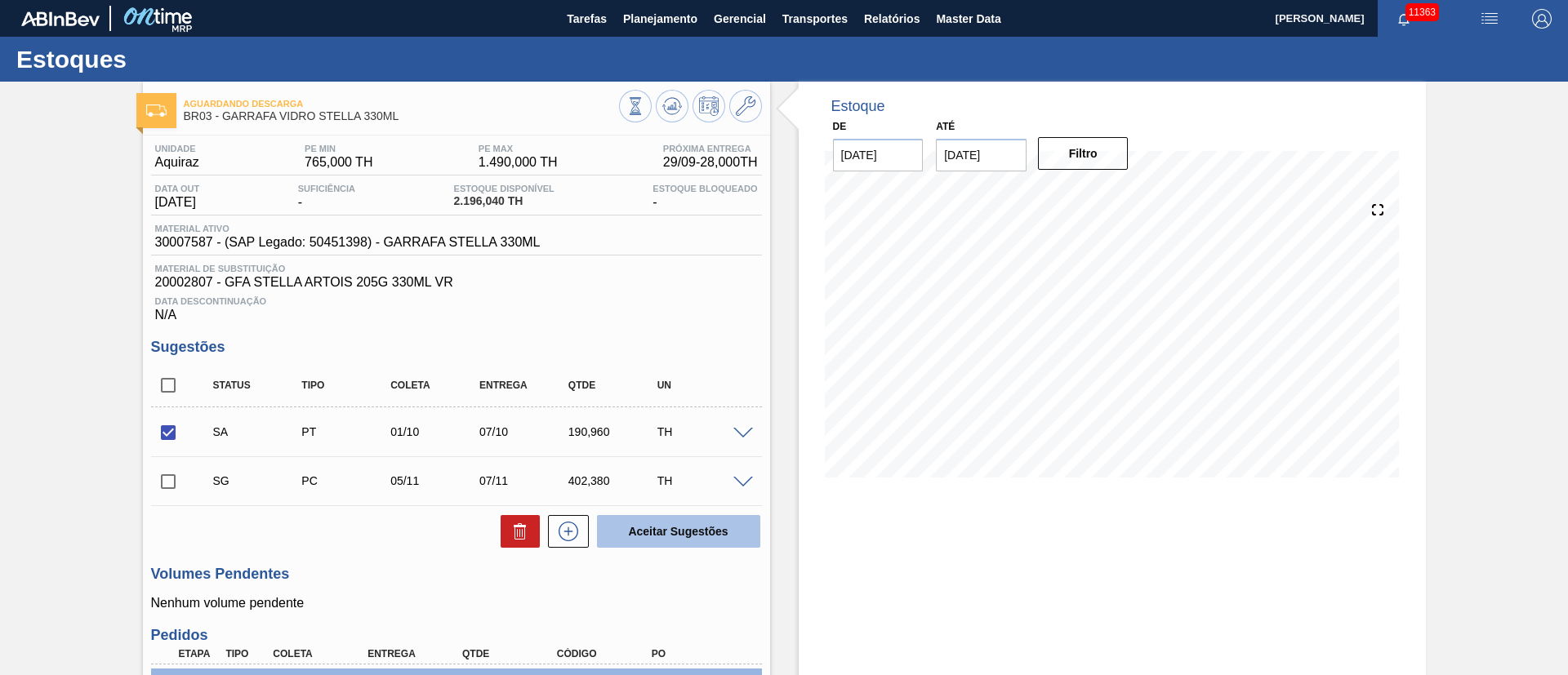
click at [706, 537] on button "Aceitar Sugestões" at bounding box center [678, 531] width 163 height 32
checkbox input "false"
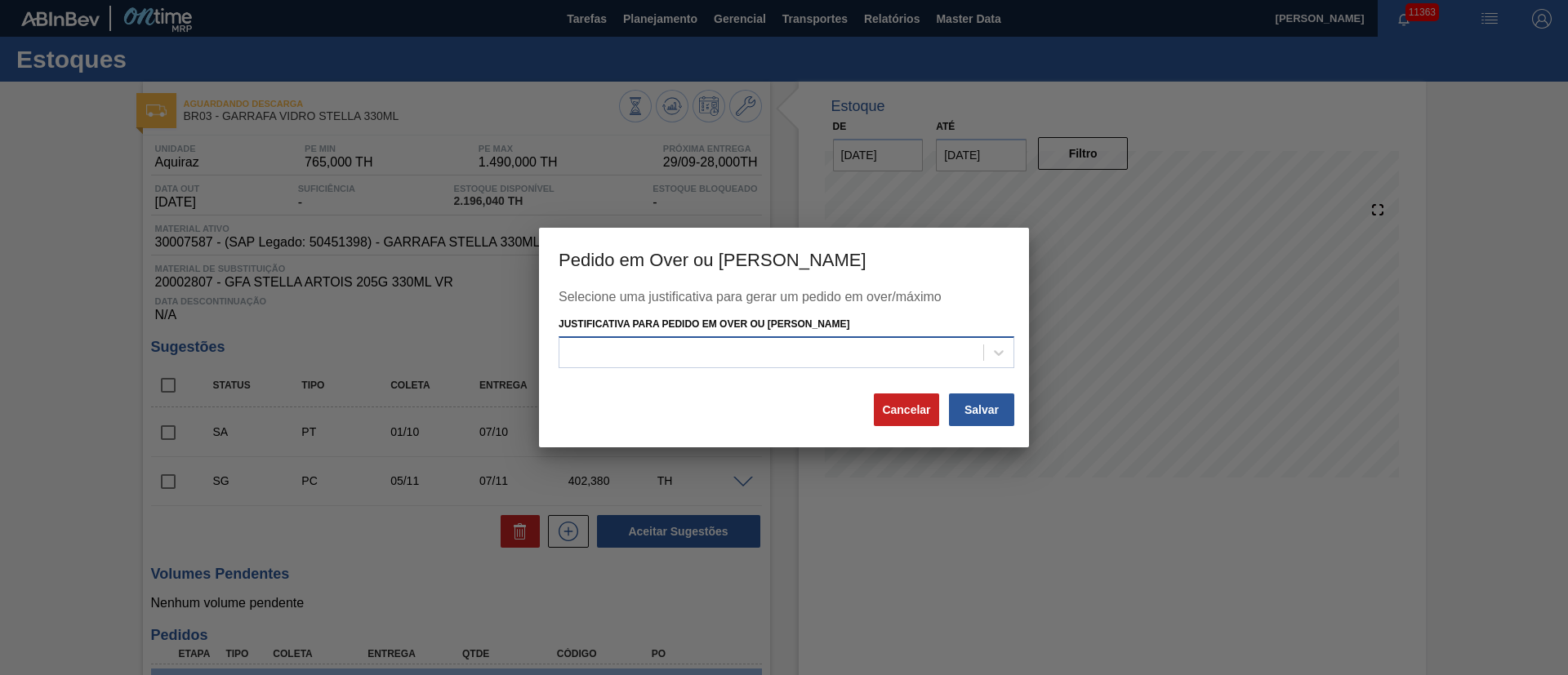
click at [747, 360] on div at bounding box center [771, 352] width 424 height 24
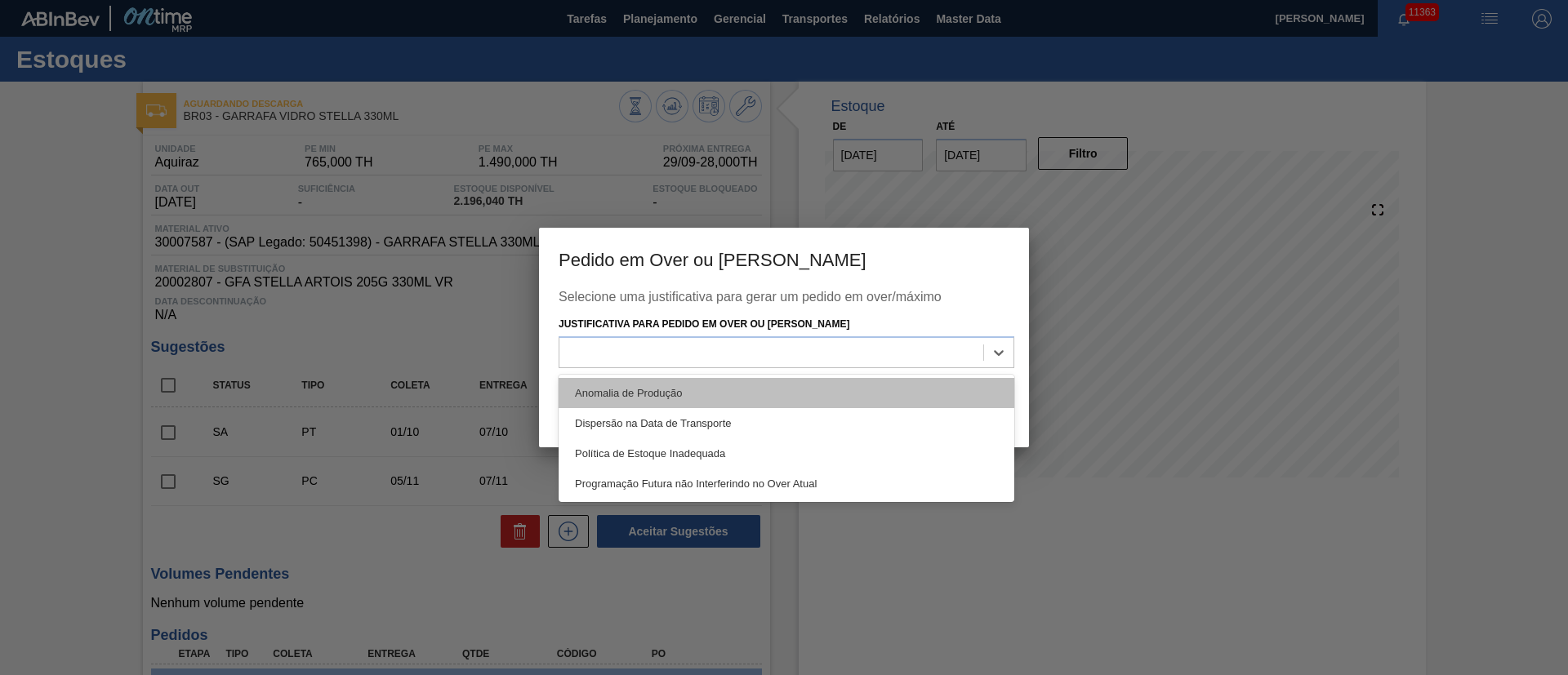
click at [702, 380] on div "Anomalia de Produção" at bounding box center [786, 392] width 456 height 30
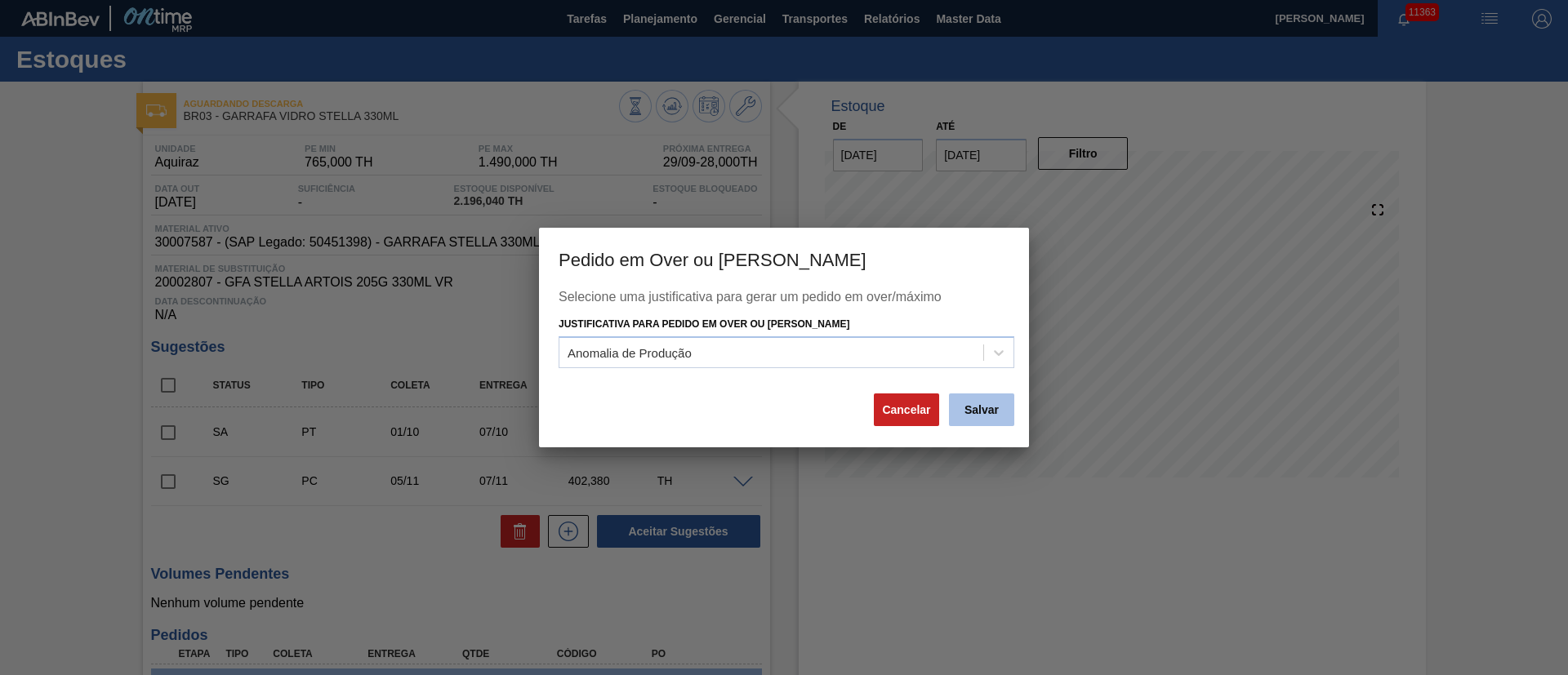
click at [995, 408] on button "Salvar" at bounding box center [981, 409] width 65 height 32
